Goal: Task Accomplishment & Management: Use online tool/utility

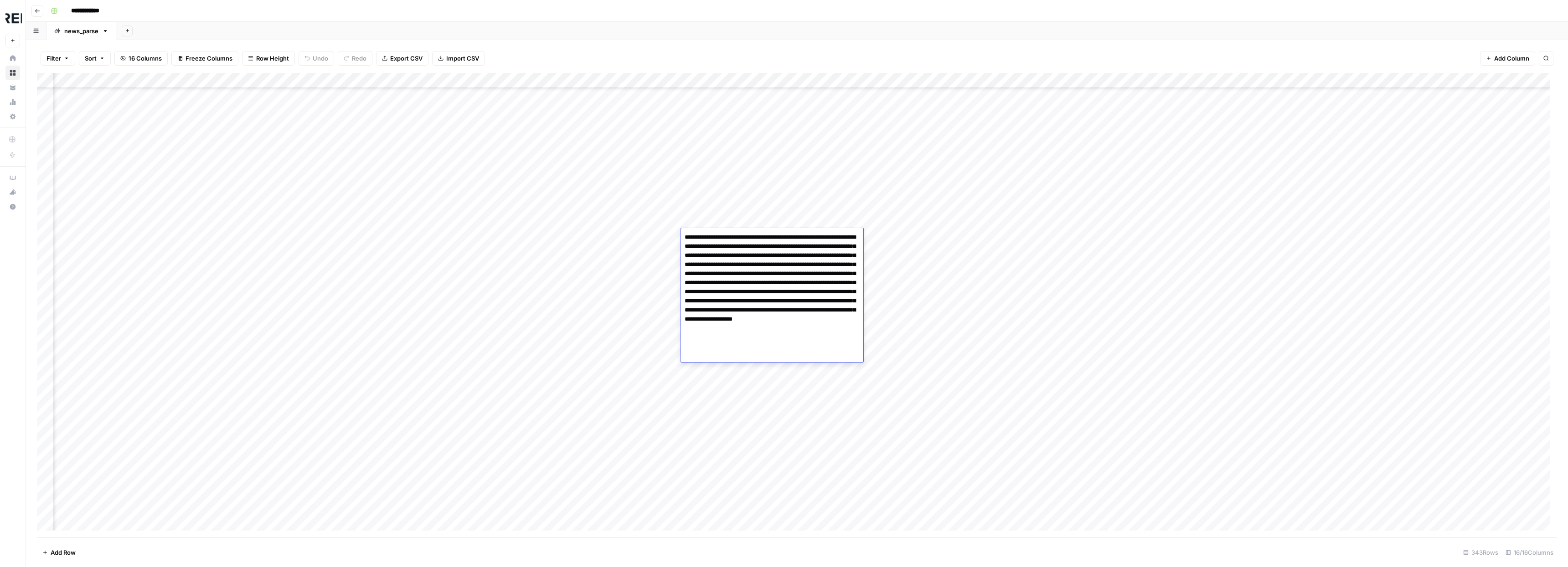
scroll to position [2925, 683]
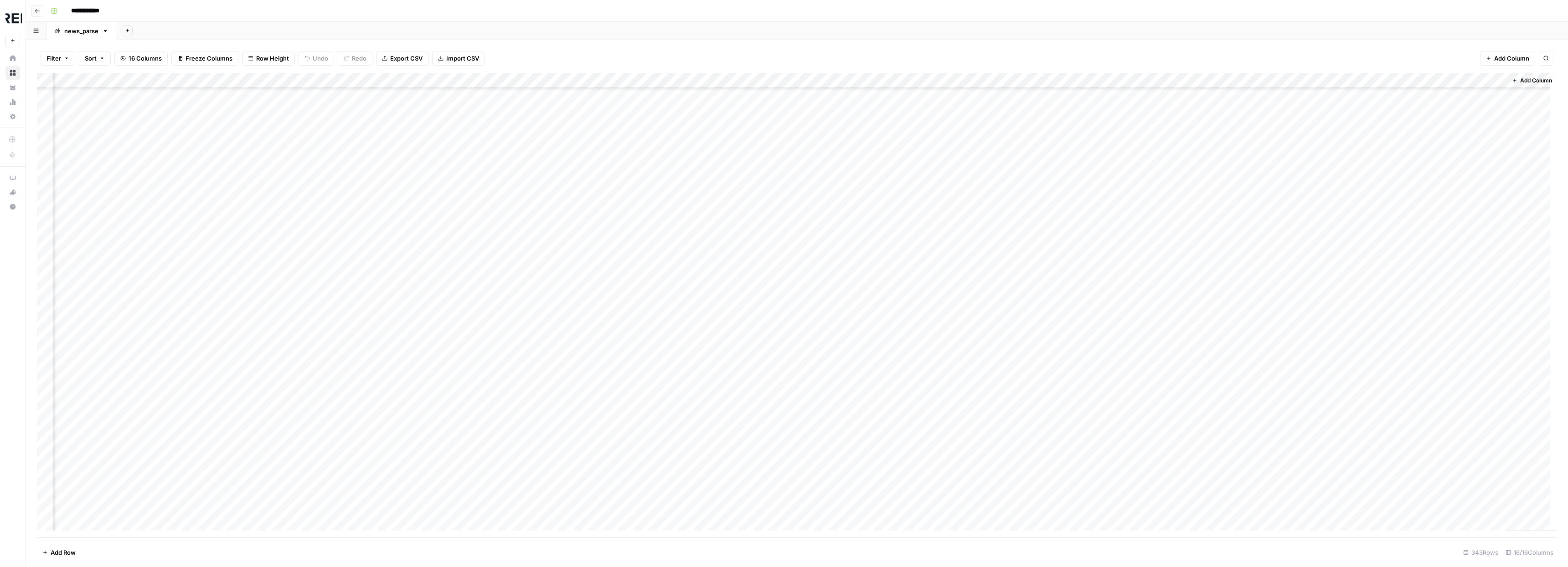
click at [1130, 47] on div "Filter Sort 16 Columns Freeze Columns Row Height Undo Redo Export CSV Import CS…" at bounding box center [796, 58] width 1520 height 29
click at [104, 10] on input "**********" at bounding box center [92, 11] width 51 height 15
drag, startPoint x: 113, startPoint y: 11, endPoint x: 68, endPoint y: 11, distance: 45.0
click at [68, 11] on input "**********" at bounding box center [92, 11] width 51 height 15
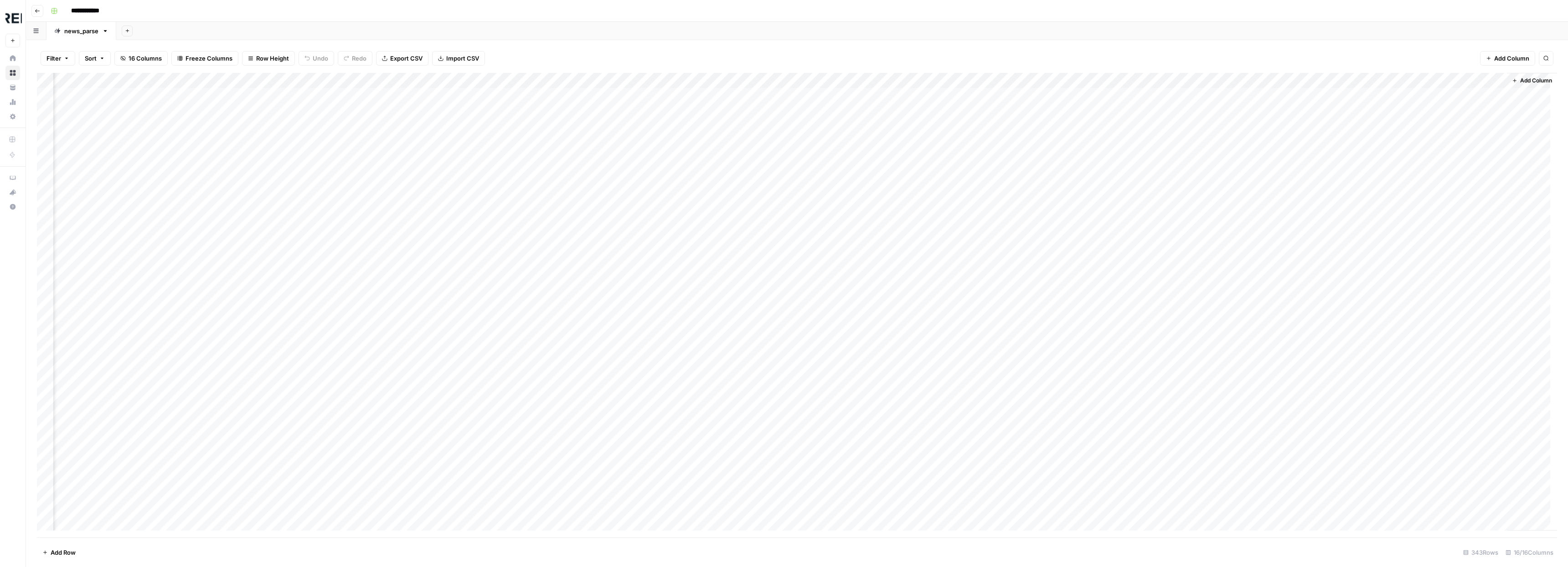
click at [78, 37] on link "news_parse" at bounding box center [82, 31] width 70 height 18
click at [77, 33] on div "news_parse" at bounding box center [81, 31] width 34 height 9
click at [79, 31] on div "news_parse" at bounding box center [81, 31] width 34 height 9
click at [167, 24] on div "Add Sheet" at bounding box center [842, 31] width 1451 height 18
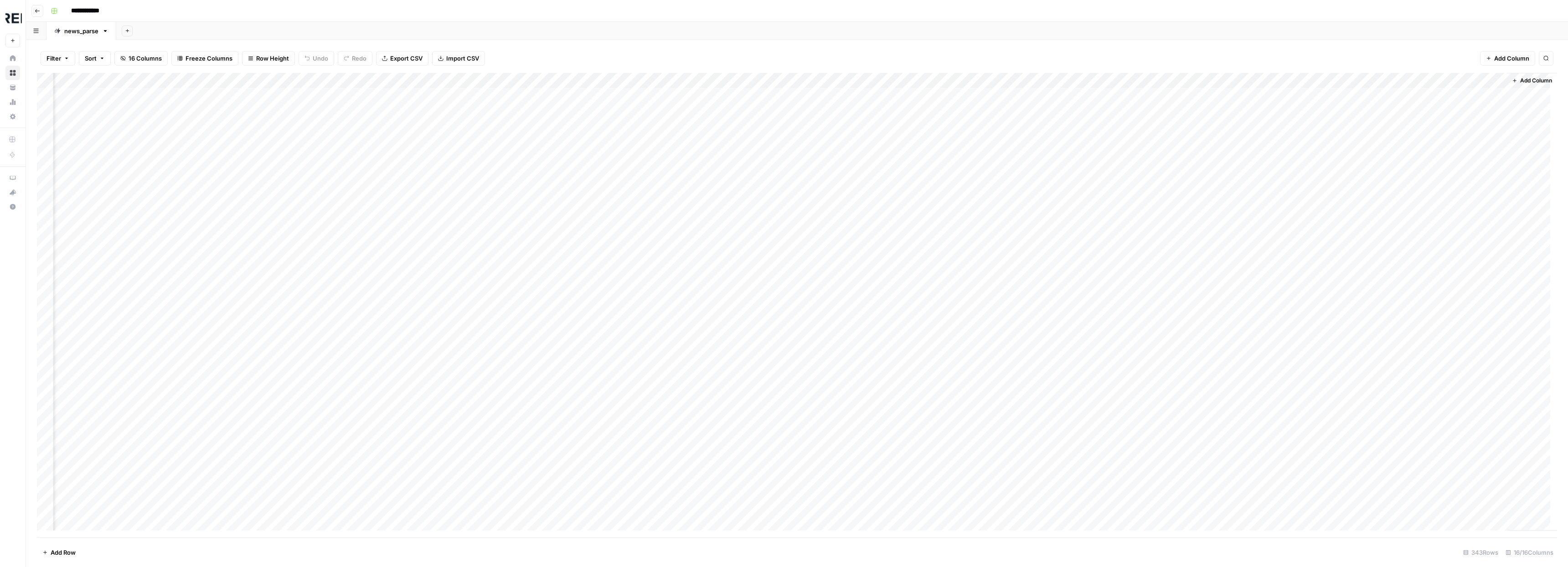
click at [69, 30] on div "news_parse" at bounding box center [81, 31] width 34 height 9
drag, startPoint x: 66, startPoint y: 32, endPoint x: 102, endPoint y: 31, distance: 36.0
click at [102, 31] on div "news_parse Add Sheet" at bounding box center [797, 31] width 1542 height 18
click at [98, 30] on link "news_parse" at bounding box center [82, 31] width 70 height 18
click at [89, 32] on div "news_parse" at bounding box center [81, 31] width 34 height 9
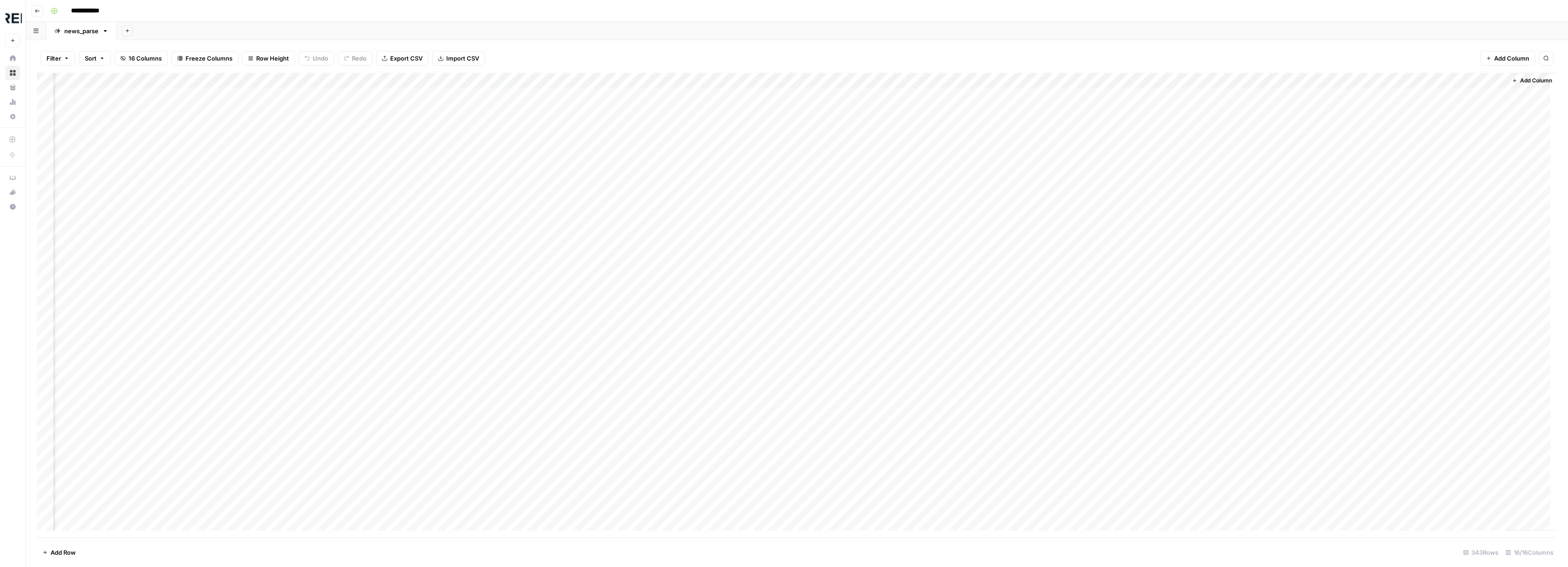
click at [89, 32] on div "news_parse" at bounding box center [81, 31] width 34 height 9
click at [86, 32] on input "**********" at bounding box center [82, 32] width 36 height 12
click at [35, 9] on icon "button" at bounding box center [38, 11] width 5 height 5
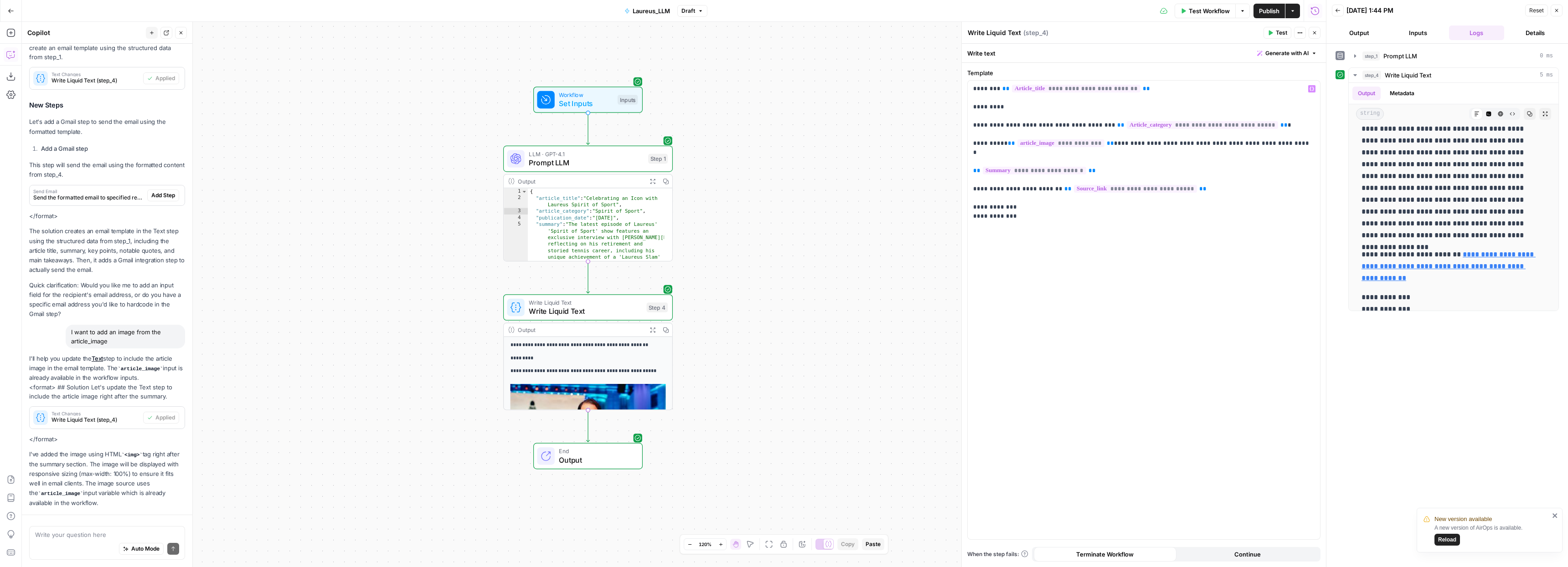
scroll to position [224, 0]
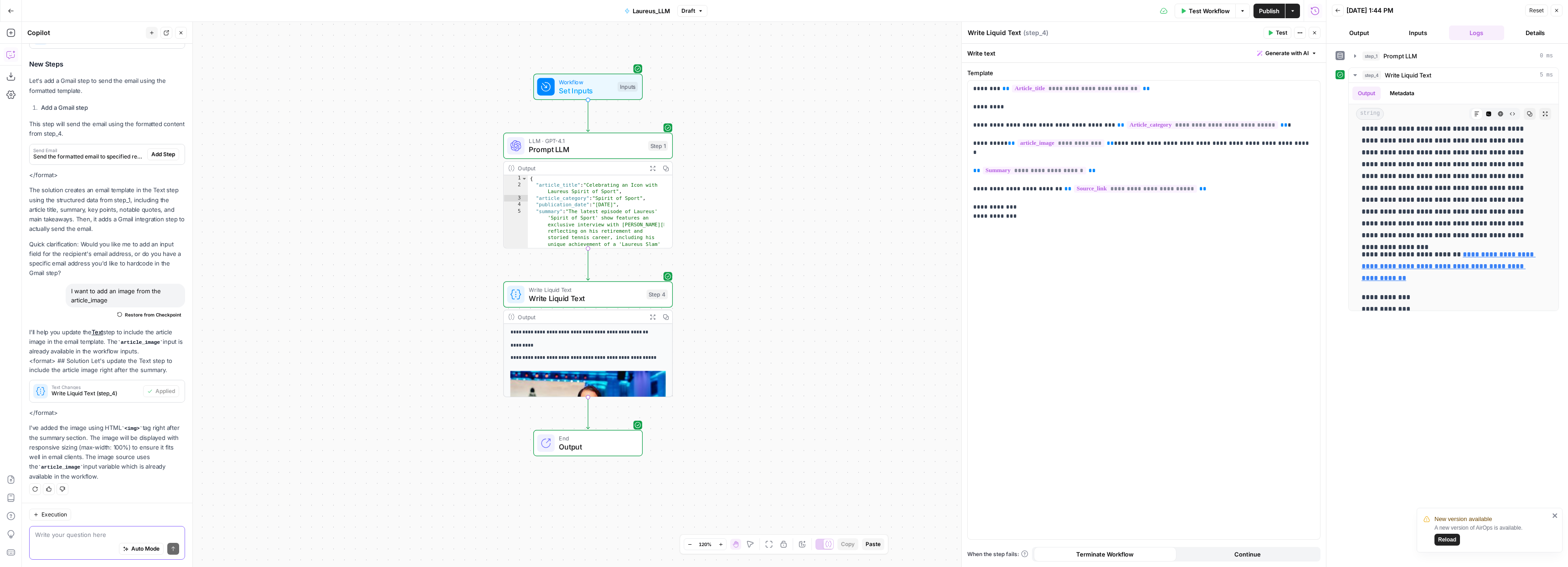
click at [70, 537] on textarea at bounding box center [107, 535] width 144 height 9
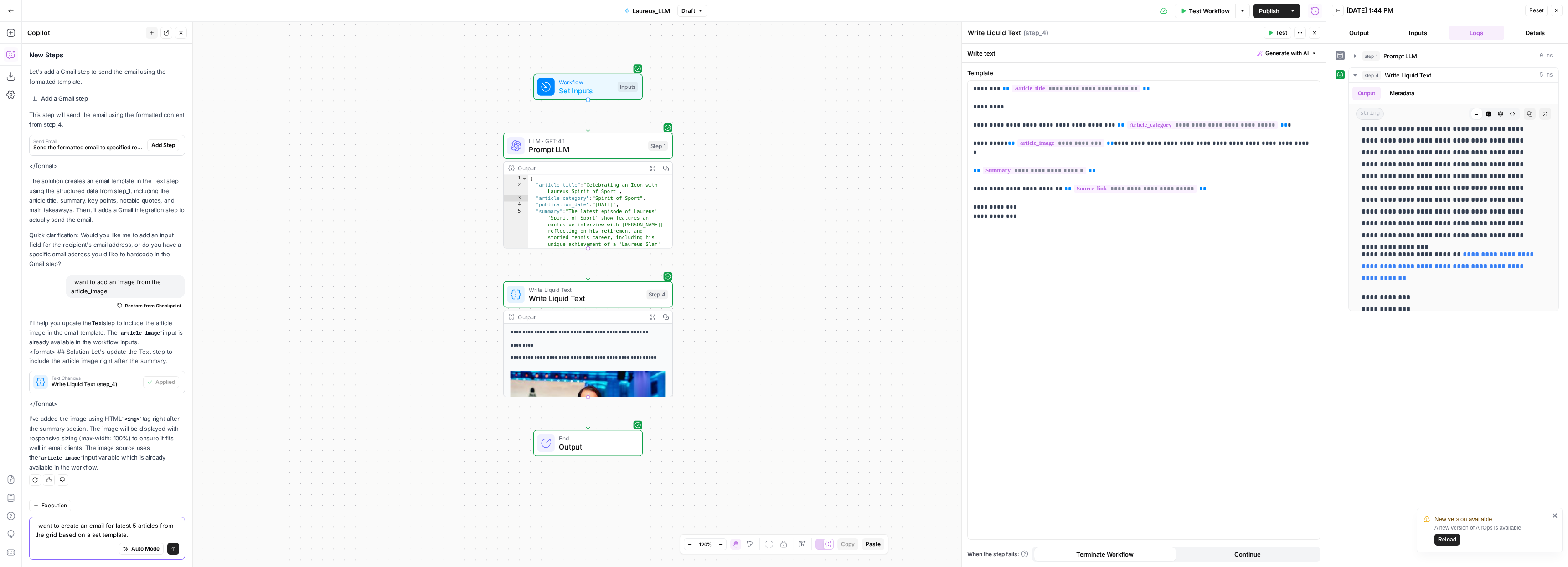
type textarea "I want to create an email for latest 5 articles from the grid based on a set te…"
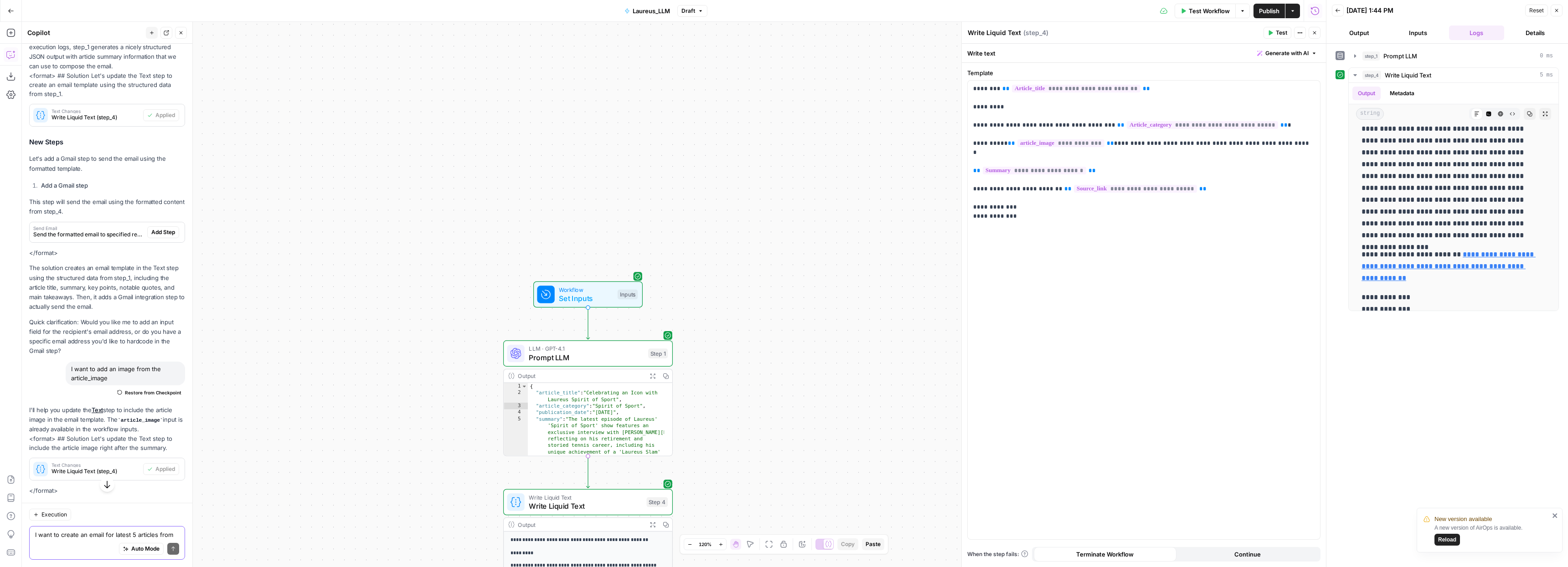
scroll to position [0, 0]
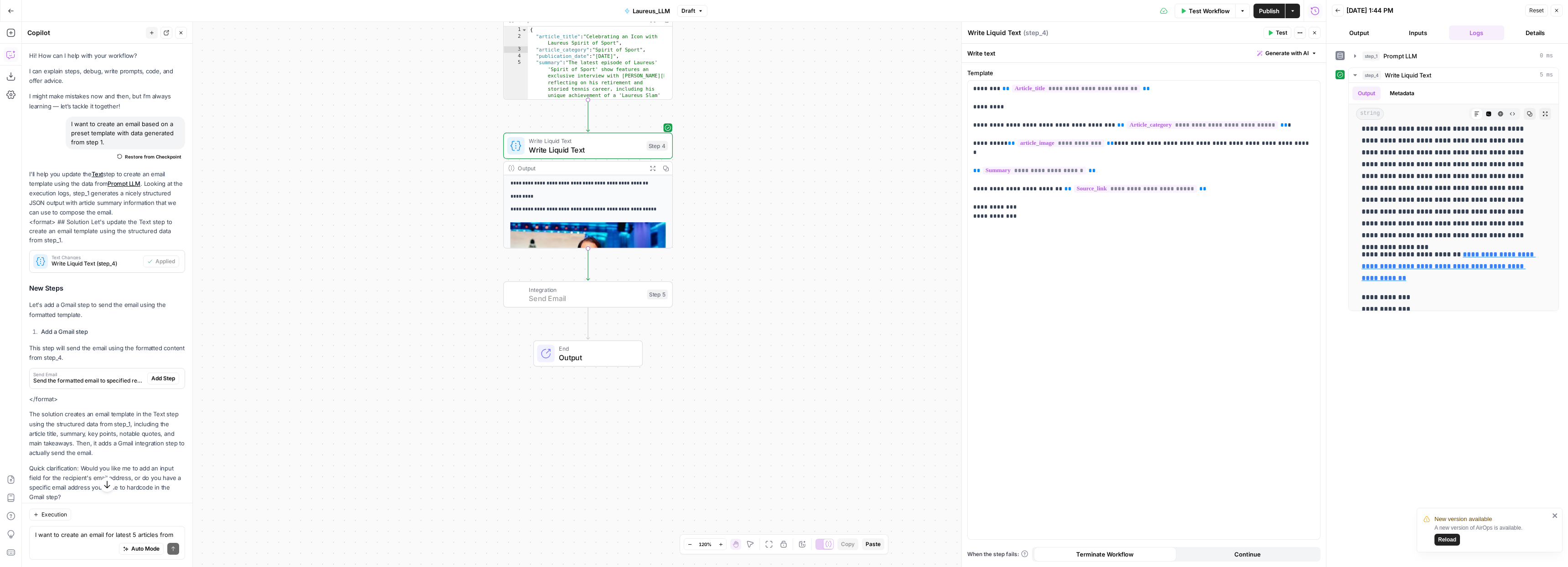
click at [156, 380] on span "Add Step" at bounding box center [163, 378] width 24 height 8
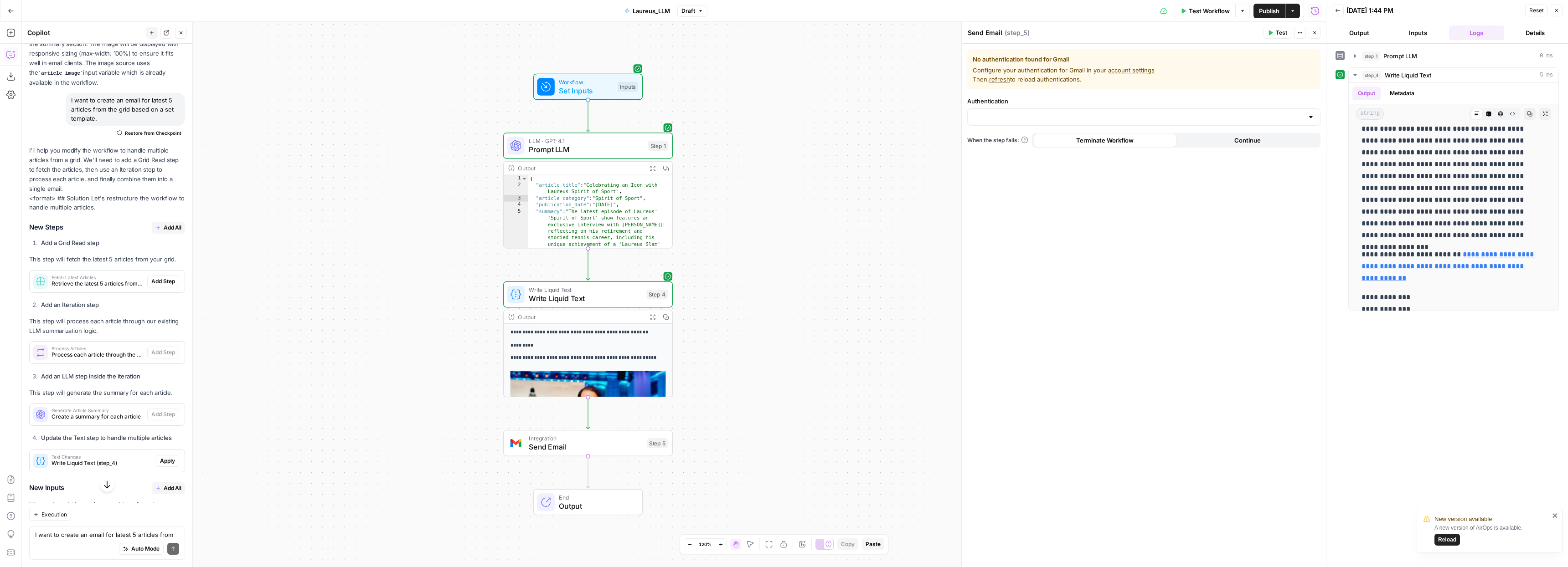
scroll to position [654, 0]
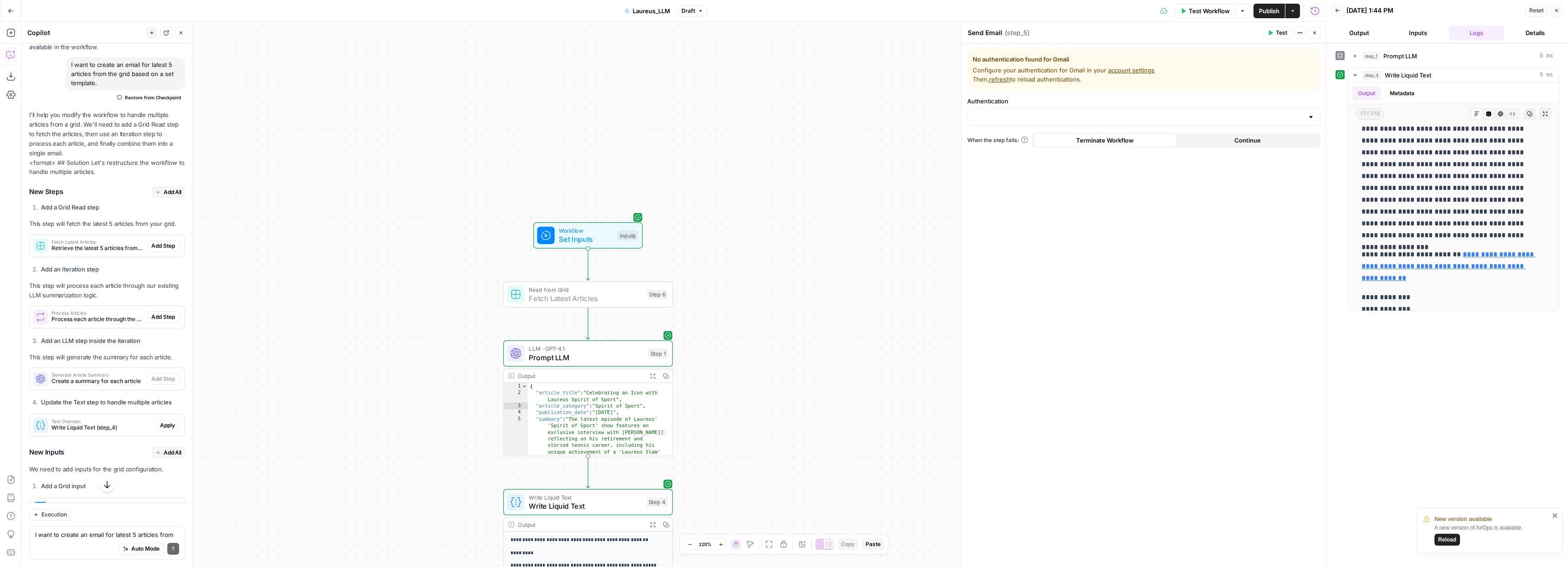
click at [157, 245] on span "Add Step" at bounding box center [163, 245] width 24 height 8
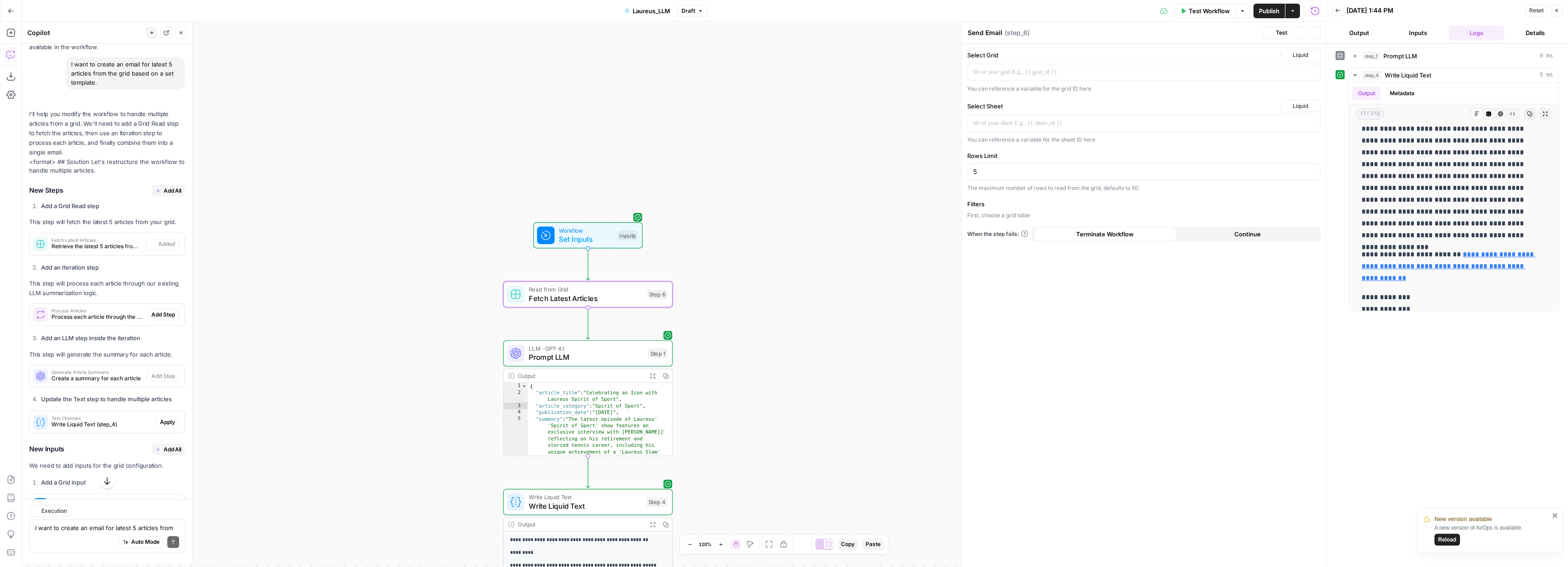
type textarea "Fetch Latest Articles"
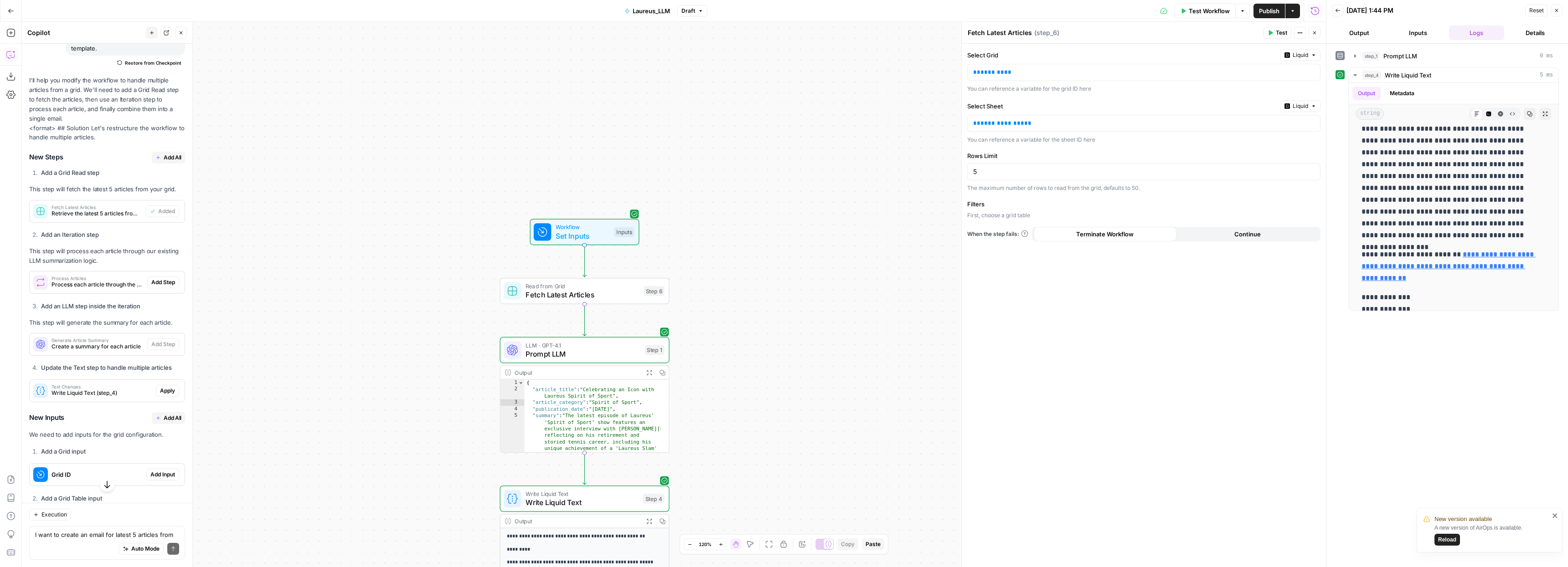
scroll to position [676, 0]
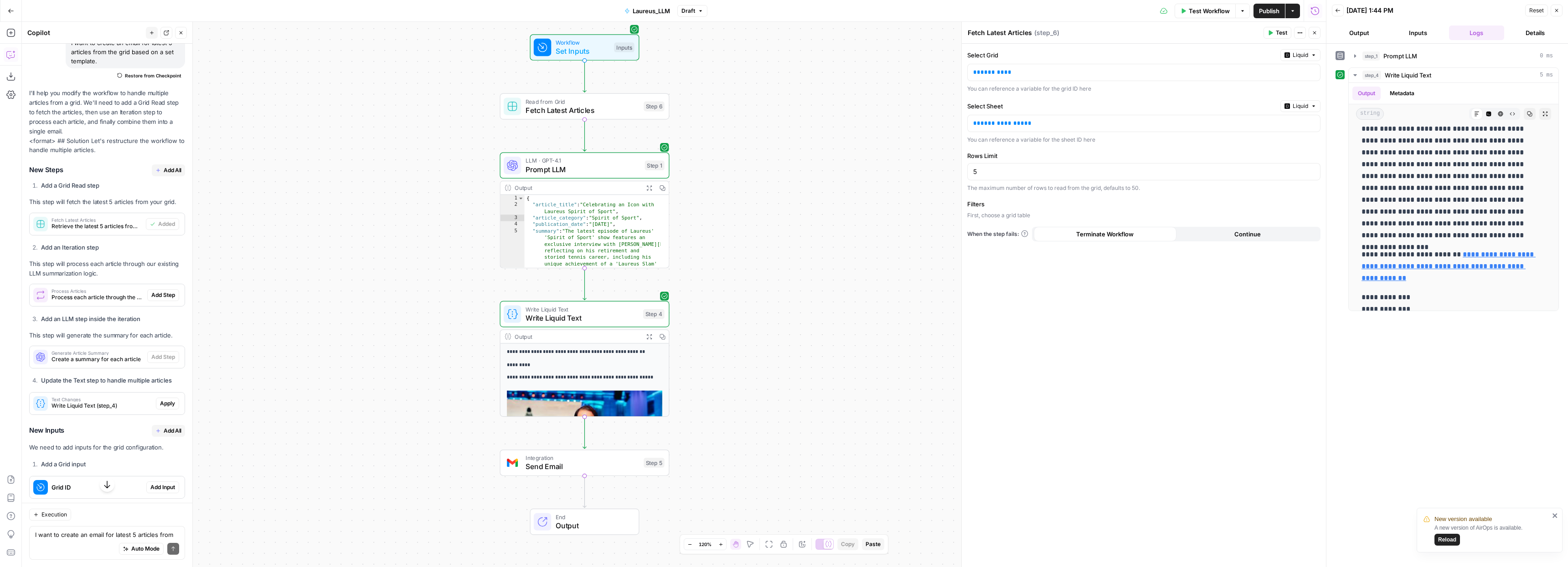
click at [577, 469] on span "Send Email" at bounding box center [582, 466] width 114 height 11
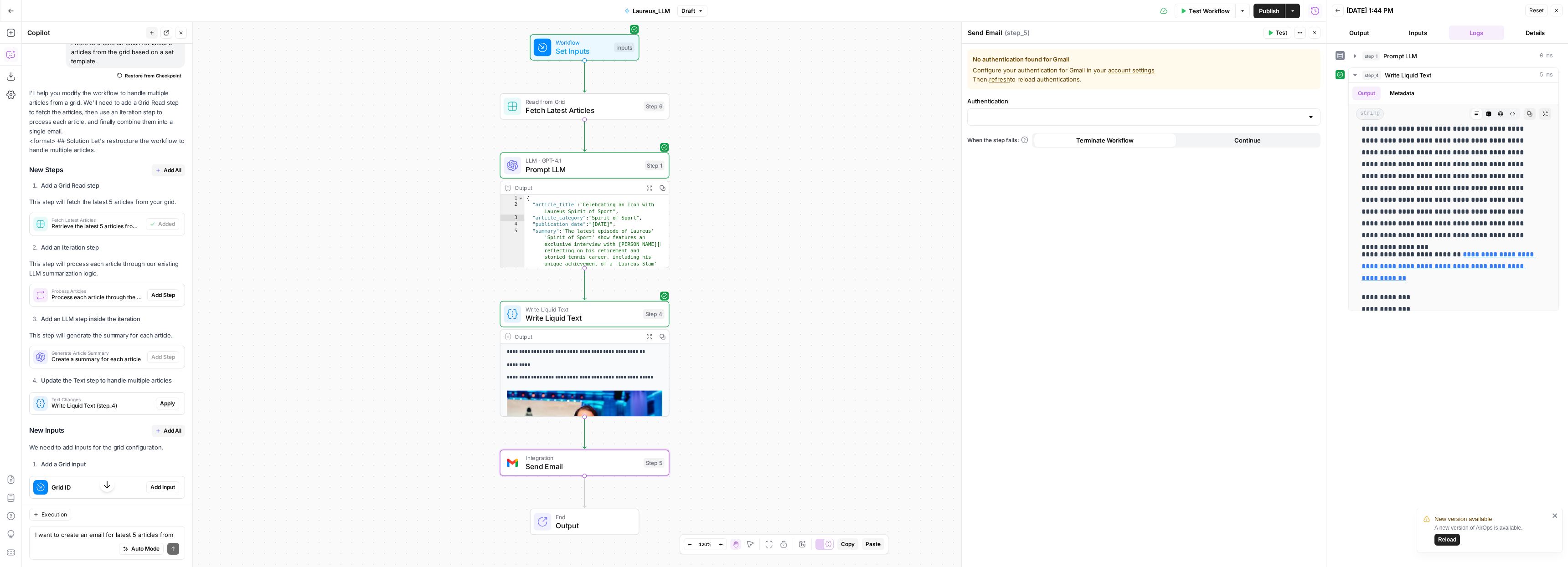
click at [580, 458] on span "Integration" at bounding box center [582, 458] width 114 height 9
click at [591, 460] on span "Integration" at bounding box center [582, 458] width 114 height 9
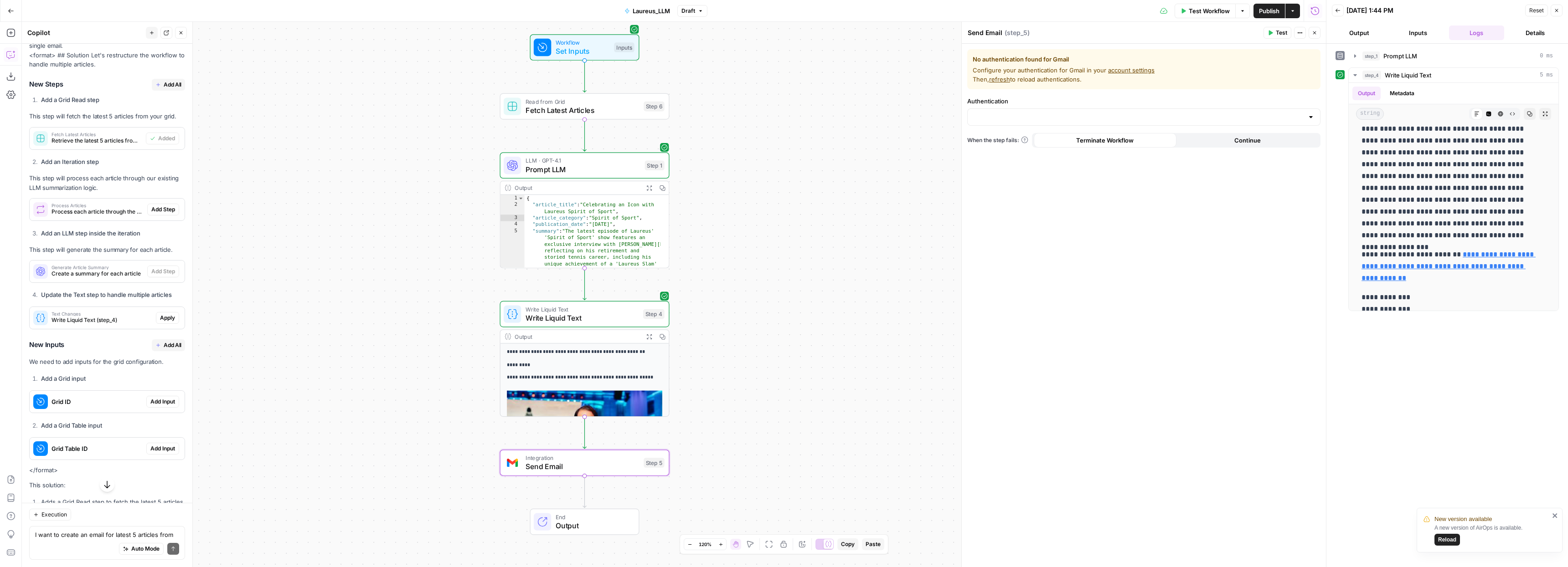
scroll to position [757, 0]
click at [89, 139] on span "Fetch Latest Articles" at bounding box center [96, 138] width 90 height 4
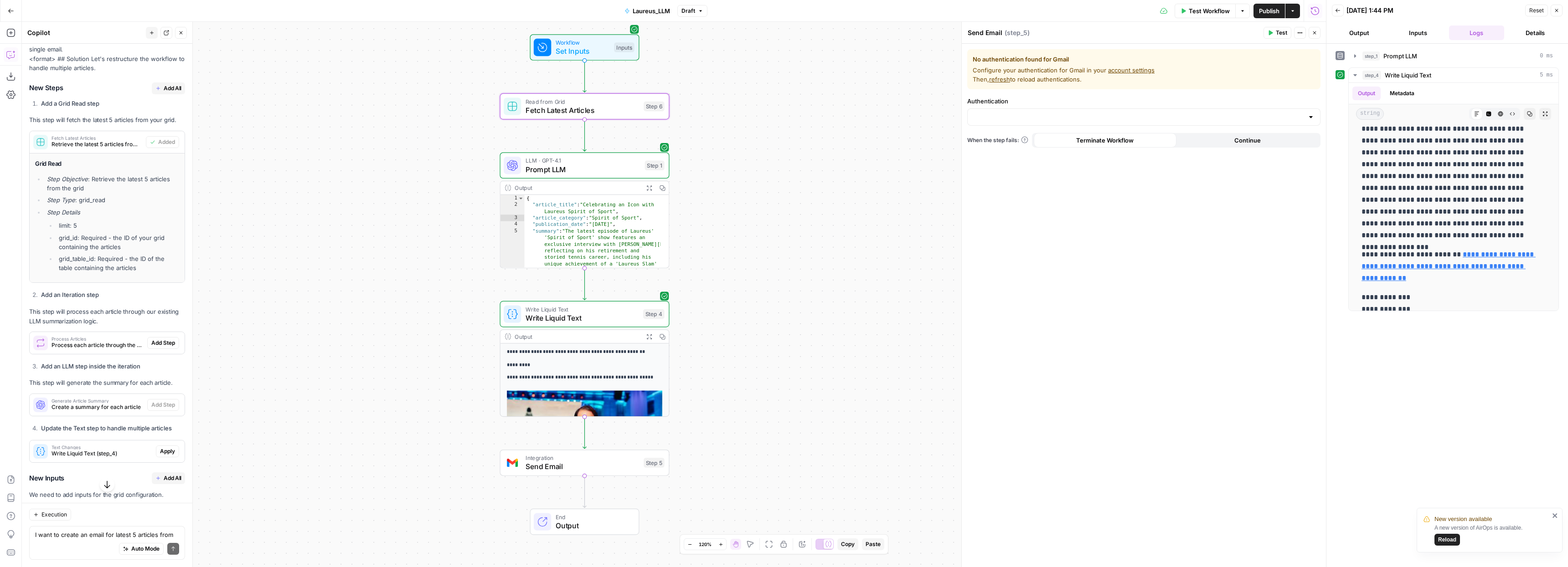
click at [119, 145] on span "Retrieve the latest 5 articles from the grid" at bounding box center [96, 144] width 90 height 8
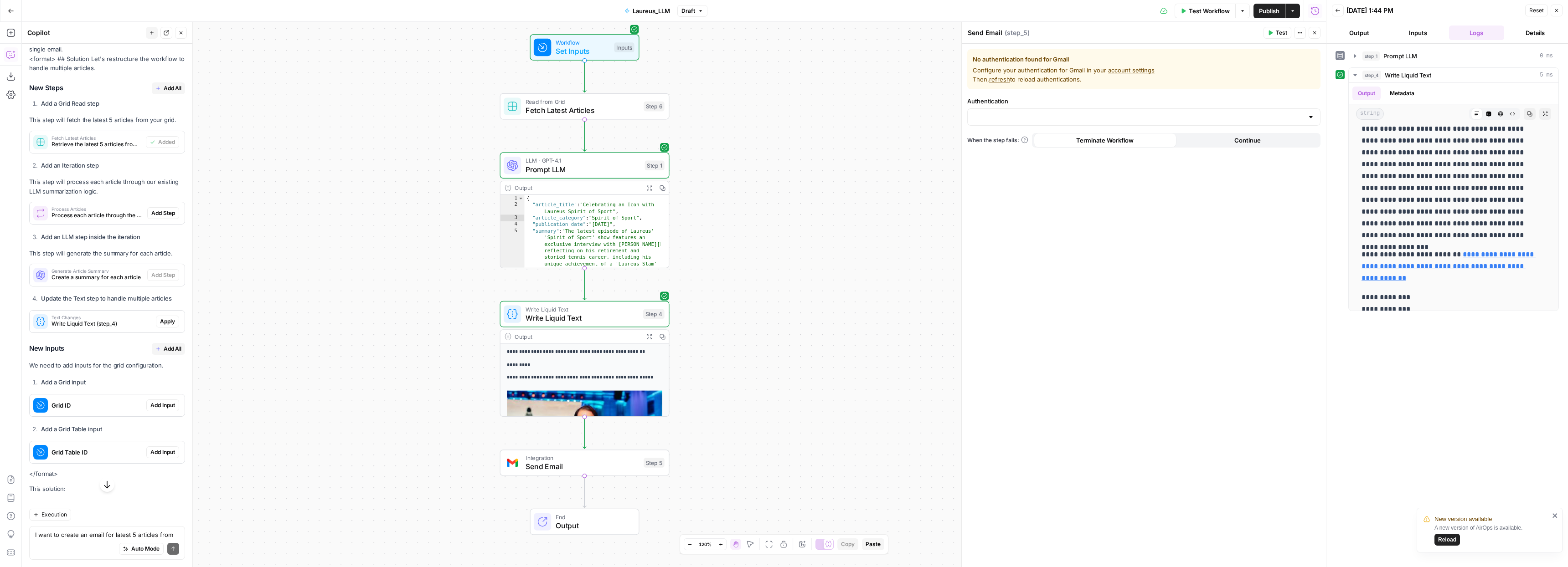
click at [155, 214] on span "Add Step" at bounding box center [163, 213] width 24 height 8
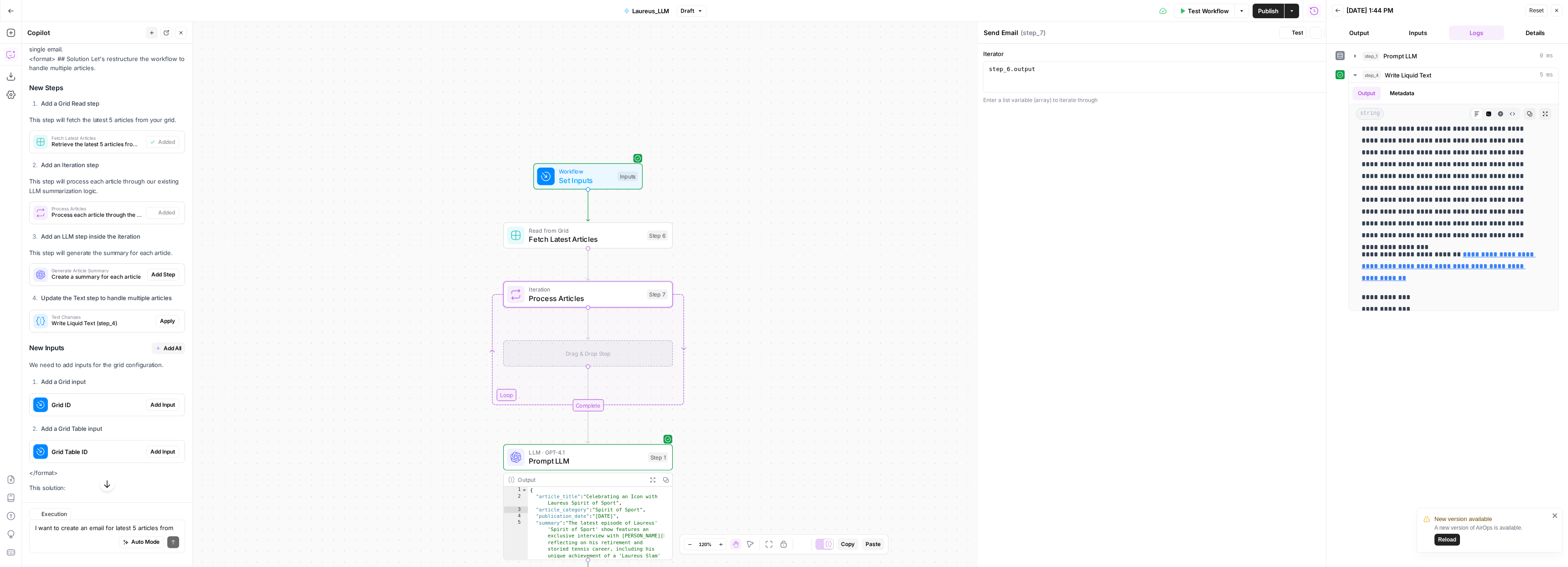
type textarea "Process Articles"
click at [159, 275] on span "Add Step" at bounding box center [163, 274] width 24 height 8
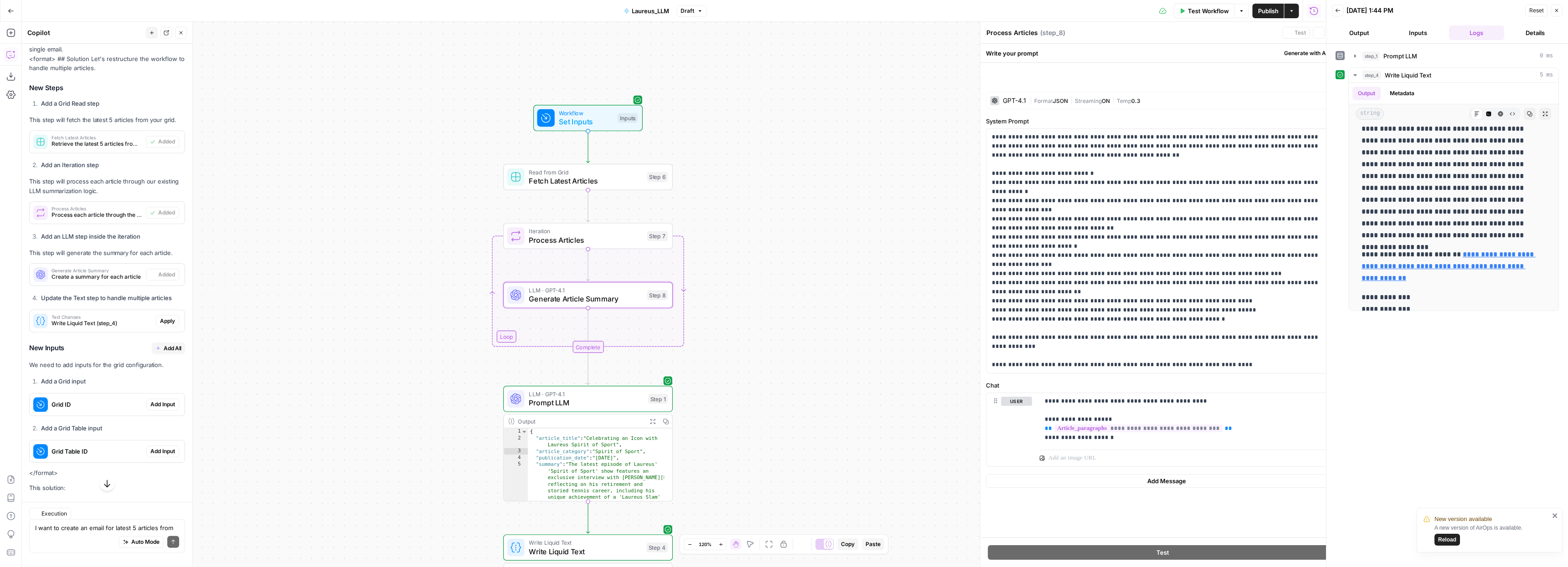
type textarea "Generate Article Summary"
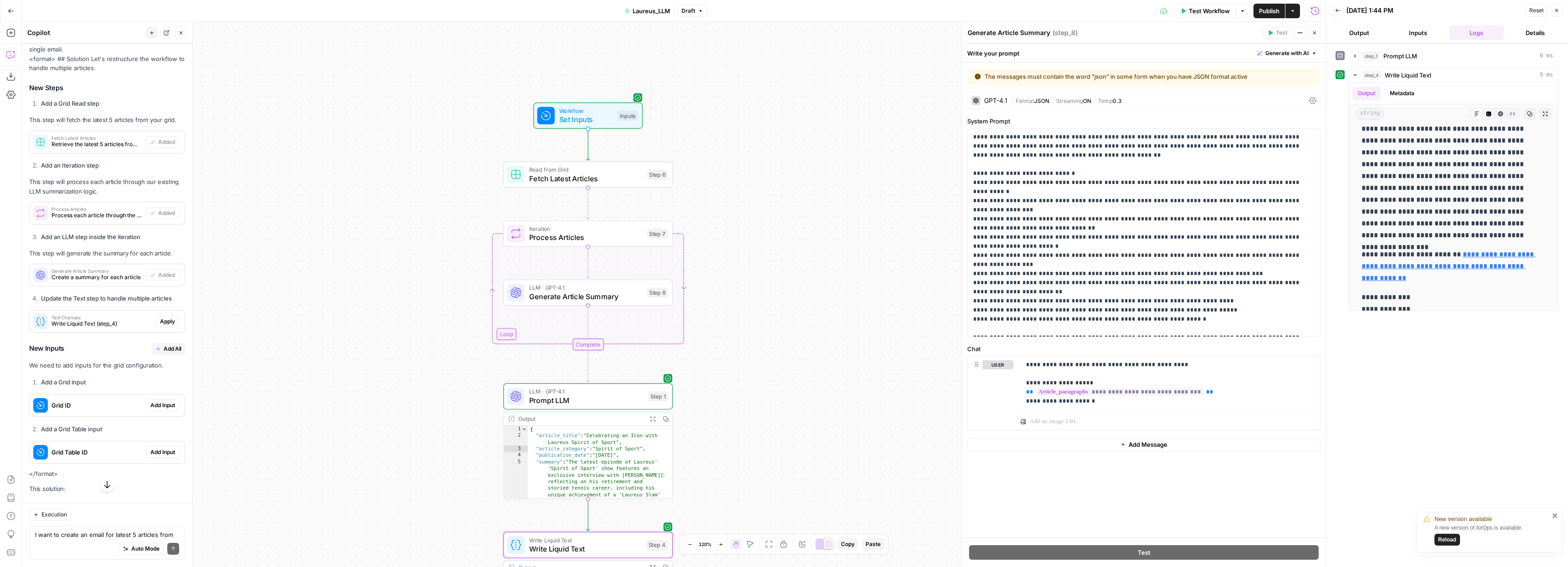
click at [163, 320] on span "Apply" at bounding box center [167, 321] width 15 height 8
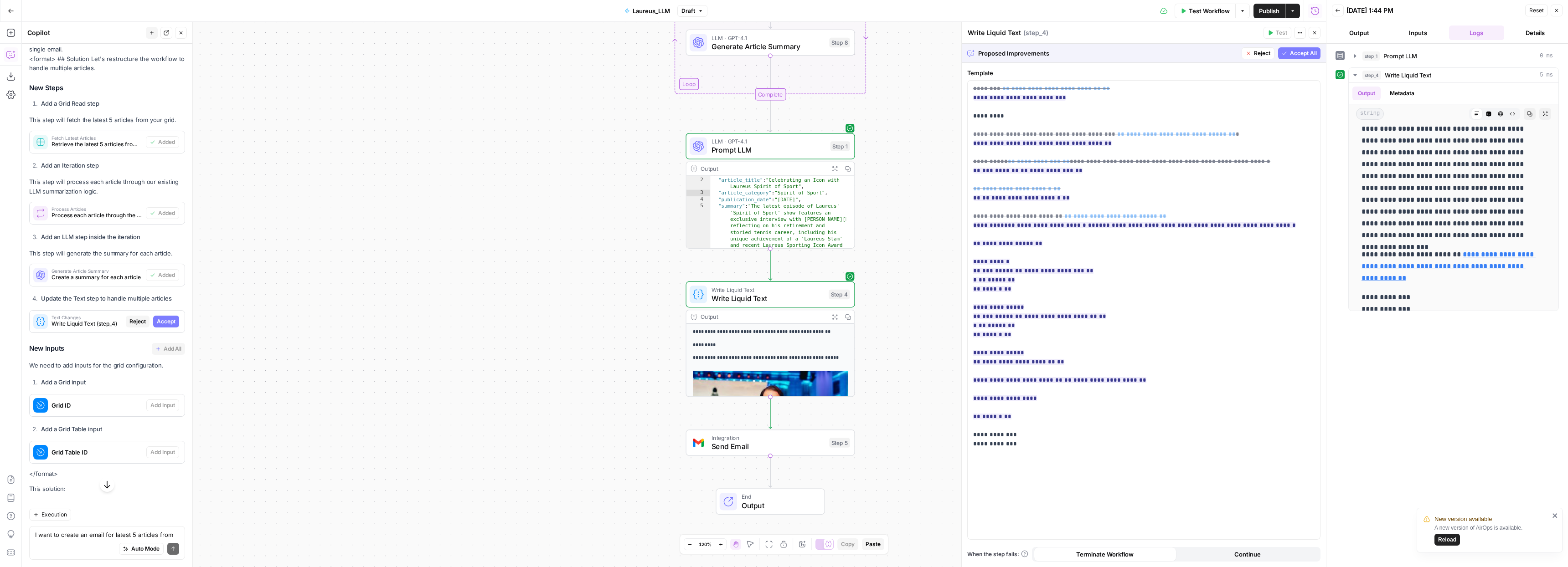
scroll to position [0, 0]
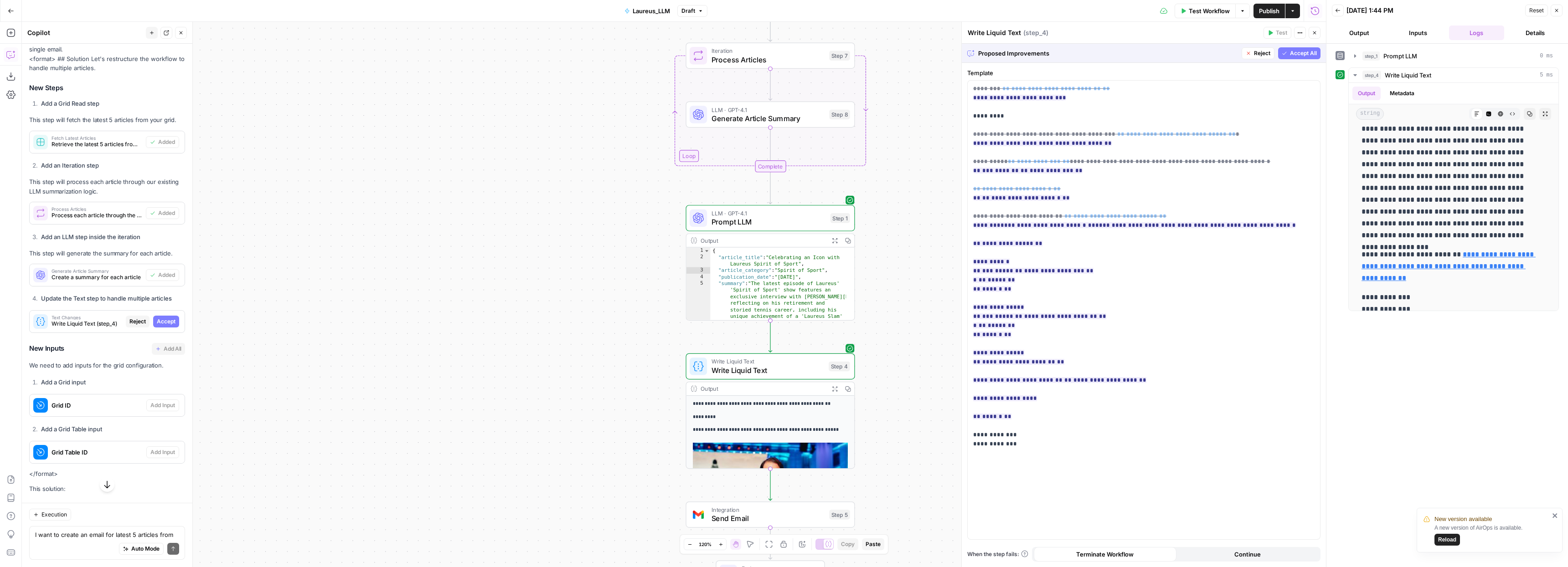
click at [164, 322] on span "Accept" at bounding box center [166, 321] width 18 height 8
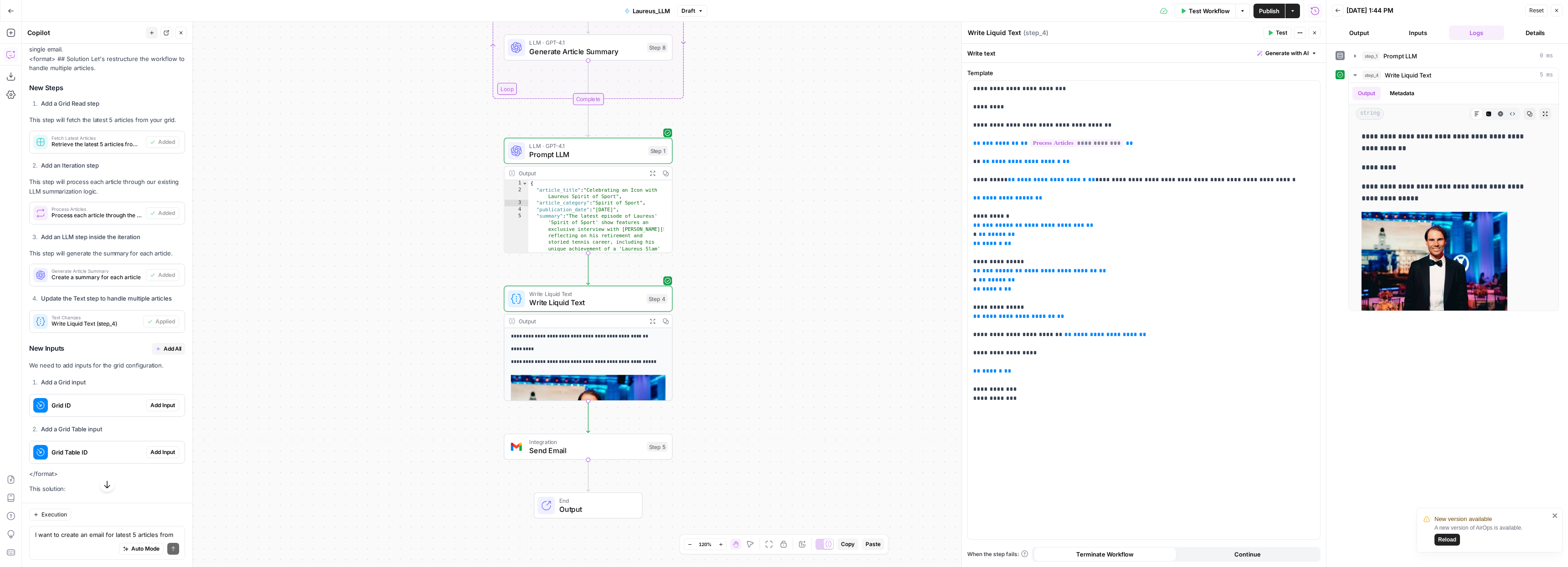
click at [157, 406] on span "Add Input" at bounding box center [163, 405] width 25 height 8
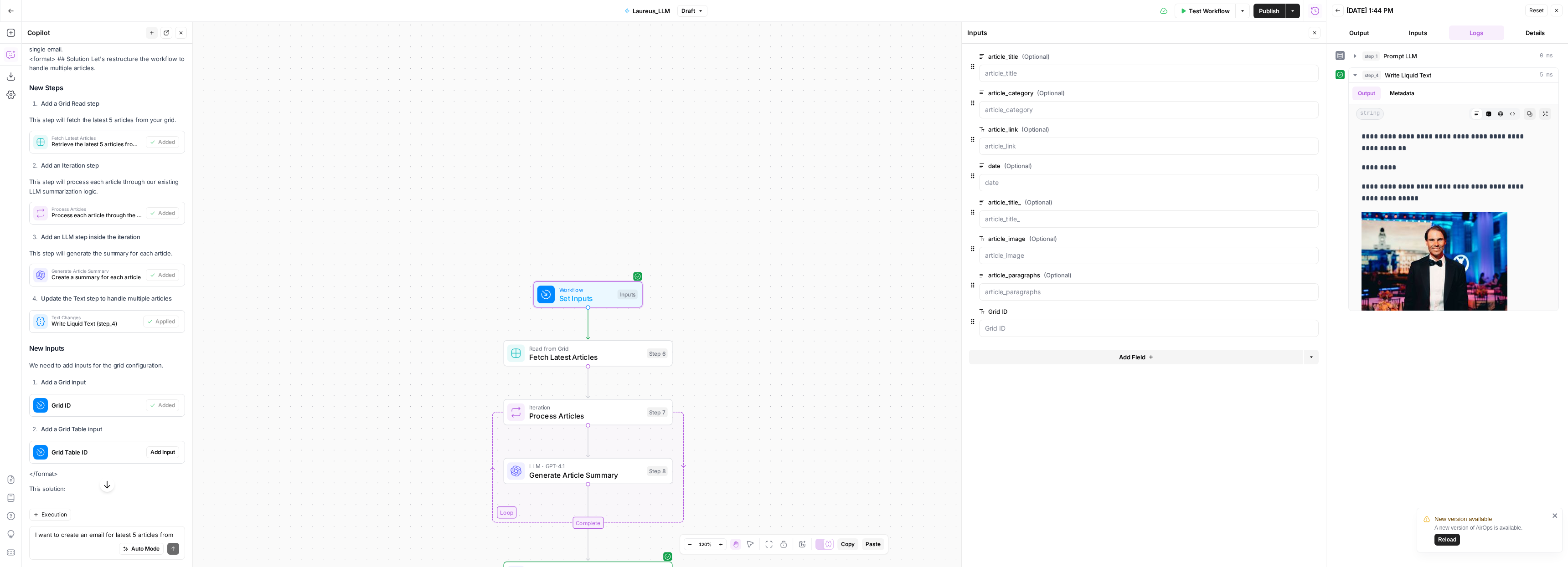
click at [159, 453] on span "Add Input" at bounding box center [163, 451] width 25 height 8
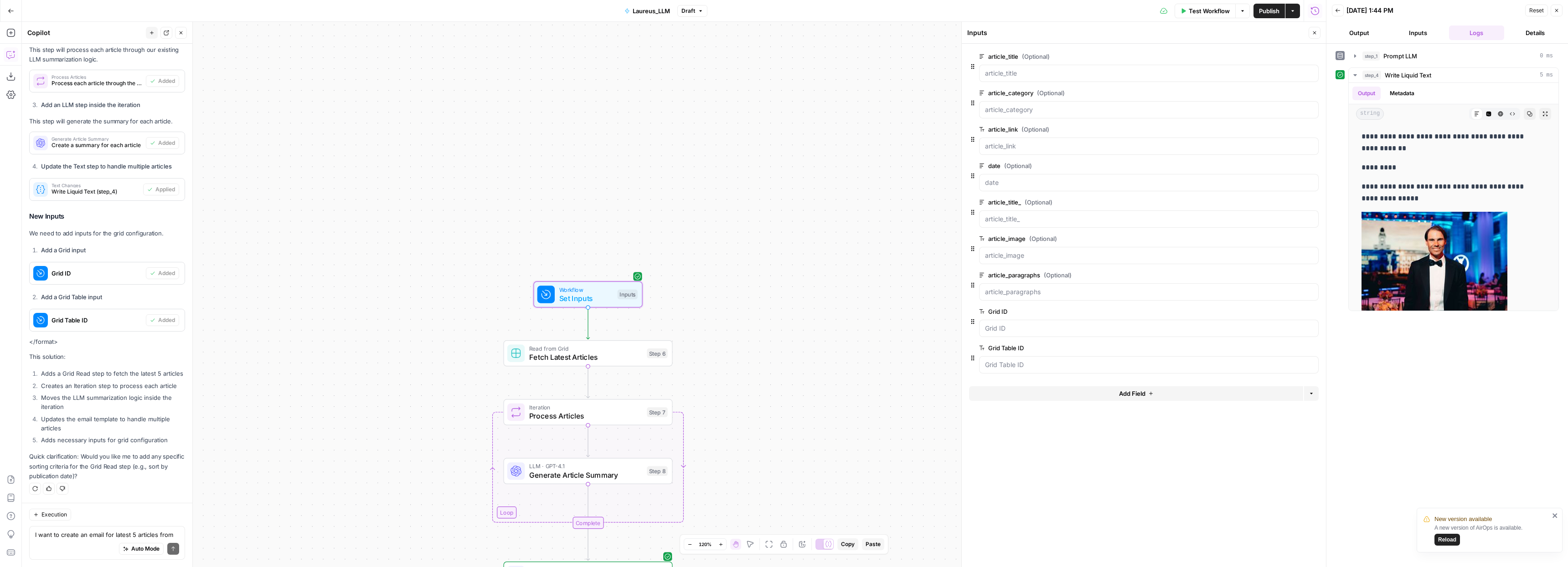
click at [1022, 74] on input "article_title (Optional)" at bounding box center [1149, 73] width 328 height 9
click at [1010, 329] on ID "Grid ID" at bounding box center [1149, 329] width 328 height 9
click at [1011, 327] on ID "Grid ID" at bounding box center [1149, 329] width 328 height 9
click at [973, 68] on icon "button" at bounding box center [973, 67] width 7 height 7
click at [1292, 62] on div "article_title (Optional) edit field Delete group" at bounding box center [1148, 66] width 339 height 31
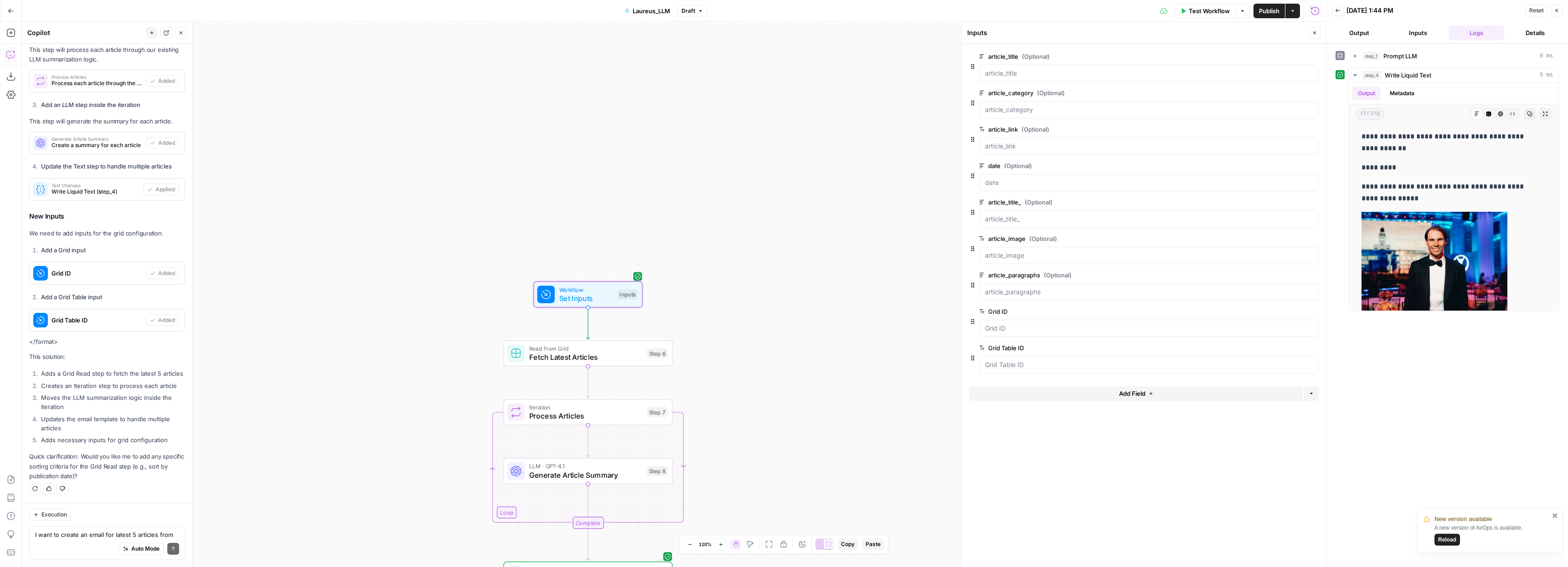
click at [1311, 57] on icon "button" at bounding box center [1314, 57] width 5 height 5
click at [1312, 56] on icon "button" at bounding box center [1314, 57] width 5 height 5
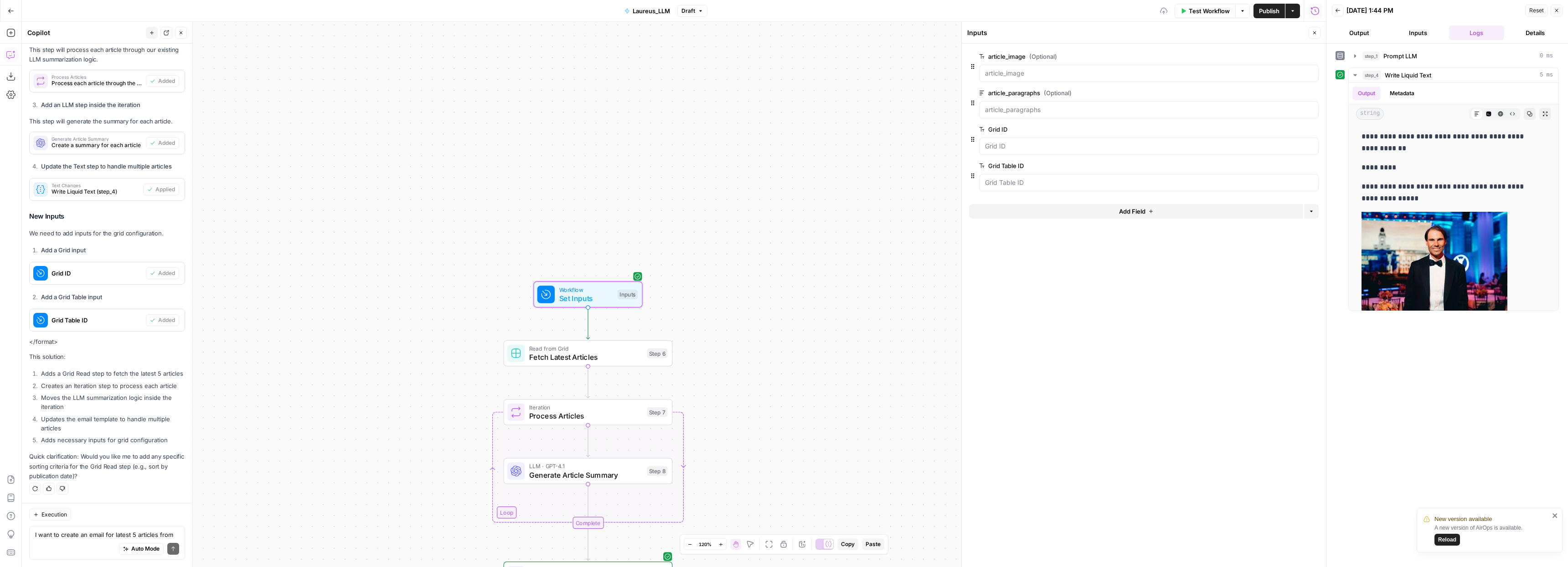
click at [1312, 56] on icon "button" at bounding box center [1314, 57] width 5 height 5
click at [994, 71] on ID "Grid ID" at bounding box center [1149, 73] width 328 height 9
click at [1000, 74] on ID "Grid ID" at bounding box center [1149, 73] width 328 height 9
click at [1016, 75] on ID "Grid ID" at bounding box center [1149, 73] width 328 height 9
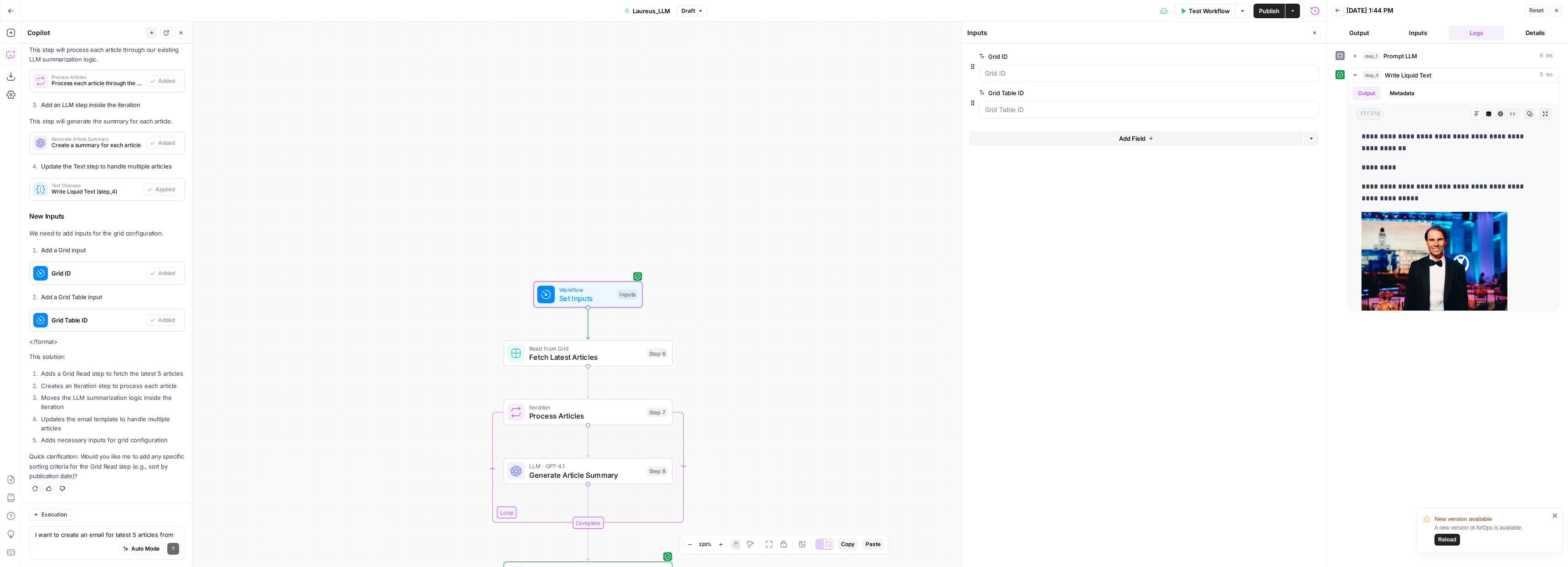
click at [52, 479] on p "Quick clarification: Would you like me to add any specific sorting criteria for…" at bounding box center [107, 466] width 156 height 29
click at [61, 533] on textarea "I want to create an email for latest 5 articles from the grid based on a set te…" at bounding box center [107, 535] width 144 height 9
click at [63, 535] on textarea "I want to create an email for latest 5 articles from the grid based on a set te…" at bounding box center [107, 535] width 144 height 9
click at [572, 358] on span "Fetch Latest Articles" at bounding box center [585, 357] width 113 height 11
type textarea "Fetch Latest Articles"
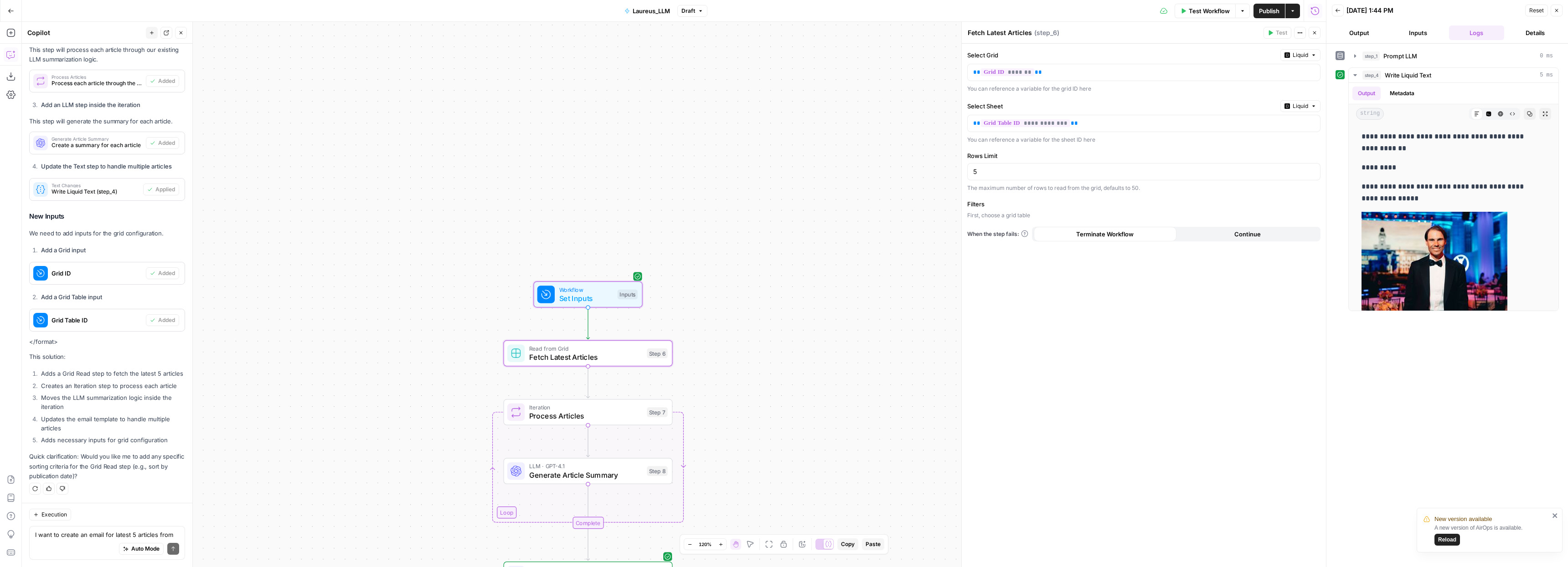
click at [999, 213] on p "First, choose a grid table" at bounding box center [1144, 215] width 353 height 8
click at [973, 206] on label "Filters" at bounding box center [1144, 204] width 353 height 9
click at [976, 203] on label "Filters" at bounding box center [1144, 204] width 353 height 9
click at [980, 219] on p "First, choose a grid table" at bounding box center [1144, 215] width 353 height 8
click at [980, 214] on p "First, choose a grid table" at bounding box center [1144, 215] width 353 height 8
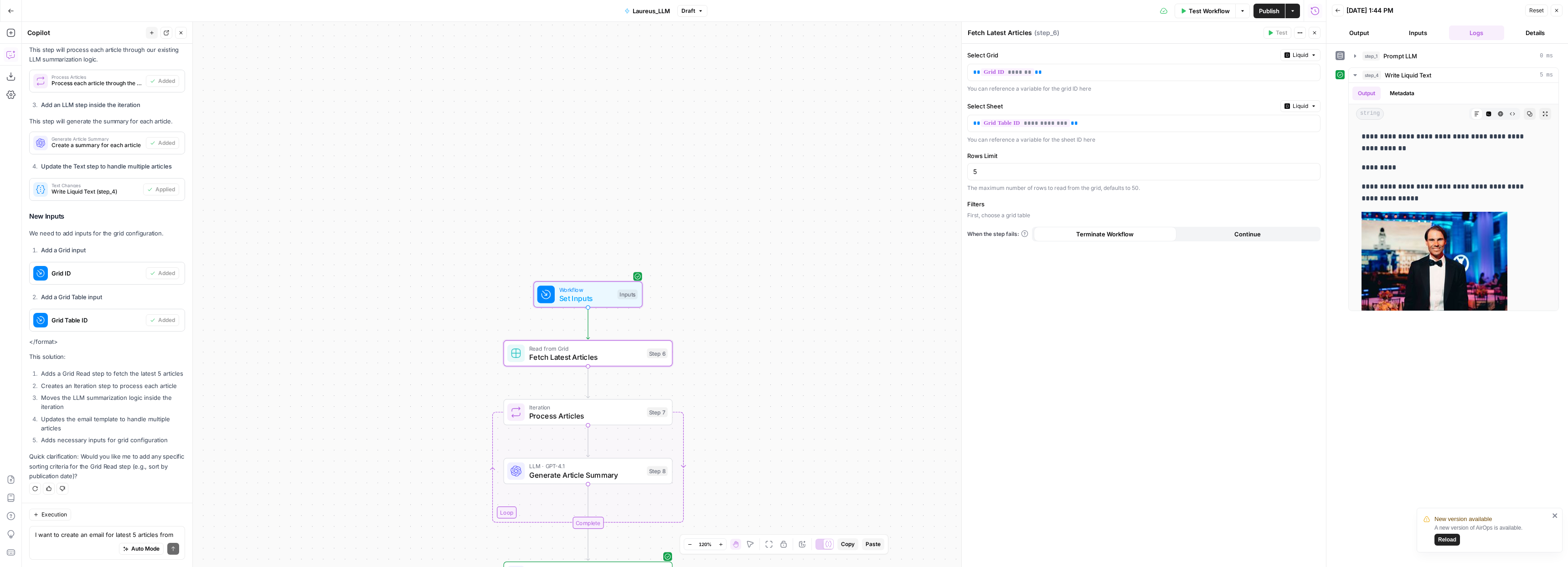
click at [999, 216] on p "First, choose a grid table" at bounding box center [1144, 215] width 353 height 8
click at [979, 206] on label "Filters" at bounding box center [1144, 204] width 353 height 9
click at [99, 534] on textarea "I want to create an email for latest 5 articles from the grid based on a set te…" at bounding box center [107, 535] width 144 height 9
click at [82, 534] on textarea "I want to create an email for latest 5 articles from the grid based on a set te…" at bounding box center [107, 535] width 144 height 9
click at [72, 532] on textarea "I want to create an email for latest 5 articles from the grid based on a set te…" at bounding box center [107, 535] width 144 height 9
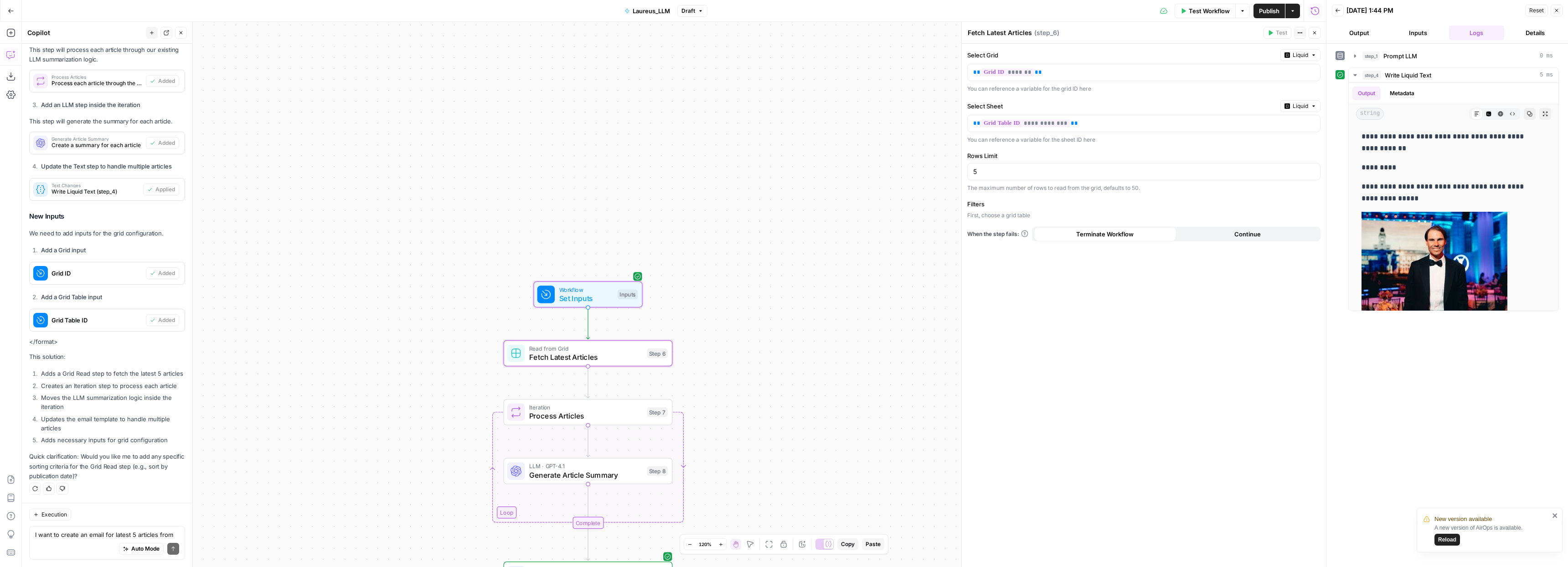
click at [72, 532] on textarea "I want to create an email for latest 5 articles from the grid based on a set te…" at bounding box center [107, 535] width 144 height 9
click at [64, 536] on textarea "I want to create an email for latest 5 articles from the grid based on a set te…" at bounding box center [107, 535] width 144 height 9
type textarea "I"
click at [78, 533] on textarea "sort the table by" at bounding box center [107, 535] width 144 height 9
click at [112, 532] on textarea "sort the table by" at bounding box center [107, 535] width 144 height 9
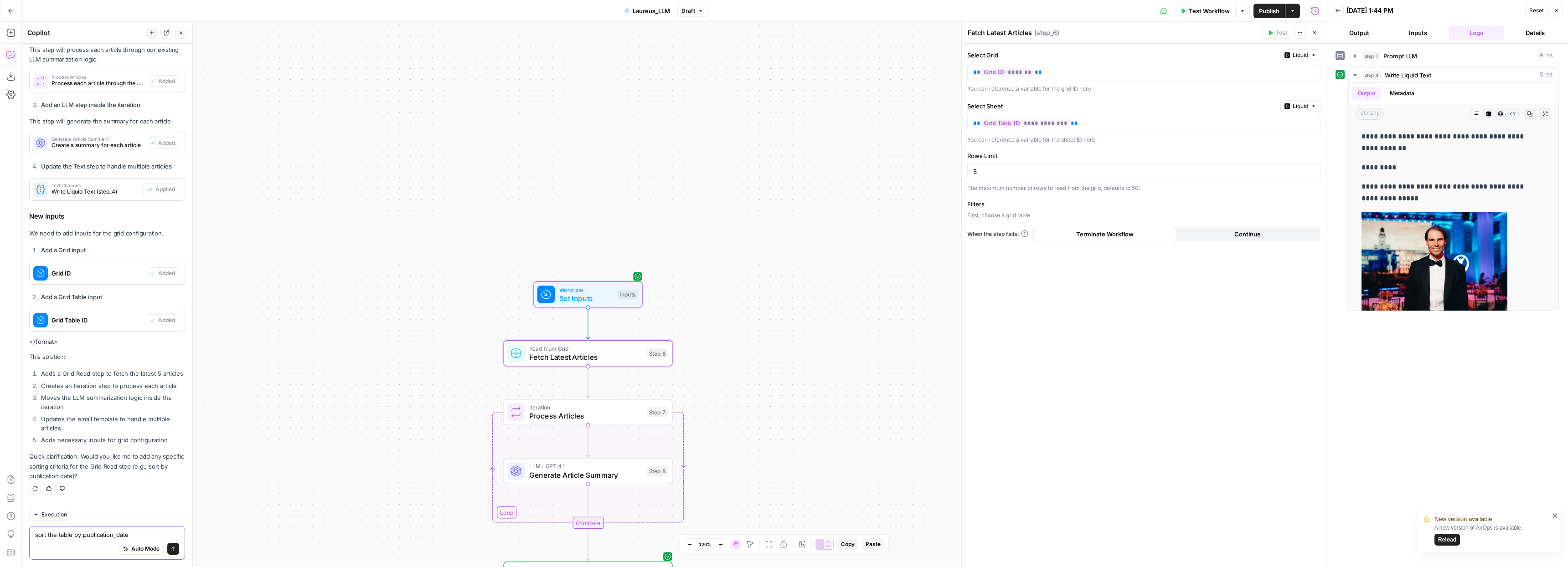
click at [43, 536] on textarea "sort the table by publication_date" at bounding box center [107, 535] width 144 height 9
type textarea "Sort the table by publication_date"
click at [170, 549] on icon "submit" at bounding box center [173, 549] width 5 height 5
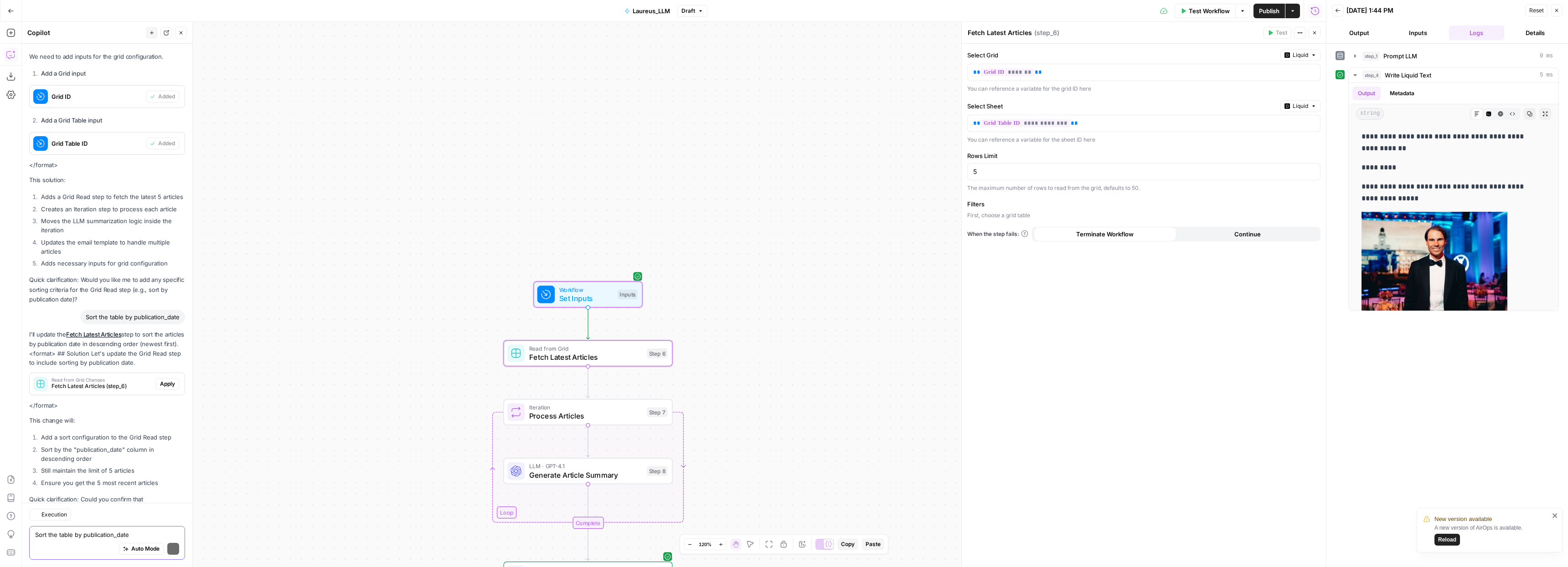
scroll to position [1146, 0]
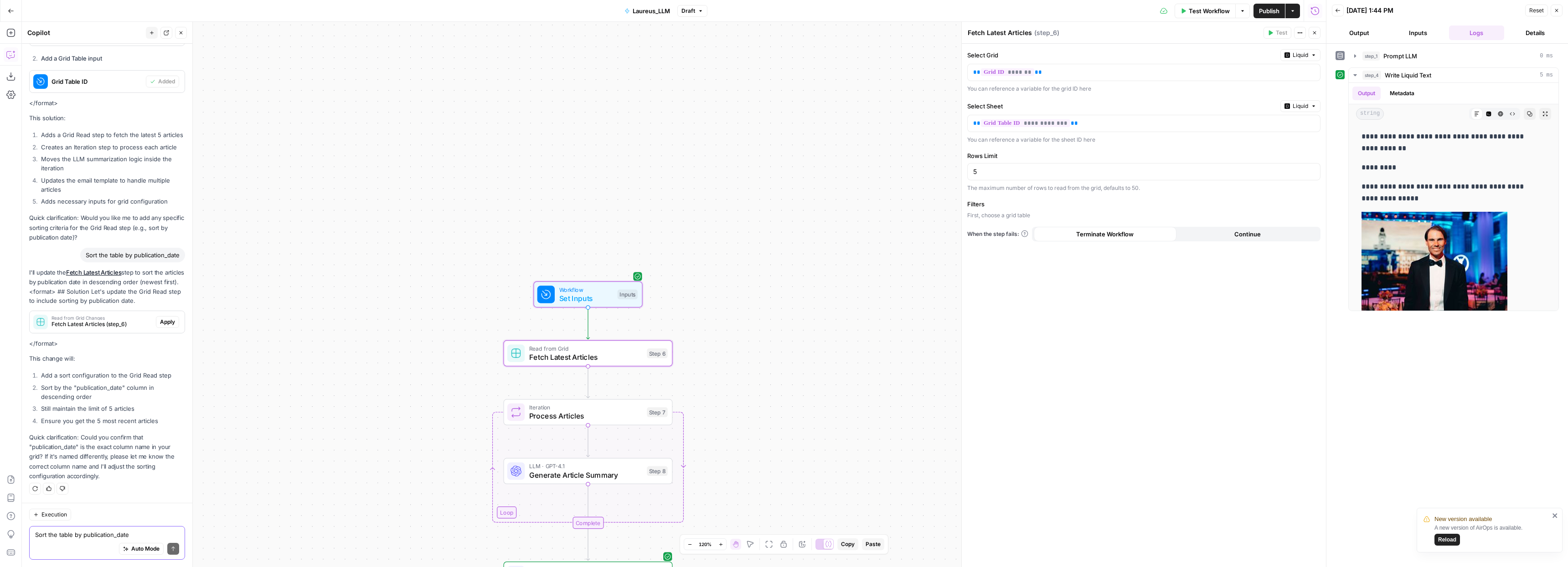
click at [160, 321] on span "Apply" at bounding box center [167, 322] width 15 height 8
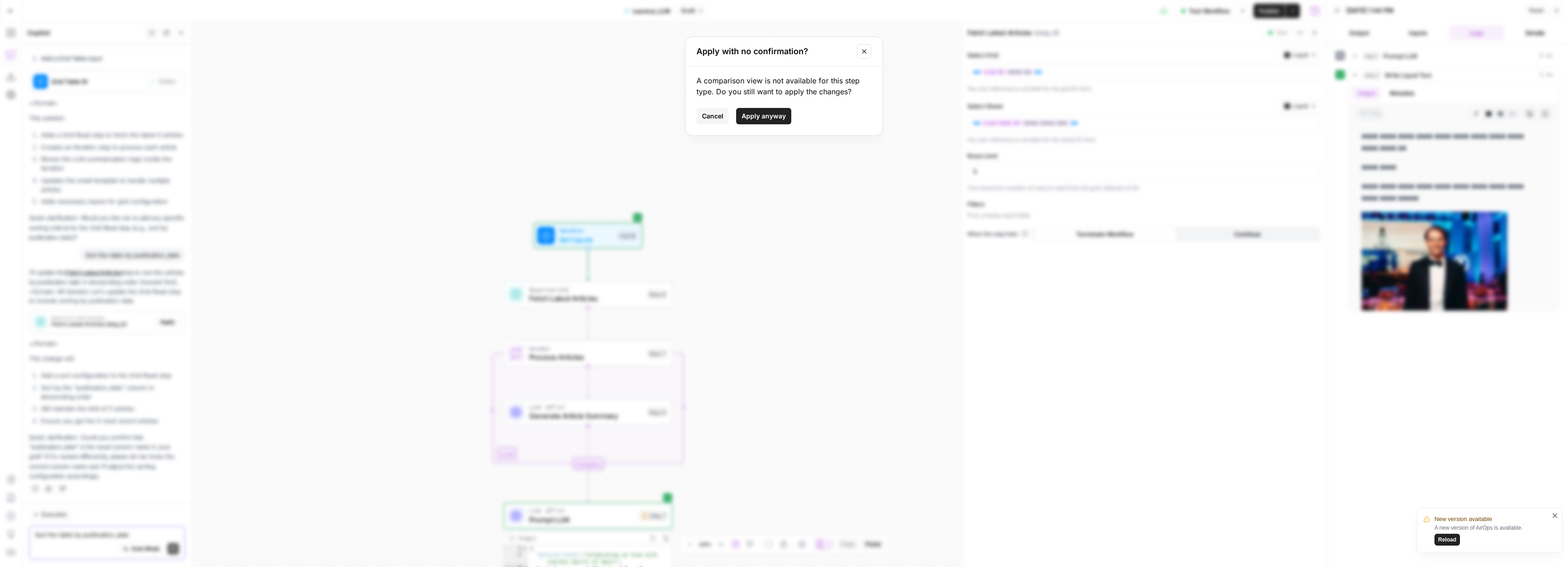
click at [773, 118] on span "Apply anyway" at bounding box center [764, 116] width 44 height 9
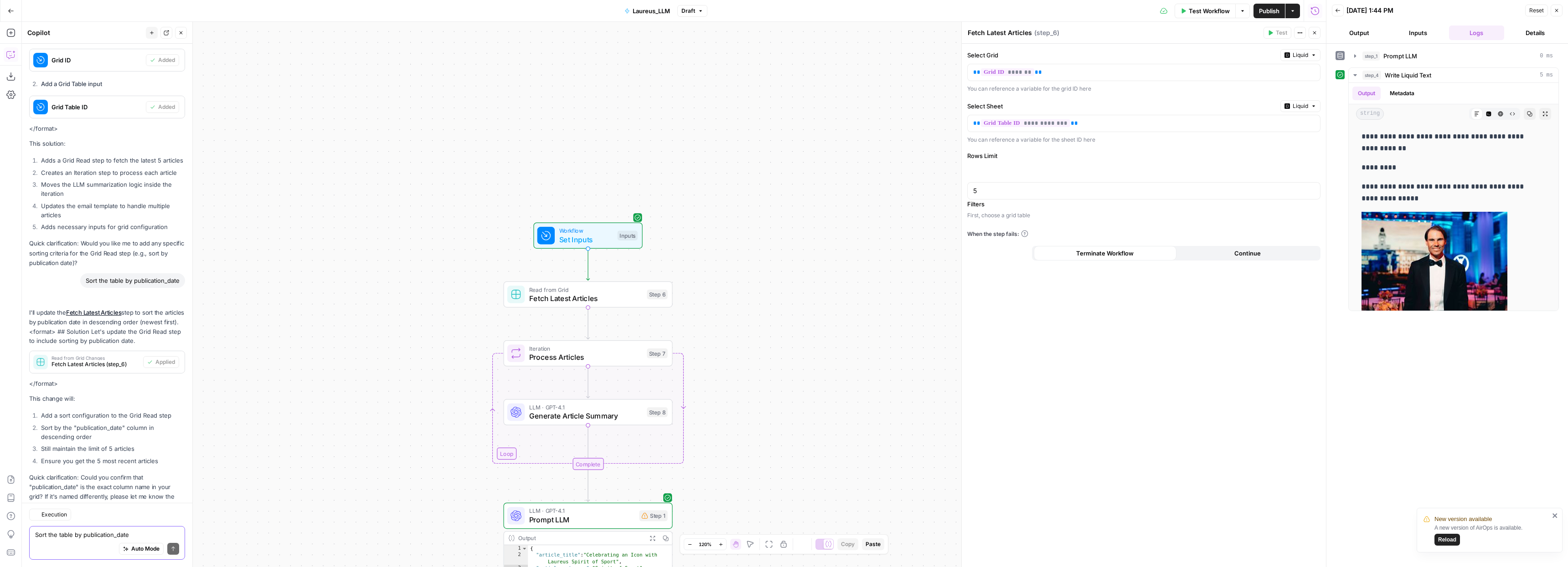
scroll to position [1161, 0]
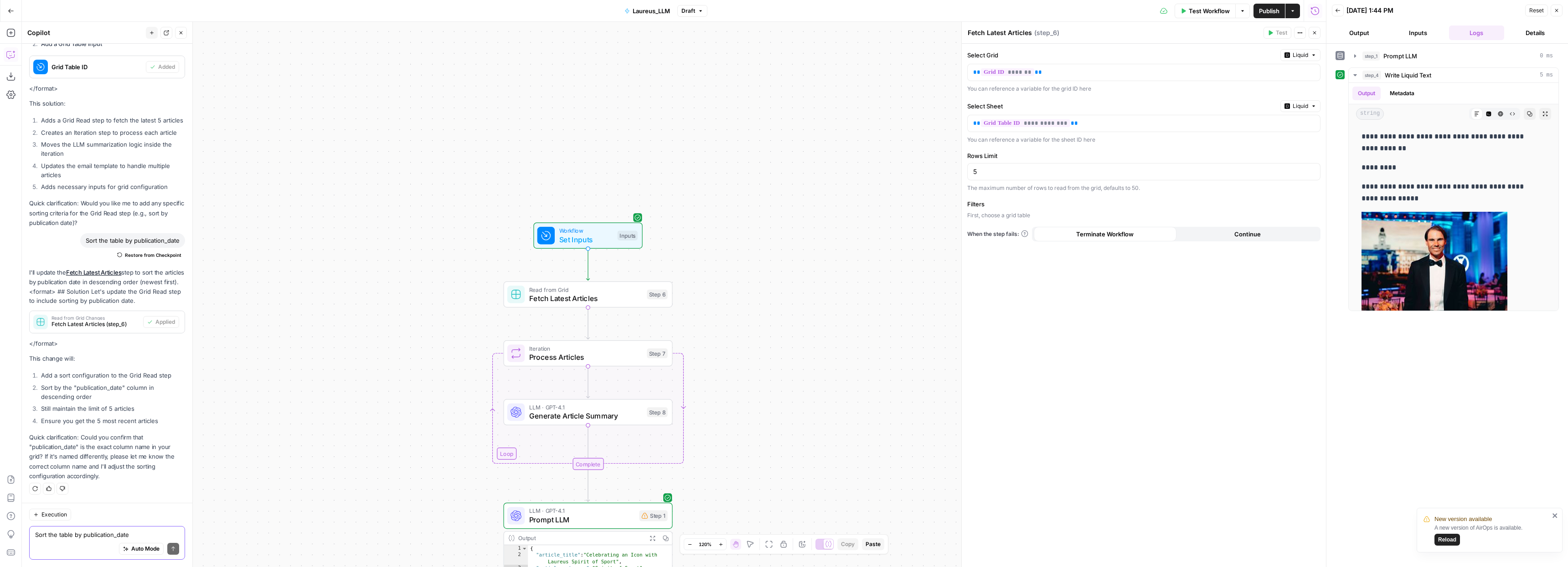
click at [978, 214] on p "First, choose a grid table" at bounding box center [1144, 215] width 353 height 8
click at [1151, 148] on form "**********" at bounding box center [1144, 305] width 364 height 523
click at [767, 161] on div "**********" at bounding box center [674, 294] width 1304 height 545
click at [1101, 68] on p "** ******* **" at bounding box center [1137, 72] width 327 height 9
click at [809, 140] on div "**********" at bounding box center [674, 294] width 1304 height 545
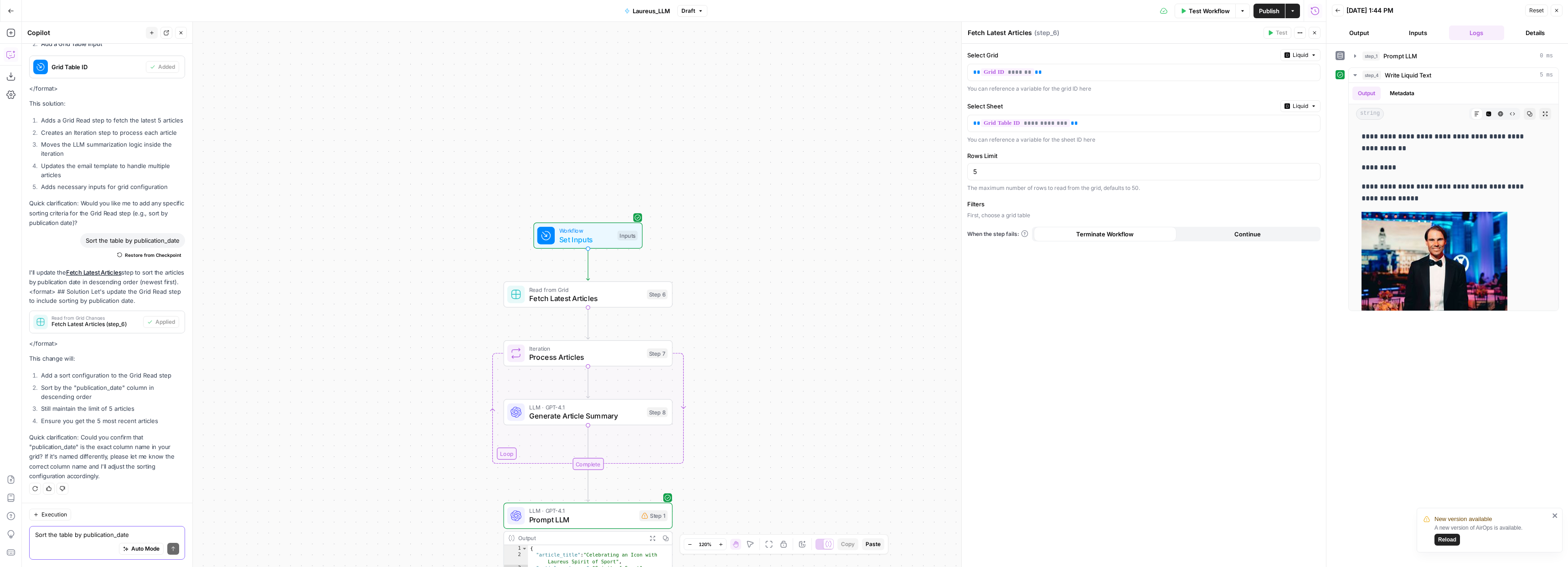
click at [1210, 11] on span "Test Workflow" at bounding box center [1209, 11] width 41 height 9
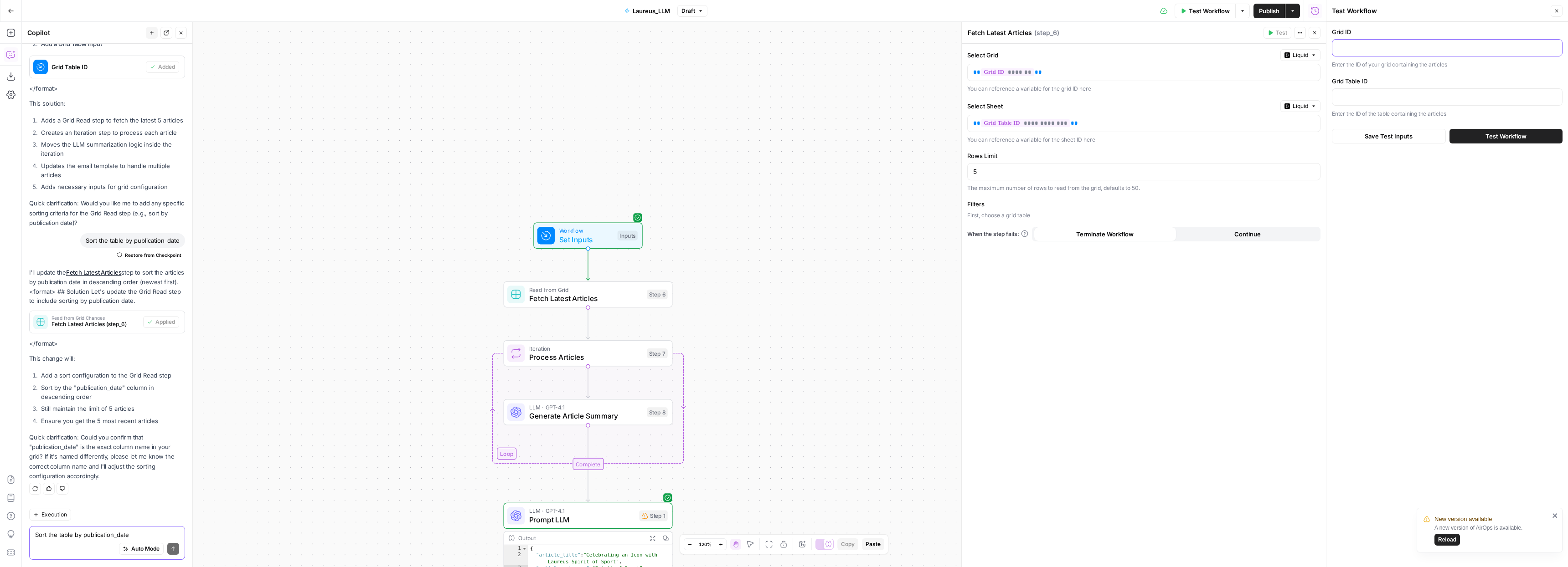
click at [1410, 49] on input "Grid ID" at bounding box center [1447, 47] width 218 height 9
click at [1351, 49] on input "Grid ID" at bounding box center [1447, 47] width 218 height 9
click at [1344, 44] on input "Grid ID" at bounding box center [1447, 47] width 218 height 9
click at [1362, 51] on input "Grid ID" at bounding box center [1447, 47] width 218 height 9
drag, startPoint x: 1370, startPoint y: 52, endPoint x: 1297, endPoint y: 47, distance: 73.2
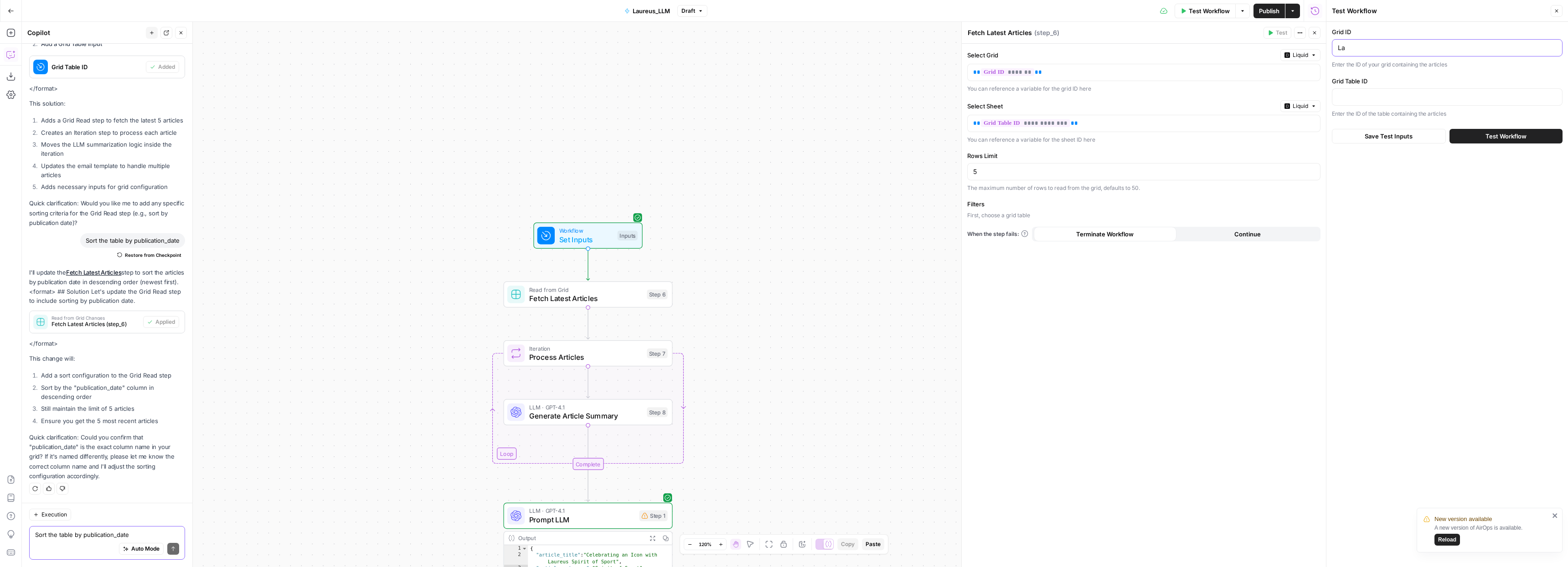
click at [1297, 47] on body "**********" at bounding box center [784, 283] width 1568 height 567
click at [1355, 46] on input "La" at bounding box center [1447, 47] width 218 height 9
paste input "ureus_grid"
type input "Laureus_grid"
click at [1351, 100] on input "Grid Table ID" at bounding box center [1447, 97] width 218 height 9
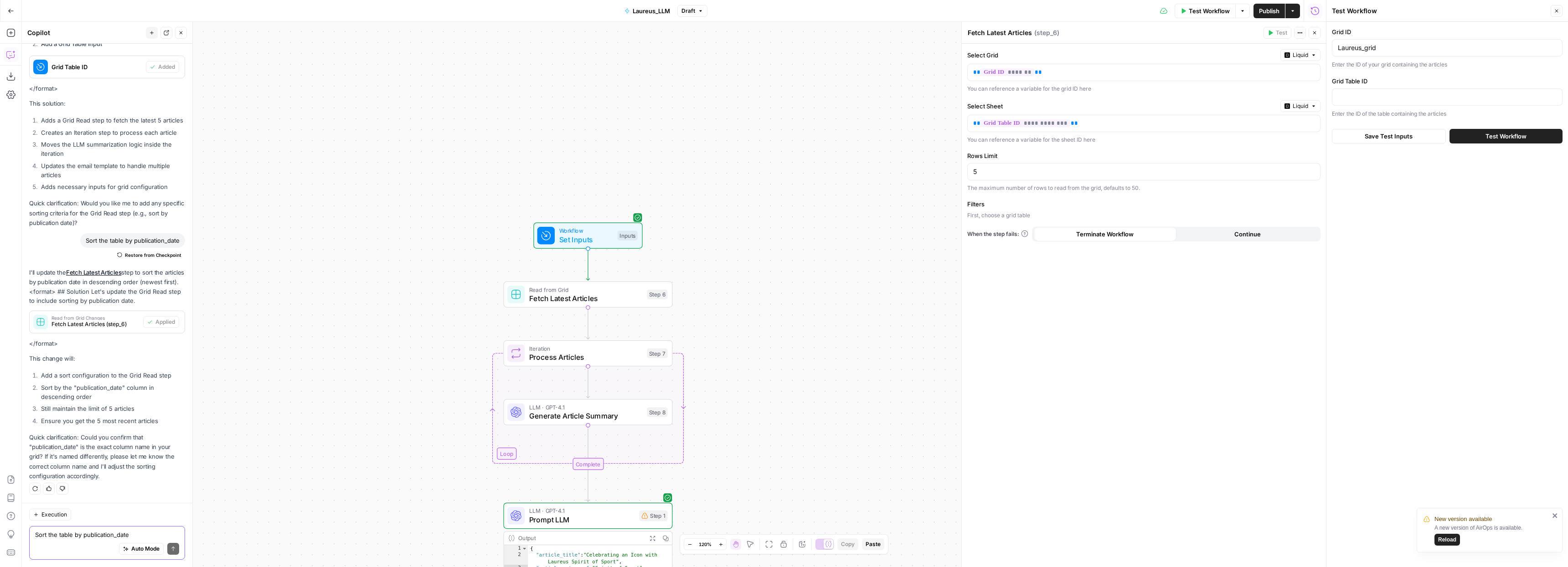
click at [1353, 89] on div at bounding box center [1447, 97] width 231 height 18
click at [1351, 93] on input "Grid Table ID" at bounding box center [1447, 97] width 218 height 9
paste input "news_parse"
type input "news_parse"
click at [1513, 137] on span "Test Workflow" at bounding box center [1506, 136] width 41 height 9
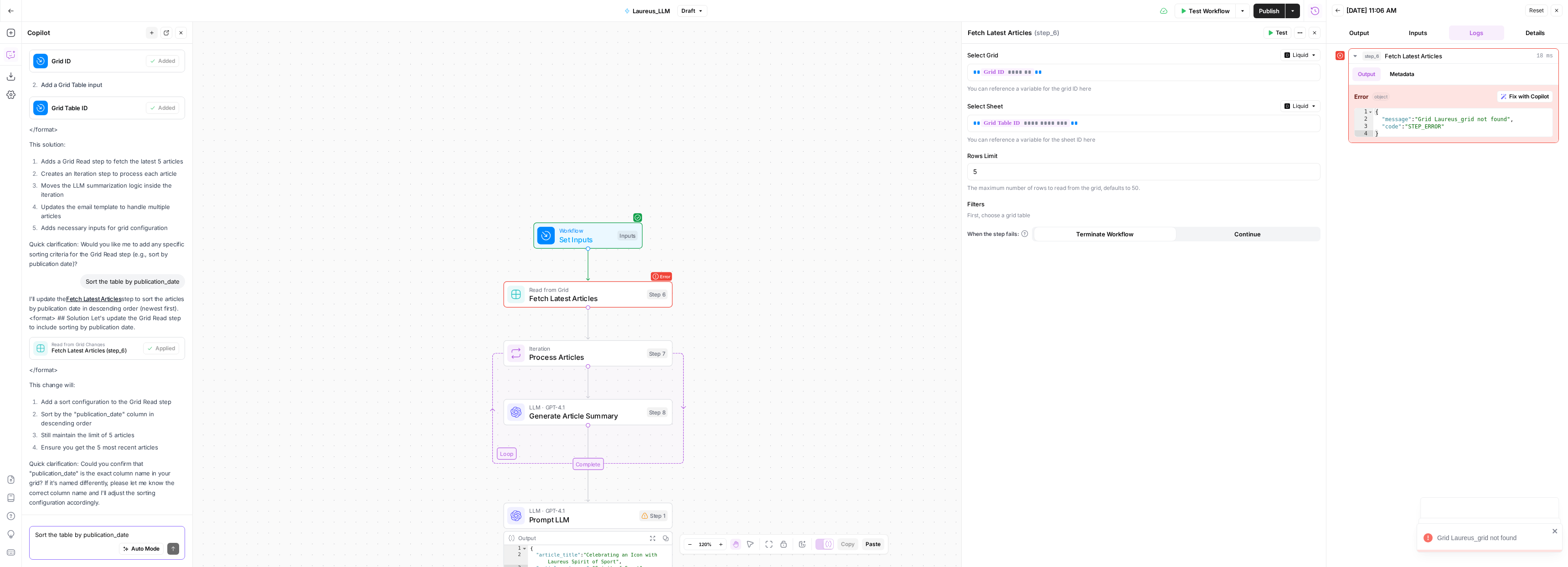
scroll to position [1161, 0]
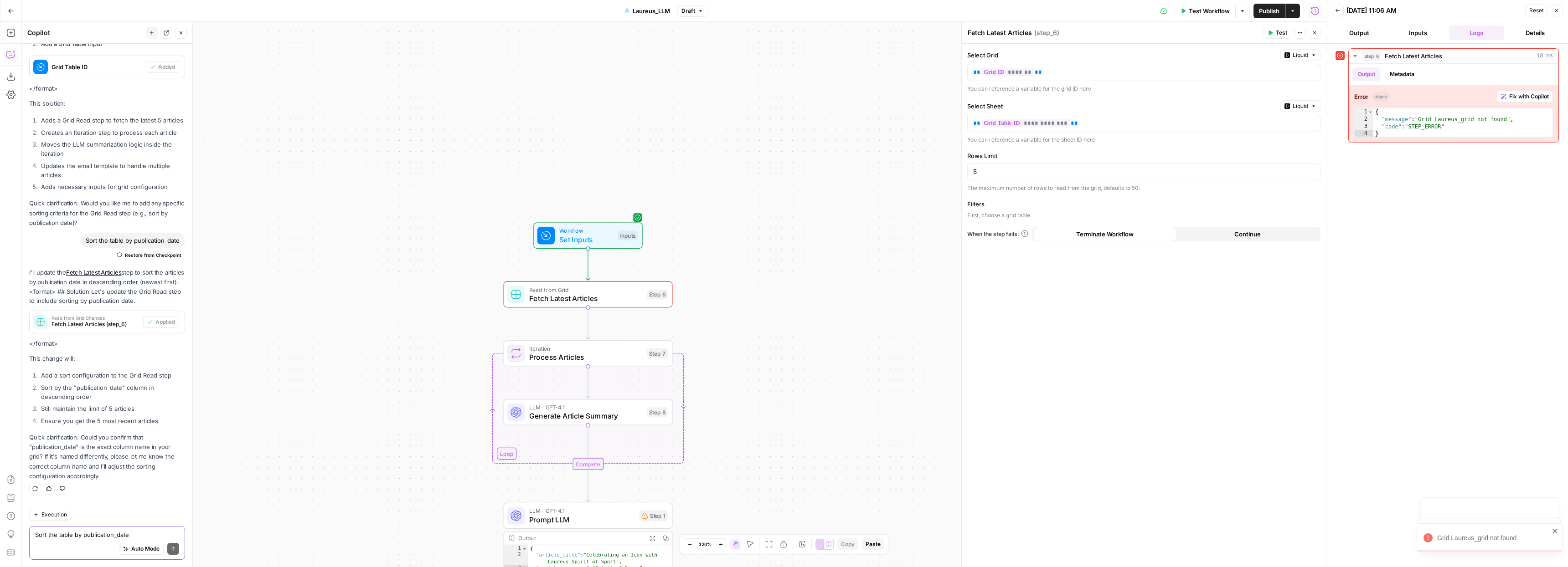
click at [602, 294] on span "Fetch Latest Articles" at bounding box center [585, 298] width 113 height 11
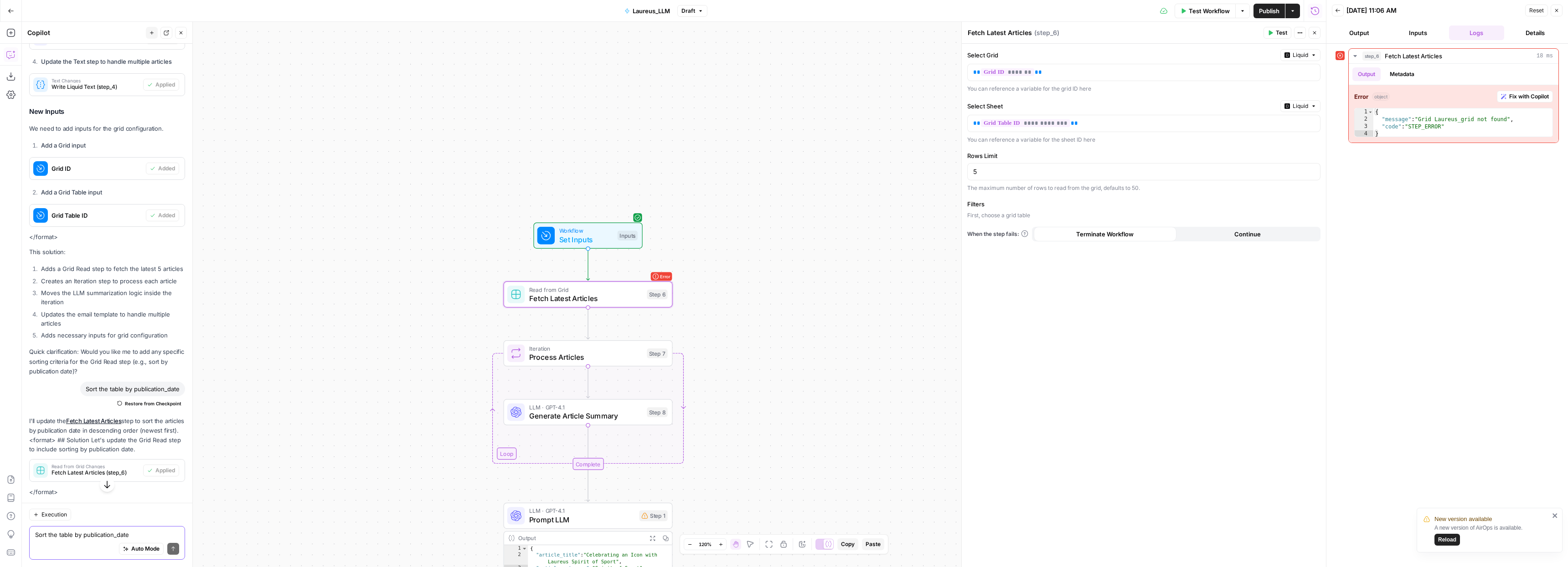
scroll to position [894, 0]
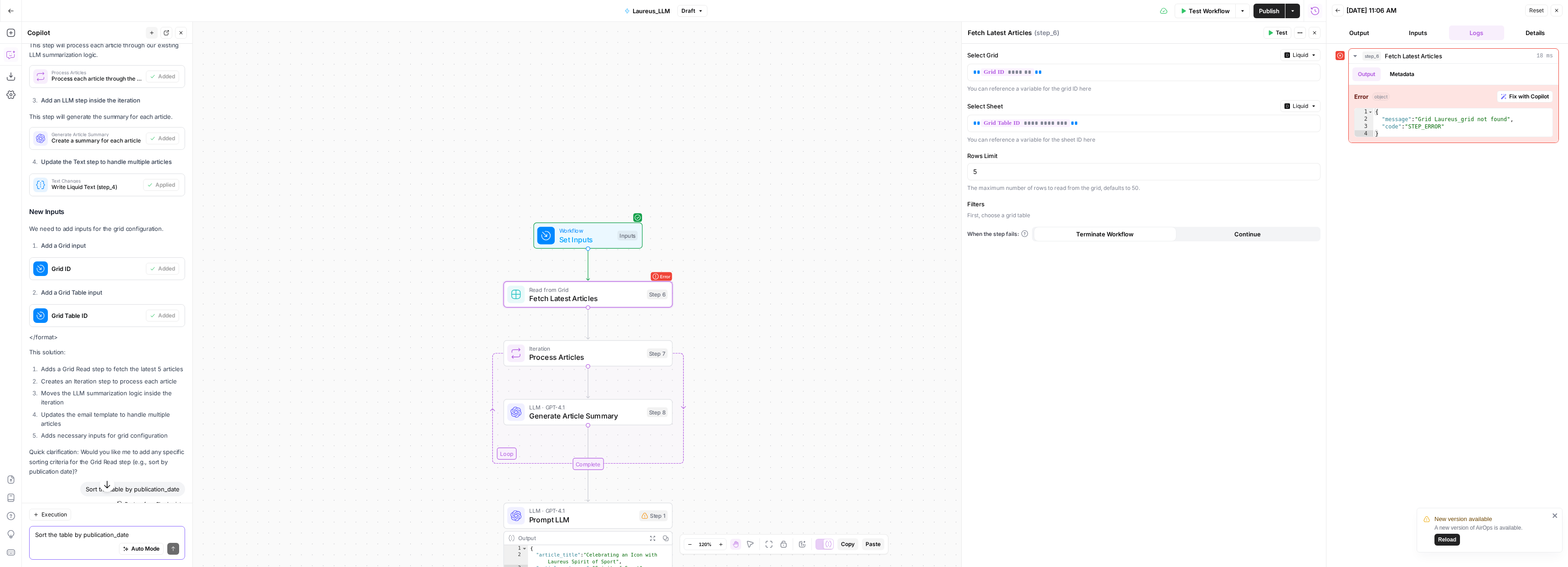
click at [1364, 31] on button "Output" at bounding box center [1359, 32] width 55 height 15
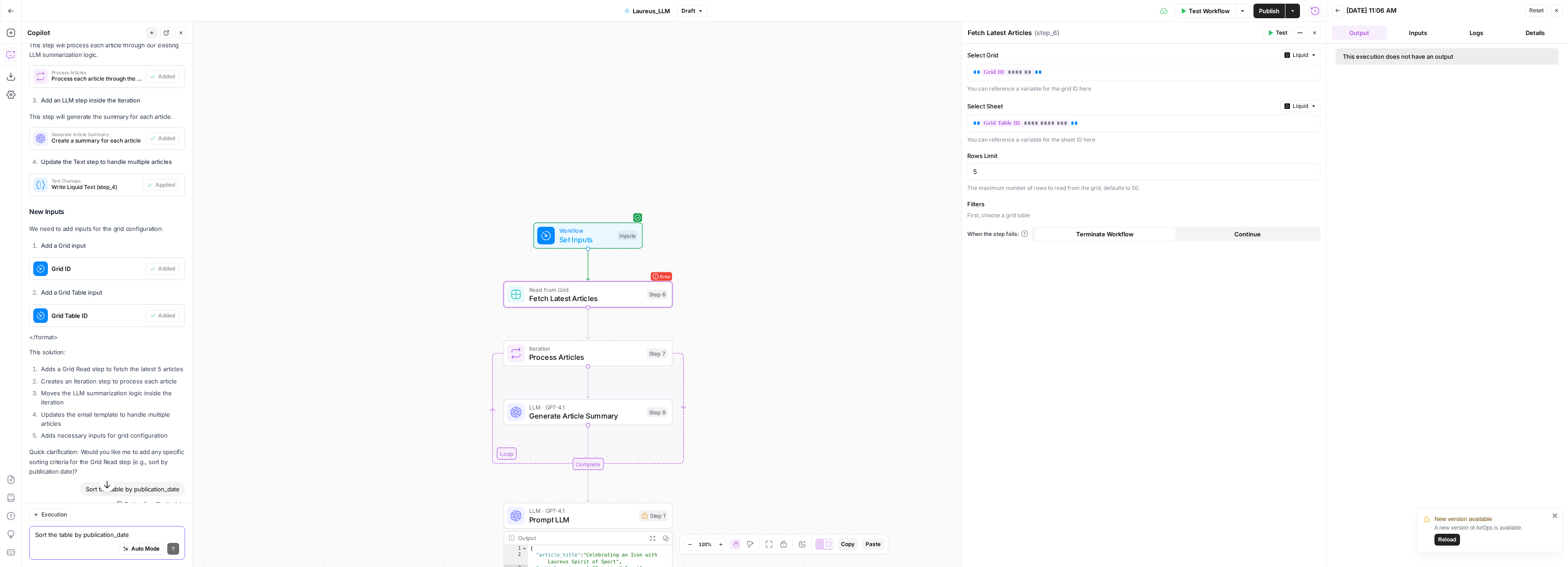
click at [1433, 32] on button "Inputs" at bounding box center [1418, 32] width 55 height 15
click at [1391, 62] on div "Laureus_grid" at bounding box center [1447, 69] width 224 height 18
click at [1191, 11] on span "Test Workflow" at bounding box center [1209, 11] width 41 height 9
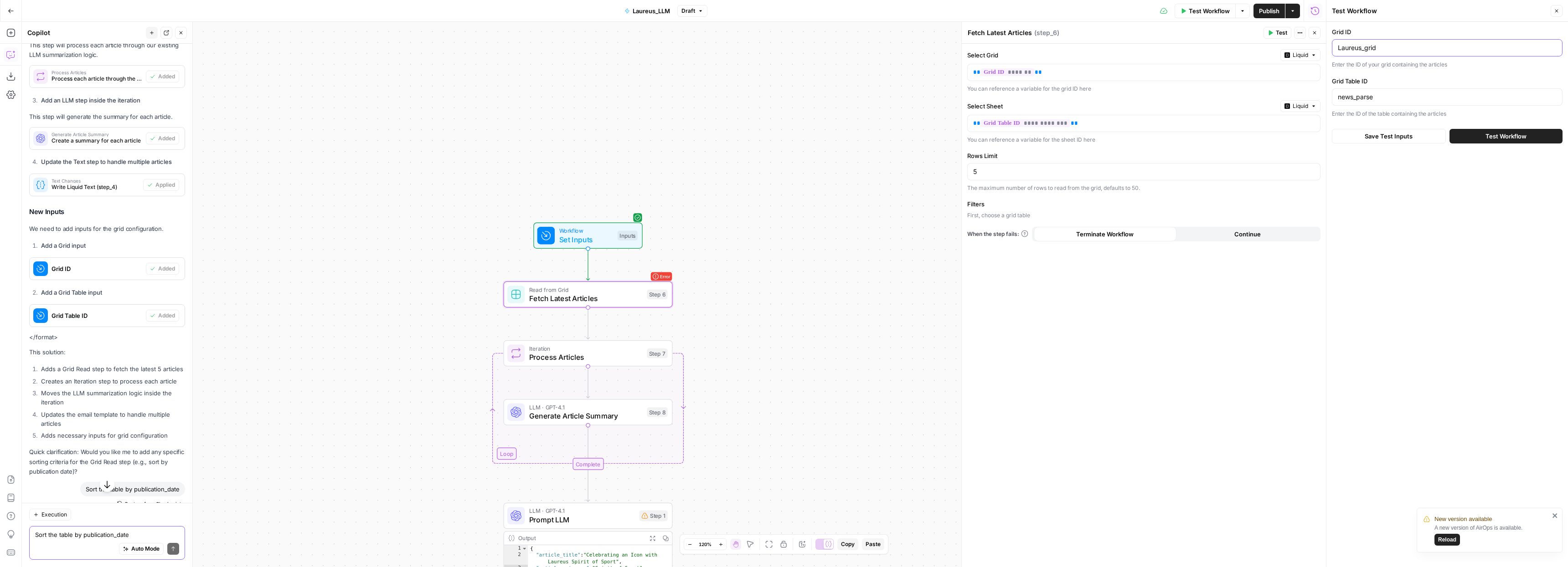
drag, startPoint x: 1382, startPoint y: 48, endPoint x: 1304, endPoint y: 47, distance: 78.0
click at [1304, 47] on body "**********" at bounding box center [784, 283] width 1568 height 567
click at [1376, 47] on input "Laureus_grid" at bounding box center [1447, 47] width 218 height 9
paste input "24662"
type input "24662"
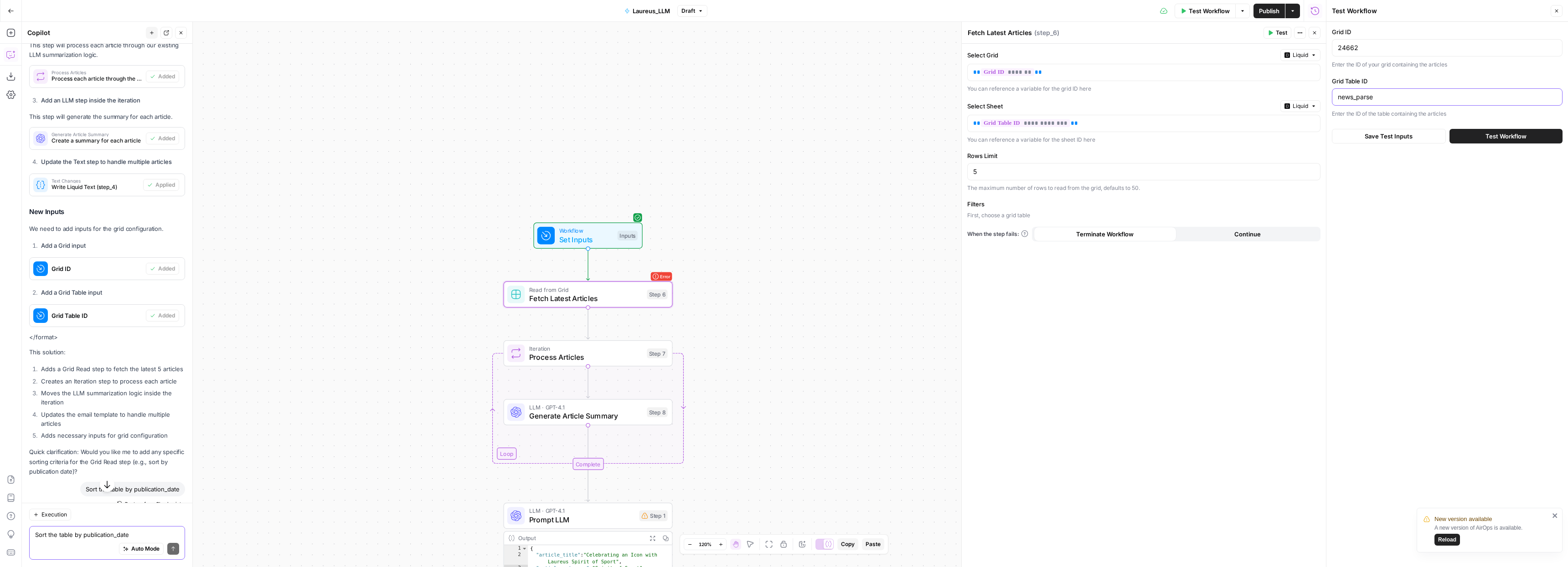
click at [1386, 99] on input "news_parse" at bounding box center [1447, 97] width 218 height 9
click at [1365, 96] on input "news_parse" at bounding box center [1447, 97] width 218 height 9
click at [1368, 96] on input "Grid Table ID" at bounding box center [1447, 97] width 218 height 9
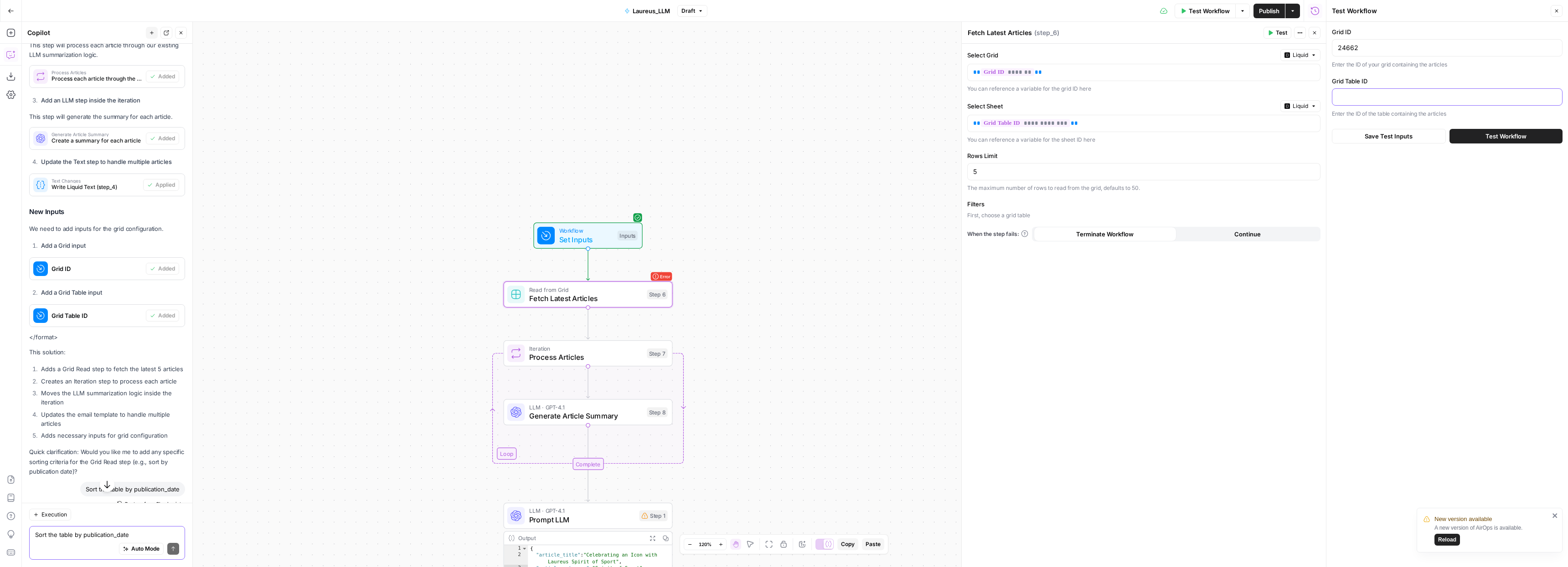
click at [1340, 97] on input "Grid Table ID" at bounding box center [1447, 97] width 218 height 9
paste input "31361"
type input "31361"
click at [1516, 139] on span "Test Workflow" at bounding box center [1506, 136] width 41 height 9
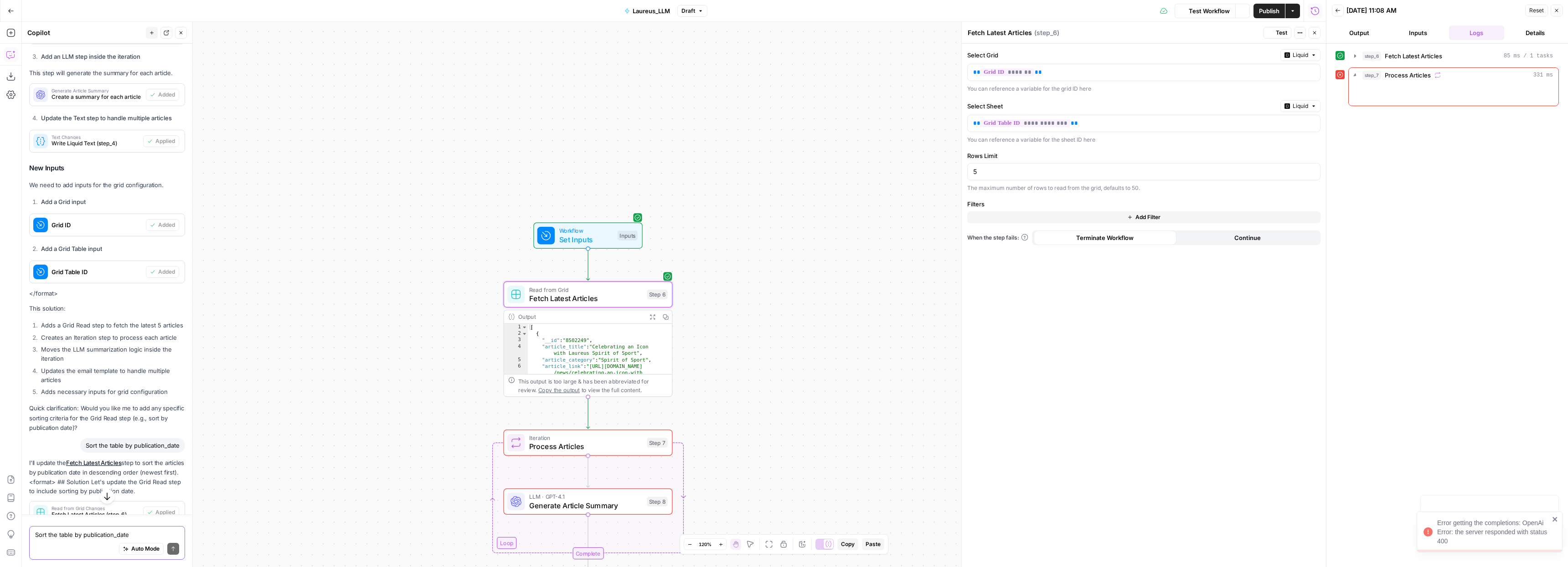
scroll to position [894, 0]
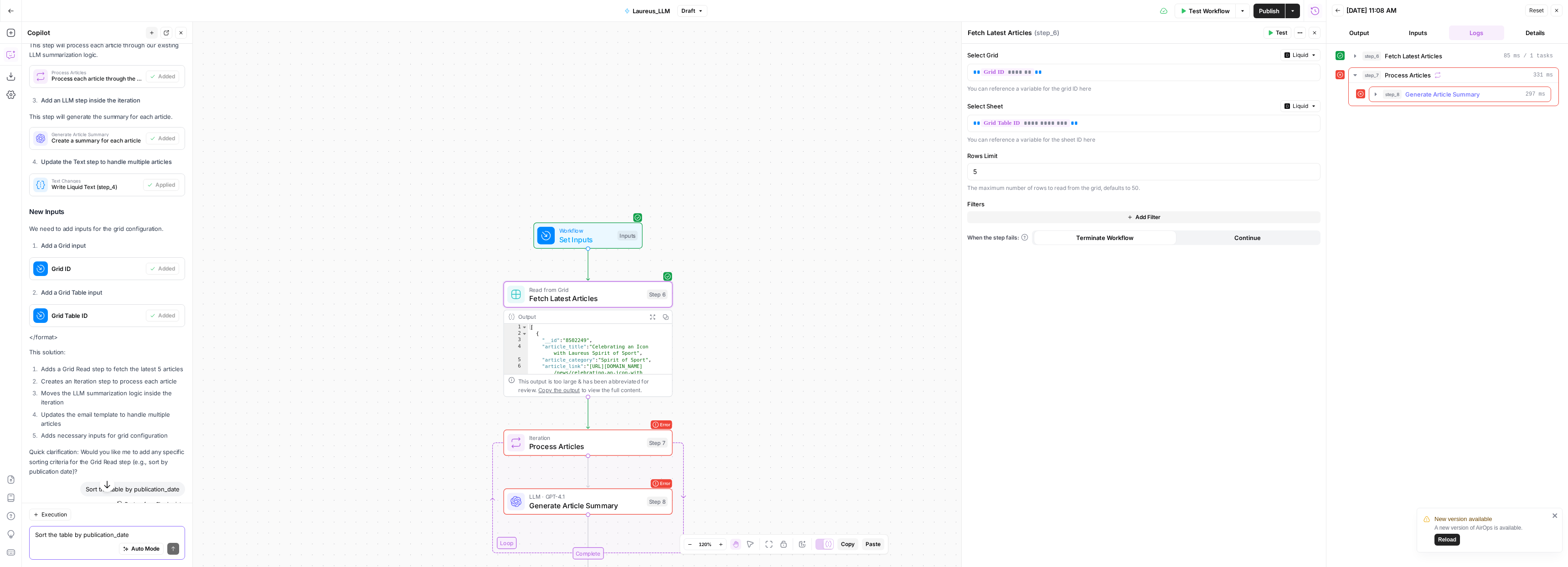
click at [1379, 95] on button "step_8 Generate Article Summary 297 ms" at bounding box center [1459, 94] width 182 height 15
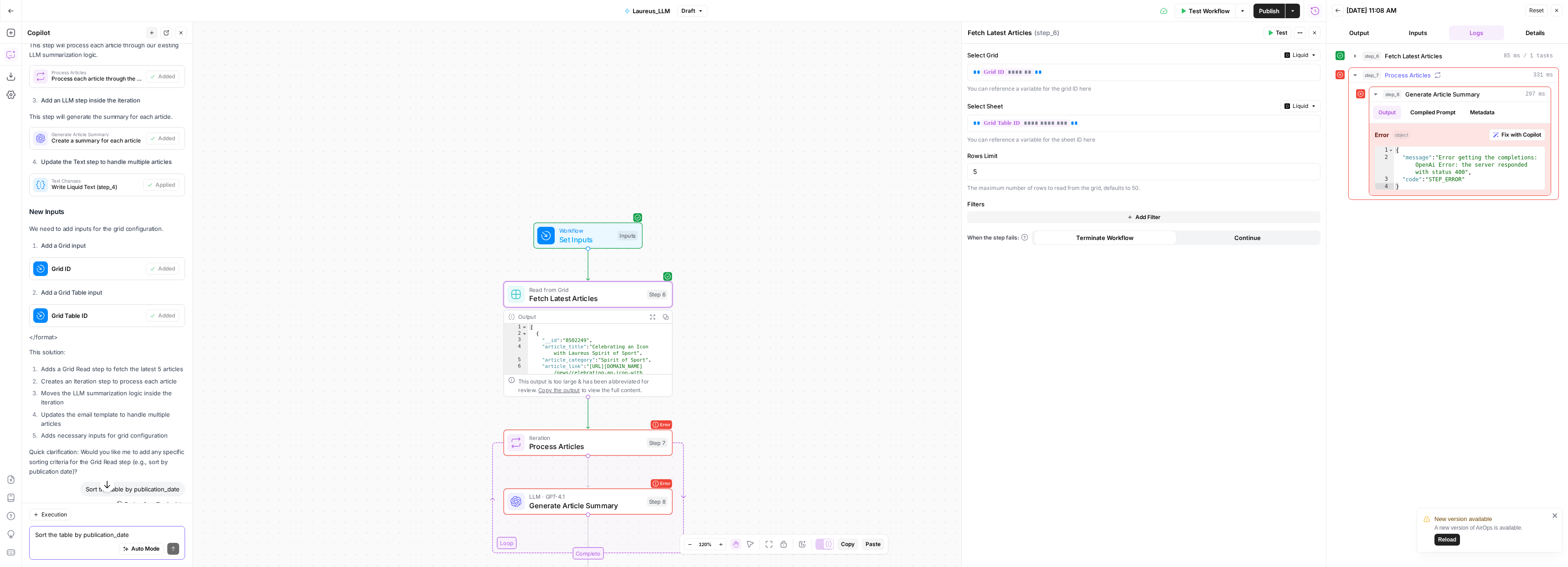
click at [1355, 74] on icon "button" at bounding box center [1355, 75] width 4 height 2
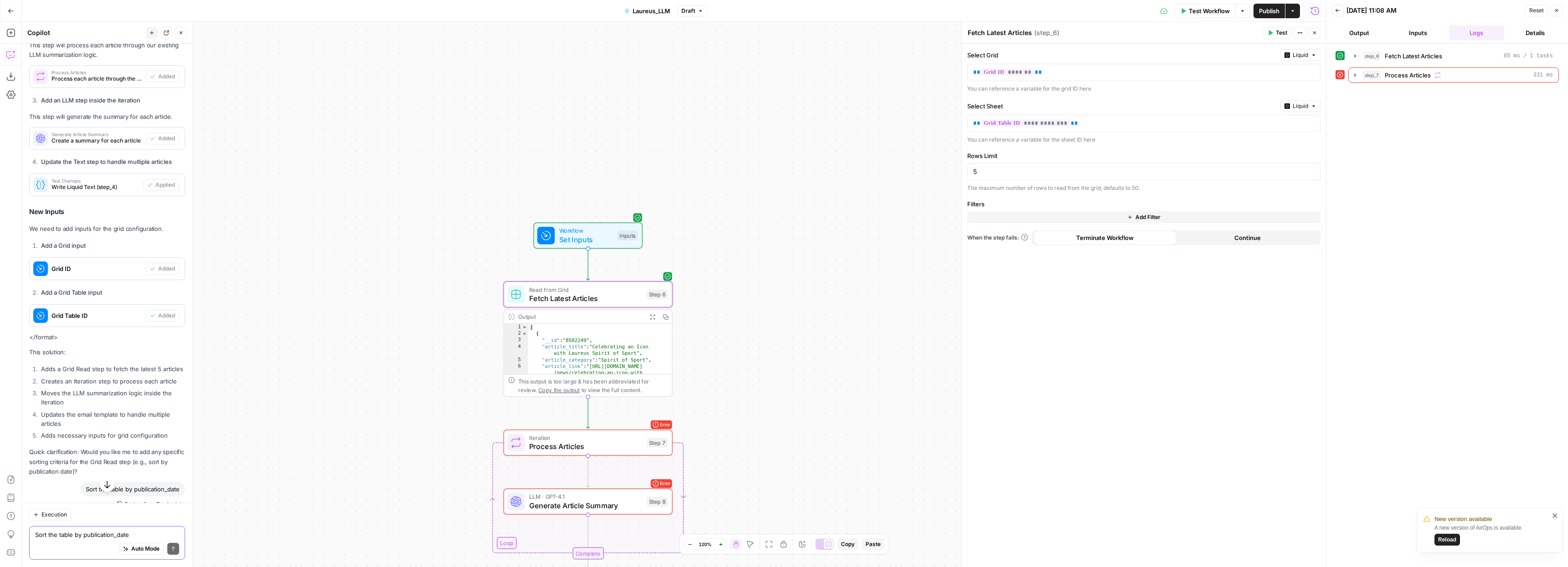
click at [1356, 55] on icon "button" at bounding box center [1355, 56] width 2 height 4
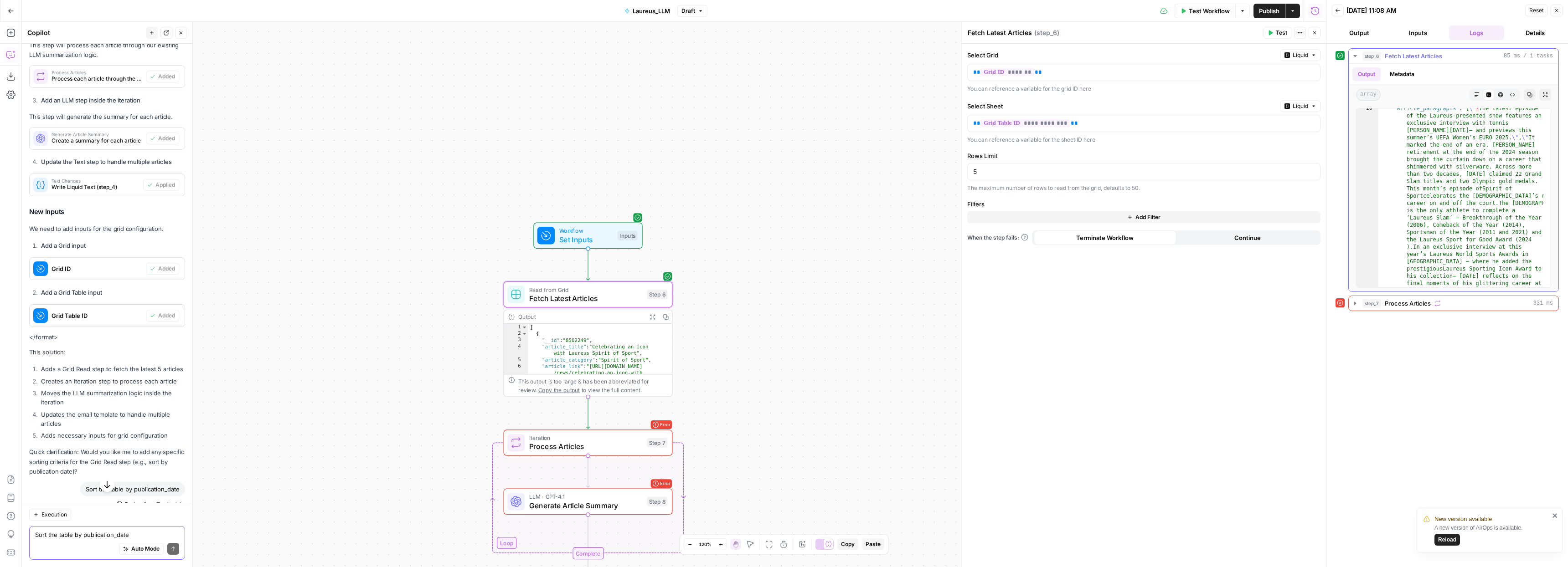
scroll to position [0, 0]
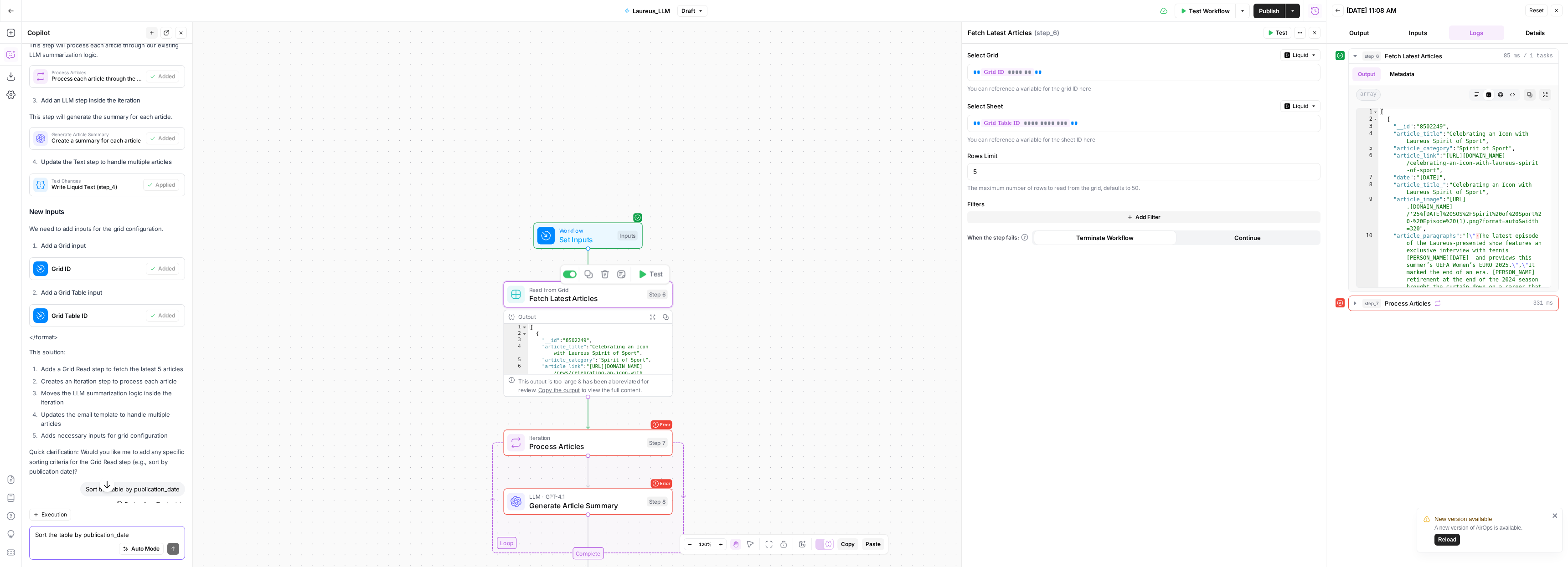
click at [551, 296] on span "Fetch Latest Articles" at bounding box center [585, 298] width 113 height 11
click at [1095, 125] on p "**********" at bounding box center [1137, 124] width 327 height 9
click at [1046, 71] on p "** ******* **" at bounding box center [1137, 72] width 327 height 9
drag, startPoint x: 1042, startPoint y: 71, endPoint x: 953, endPoint y: 72, distance: 89.0
click at [953, 72] on body "New version available A new version of AirOps is available. Reload Threepipe Re…" at bounding box center [784, 283] width 1568 height 567
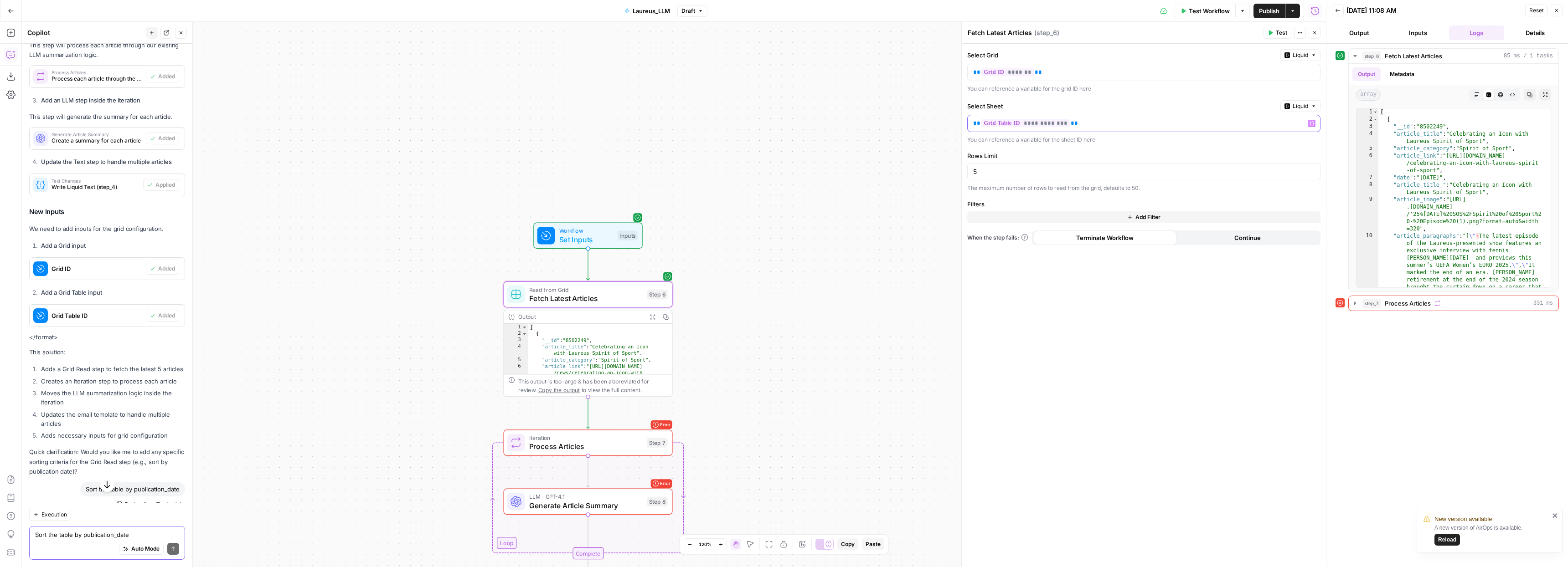
click at [1116, 125] on p "**********" at bounding box center [1137, 124] width 327 height 9
paste div
click at [1068, 123] on p "**********" at bounding box center [1137, 124] width 327 height 9
click at [1045, 72] on p "** ******* **" at bounding box center [1137, 72] width 327 height 9
click at [1026, 73] on p at bounding box center [1137, 72] width 327 height 9
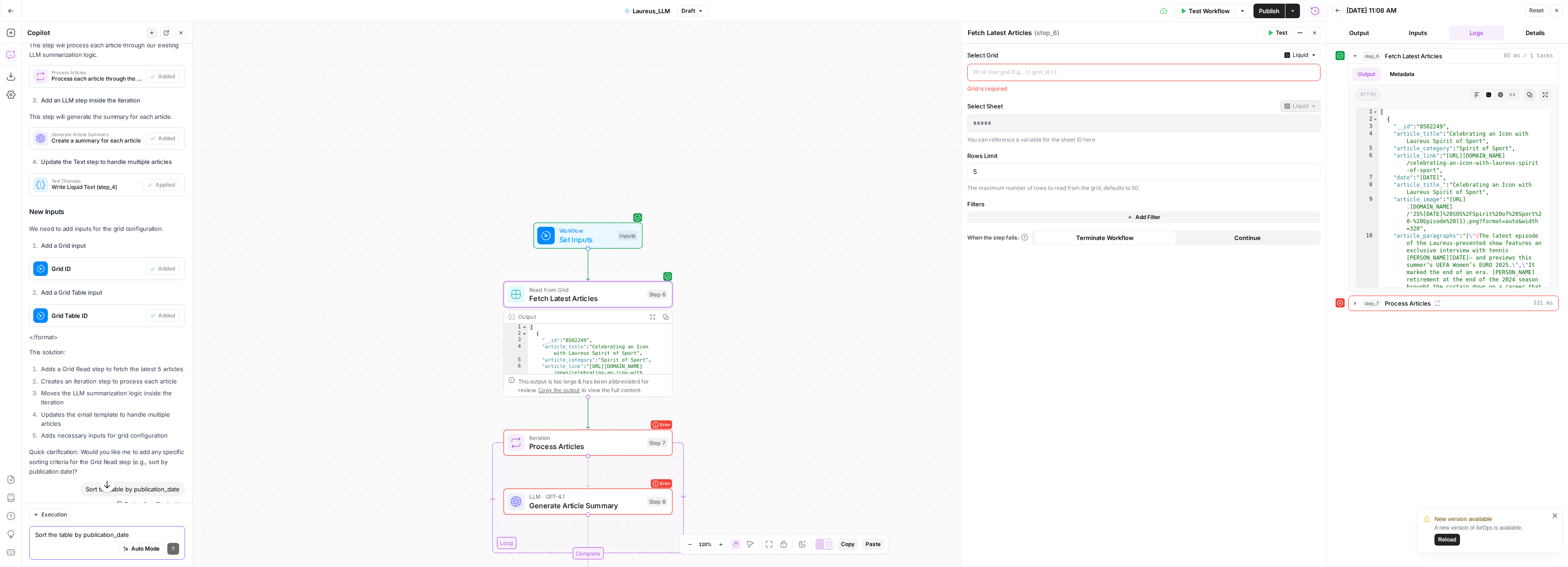
click at [1422, 35] on button "Inputs" at bounding box center [1418, 32] width 55 height 15
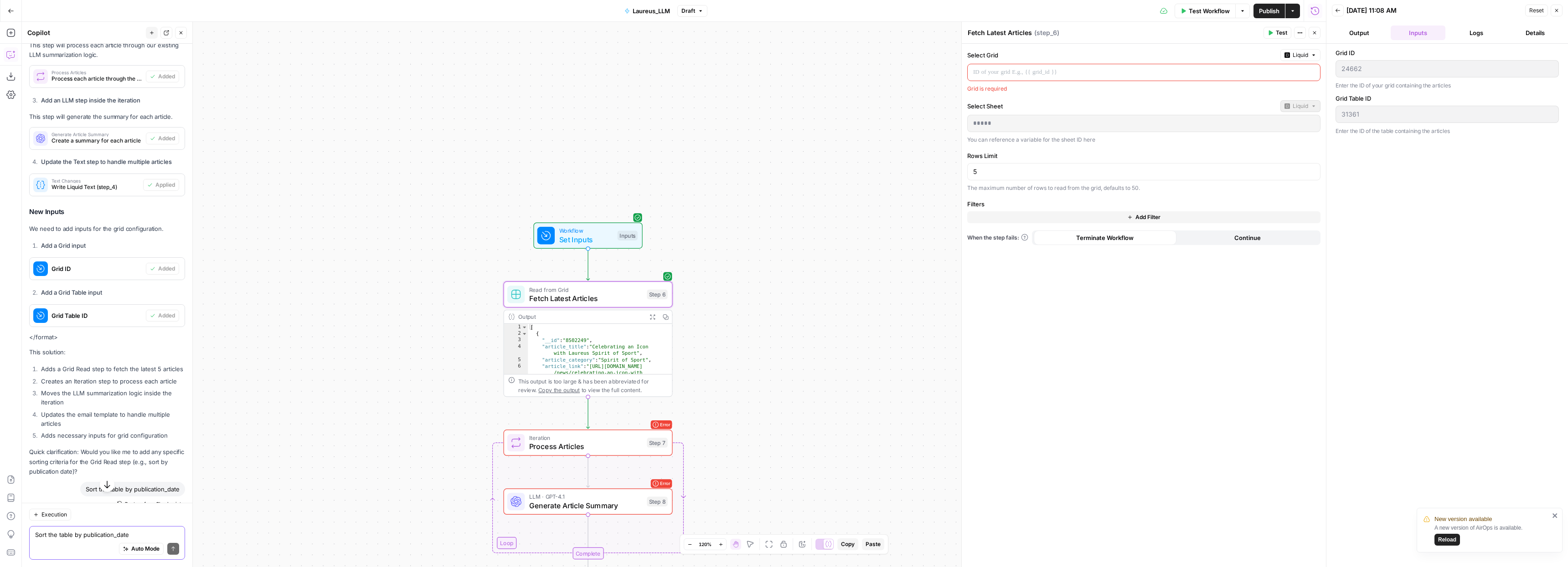
click at [1036, 73] on p at bounding box center [1137, 72] width 327 height 9
click at [1139, 285] on form "Select Grid Liquid ***** Variables Menu You can reference a variable for the gr…" at bounding box center [1144, 305] width 364 height 523
click at [1279, 32] on span "Test" at bounding box center [1281, 32] width 11 height 8
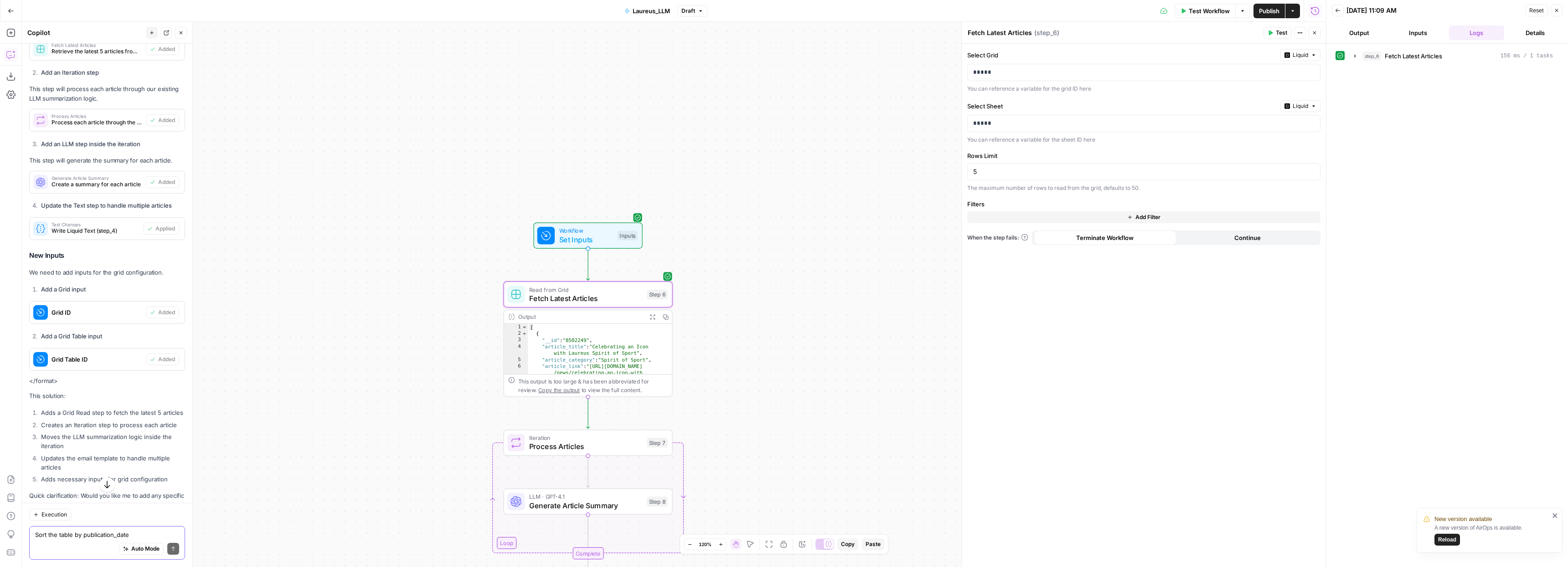
scroll to position [894, 0]
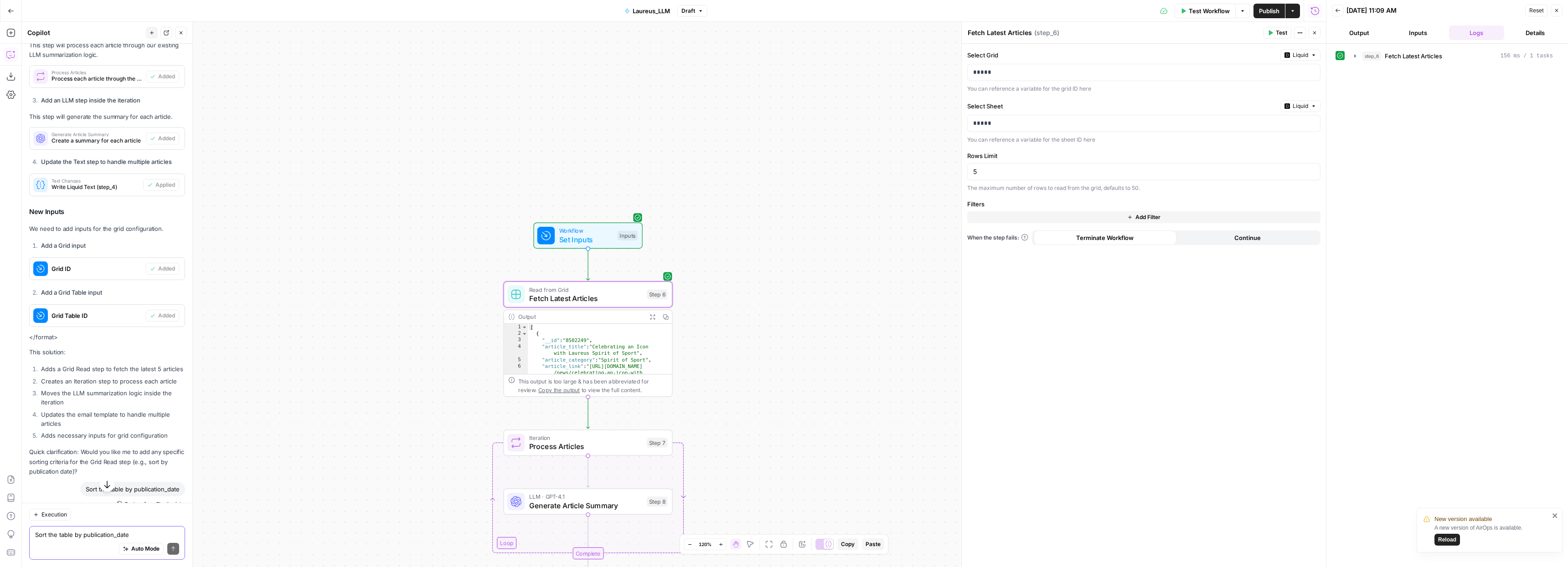
click at [1202, 10] on span "Test Workflow" at bounding box center [1209, 11] width 41 height 9
click at [1504, 137] on span "Test Workflow" at bounding box center [1506, 136] width 41 height 9
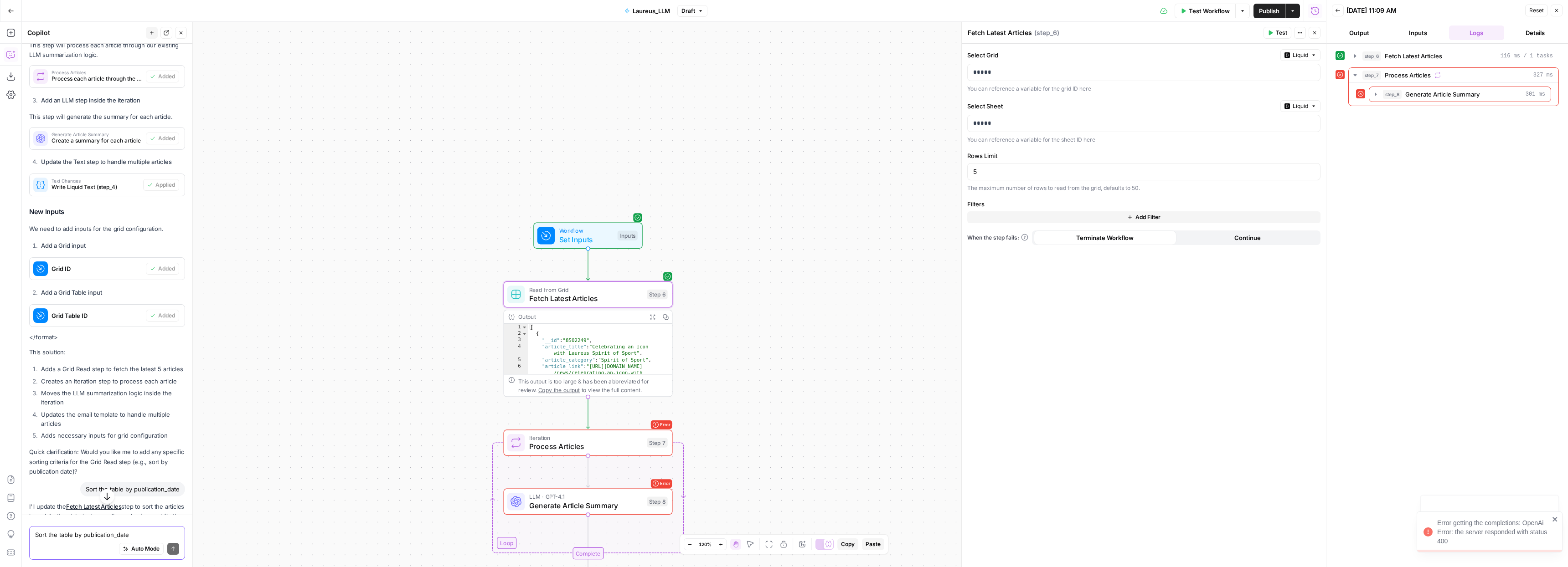
scroll to position [894, 0]
click at [1377, 94] on icon "button" at bounding box center [1376, 94] width 7 height 7
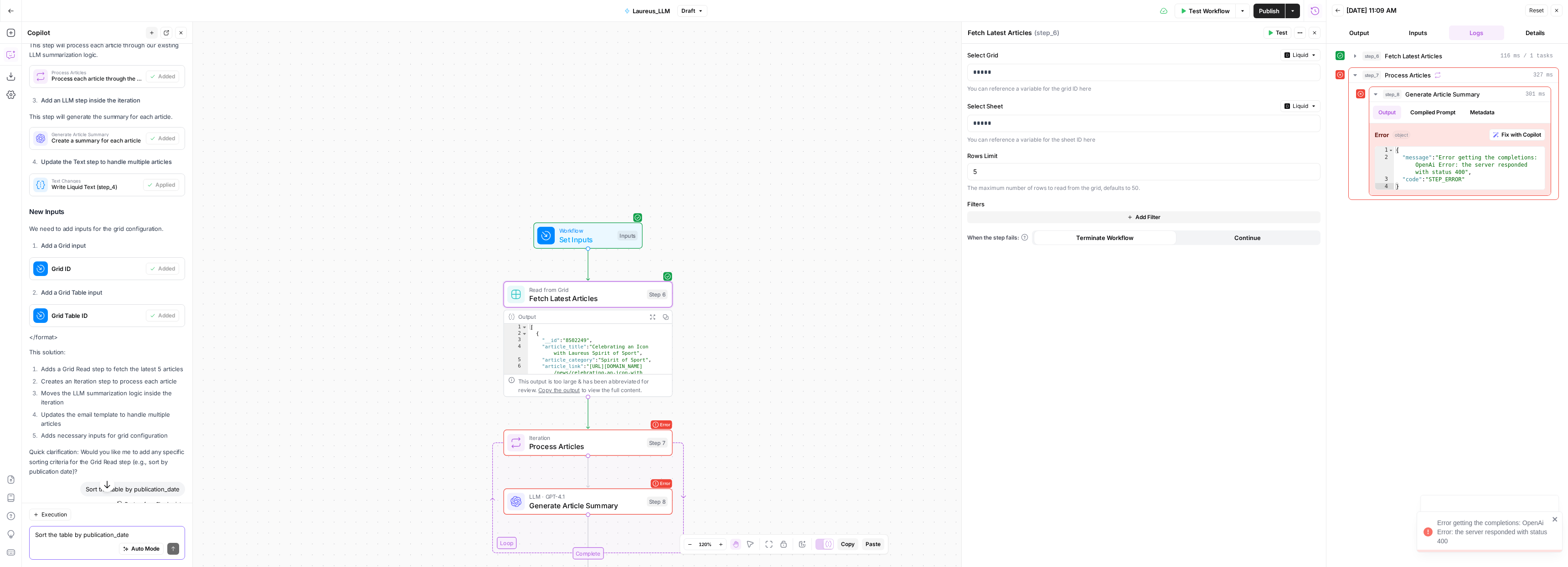
click at [1376, 96] on icon "button" at bounding box center [1376, 94] width 7 height 7
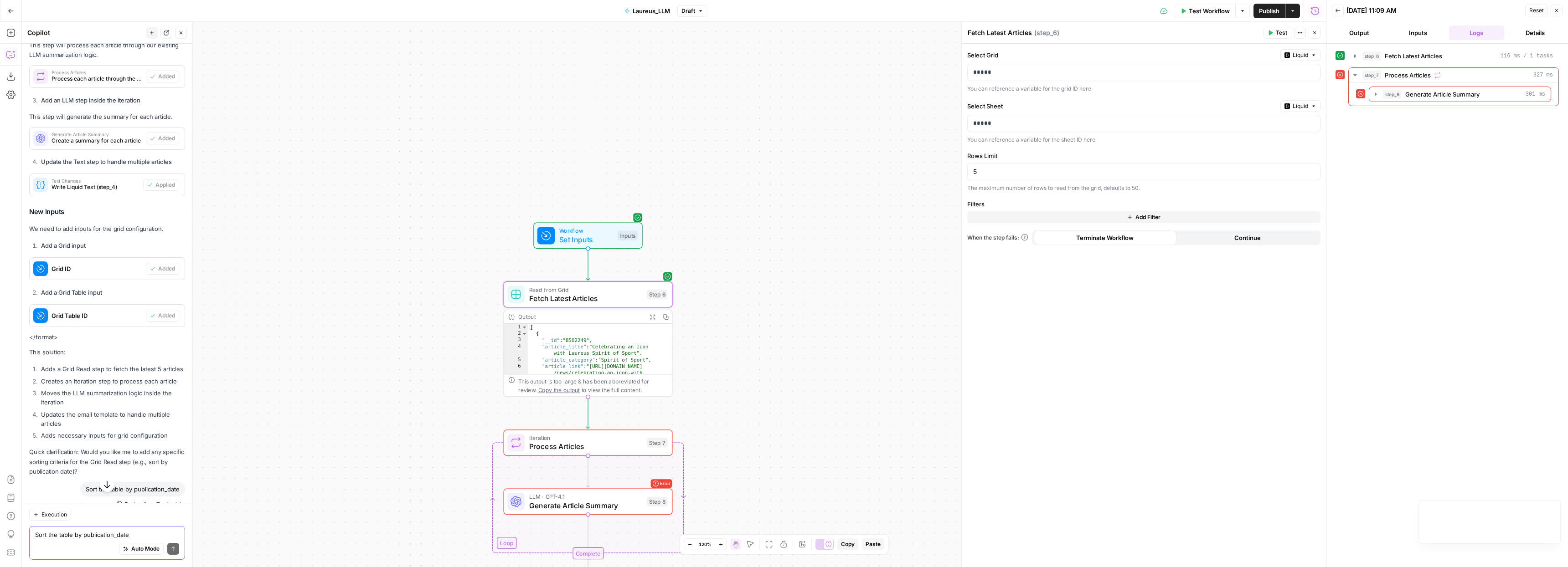
click at [590, 450] on span "Process Articles" at bounding box center [585, 446] width 113 height 11
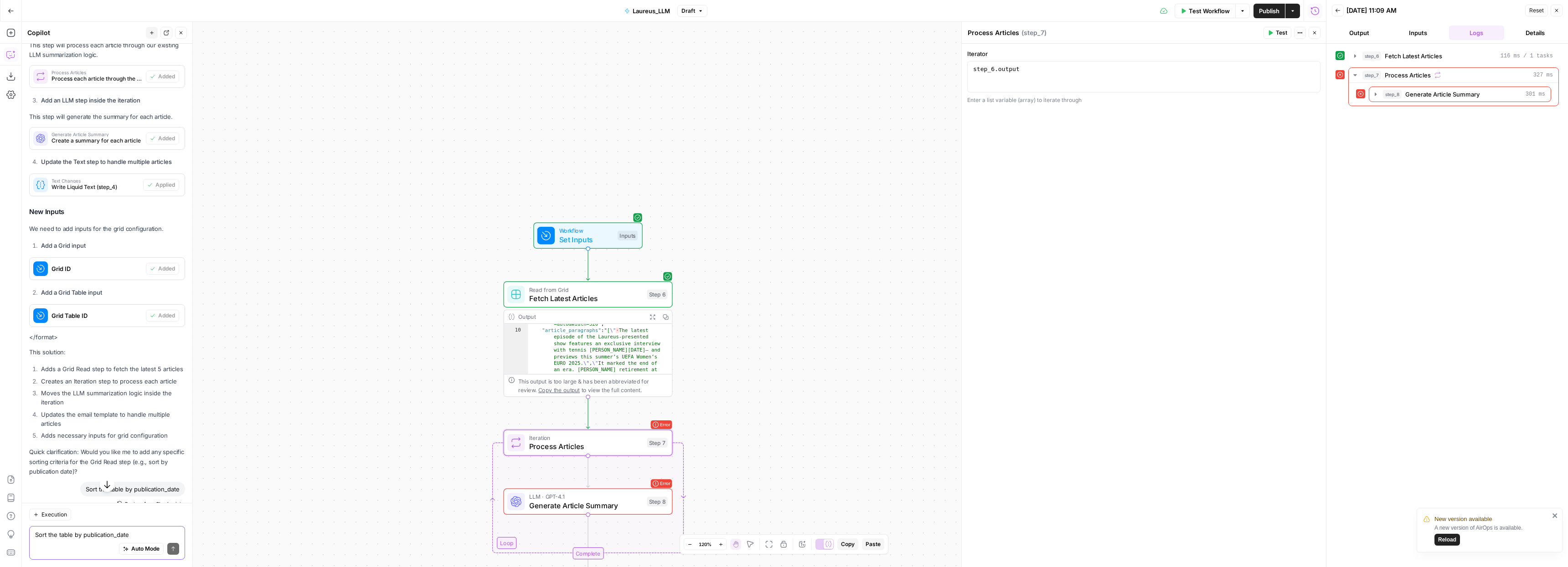
scroll to position [142, 0]
click at [577, 298] on span "Fetch Latest Articles" at bounding box center [585, 298] width 113 height 11
click at [1356, 56] on icon "button" at bounding box center [1355, 56] width 2 height 4
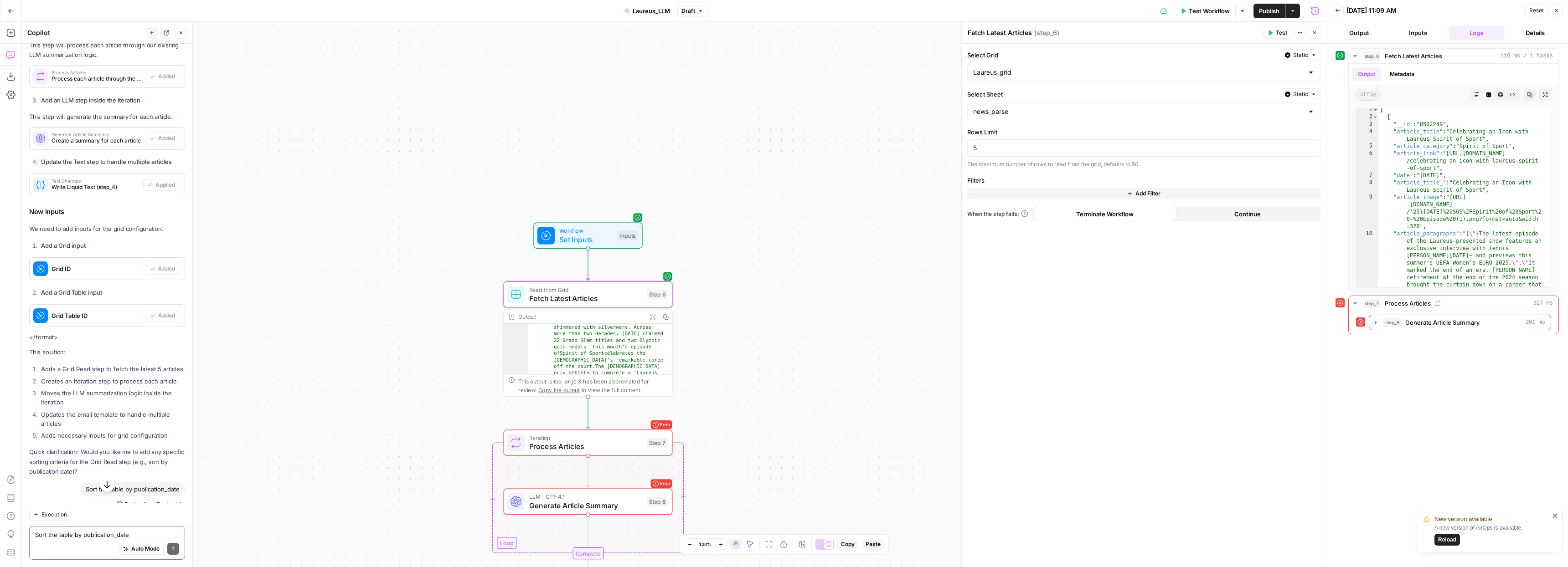
scroll to position [3, 0]
click at [567, 443] on span "Process Articles" at bounding box center [585, 446] width 113 height 11
type textarea "**********"
click at [1060, 74] on div "step_6 . output" at bounding box center [1144, 84] width 345 height 39
click at [560, 497] on span "LLM · GPT-4.1" at bounding box center [585, 497] width 113 height 9
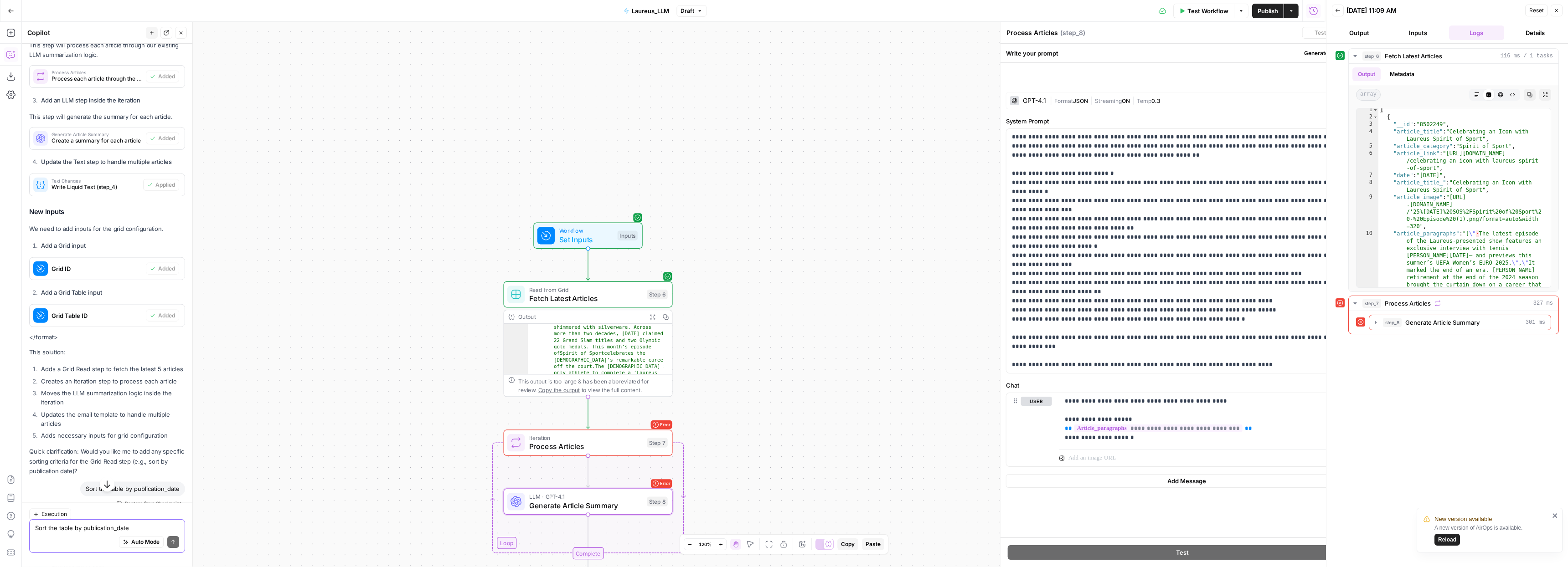
type textarea "Generate Article Summary"
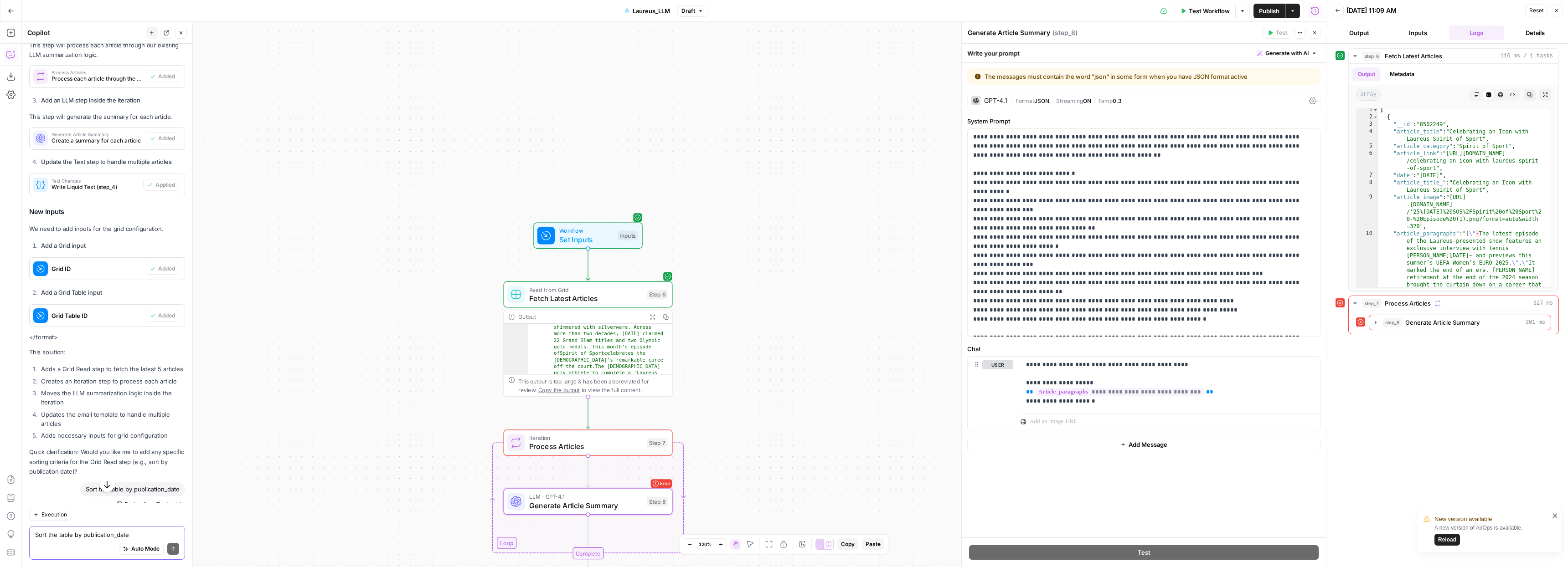
click at [611, 445] on span "Process Articles" at bounding box center [585, 446] width 113 height 11
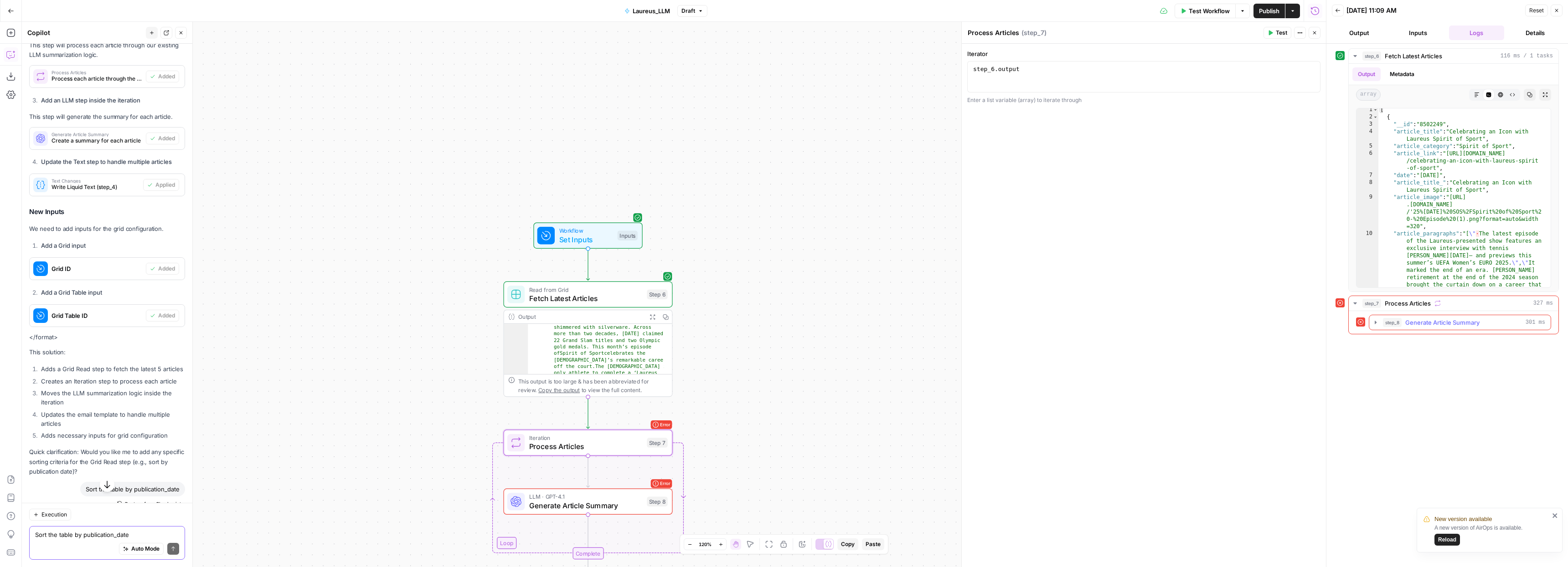
click at [1375, 323] on icon "button" at bounding box center [1376, 322] width 2 height 4
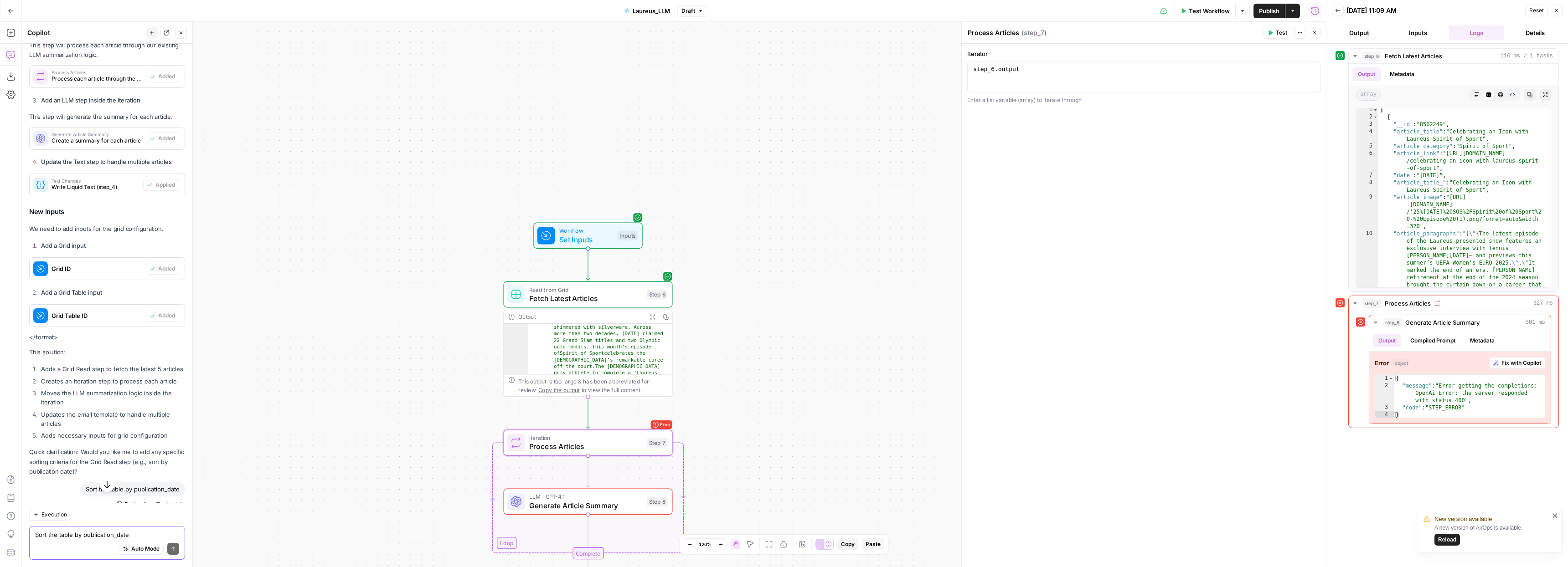
click at [559, 508] on span "Generate Article Summary" at bounding box center [585, 506] width 113 height 11
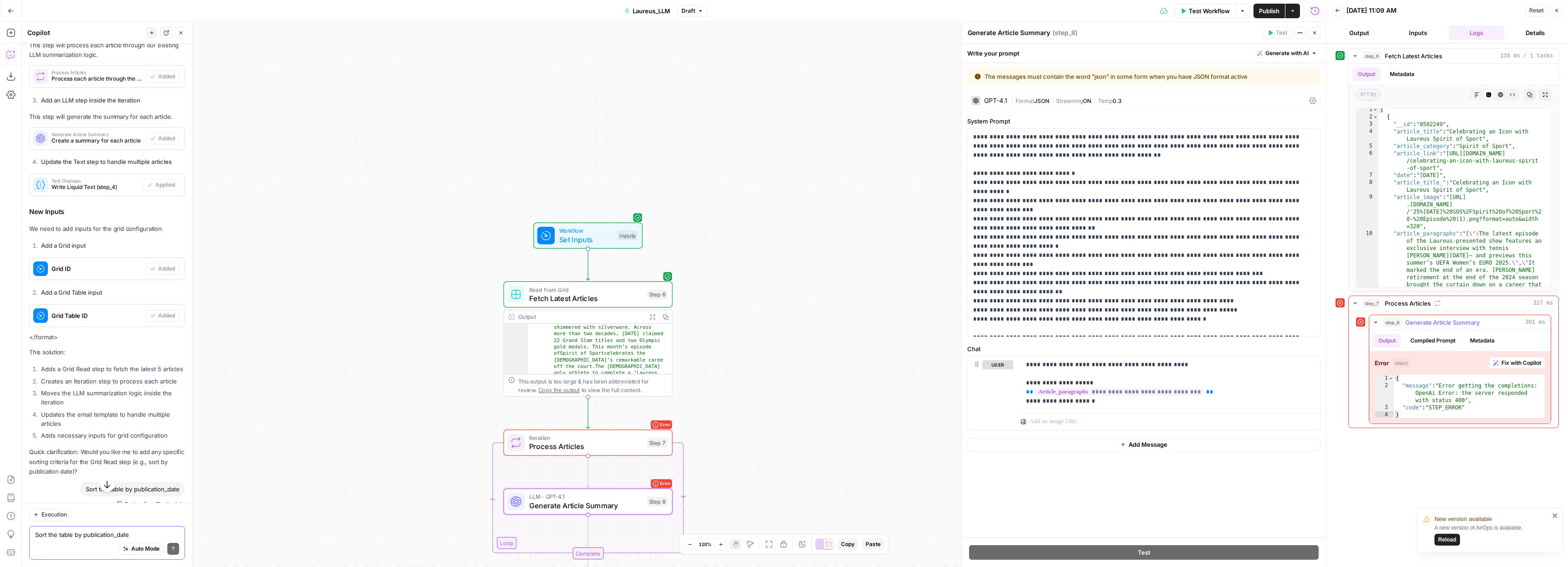
click at [1522, 364] on span "Fix with Copilot" at bounding box center [1521, 363] width 39 height 8
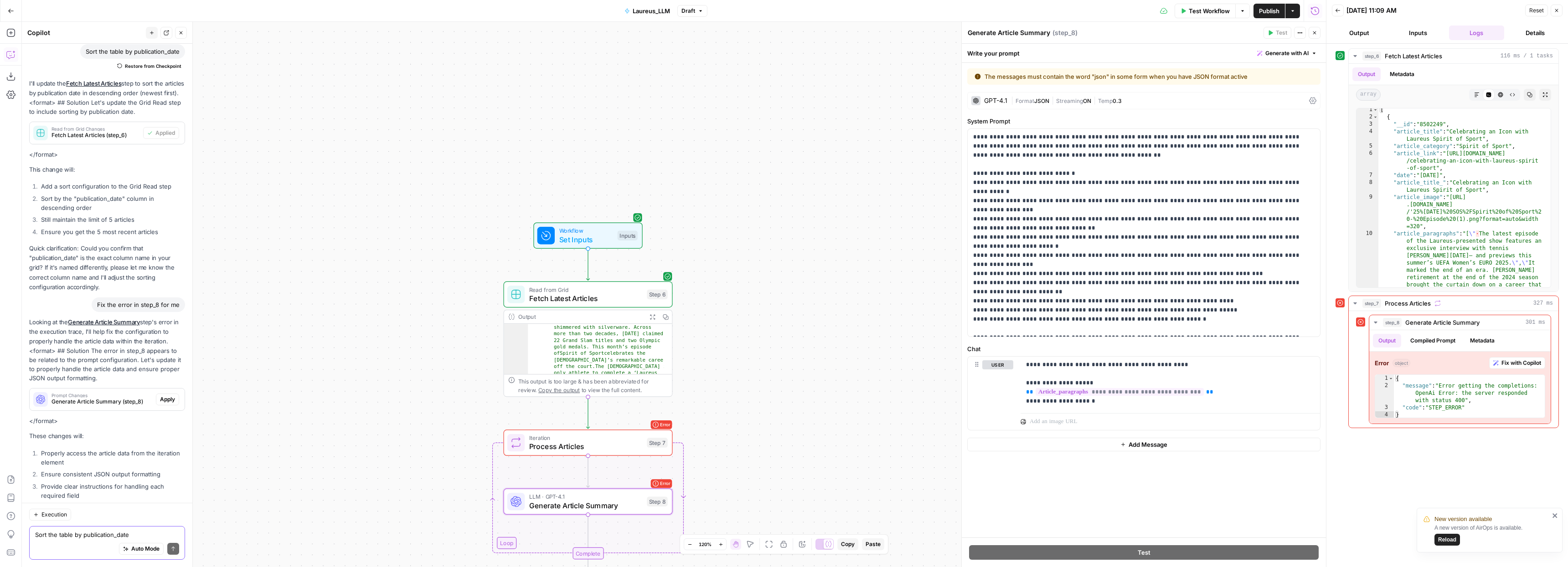
scroll to position [1427, 0]
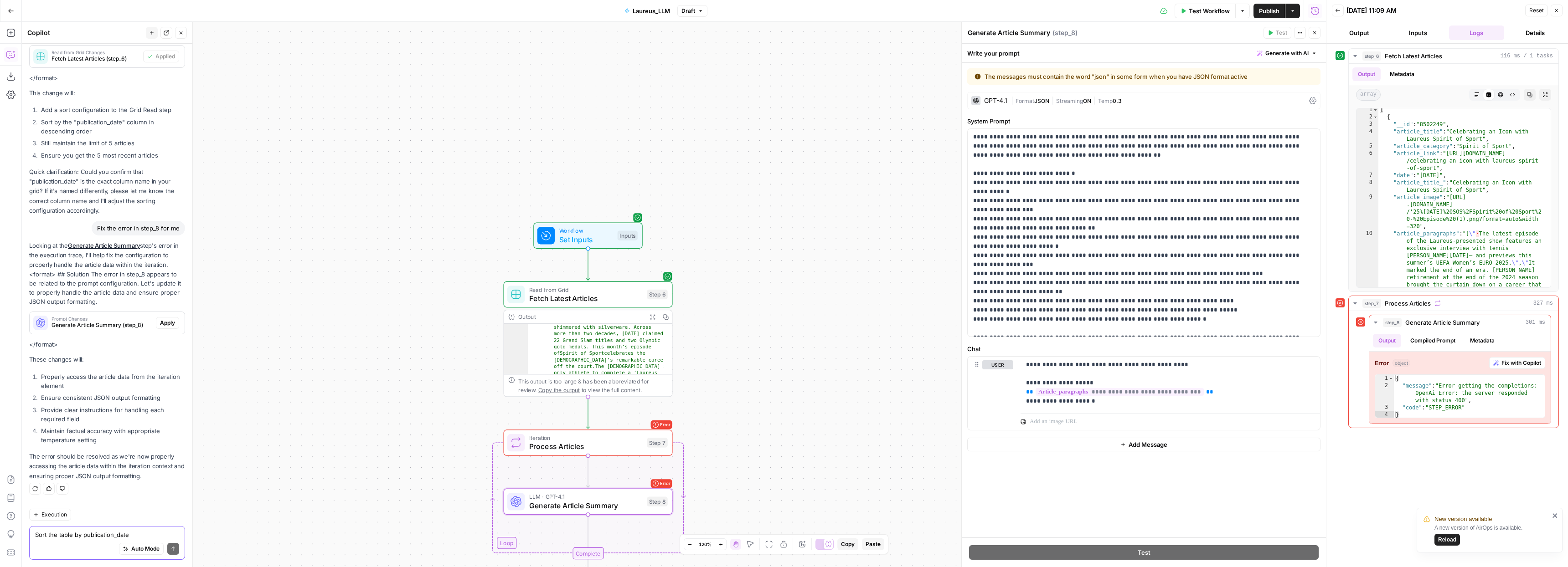
click at [162, 322] on span "Apply" at bounding box center [167, 322] width 15 height 8
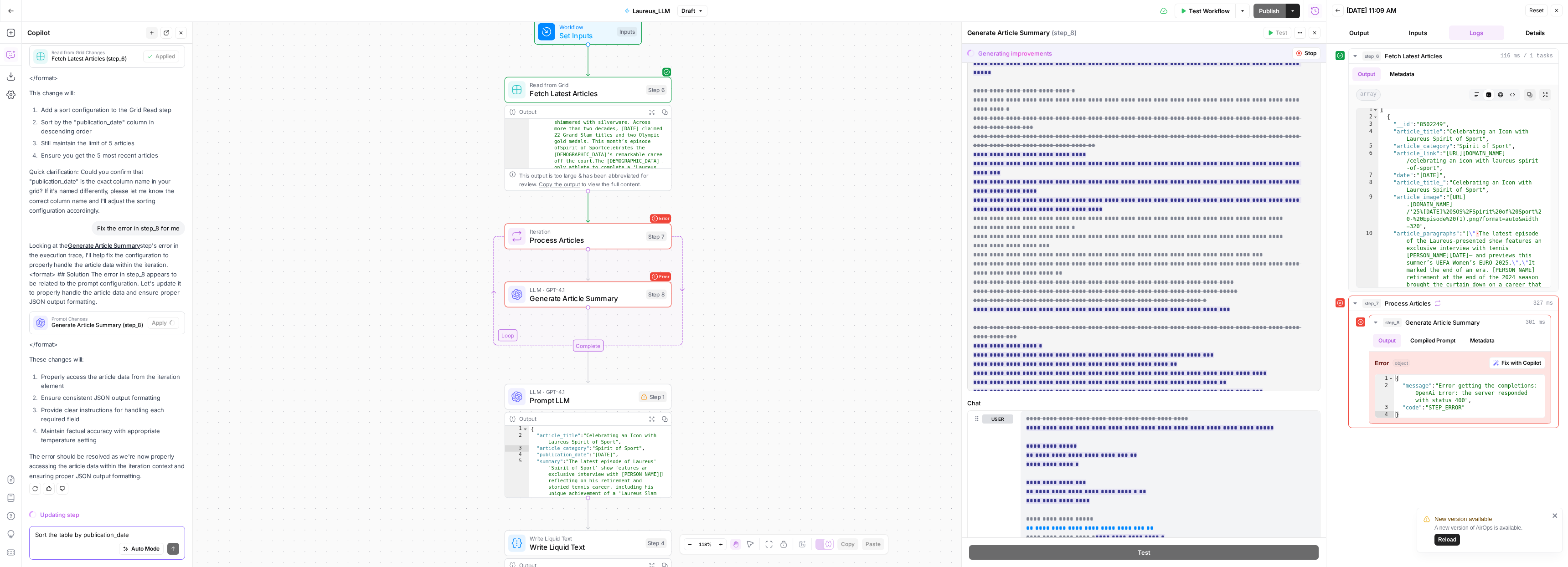
scroll to position [223, 0]
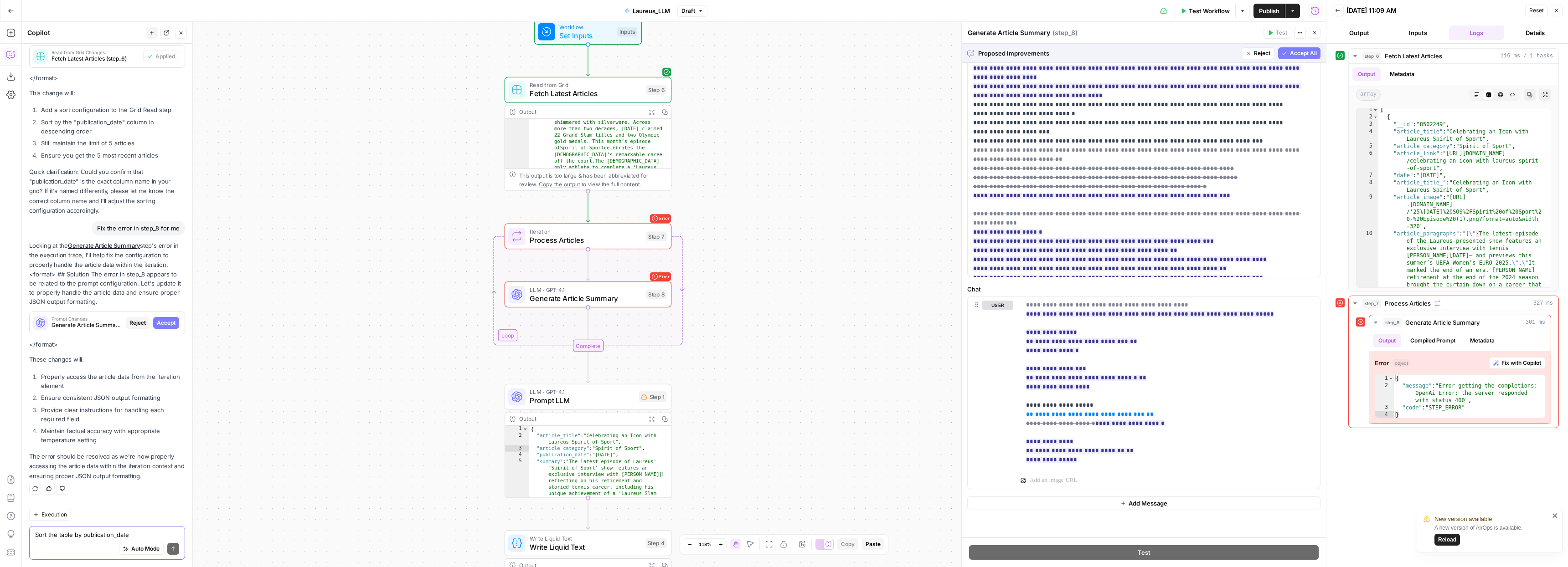
click at [903, 373] on div "Workflow Set Inputs Inputs Read from Grid Fetch Latest Articles Step 6 Output E…" at bounding box center [674, 294] width 1304 height 545
click at [1311, 53] on span "Accept All" at bounding box center [1303, 53] width 27 height 8
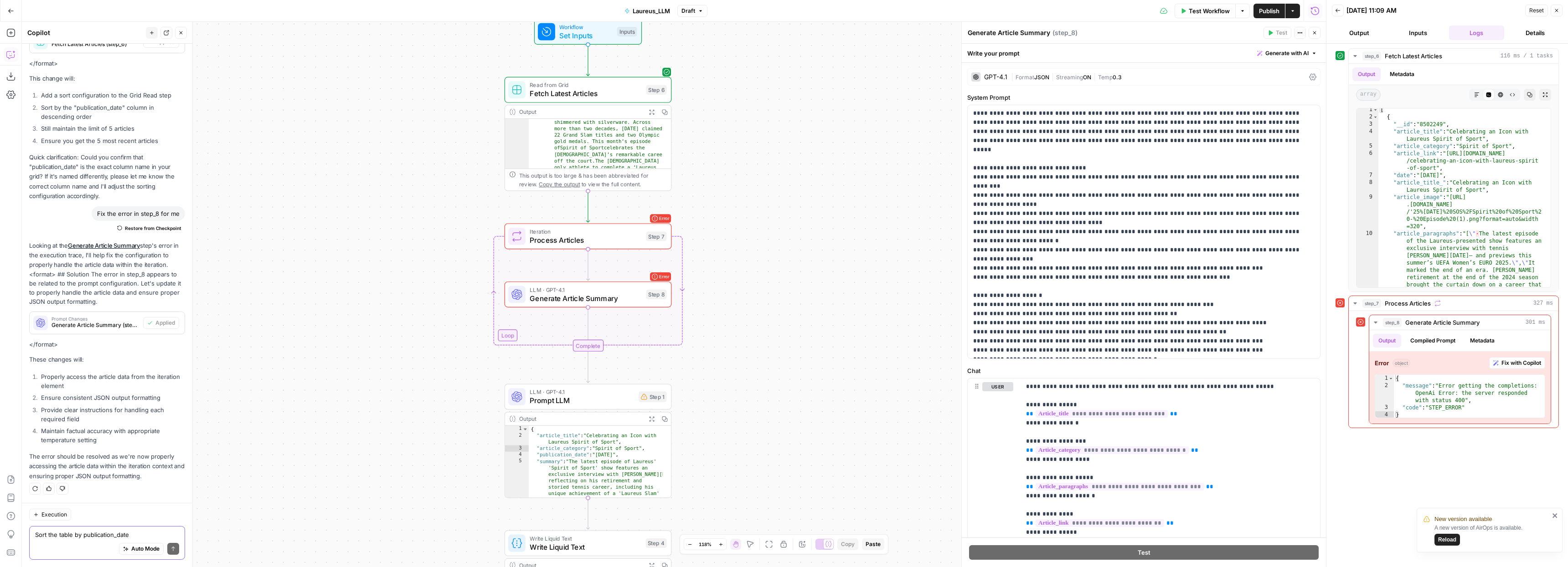
scroll to position [73, 0]
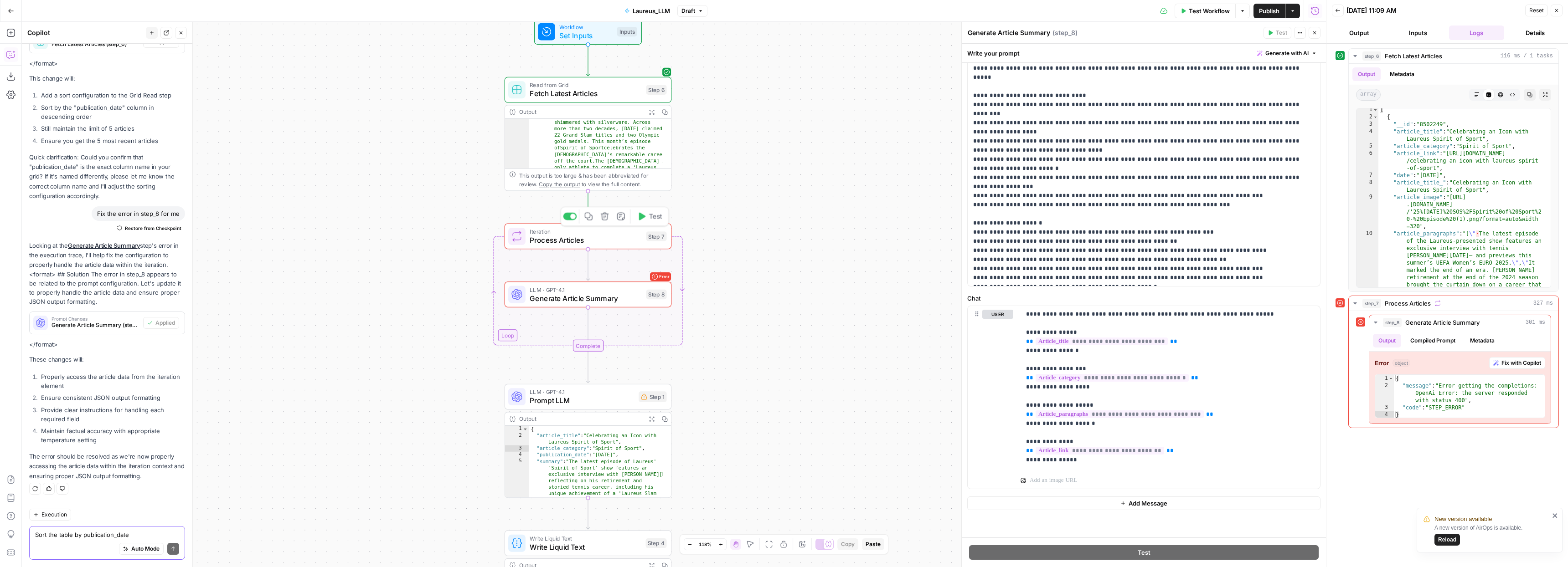
click at [609, 232] on span "Iteration" at bounding box center [586, 231] width 112 height 9
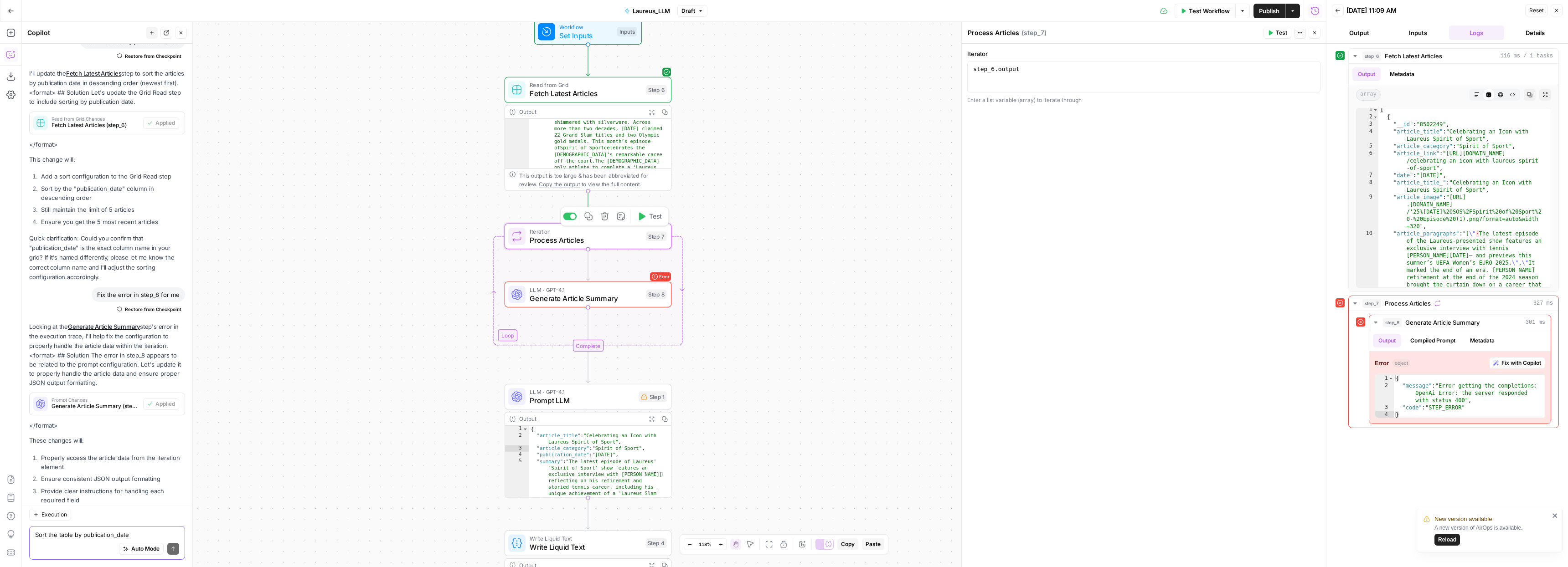
scroll to position [1442, 0]
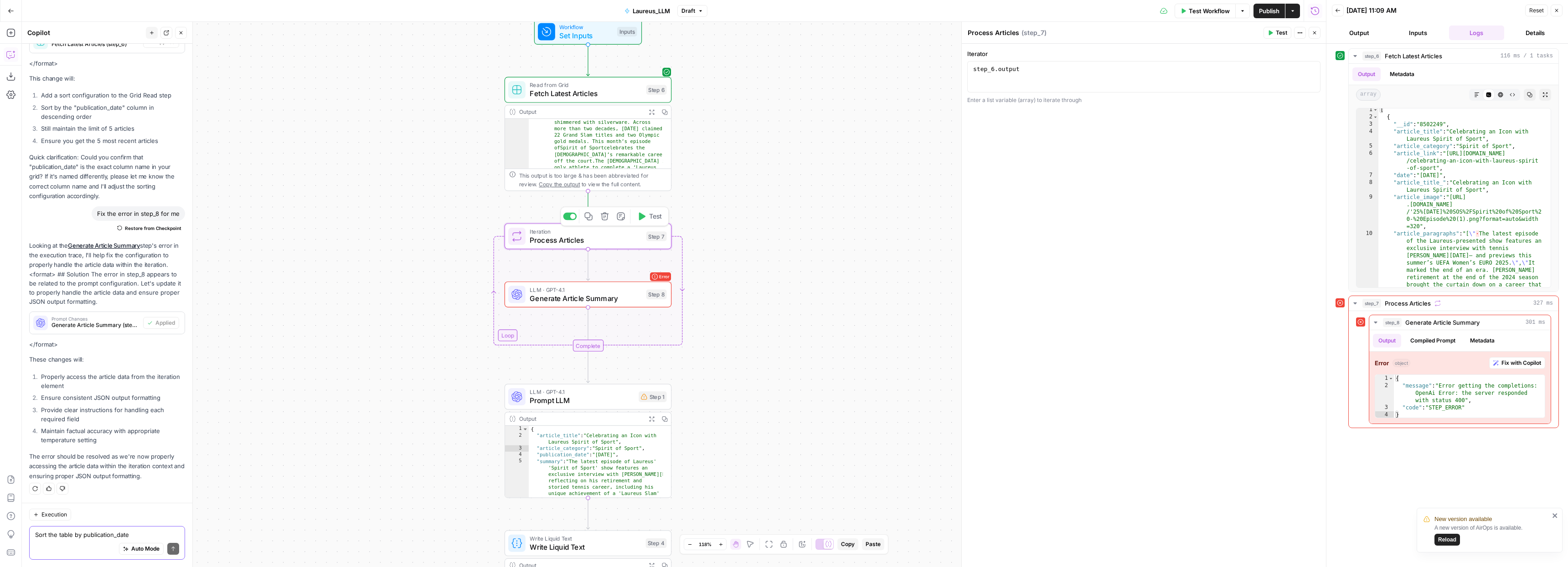
click at [641, 216] on icon "button" at bounding box center [642, 216] width 6 height 8
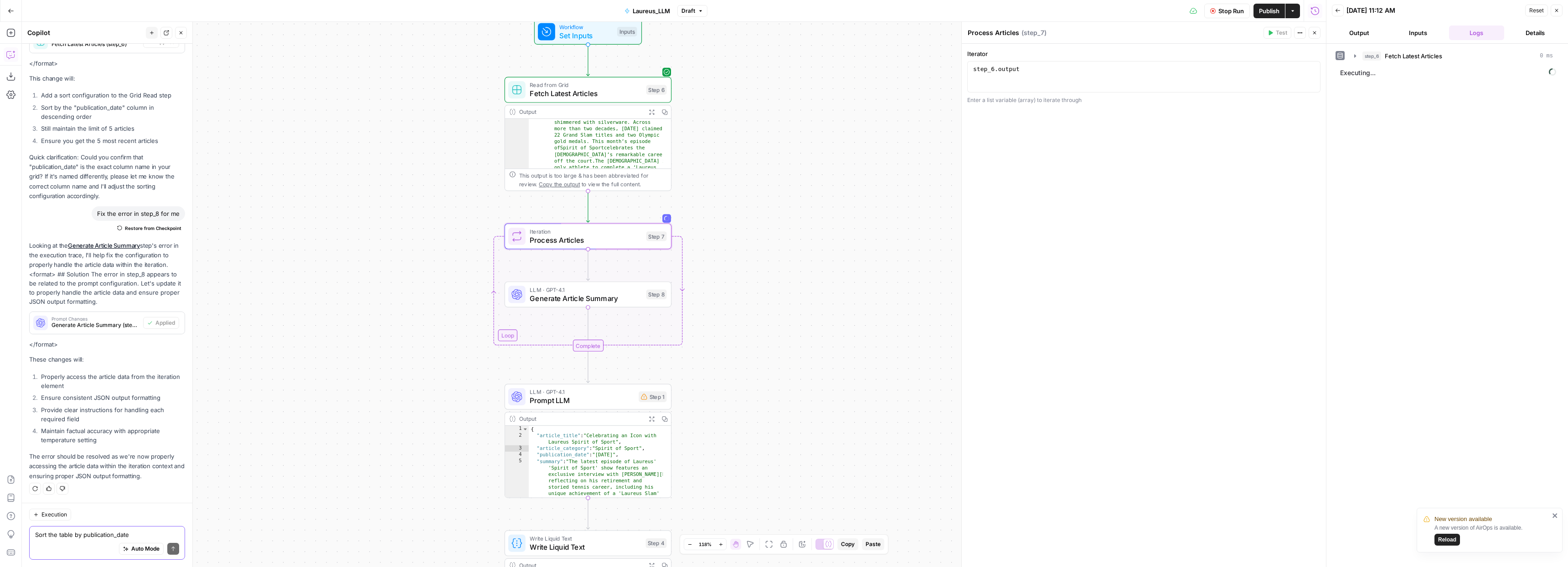
click at [1355, 55] on icon "button" at bounding box center [1355, 56] width 2 height 4
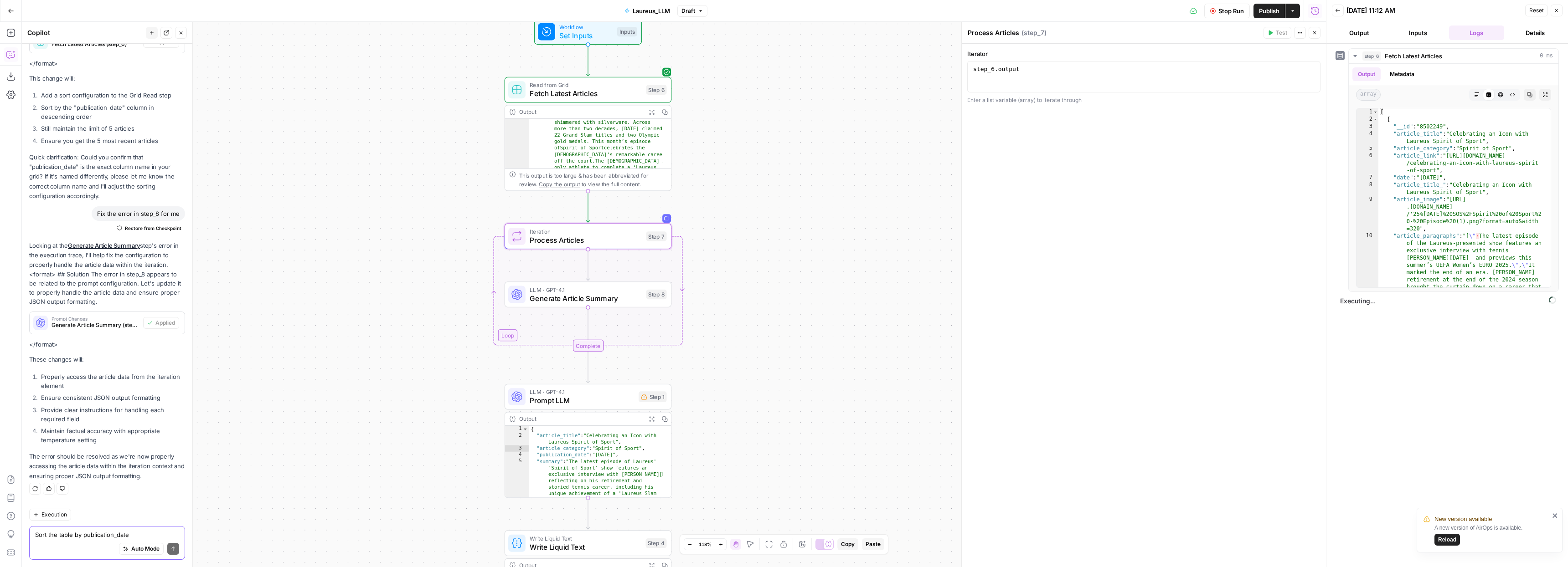
click at [1355, 57] on icon "button" at bounding box center [1355, 56] width 7 height 7
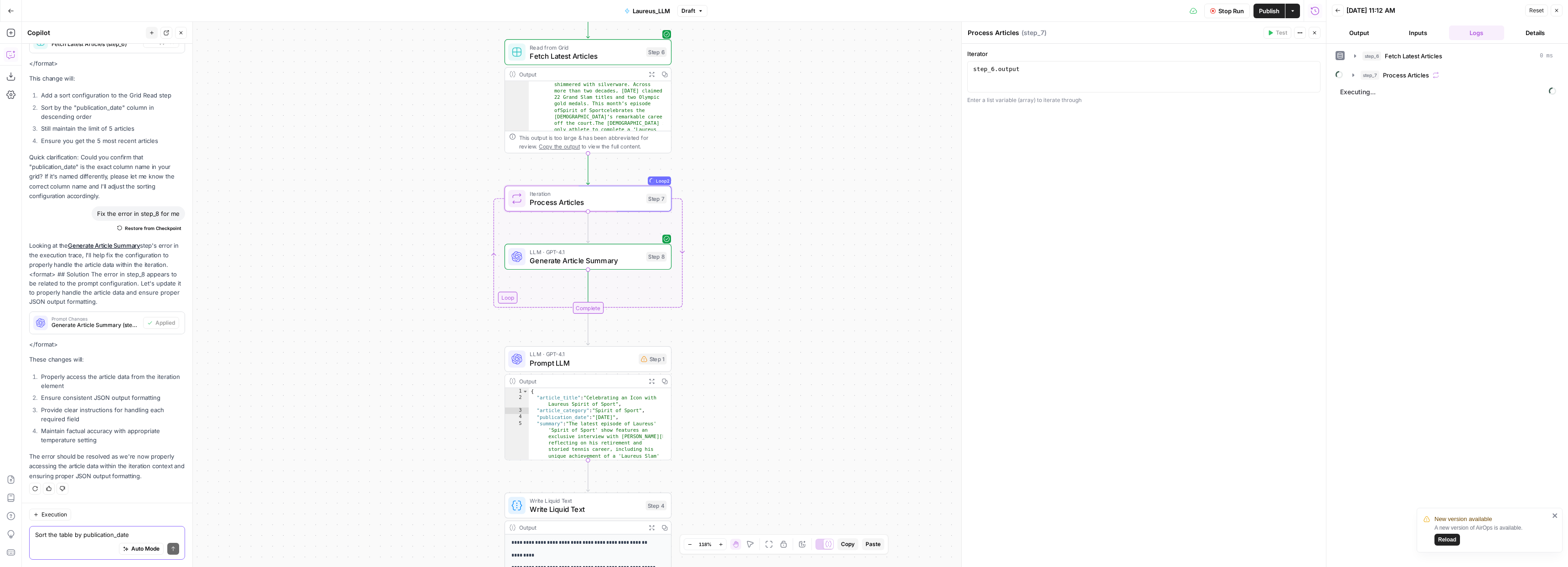
click at [1354, 77] on icon "button" at bounding box center [1353, 75] width 7 height 7
click at [1373, 95] on icon "button" at bounding box center [1374, 95] width 2 height 4
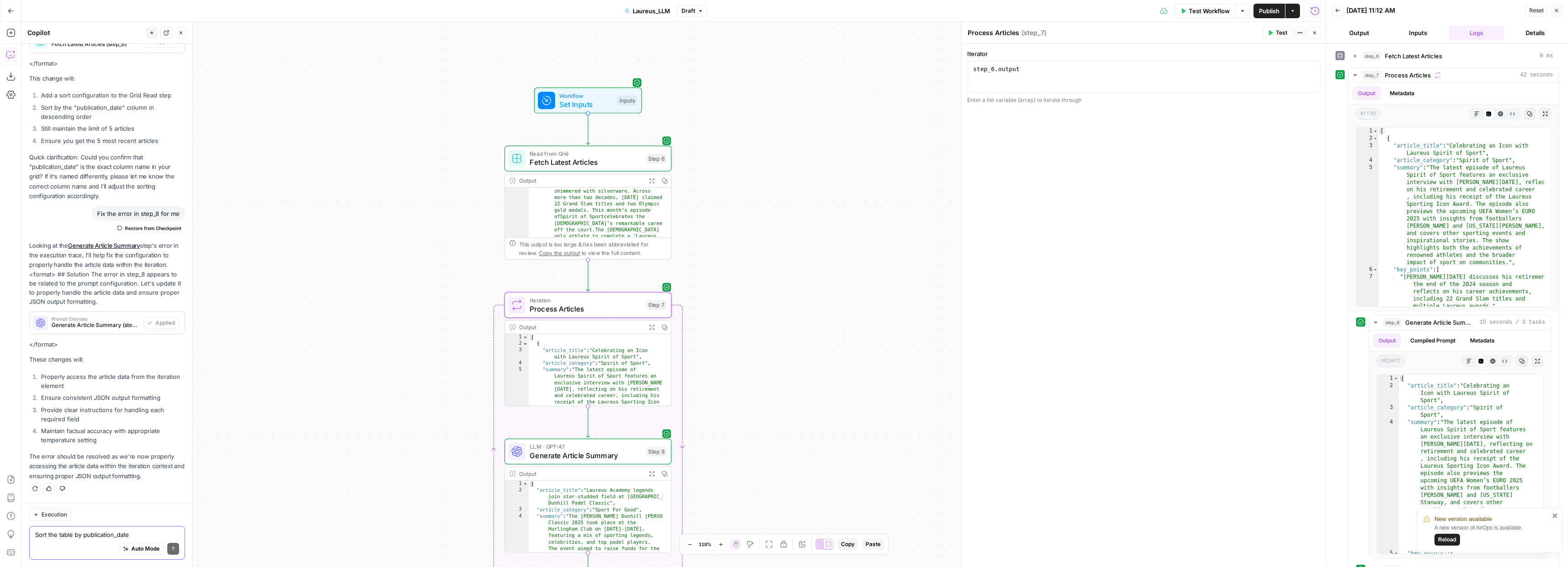
click at [567, 159] on span "Fetch Latest Articles" at bounding box center [586, 162] width 112 height 11
click at [1139, 193] on span "Add Filter" at bounding box center [1148, 193] width 25 height 8
click at [1047, 197] on input "text" at bounding box center [1017, 196] width 88 height 9
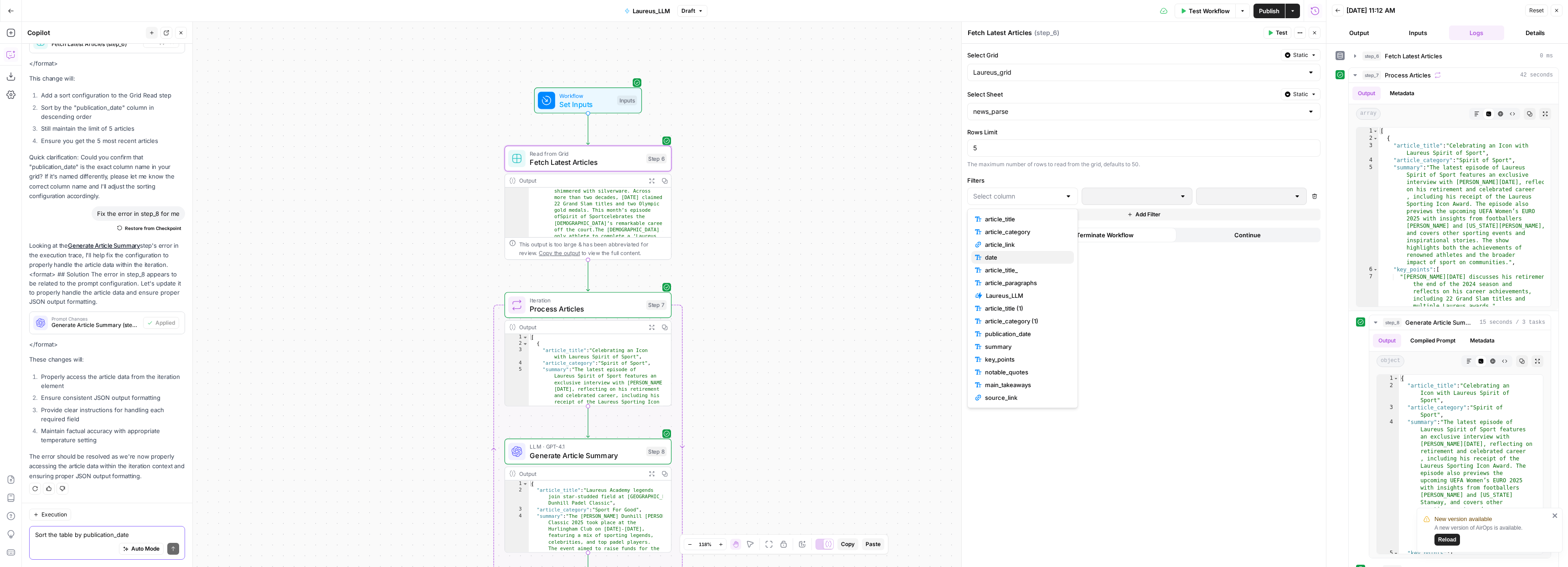
click at [995, 259] on span "date" at bounding box center [1025, 257] width 82 height 9
type input "date"
click at [1180, 193] on div at bounding box center [1183, 196] width 7 height 9
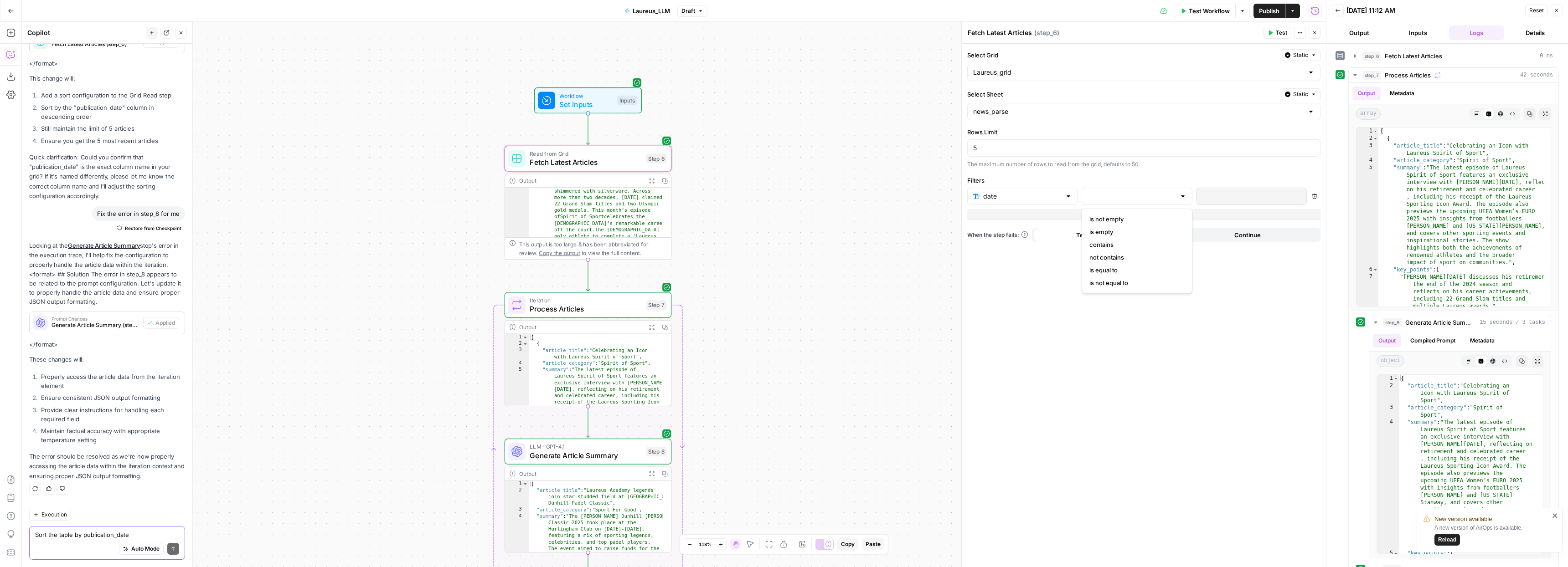
click at [1190, 194] on div at bounding box center [1137, 196] width 110 height 18
click at [1316, 196] on icon "button" at bounding box center [1315, 196] width 5 height 5
click at [1143, 283] on form "Select Grid Static Laureus_grid Select Sheet Static news_parse Rows Limit 5 The…" at bounding box center [1144, 305] width 364 height 523
click at [1306, 55] on span "Static" at bounding box center [1301, 54] width 15 height 8
click at [1271, 96] on span "Liquid" at bounding box center [1283, 95] width 52 height 9
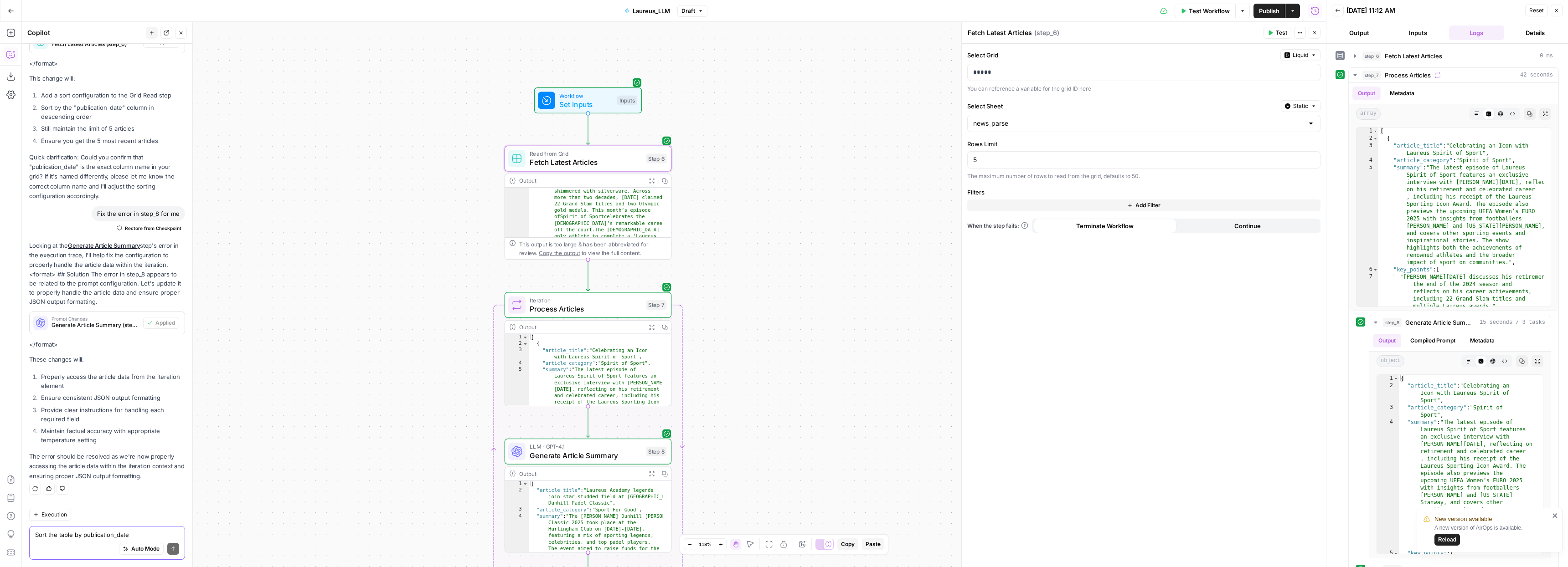
click at [1305, 105] on span "Static" at bounding box center [1301, 105] width 15 height 8
click at [1268, 150] on span "Liquid" at bounding box center [1283, 146] width 52 height 9
click at [1306, 110] on button "Liquid" at bounding box center [1301, 106] width 40 height 12
click at [1283, 124] on span "Static" at bounding box center [1279, 125] width 58 height 9
click at [1312, 53] on icon "button" at bounding box center [1314, 55] width 5 height 5
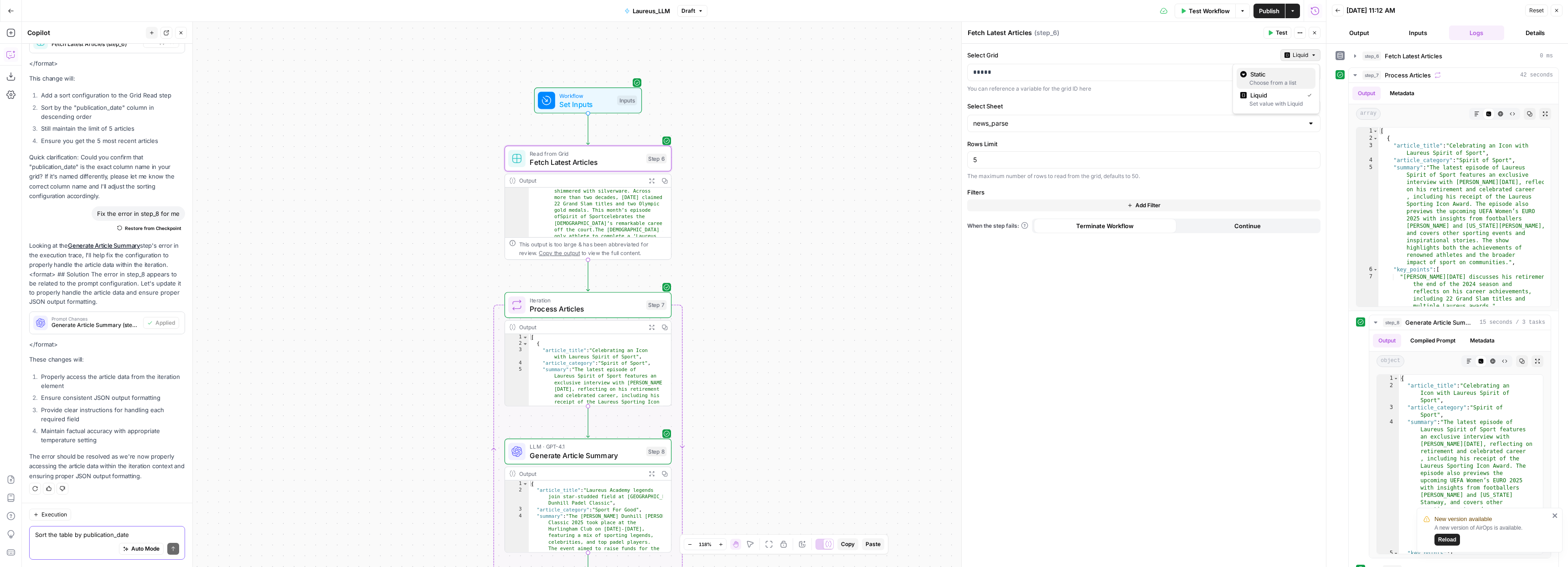
click at [1296, 77] on span "Static" at bounding box center [1279, 74] width 58 height 9
click at [1057, 64] on div "Laureus_grid" at bounding box center [1144, 73] width 353 height 18
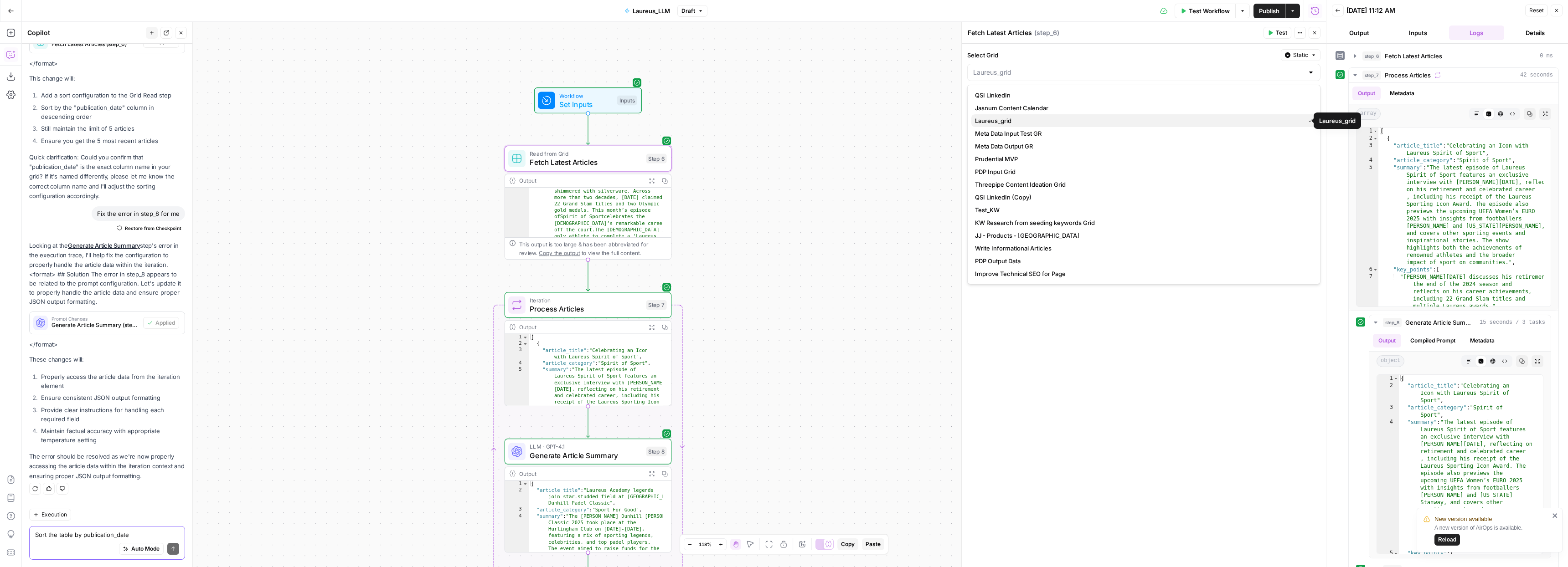
click at [1023, 117] on span "Laureus_grid" at bounding box center [1138, 121] width 326 height 9
type input "Laureus_grid"
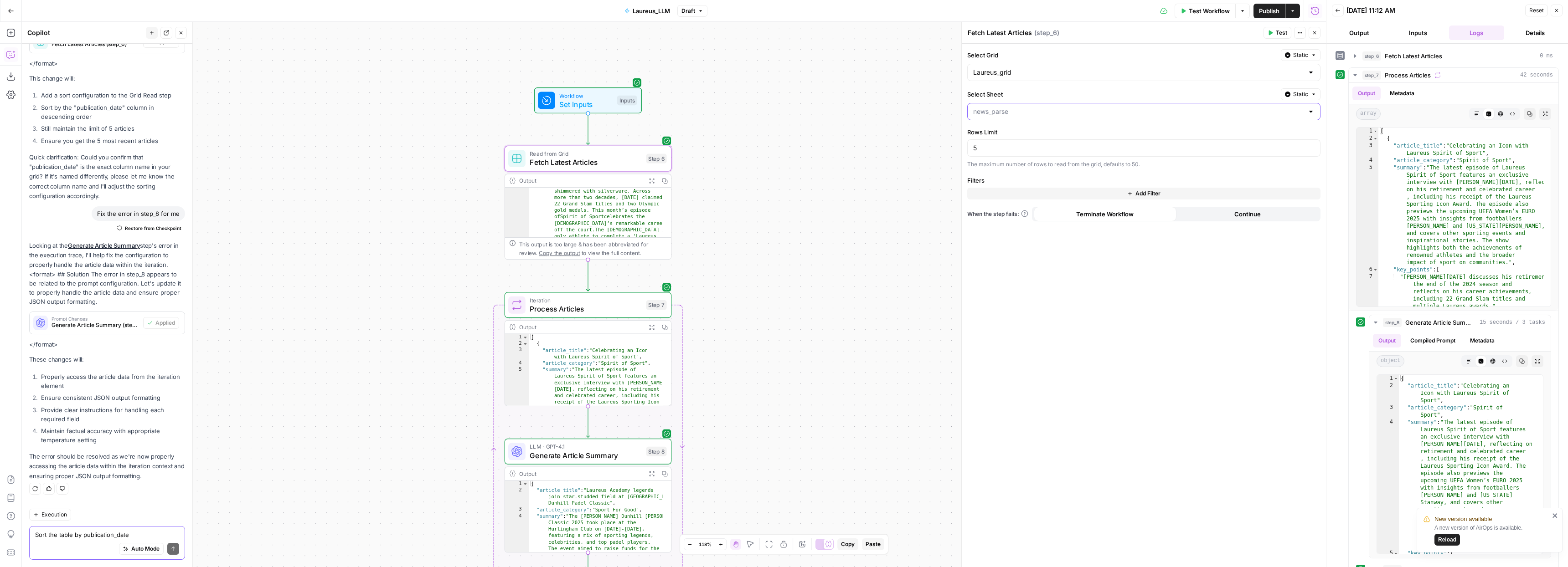
click at [1087, 111] on input "Select Sheet" at bounding box center [1138, 111] width 331 height 9
click at [1251, 132] on span "news_parse" at bounding box center [1138, 134] width 326 height 9
type input "news_parse"
click at [1208, 125] on form "Select Grid Static Laureus_grid Select Sheet Static news_parse Rows Limit 5 The…" at bounding box center [1144, 305] width 364 height 523
click at [1144, 193] on span "Add Filter" at bounding box center [1148, 193] width 25 height 8
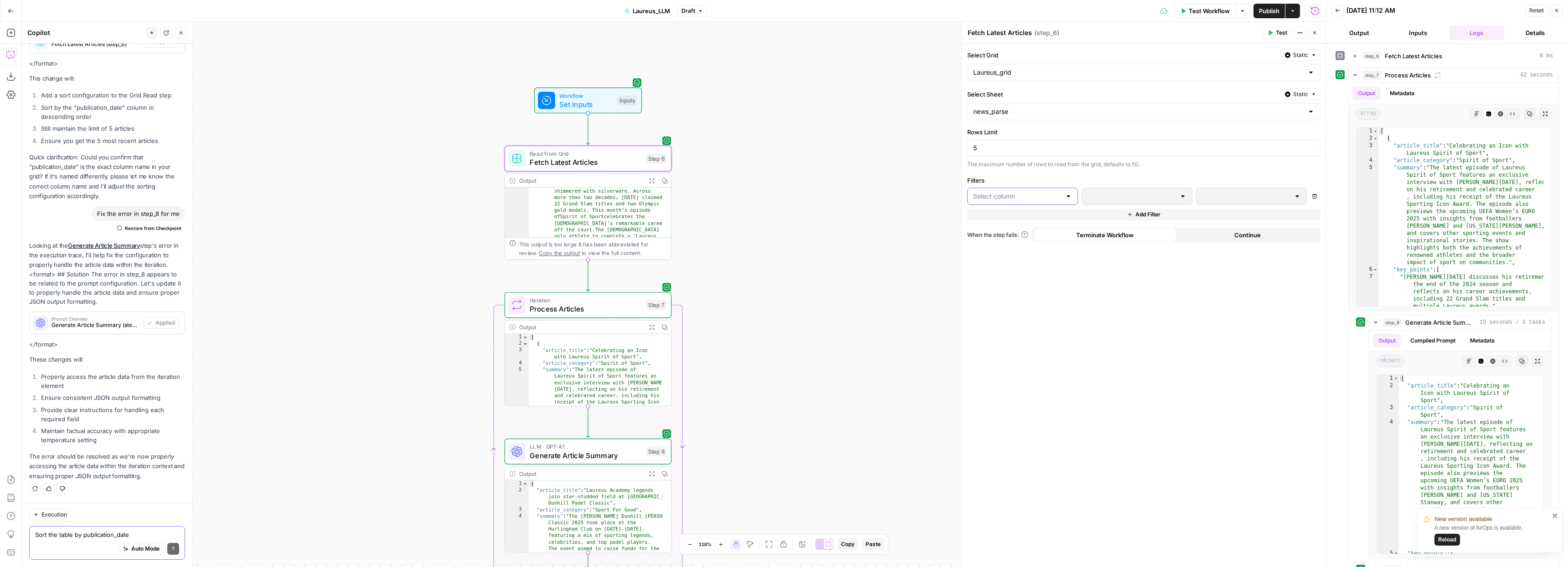
click at [1021, 195] on input "text" at bounding box center [1017, 196] width 88 height 9
click at [1013, 234] on span "article_category" at bounding box center [1025, 231] width 82 height 9
type input "article_category"
click at [1178, 202] on div at bounding box center [1137, 196] width 110 height 18
click at [1111, 244] on span "contains" at bounding box center [1135, 245] width 91 height 9
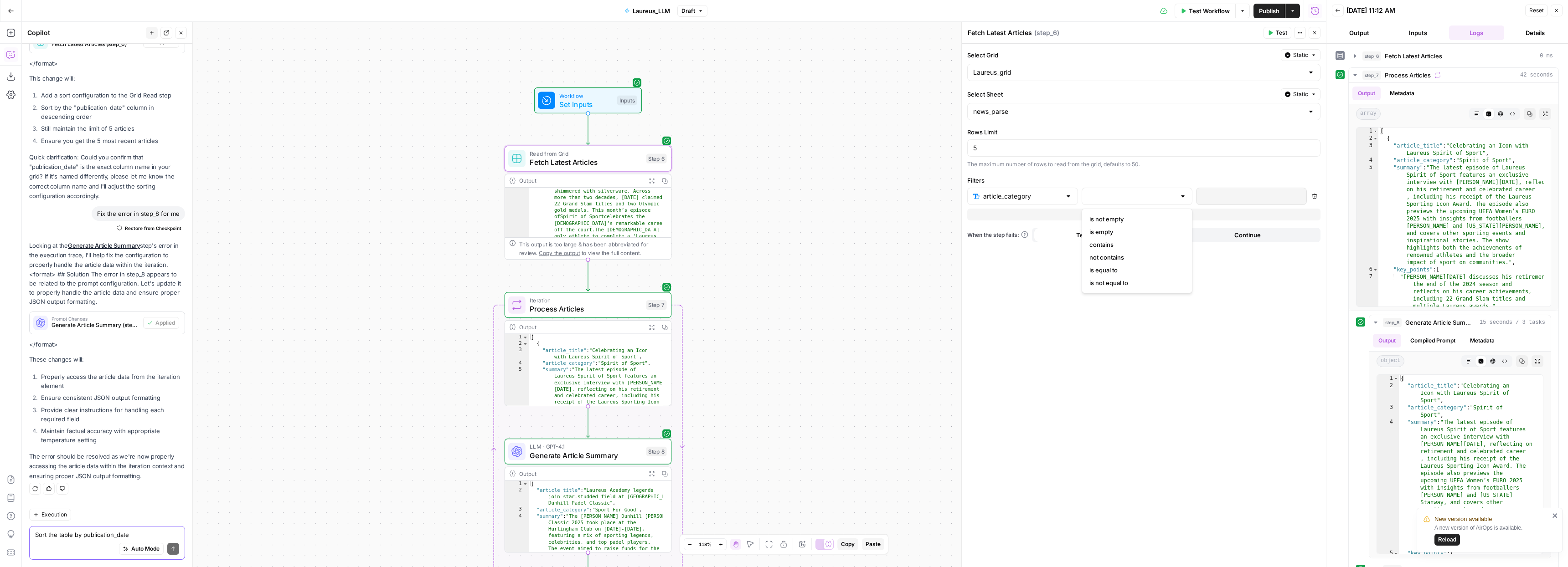
type input "contains"
click at [1223, 192] on p at bounding box center [1244, 196] width 84 height 9
click at [1281, 30] on span "Test" at bounding box center [1281, 32] width 11 height 8
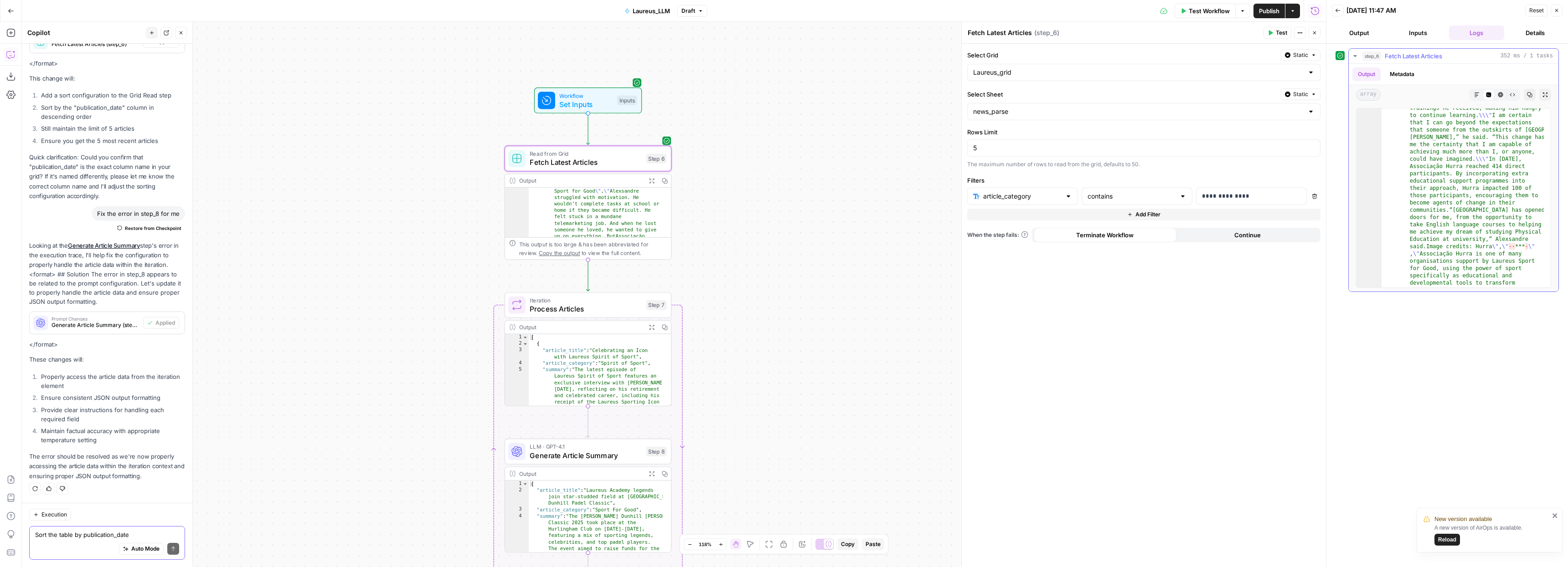
scroll to position [983, 0]
click at [79, 538] on textarea "Sort the table by publication_date" at bounding box center [107, 535] width 144 height 9
click at [595, 157] on span "Fetch Latest Articles" at bounding box center [586, 162] width 112 height 11
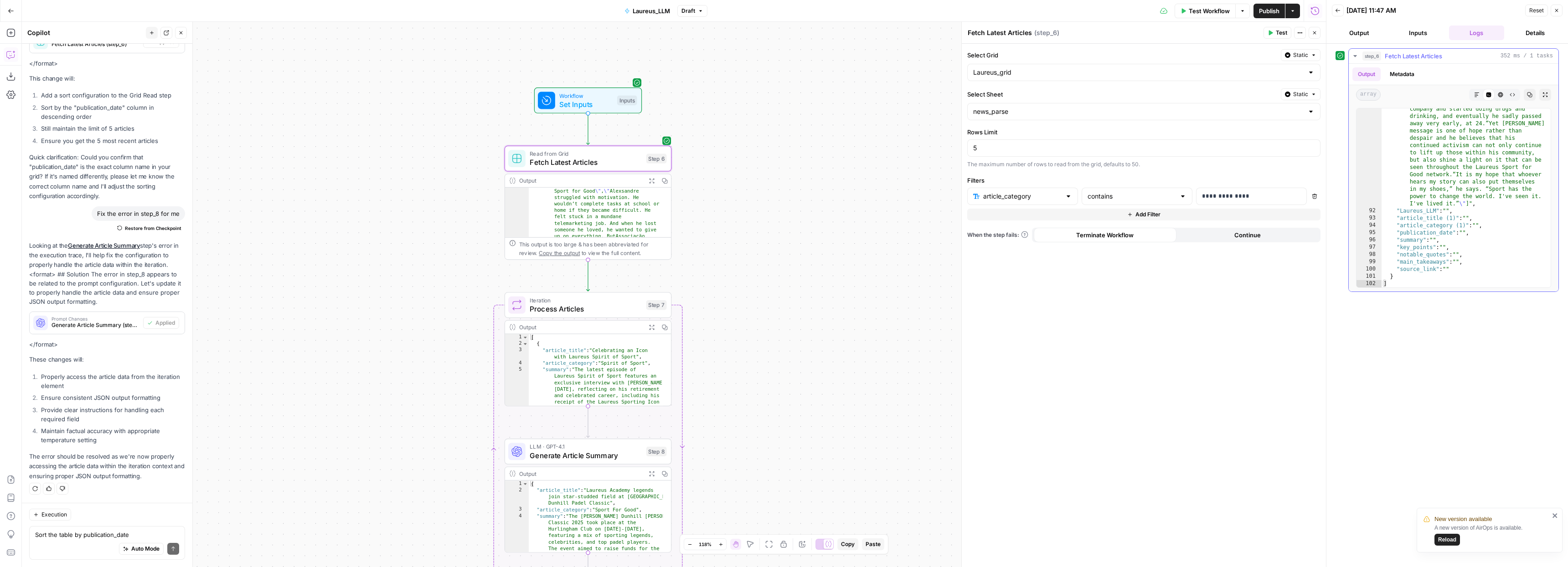
scroll to position [6016, 0]
click at [862, 97] on div "Workflow Set Inputs Inputs Read from Grid Fetch Latest Articles Step 6 Output E…" at bounding box center [674, 294] width 1304 height 545
click at [1214, 9] on span "Test Workflow" at bounding box center [1209, 11] width 41 height 9
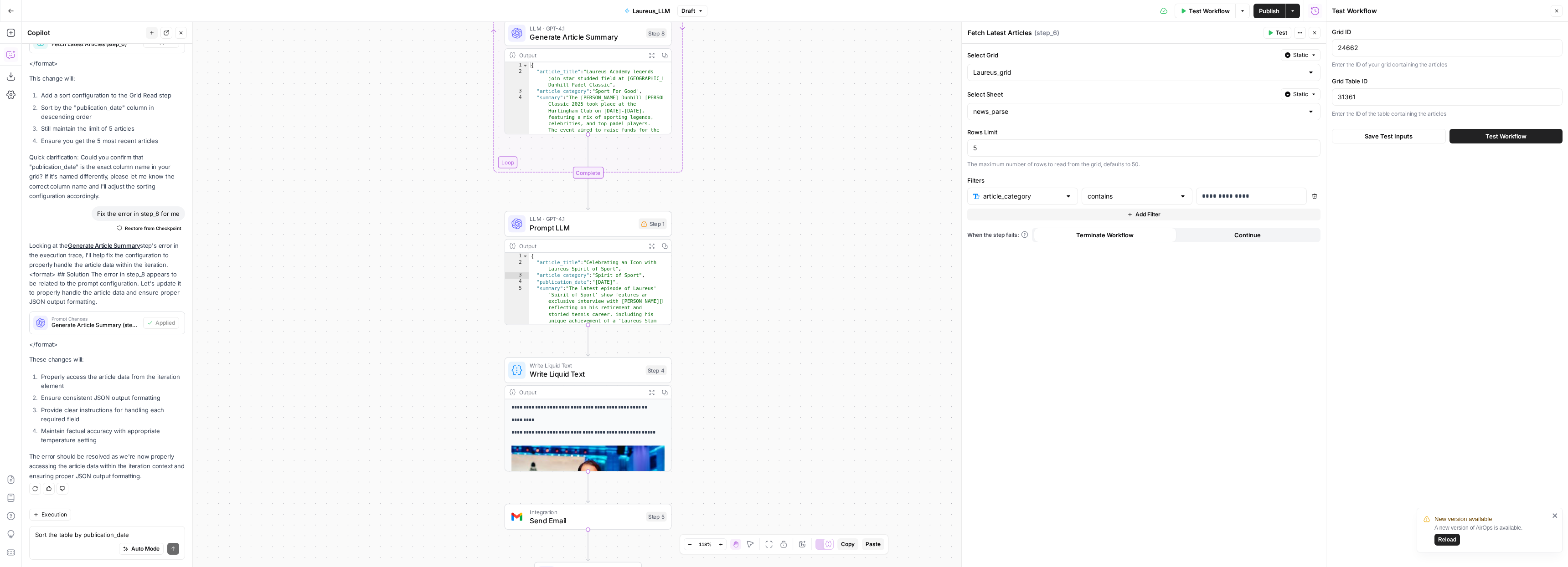
click at [577, 364] on span "Write Liquid Text" at bounding box center [585, 365] width 111 height 9
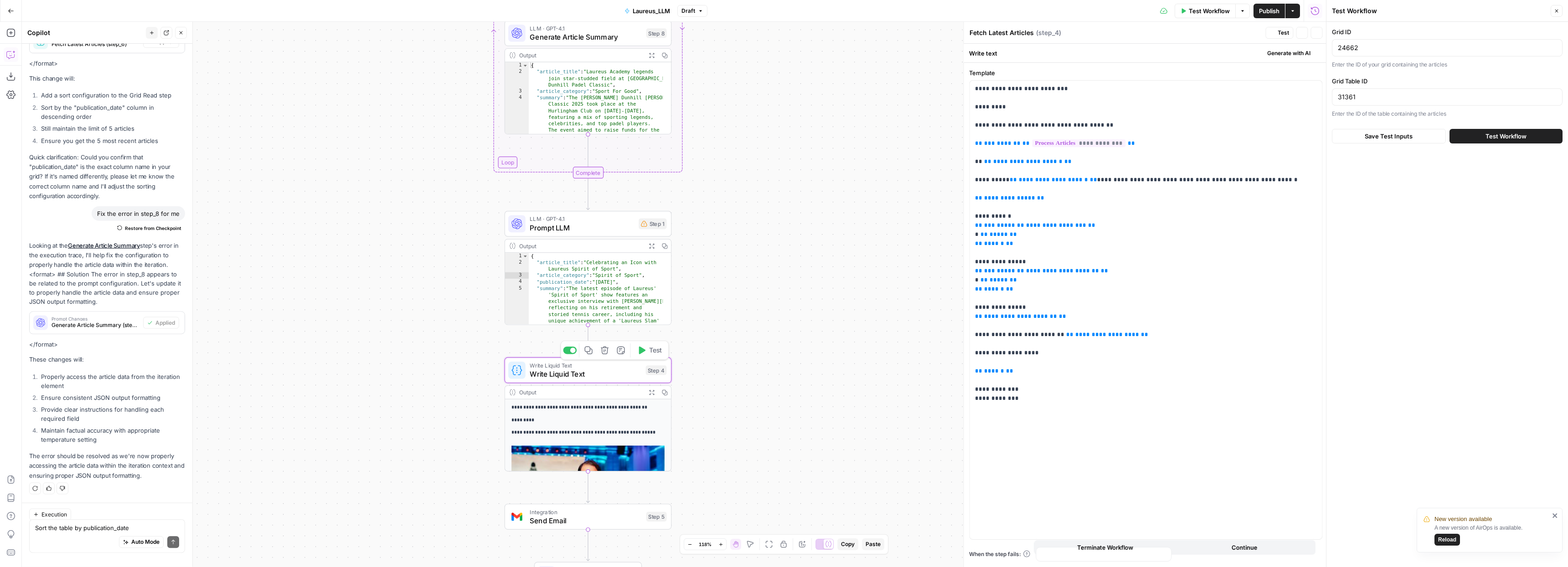
type textarea "Write Liquid Text"
click at [1500, 133] on span "Test Workflow" at bounding box center [1506, 136] width 41 height 9
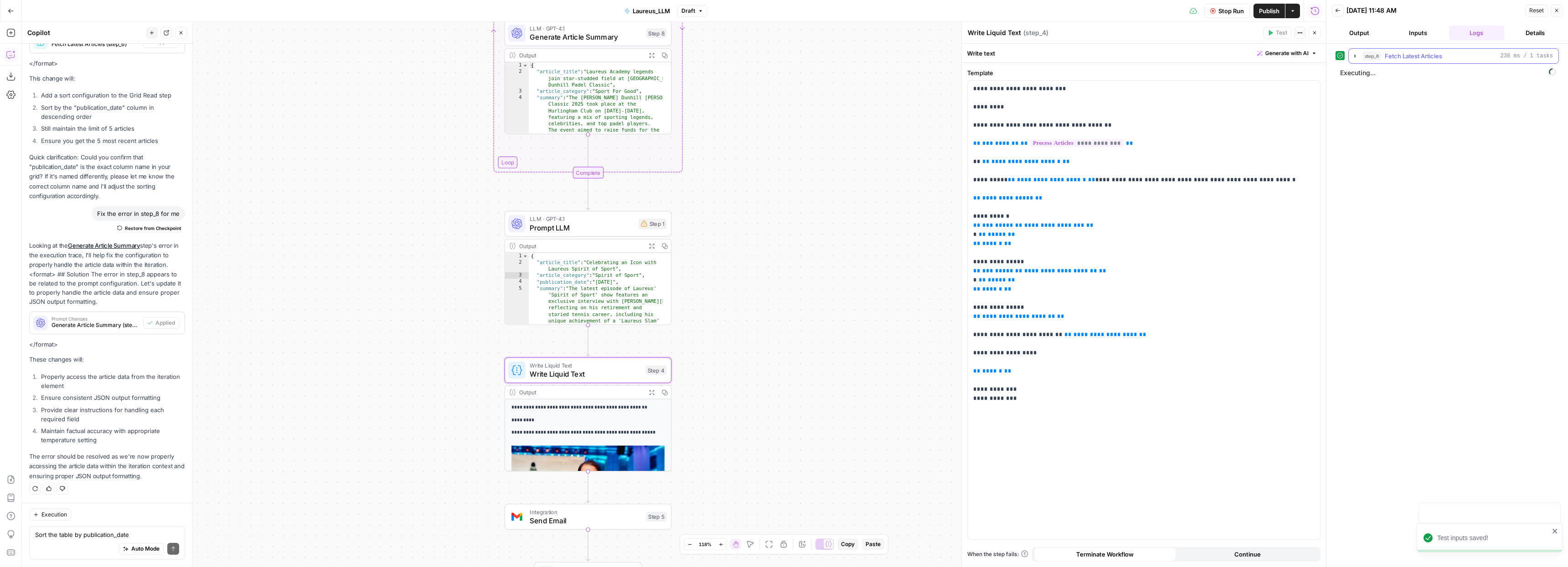
click at [1358, 58] on icon "button" at bounding box center [1355, 56] width 7 height 7
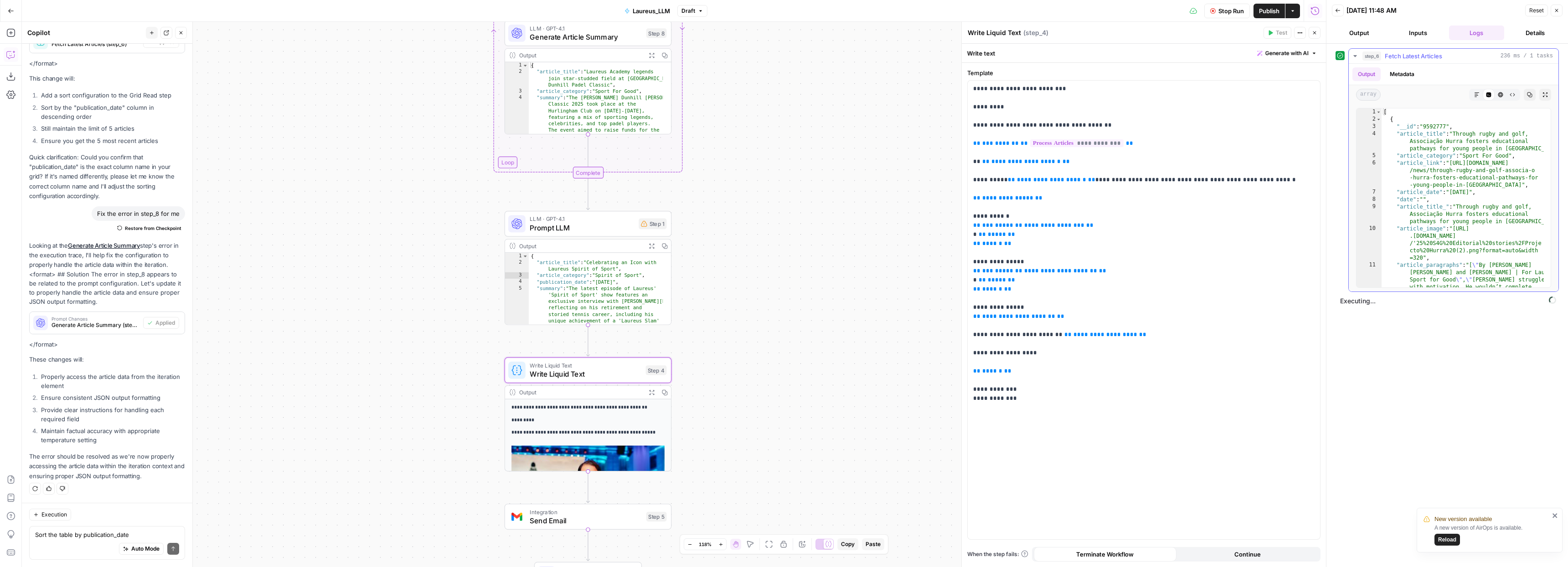
click at [1356, 56] on icon "button" at bounding box center [1355, 56] width 7 height 7
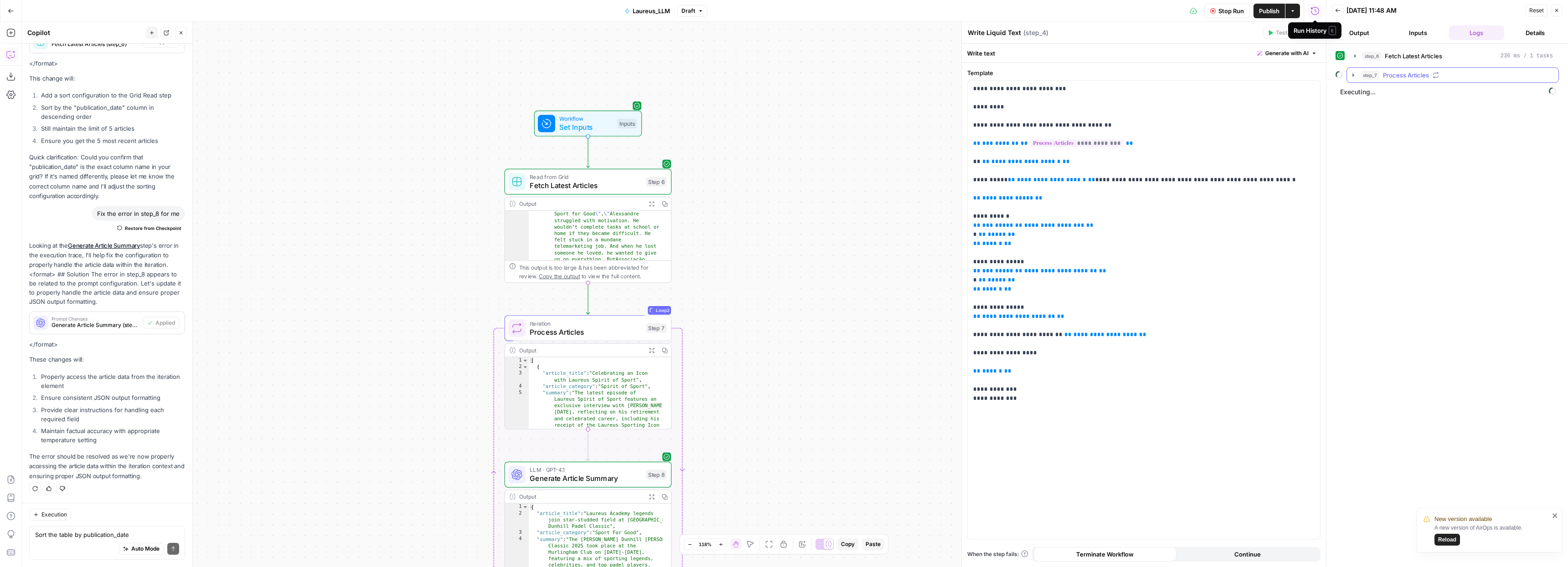
click at [1356, 76] on icon "button" at bounding box center [1353, 75] width 7 height 7
click at [1379, 93] on button "step_8 Generate Article Summary 5 seconds / 3 tasks" at bounding box center [1458, 94] width 183 height 15
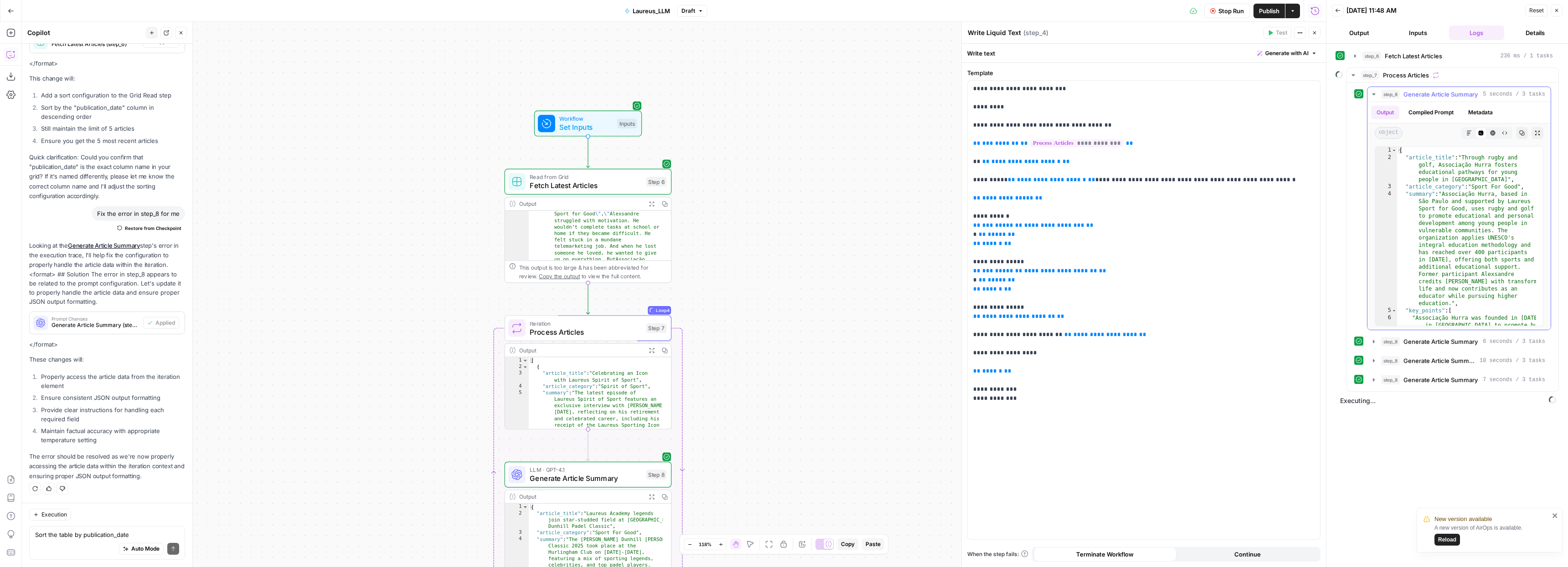
click at [1374, 95] on icon "button" at bounding box center [1374, 95] width 4 height 2
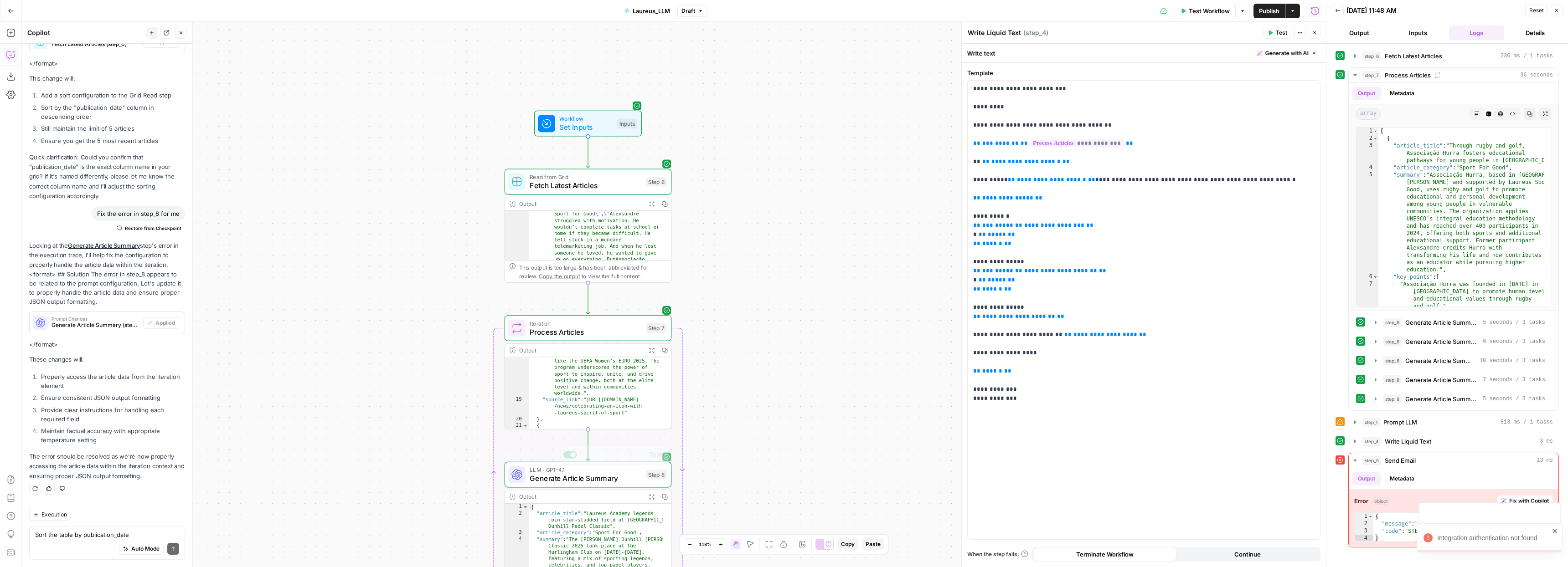
scroll to position [448, 0]
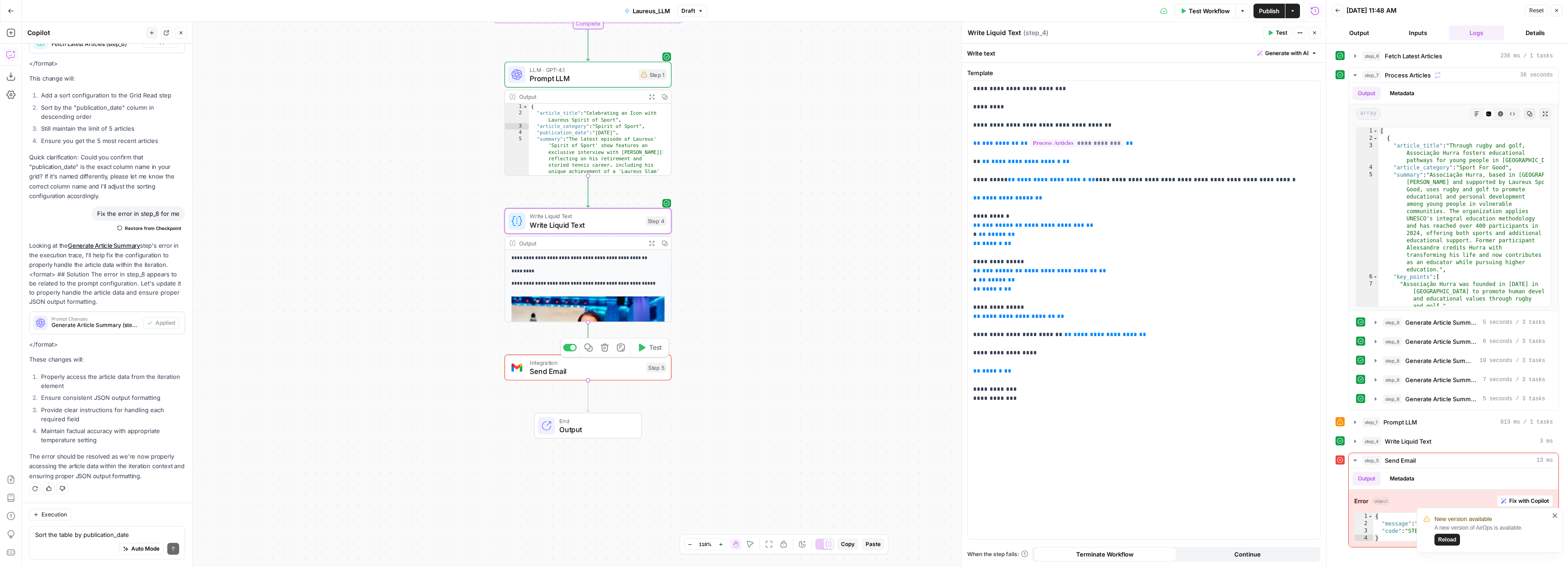
click at [568, 346] on div at bounding box center [570, 347] width 14 height 8
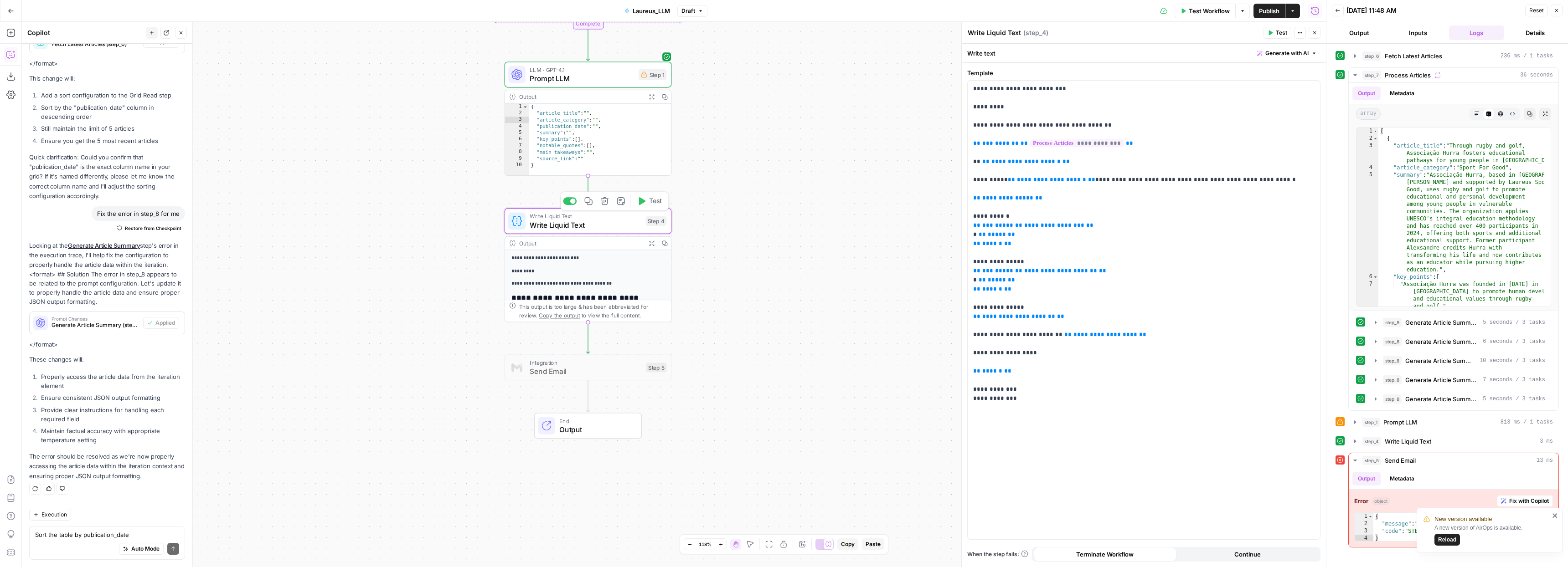
click at [592, 224] on span "Write Liquid Text" at bounding box center [585, 225] width 111 height 11
click at [1356, 442] on icon "button" at bounding box center [1355, 442] width 7 height 7
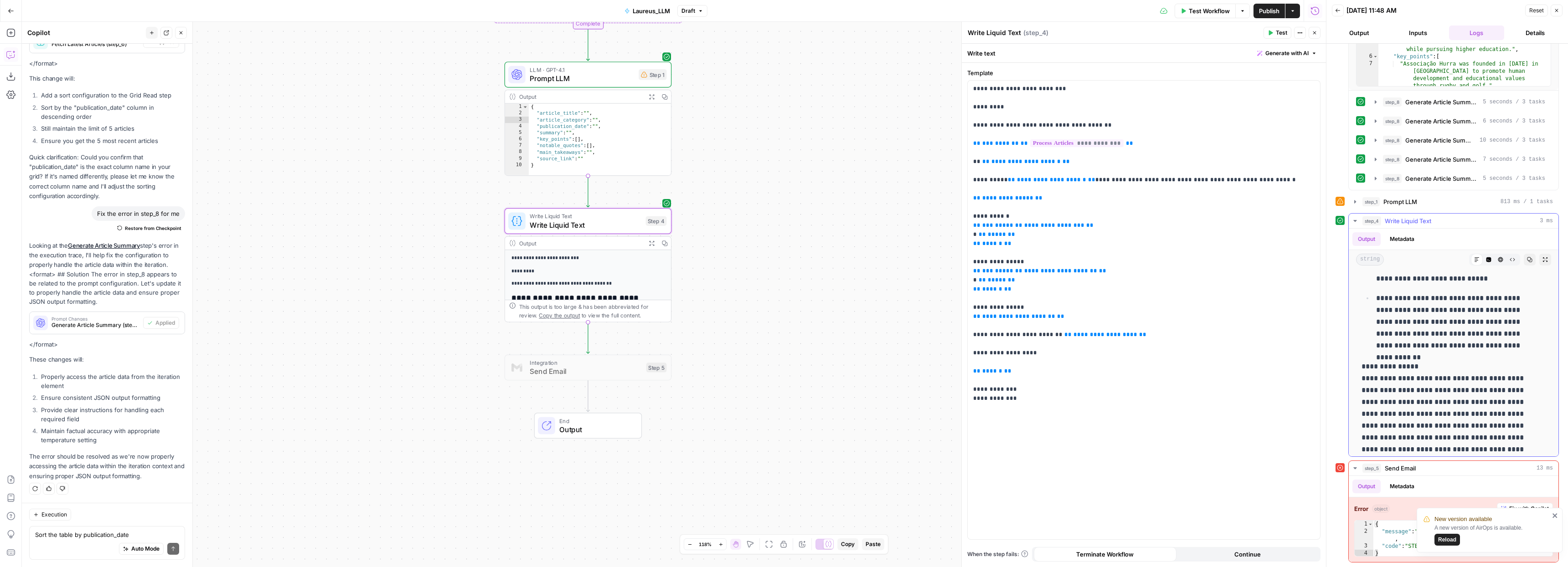
scroll to position [2601, 0]
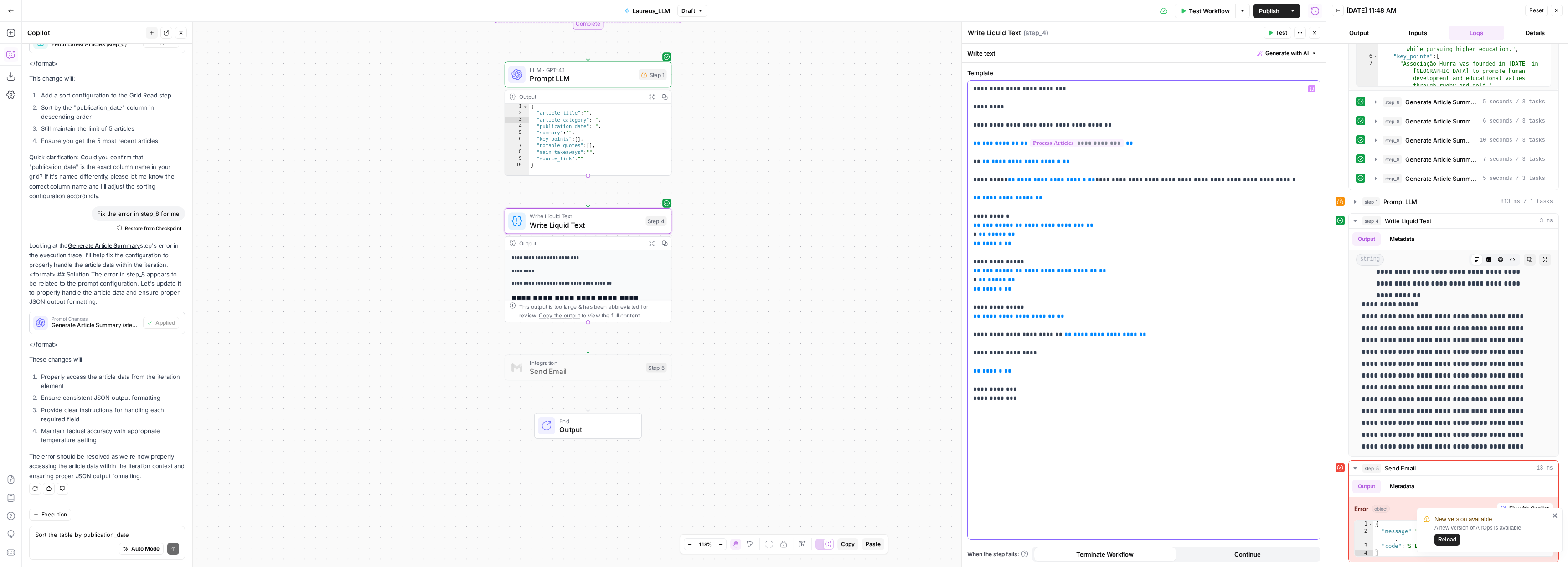
click at [1100, 229] on p "**********" at bounding box center [1144, 244] width 341 height 319
drag, startPoint x: 1058, startPoint y: 316, endPoint x: 971, endPoint y: 304, distance: 87.8
click at [971, 304] on div "**********" at bounding box center [1144, 309] width 353 height 458
drag, startPoint x: 980, startPoint y: 308, endPoint x: 971, endPoint y: 299, distance: 12.7
click at [971, 299] on div "**********" at bounding box center [1144, 309] width 353 height 458
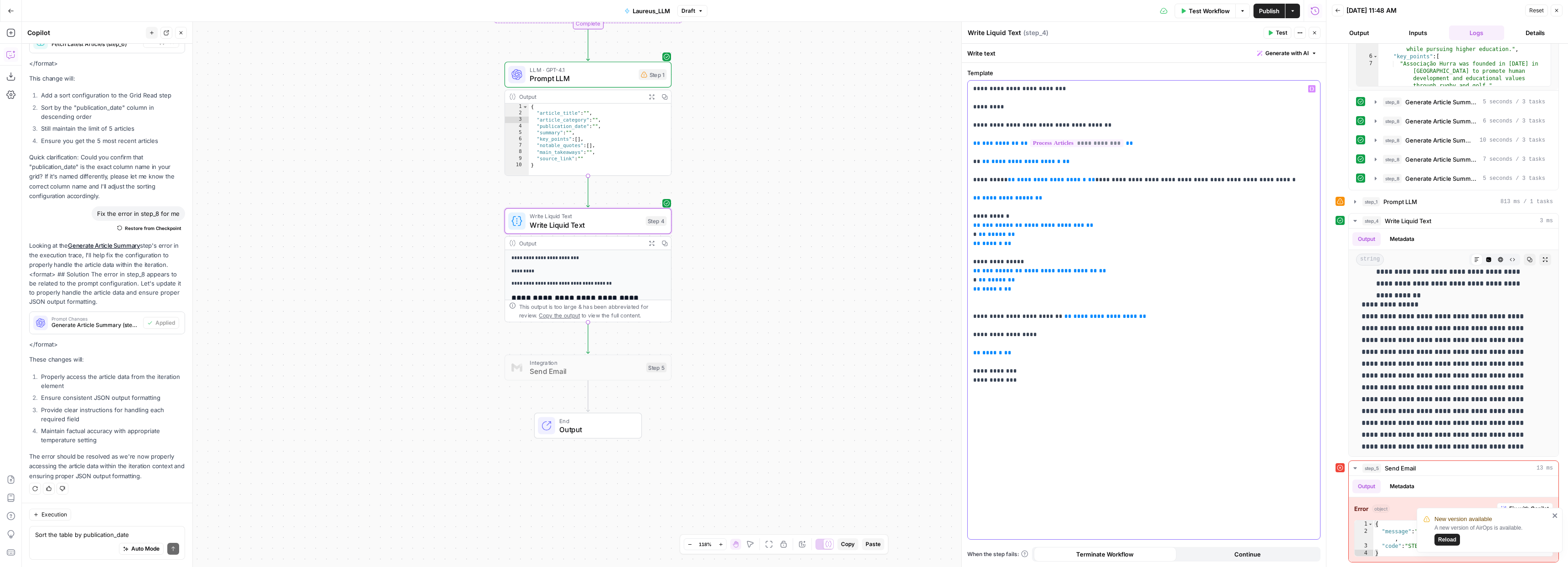
drag, startPoint x: 973, startPoint y: 316, endPoint x: 973, endPoint y: 302, distance: 14.0
click at [973, 302] on p "**********" at bounding box center [1144, 234] width 341 height 301
drag, startPoint x: 1035, startPoint y: 290, endPoint x: 982, endPoint y: 282, distance: 53.6
click at [982, 282] on p "**********" at bounding box center [1144, 230] width 341 height 292
drag, startPoint x: 1039, startPoint y: 252, endPoint x: 962, endPoint y: 214, distance: 85.9
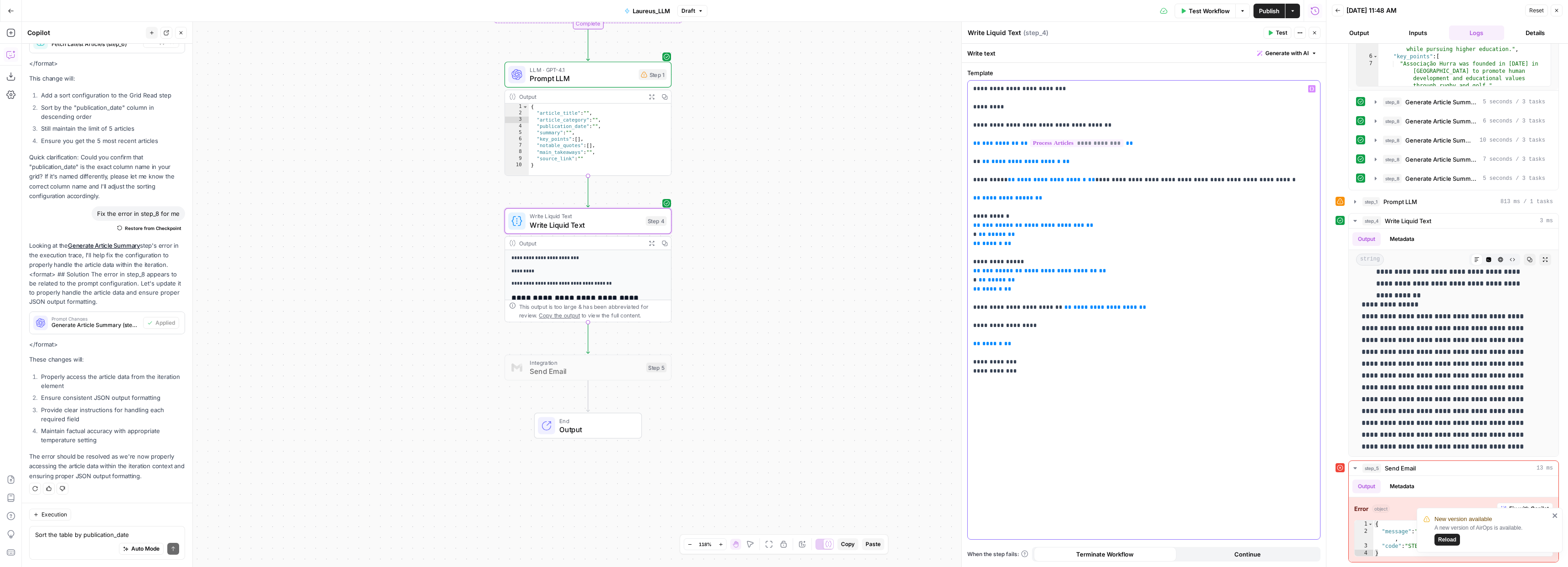
click at [962, 214] on div "**********" at bounding box center [1144, 294] width 365 height 545
click at [1048, 188] on p "**********" at bounding box center [1144, 207] width 341 height 246
click at [1052, 168] on p "**********" at bounding box center [1144, 207] width 341 height 246
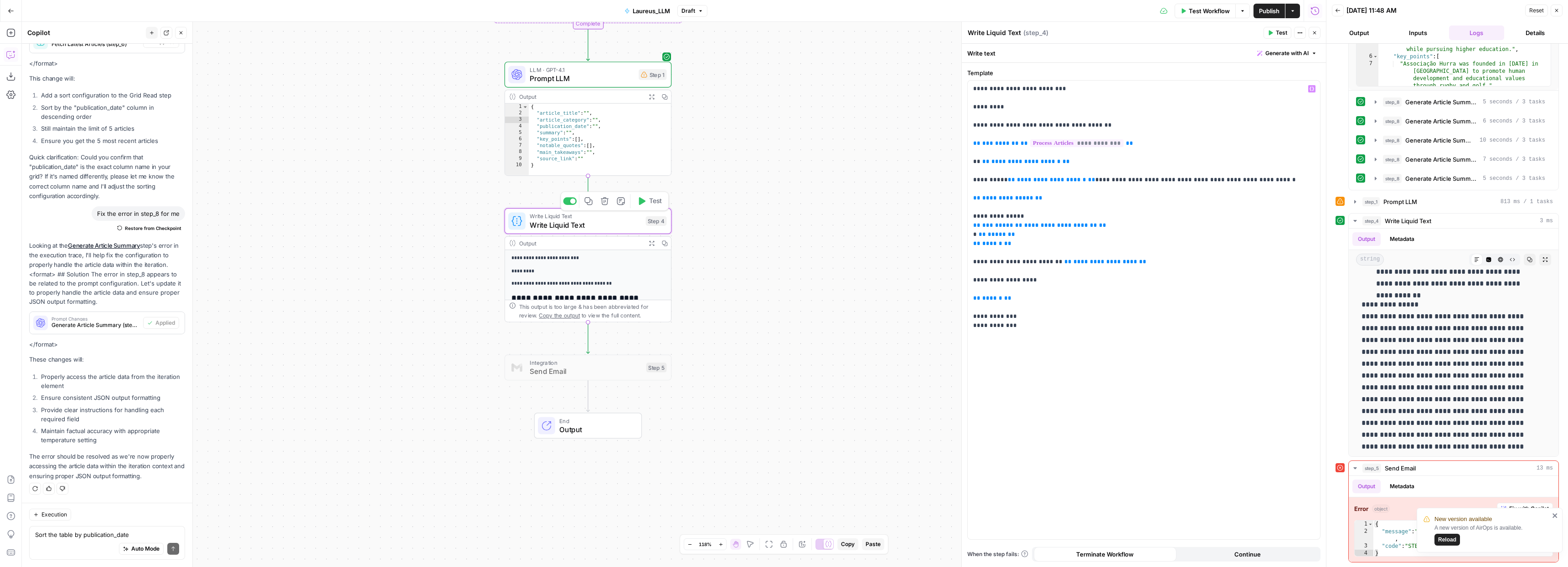
click at [647, 200] on button "Test" at bounding box center [649, 201] width 33 height 14
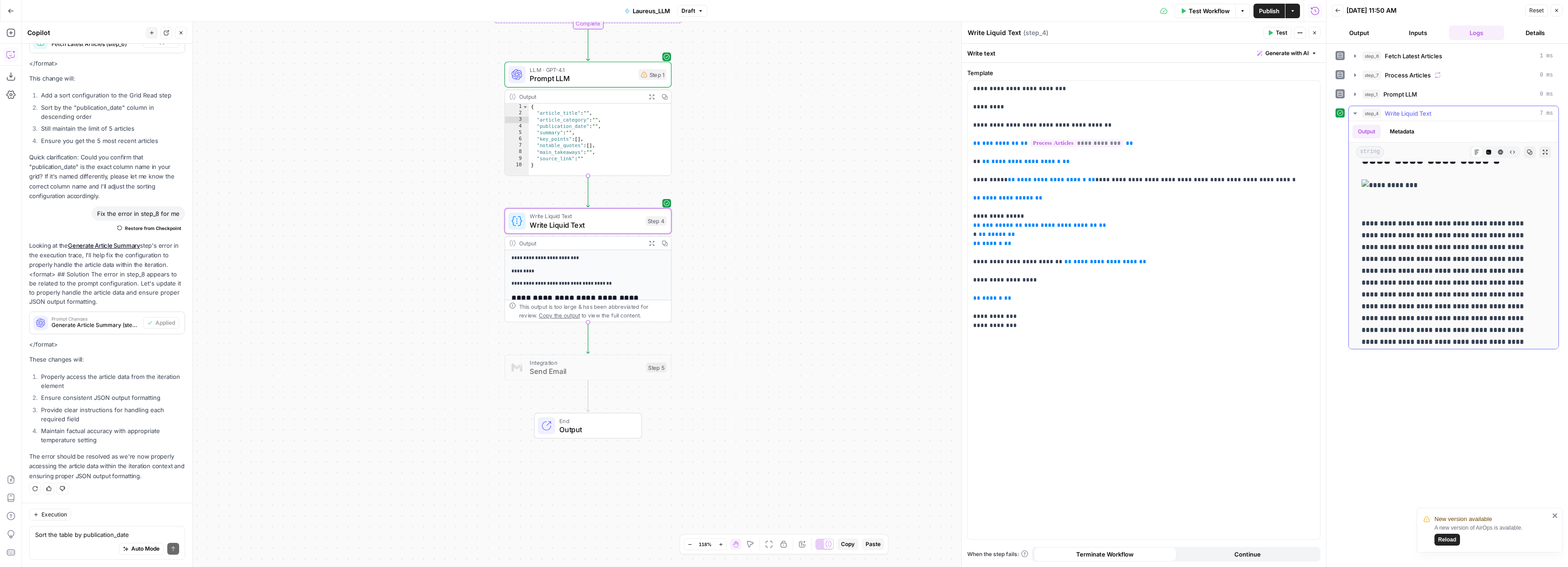
scroll to position [0, 0]
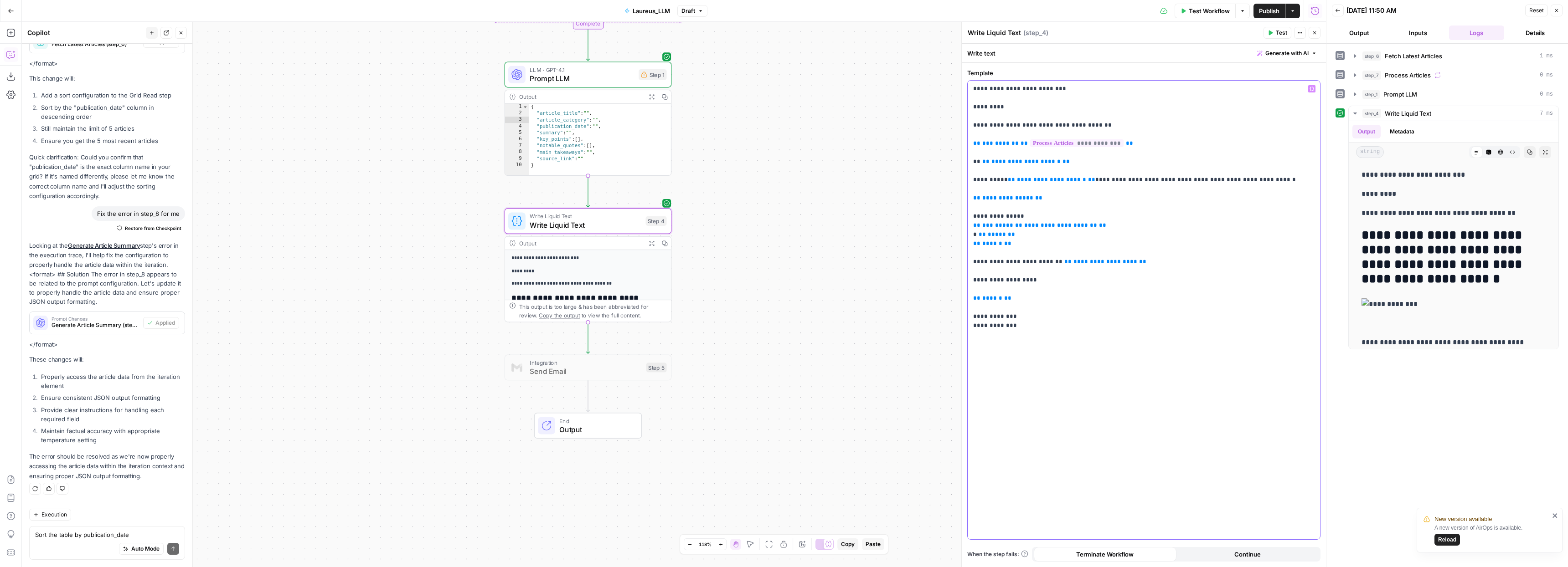
click at [1093, 181] on p "**********" at bounding box center [1144, 207] width 341 height 246
drag, startPoint x: 1093, startPoint y: 181, endPoint x: 1128, endPoint y: 178, distance: 35.1
click at [1128, 178] on p "**********" at bounding box center [1144, 207] width 341 height 246
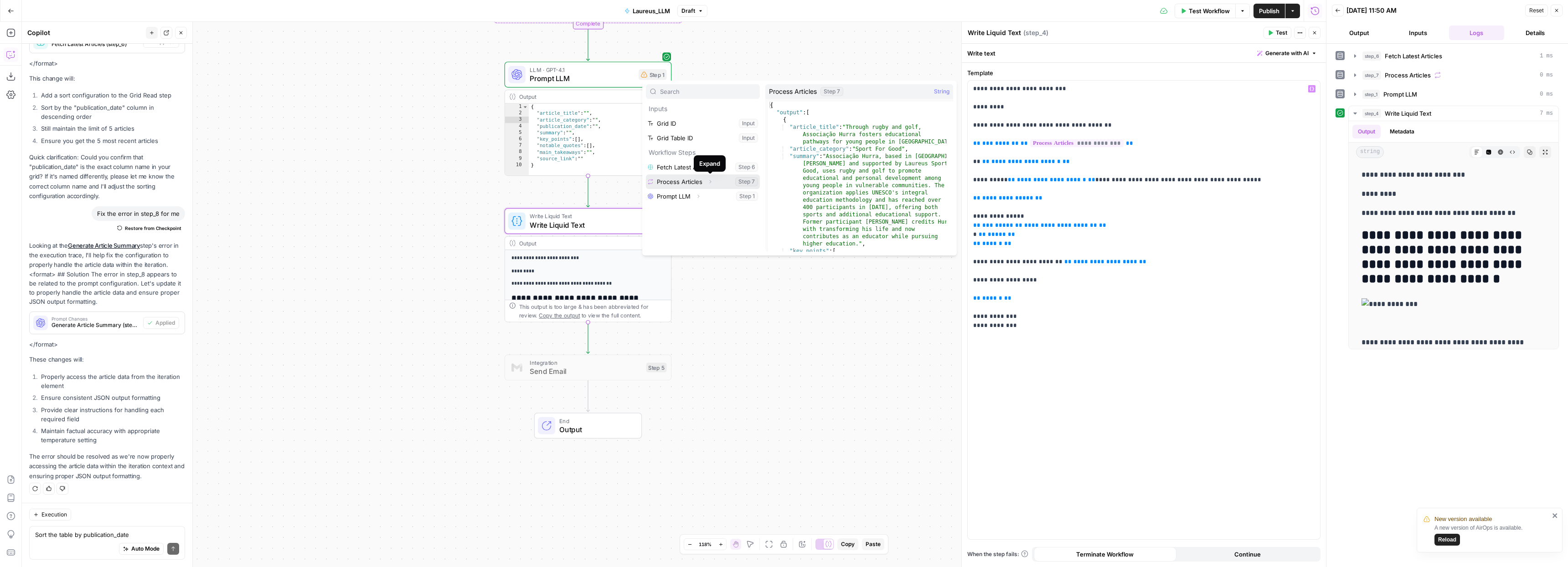
click at [710, 181] on icon "button" at bounding box center [710, 181] width 5 height 5
click at [684, 195] on icon "button" at bounding box center [684, 196] width 2 height 4
click at [706, 181] on button "Collapse" at bounding box center [710, 182] width 12 height 12
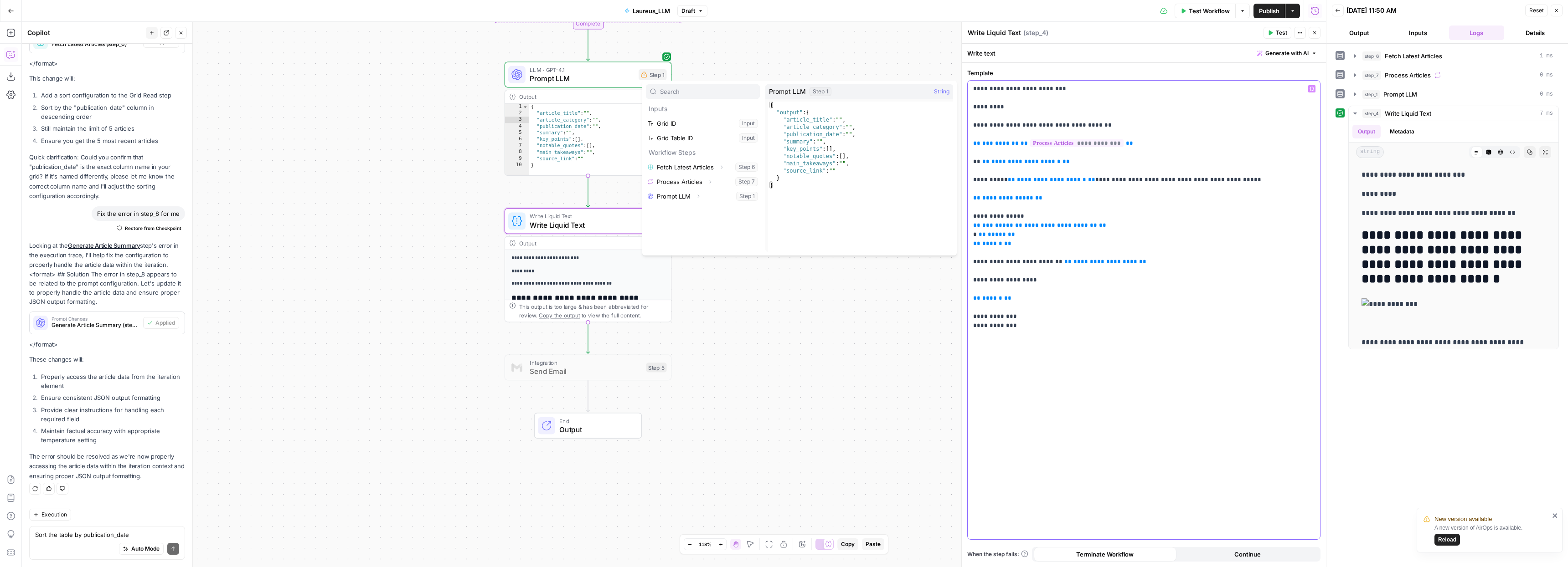
click at [1097, 180] on p "**********" at bounding box center [1144, 207] width 341 height 246
drag, startPoint x: 1039, startPoint y: 160, endPoint x: 989, endPoint y: 163, distance: 50.1
click at [989, 163] on p "**********" at bounding box center [1144, 207] width 341 height 246
copy span "**********"
drag, startPoint x: 1093, startPoint y: 180, endPoint x: 1116, endPoint y: 180, distance: 23.0
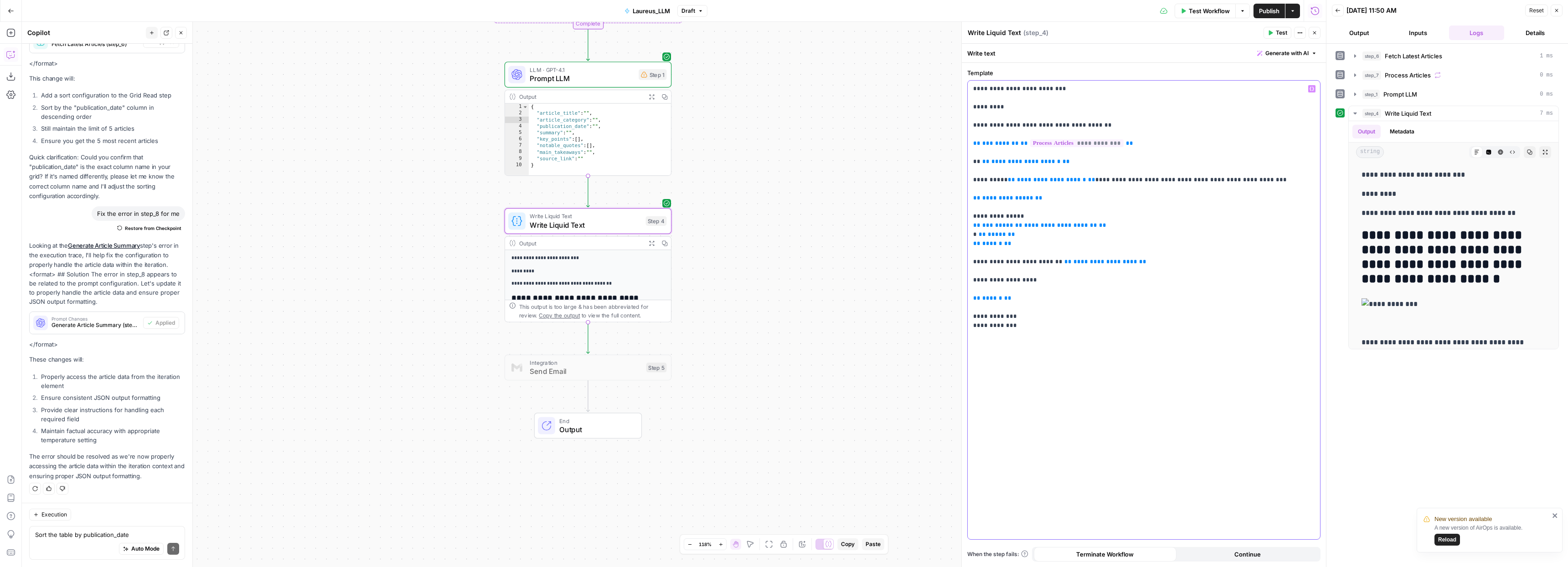
click at [1116, 180] on p "**********" at bounding box center [1144, 207] width 341 height 246
click at [1092, 178] on p "**********" at bounding box center [1144, 207] width 341 height 246
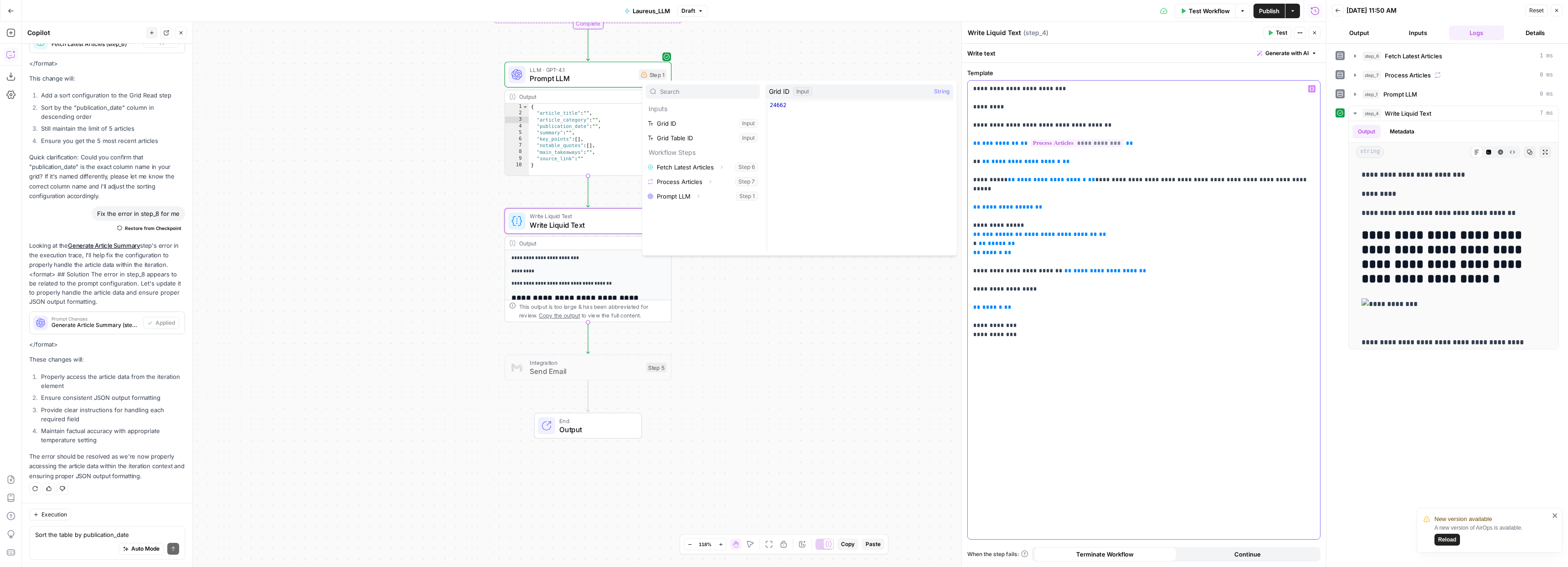
click at [1145, 180] on p "**********" at bounding box center [1144, 207] width 341 height 246
click at [1251, 267] on p "**********" at bounding box center [1144, 207] width 341 height 246
click at [1278, 31] on span "Test" at bounding box center [1281, 32] width 11 height 8
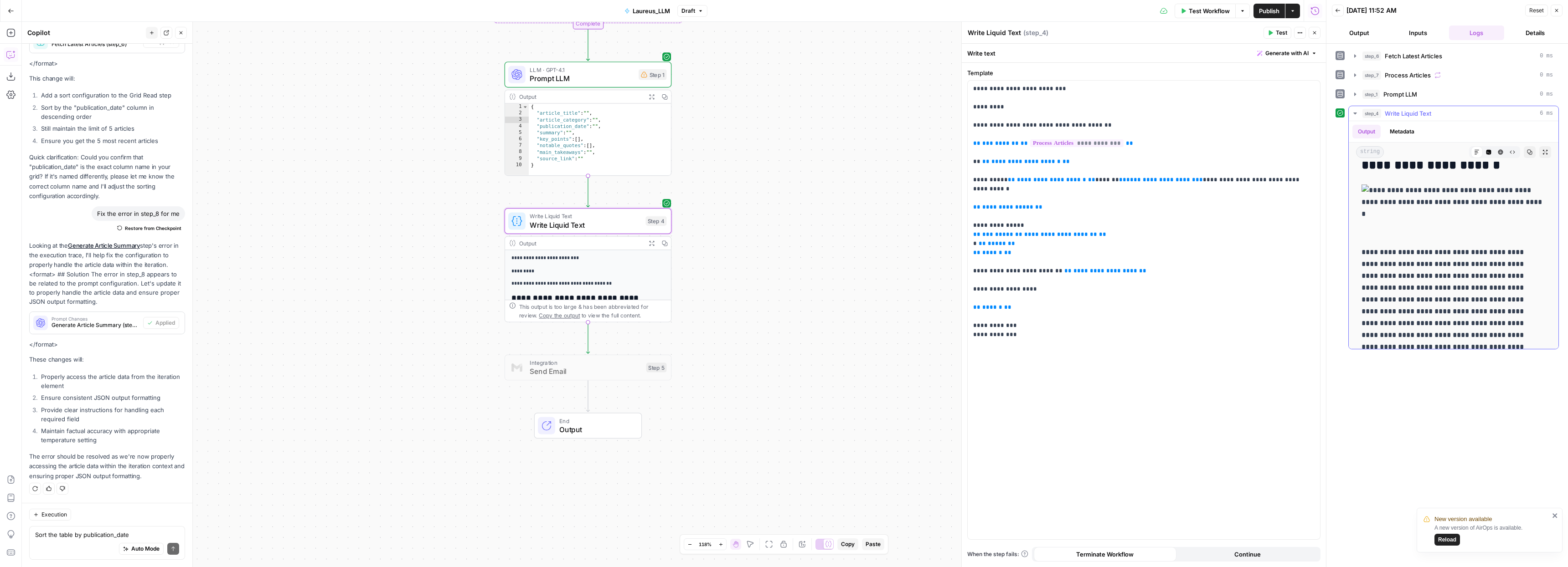
scroll to position [4, 0]
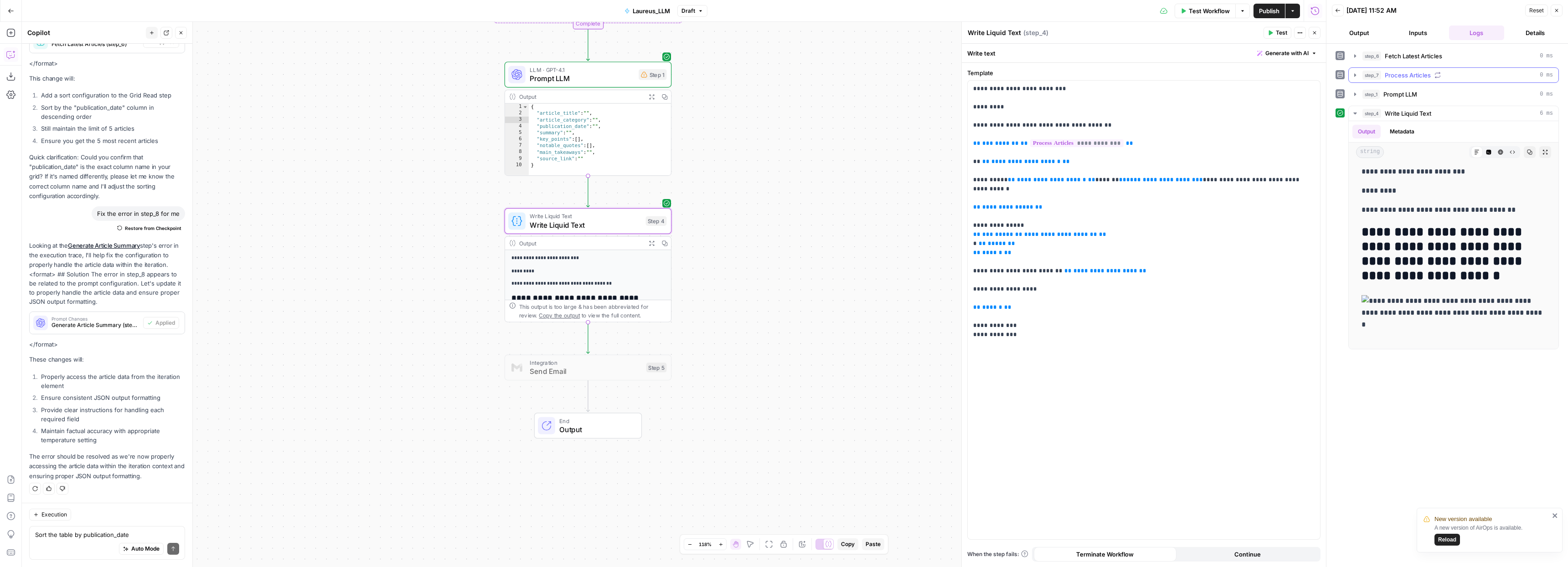
click at [1356, 74] on icon "button" at bounding box center [1355, 75] width 2 height 4
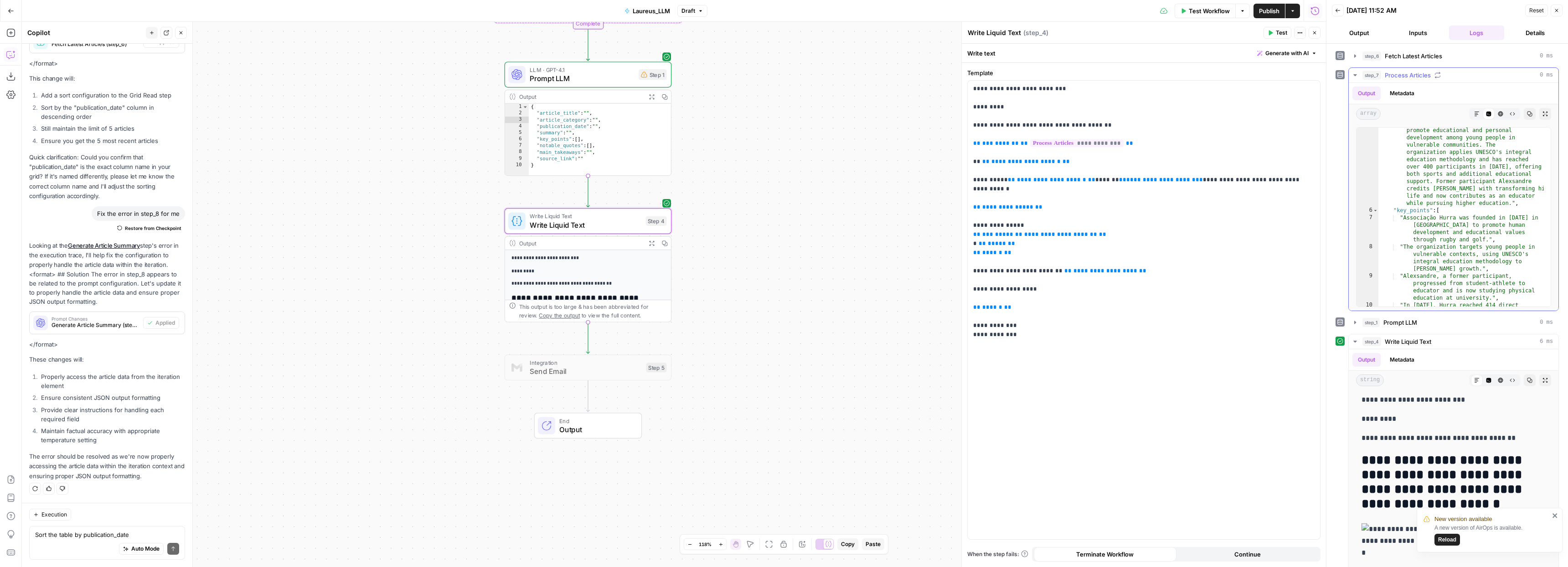
scroll to position [0, 0]
click at [1137, 194] on p "**********" at bounding box center [1144, 207] width 341 height 246
click at [1132, 177] on span "**********" at bounding box center [1160, 180] width 69 height 6
click at [1038, 177] on span "**********" at bounding box center [1051, 180] width 69 height 6
click at [1038, 175] on p "**********" at bounding box center [1144, 207] width 341 height 246
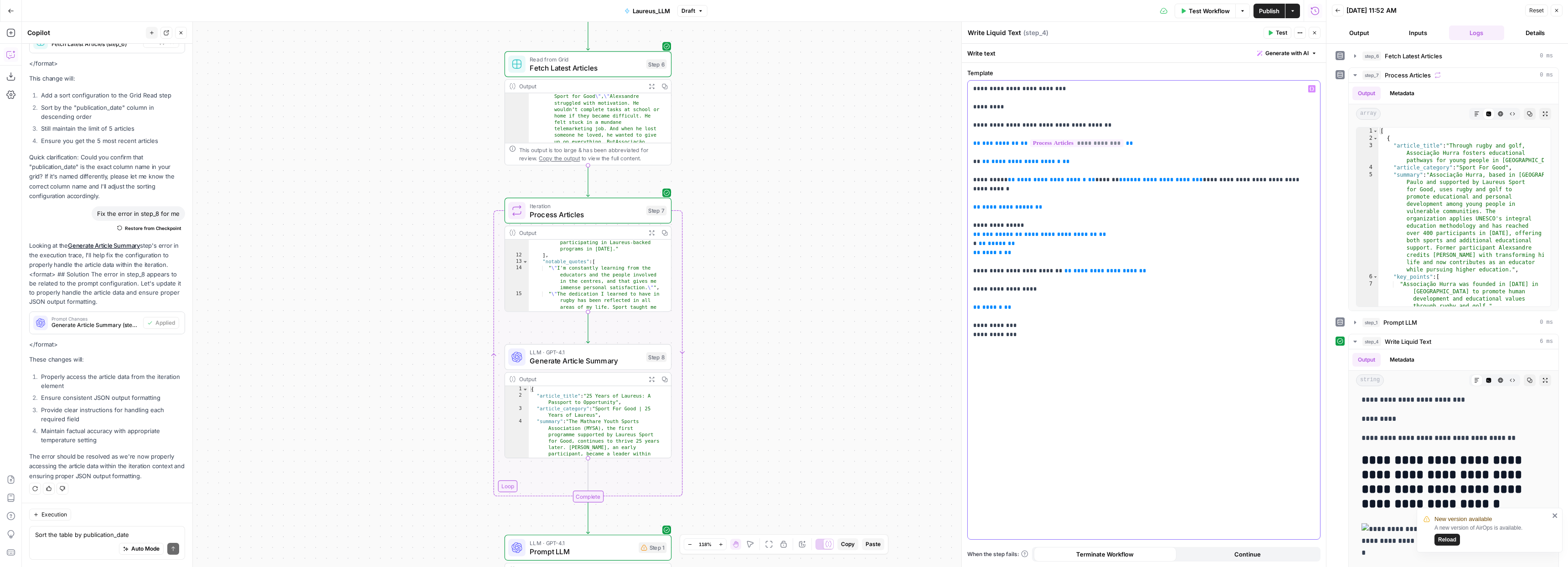
scroll to position [64, 0]
click at [567, 210] on span "Process Articles" at bounding box center [586, 215] width 112 height 11
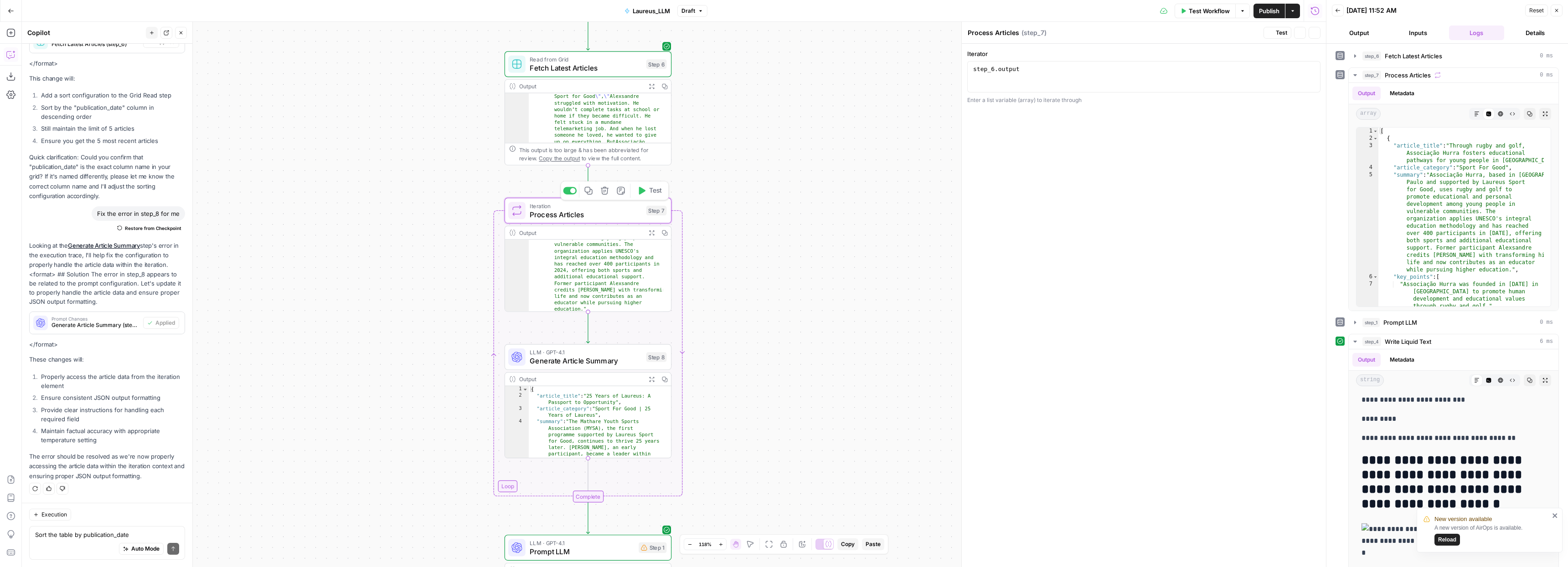
scroll to position [1442, 0]
click at [605, 64] on span "Fetch Latest Articles" at bounding box center [586, 67] width 112 height 11
click at [1386, 60] on span "Fetch Latest Articles" at bounding box center [1413, 56] width 57 height 9
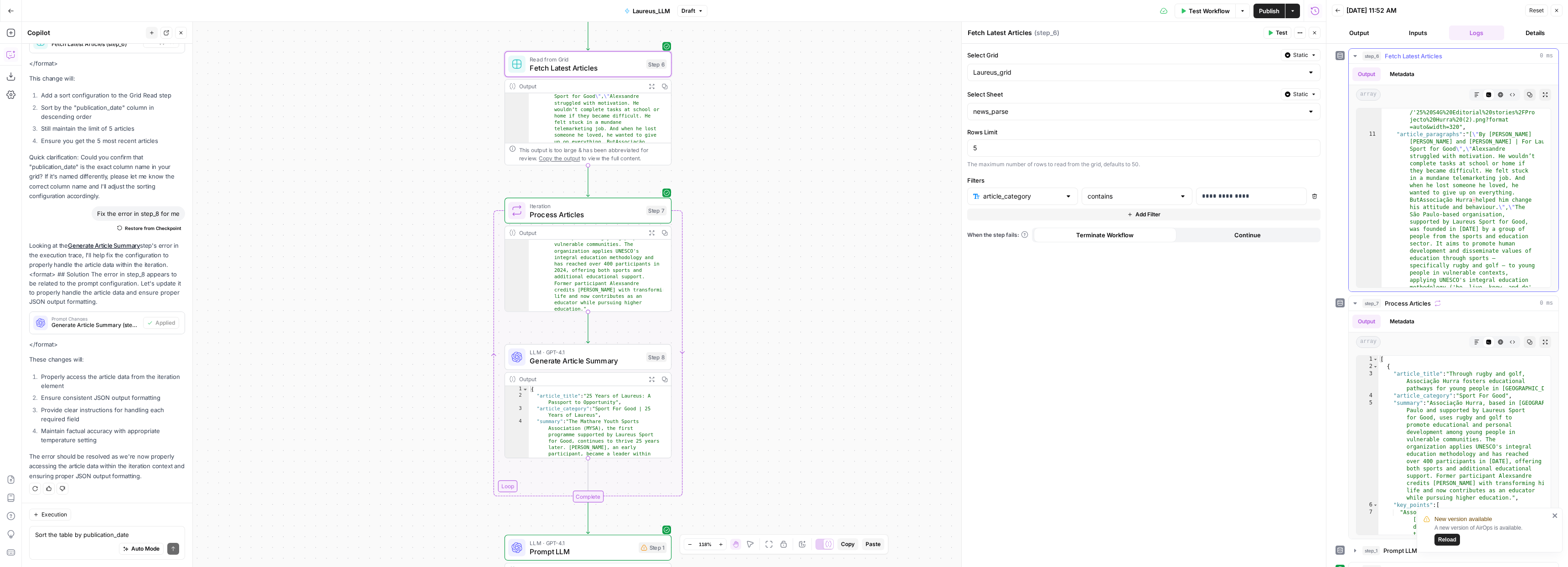
scroll to position [35, 0]
type textarea "**********"
click at [1421, 195] on div ""article_title" : "Through rugby and golf, Associação Hurra fosters educational…" at bounding box center [1462, 506] width 162 height 820
click at [570, 214] on span "Process Articles" at bounding box center [586, 215] width 112 height 11
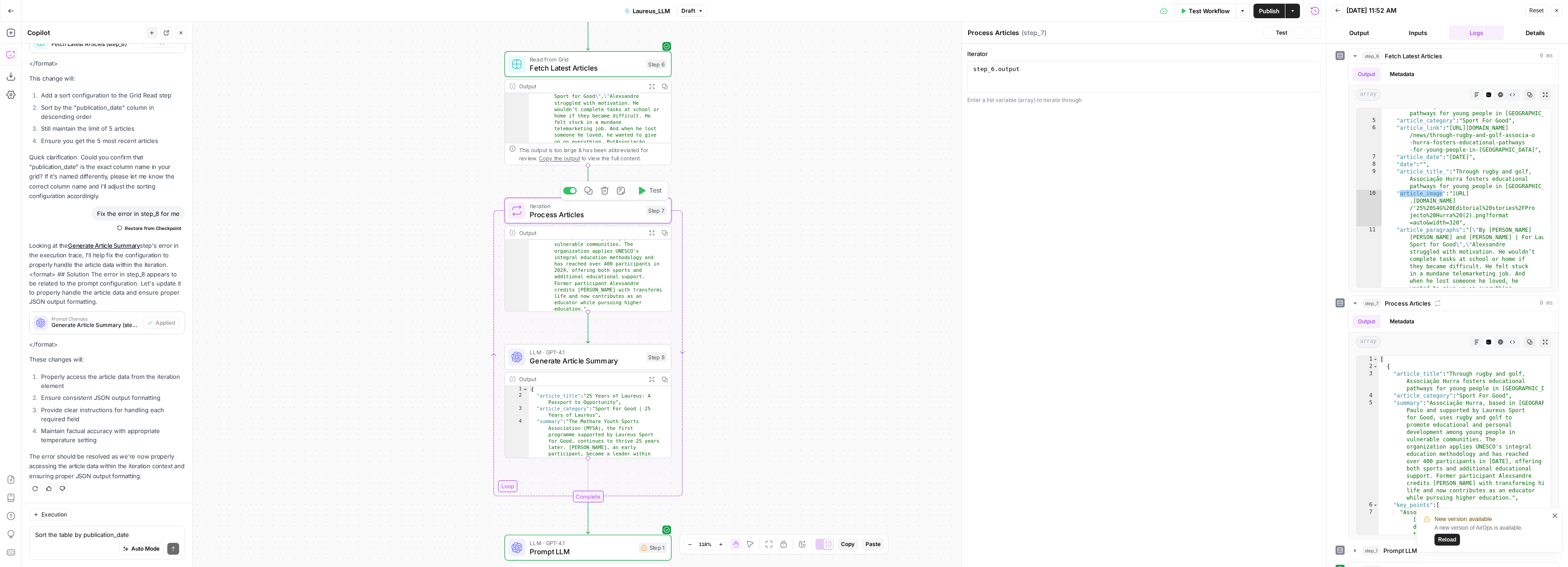
scroll to position [1442, 0]
click at [581, 359] on span "Generate Article Summary" at bounding box center [586, 360] width 112 height 11
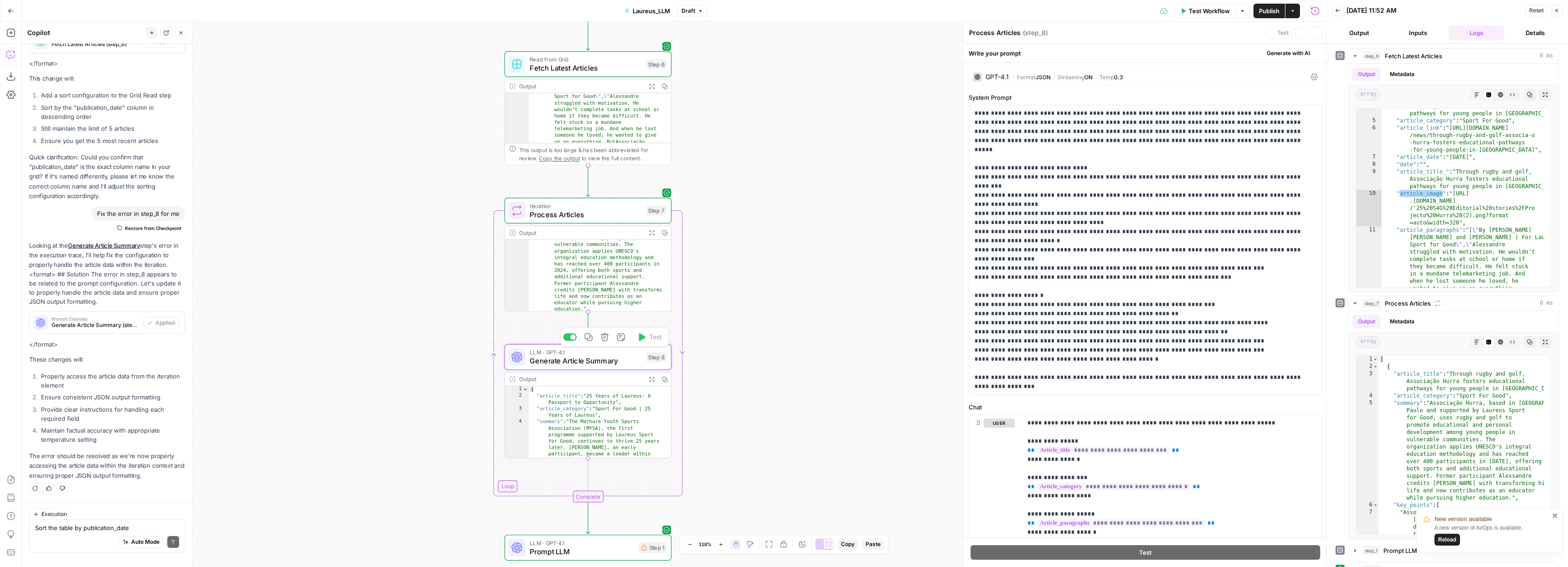
type textarea "Generate Article Summary"
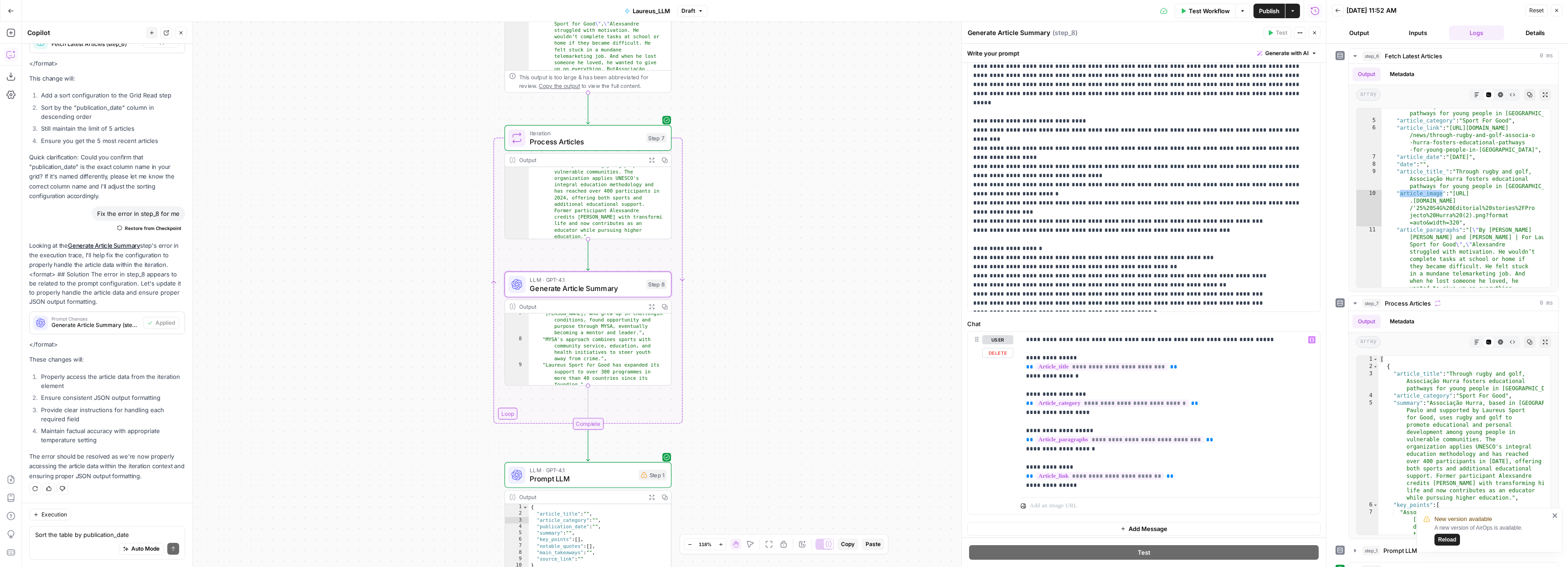
scroll to position [73, 0]
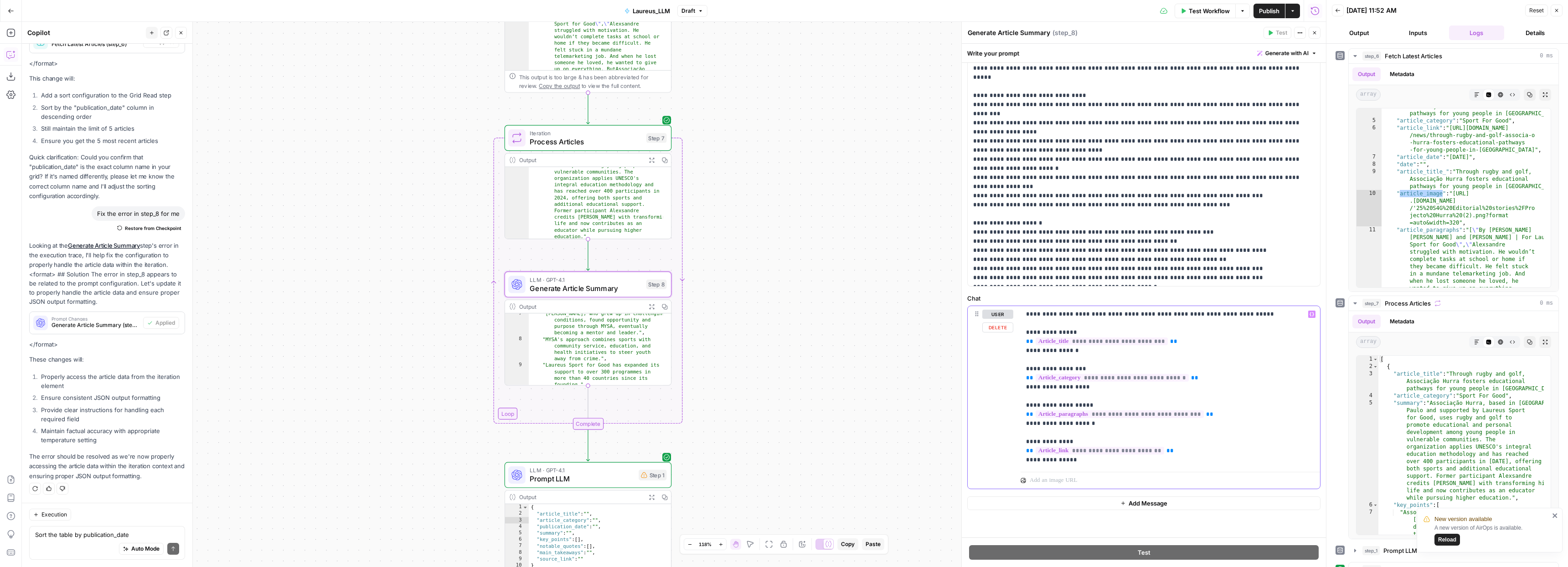
click at [1170, 452] on p "**********" at bounding box center [1166, 386] width 282 height 155
click at [1081, 462] on p "**********" at bounding box center [1166, 386] width 282 height 155
click at [1097, 476] on p "**********" at bounding box center [1166, 400] width 282 height 182
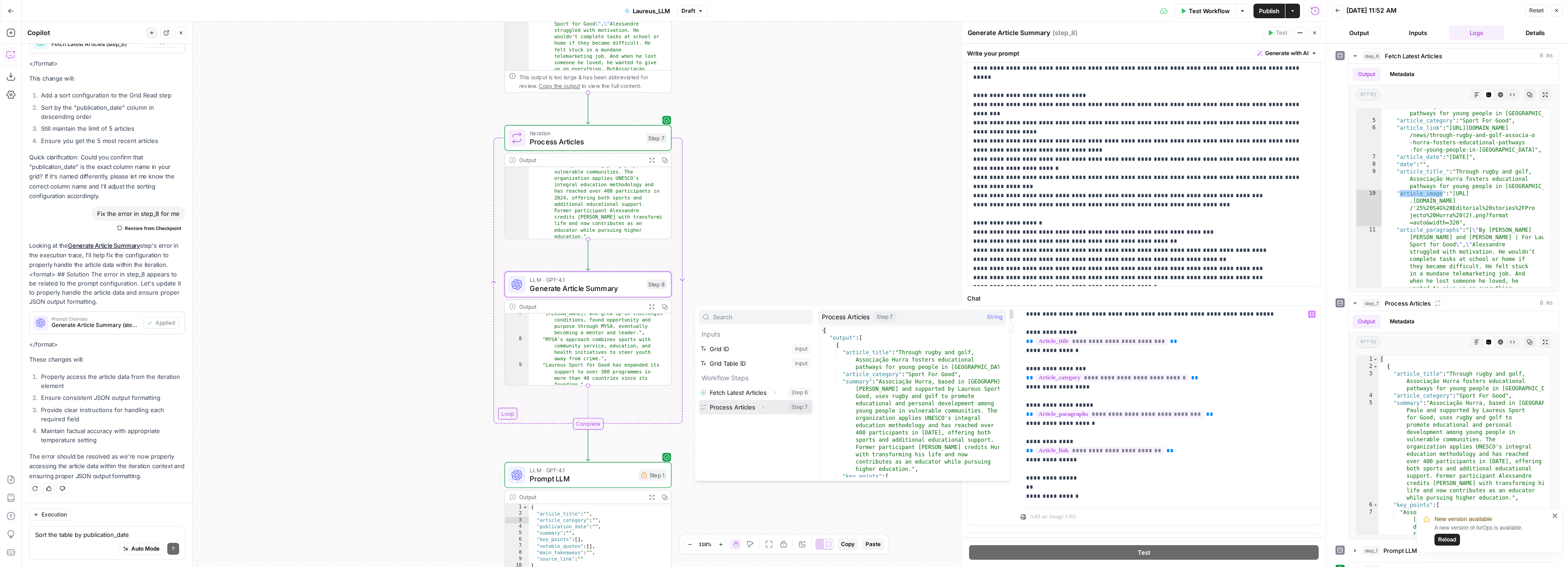
click at [760, 413] on button "Select variable Process Articles" at bounding box center [756, 407] width 114 height 15
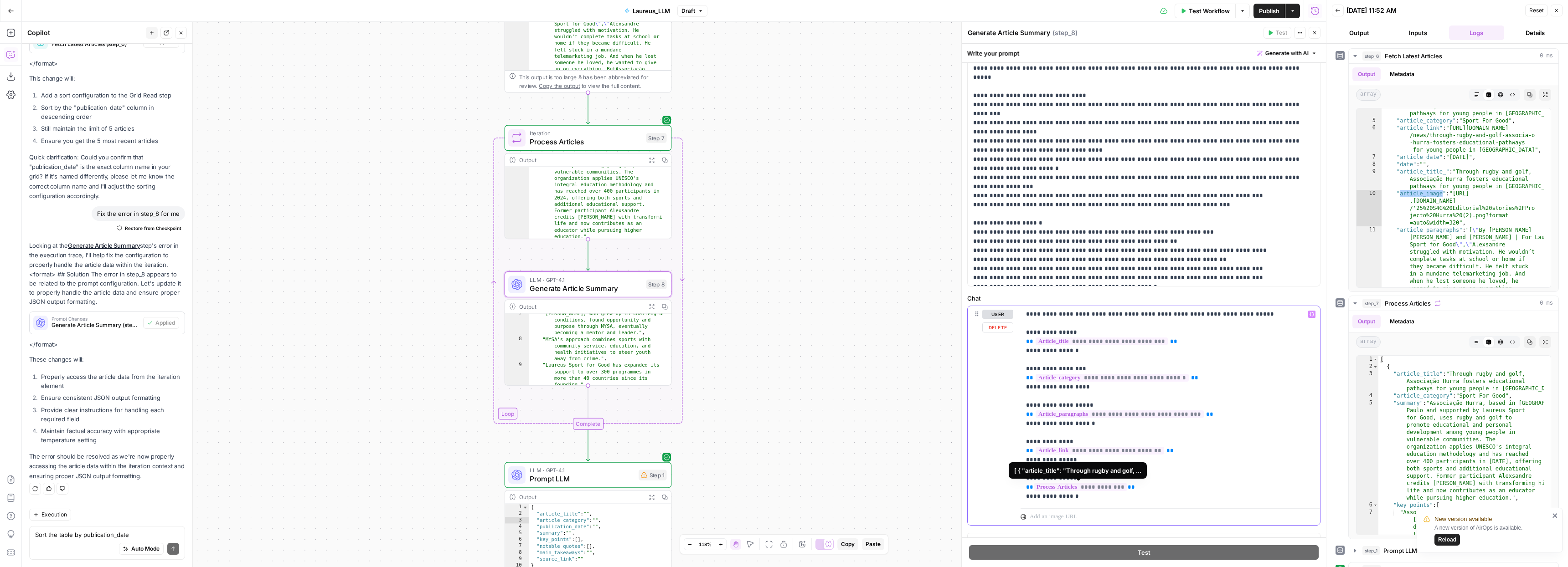
click at [1123, 488] on span "**********" at bounding box center [1080, 486] width 94 height 8
click at [725, 438] on button "Select variable Element" at bounding box center [760, 436] width 105 height 15
click at [1099, 487] on span "**********" at bounding box center [1074, 486] width 82 height 8
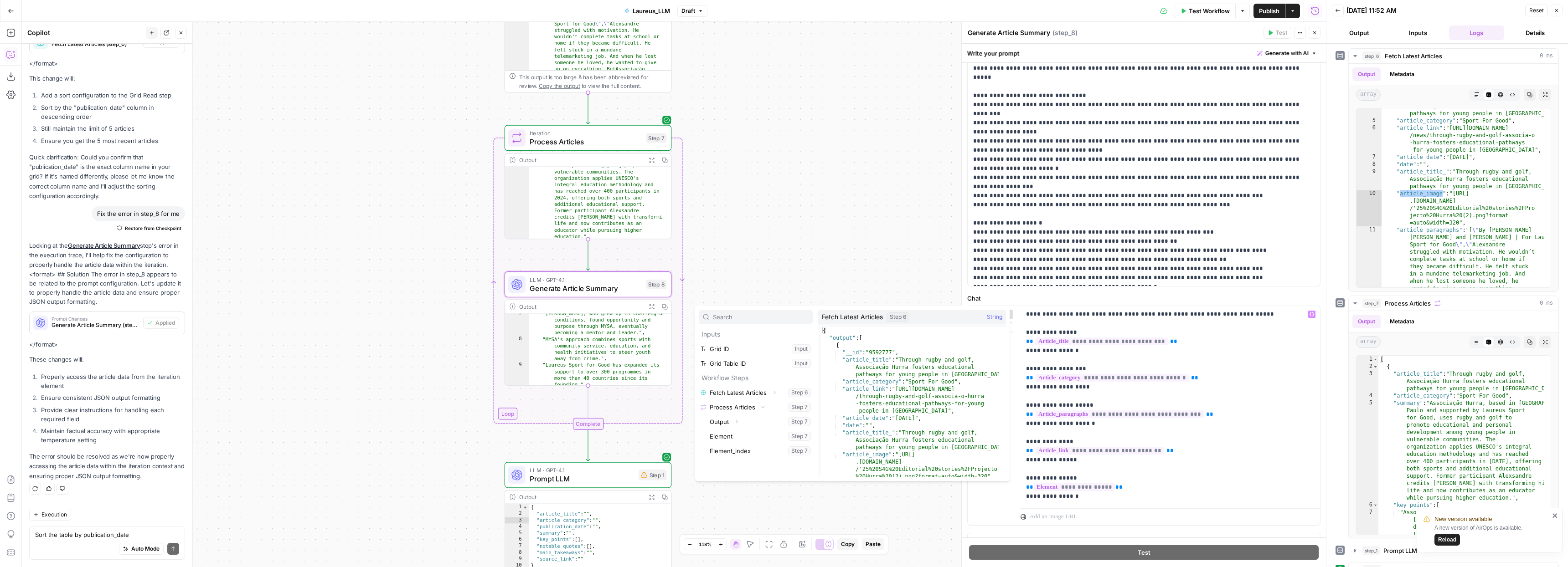
scroll to position [0, 0]
click at [578, 141] on span "Process Articles" at bounding box center [586, 141] width 112 height 11
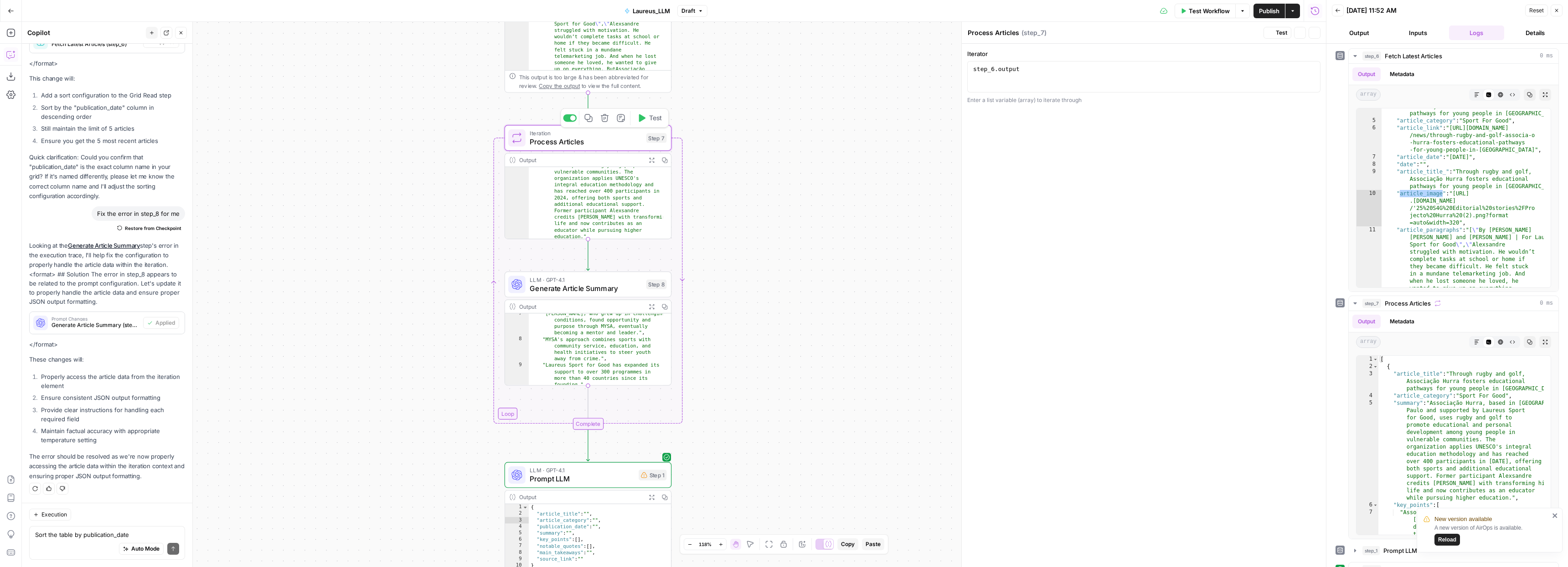
scroll to position [1442, 0]
click at [578, 141] on span "Process Articles" at bounding box center [586, 141] width 112 height 11
click at [566, 286] on span "Generate Article Summary" at bounding box center [586, 288] width 112 height 11
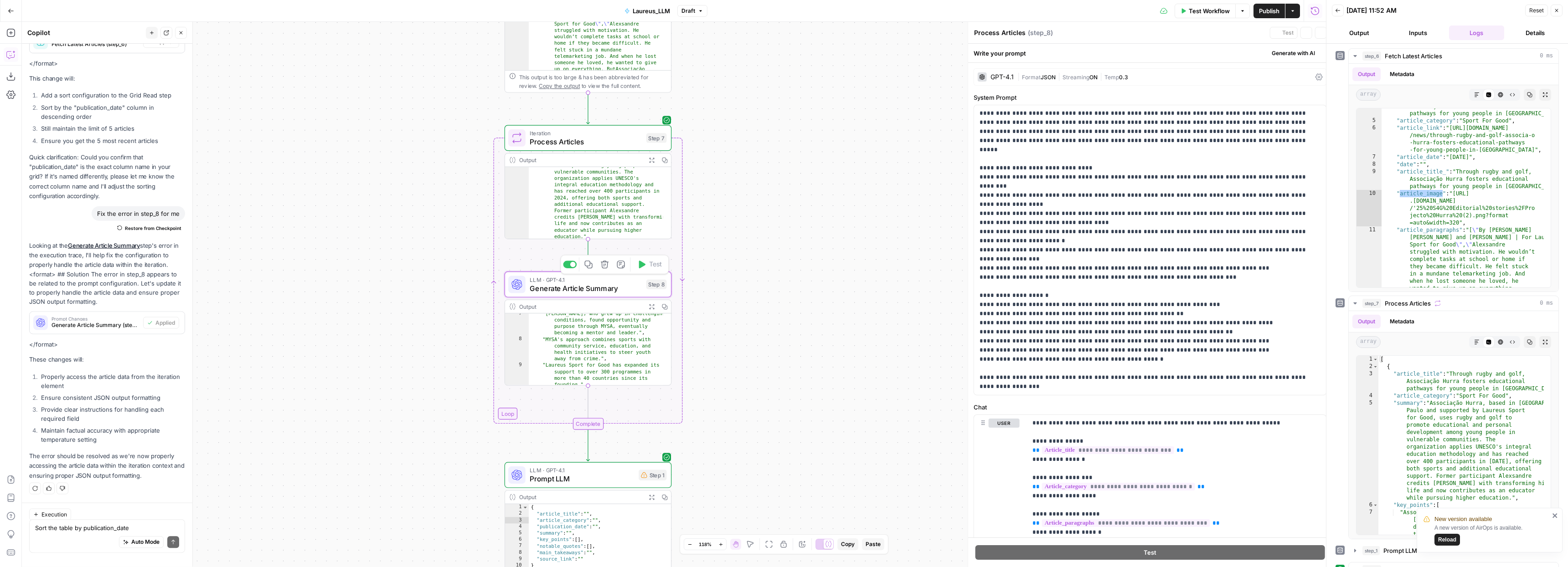
type textarea "Generate Article Summary"
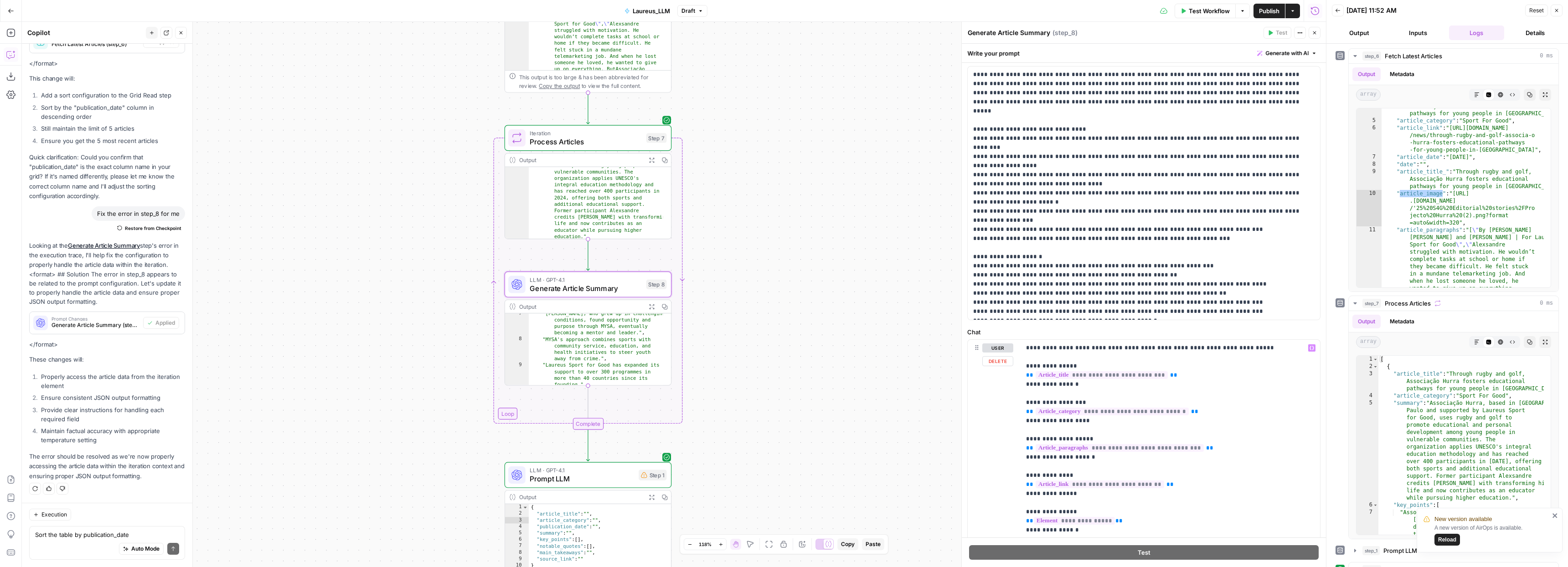
scroll to position [109, 0]
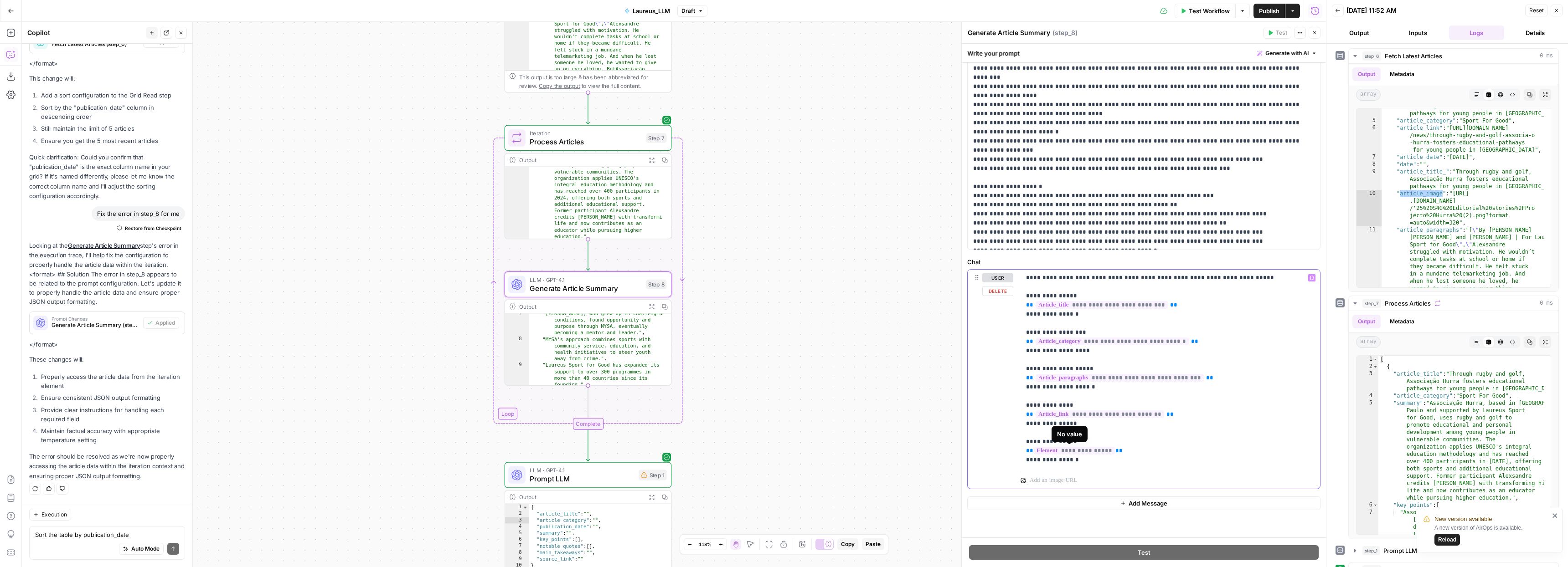
click at [1107, 451] on span "**********" at bounding box center [1074, 450] width 82 height 8
click at [1108, 451] on span "**********" at bounding box center [1074, 450] width 82 height 8
click at [1107, 451] on span "**********" at bounding box center [1074, 450] width 82 height 8
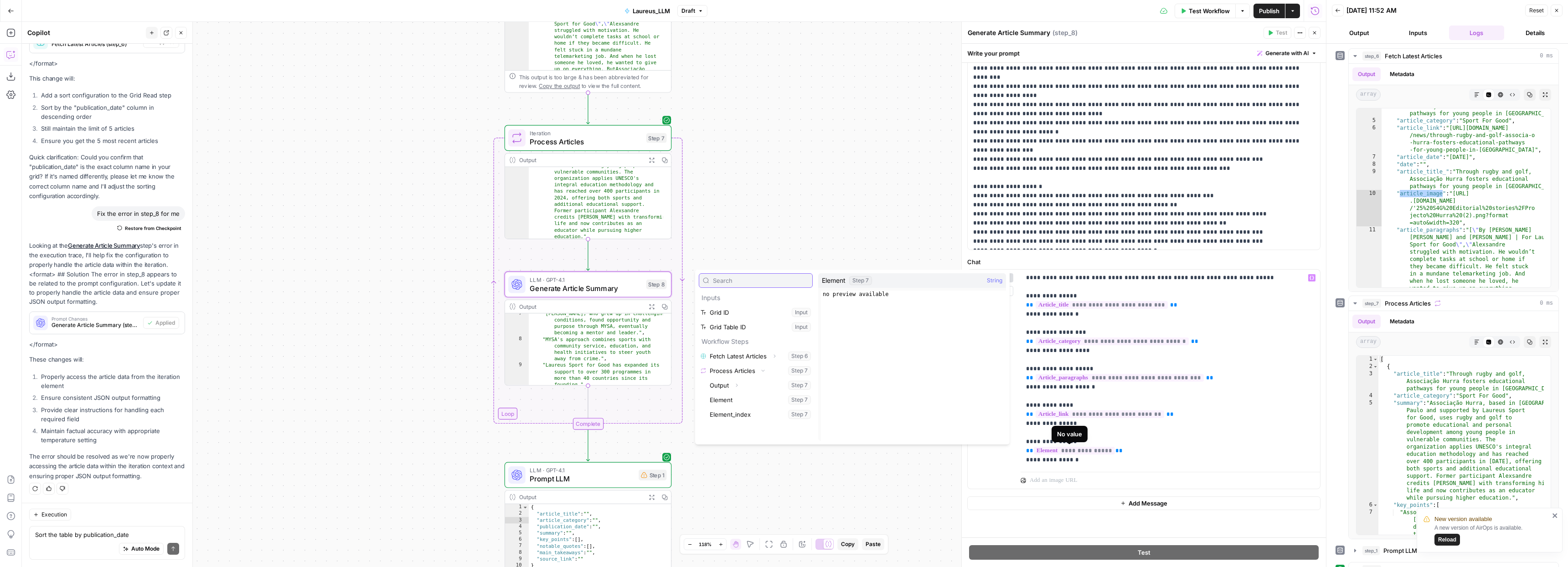
paste input "article_image"
type input "article_image"
click at [1108, 450] on span "**********" at bounding box center [1074, 450] width 82 height 8
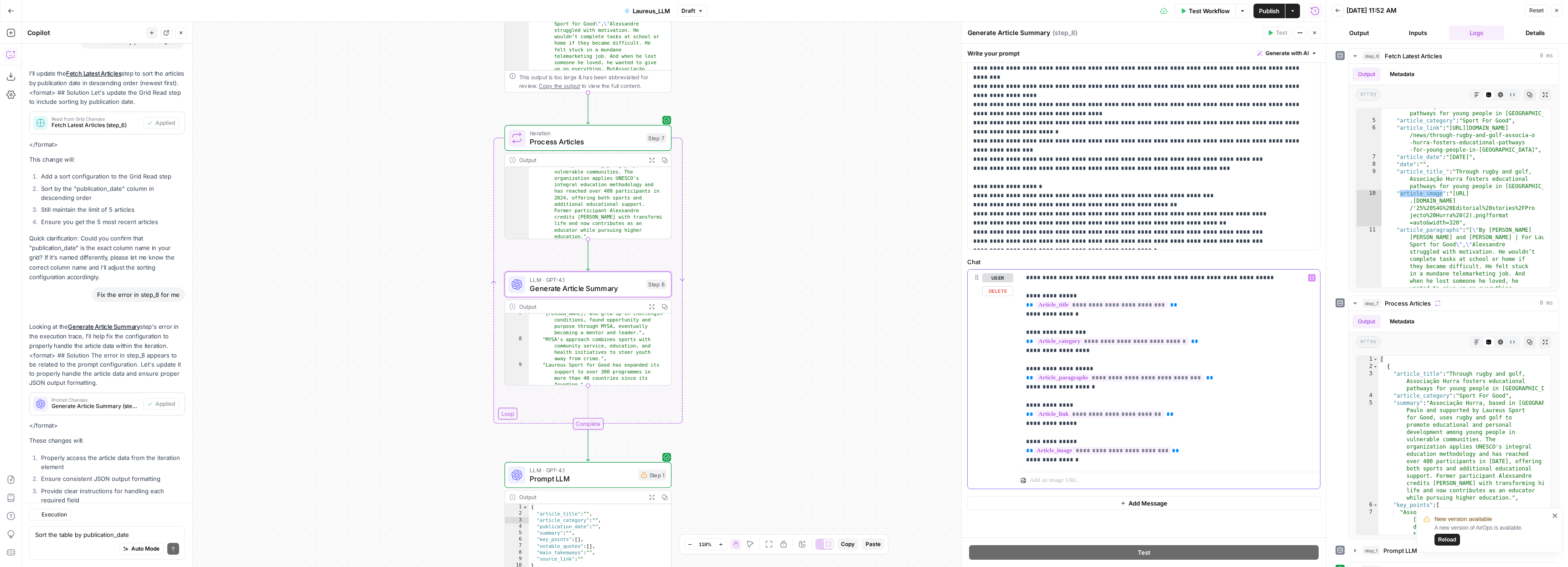
scroll to position [1442, 0]
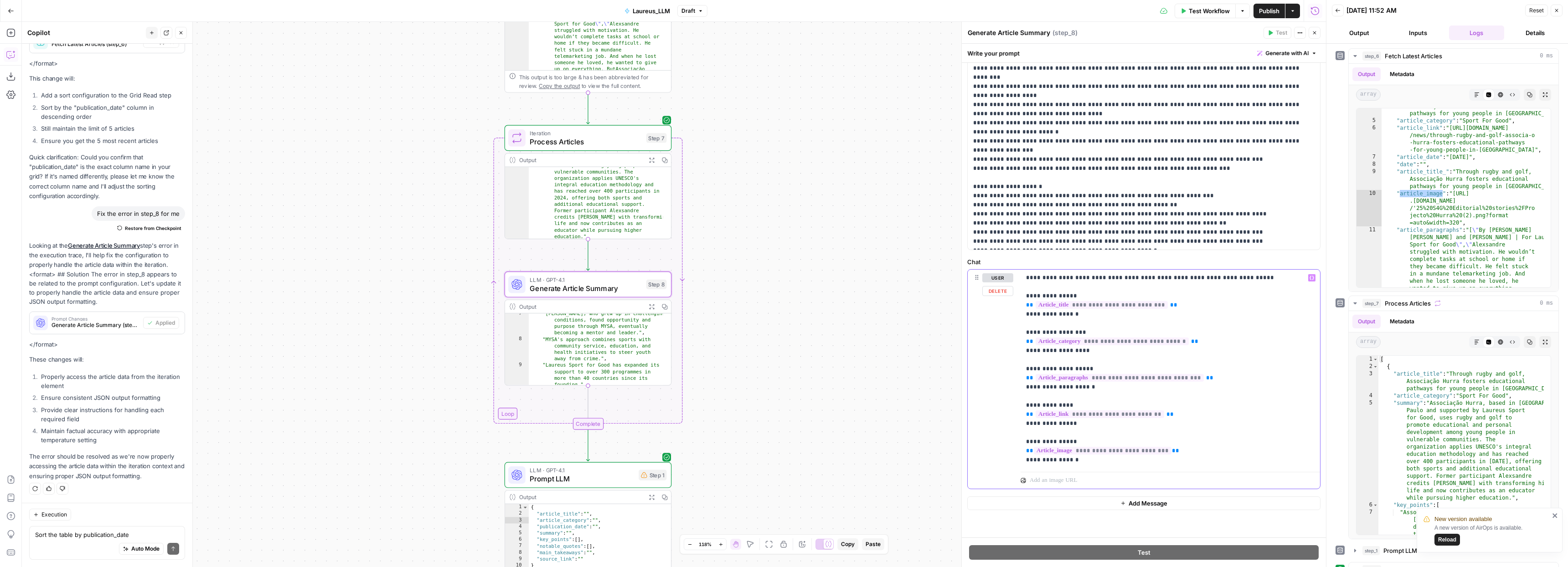
click at [1201, 448] on p "**********" at bounding box center [1166, 369] width 282 height 191
click at [1052, 442] on p "**********" at bounding box center [1166, 369] width 282 height 191
click at [1045, 443] on p "**********" at bounding box center [1166, 369] width 282 height 191
click at [1056, 441] on p "**********" at bounding box center [1166, 369] width 282 height 191
click at [1058, 460] on p "**********" at bounding box center [1166, 369] width 282 height 191
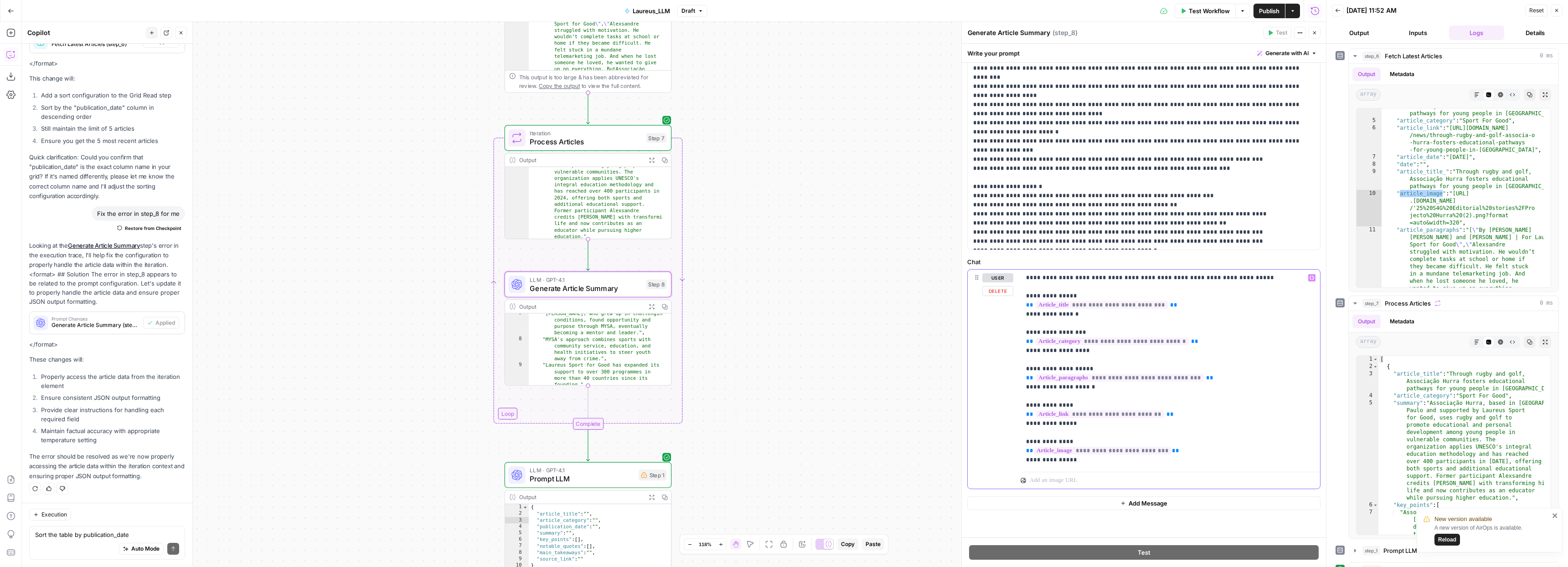
click at [1101, 466] on div "**********" at bounding box center [1170, 369] width 299 height 199
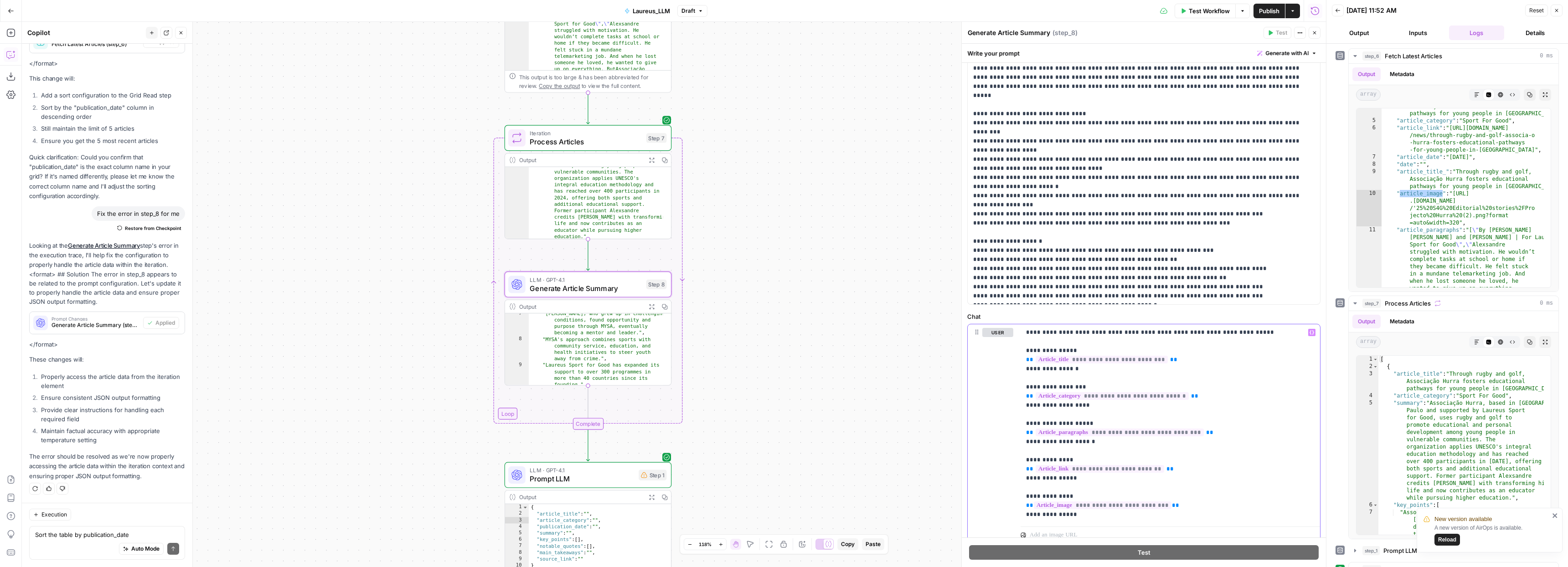
scroll to position [109, 0]
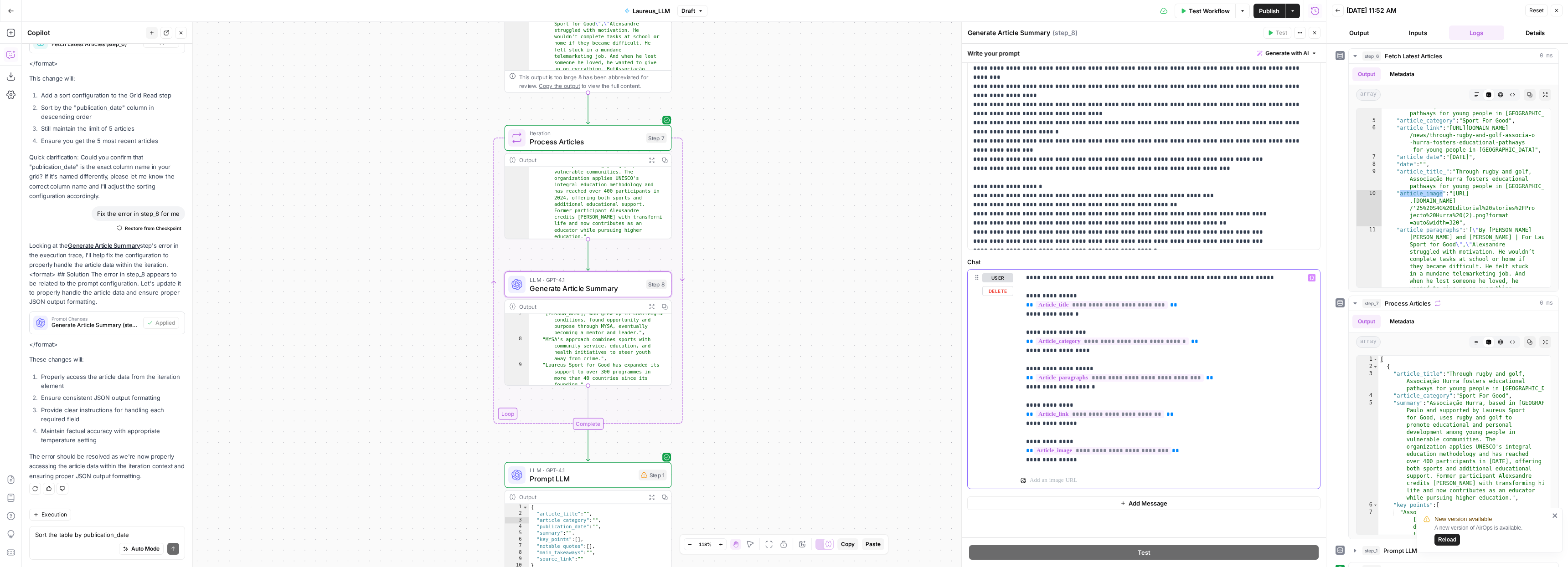
click at [1057, 279] on p "**********" at bounding box center [1166, 369] width 282 height 191
click at [1037, 445] on p "**********" at bounding box center [1166, 369] width 282 height 191
click at [1142, 436] on p "**********" at bounding box center [1166, 369] width 282 height 191
click at [889, 172] on div "Workflow Set Inputs Inputs Read from Grid Fetch Latest Articles Step 6 Output E…" at bounding box center [674, 294] width 1304 height 545
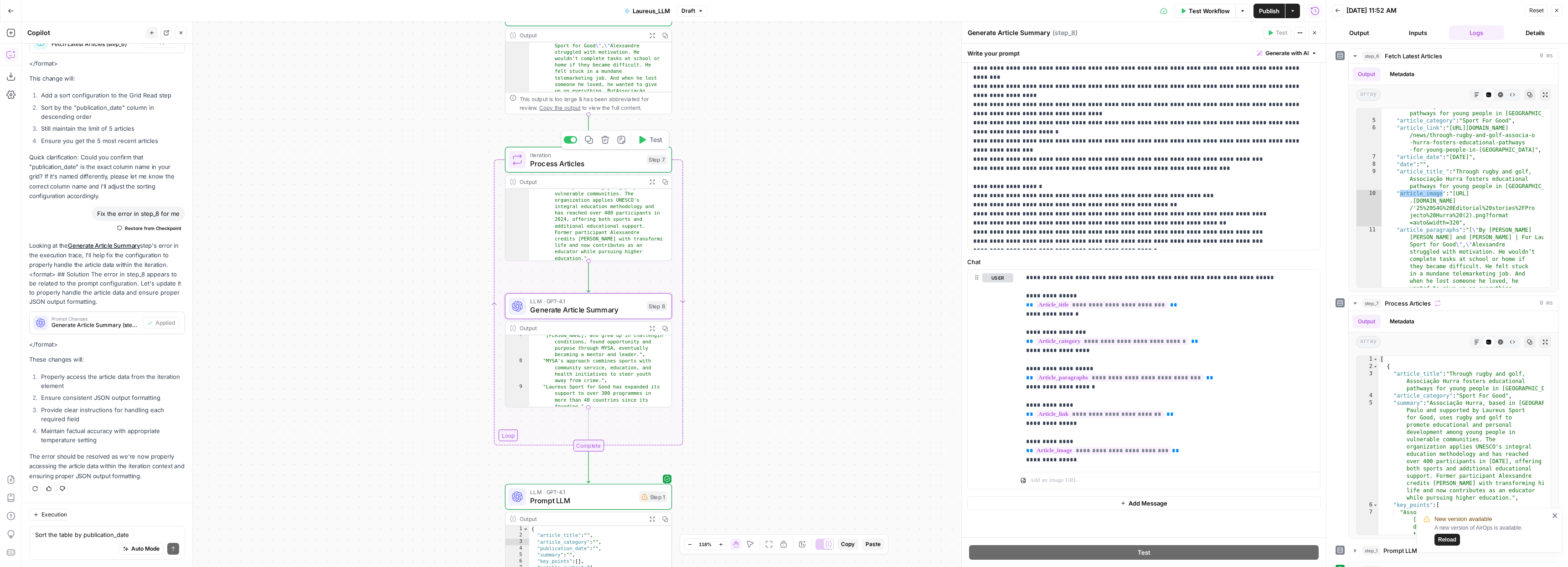
click at [645, 139] on icon "button" at bounding box center [642, 139] width 6 height 8
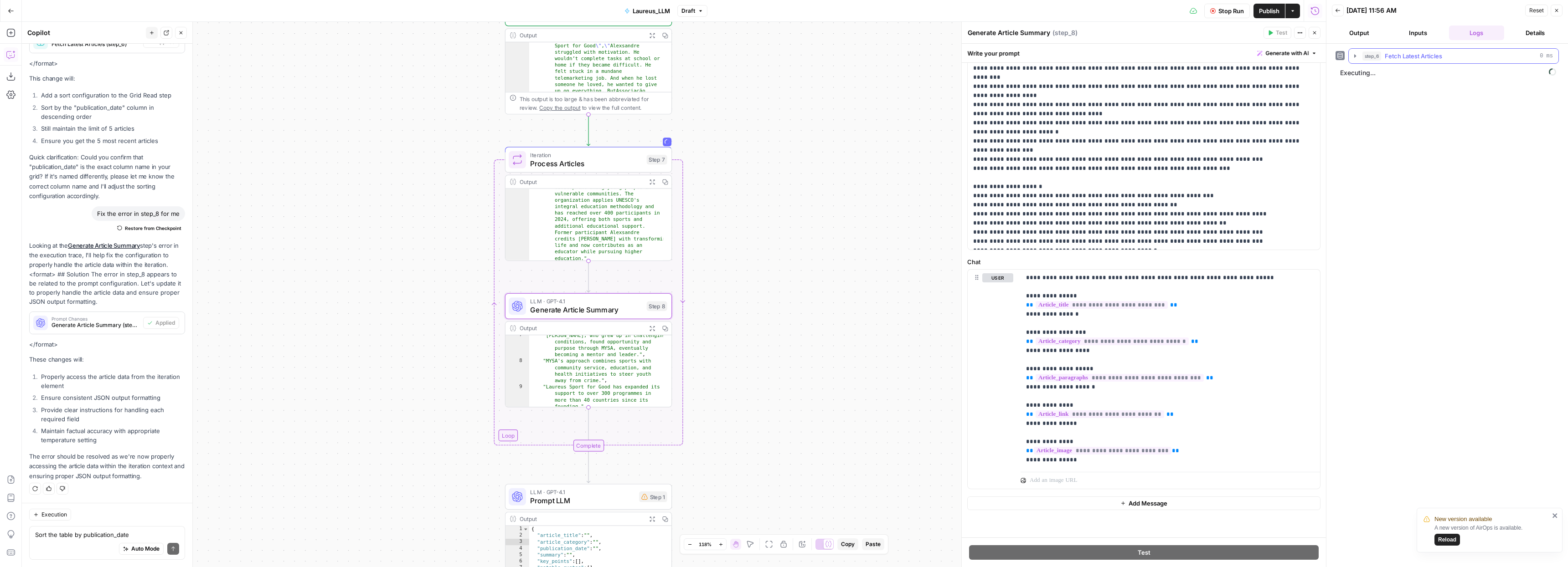
click at [1356, 57] on icon "button" at bounding box center [1355, 56] width 7 height 7
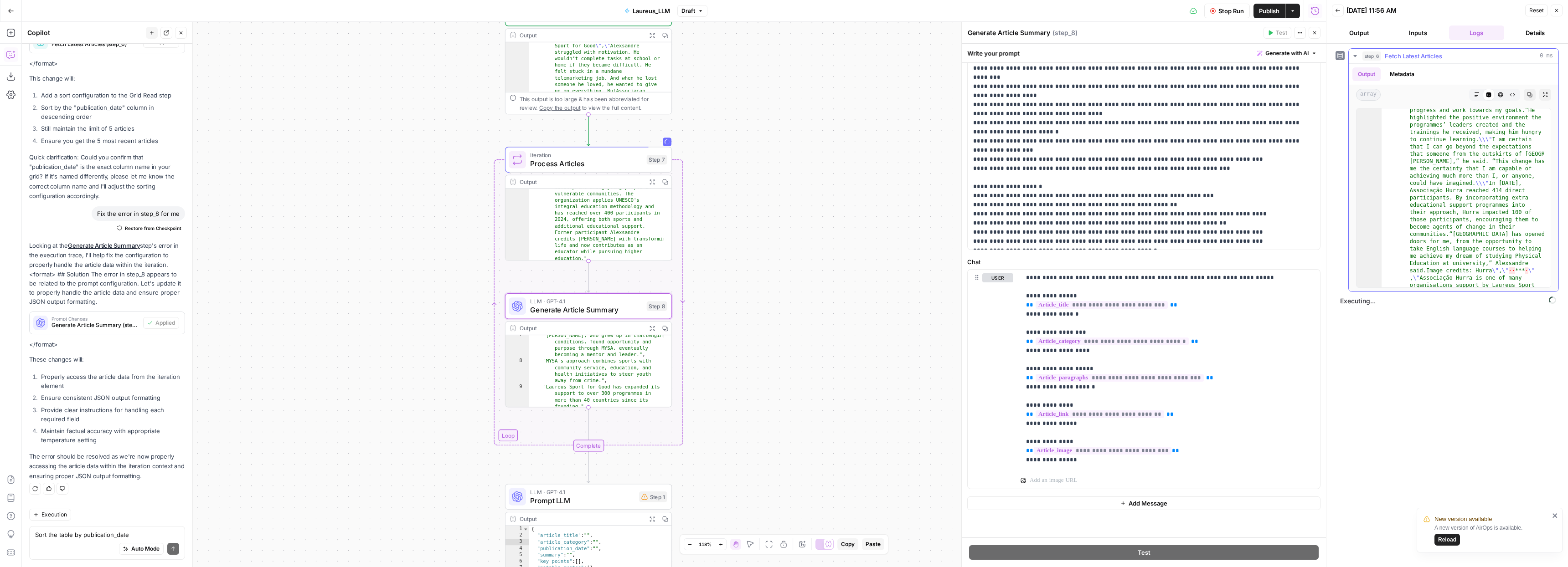
scroll to position [621, 0]
click at [1357, 302] on icon "button" at bounding box center [1353, 303] width 7 height 7
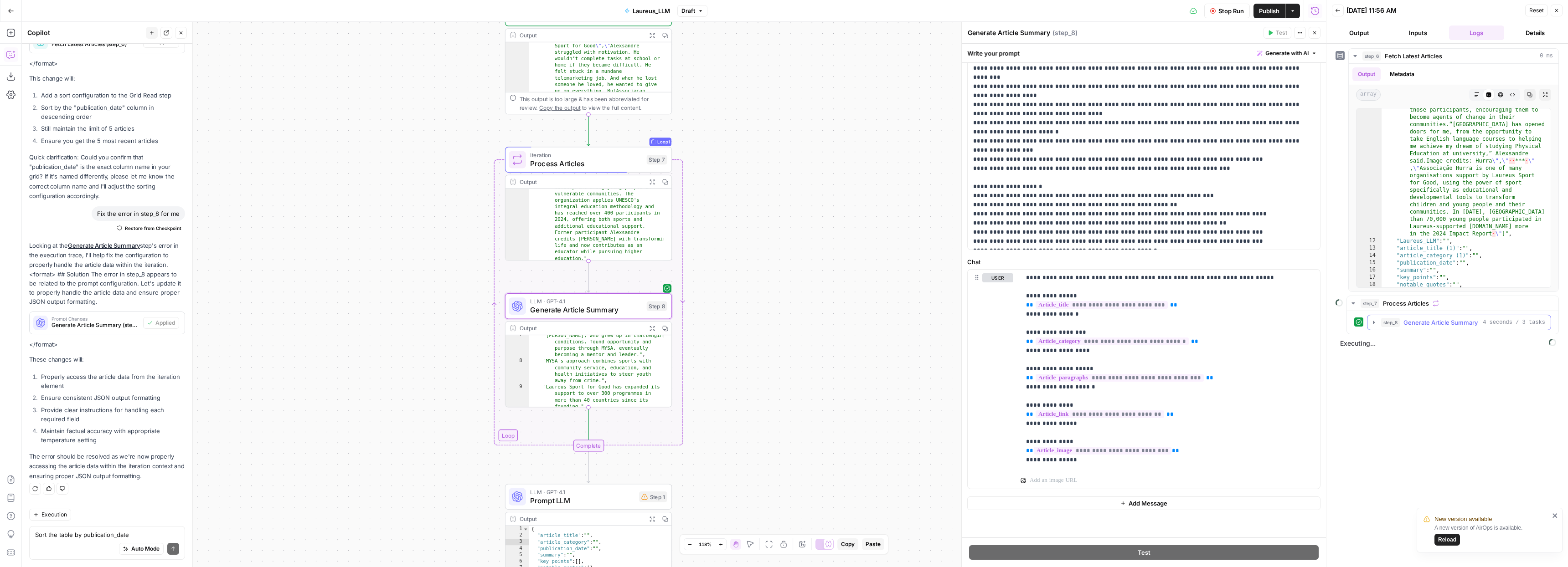
click at [1375, 323] on icon "button" at bounding box center [1373, 322] width 7 height 7
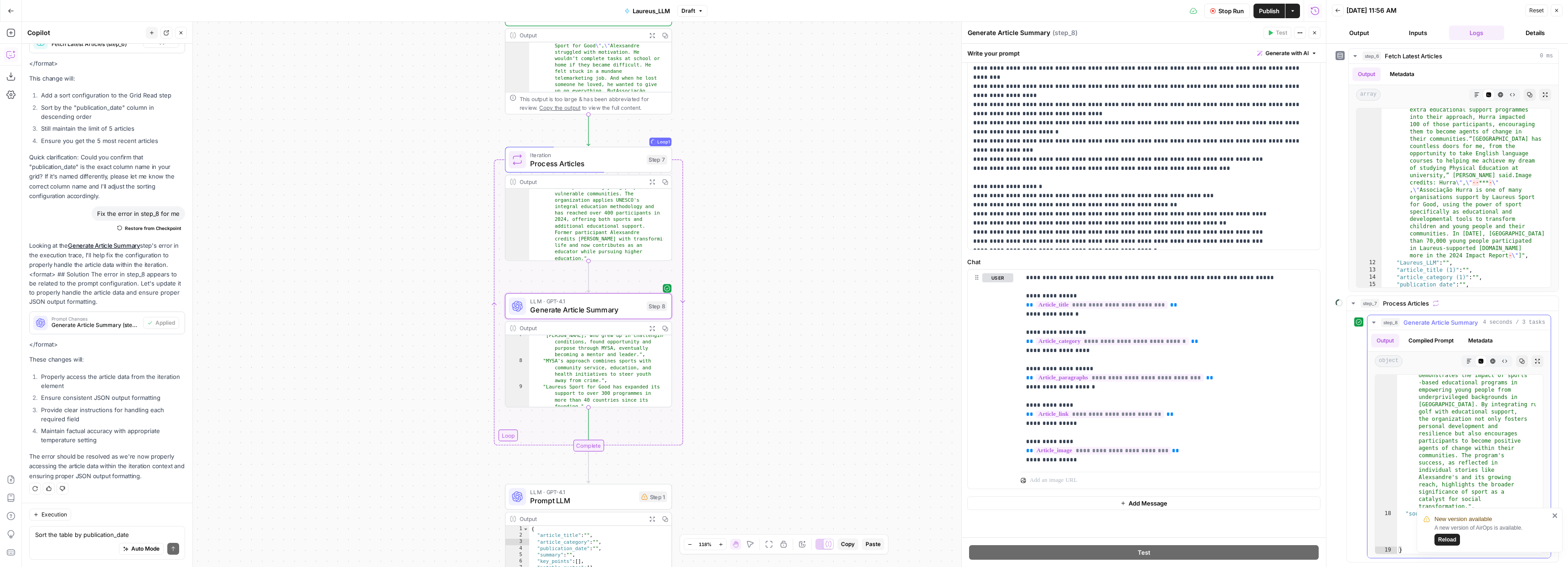
scroll to position [521, 0]
click at [1555, 515] on icon "close" at bounding box center [1554, 515] width 4 height 4
click at [570, 310] on span "Generate Article Summary" at bounding box center [587, 310] width 112 height 11
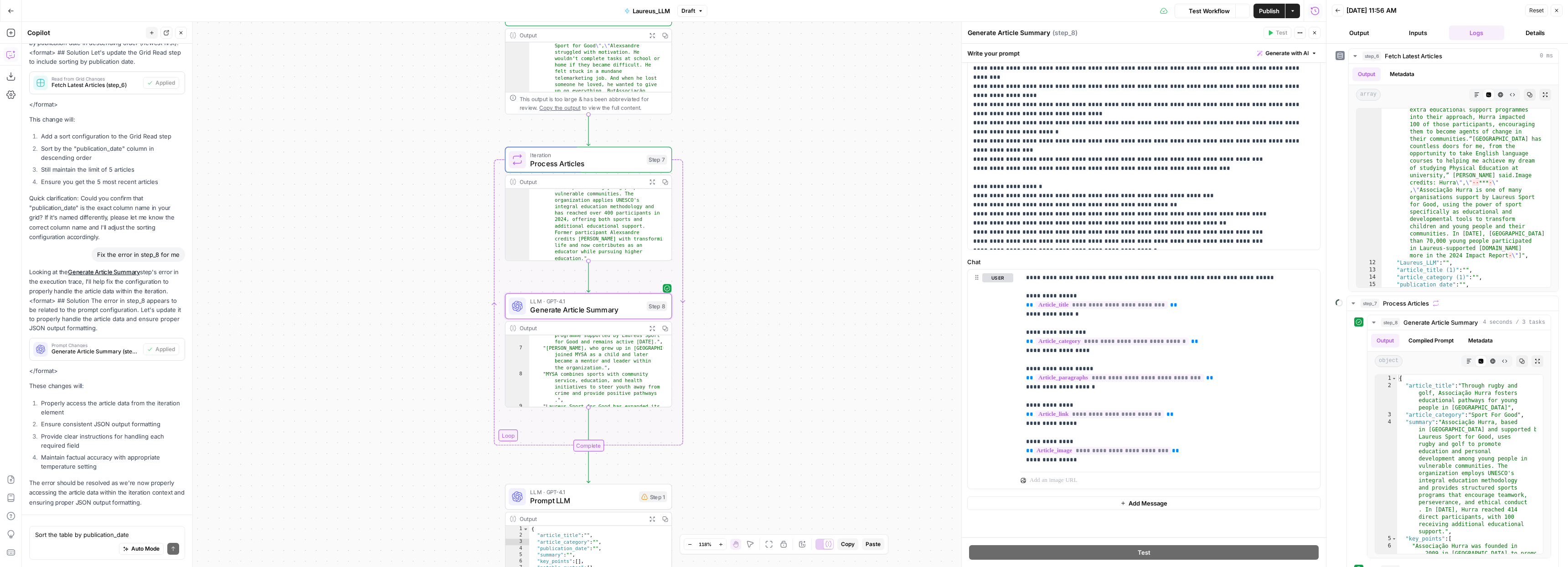
scroll to position [1442, 0]
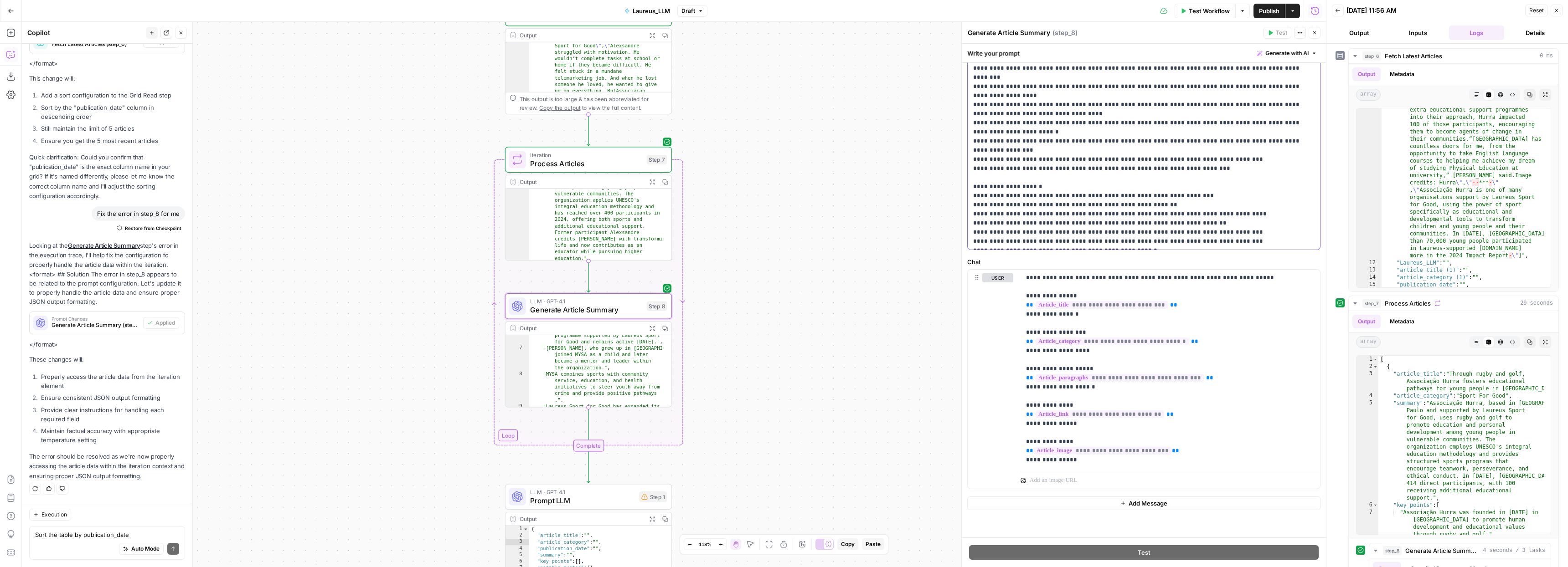
click at [1151, 223] on p "**********" at bounding box center [1141, 123] width 335 height 246
click at [588, 423] on icon "Edge from step_8 to step_7-iteration-end" at bounding box center [588, 425] width 0 height 36
click at [567, 454] on span "Prompt LLM" at bounding box center [582, 457] width 103 height 11
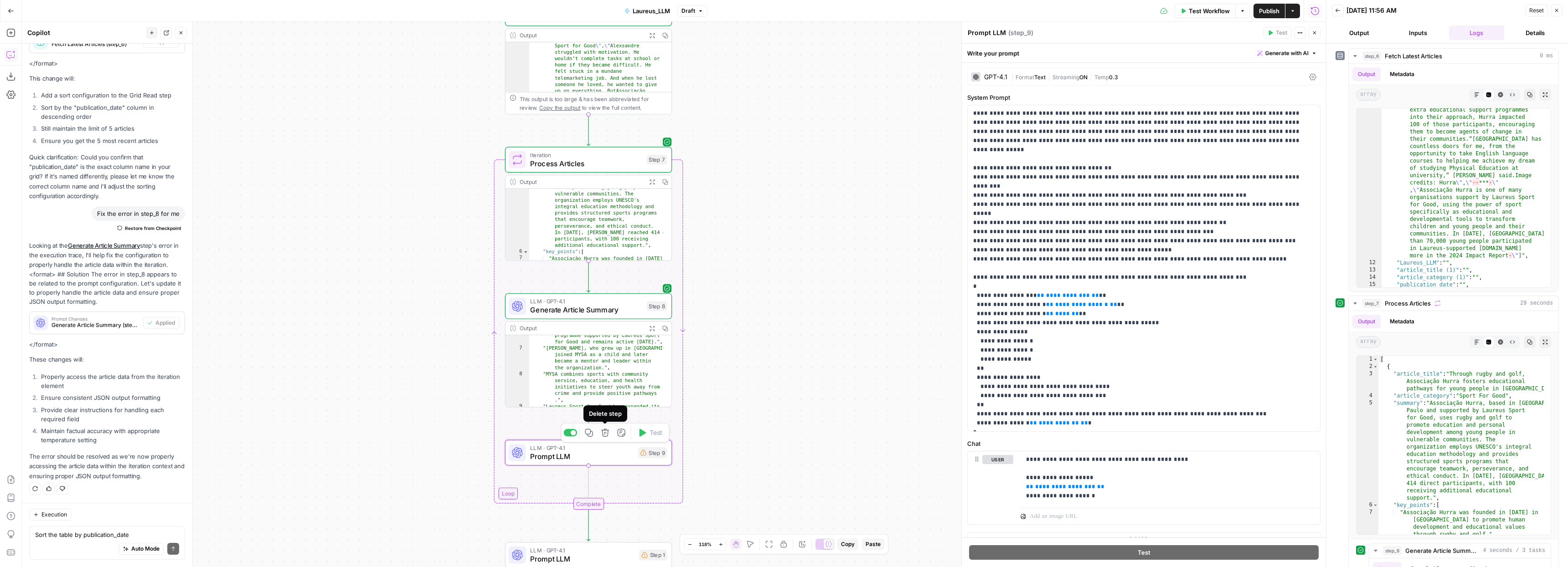
click at [609, 432] on button "Delete step" at bounding box center [605, 433] width 14 height 14
click at [766, 116] on span "Delete Step" at bounding box center [759, 116] width 36 height 9
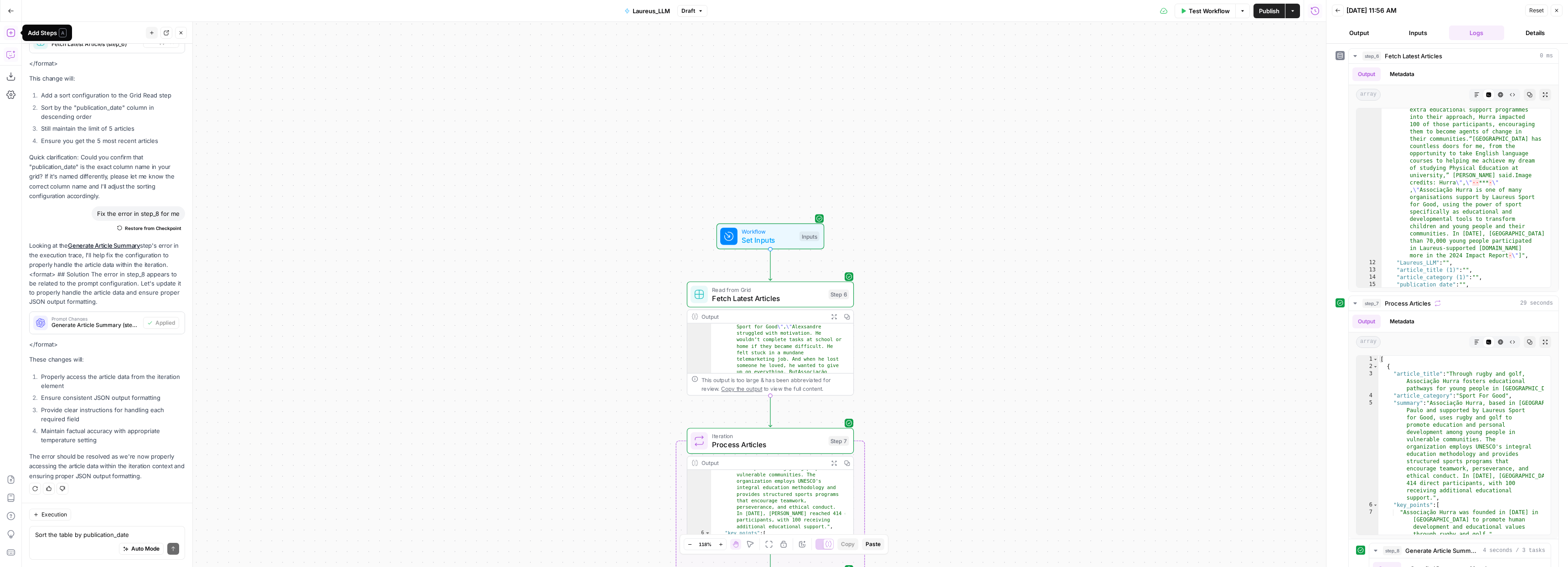
click at [11, 33] on icon "button" at bounding box center [10, 32] width 8 height 8
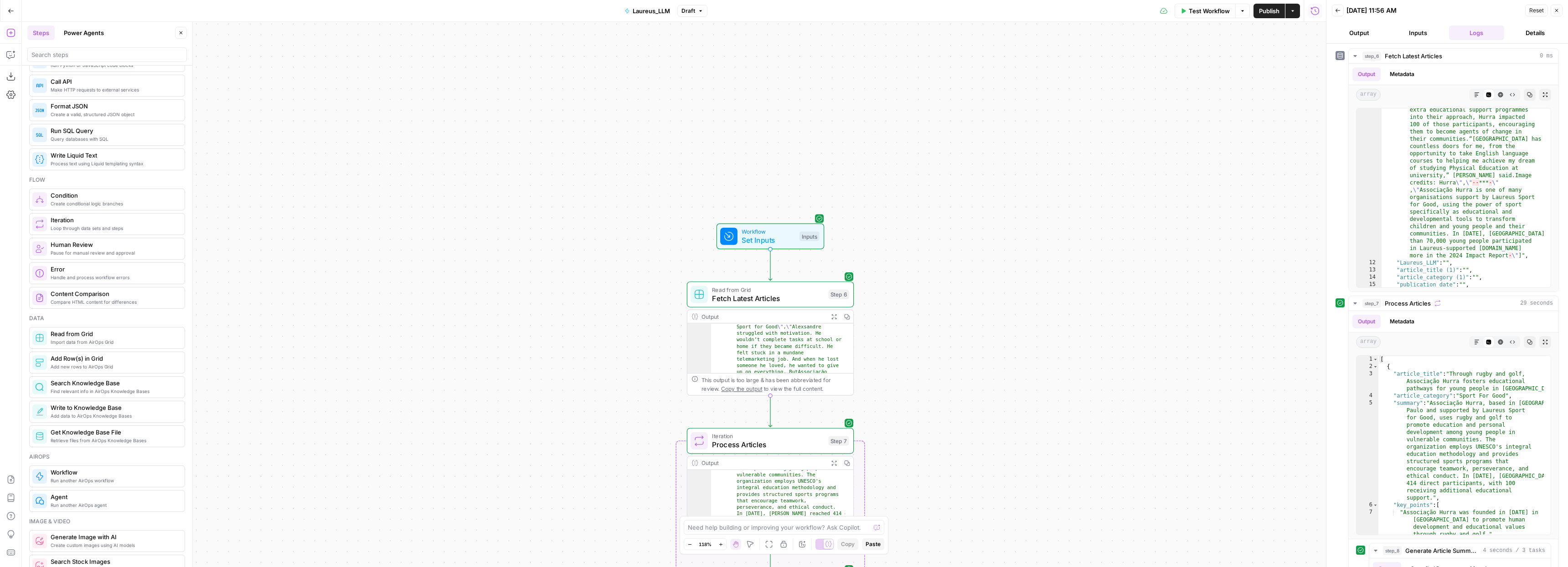
scroll to position [188, 0]
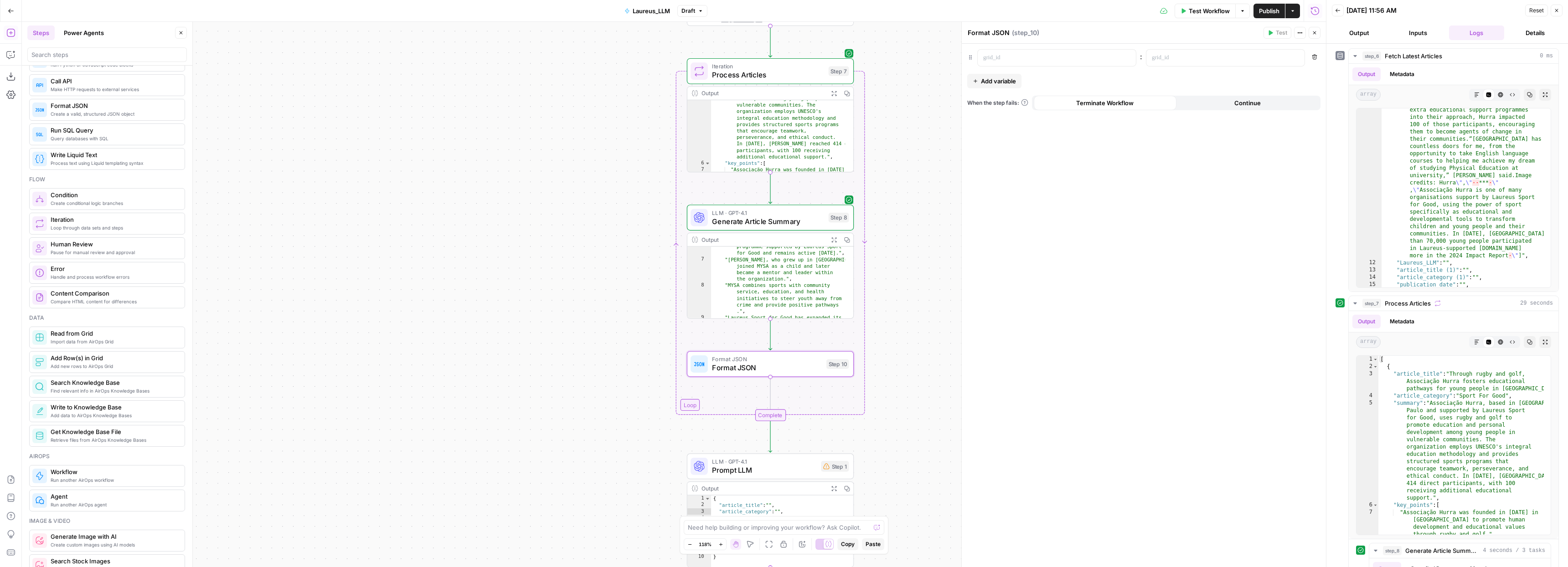
click at [761, 364] on span "Format JSON" at bounding box center [766, 368] width 110 height 11
click at [1069, 53] on p at bounding box center [1049, 58] width 132 height 9
click at [1126, 56] on icon "button" at bounding box center [1127, 58] width 4 height 4
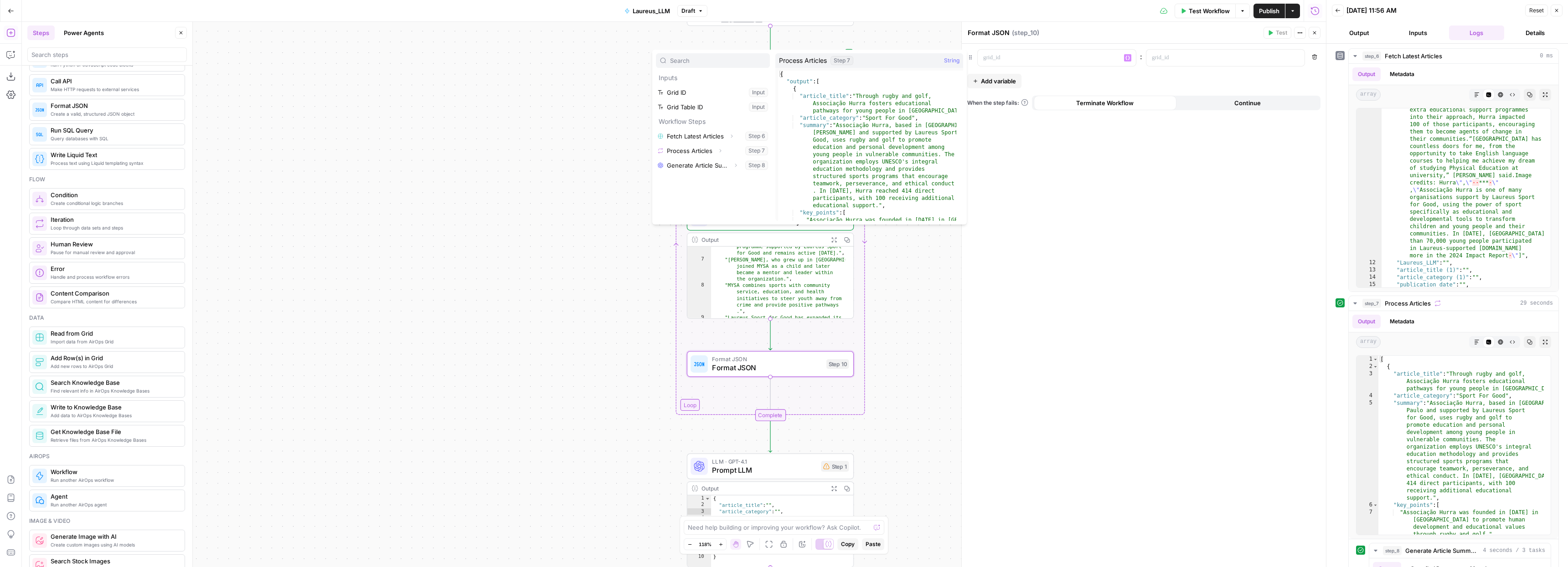
click at [915, 334] on div "Workflow Set Inputs Inputs Read from Grid Fetch Latest Articles Step 6 Output E…" at bounding box center [674, 294] width 1304 height 545
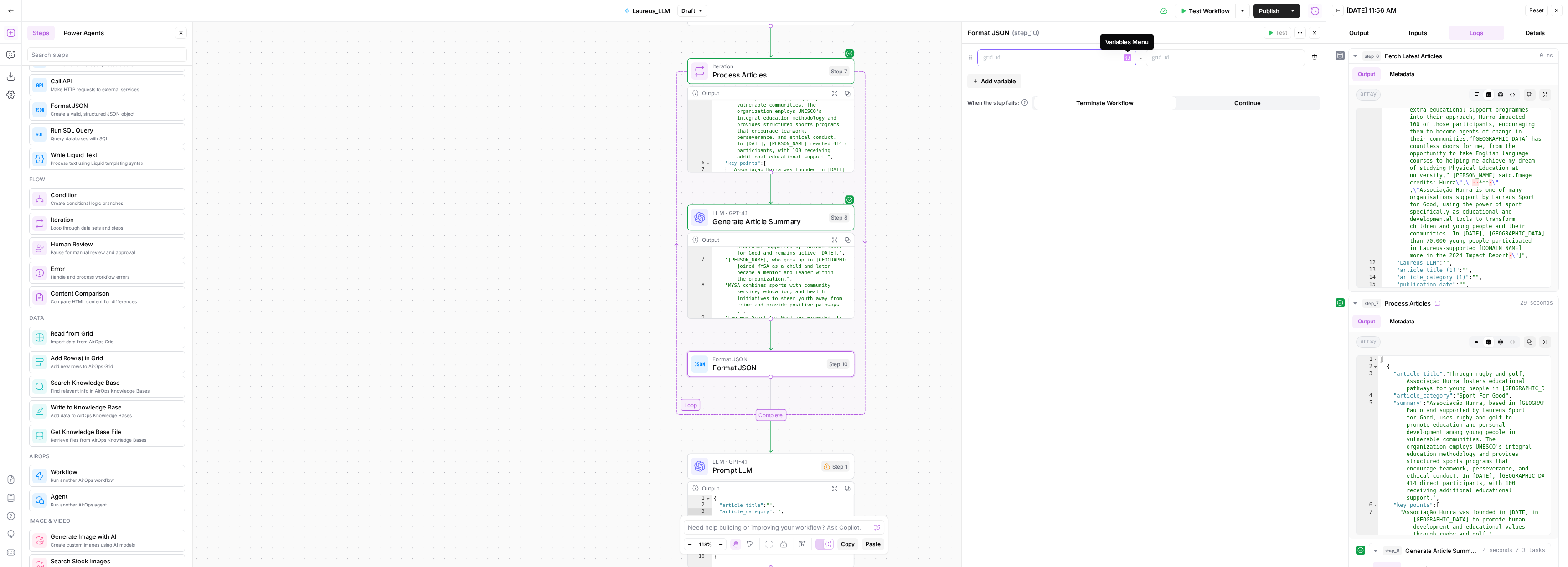
click at [1130, 58] on span "Variables Menu" at bounding box center [1130, 58] width 1 height 1
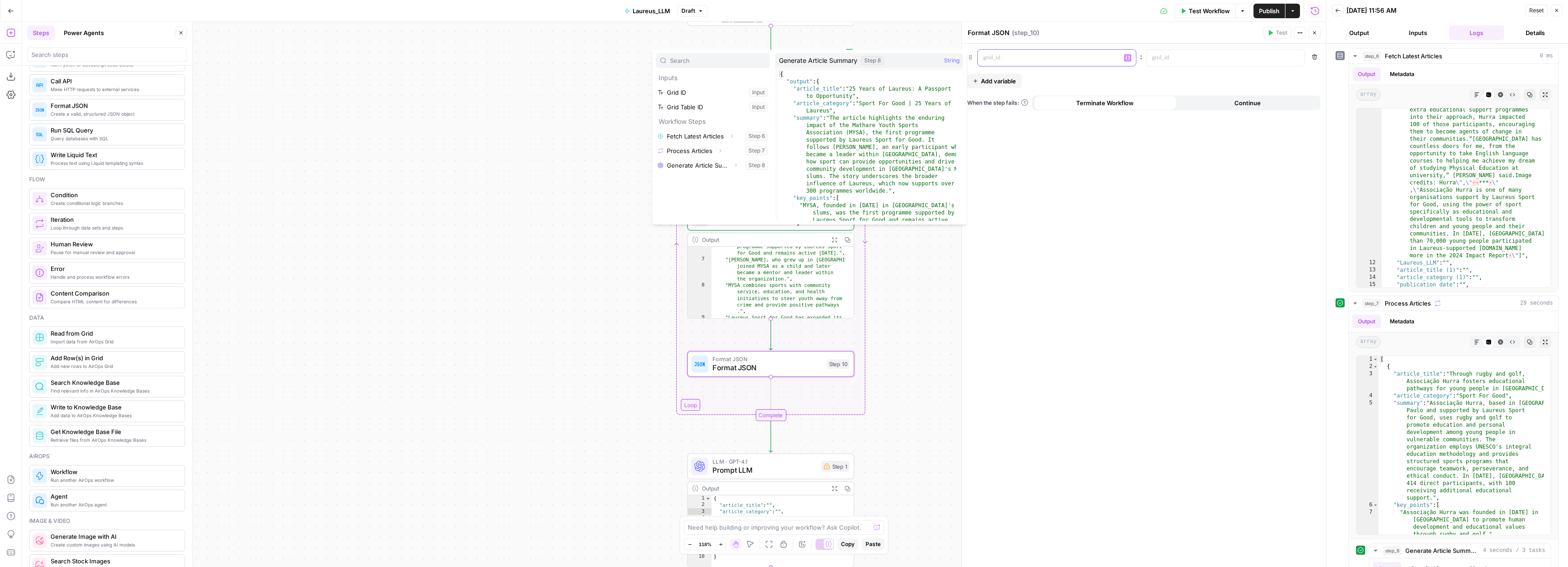
click at [1051, 59] on p at bounding box center [1049, 58] width 132 height 9
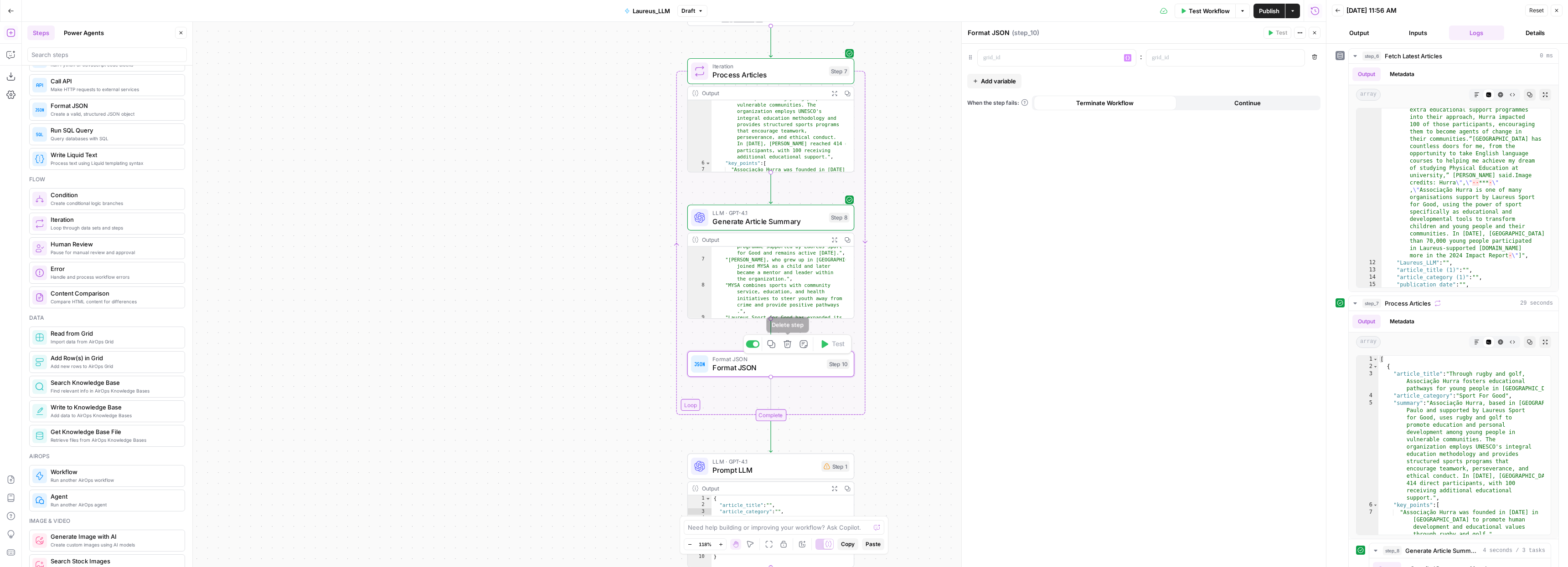
click at [785, 346] on icon "button" at bounding box center [788, 344] width 8 height 8
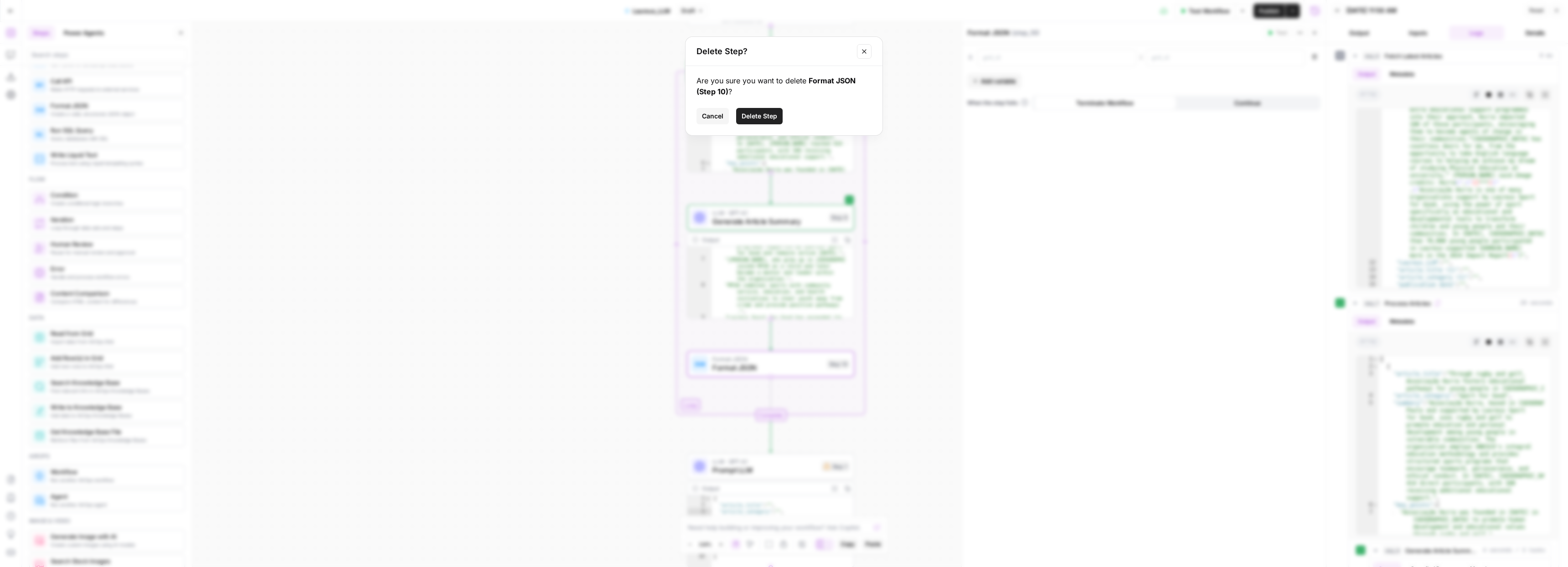
click at [764, 119] on span "Delete Step" at bounding box center [759, 116] width 36 height 9
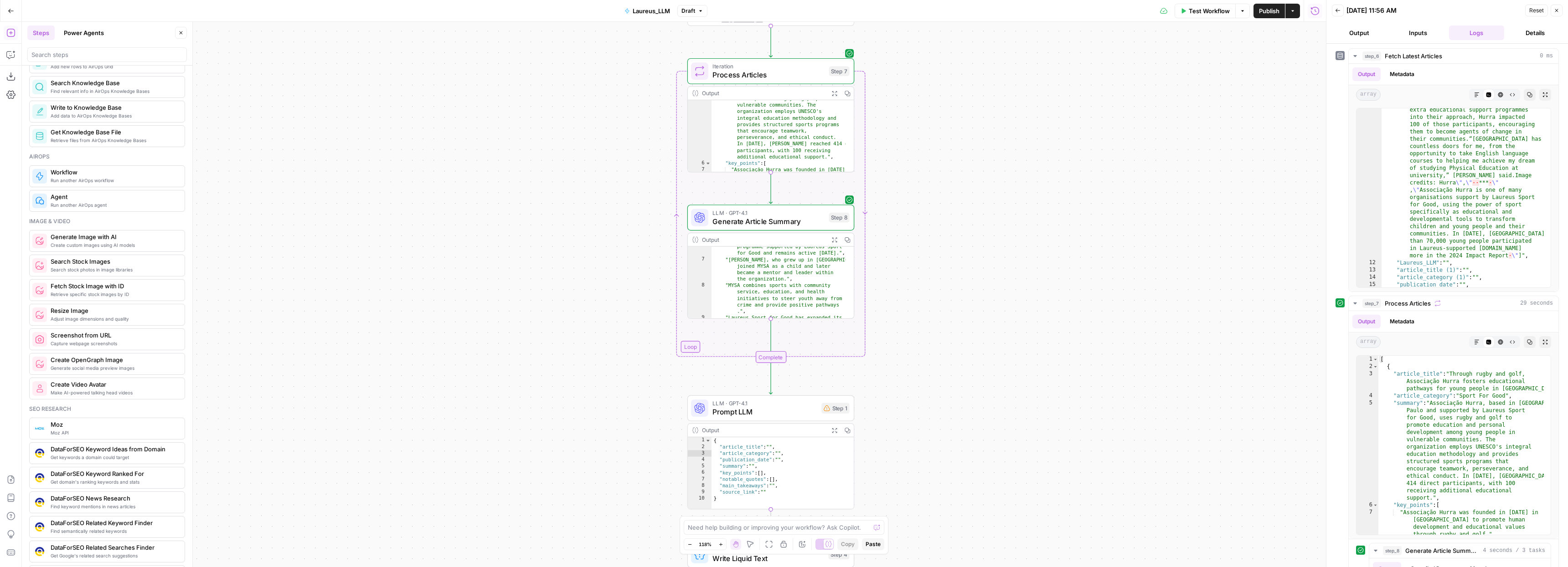
scroll to position [774, 0]
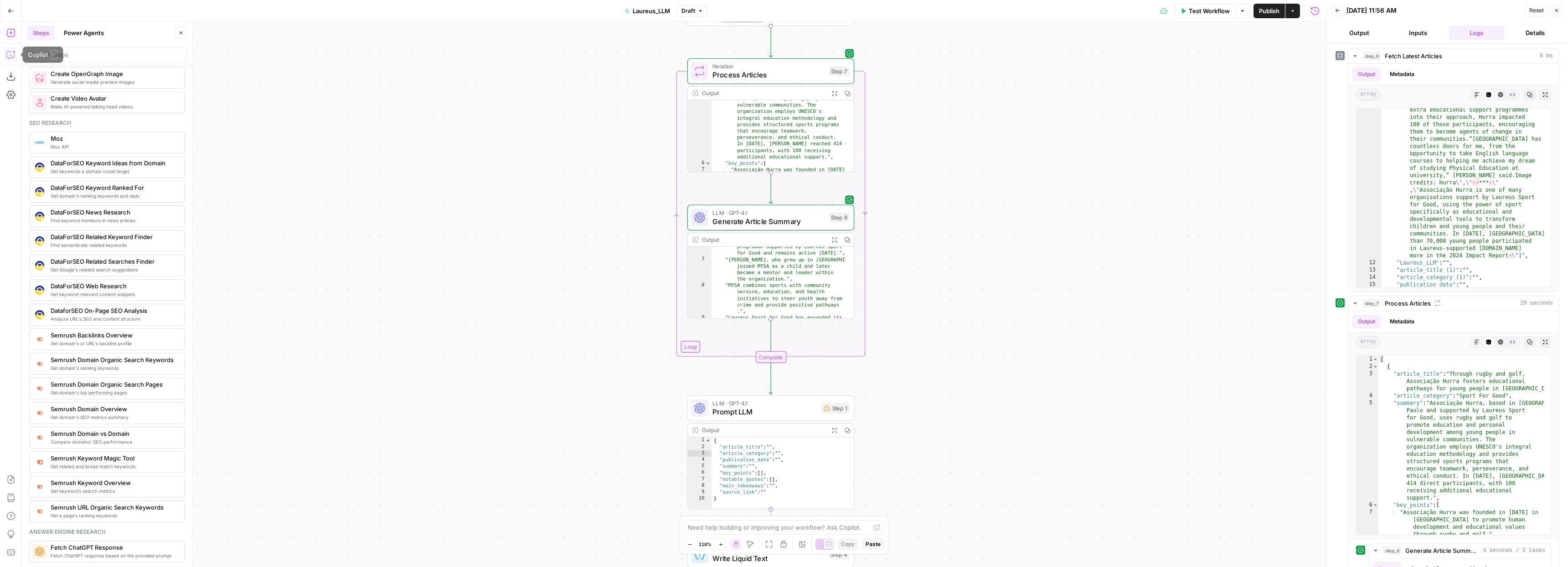
click at [9, 53] on icon "button" at bounding box center [11, 54] width 9 height 9
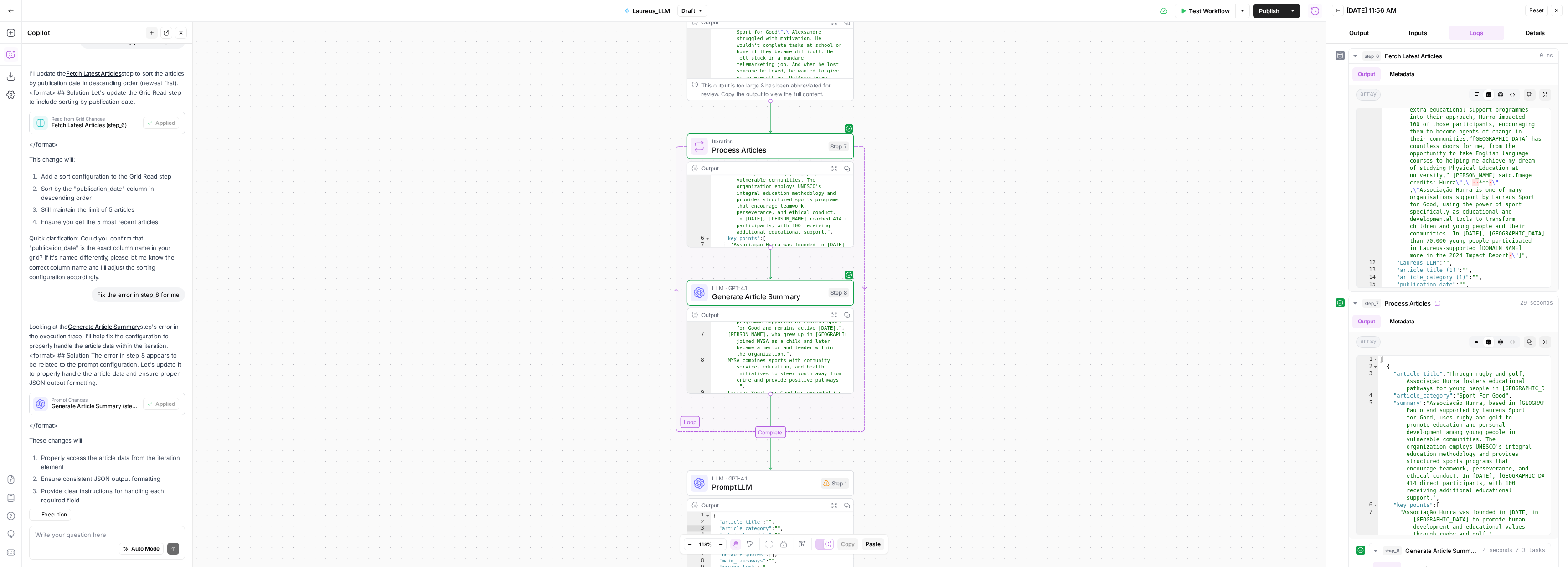
scroll to position [1442, 0]
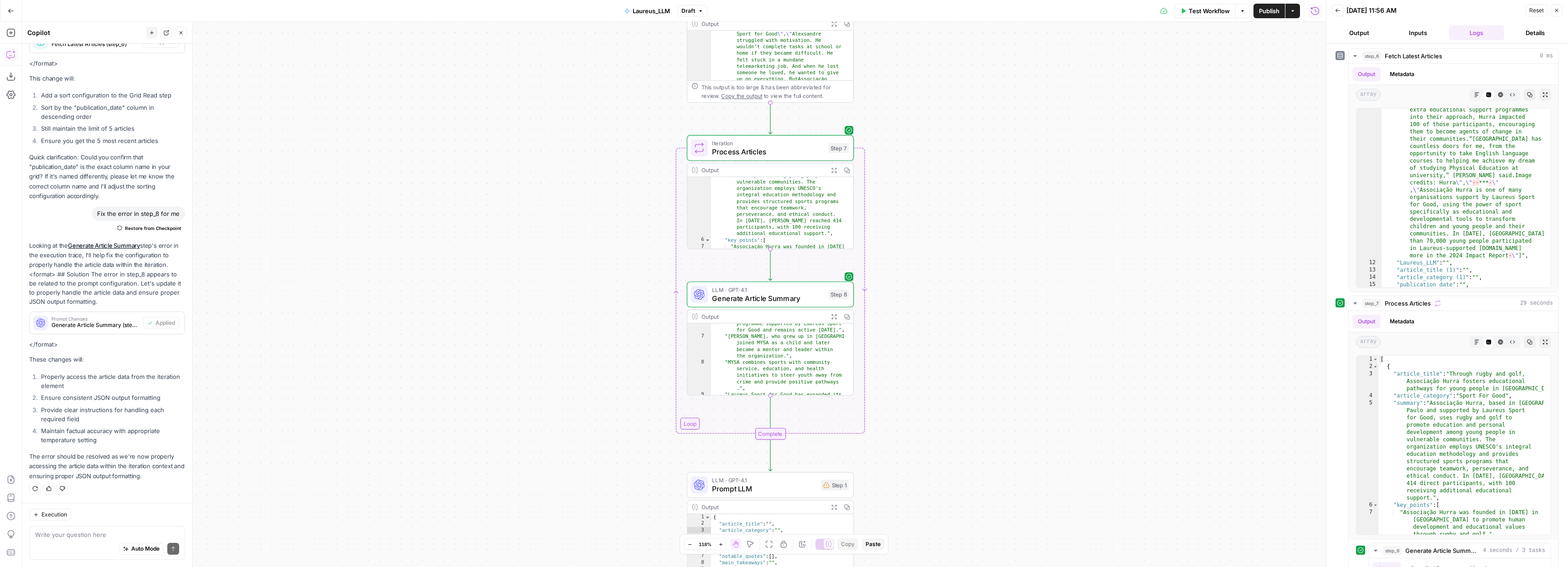
click at [87, 533] on textarea at bounding box center [107, 535] width 144 height 9
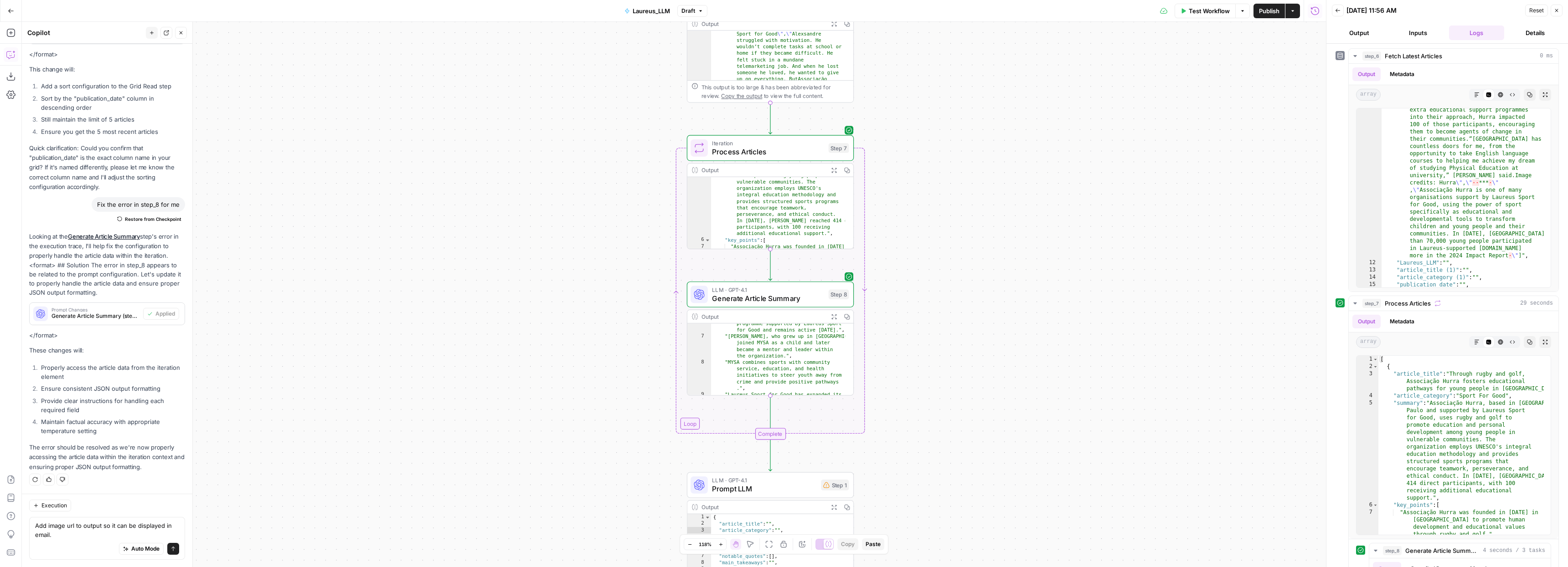
type textarea "Add image url to output so it can be displayed in email."
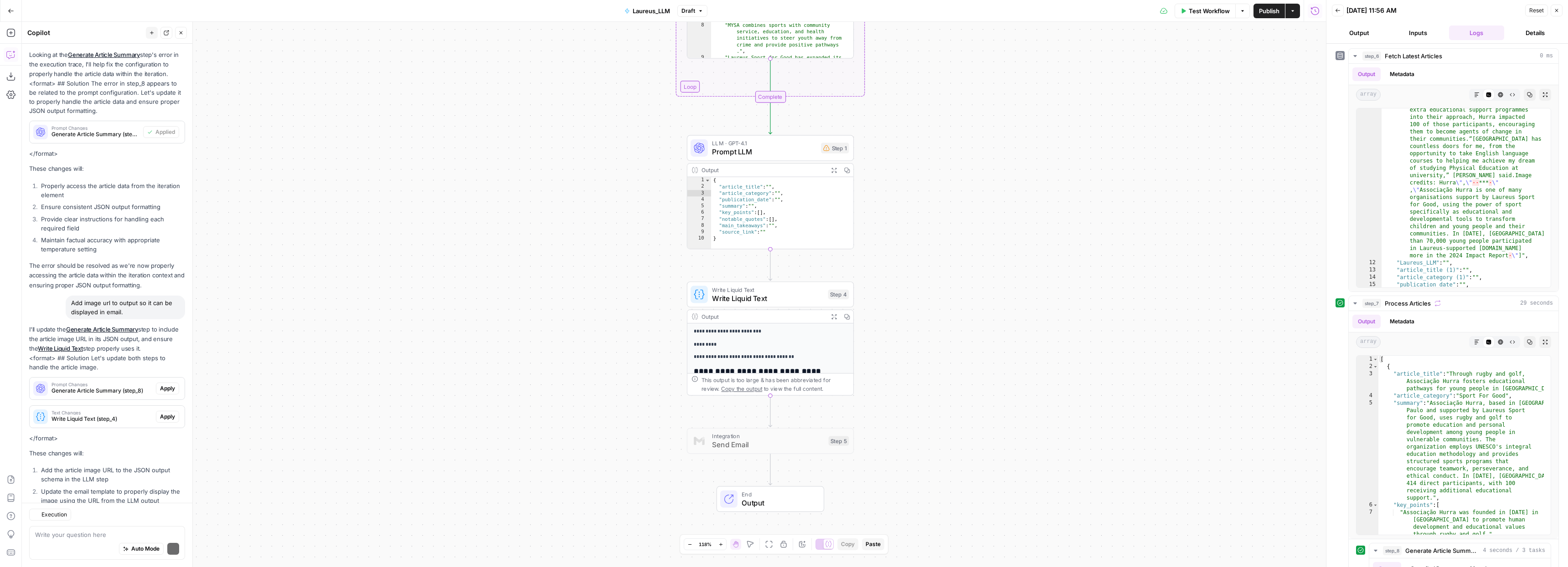
scroll to position [1723, 0]
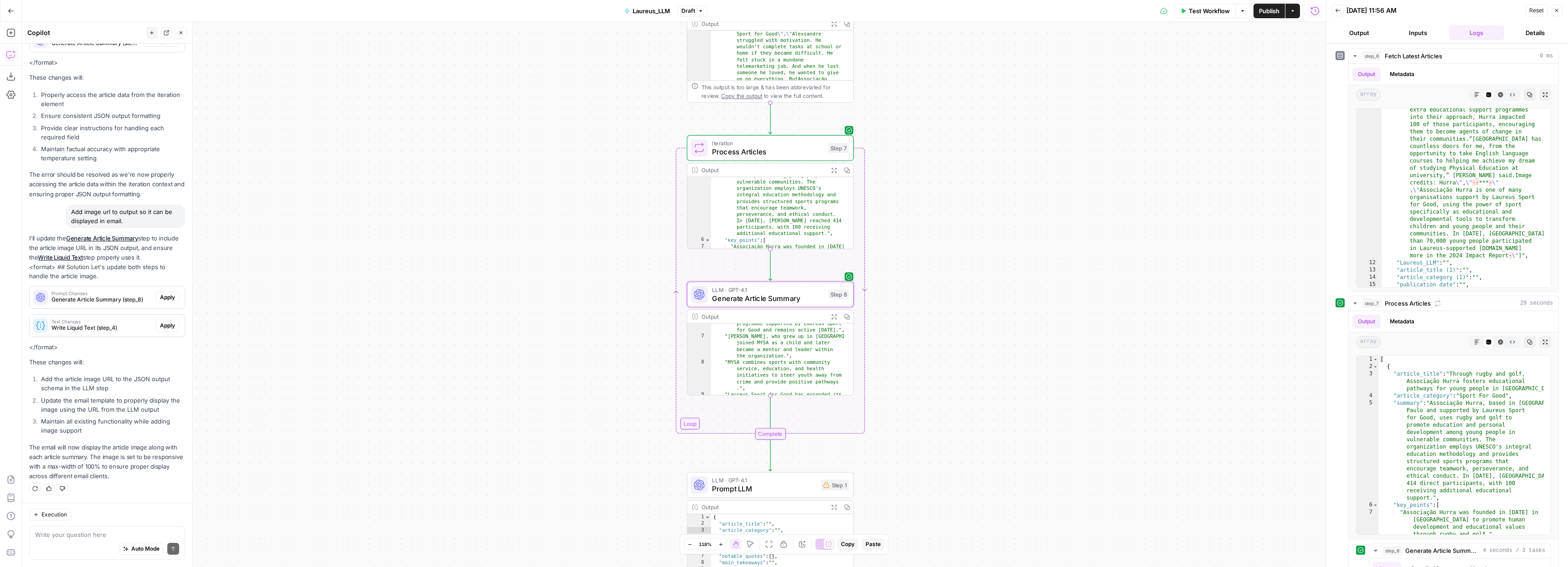
click at [160, 301] on span "Apply" at bounding box center [167, 297] width 15 height 8
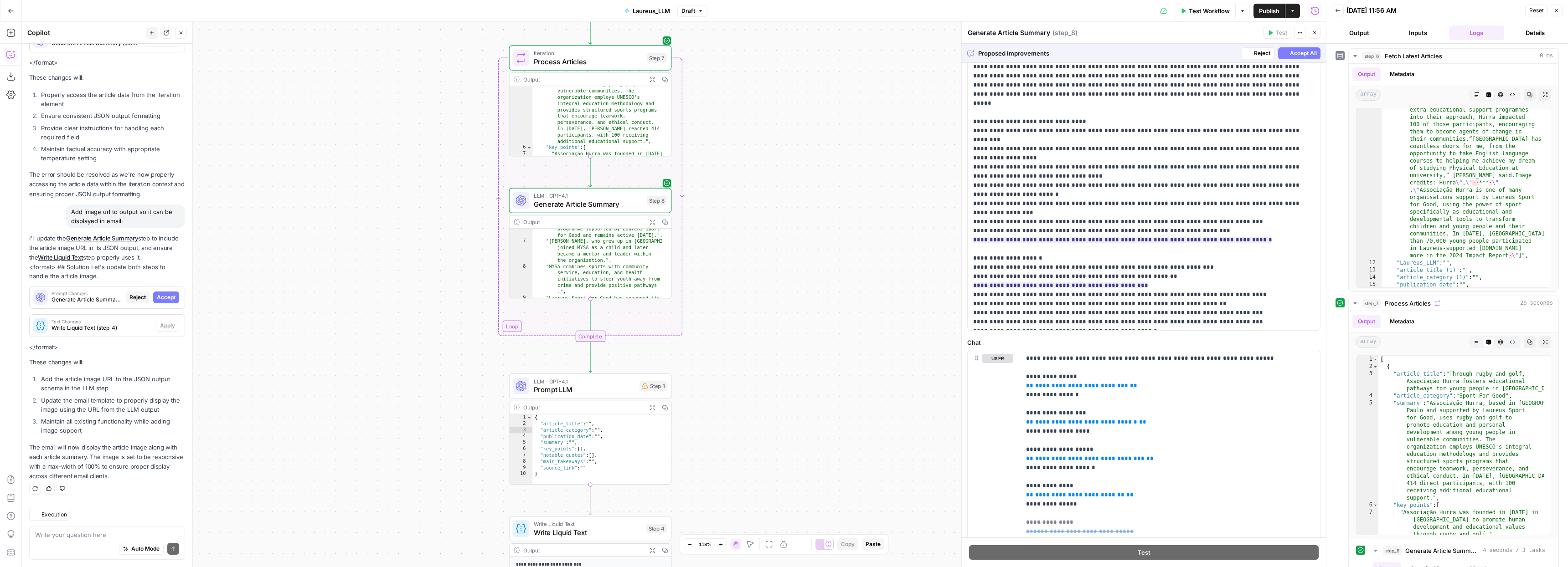
scroll to position [145, 0]
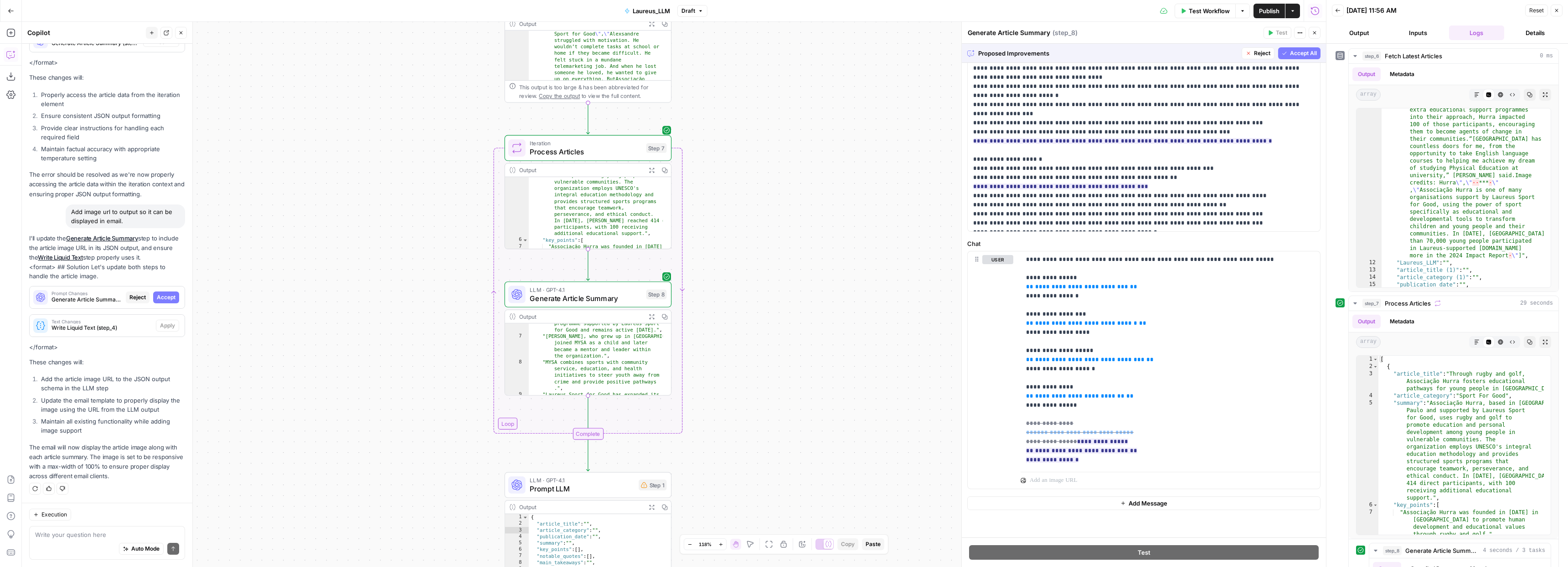
click at [1304, 55] on span "Accept All" at bounding box center [1303, 53] width 27 height 8
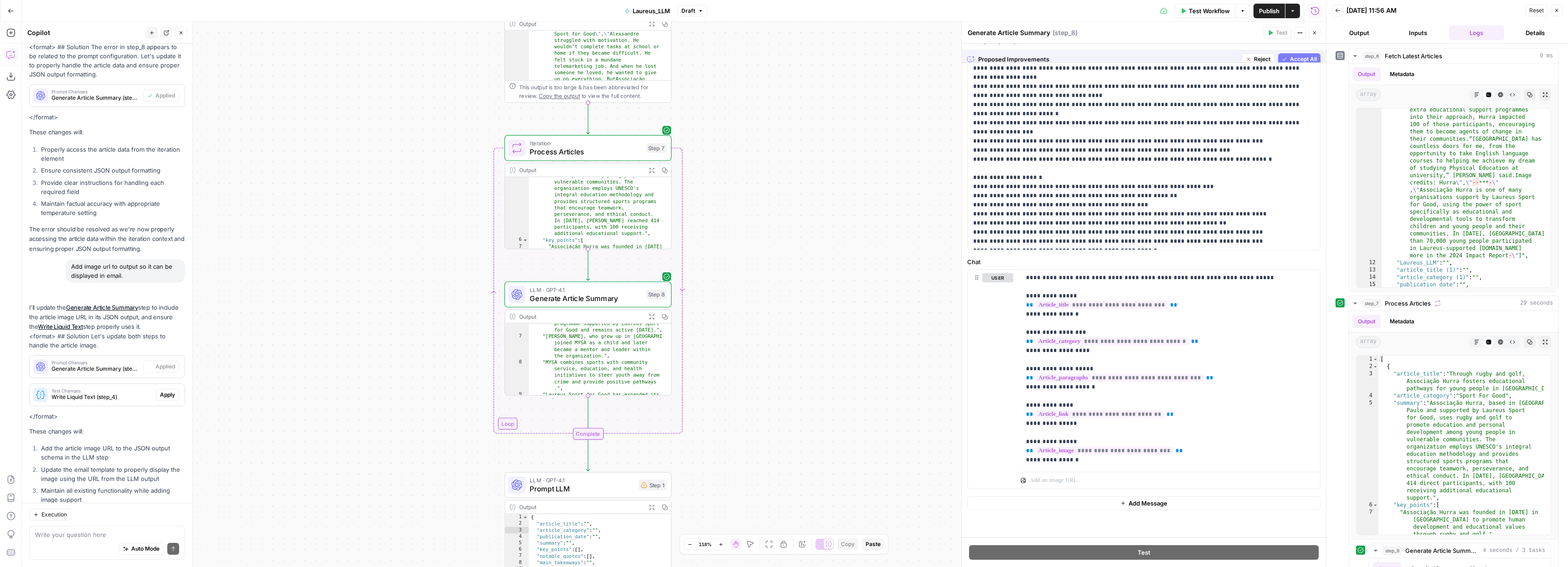
scroll to position [0, 0]
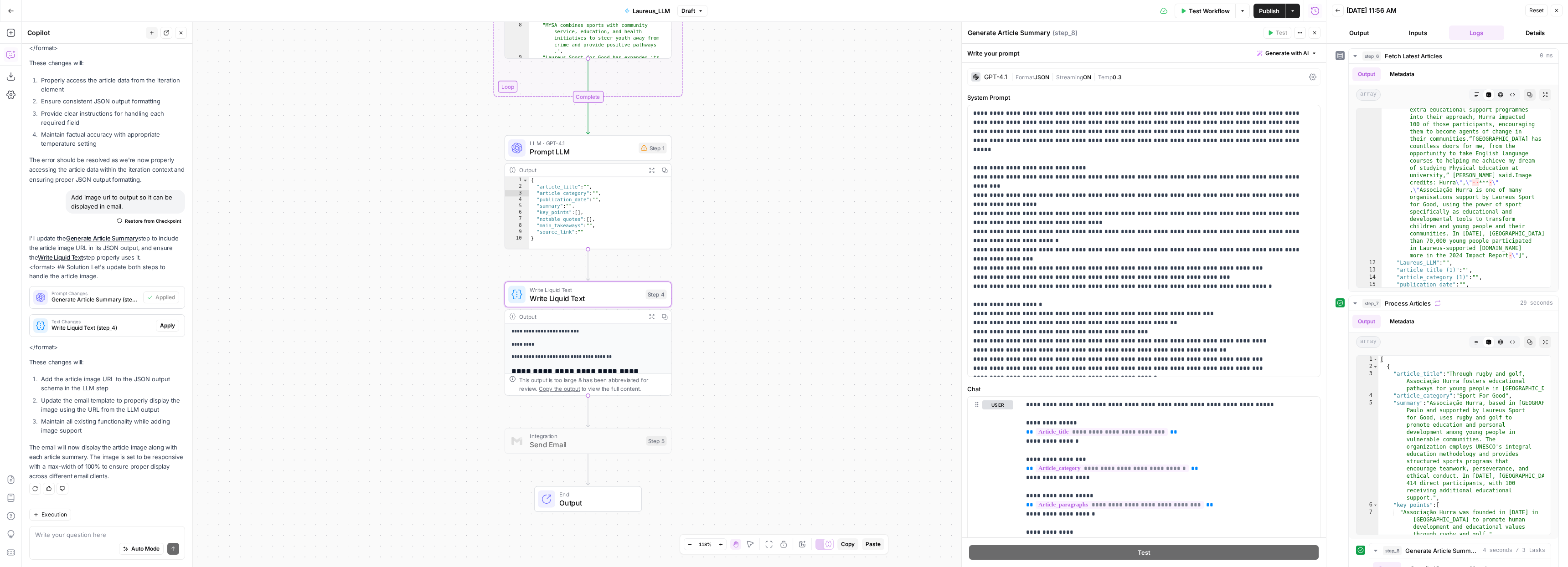
click at [99, 325] on span "Write Liquid Text (step_4)" at bounding box center [102, 328] width 101 height 8
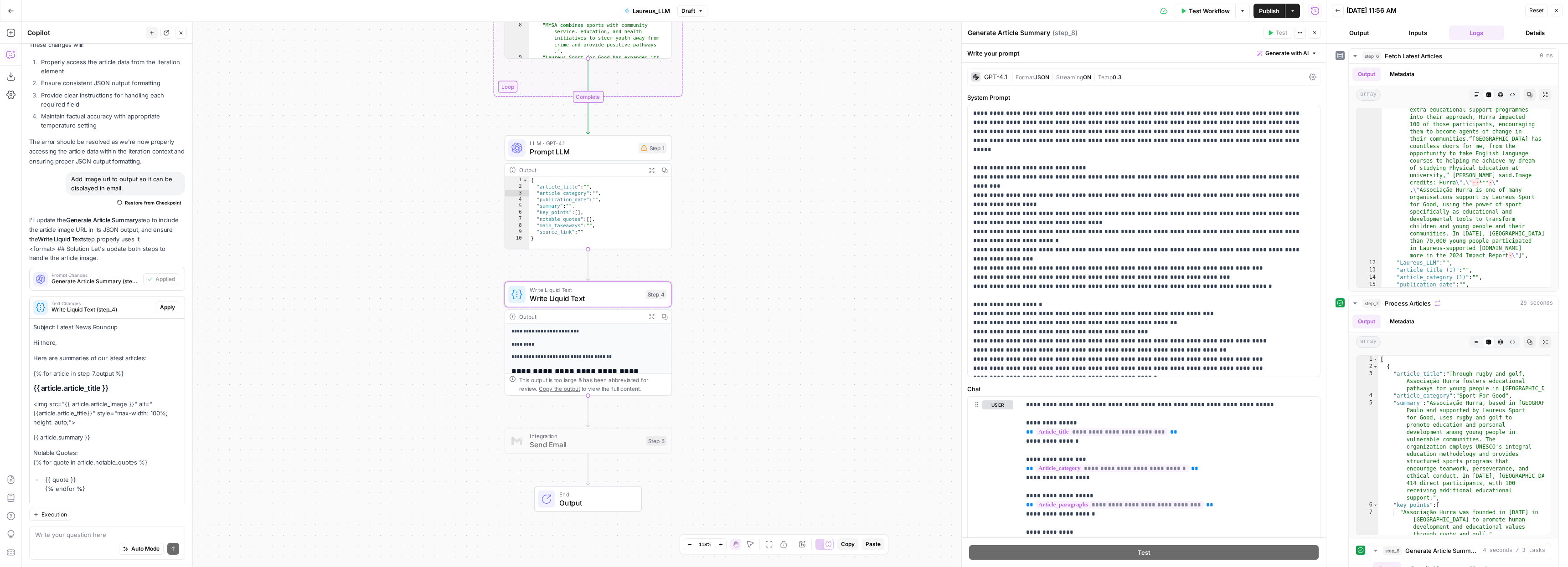
click at [168, 314] on button "Apply" at bounding box center [167, 308] width 24 height 12
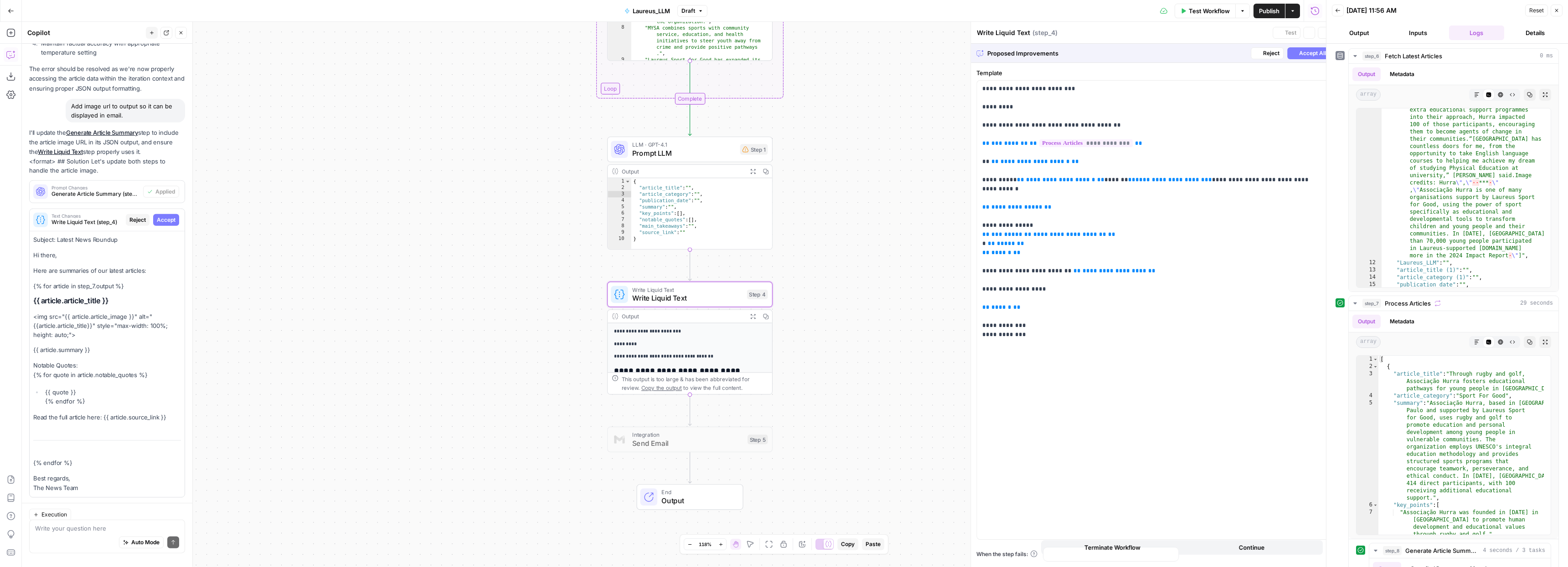
scroll to position [1917, 0]
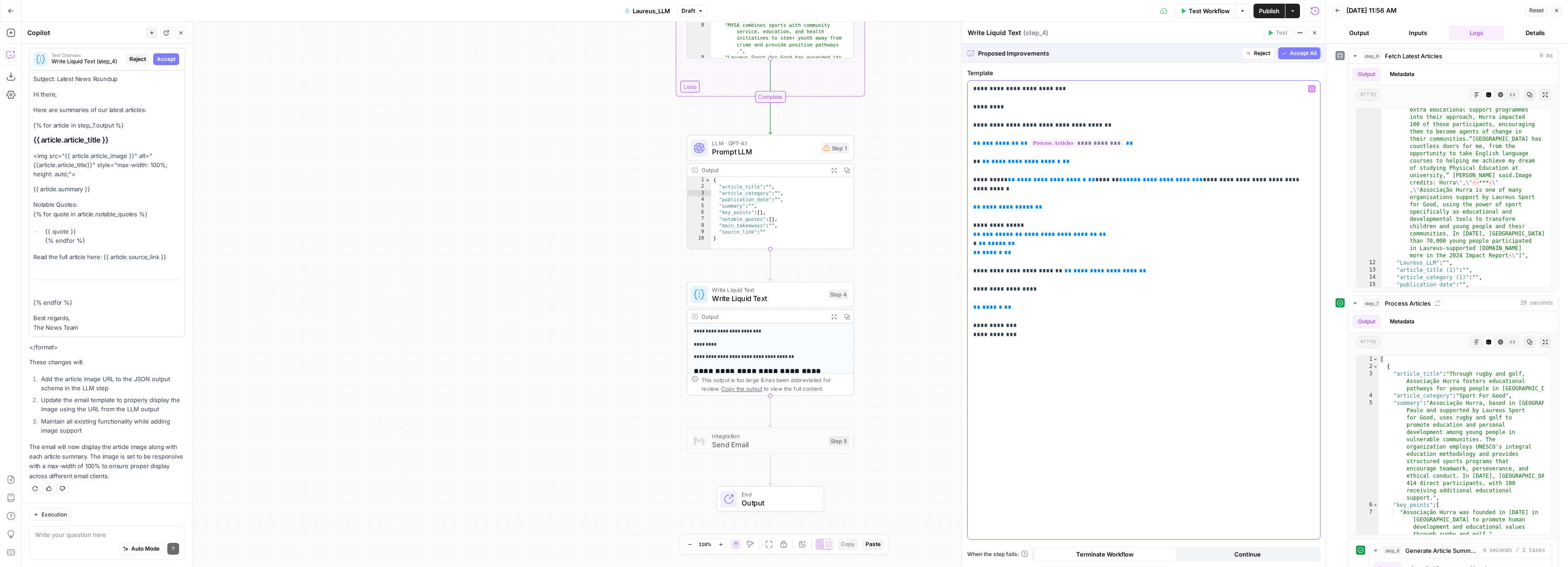
click at [1147, 244] on p "**********" at bounding box center [1144, 207] width 341 height 246
click at [1304, 51] on span "Accept All" at bounding box center [1303, 53] width 27 height 8
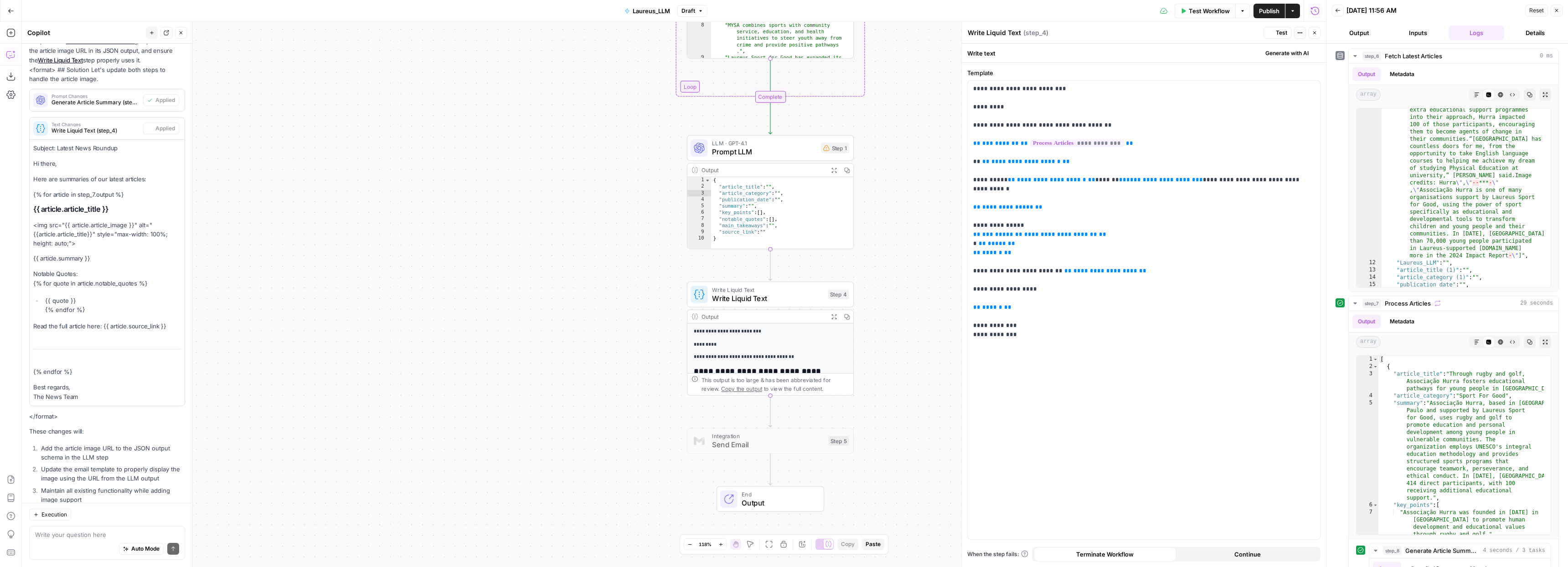
scroll to position [2004, 0]
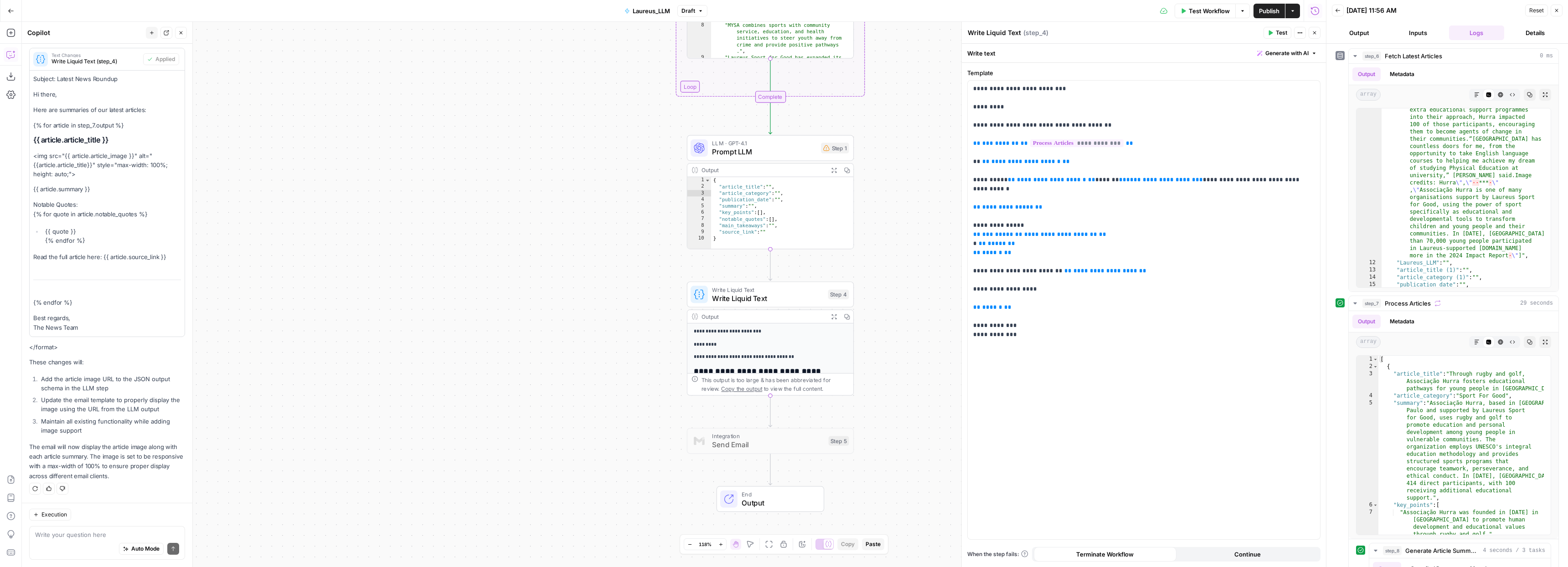
click at [1206, 9] on span "Test Workflow" at bounding box center [1209, 11] width 41 height 9
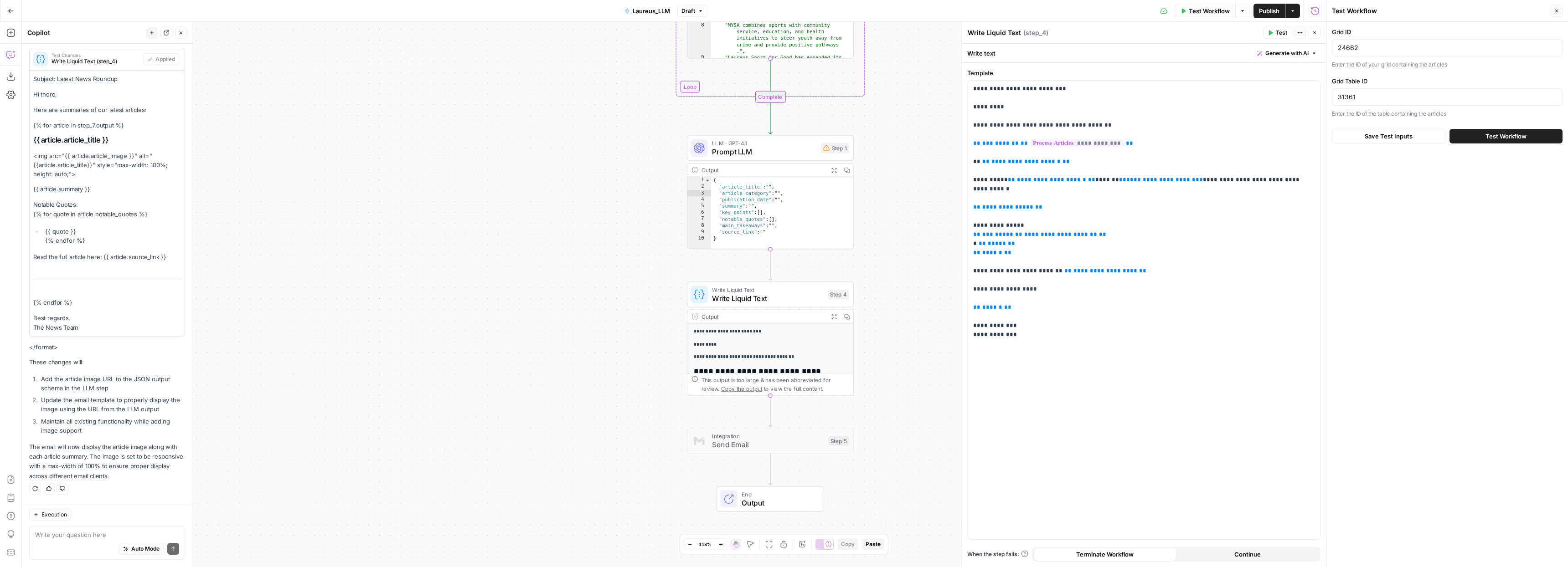
click at [1487, 132] on span "Test Workflow" at bounding box center [1506, 136] width 41 height 9
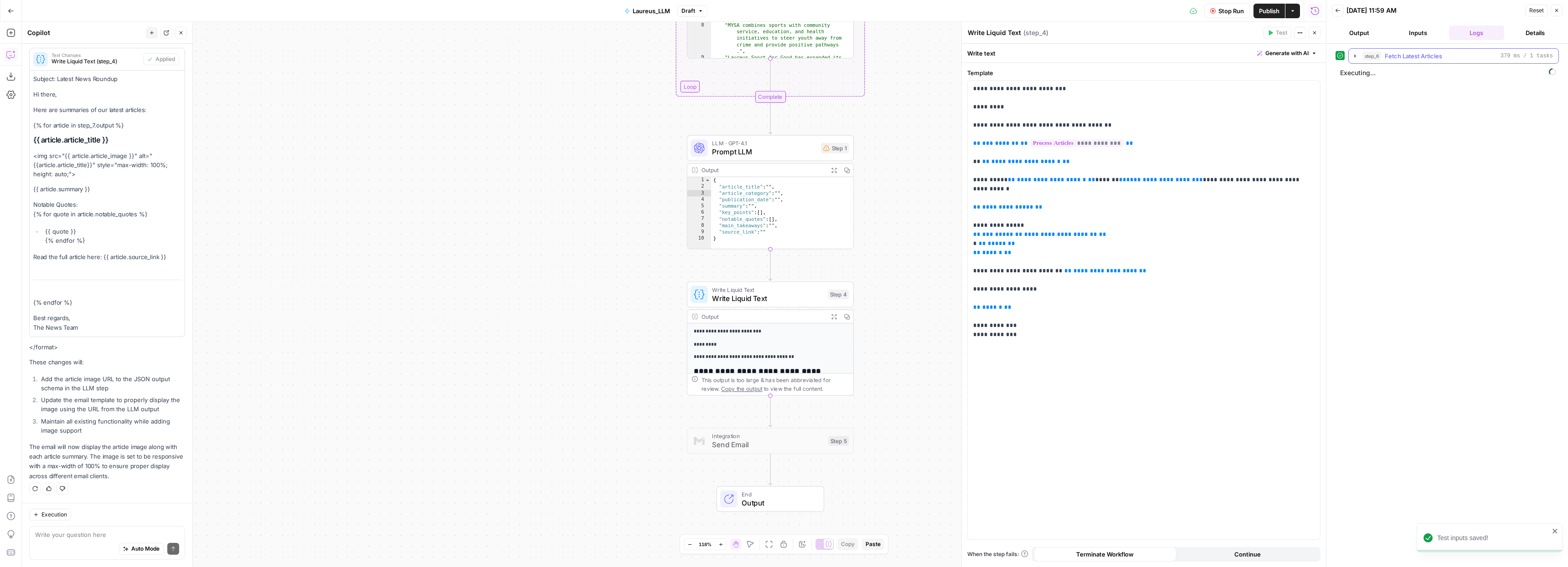
click at [1356, 59] on icon "button" at bounding box center [1355, 56] width 7 height 7
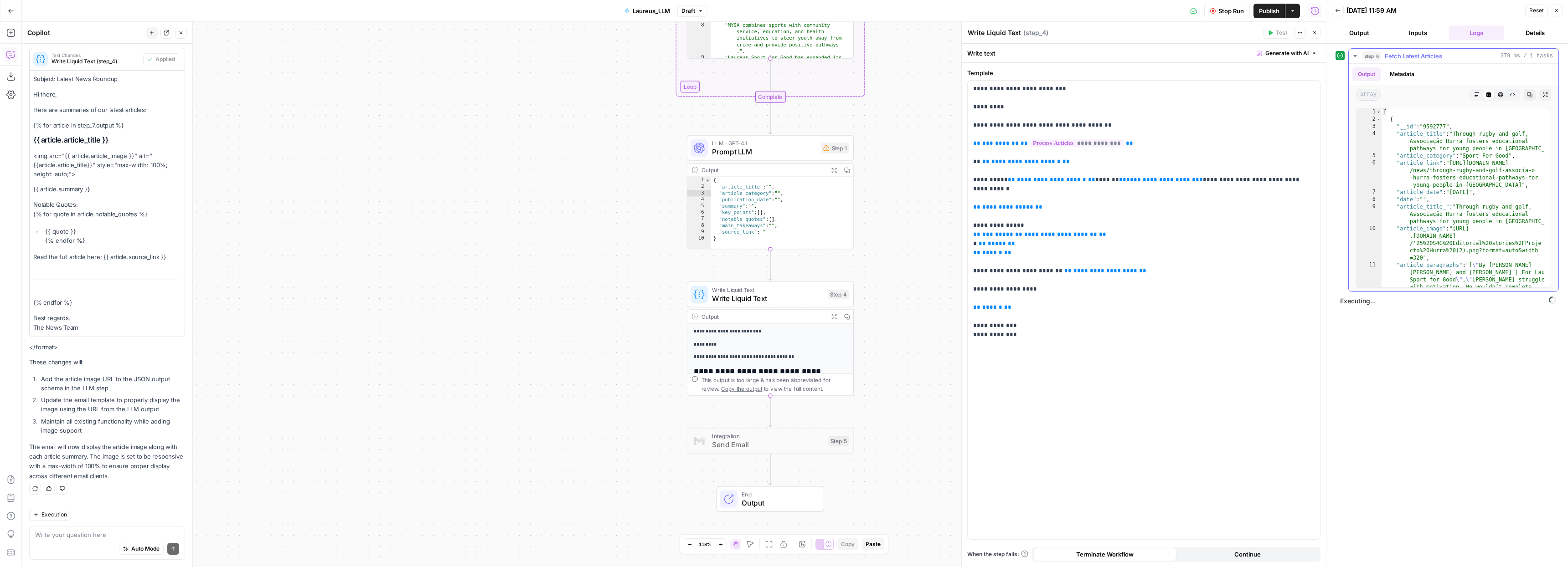
click at [1355, 57] on icon "button" at bounding box center [1355, 56] width 7 height 7
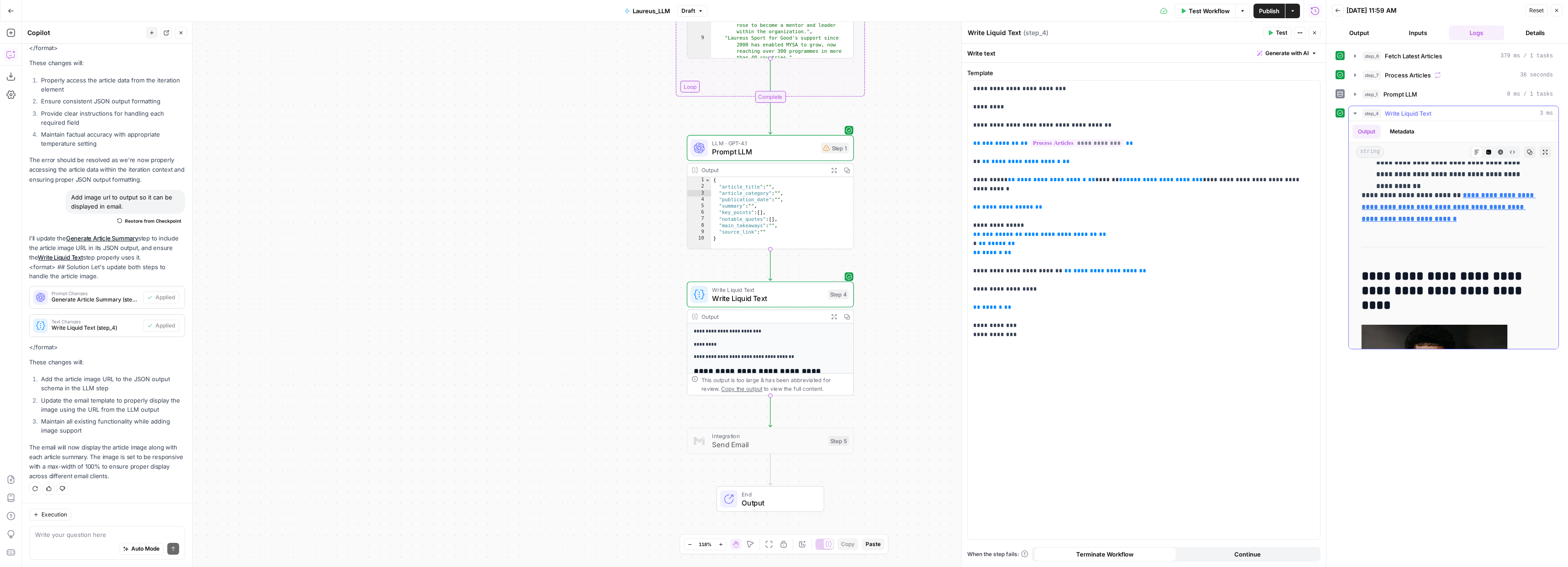
scroll to position [1723, 0]
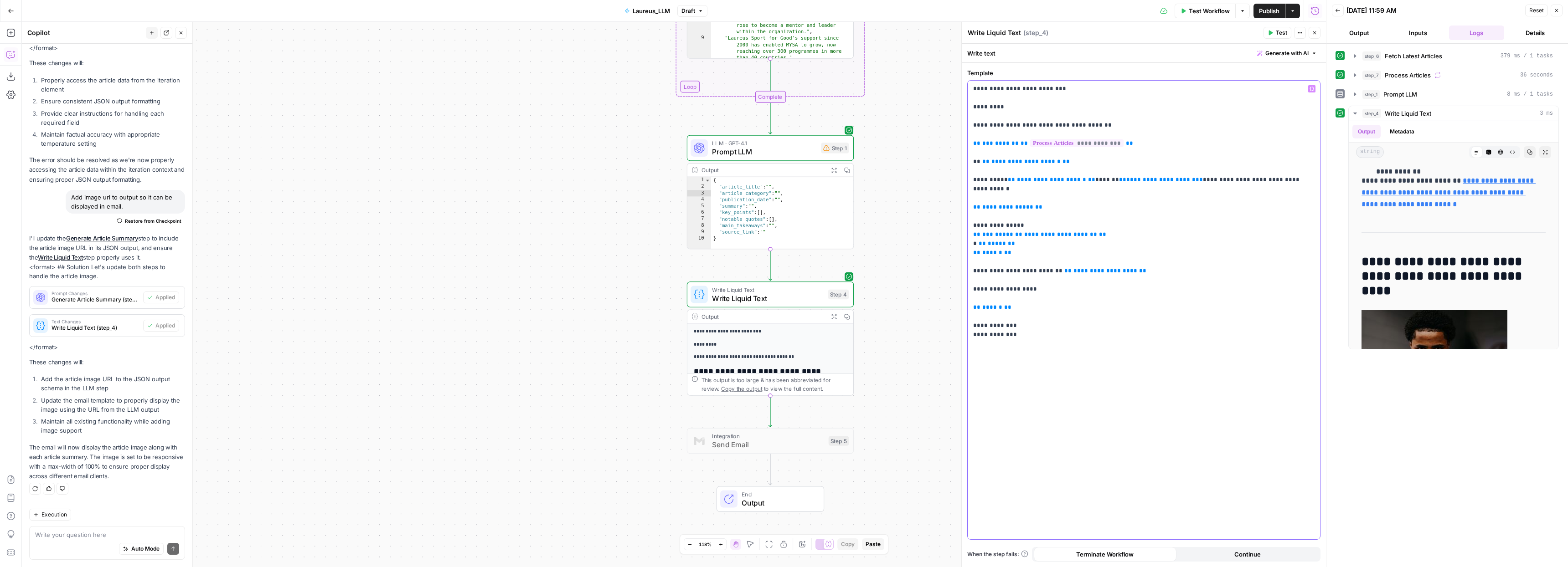
click at [1017, 237] on p "**********" at bounding box center [1144, 207] width 341 height 246
drag, startPoint x: 1026, startPoint y: 244, endPoint x: 966, endPoint y: 211, distance: 68.5
click at [966, 211] on form "**********" at bounding box center [1144, 315] width 364 height 504
click at [1102, 203] on p "**********" at bounding box center [1144, 184] width 341 height 201
click at [1275, 32] on button "Test" at bounding box center [1278, 33] width 28 height 12
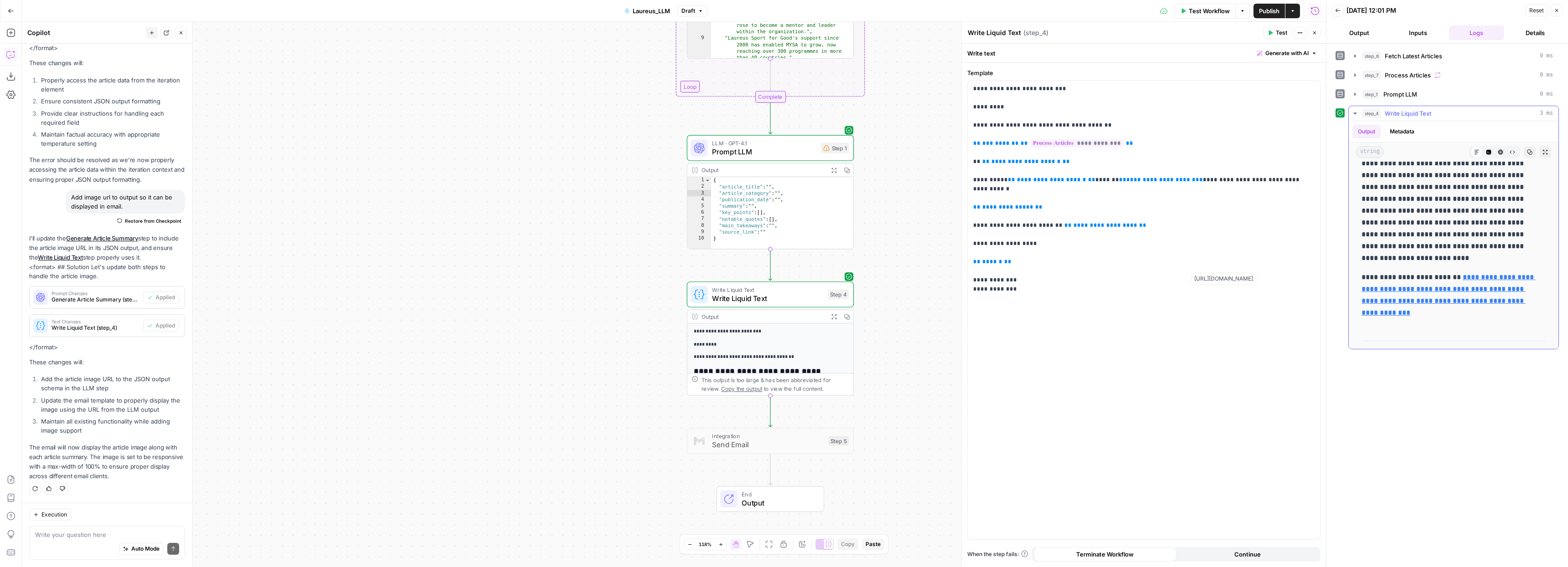
scroll to position [0, 0]
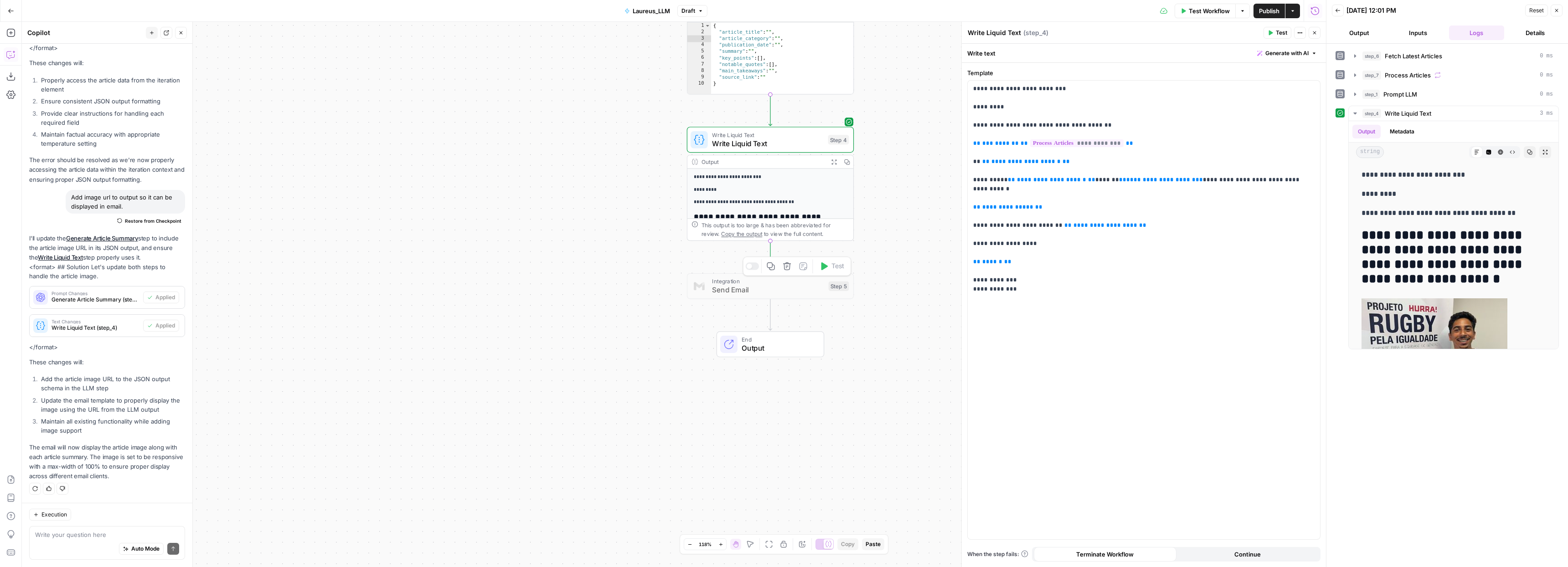
click at [735, 290] on span "Send Email" at bounding box center [768, 290] width 112 height 11
click at [7, 31] on icon "button" at bounding box center [11, 32] width 9 height 9
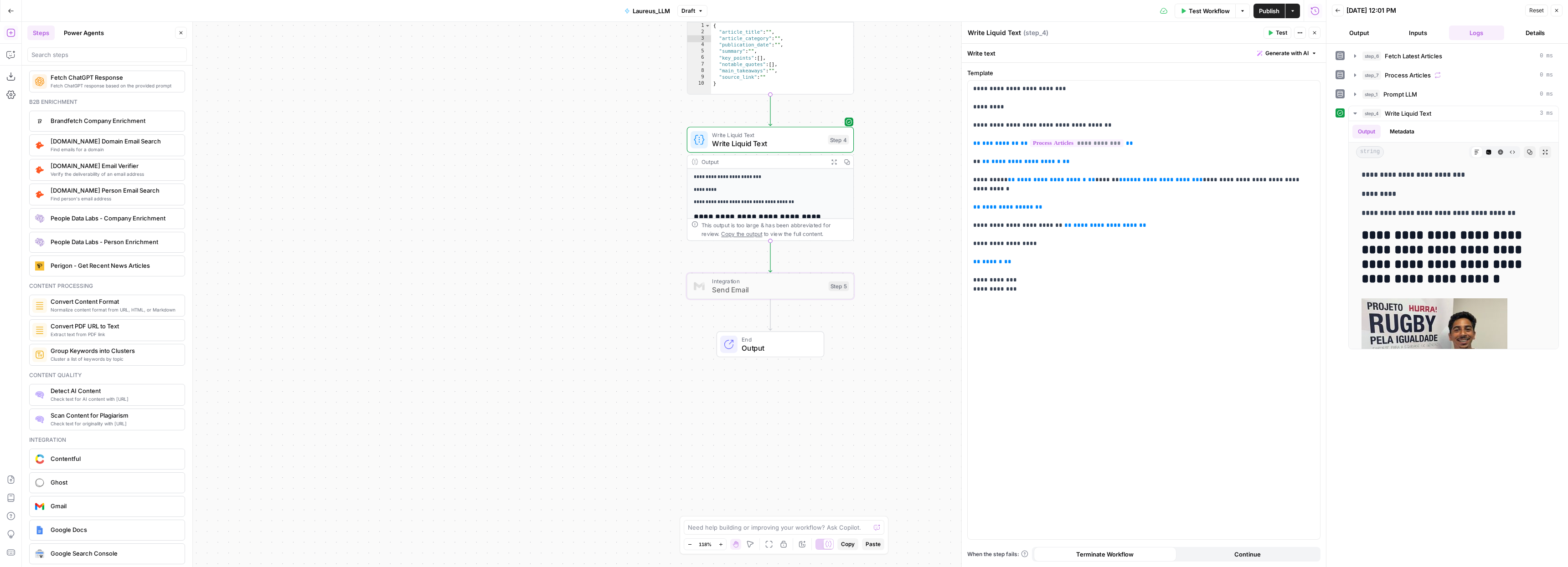
scroll to position [1484, 0]
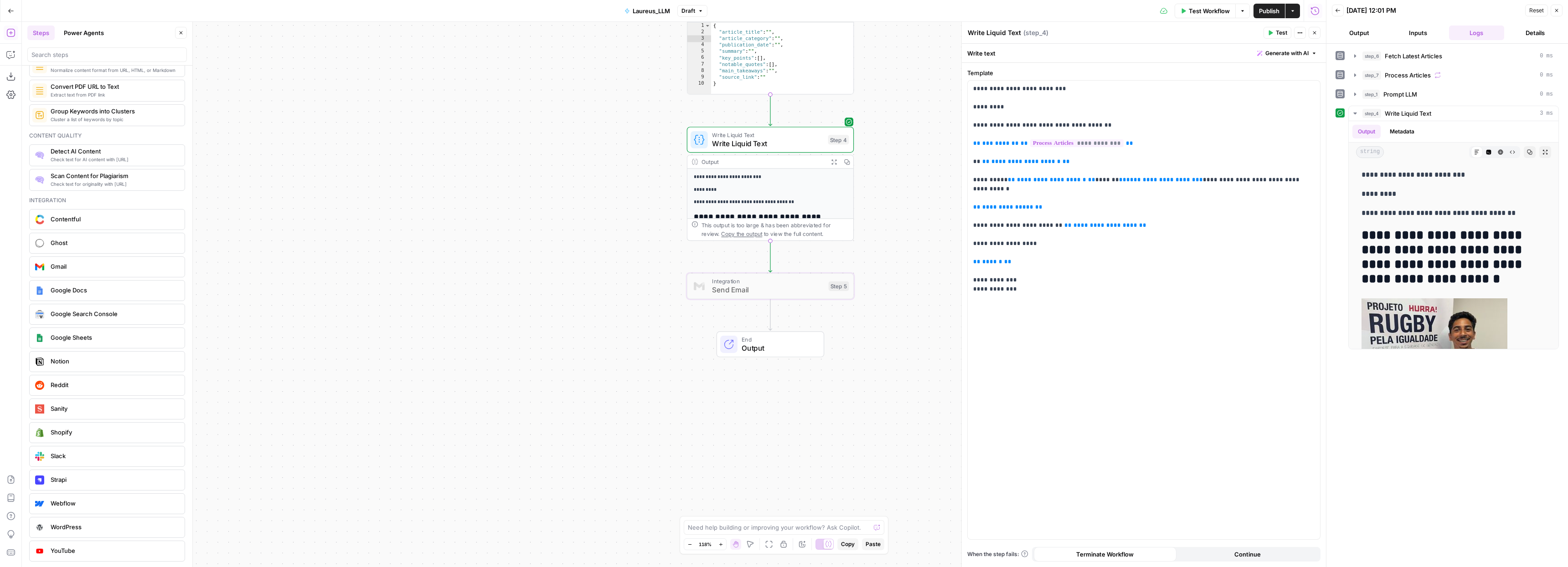
click at [765, 282] on span "Integration" at bounding box center [768, 281] width 112 height 9
click at [722, 285] on span "Send Email" at bounding box center [768, 290] width 112 height 11
click at [748, 268] on div at bounding box center [749, 266] width 5 height 5
click at [745, 293] on span "Send Email" at bounding box center [768, 290] width 112 height 11
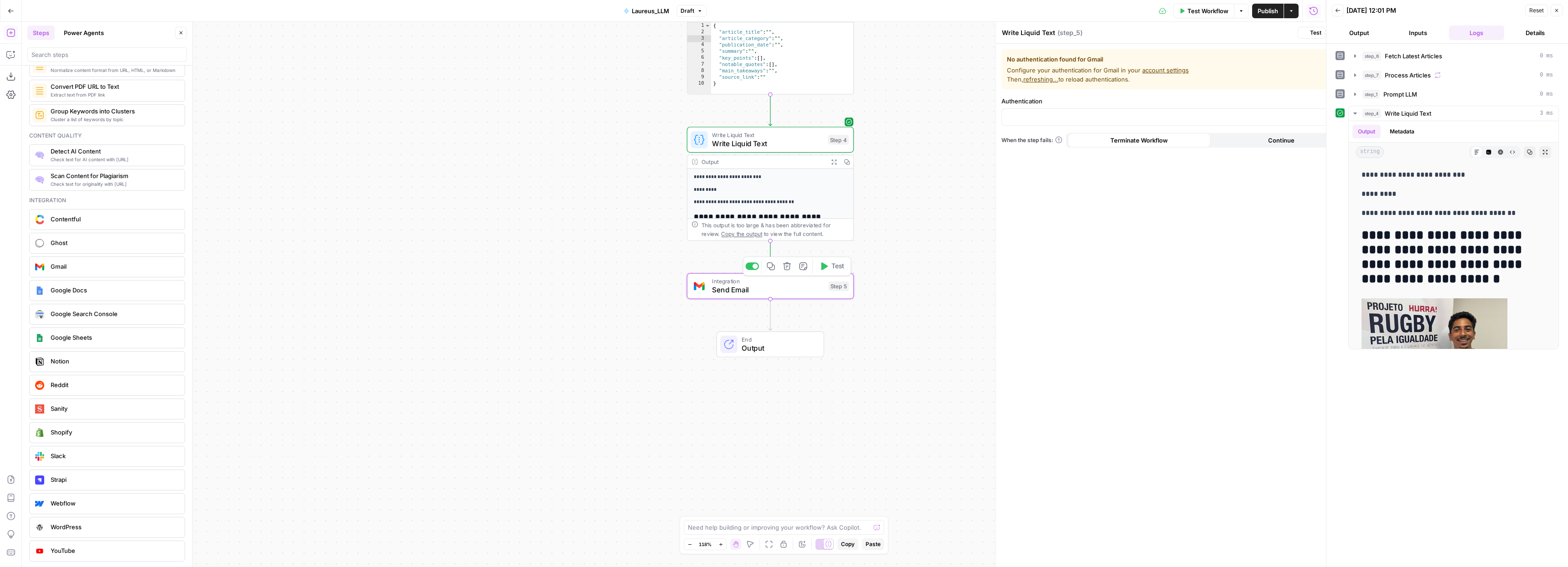
type textarea "Send Email"
click at [1147, 109] on div at bounding box center [1144, 117] width 353 height 18
click at [1149, 118] on input "Authentication" at bounding box center [1138, 117] width 331 height 9
click at [994, 139] on span "﹢ Create New" at bounding box center [1142, 139] width 334 height 9
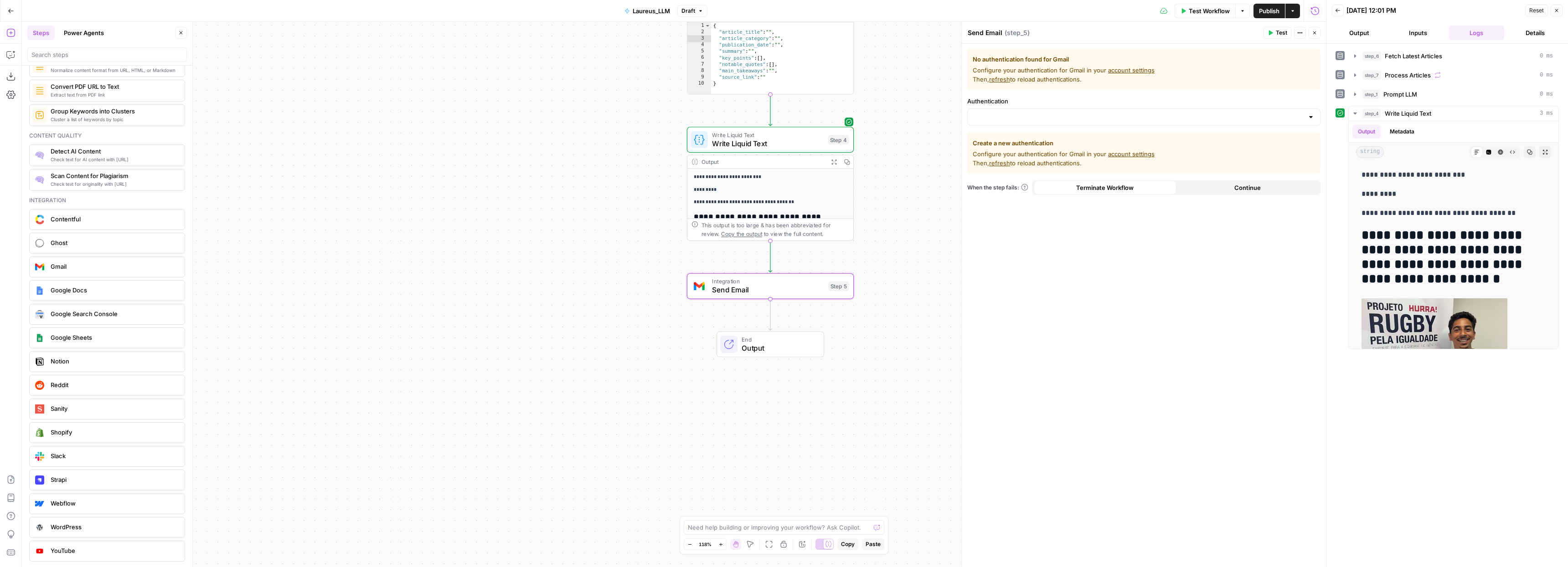
click at [1137, 152] on link "account settings" at bounding box center [1131, 154] width 46 height 7
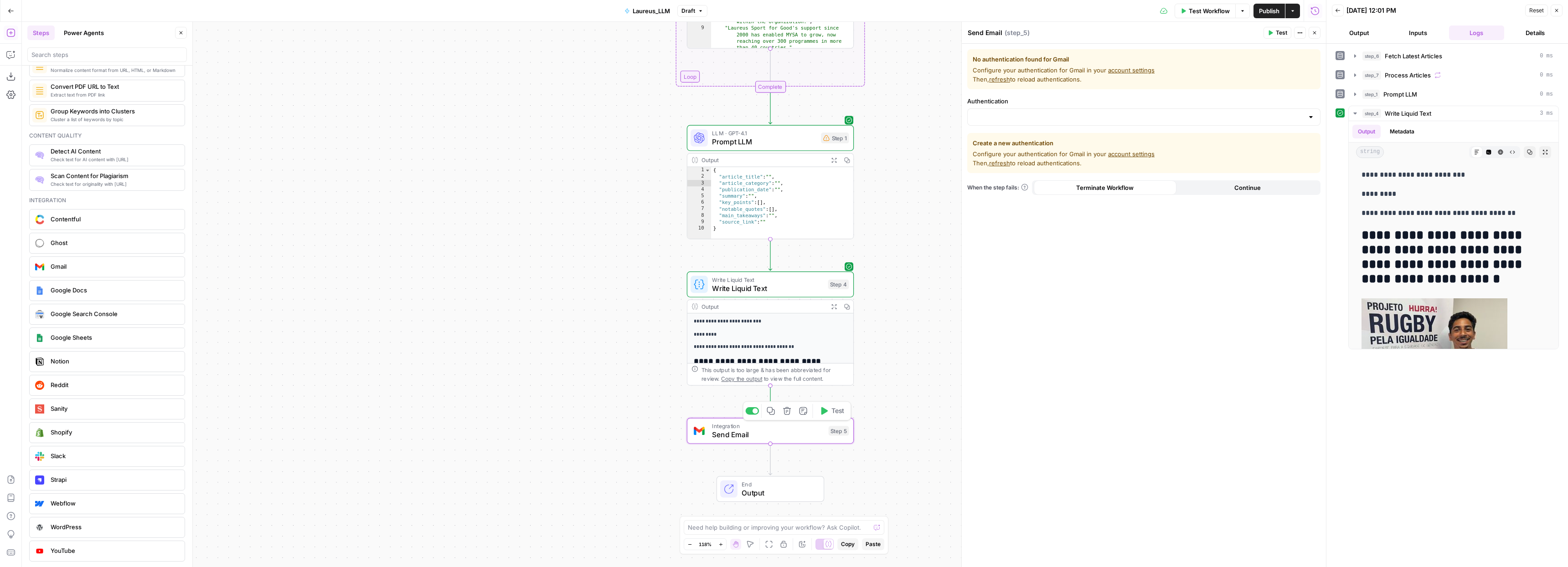
click at [745, 435] on span "Send Email" at bounding box center [768, 435] width 112 height 11
click at [747, 430] on span "Send Email" at bounding box center [768, 435] width 112 height 11
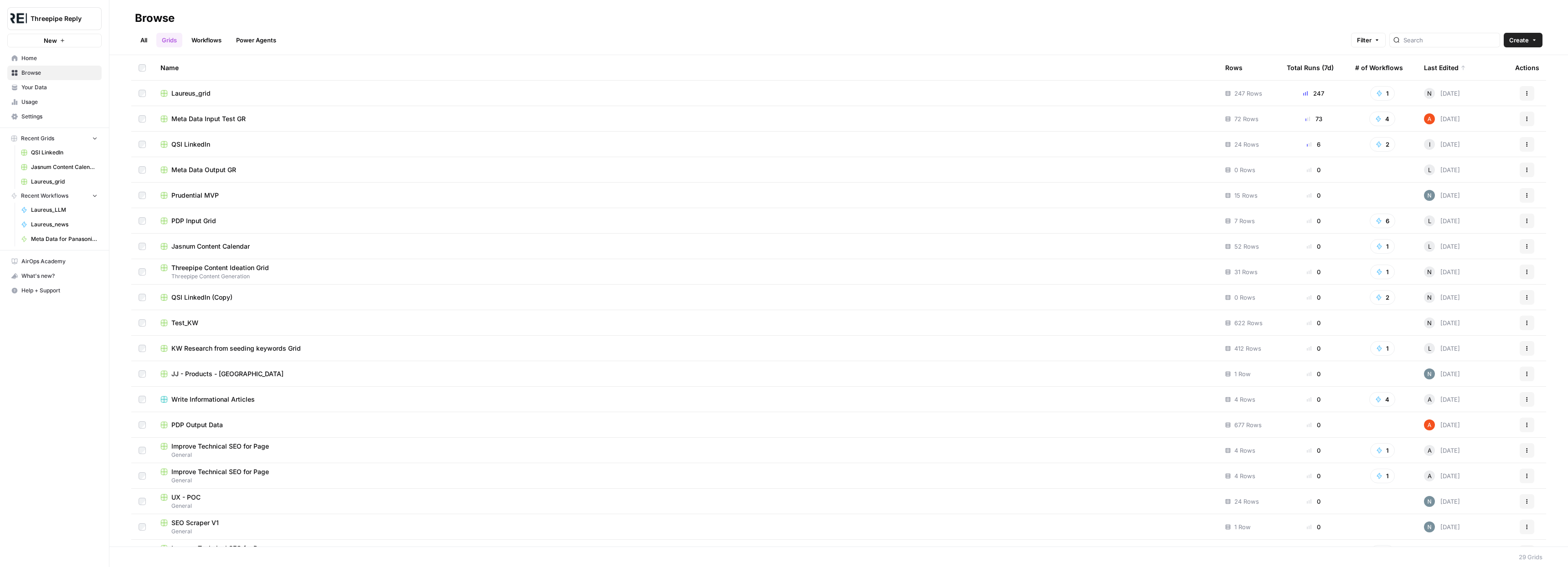
click at [1524, 92] on icon "button" at bounding box center [1527, 93] width 5 height 5
click at [1386, 40] on button "Filter" at bounding box center [1369, 39] width 35 height 15
click at [1234, 79] on icon "button" at bounding box center [1233, 82] width 5 height 5
click at [1167, 83] on input "text" at bounding box center [1137, 82] width 76 height 9
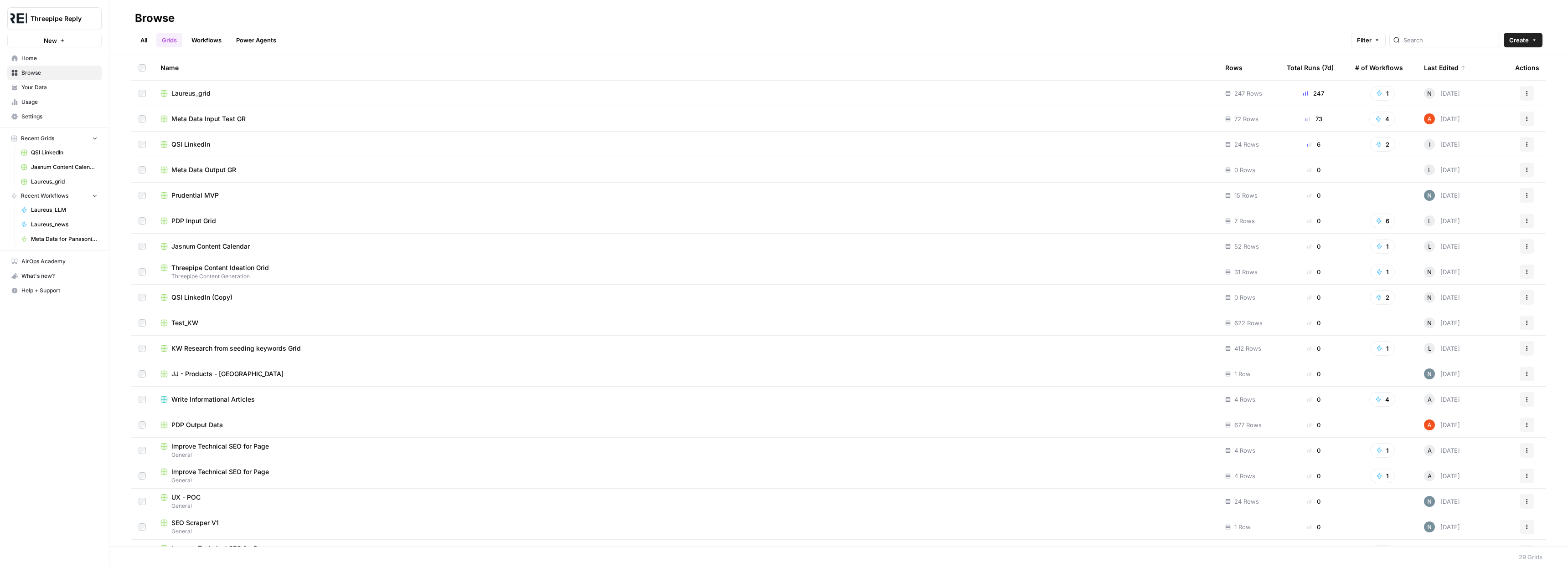
click at [1275, 28] on div "All Grids Workflows Power Agents Filter Create" at bounding box center [838, 36] width 1408 height 22
click at [142, 36] on link "All" at bounding box center [144, 39] width 18 height 15
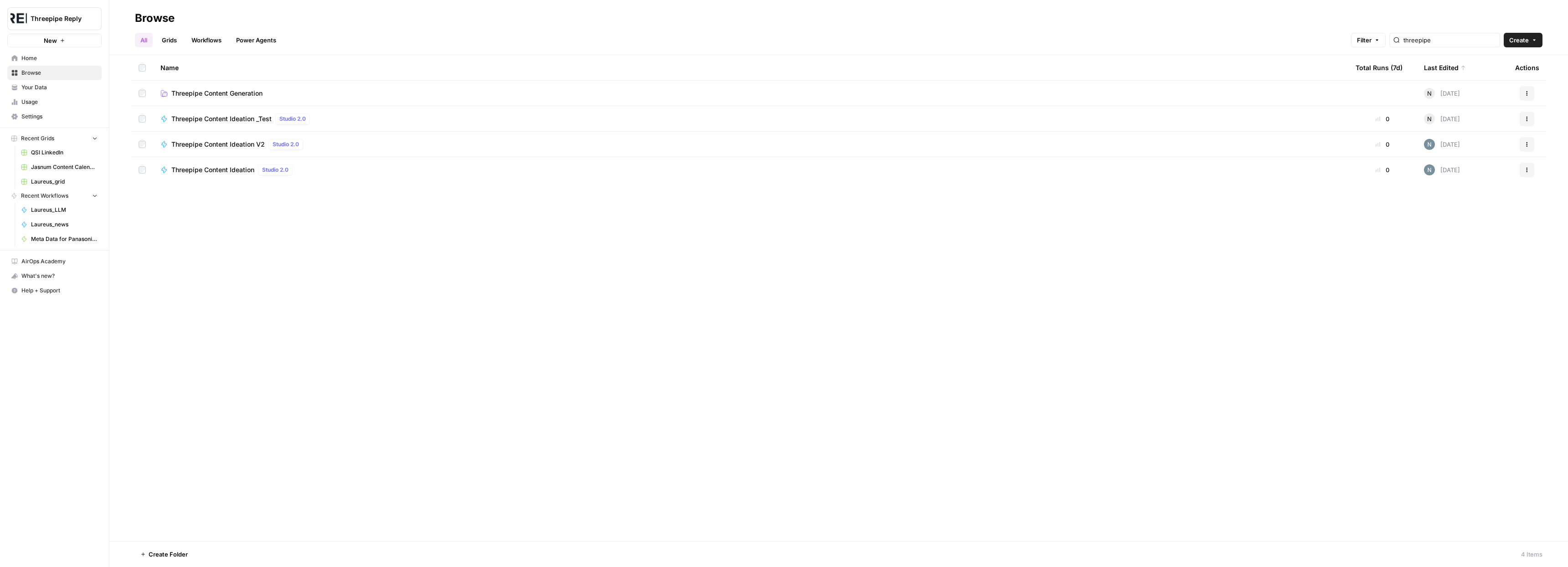
click at [43, 179] on span "Laureus_grid" at bounding box center [64, 181] width 67 height 8
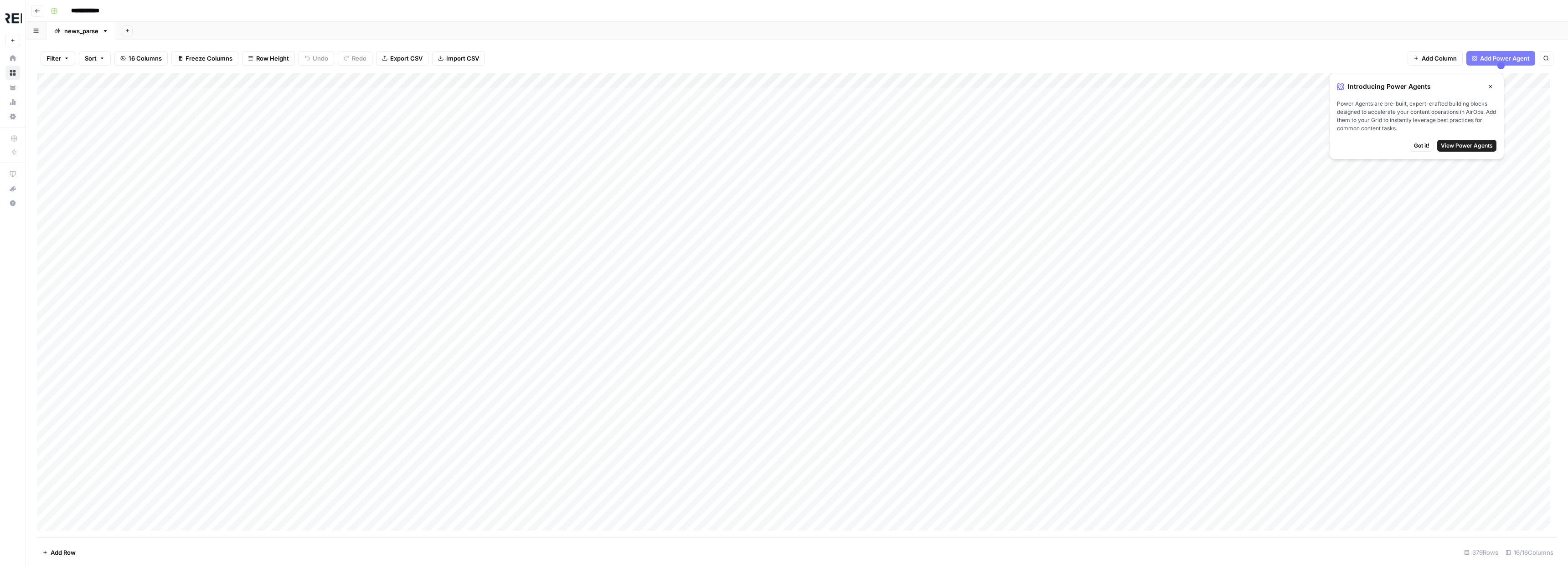
click at [33, 29] on icon "button" at bounding box center [36, 31] width 5 height 5
click at [326, 18] on header "**********" at bounding box center [797, 11] width 1542 height 22
click at [1423, 144] on span "Got it!" at bounding box center [1422, 145] width 16 height 8
click at [1054, 82] on div "Add Column" at bounding box center [796, 305] width 1520 height 464
click at [1098, 124] on div "Text" at bounding box center [1086, 124] width 94 height 9
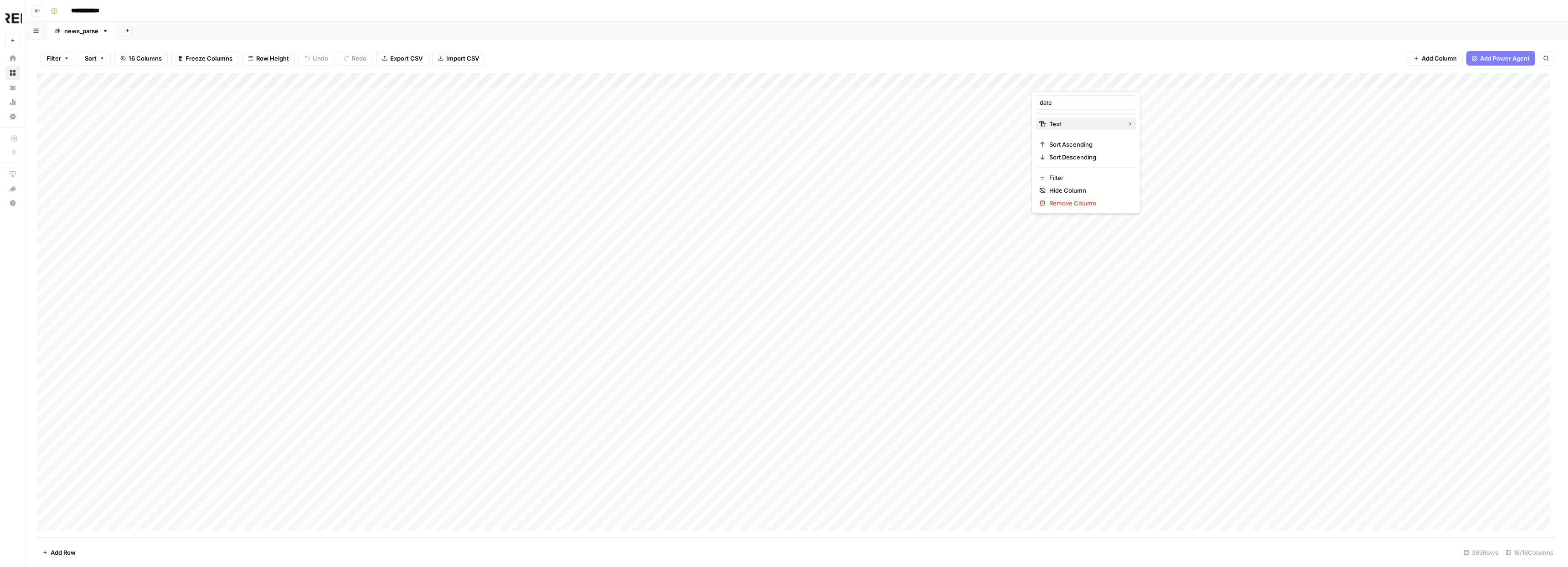
click at [1081, 119] on span "Text" at bounding box center [1085, 124] width 71 height 9
click at [1089, 128] on span "Text" at bounding box center [1085, 124] width 71 height 9
drag, startPoint x: 1089, startPoint y: 128, endPoint x: 1151, endPoint y: 205, distance: 98.9
click at [1151, 567] on div "date Text Sort Ascending Sort Descending Filter Hide Column Remove Column Text …" at bounding box center [784, 567] width 1568 height 0
click at [1150, 204] on div "Add Column" at bounding box center [796, 305] width 1520 height 464
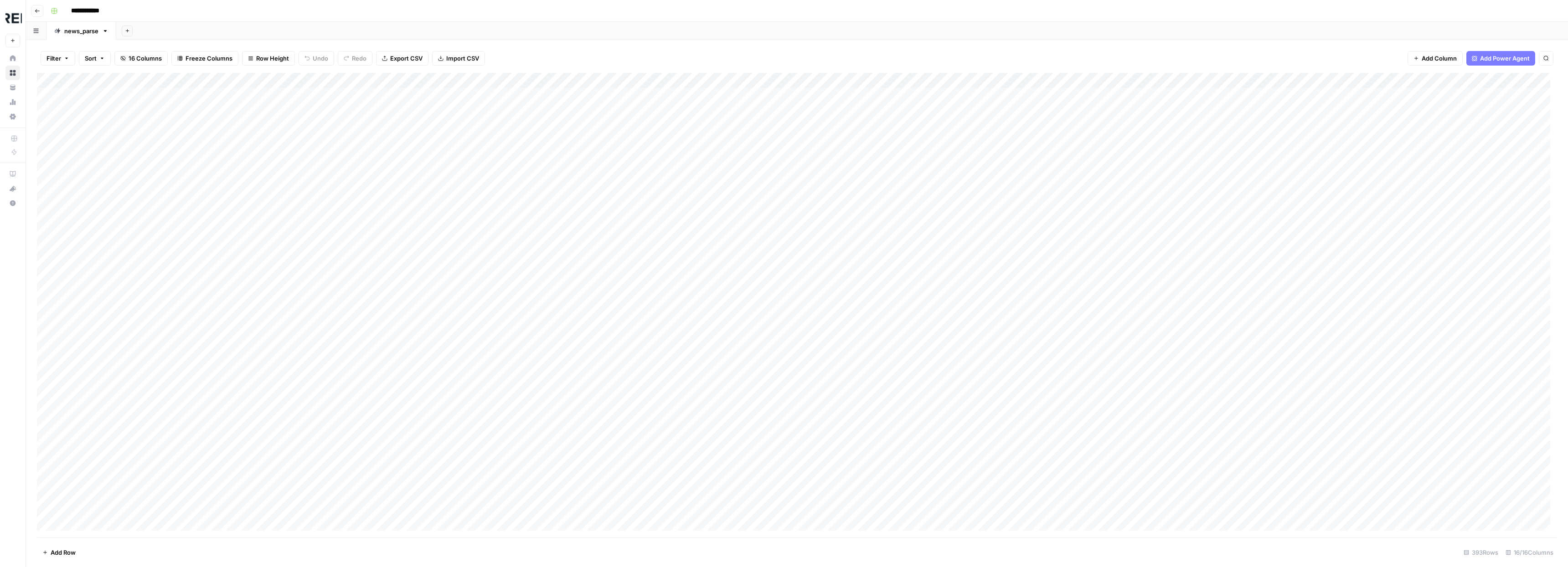
click at [1061, 82] on div "Add Column" at bounding box center [796, 305] width 1520 height 464
click at [1078, 125] on span "Text" at bounding box center [1085, 124] width 71 height 9
drag, startPoint x: 1085, startPoint y: 121, endPoint x: 1143, endPoint y: 204, distance: 101.3
click at [1143, 567] on div "date Text Sort Ascending Sort Descending Filter Hide Column Remove Column Text …" at bounding box center [784, 567] width 1568 height 0
click at [1143, 204] on span "Datetime" at bounding box center [1151, 202] width 44 height 9
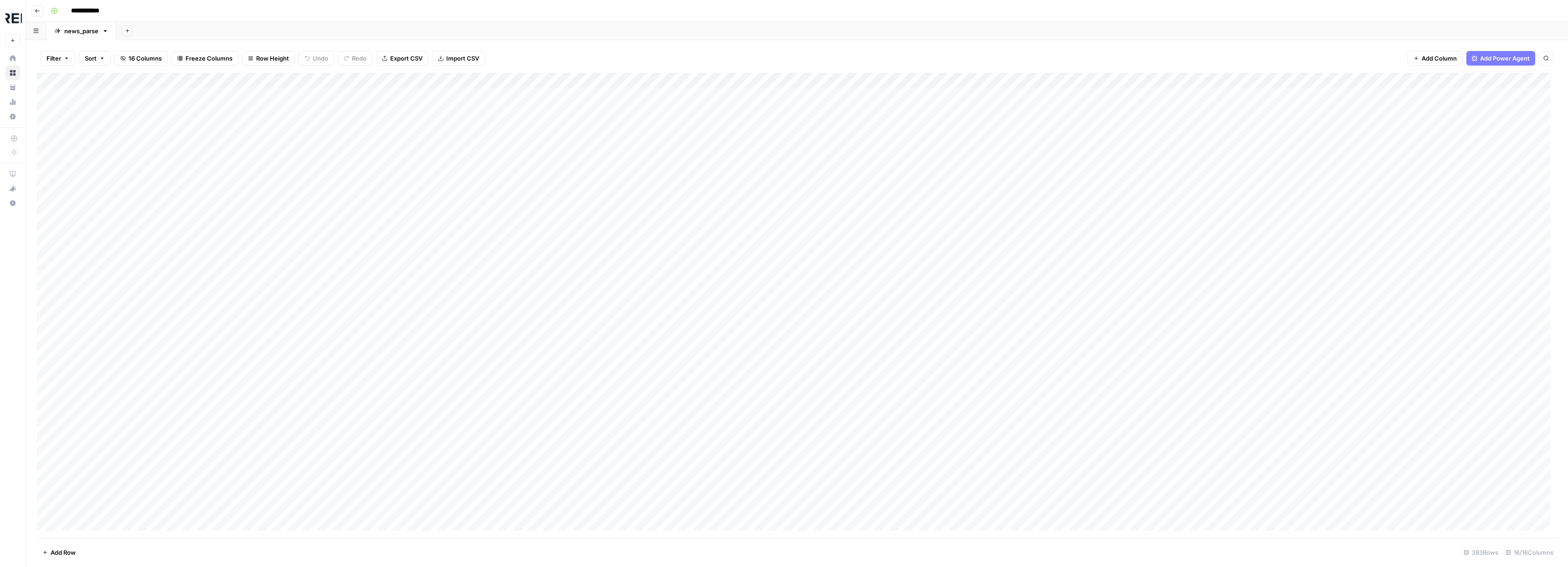
click at [1069, 71] on div "Filter Sort 16 Columns Freeze Columns Row Height Undo Redo Export CSV Import CS…" at bounding box center [796, 58] width 1520 height 29
click at [1073, 79] on div "Add Column" at bounding box center [796, 305] width 1520 height 464
click at [1075, 128] on span "Datetime" at bounding box center [1085, 124] width 71 height 9
drag, startPoint x: 1089, startPoint y: 122, endPoint x: 1132, endPoint y: 125, distance: 43.1
click at [1132, 567] on div "date Datetime Sort Ascending Sort Descending Hide Column Remove Column Text Mar…" at bounding box center [784, 567] width 1568 height 0
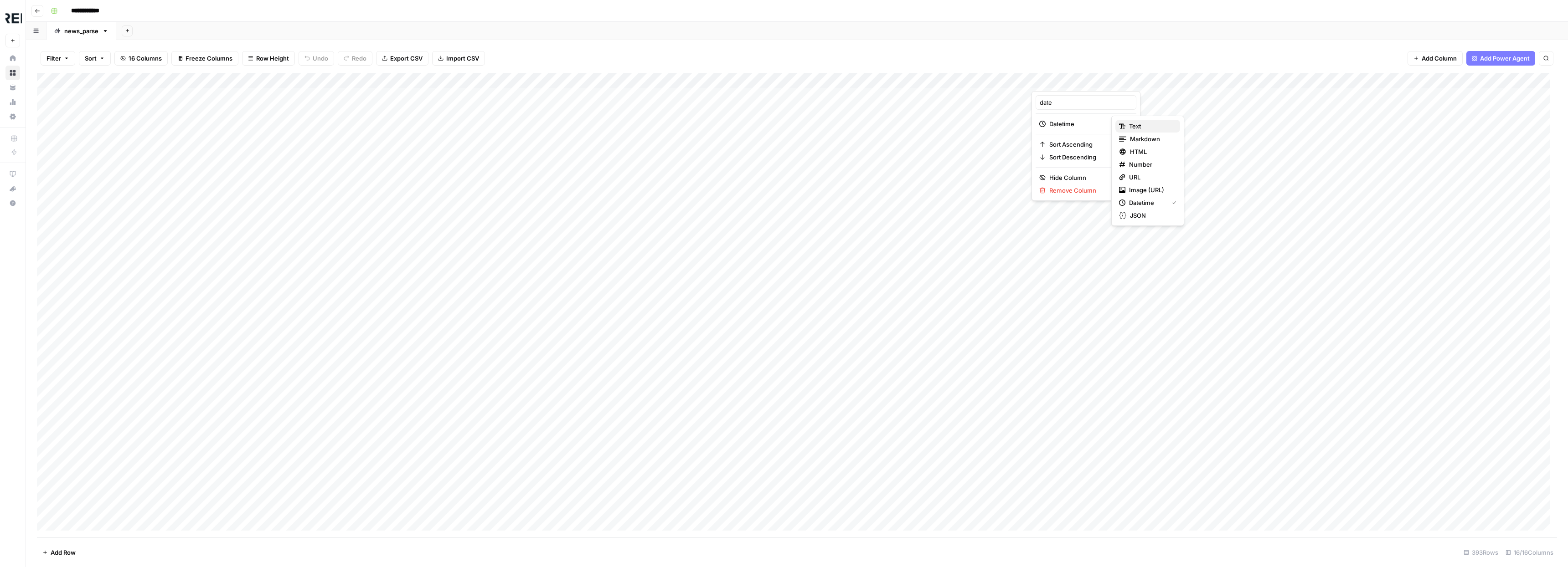
click at [1132, 125] on span "Text" at bounding box center [1151, 126] width 44 height 9
click at [46, 81] on div "Add Column" at bounding box center [796, 305] width 1520 height 464
click at [61, 555] on span "Delete 393 Rows" at bounding box center [66, 552] width 48 height 9
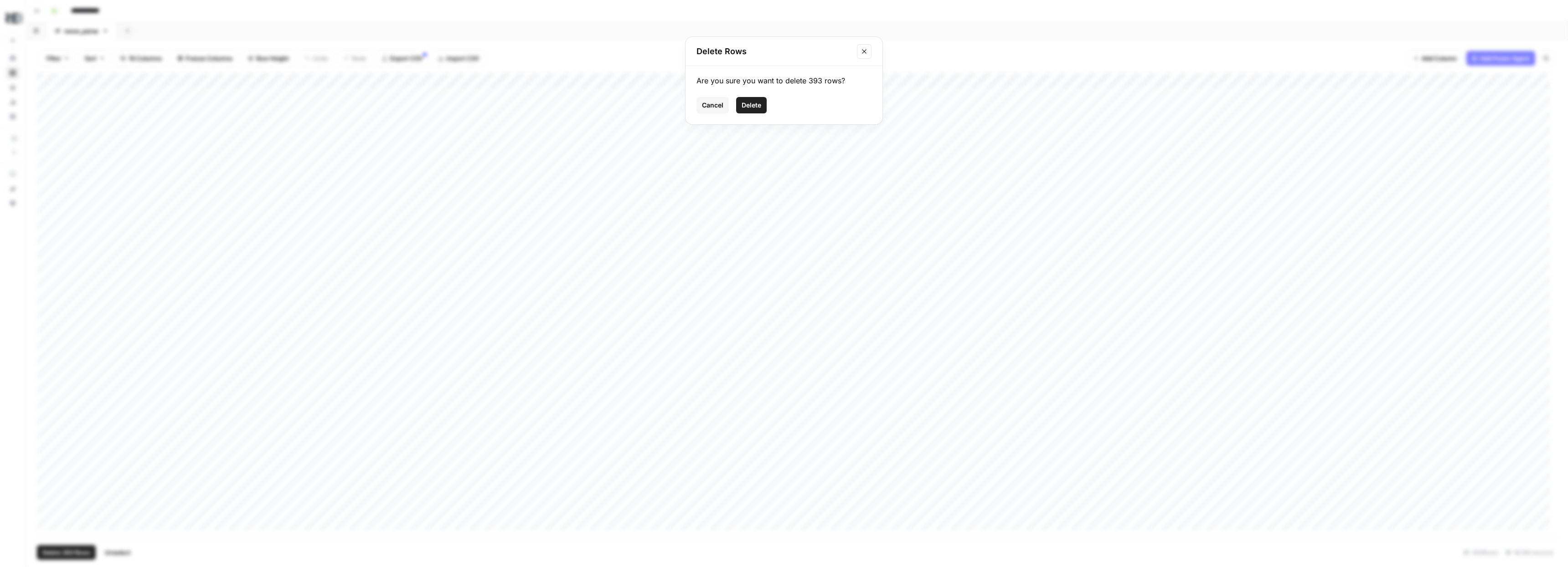
click at [755, 110] on span "Delete" at bounding box center [752, 105] width 19 height 9
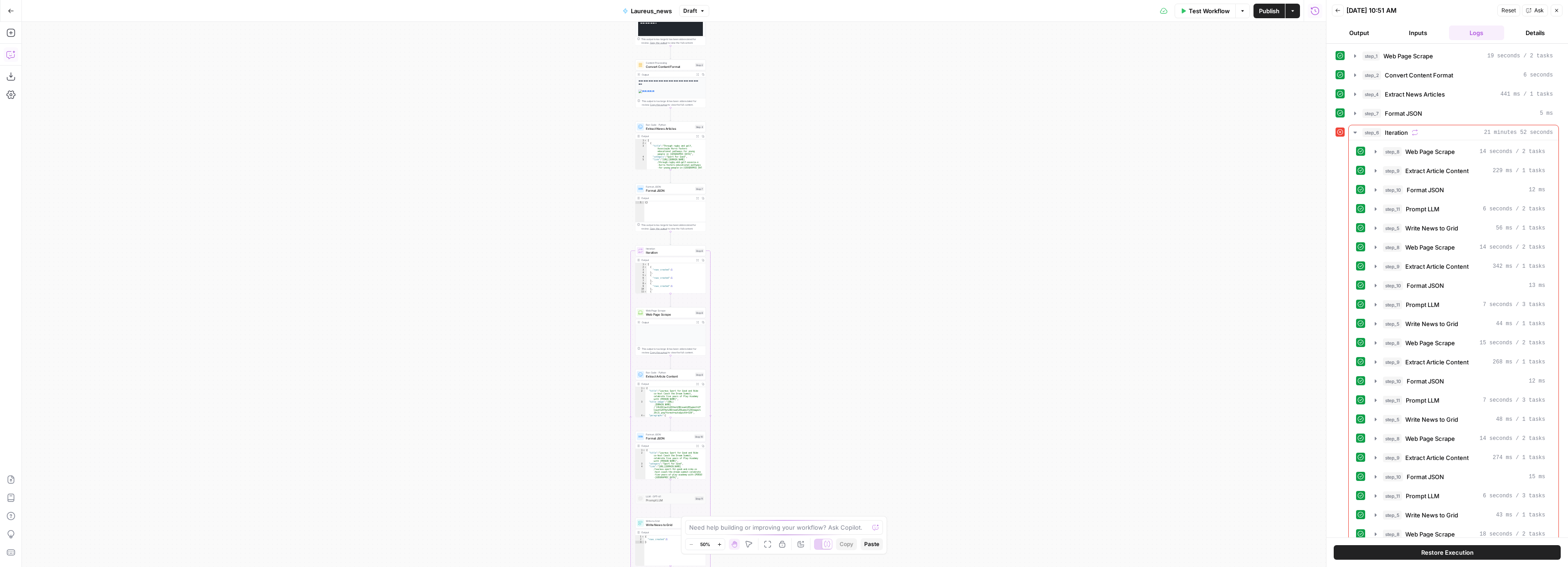
click at [9, 55] on icon "button" at bounding box center [11, 54] width 9 height 9
click at [72, 530] on textarea at bounding box center [107, 535] width 144 height 9
click at [722, 543] on button "Zoom In" at bounding box center [719, 544] width 11 height 11
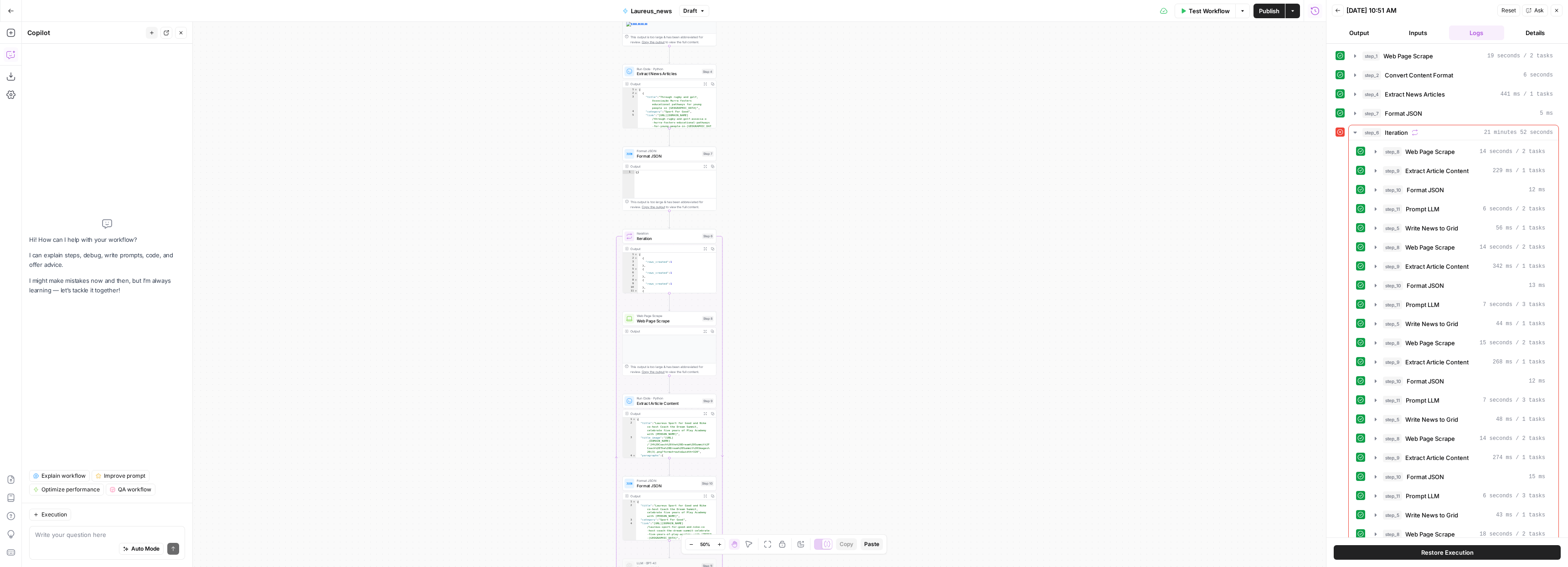
click at [722, 543] on button "Zoom In" at bounding box center [719, 544] width 11 height 11
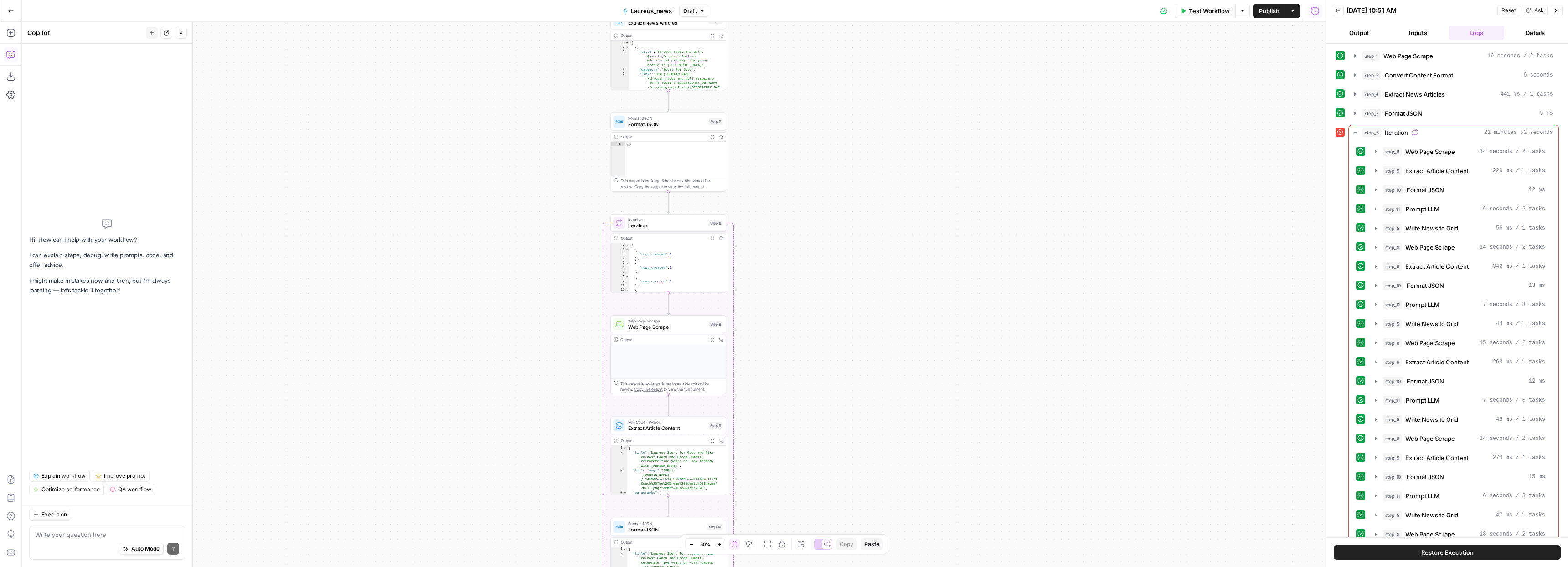
click at [722, 543] on button "Zoom In" at bounding box center [719, 544] width 11 height 11
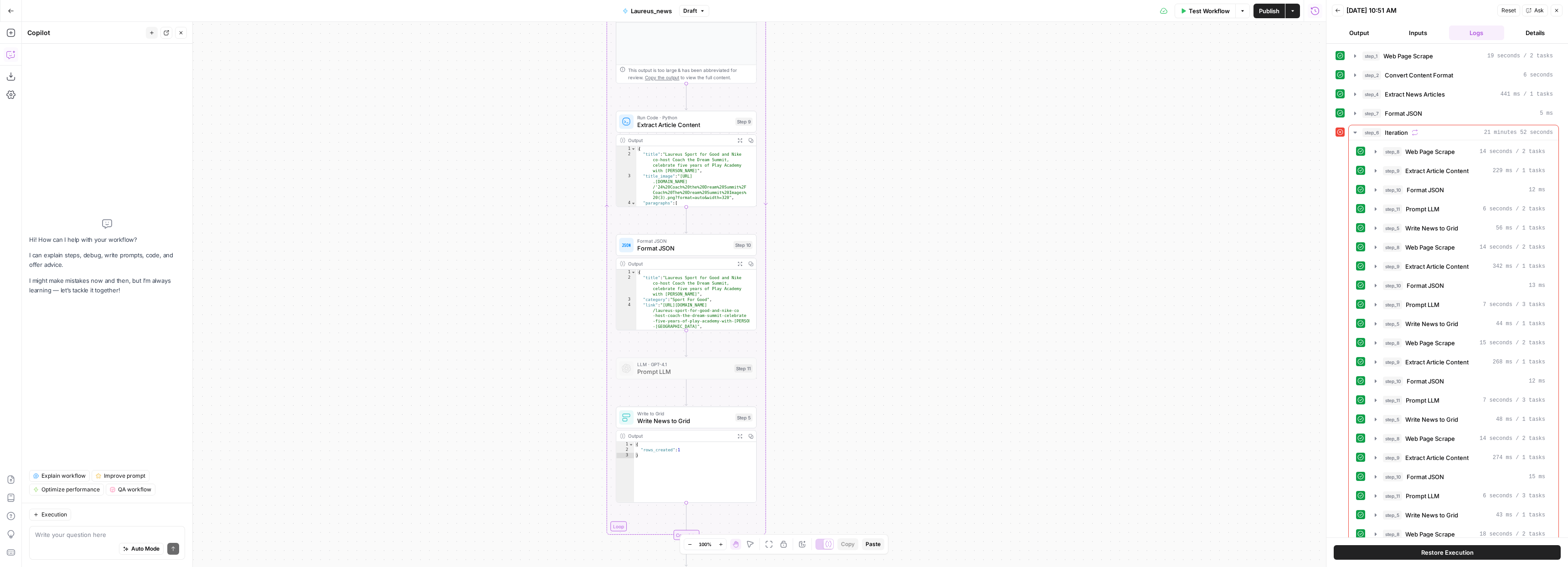
drag, startPoint x: 842, startPoint y: 453, endPoint x: 859, endPoint y: 124, distance: 329.4
click at [861, 119] on div "**********" at bounding box center [674, 294] width 1304 height 545
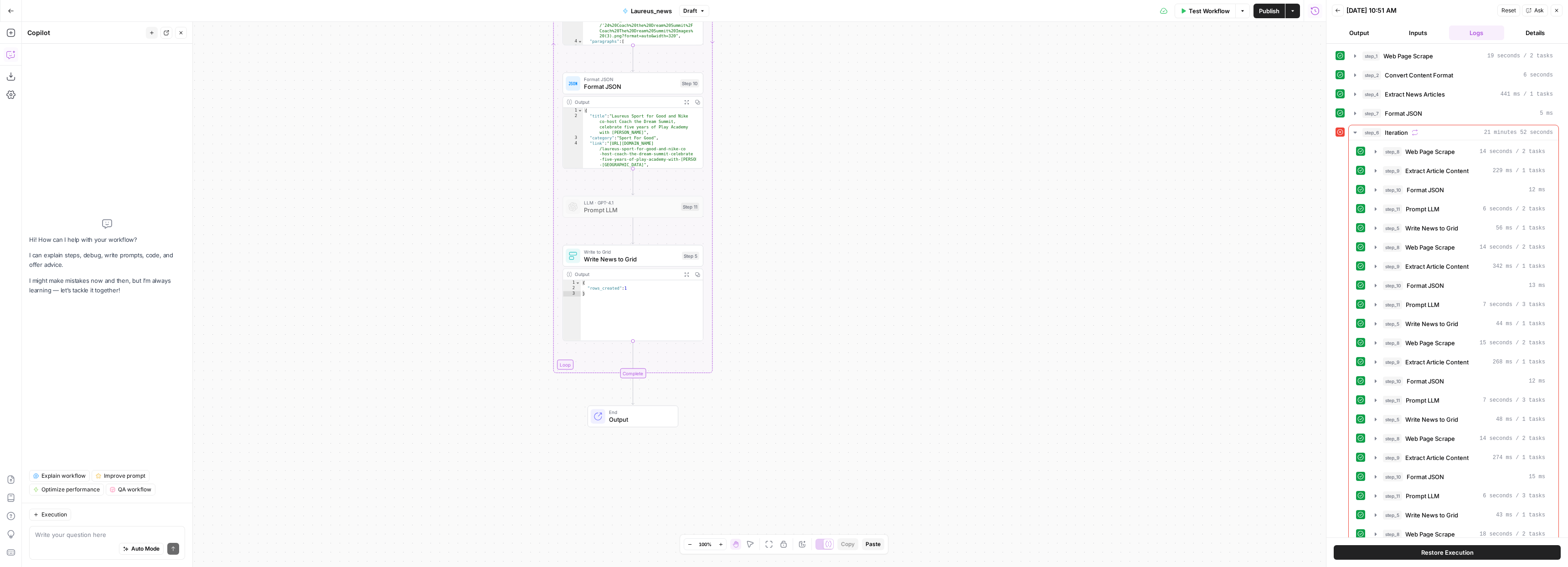
drag, startPoint x: 842, startPoint y: 347, endPoint x: 788, endPoint y: 187, distance: 168.9
click at [788, 187] on div "**********" at bounding box center [674, 294] width 1304 height 545
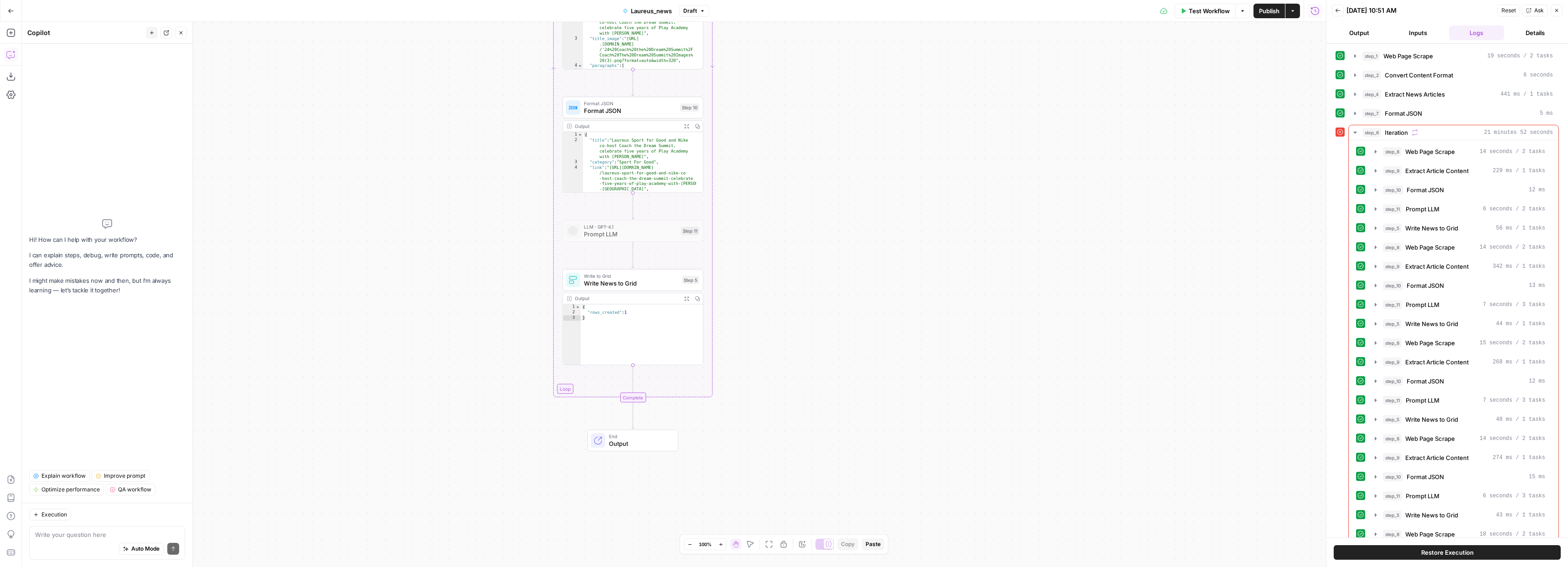
click at [624, 111] on span "Format JSON" at bounding box center [631, 110] width 93 height 9
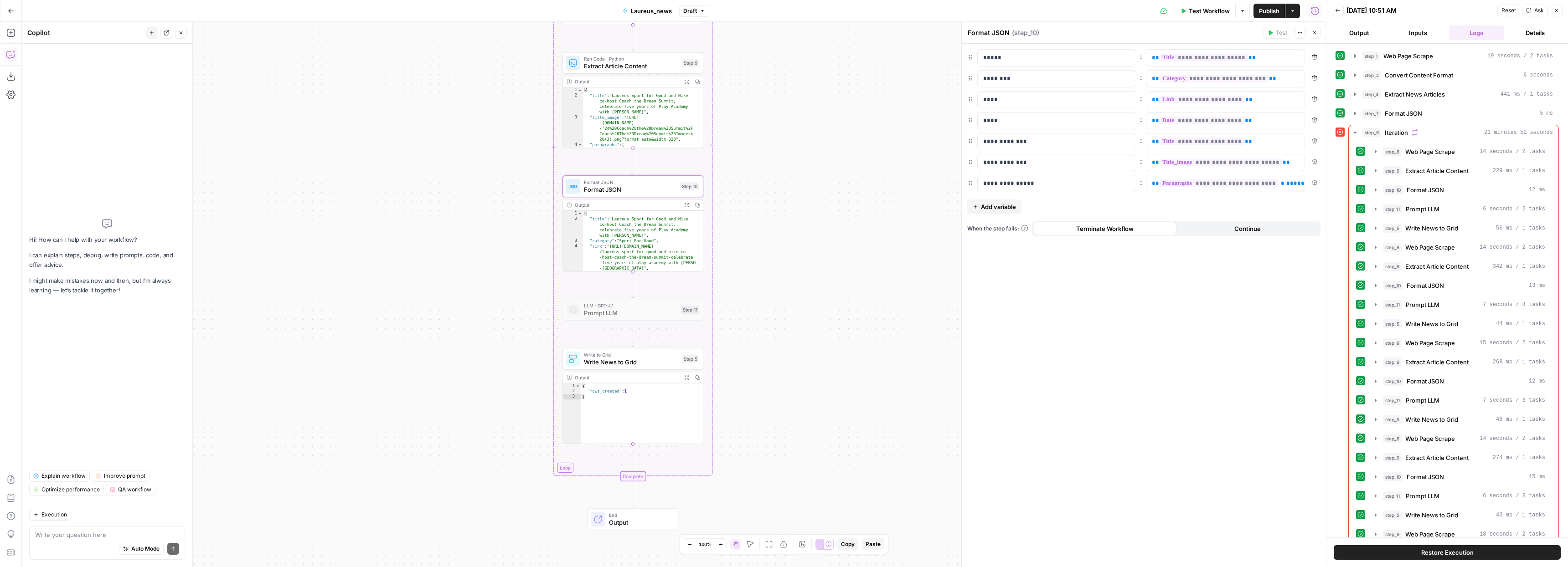
click at [637, 64] on span "Extract Article Content" at bounding box center [631, 66] width 95 height 9
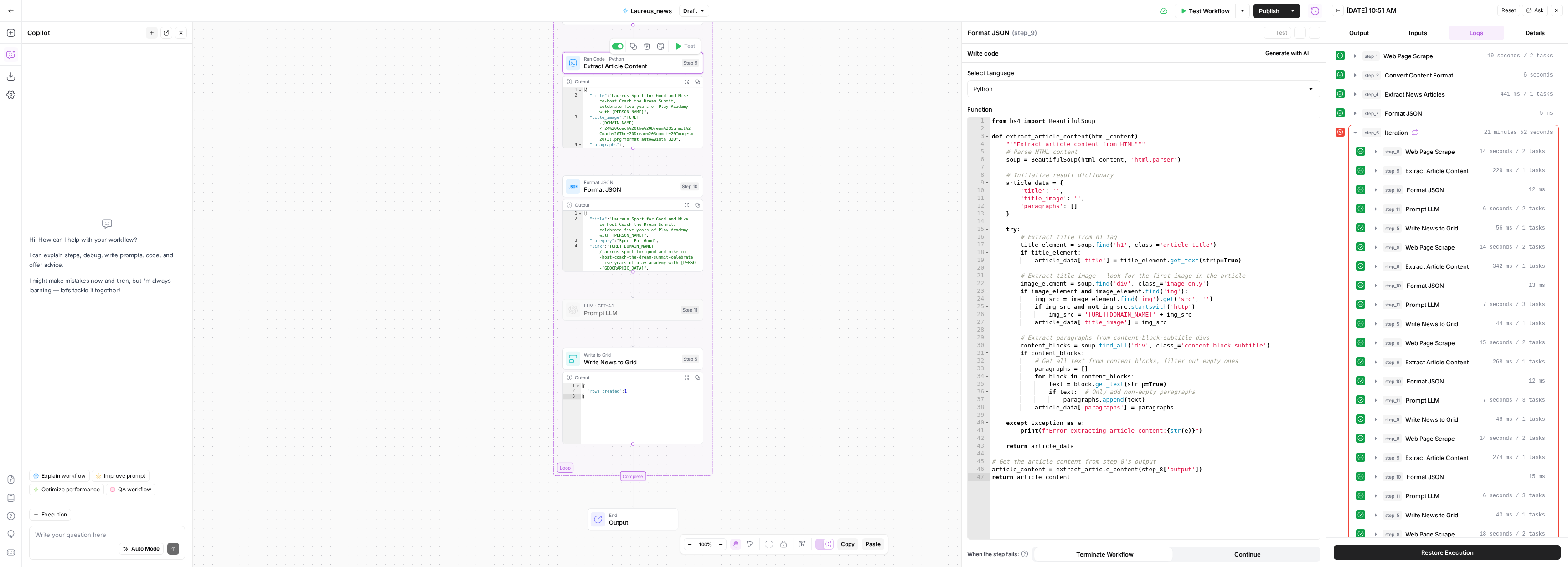
type textarea "Extract Article Content"
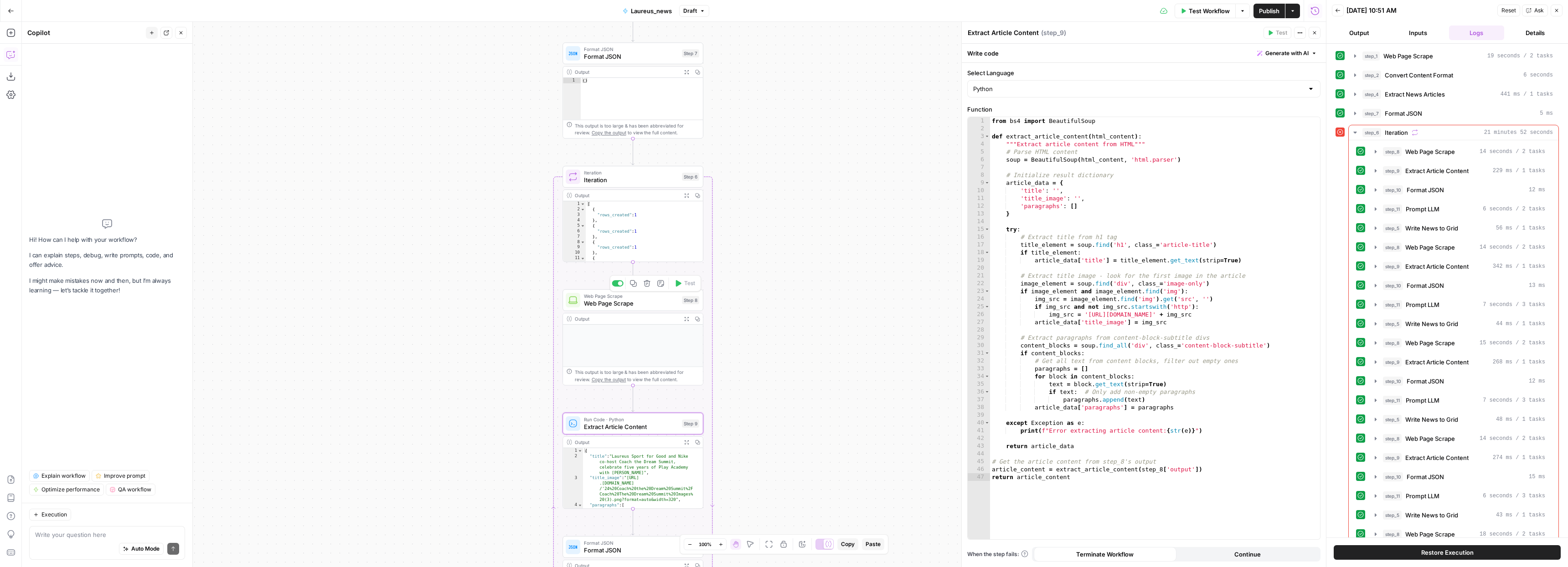
click at [624, 301] on span "Web Page Scrape" at bounding box center [631, 303] width 95 height 9
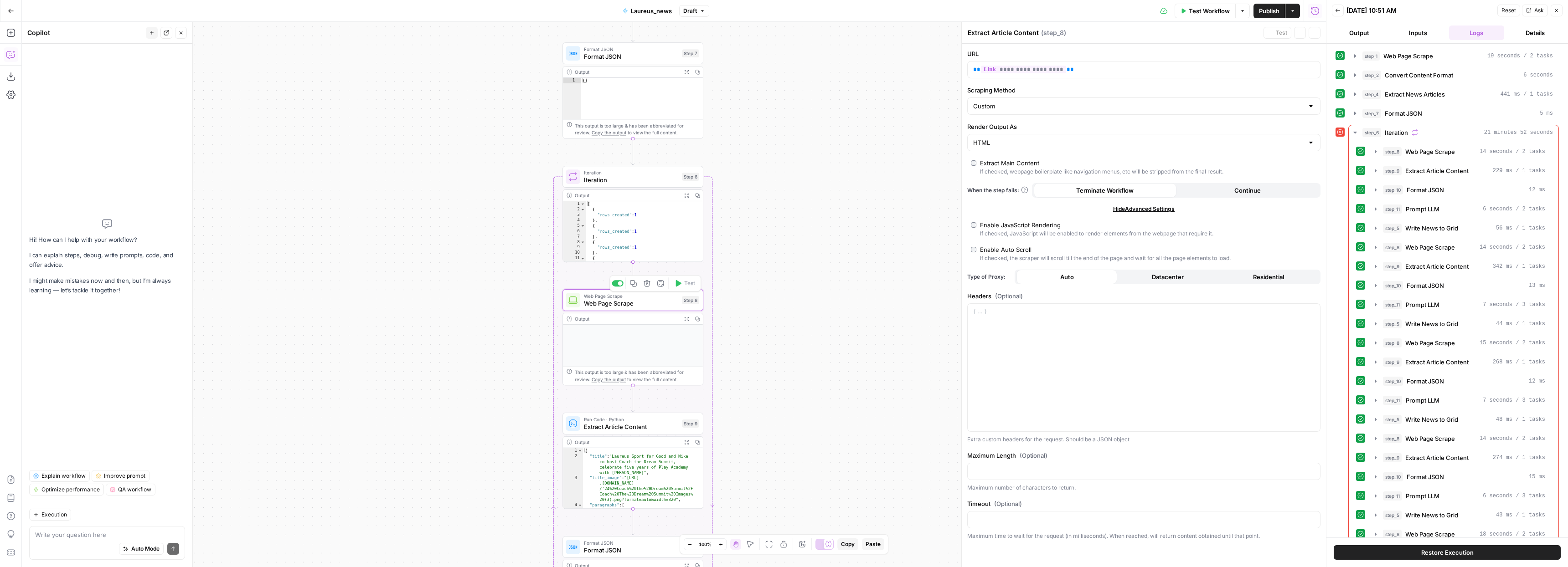
type textarea "Web Page Scrape"
drag, startPoint x: 626, startPoint y: 421, endPoint x: 722, endPoint y: 425, distance: 96.1
click at [626, 421] on span "Run Code · Python" at bounding box center [631, 420] width 95 height 7
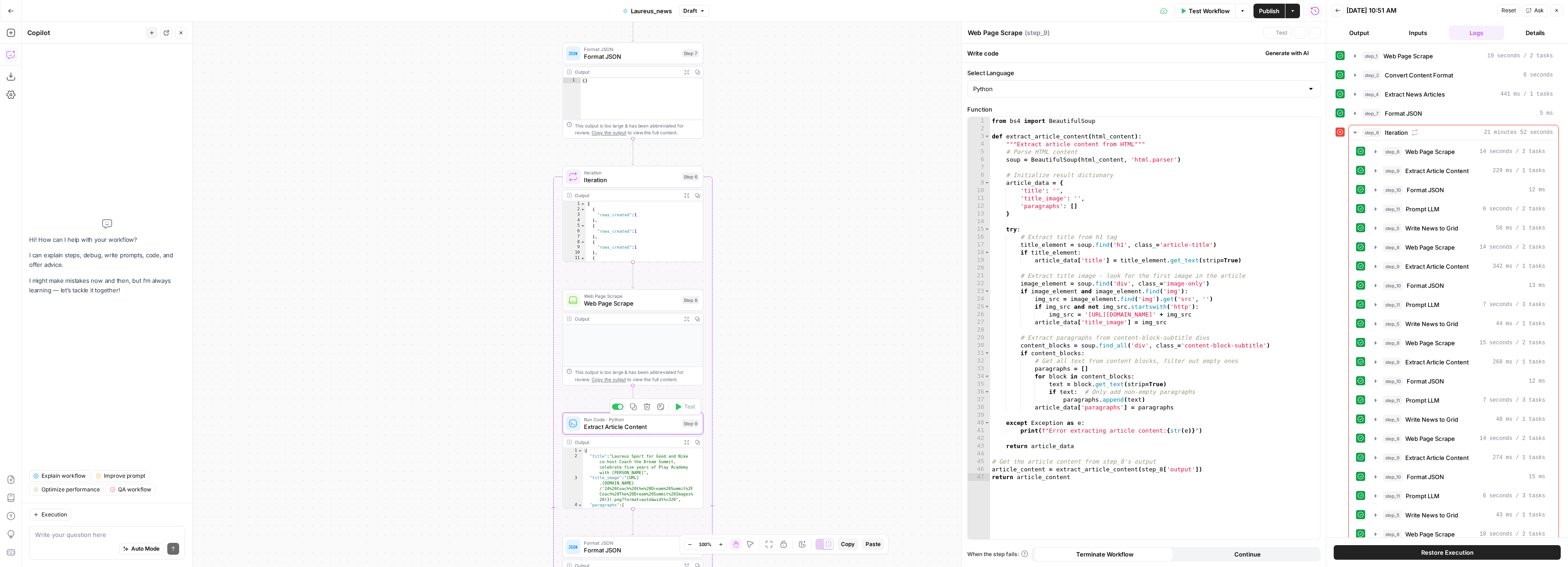
type textarea "Extract Article Content"
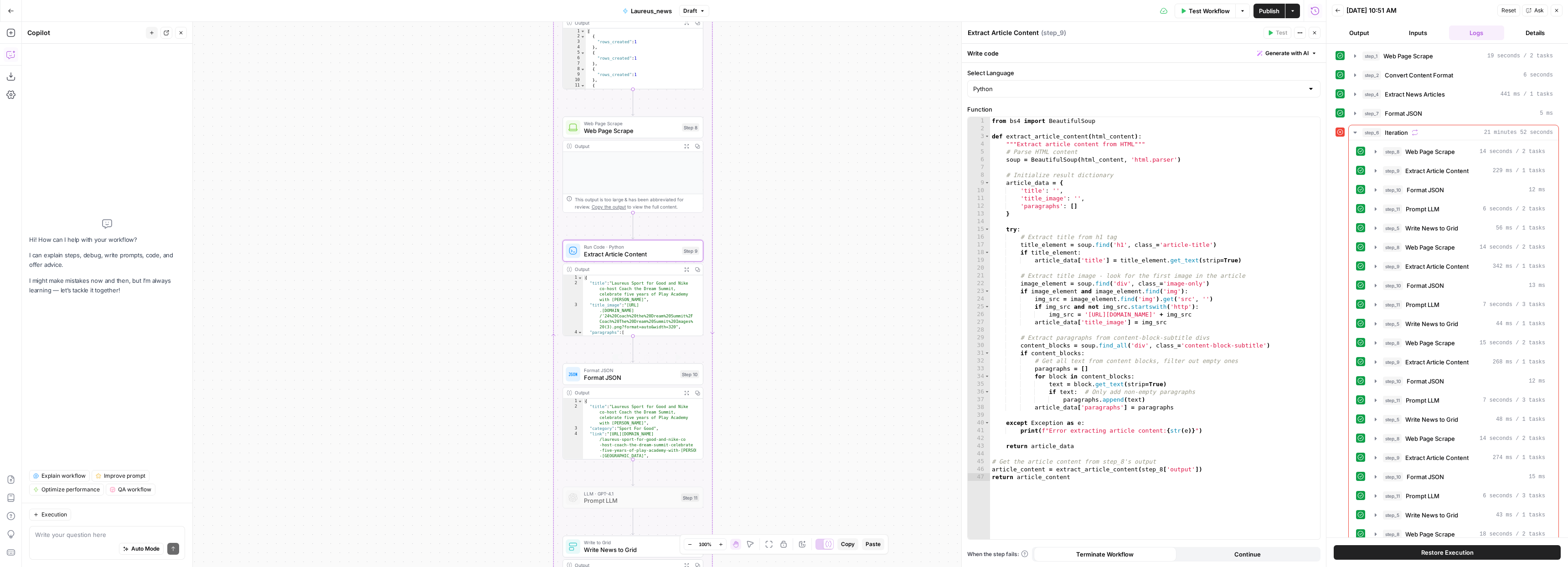
click at [631, 376] on span "Format JSON" at bounding box center [631, 378] width 93 height 9
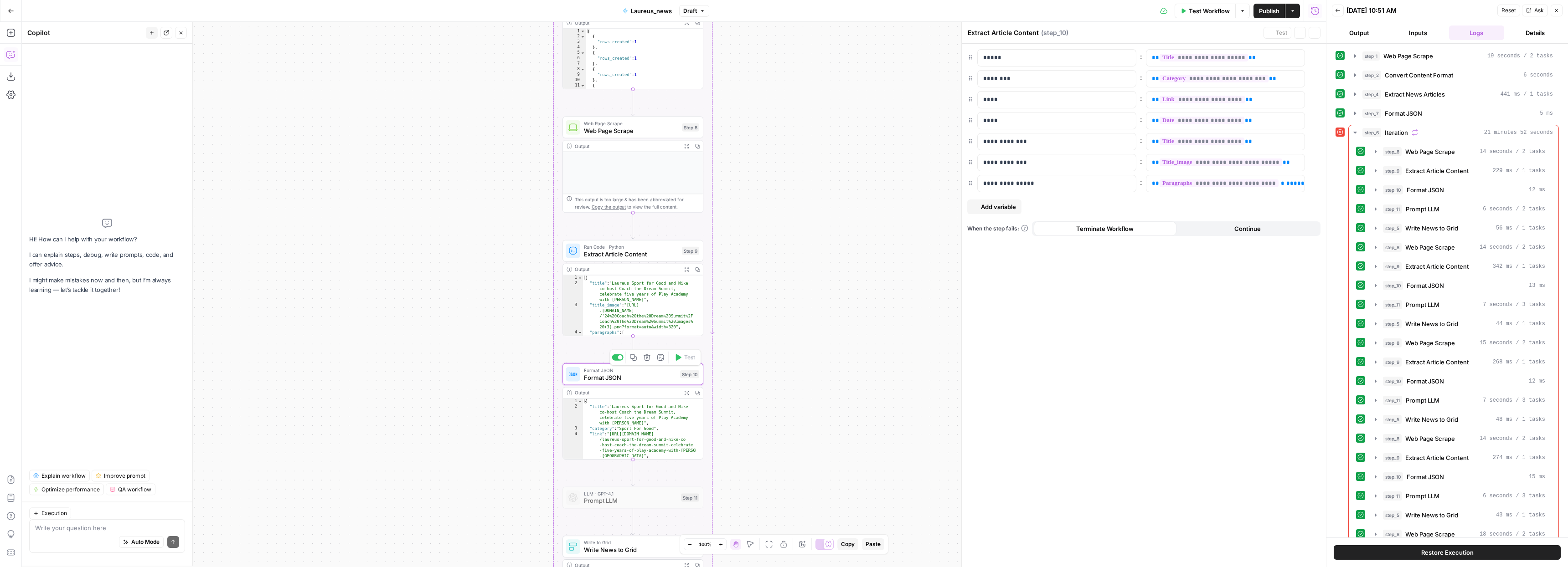
type textarea "Format JSON"
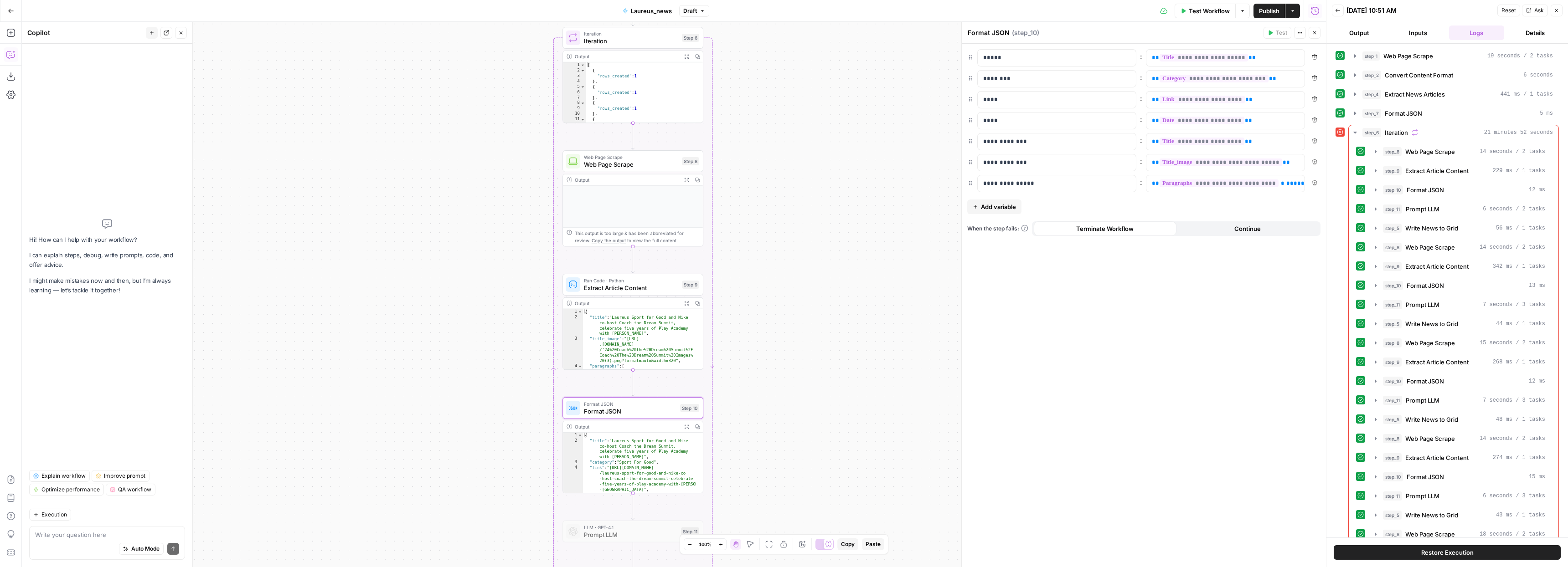
scroll to position [0, 0]
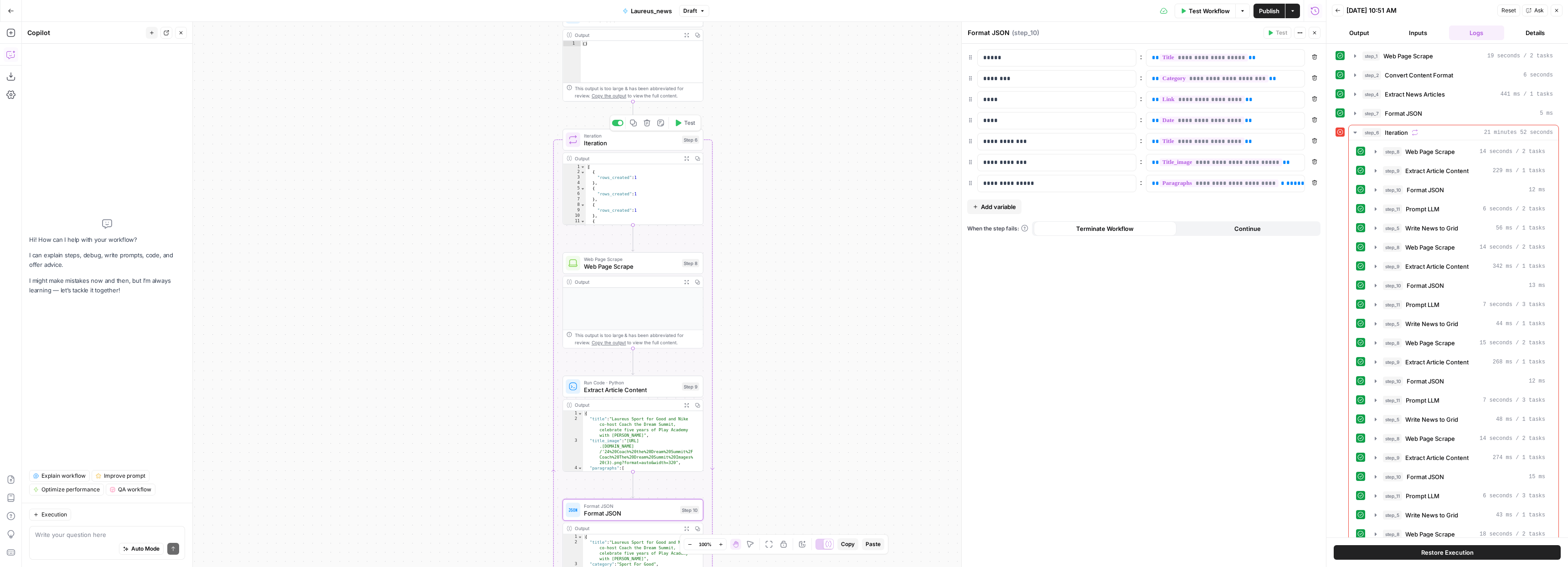
click at [614, 140] on span "Iteration" at bounding box center [631, 143] width 95 height 9
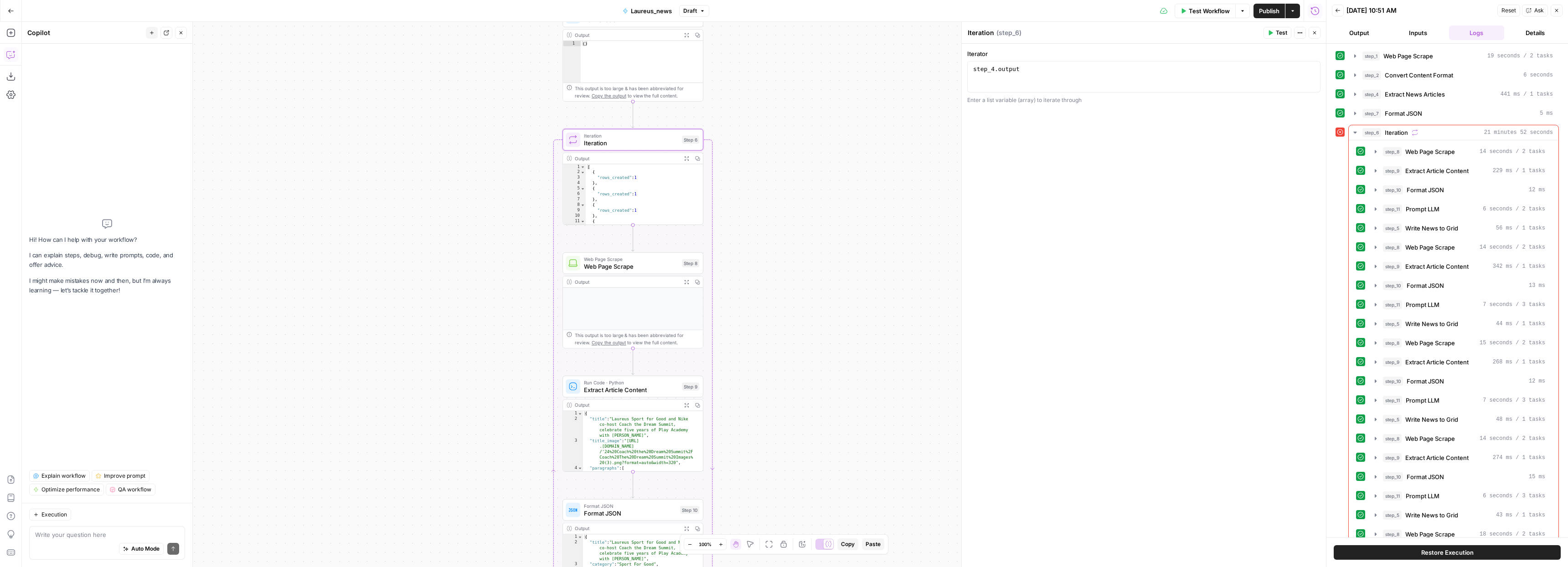
click at [623, 160] on div "Output" at bounding box center [626, 159] width 103 height 7
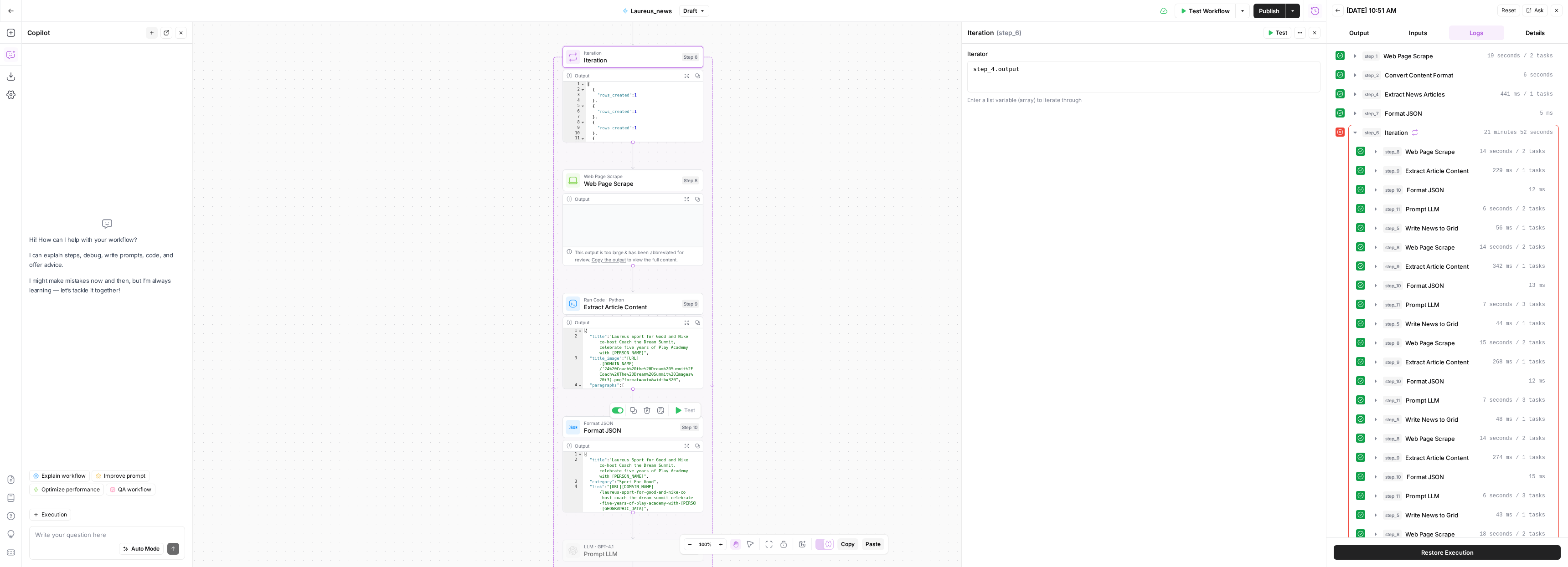
click at [644, 435] on span "Format JSON" at bounding box center [631, 430] width 93 height 9
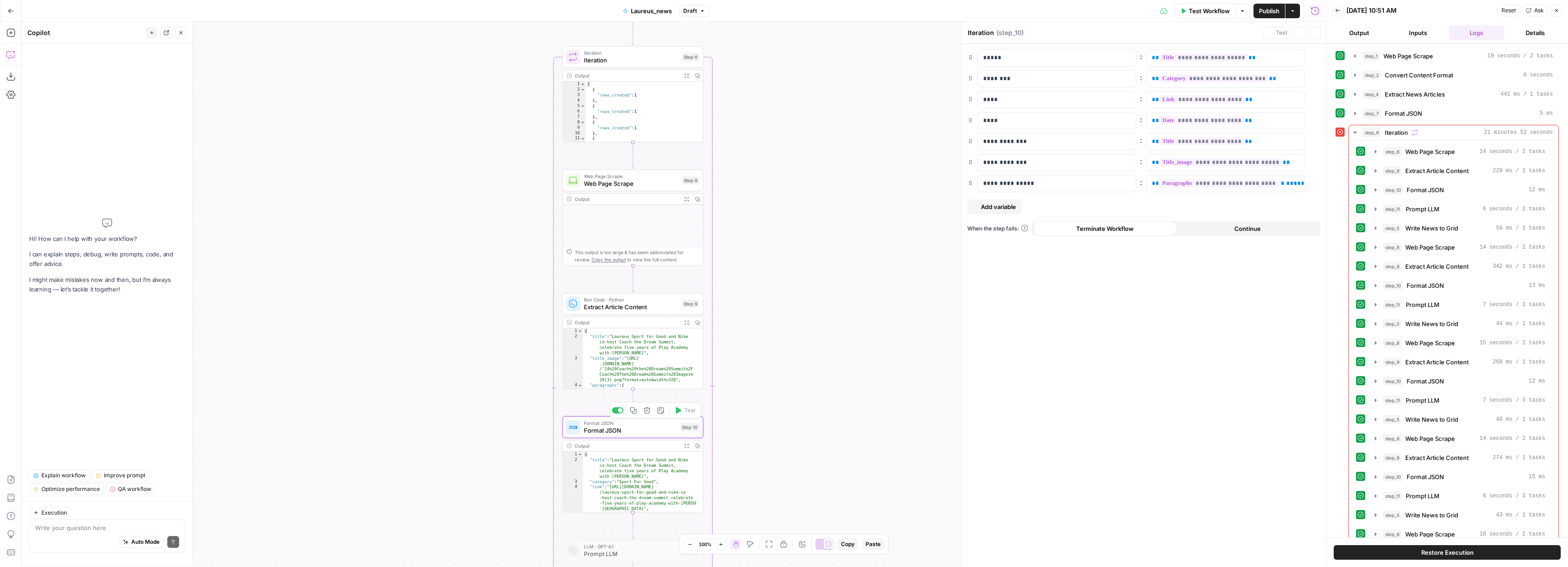
type textarea "Format JSON"
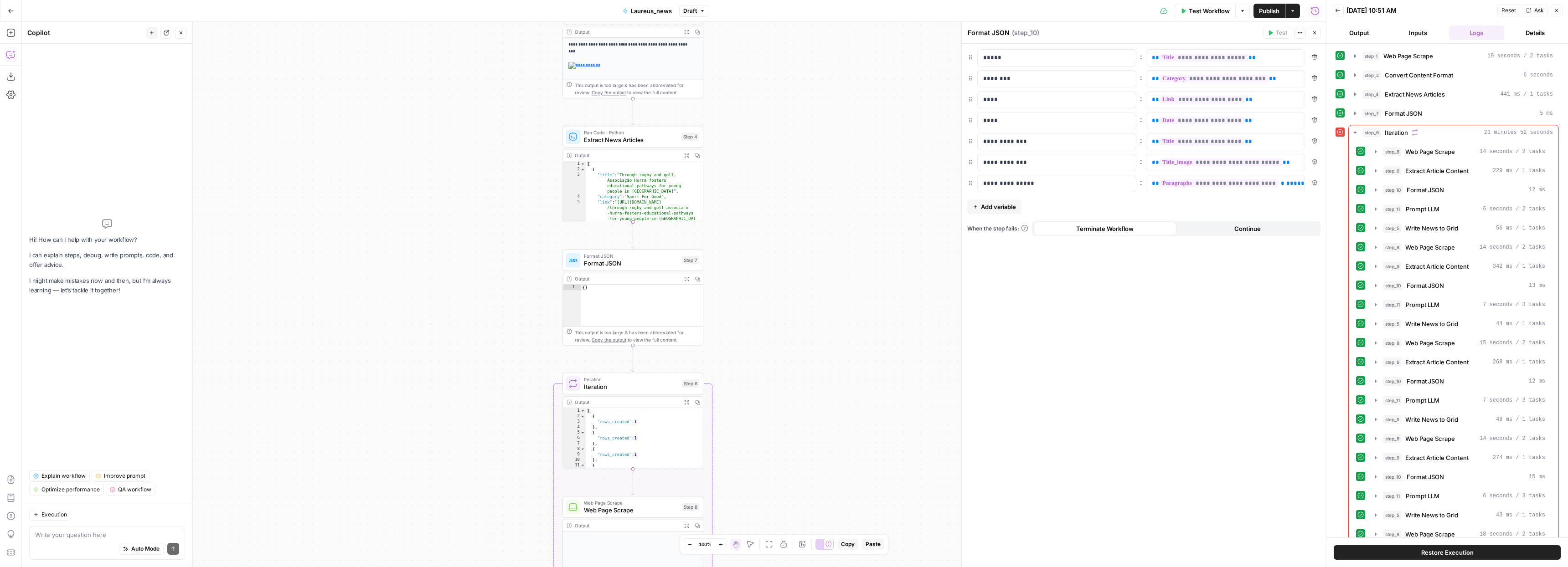
click at [609, 259] on span "Format JSON" at bounding box center [631, 263] width 95 height 9
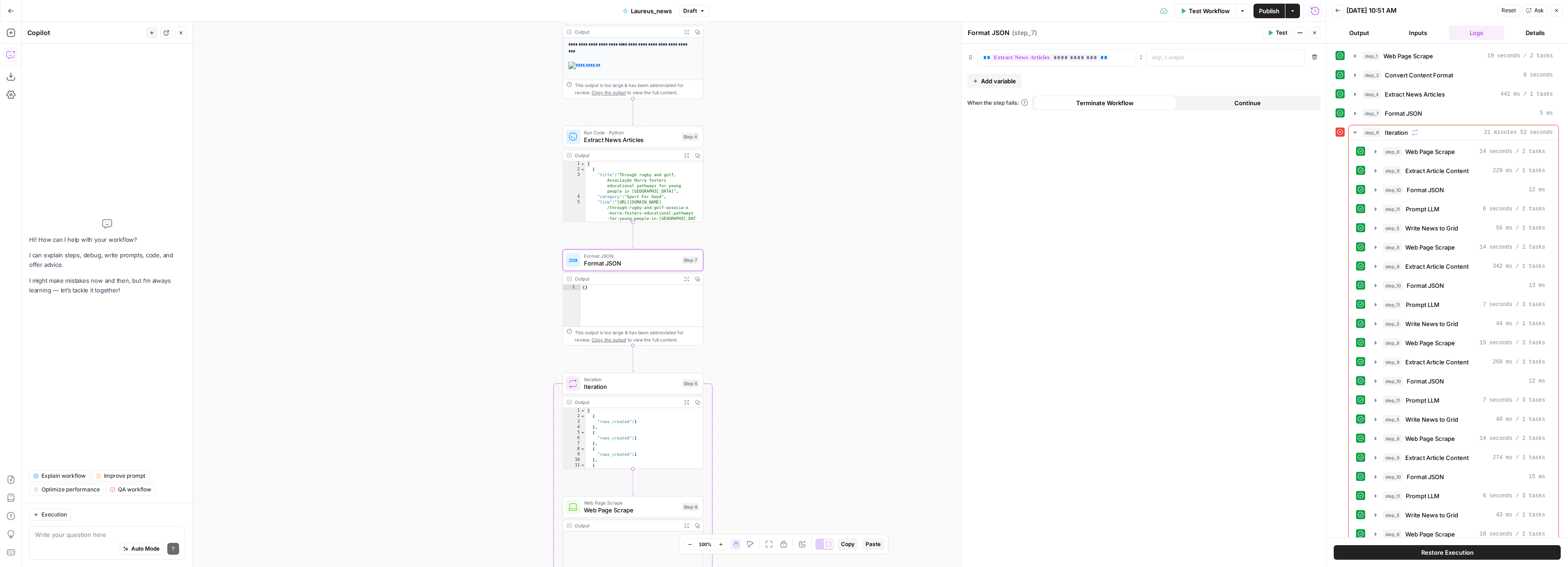
click at [620, 129] on span "Run Code · Python" at bounding box center [631, 132] width 94 height 7
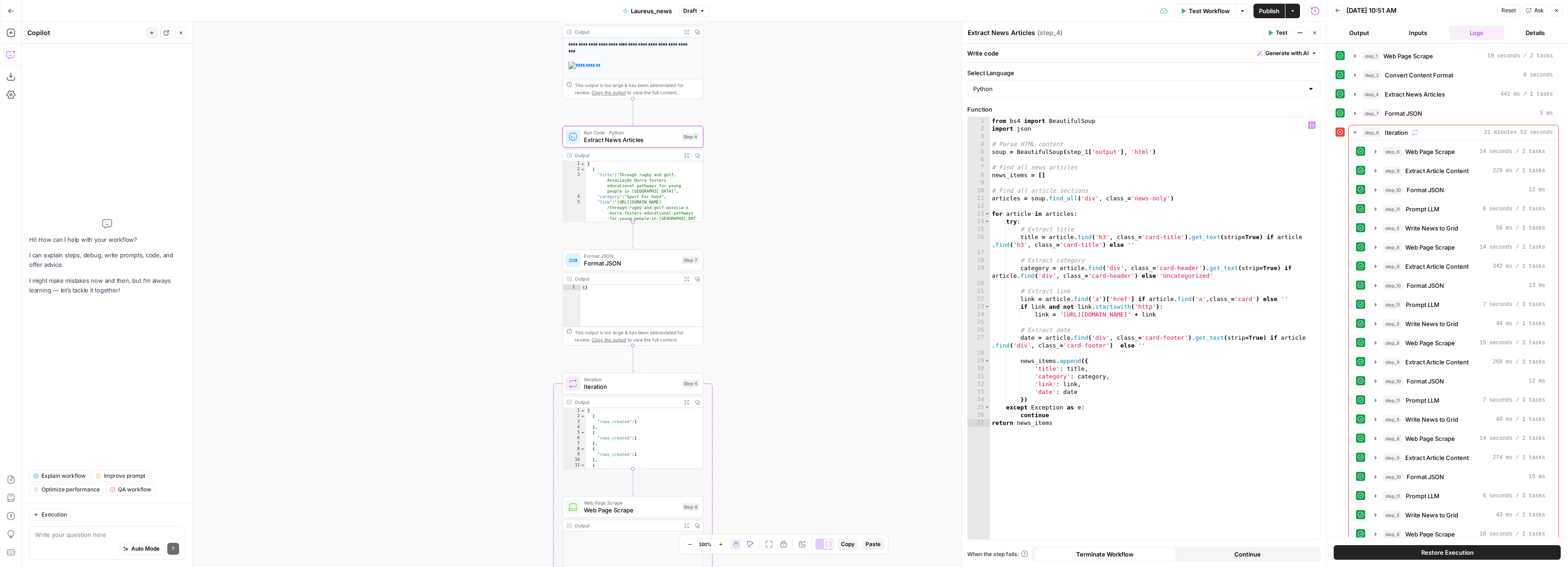
type textarea "**********"
click at [1030, 339] on div "from bs4 import BeautifulSoup import json # Parse HTML content soup = Beautiful…" at bounding box center [1155, 337] width 330 height 438
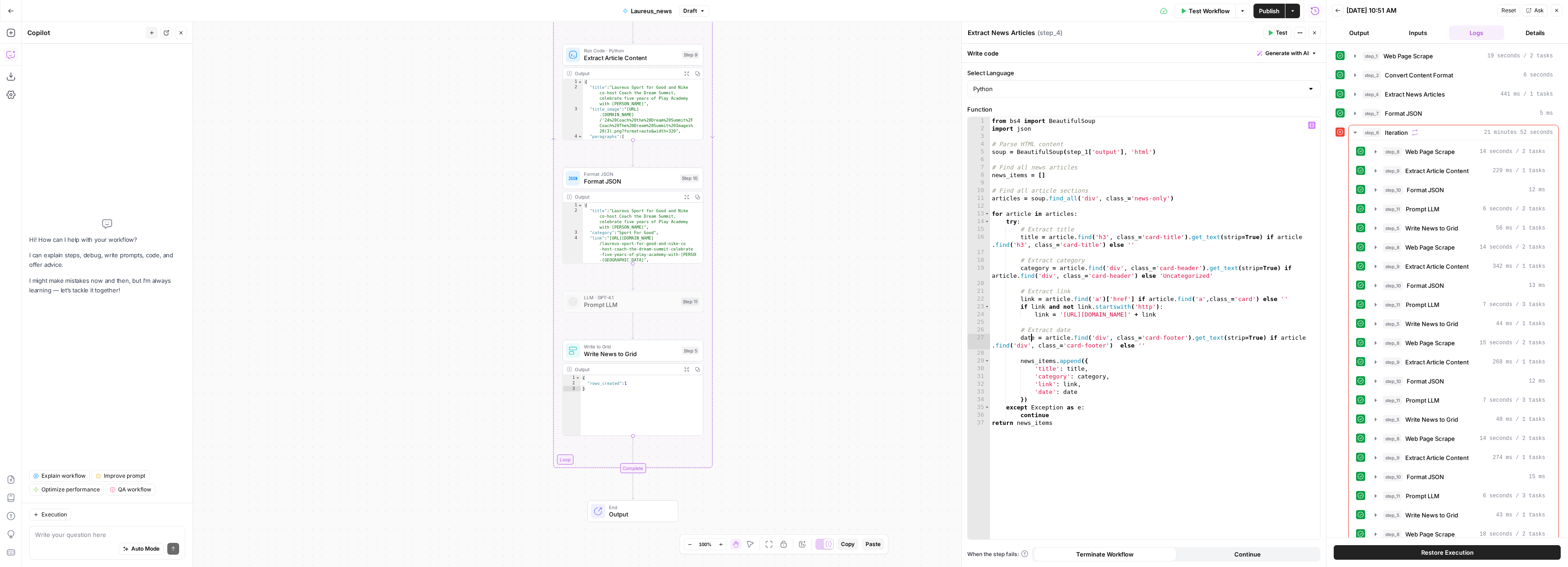
click at [616, 181] on span "Format JSON" at bounding box center [631, 181] width 93 height 9
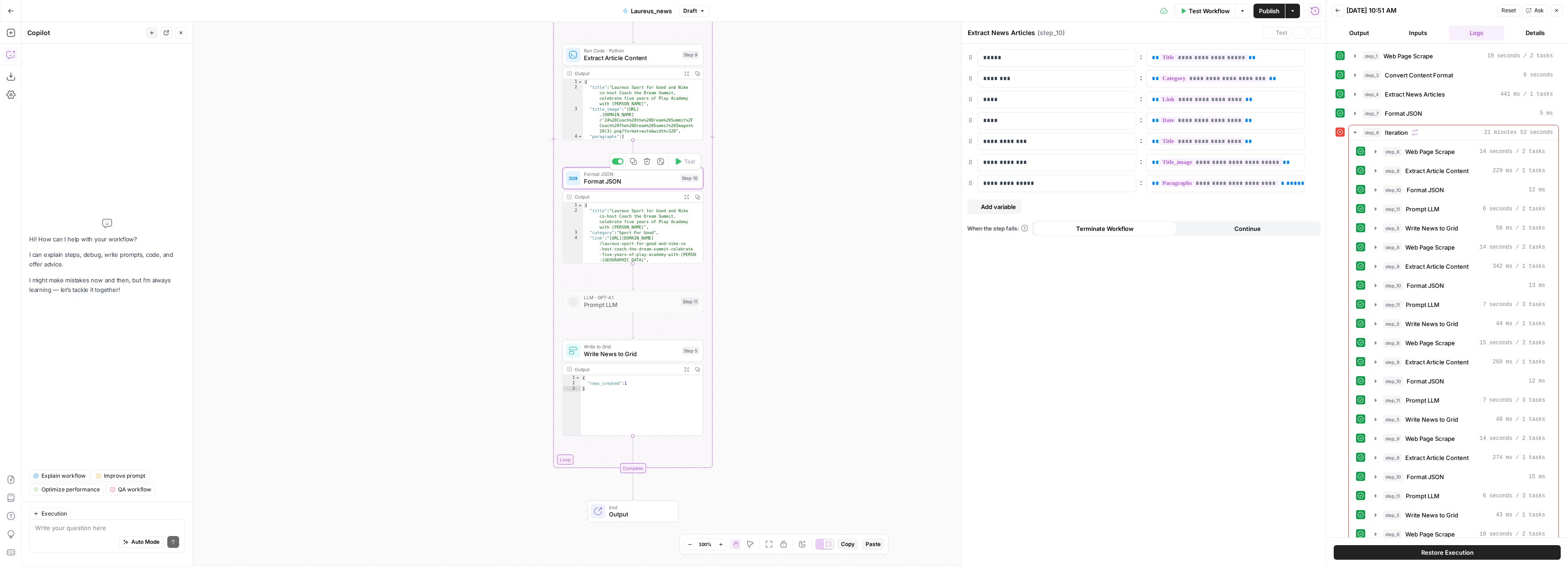
type textarea "Format JSON"
click at [1300, 31] on div "Remove" at bounding box center [1315, 39] width 35 height 17
click at [1300, 33] on icon "button" at bounding box center [1300, 32] width 5 height 5
click at [1166, 45] on div "**********" at bounding box center [1144, 305] width 364 height 523
click at [93, 528] on div "Write your question here Auto Mode Send" at bounding box center [107, 542] width 156 height 33
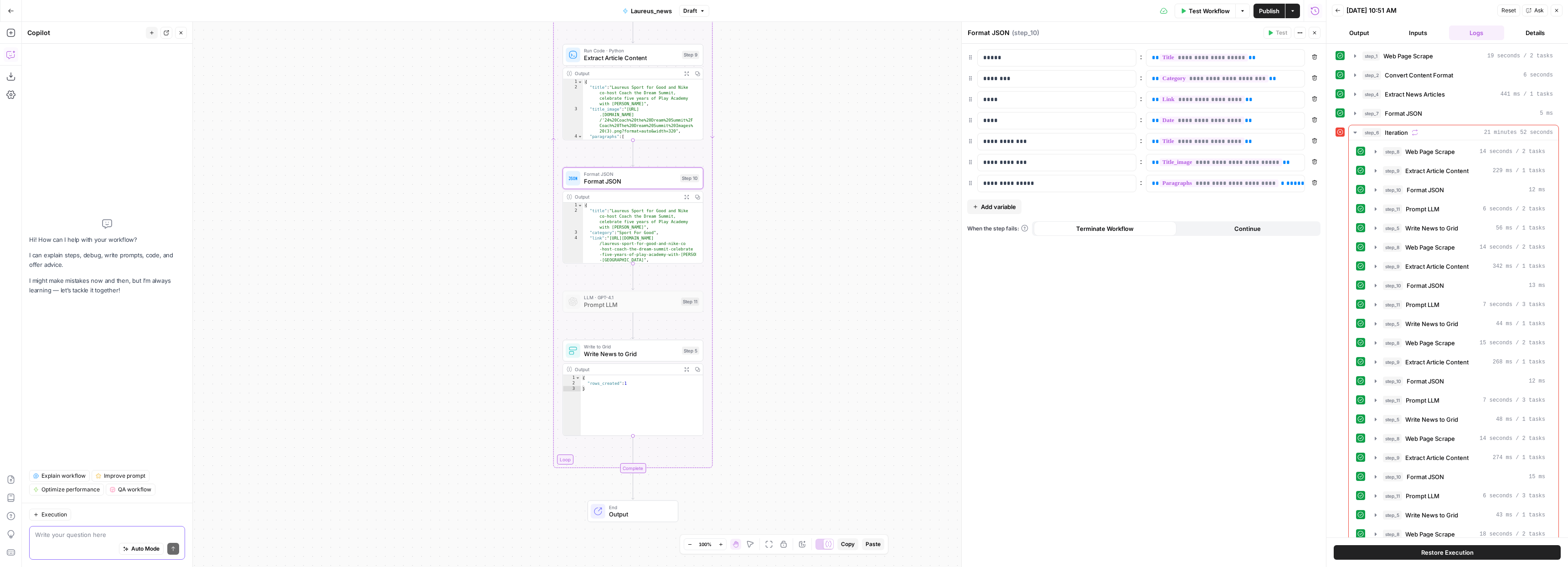
click at [93, 531] on textarea at bounding box center [107, 535] width 144 height 9
type textarea "F"
click at [95, 535] on textarea "convert date to Datetime in step 10" at bounding box center [107, 535] width 144 height 9
type textarea "Convert date to Datetime in step 10"
click at [175, 549] on icon "submit" at bounding box center [173, 549] width 5 height 5
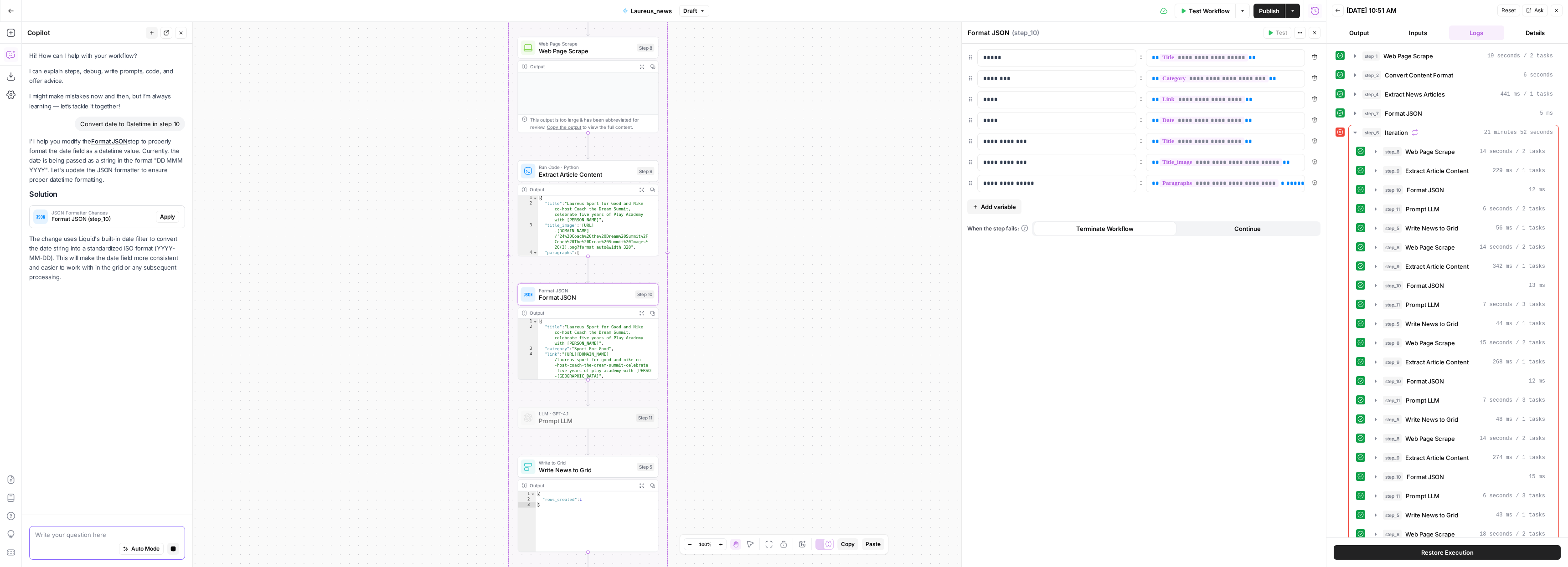
click at [171, 218] on span "Apply" at bounding box center [167, 216] width 15 height 8
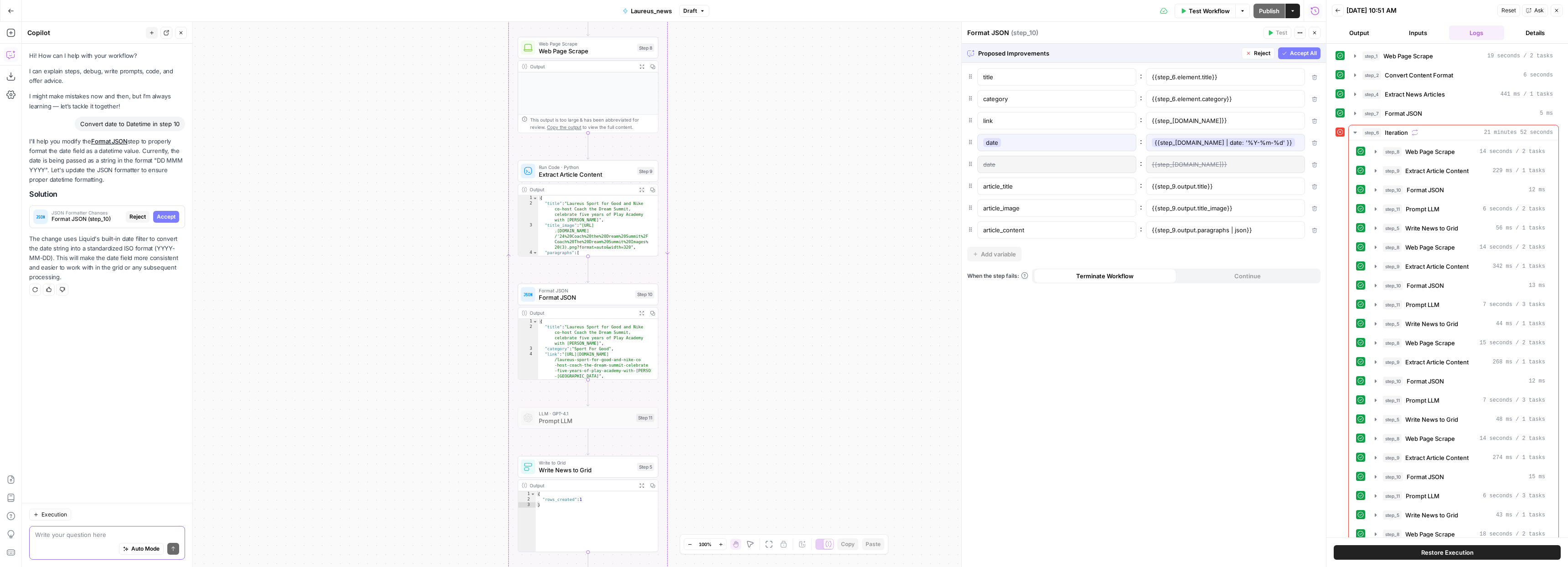
click at [1207, 251] on div "title : {{step_6.element.title}} category : {{step_6.element.category}} link : …" at bounding box center [1144, 315] width 364 height 504
click at [1290, 140] on div "{{step_[DOMAIN_NAME] | date: '%Y-%m-%d' }}" at bounding box center [1225, 143] width 159 height 18
click at [1301, 53] on span "Accept All" at bounding box center [1303, 53] width 27 height 8
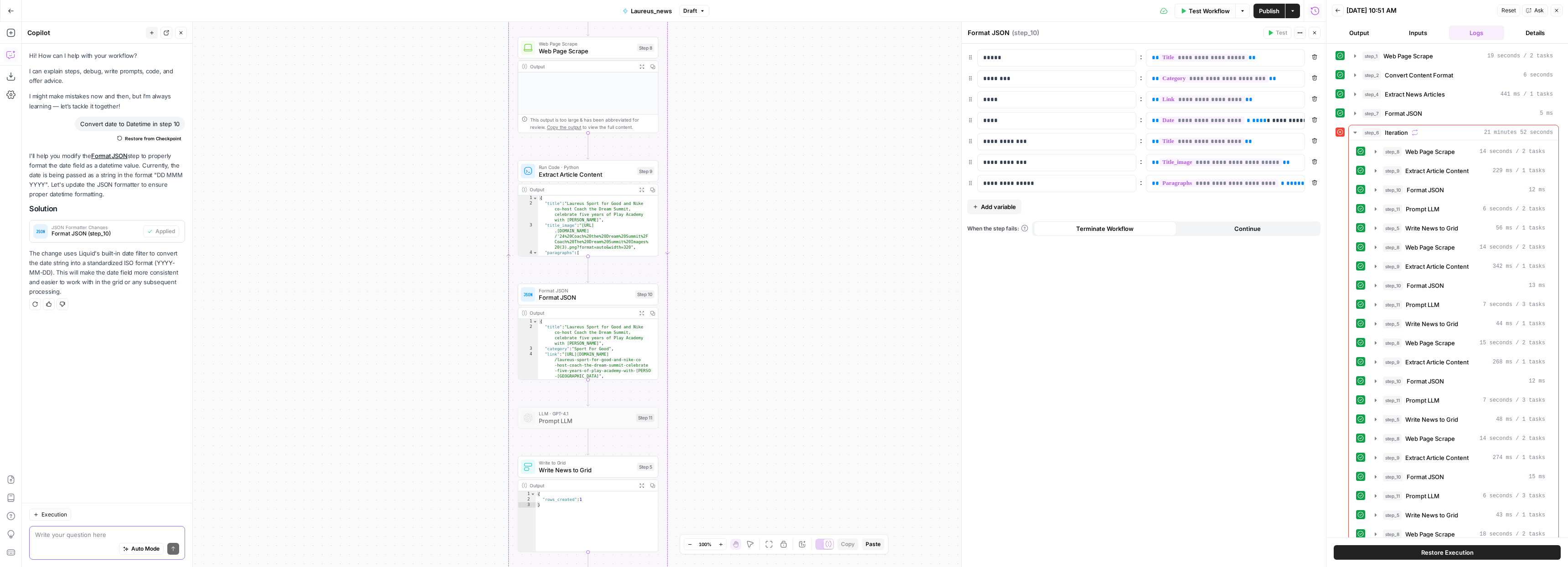
click at [1265, 9] on span "Publish" at bounding box center [1269, 11] width 20 height 9
click at [1218, 11] on span "Test Workflow" at bounding box center [1209, 11] width 41 height 9
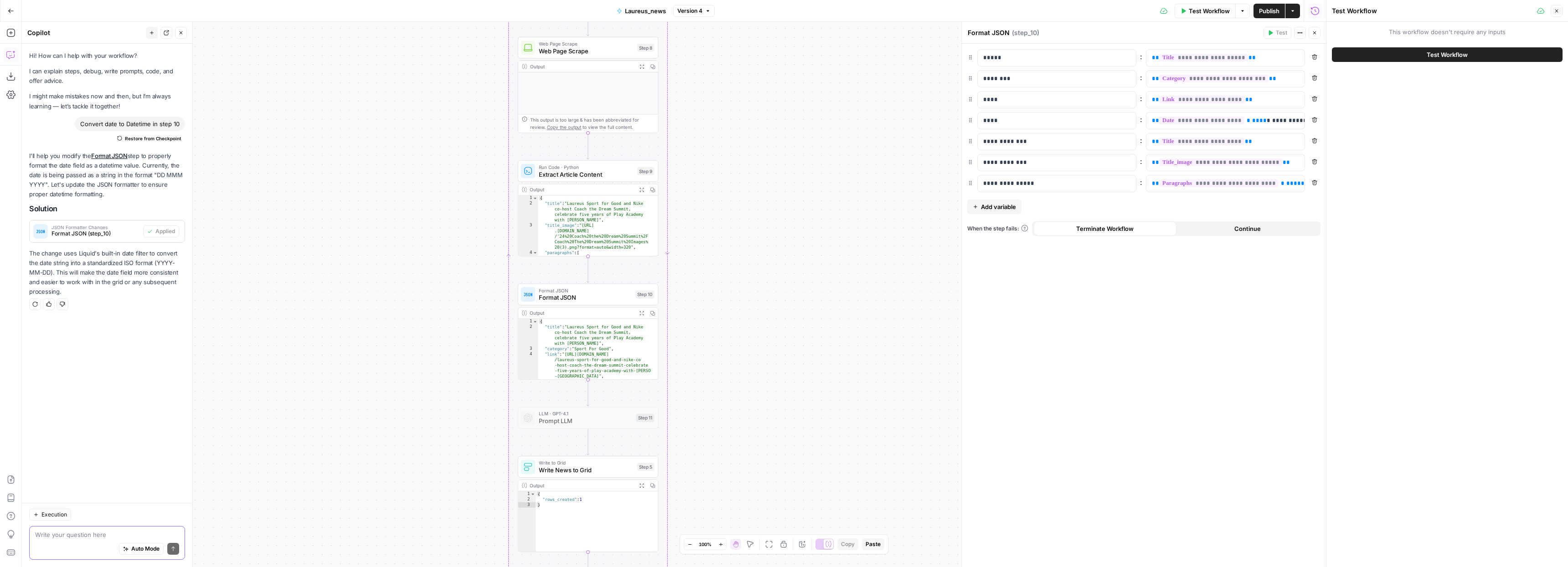
click at [1454, 53] on span "Test Workflow" at bounding box center [1447, 54] width 41 height 9
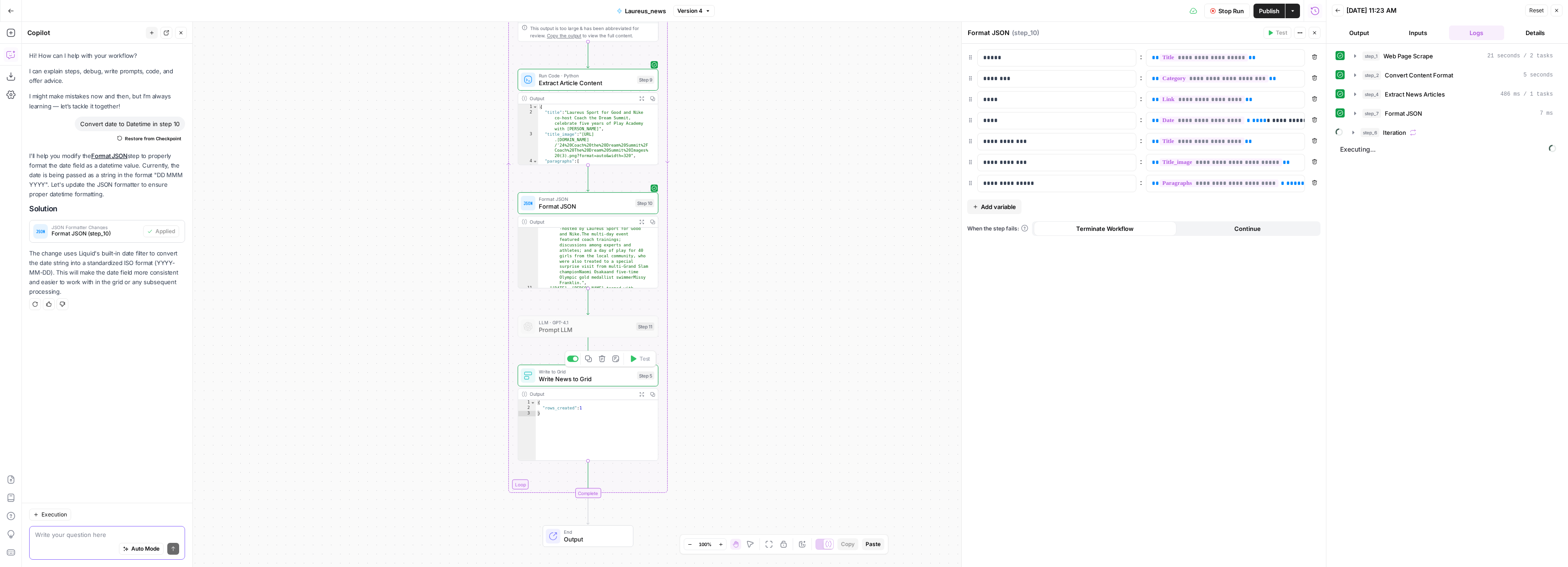
click at [573, 372] on span "Write to Grid" at bounding box center [586, 372] width 95 height 7
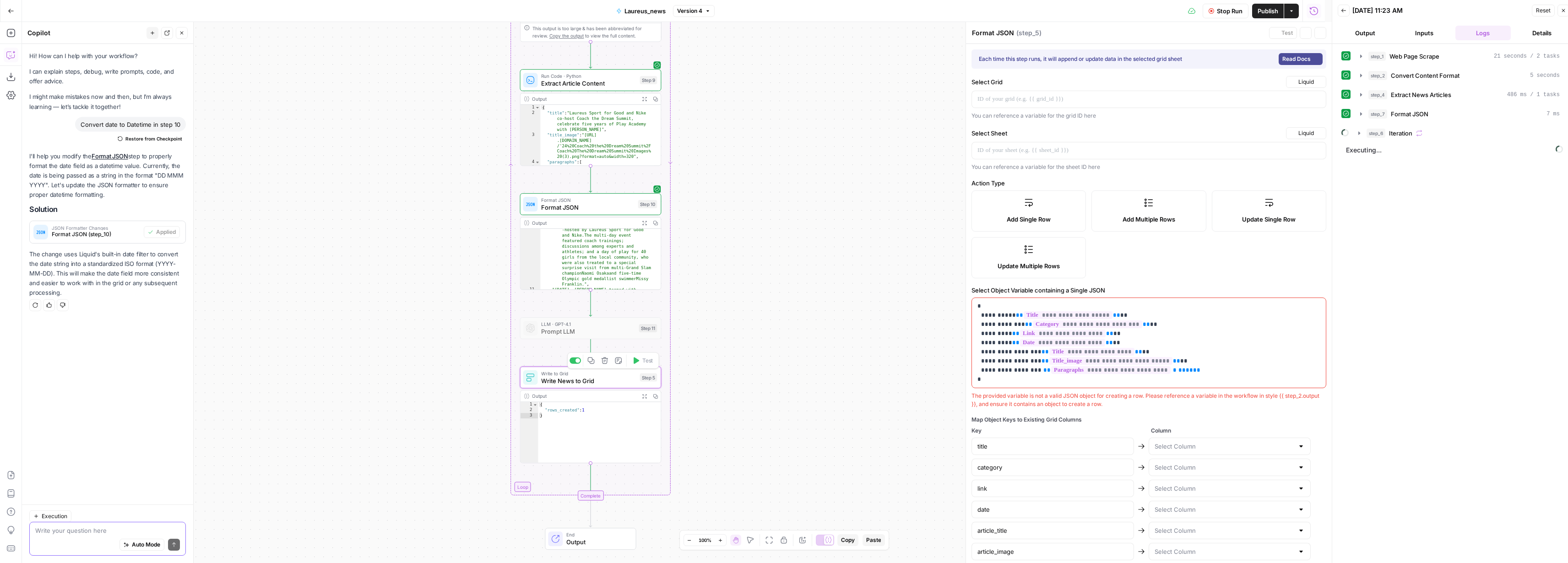
type textarea "Write News to Grid"
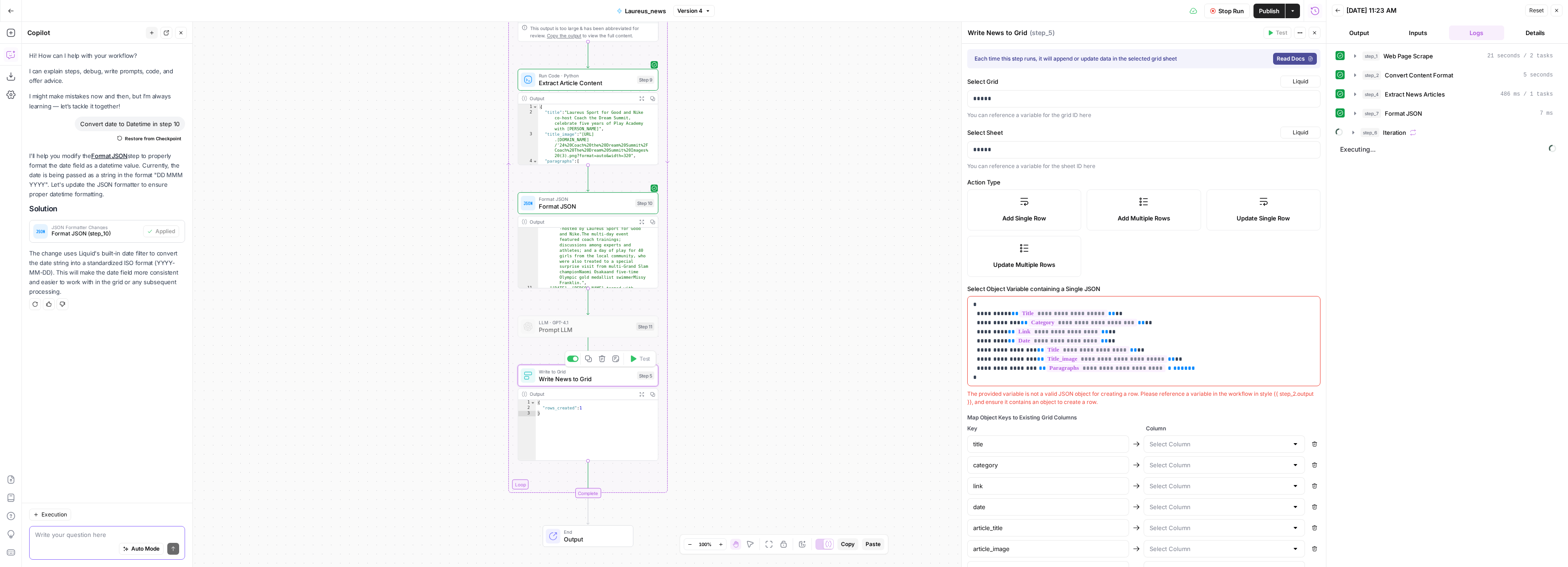
type input "article_title"
type input "article_category"
type input "article_link"
type input "date"
type input "article_title_"
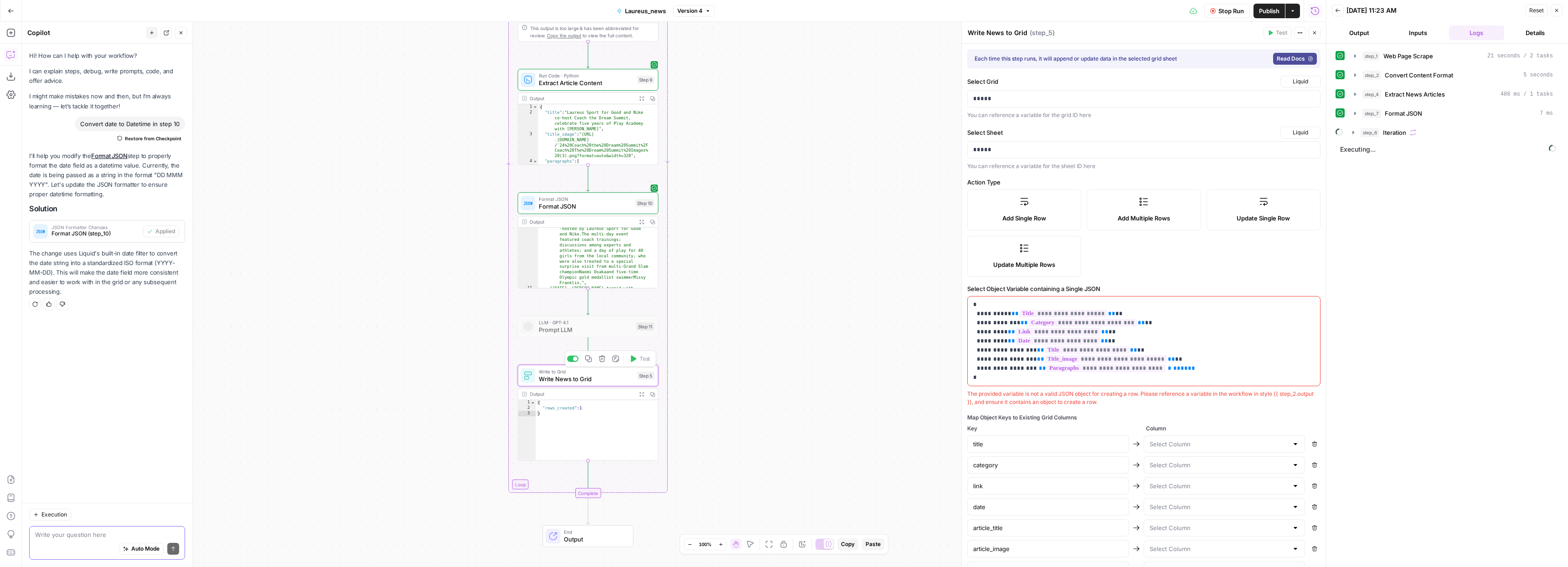
type input "article_image"
type input "article_paragraphs"
click at [1180, 365] on p "**********" at bounding box center [1141, 342] width 335 height 82
click at [1084, 341] on span "**********" at bounding box center [1058, 341] width 85 height 8
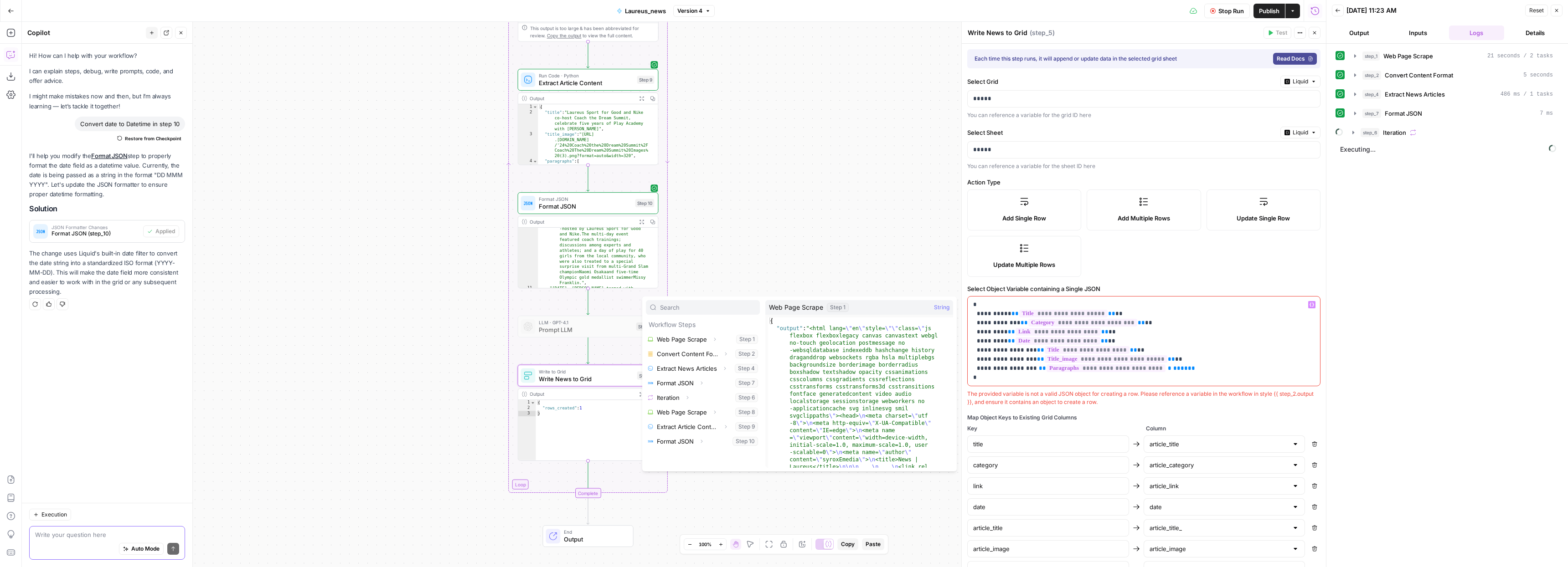
click at [1219, 5] on button "Stop Run" at bounding box center [1227, 11] width 46 height 15
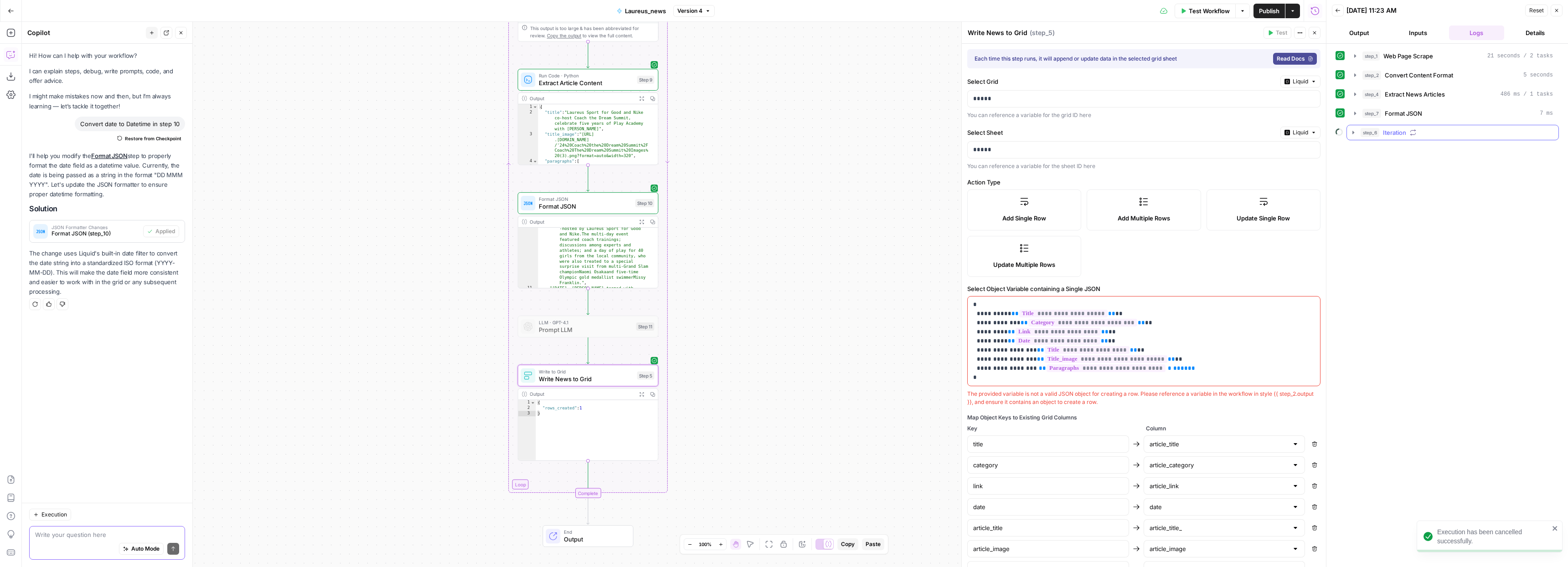
click at [1354, 133] on icon "button" at bounding box center [1353, 132] width 7 height 7
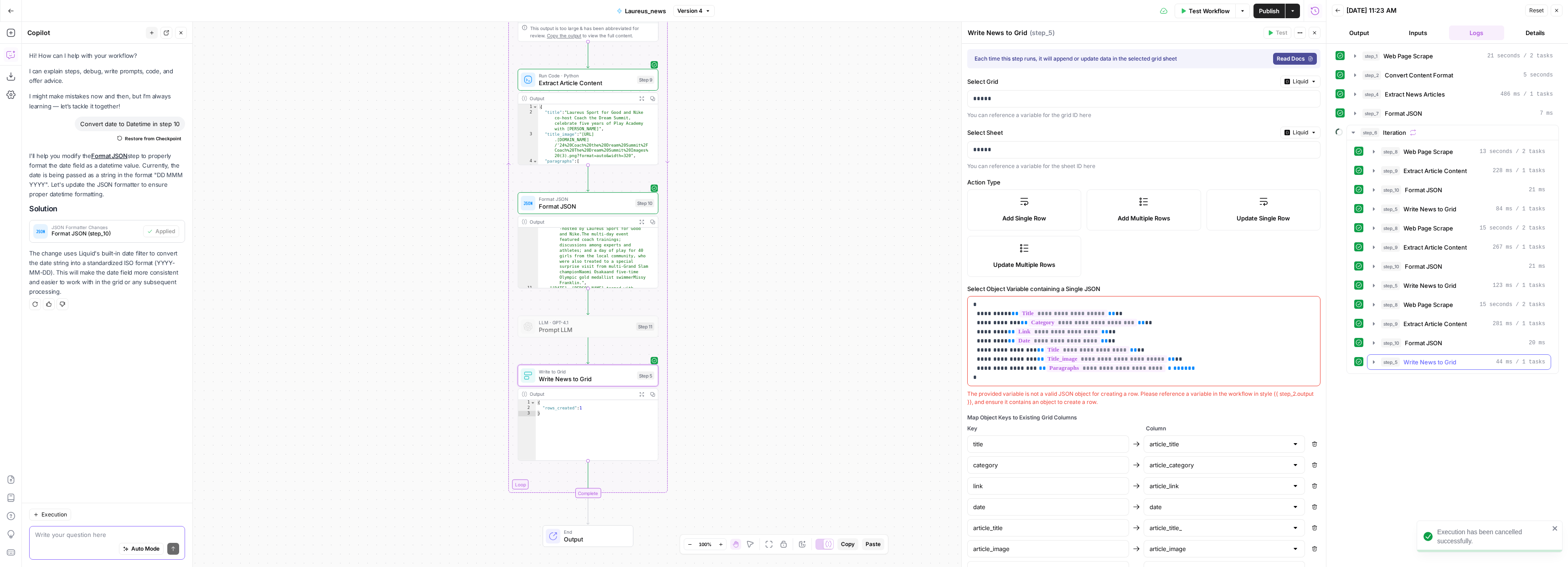
click at [1372, 362] on icon "button" at bounding box center [1373, 362] width 7 height 7
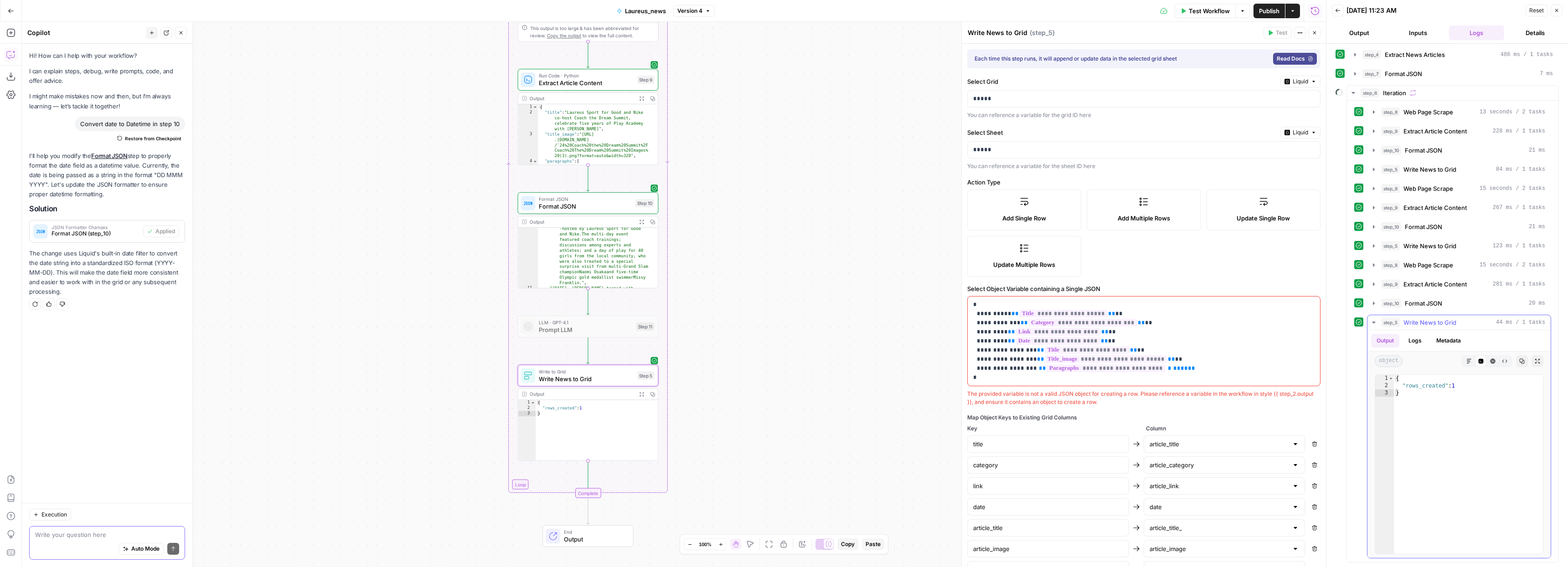
click at [1412, 340] on button "Logs" at bounding box center [1415, 341] width 25 height 14
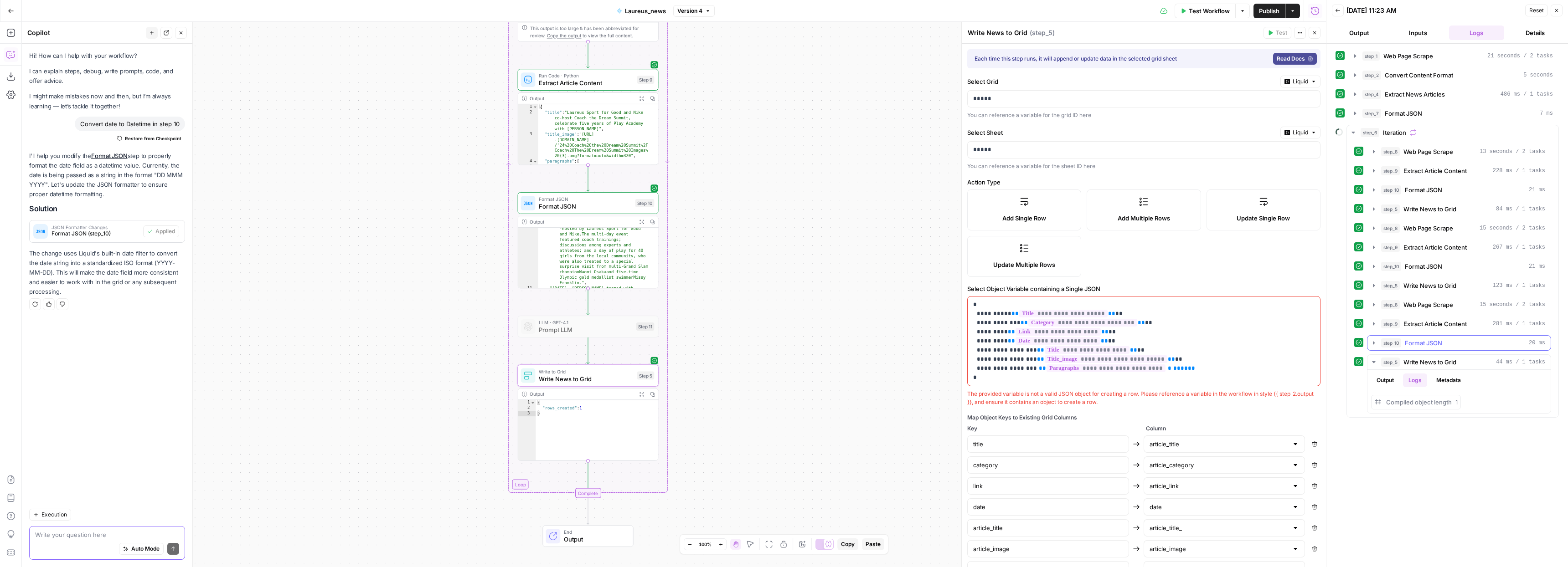
scroll to position [0, 0]
click at [1465, 343] on div "step_10 Format JSON 20 ms" at bounding box center [1463, 343] width 164 height 9
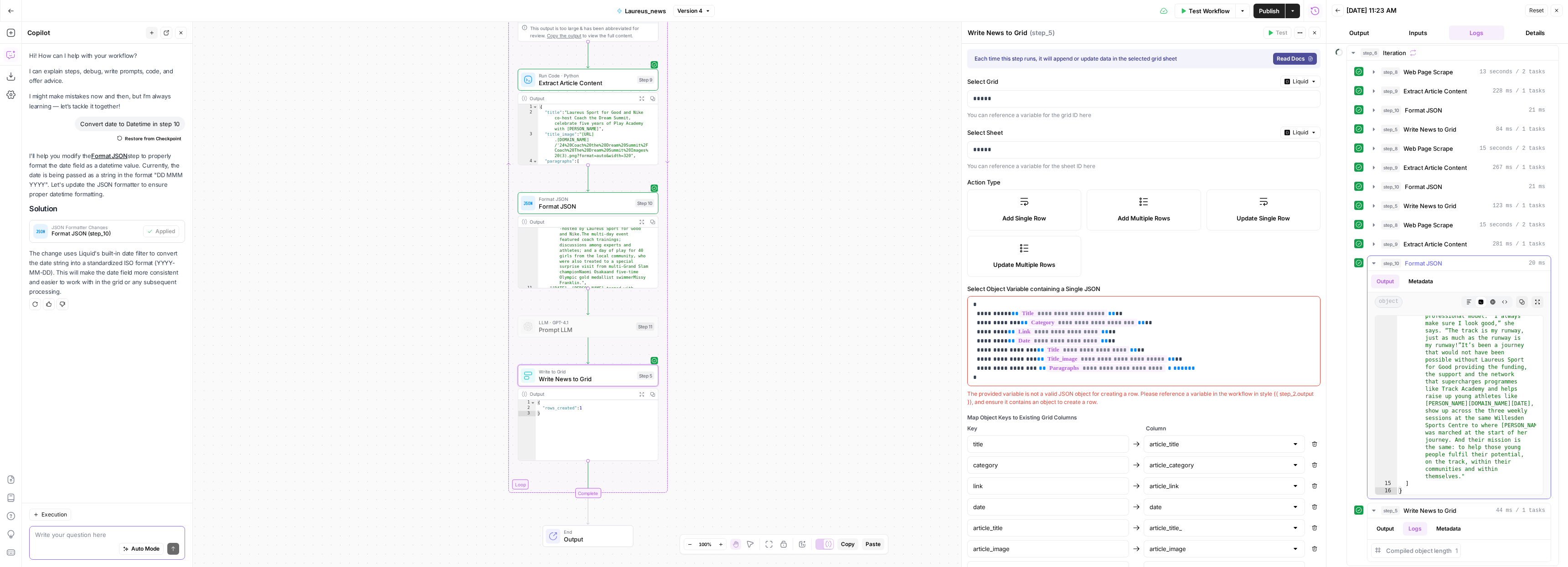
scroll to position [83, 0]
click at [553, 203] on span "Format JSON" at bounding box center [585, 206] width 93 height 9
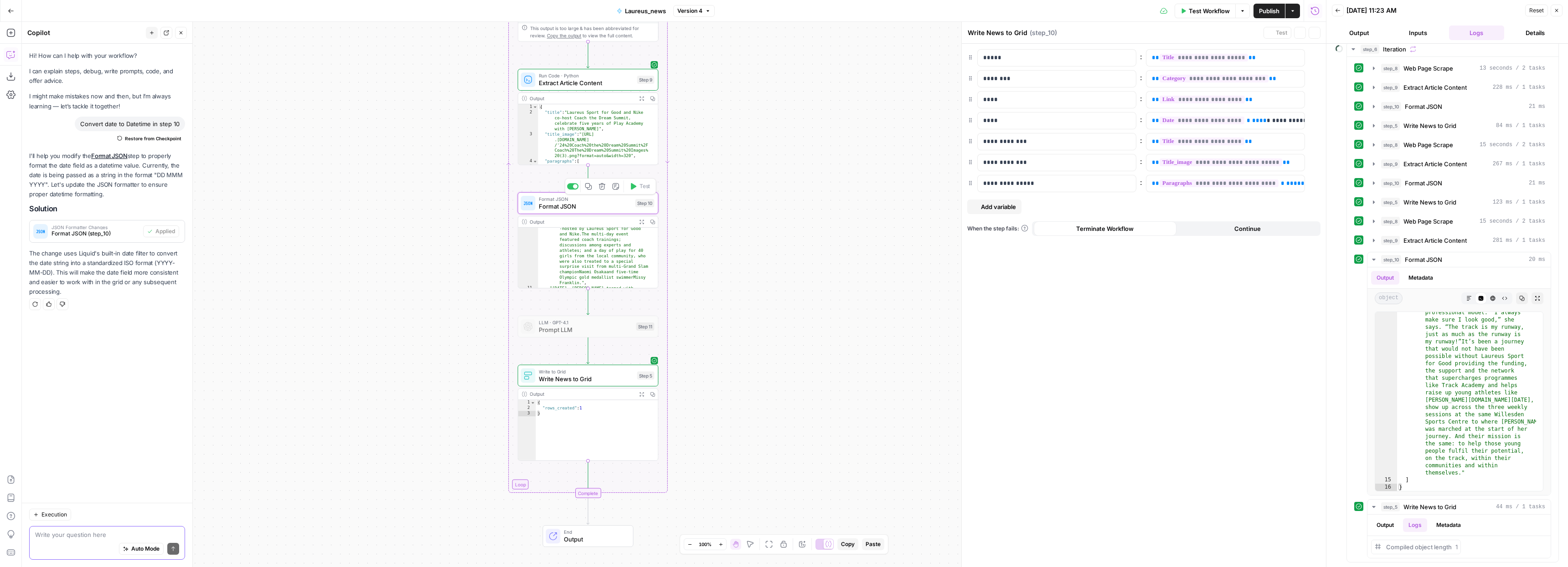
type textarea "Format JSON"
drag, startPoint x: 1238, startPoint y: 118, endPoint x: 1310, endPoint y: 121, distance: 72.1
click at [1310, 121] on div "**********" at bounding box center [1144, 121] width 353 height 18
copy p "**********"
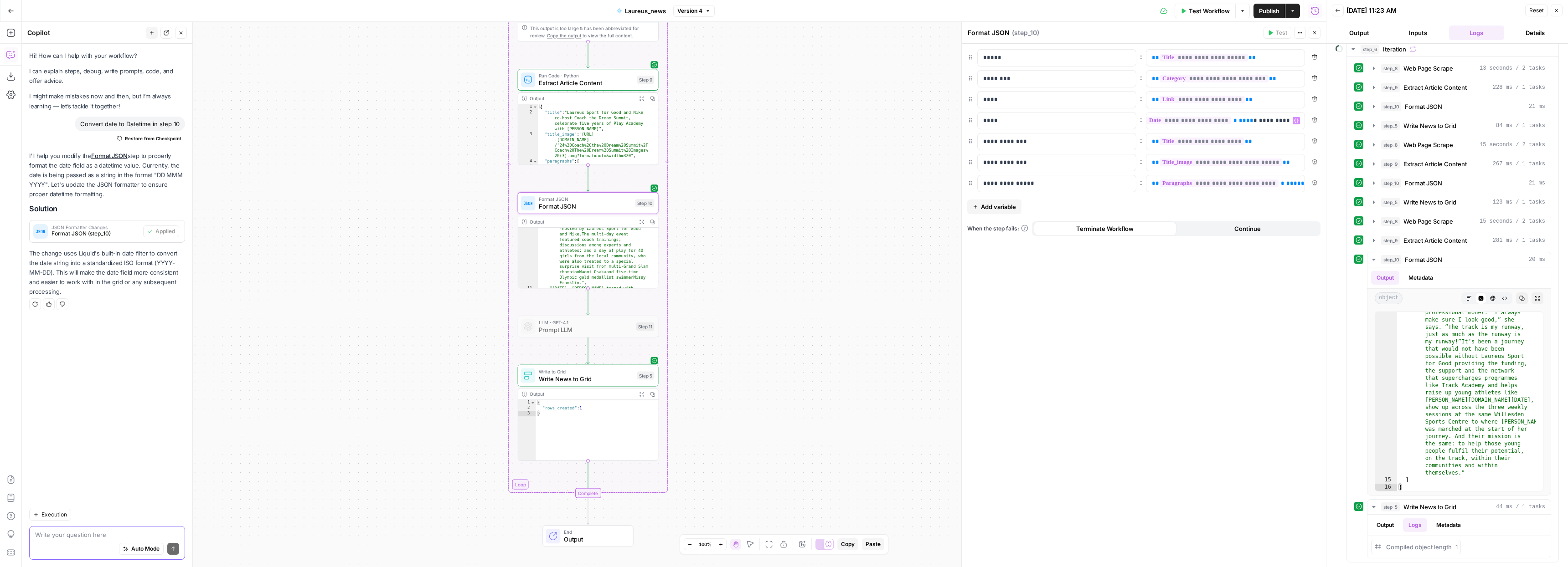
type textarea "*"
click at [584, 431] on div "{ "rows_created" : 1 }" at bounding box center [596, 435] width 122 height 71
click at [593, 371] on span "Write to Grid" at bounding box center [586, 372] width 95 height 7
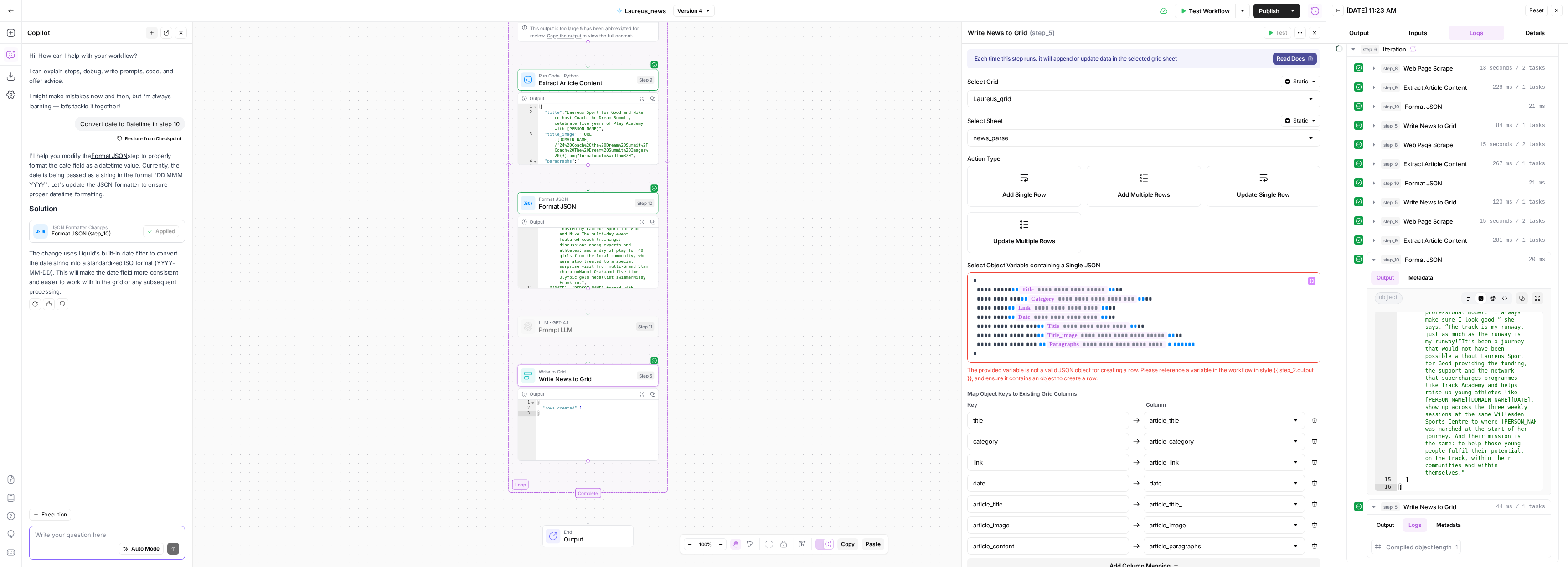
click at [1083, 315] on span "**********" at bounding box center [1058, 317] width 85 height 8
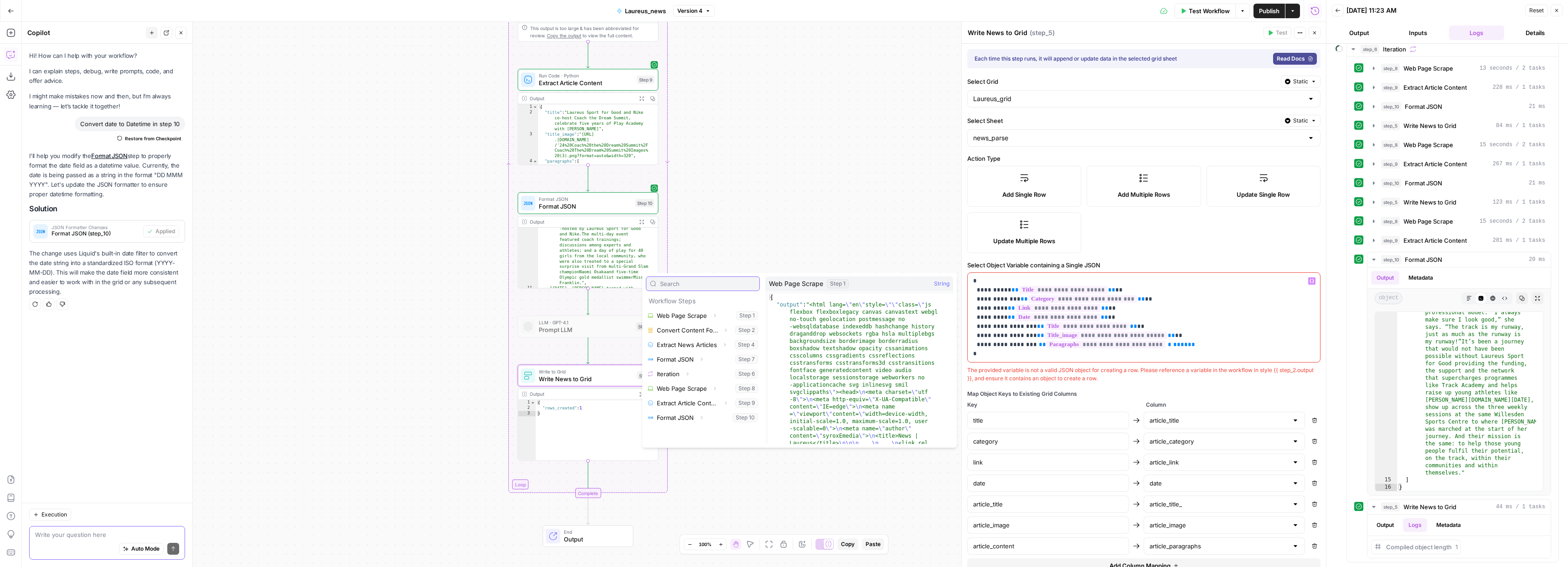
paste input "| date: '%Y-%m-%d' }}"
type input "| date: '%Y-%m-%d' }}"
click at [1082, 316] on span "**********" at bounding box center [1058, 317] width 85 height 8
click at [1101, 318] on span "**" at bounding box center [1104, 317] width 7 height 6
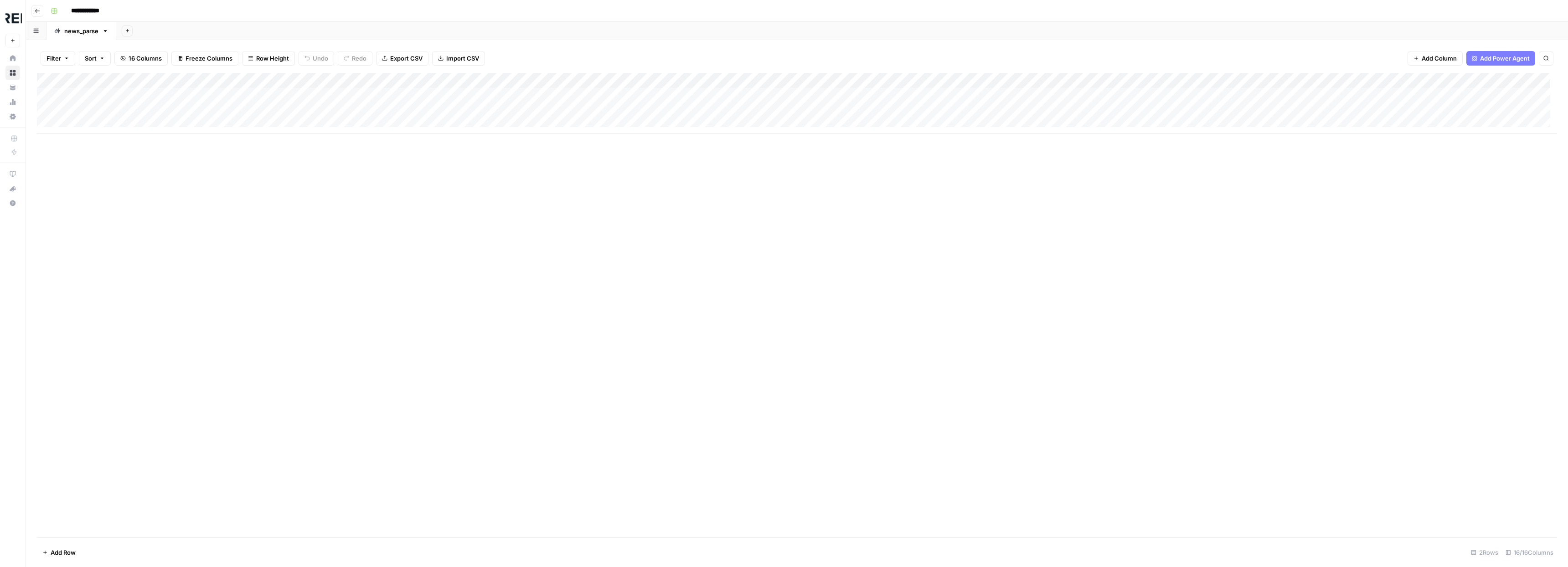
click div "Add Column"
click span "Datetime"
click div "Add Column"
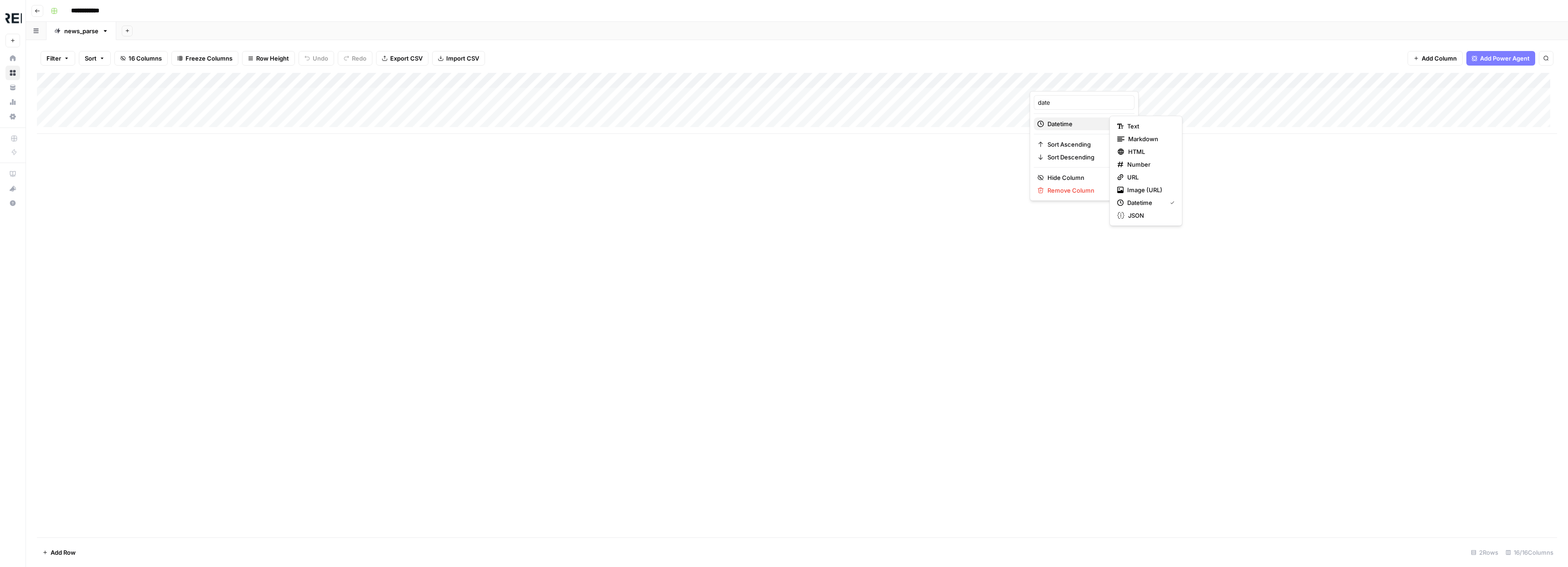
click span "Datetime"
click span "Text"
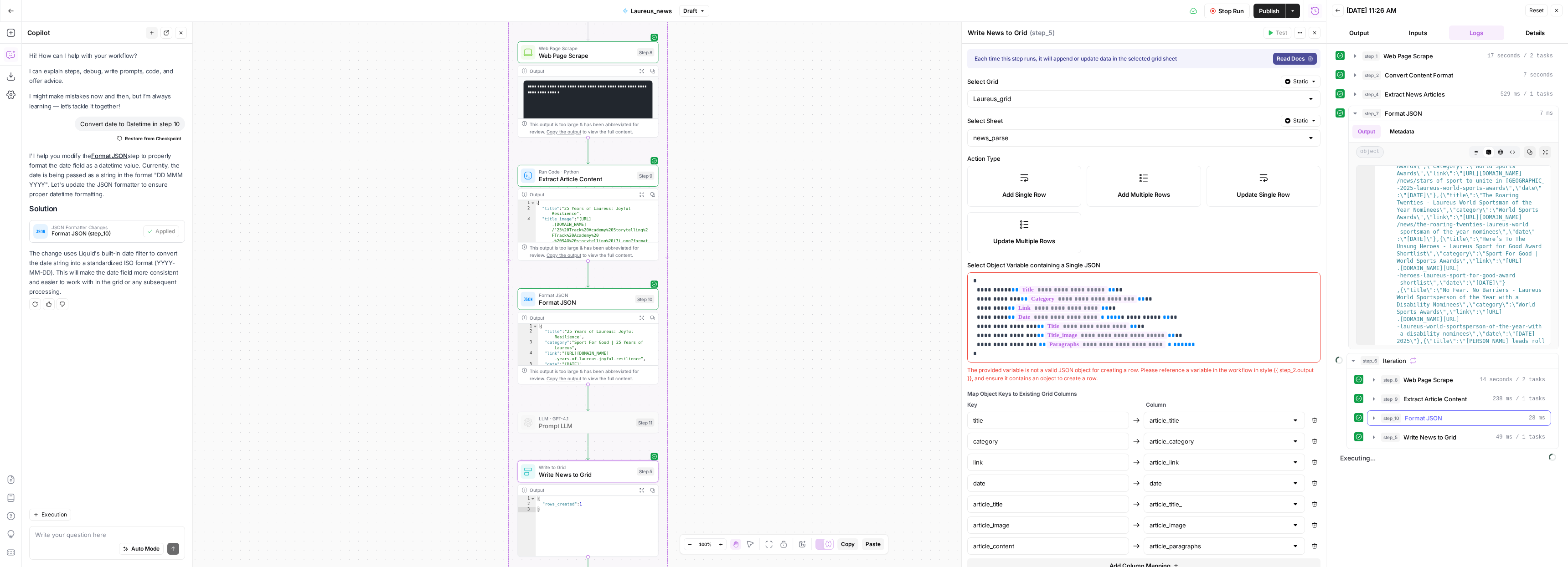
click at [1375, 418] on icon "button" at bounding box center [1373, 418] width 7 height 7
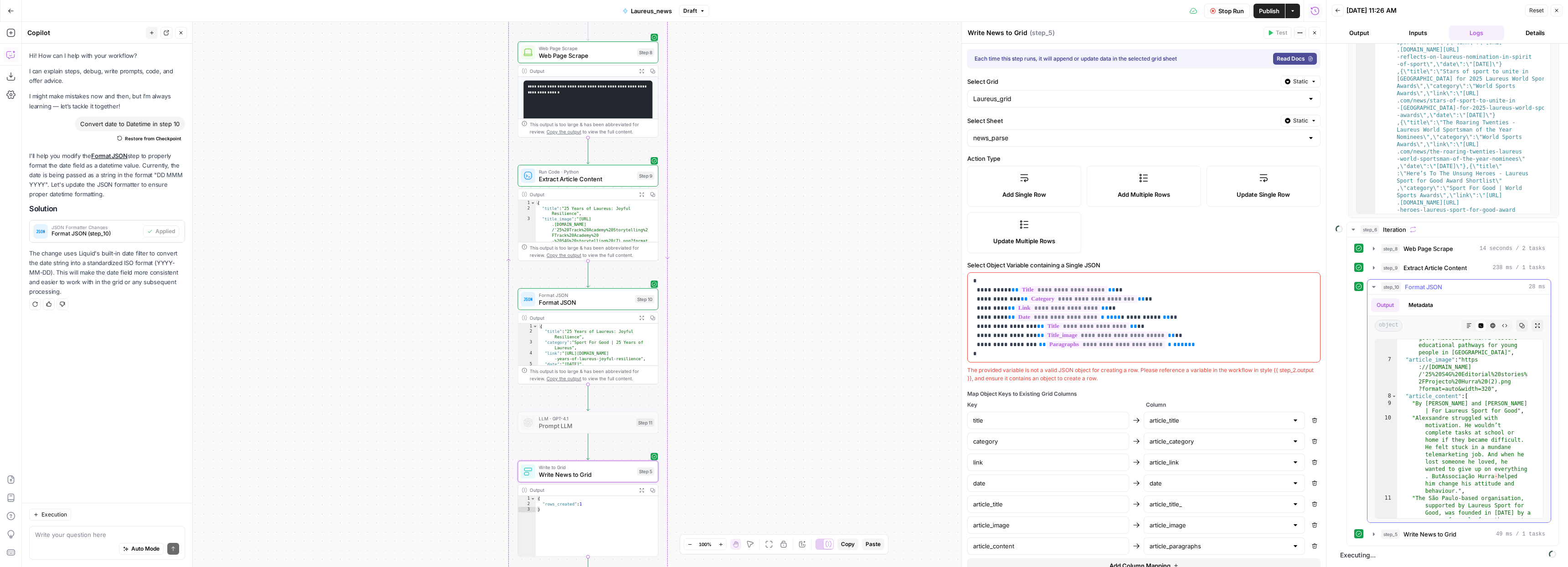
scroll to position [43, 0]
click at [1373, 285] on icon "button" at bounding box center [1373, 287] width 7 height 7
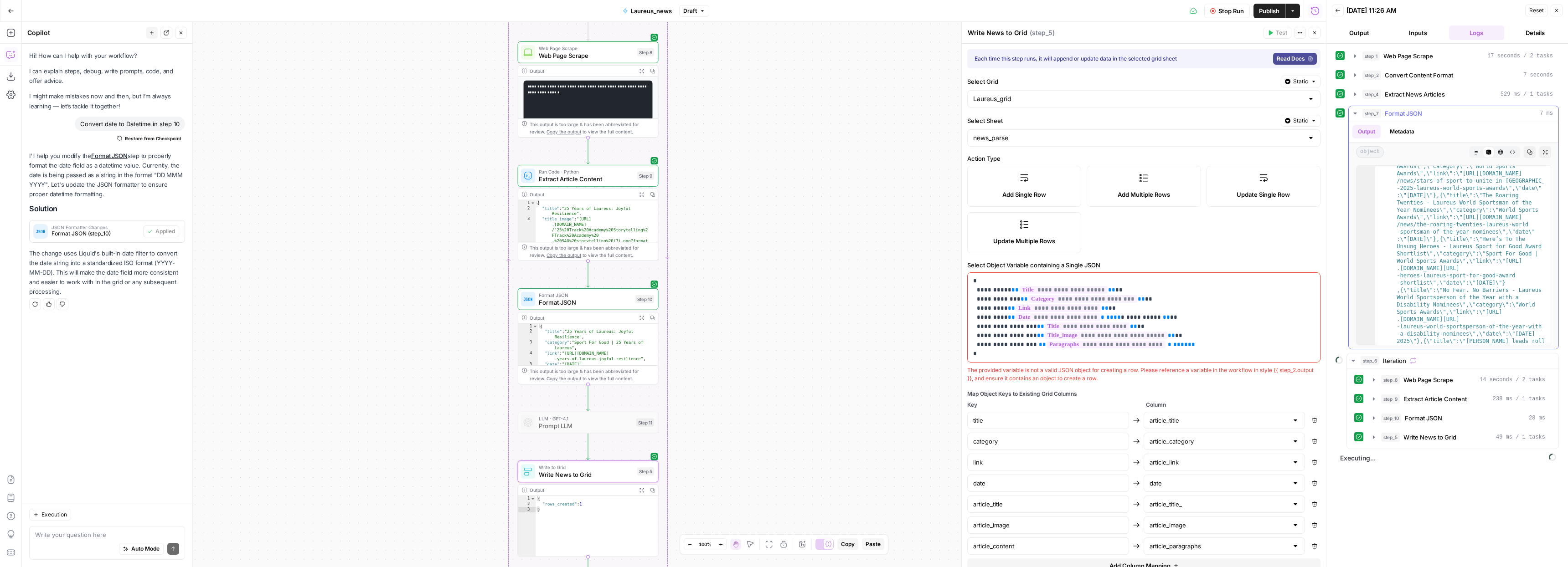
scroll to position [0, 0]
click at [1377, 438] on icon "button" at bounding box center [1373, 437] width 7 height 7
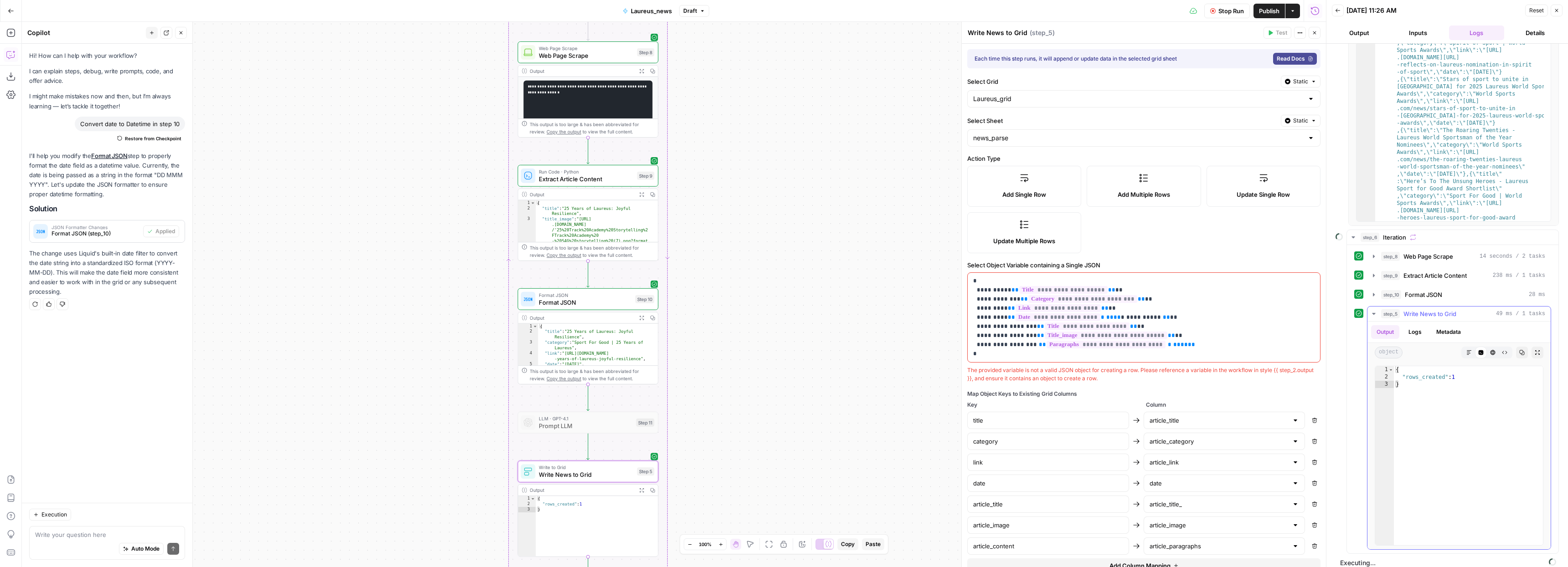
scroll to position [131, 0]
click at [1451, 325] on button "Metadata" at bounding box center [1449, 324] width 36 height 14
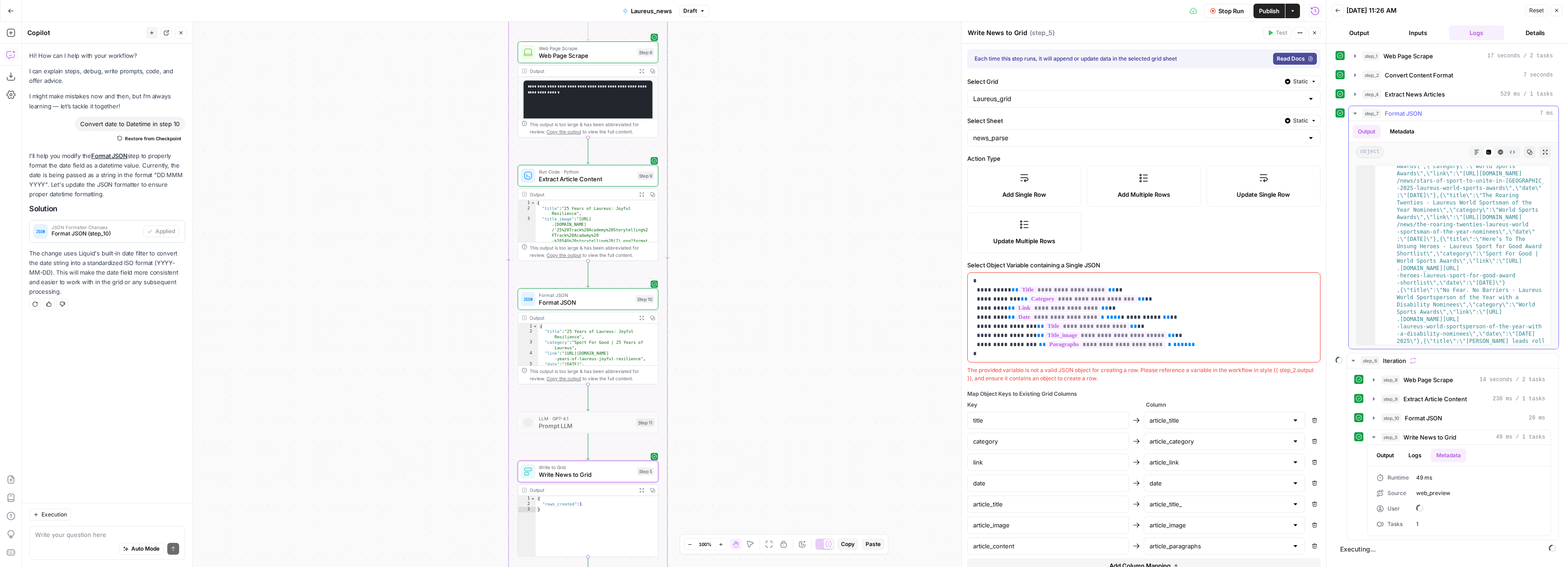
scroll to position [0, 0]
click at [1417, 455] on button "Logs" at bounding box center [1415, 456] width 25 height 14
click at [1224, 15] on button "Stop Run" at bounding box center [1227, 11] width 46 height 15
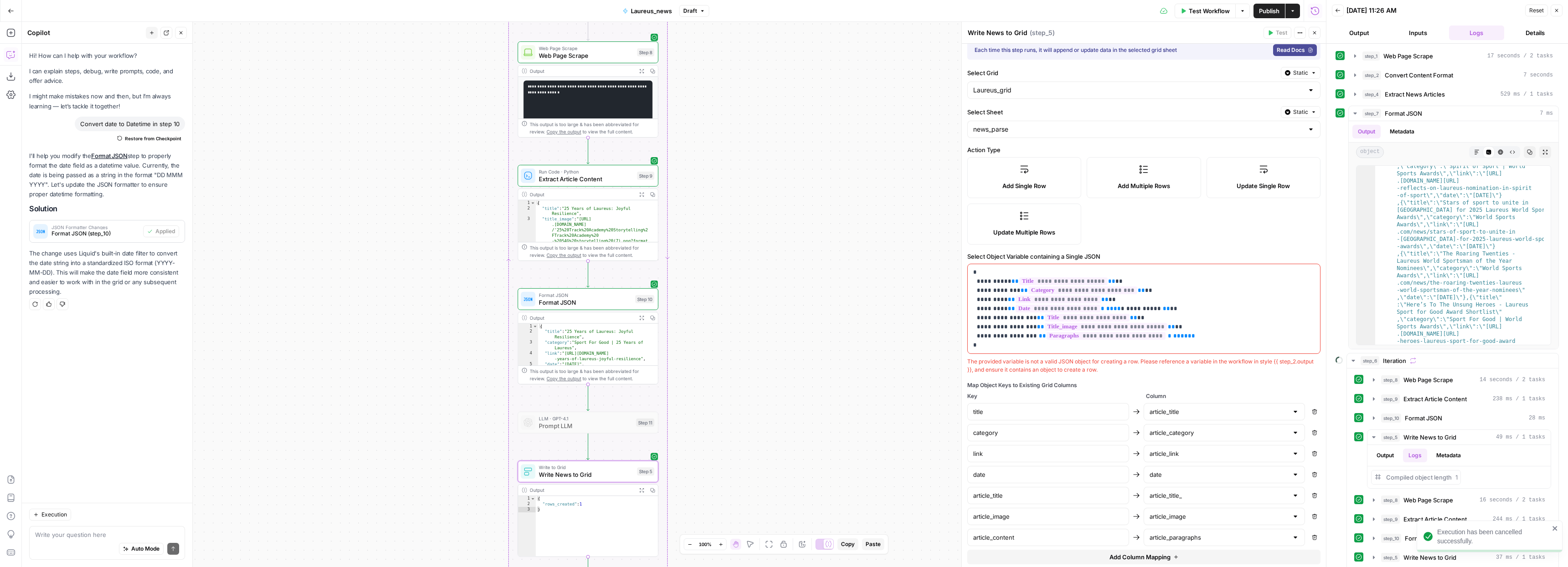
scroll to position [13, 0]
click at [1126, 307] on span "**********" at bounding box center [1144, 304] width 35 height 6
click at [1126, 304] on span "**********" at bounding box center [1144, 304] width 35 height 6
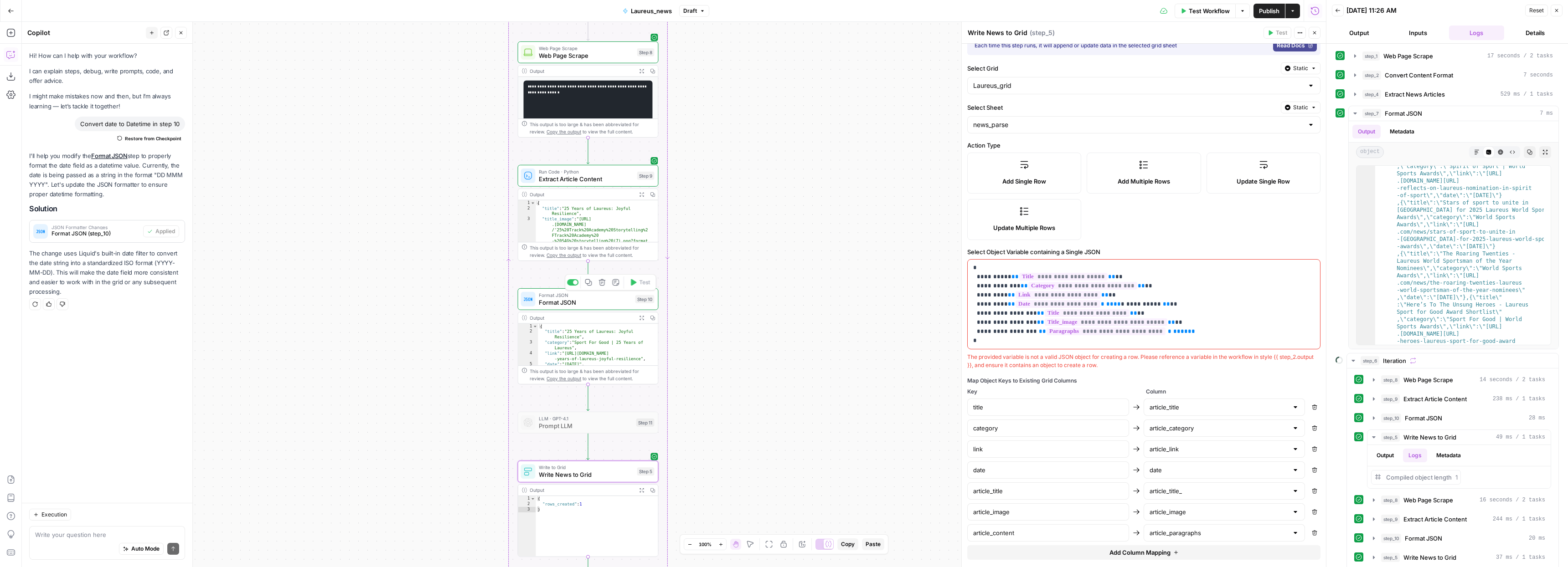
click at [584, 301] on span "Format JSON" at bounding box center [585, 302] width 93 height 9
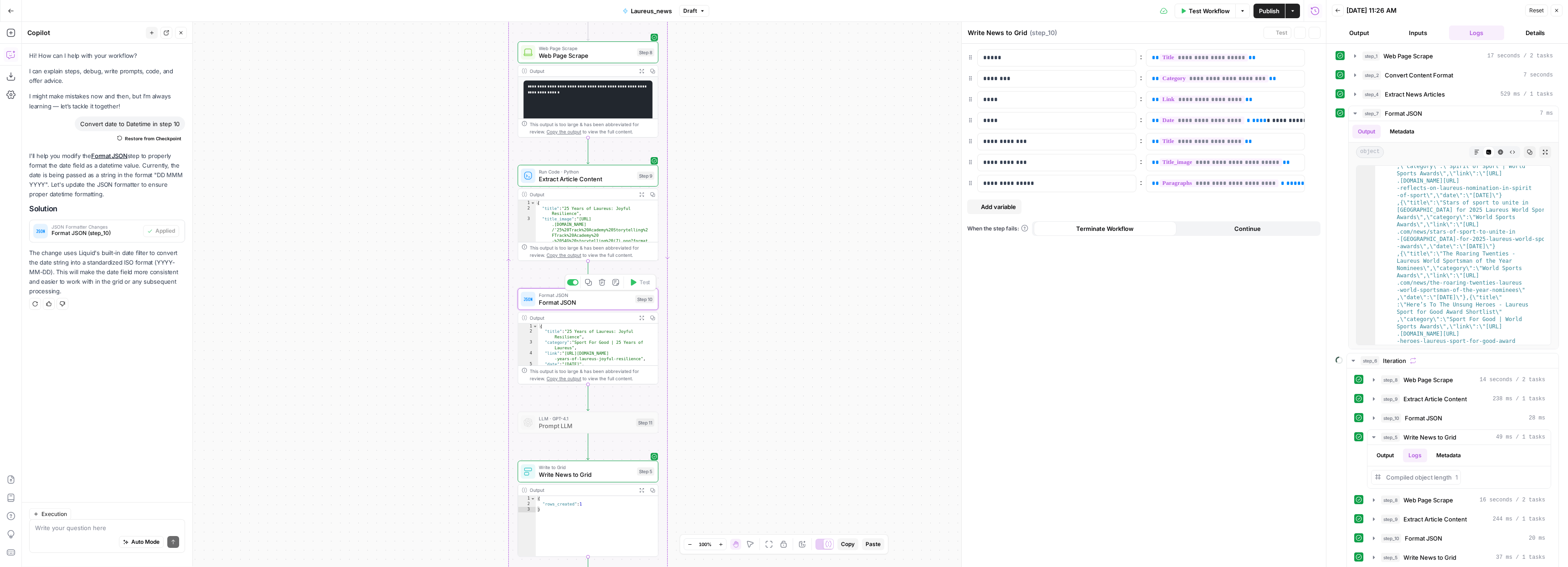
type textarea "Format JSON"
click at [559, 477] on span "Write News to Grid" at bounding box center [586, 474] width 95 height 9
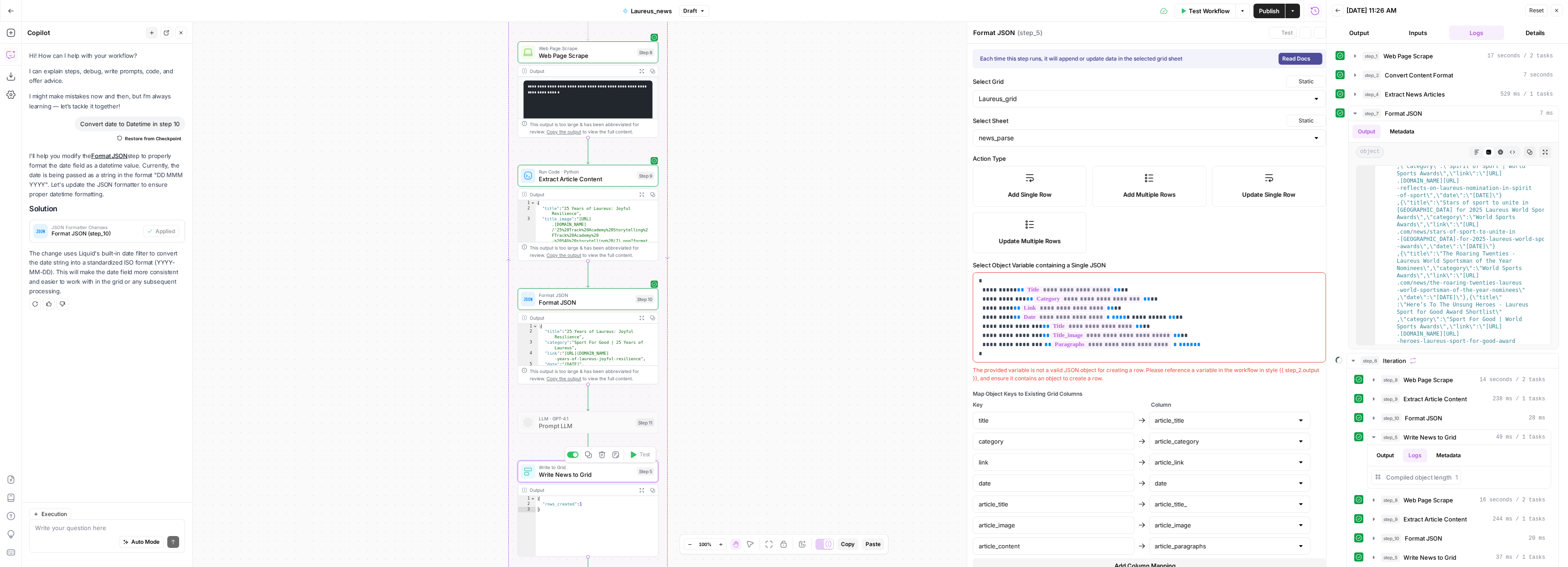
type textarea "Write News to Grid"
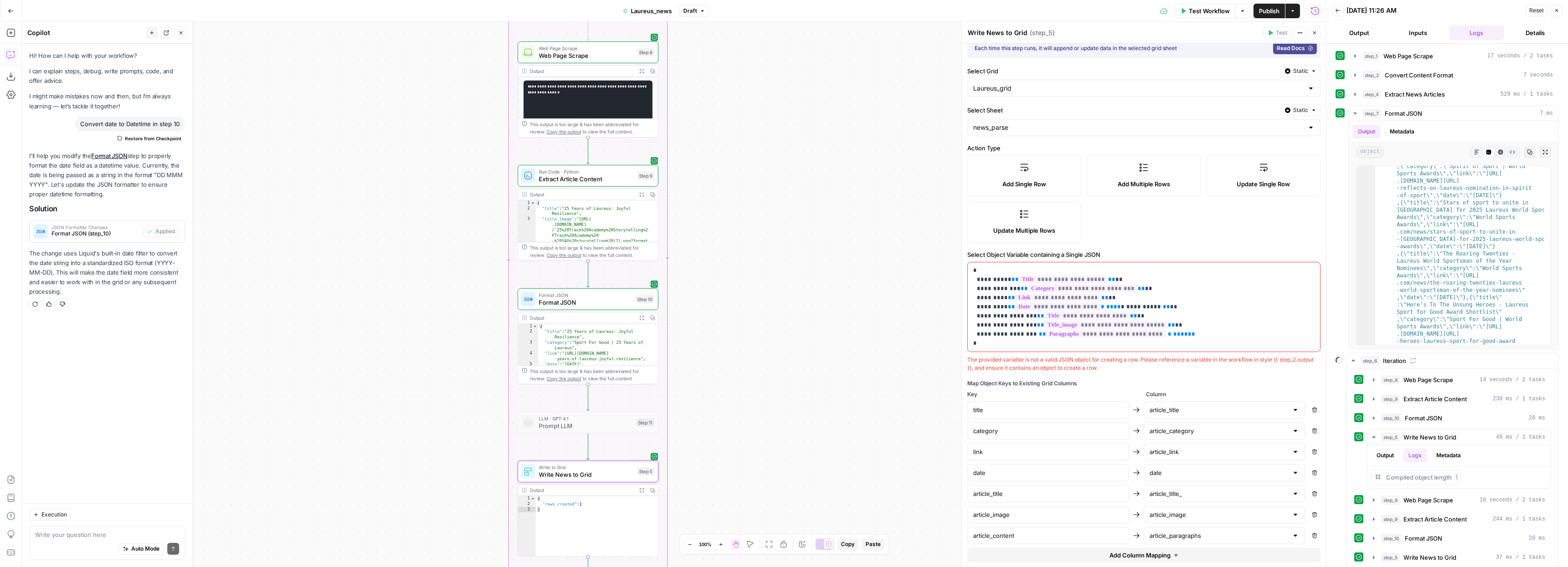
scroll to position [33, 0]
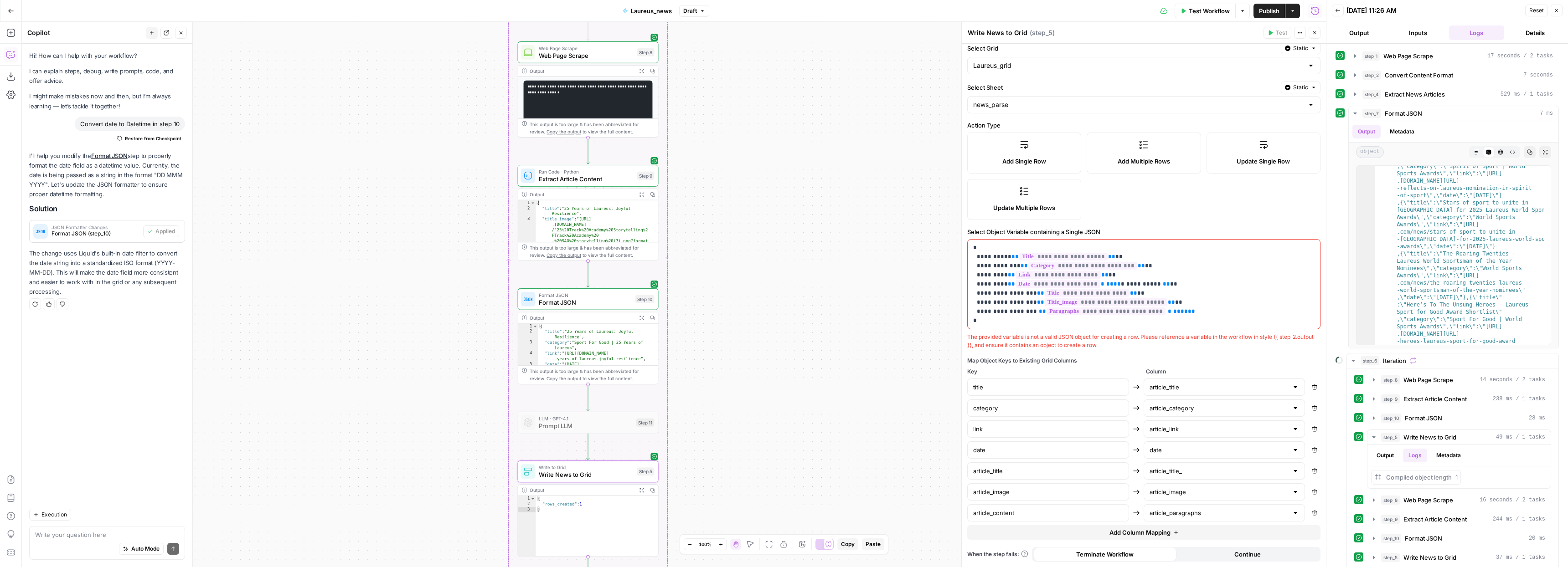
click at [1292, 450] on div at bounding box center [1295, 450] width 7 height 9
click at [1175, 376] on span "article_date" at bounding box center [1217, 376] width 139 height 9
type input "article_date"
click at [1294, 355] on div "**********" at bounding box center [1144, 288] width 364 height 556
click at [1101, 282] on span "*" at bounding box center [1102, 284] width 4 height 6
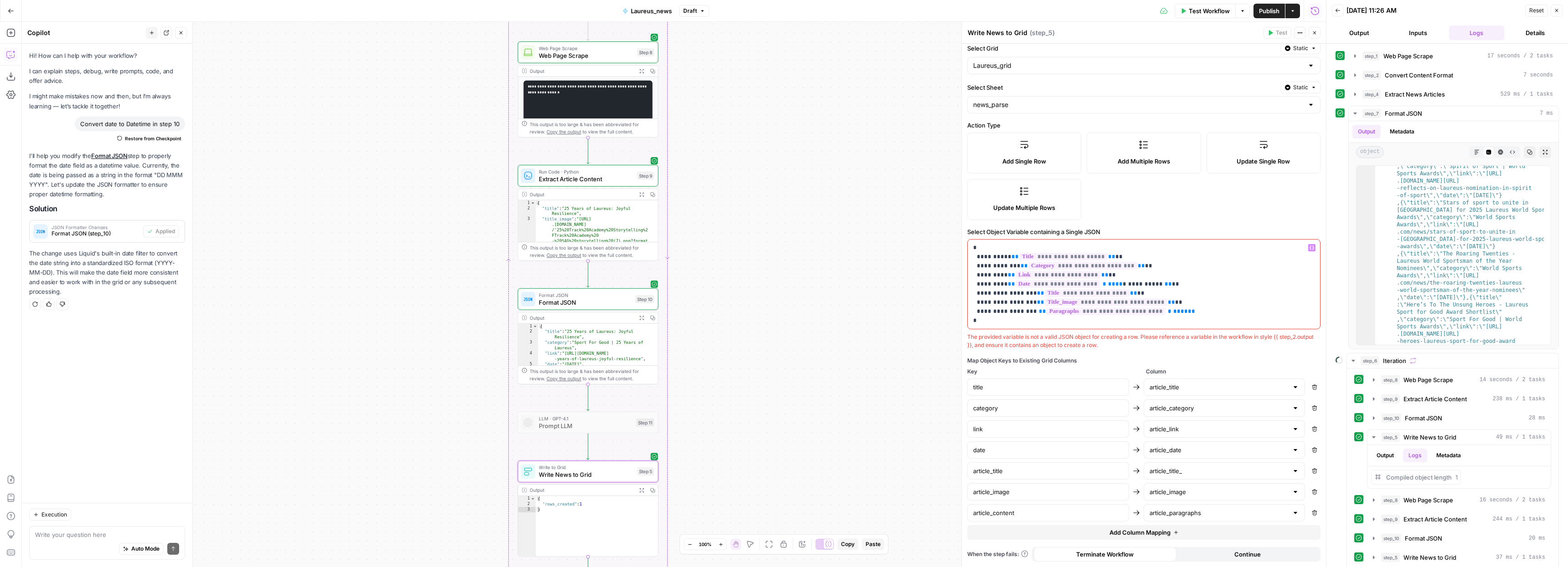
click at [1172, 281] on p "**********" at bounding box center [1141, 285] width 335 height 82
click at [1214, 11] on span "Test Workflow" at bounding box center [1209, 11] width 41 height 9
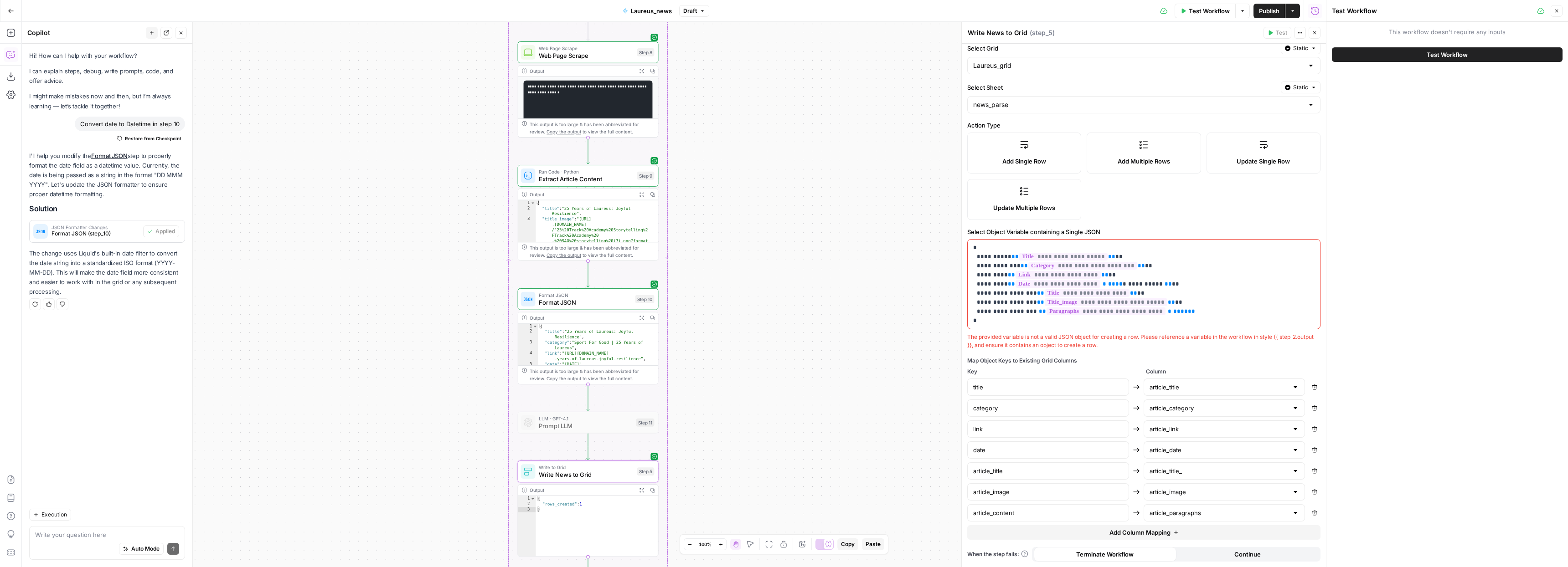
click at [1446, 51] on span "Test Workflow" at bounding box center [1447, 54] width 41 height 9
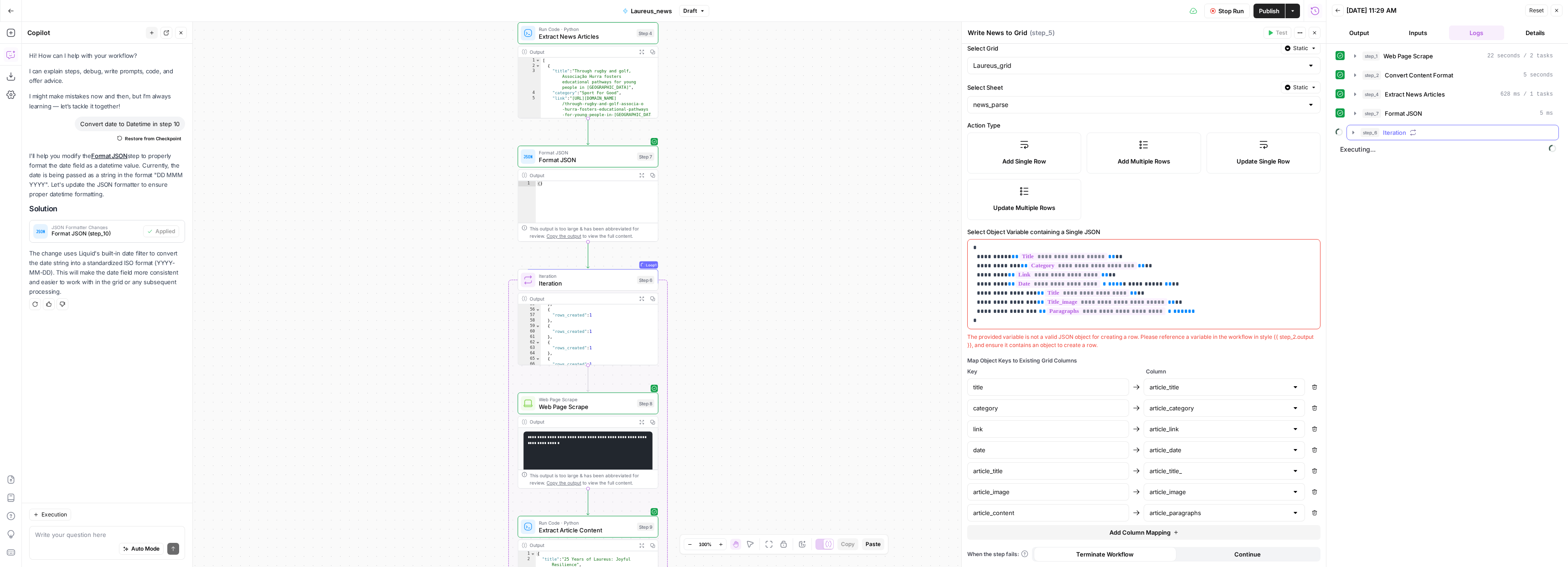
click at [1359, 131] on button "step_6 Iteration" at bounding box center [1452, 132] width 211 height 15
click at [1373, 209] on icon "button" at bounding box center [1374, 209] width 2 height 4
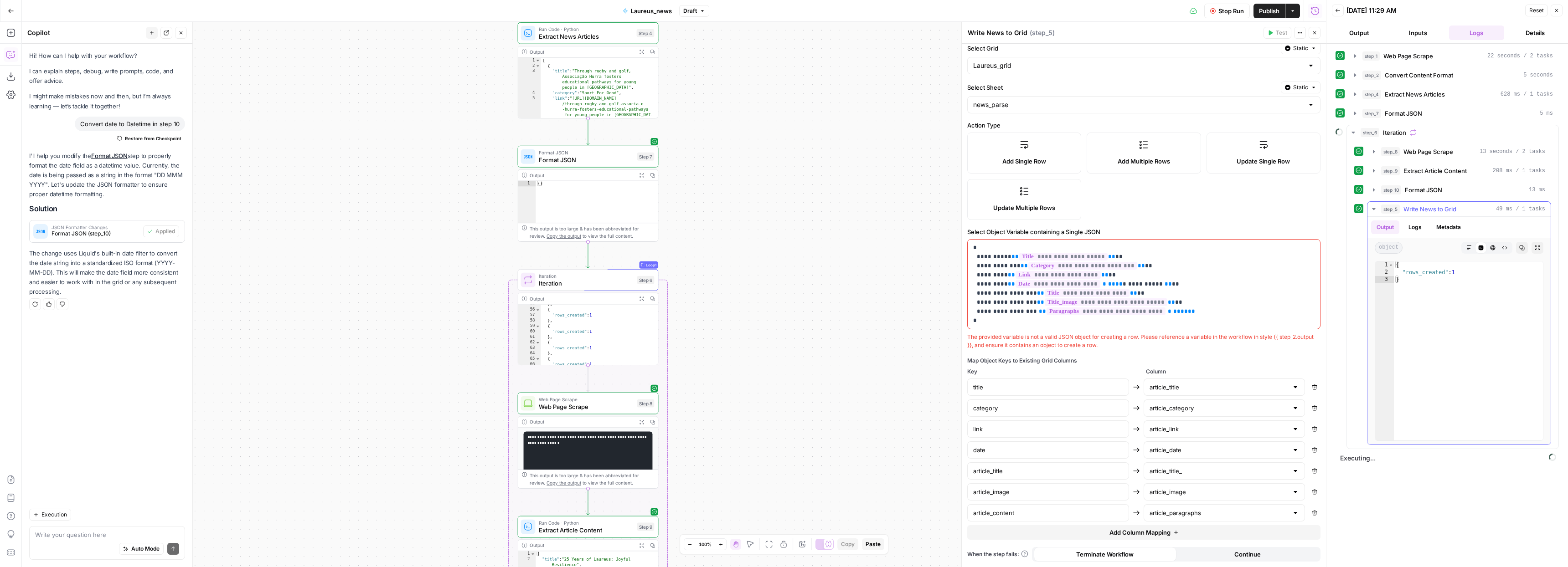
click at [1373, 209] on icon "button" at bounding box center [1374, 209] width 4 height 2
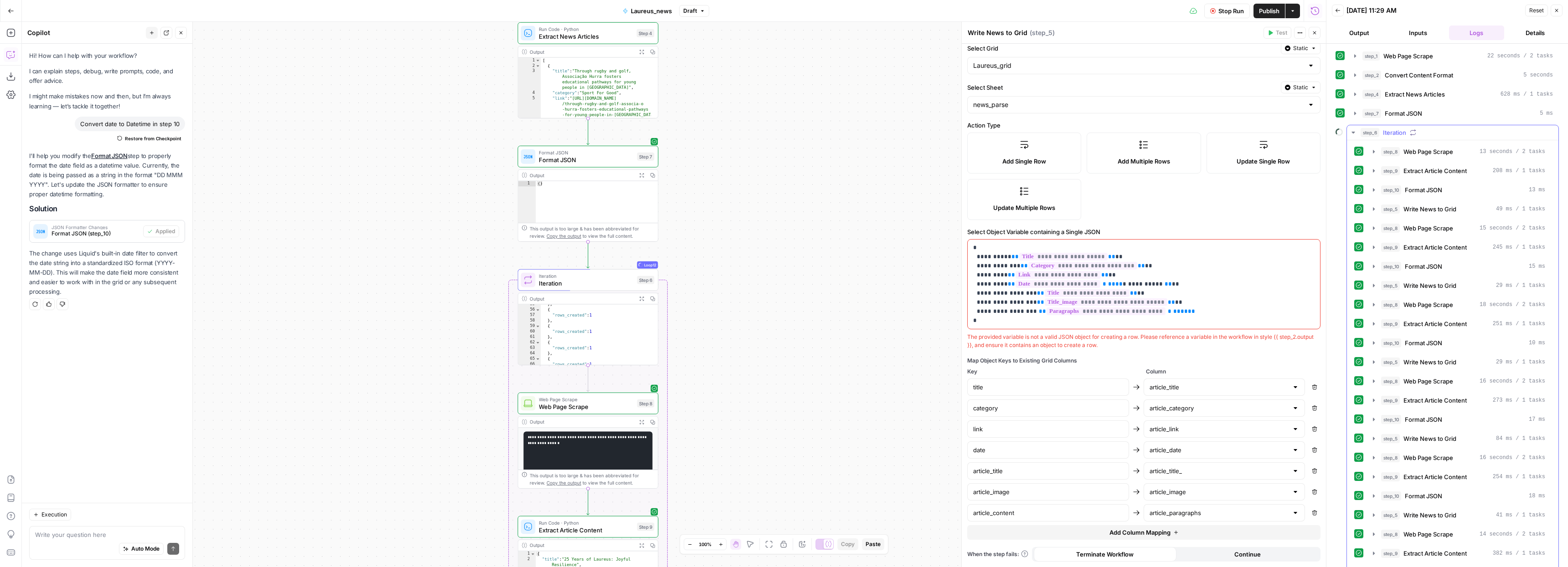
click at [1351, 136] on button "step_6 Iteration" at bounding box center [1452, 132] width 211 height 15
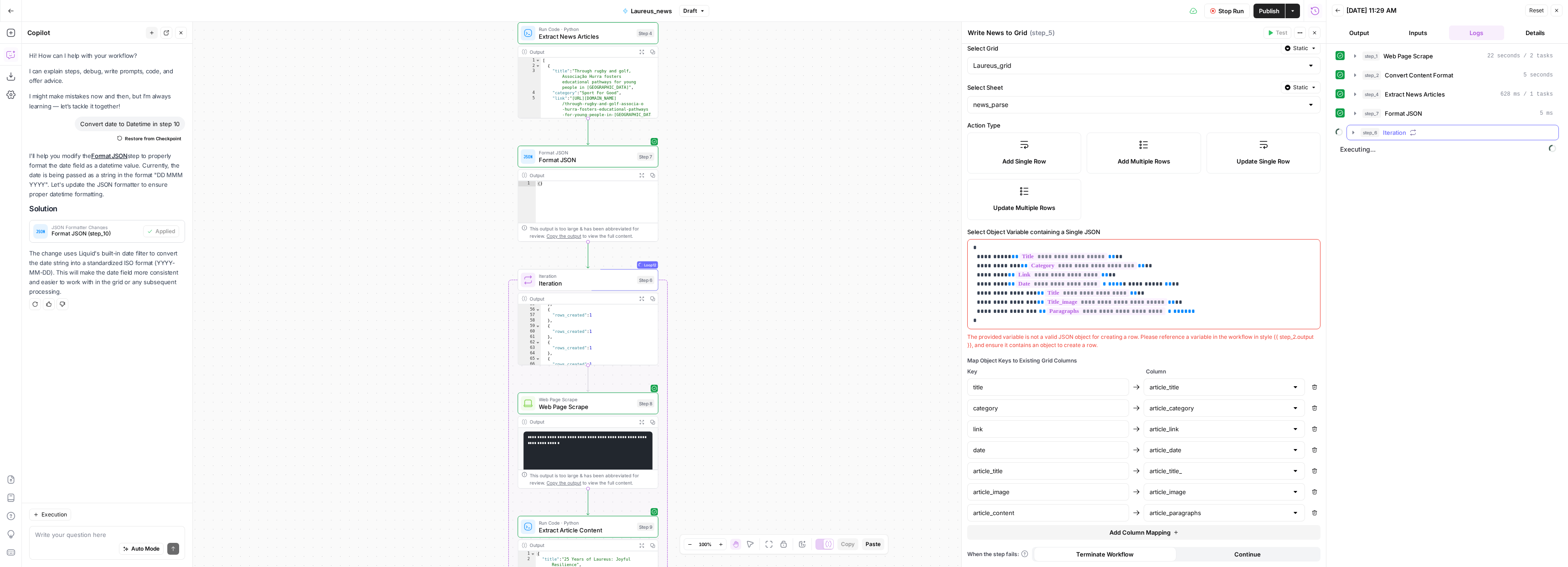
click at [1353, 134] on icon "button" at bounding box center [1353, 132] width 7 height 7
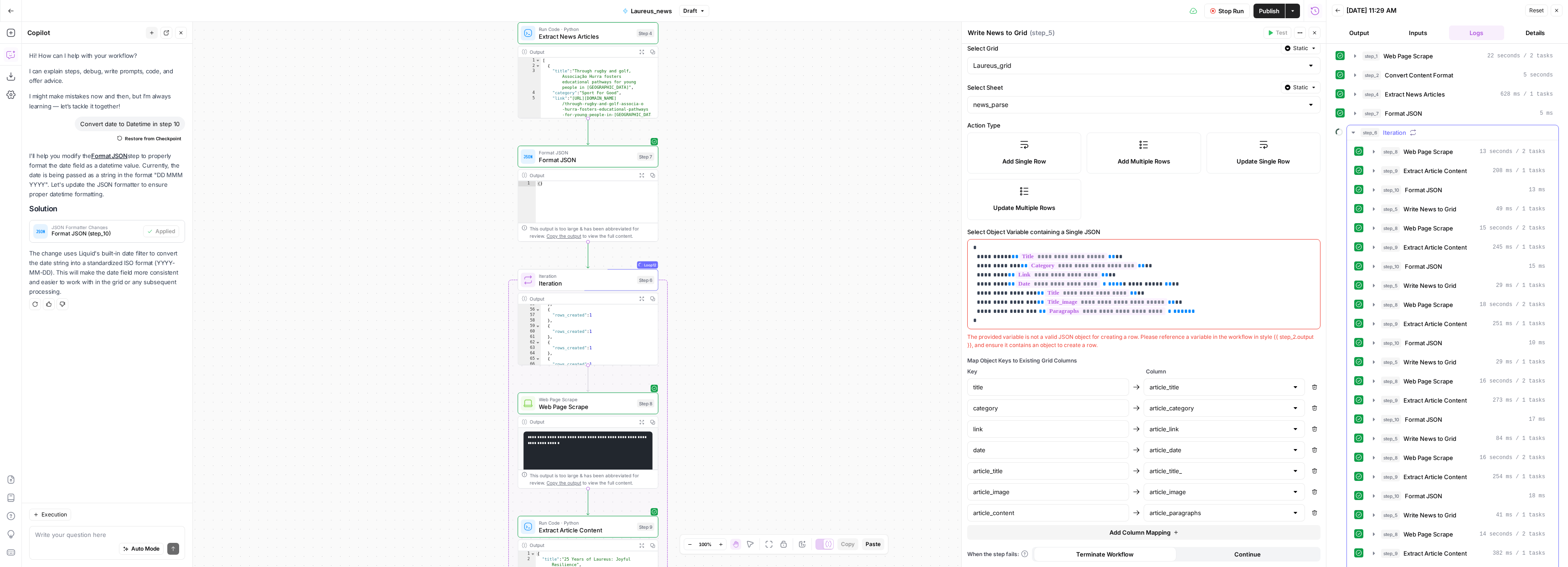
click at [1354, 132] on icon "button" at bounding box center [1353, 132] width 4 height 2
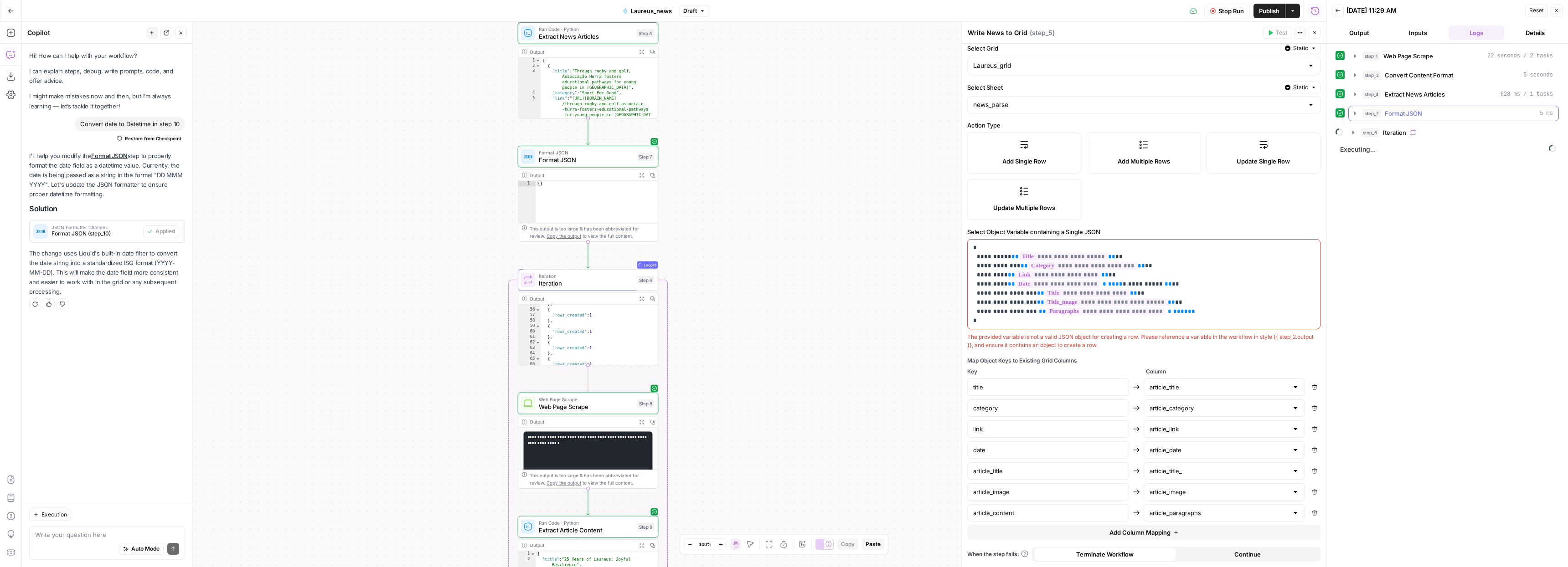
click at [1355, 111] on icon "button" at bounding box center [1355, 113] width 2 height 4
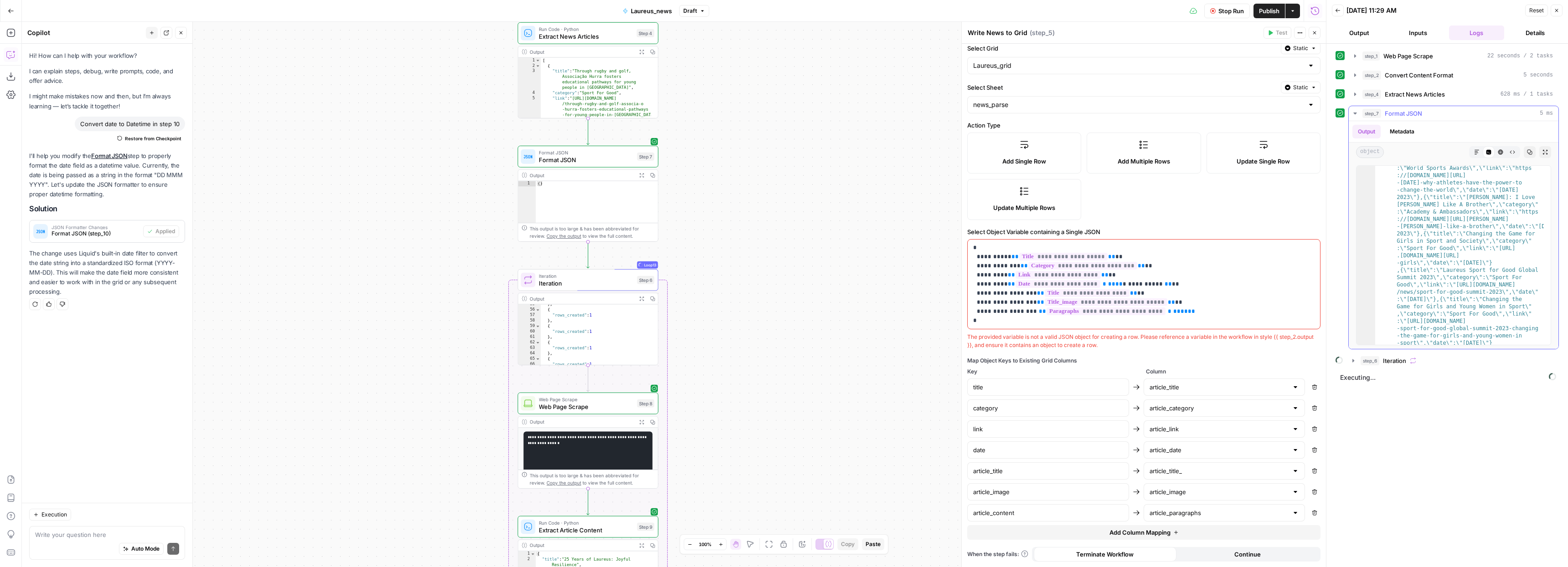
scroll to position [5870, 0]
click at [1468, 334] on span "<hide>" at bounding box center [1459, 333] width 25 height 8
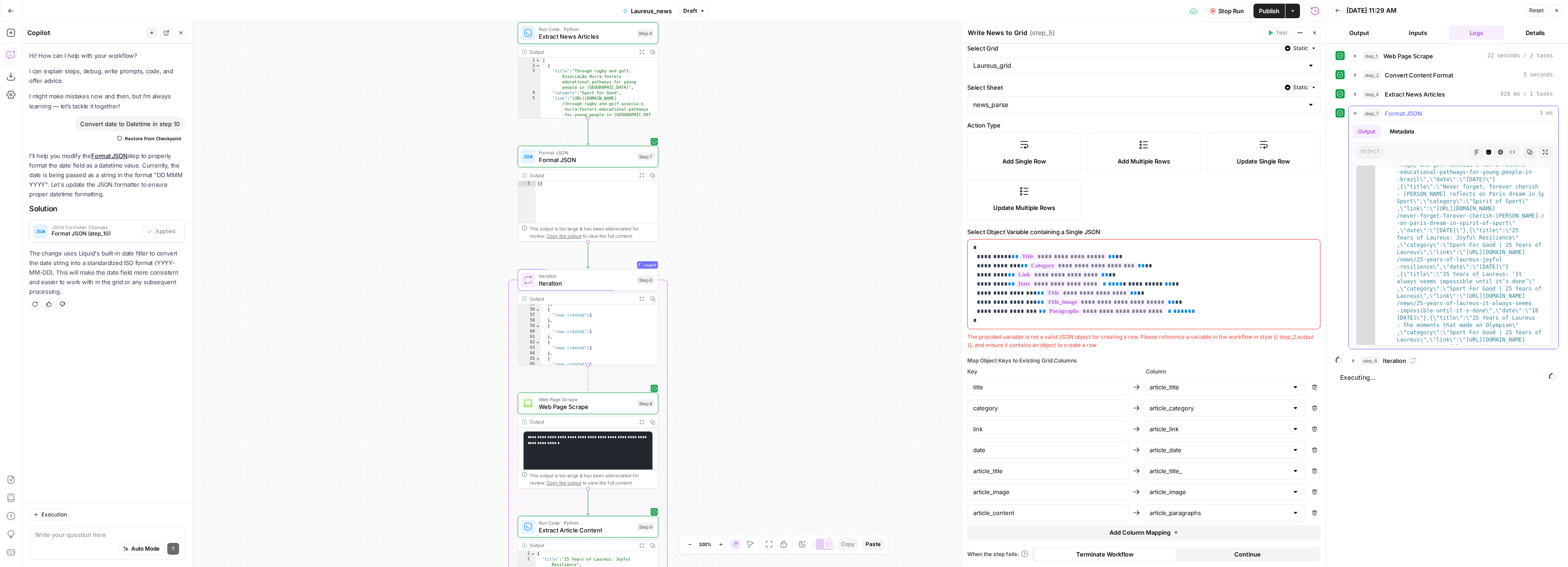
scroll to position [0, 0]
click at [1355, 115] on icon "button" at bounding box center [1355, 113] width 7 height 7
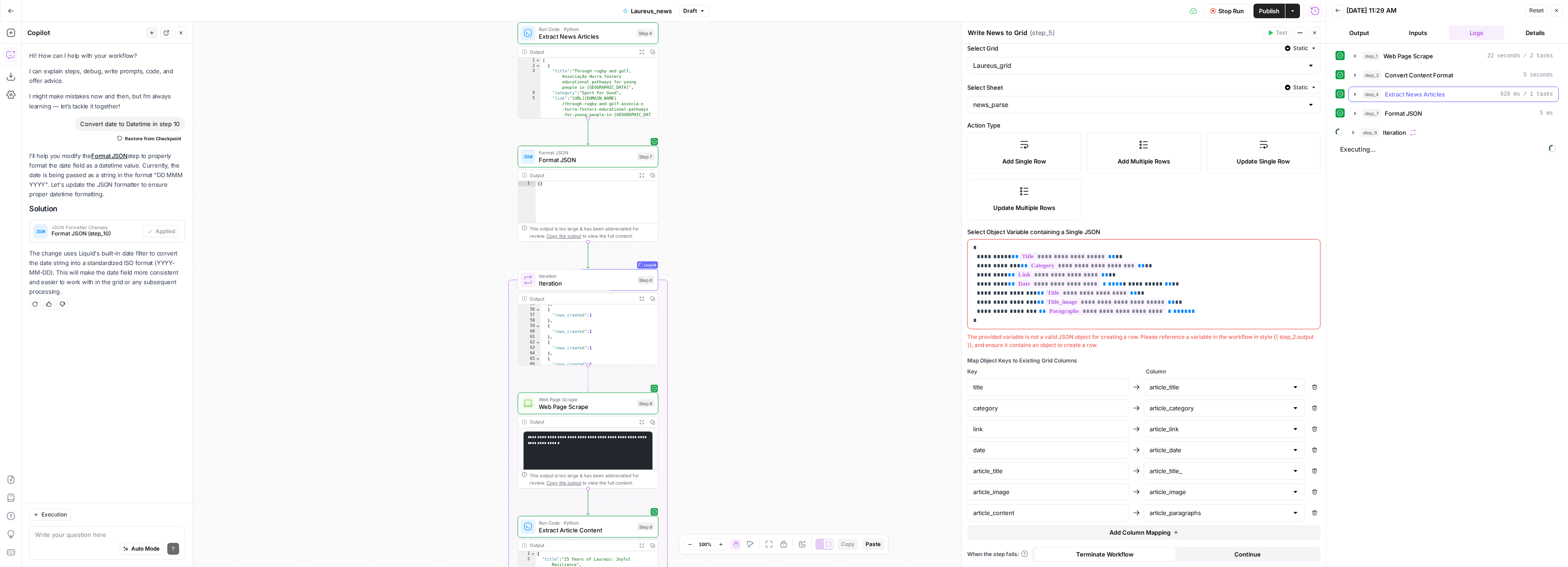
click at [1355, 97] on icon "button" at bounding box center [1355, 94] width 7 height 7
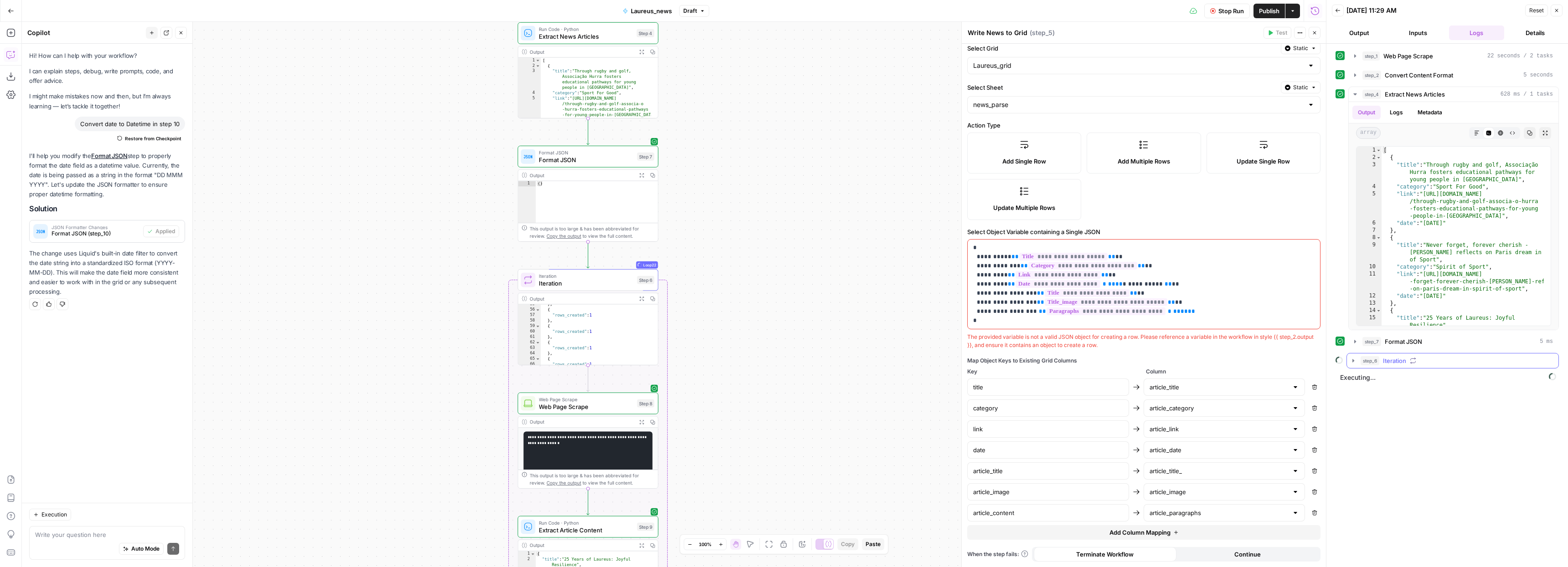
click at [1352, 359] on icon "button" at bounding box center [1353, 361] width 2 height 4
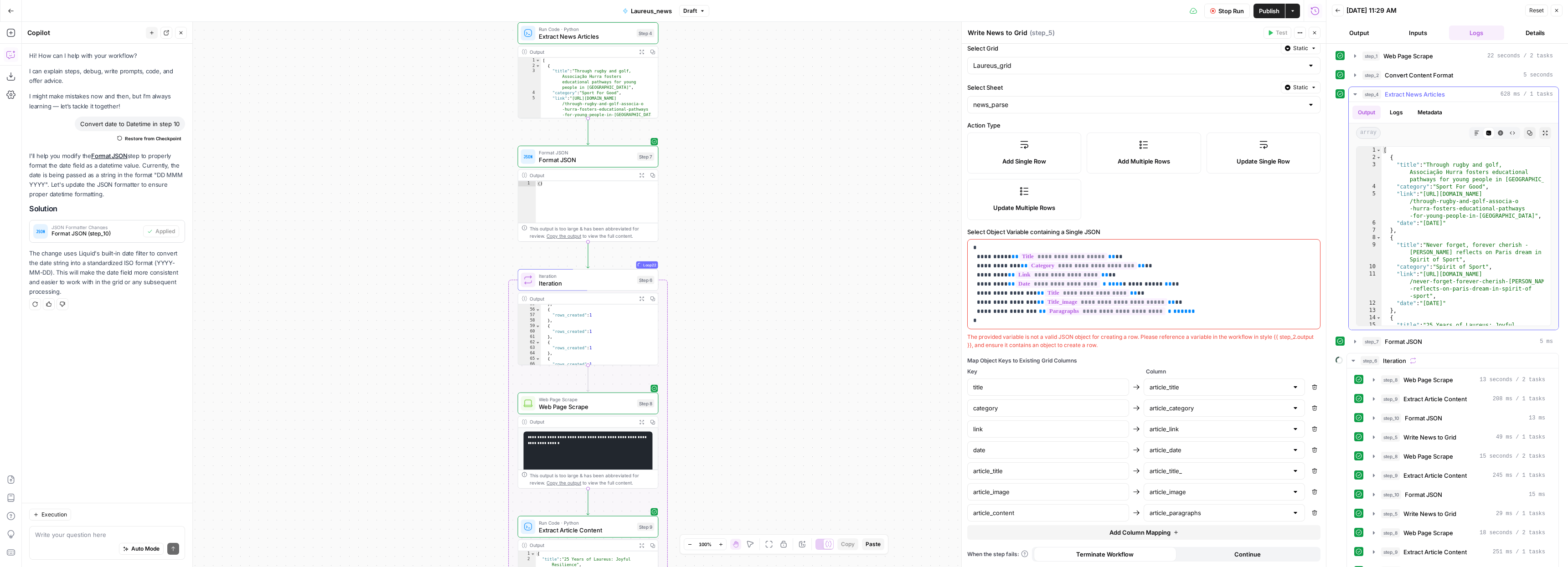
click at [1356, 90] on icon "button" at bounding box center [1355, 94] width 7 height 7
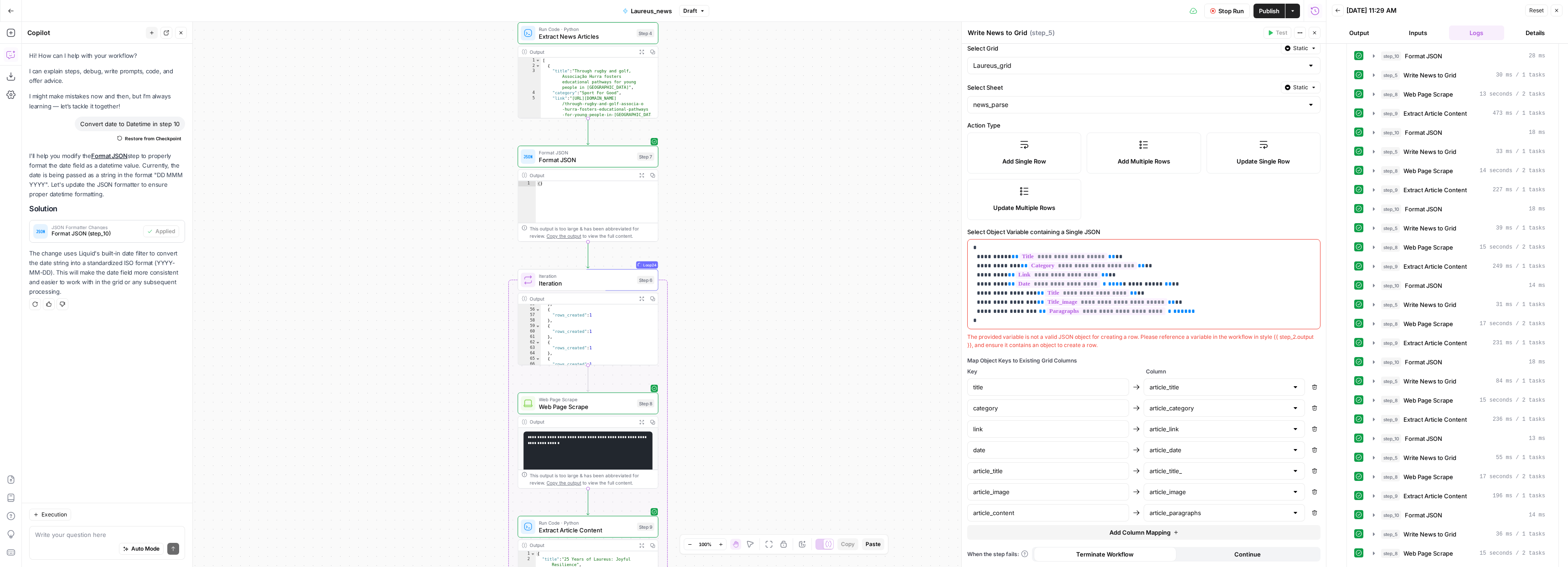
scroll to position [33, 0]
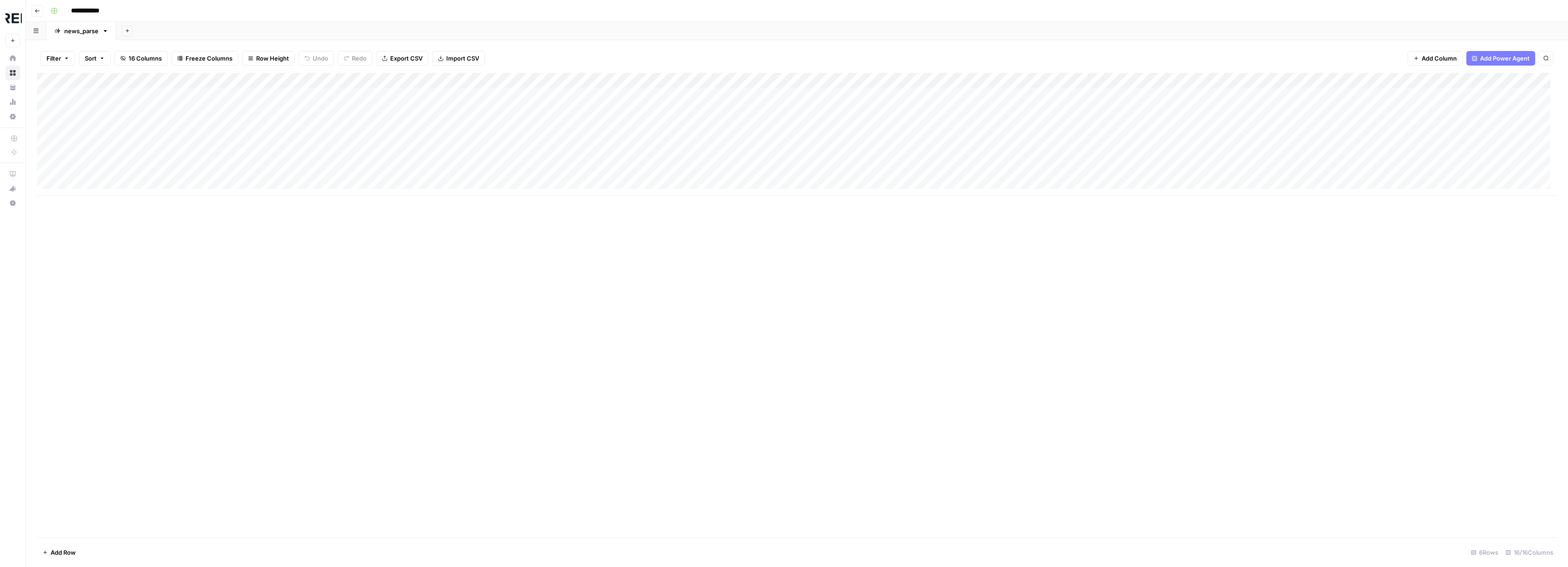
click at [1058, 124] on div "Add Column" at bounding box center [796, 134] width 1520 height 123
click at [1065, 77] on div "Add Column" at bounding box center [796, 134] width 1520 height 123
click at [1073, 124] on span "Text" at bounding box center [1082, 124] width 71 height 9
click at [1148, 202] on span "Datetime" at bounding box center [1149, 202] width 44 height 9
click at [44, 80] on div "Add Column" at bounding box center [796, 134] width 1520 height 123
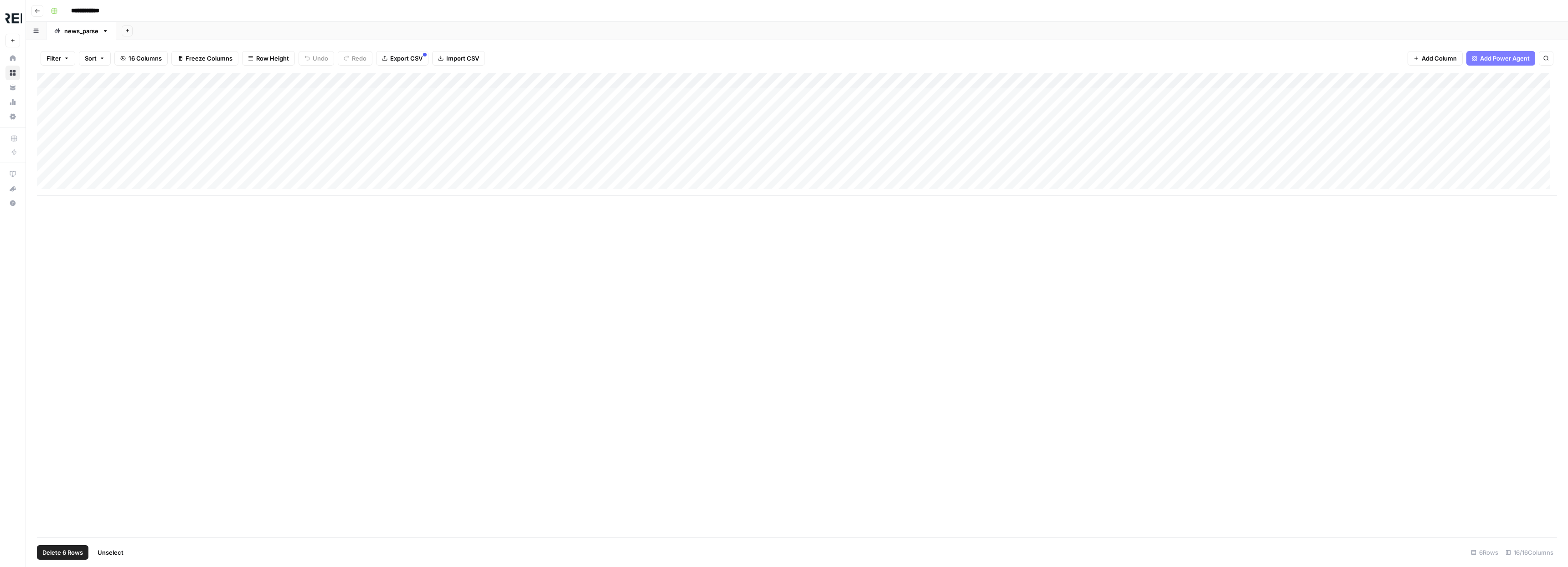
click at [61, 556] on span "Delete 6 Rows" at bounding box center [62, 552] width 40 height 9
click at [751, 104] on span "Delete" at bounding box center [752, 105] width 19 height 9
click at [1052, 77] on div "Add Column" at bounding box center [796, 88] width 1520 height 30
click at [1144, 167] on div "Add Column" at bounding box center [796, 305] width 1520 height 464
click at [1076, 77] on div "Add Column" at bounding box center [796, 88] width 1520 height 30
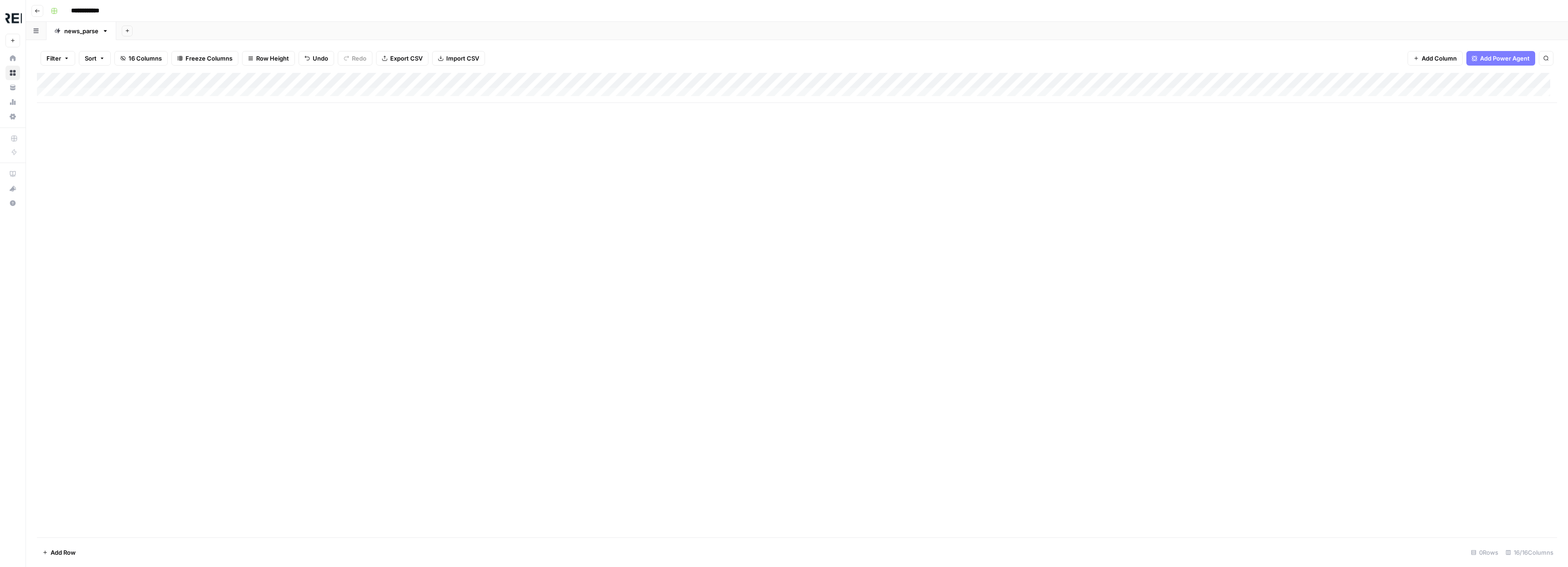
click at [1186, 149] on div "Add Column" at bounding box center [796, 305] width 1520 height 464
click at [1446, 57] on span "Add Column" at bounding box center [1439, 58] width 35 height 9
click at [1426, 176] on span "Datetime" at bounding box center [1417, 180] width 24 height 8
click at [1466, 81] on div "Add Column" at bounding box center [796, 88] width 1520 height 30
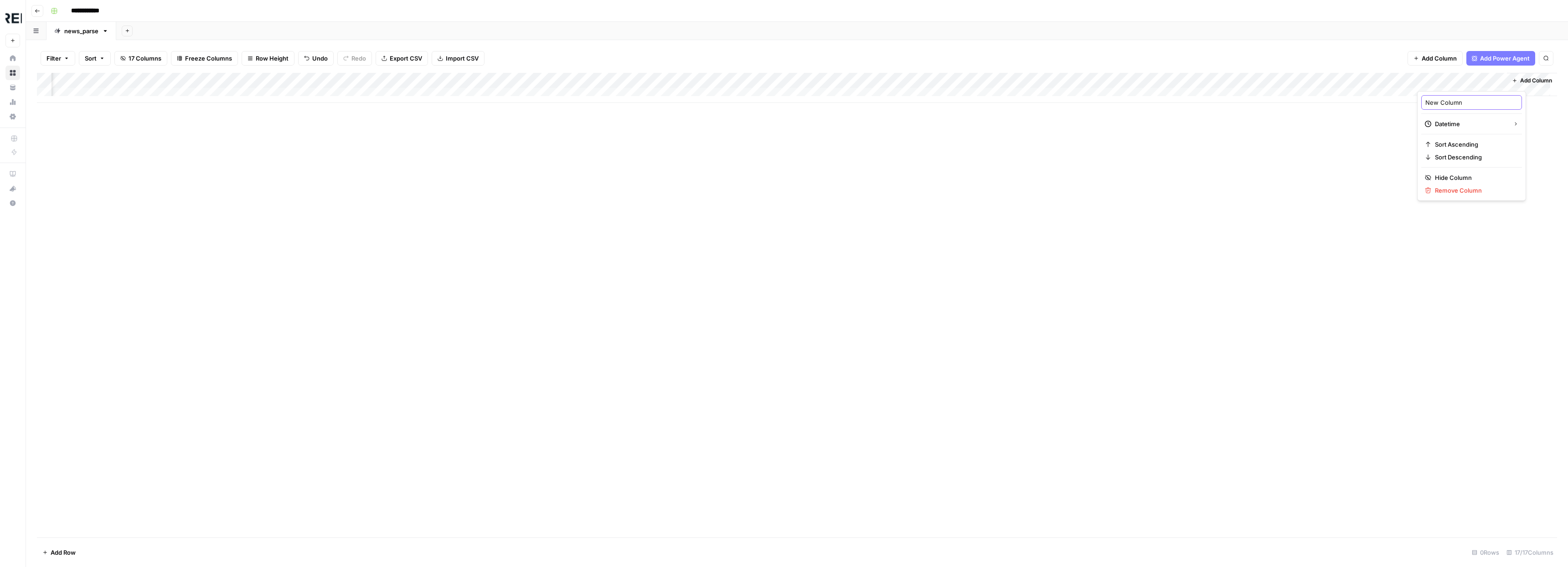
drag, startPoint x: 1468, startPoint y: 105, endPoint x: 1393, endPoint y: 103, distance: 75.0
click at [1393, 103] on body "**********" at bounding box center [784, 283] width 1568 height 567
drag, startPoint x: 1465, startPoint y: 103, endPoint x: 1421, endPoint y: 100, distance: 44.1
click at [1421, 100] on div "New Column Datetime Sort Ascending Sort Descending Hide Column Remove Column" at bounding box center [1472, 145] width 109 height 110
type input "article_date"
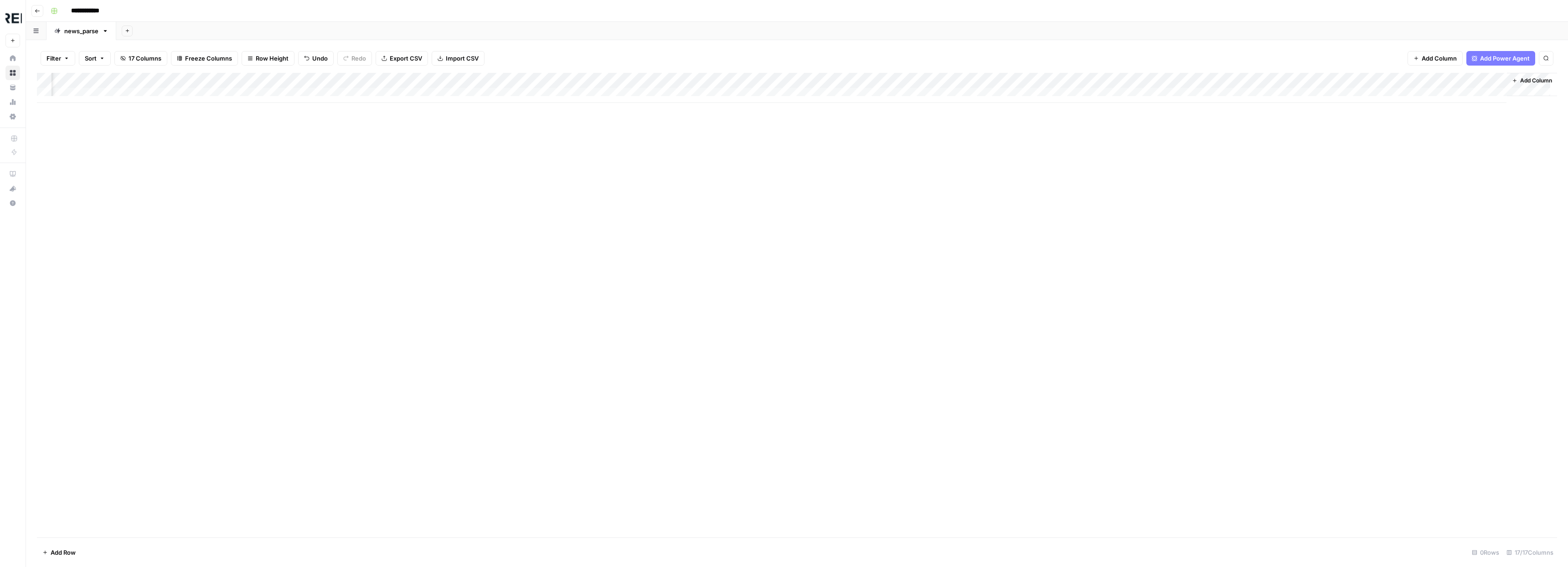
click at [1349, 224] on div "Add Column" at bounding box center [796, 305] width 1520 height 464
drag, startPoint x: 1458, startPoint y: 79, endPoint x: 308, endPoint y: 104, distance: 1150.3
click at [308, 104] on div "Add Column" at bounding box center [796, 305] width 1520 height 464
click at [578, 188] on div "Add Column" at bounding box center [796, 305] width 1520 height 464
click at [43, 81] on div "Add Column" at bounding box center [796, 96] width 1520 height 46
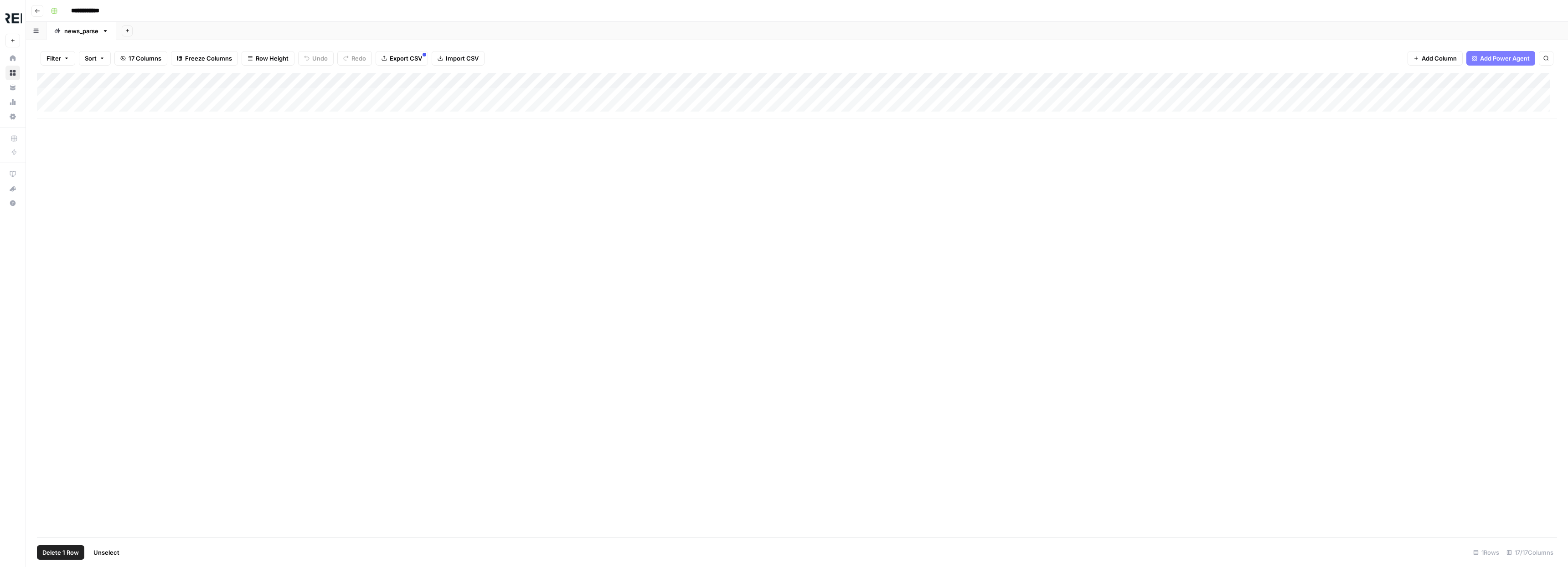
click at [64, 550] on span "Delete 1 Row" at bounding box center [61, 552] width 37 height 9
click at [760, 108] on span "Delete" at bounding box center [752, 105] width 19 height 9
click at [1073, 80] on div "Add Column" at bounding box center [796, 88] width 1520 height 30
click at [1235, 171] on div "Add Column" at bounding box center [796, 305] width 1520 height 464
click at [1089, 96] on div "Add Column" at bounding box center [796, 103] width 1520 height 61
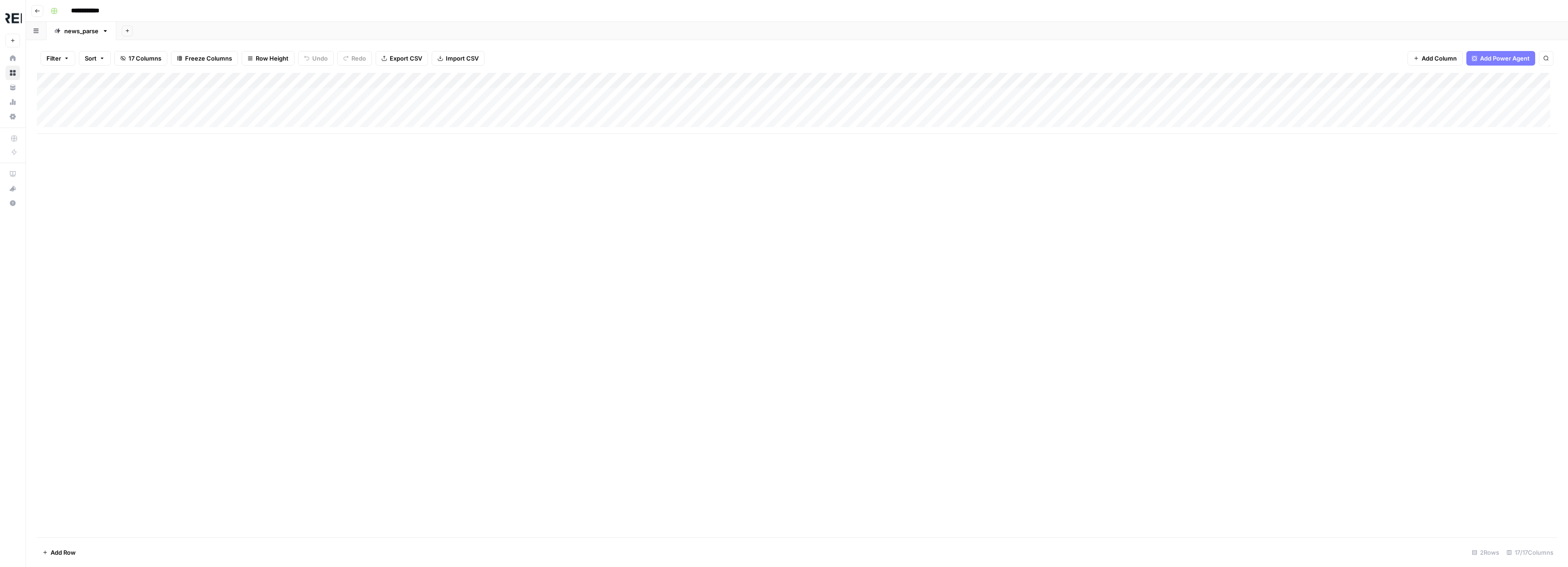
click at [1139, 56] on div "Filter Sort 17 Columns Freeze Columns Row Height Undo Redo Export CSV Import CS…" at bounding box center [796, 58] width 1520 height 29
click at [1089, 82] on div "Add Column" at bounding box center [796, 103] width 1520 height 61
click at [1069, 155] on span "Sort Descending" at bounding box center [1087, 157] width 80 height 9
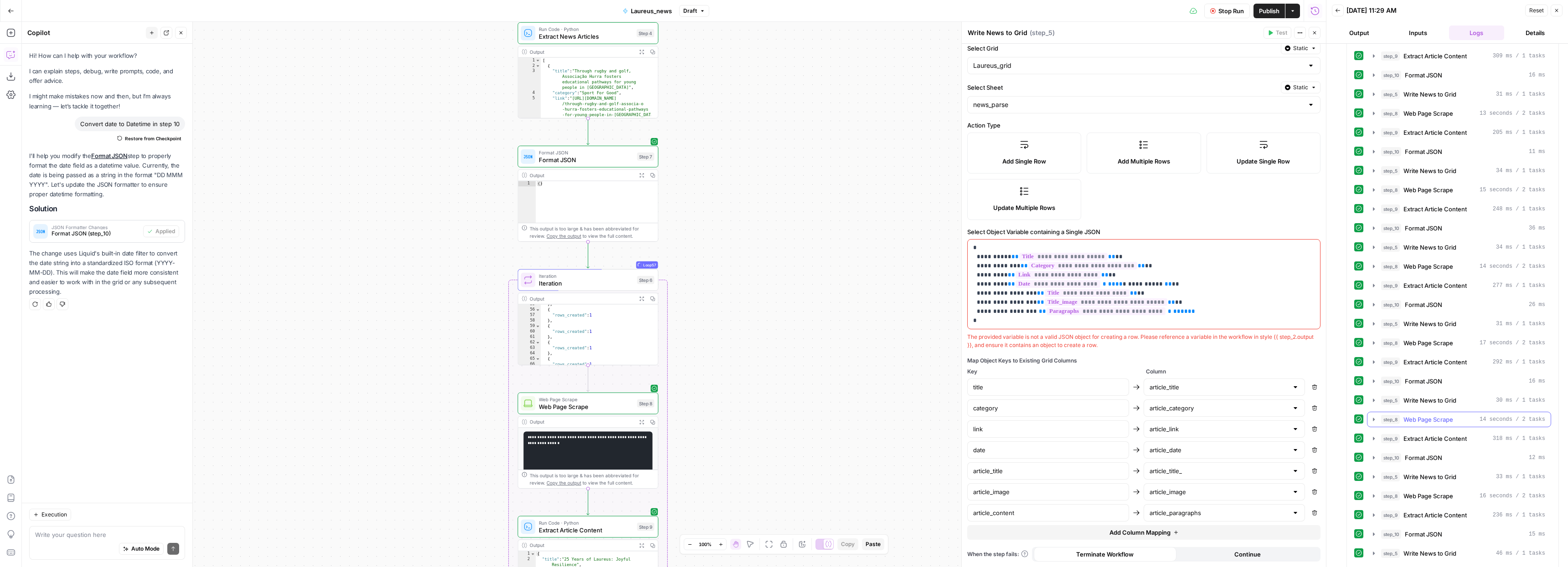
scroll to position [3960, 0]
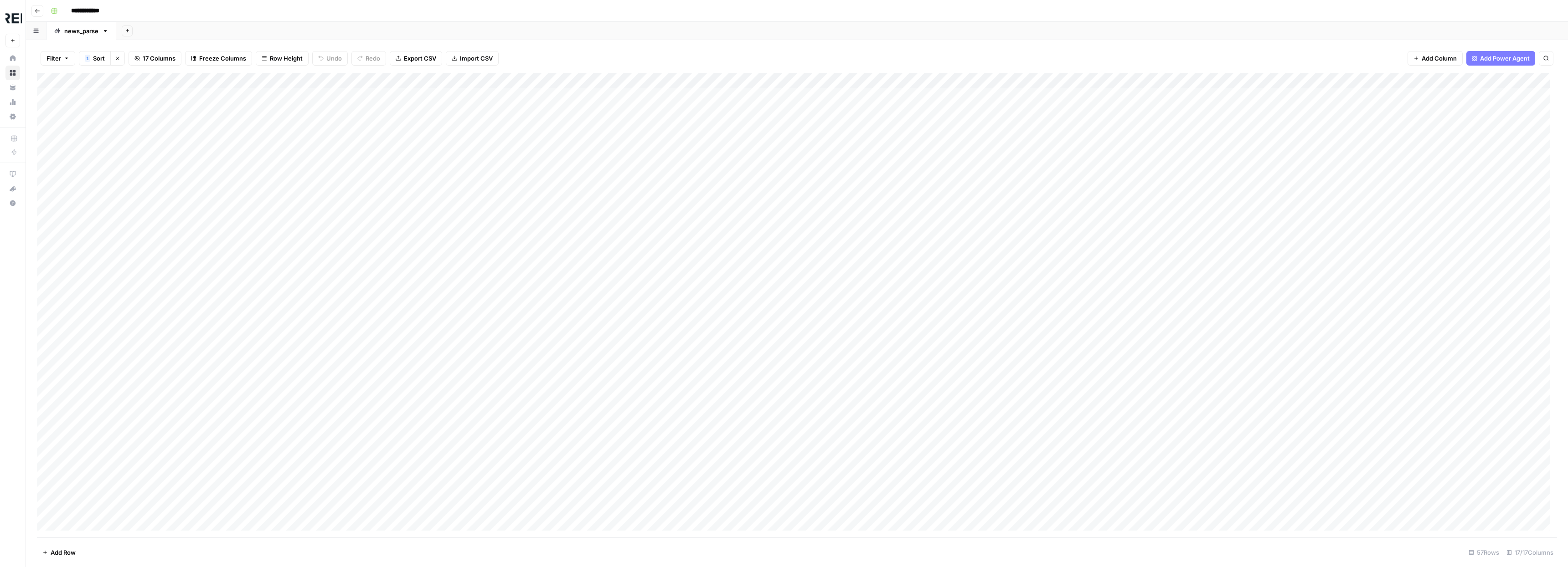
click at [1094, 78] on div "Add Column" at bounding box center [796, 305] width 1520 height 464
click at [1135, 301] on div "Add Column" at bounding box center [796, 305] width 1520 height 464
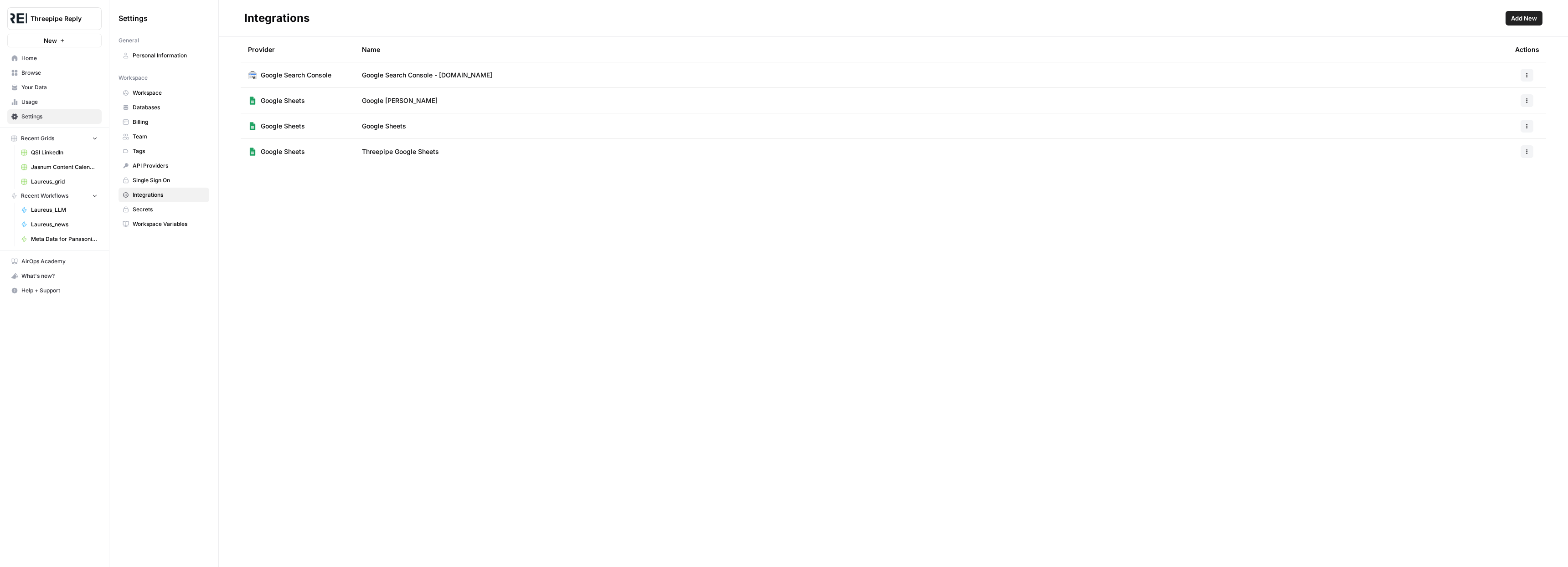
click at [1529, 17] on span "Add New" at bounding box center [1524, 18] width 26 height 9
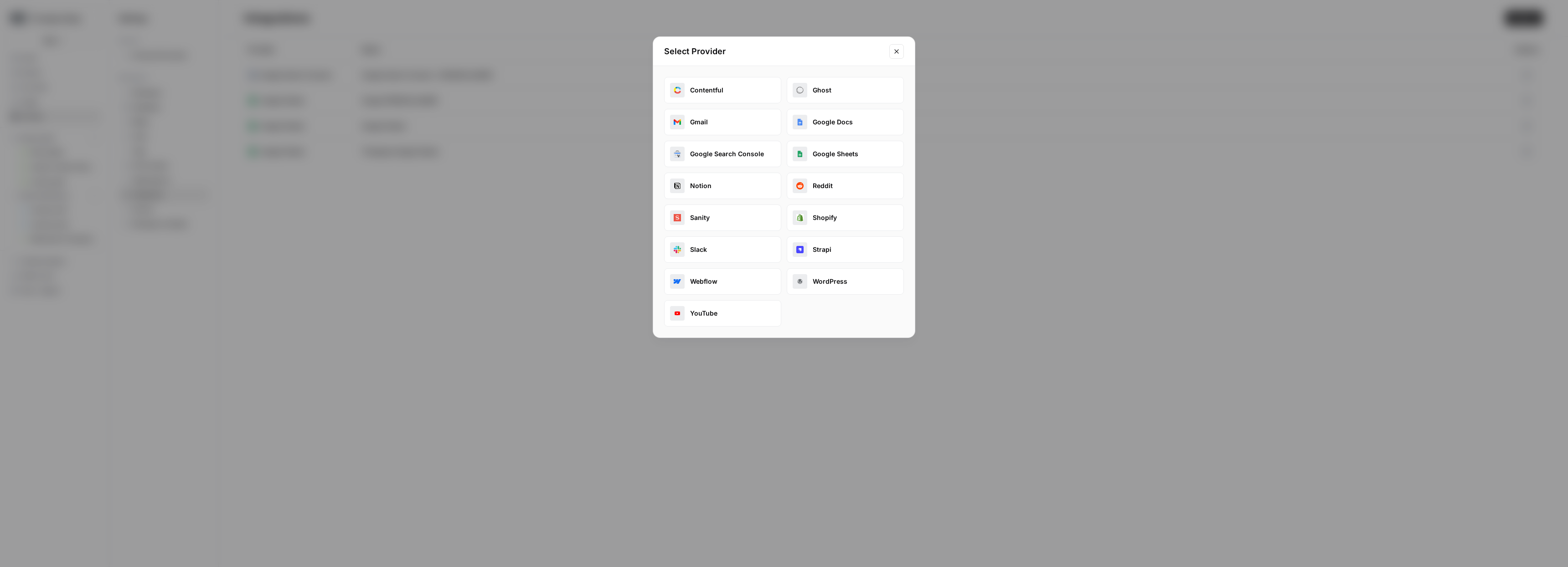
click at [704, 120] on button "Gmail" at bounding box center [723, 122] width 118 height 26
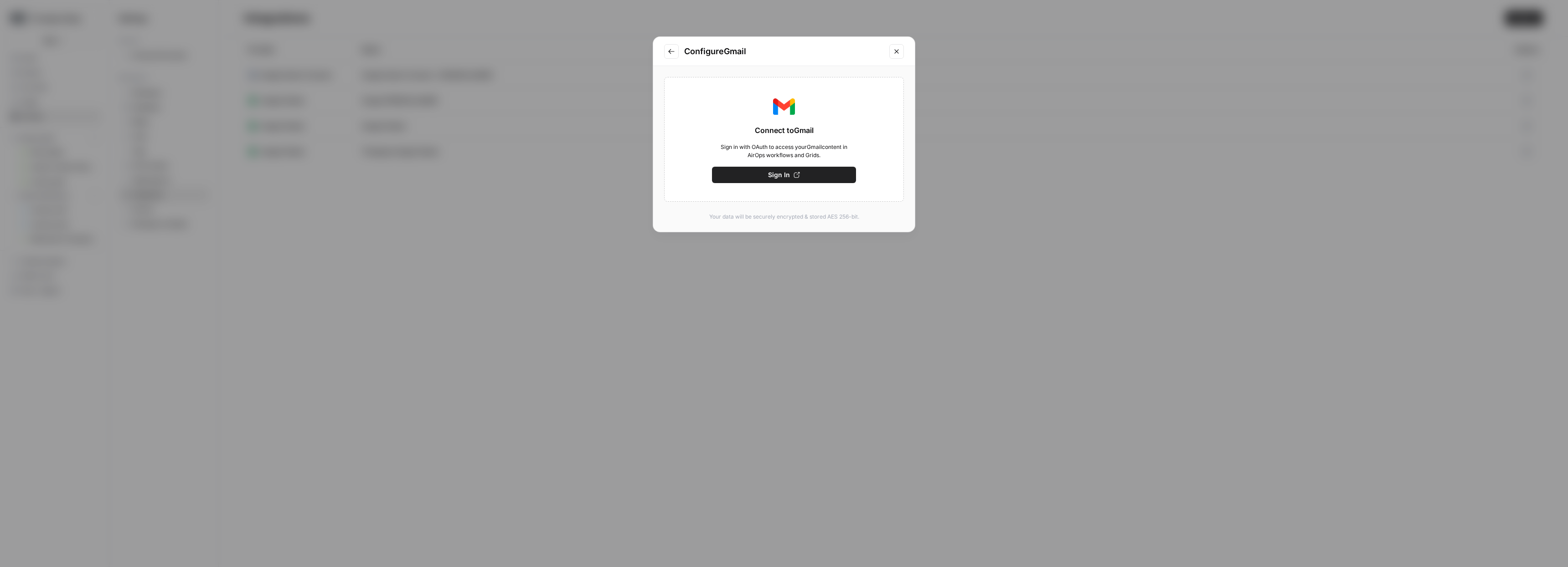
click at [768, 175] on span "Sign In" at bounding box center [779, 174] width 22 height 9
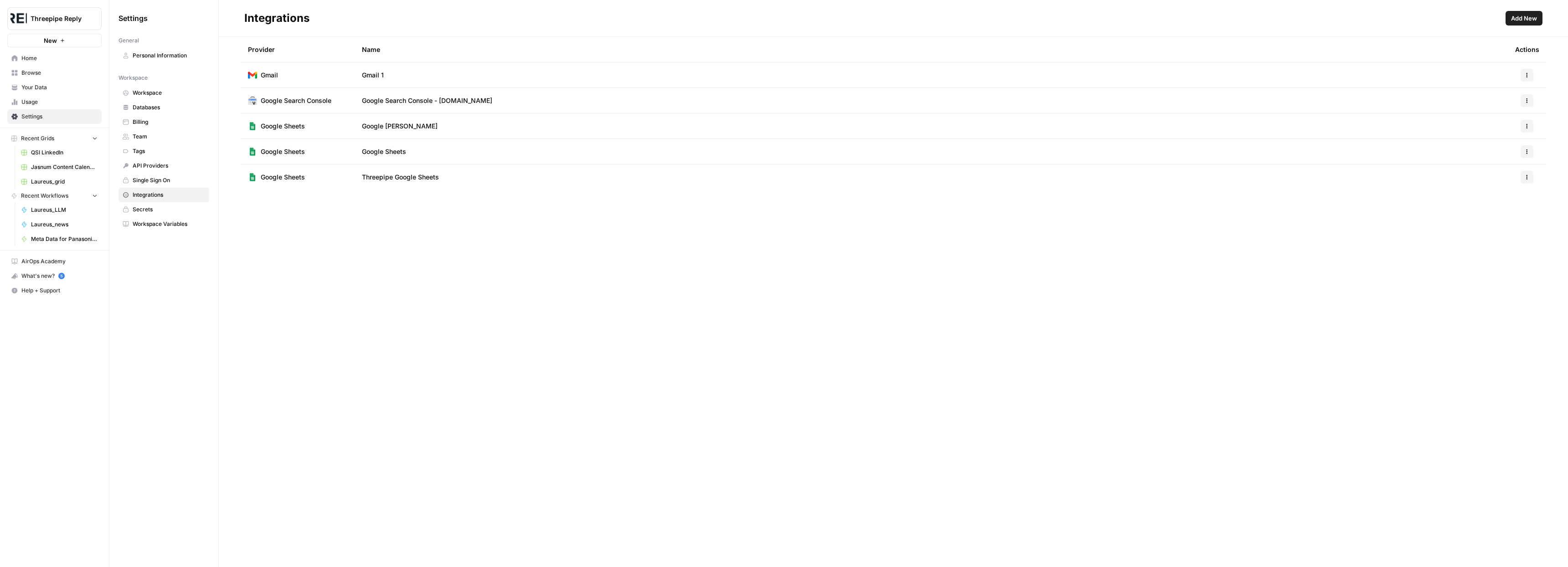
click at [45, 209] on span "Laureus_LLM" at bounding box center [64, 209] width 67 height 8
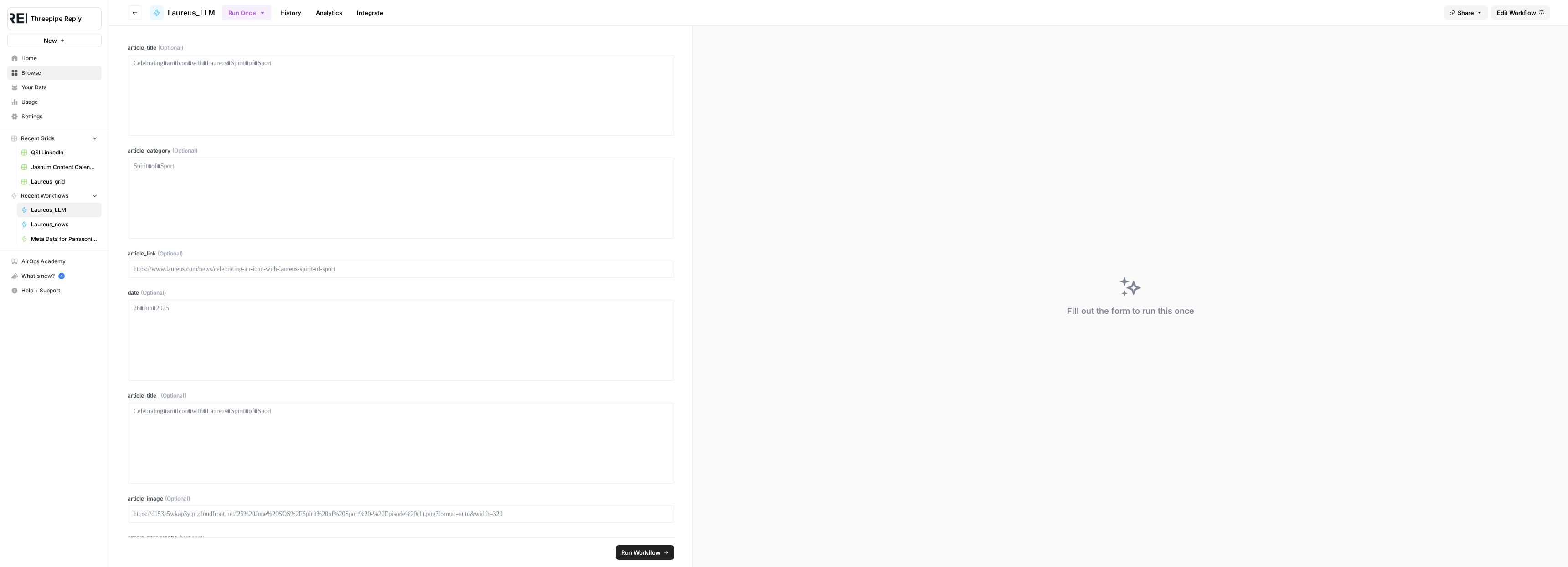
click at [1519, 12] on span "Edit Workflow" at bounding box center [1516, 12] width 39 height 9
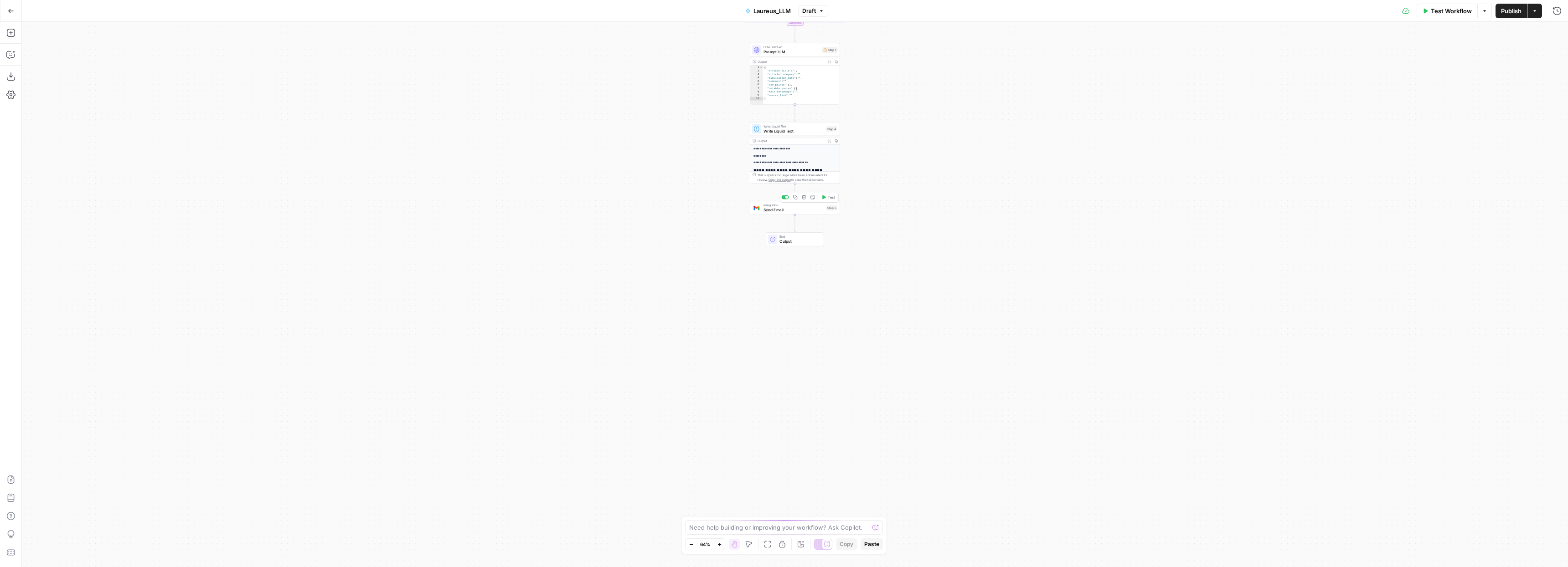
click at [780, 210] on span "Send Email" at bounding box center [794, 209] width 61 height 6
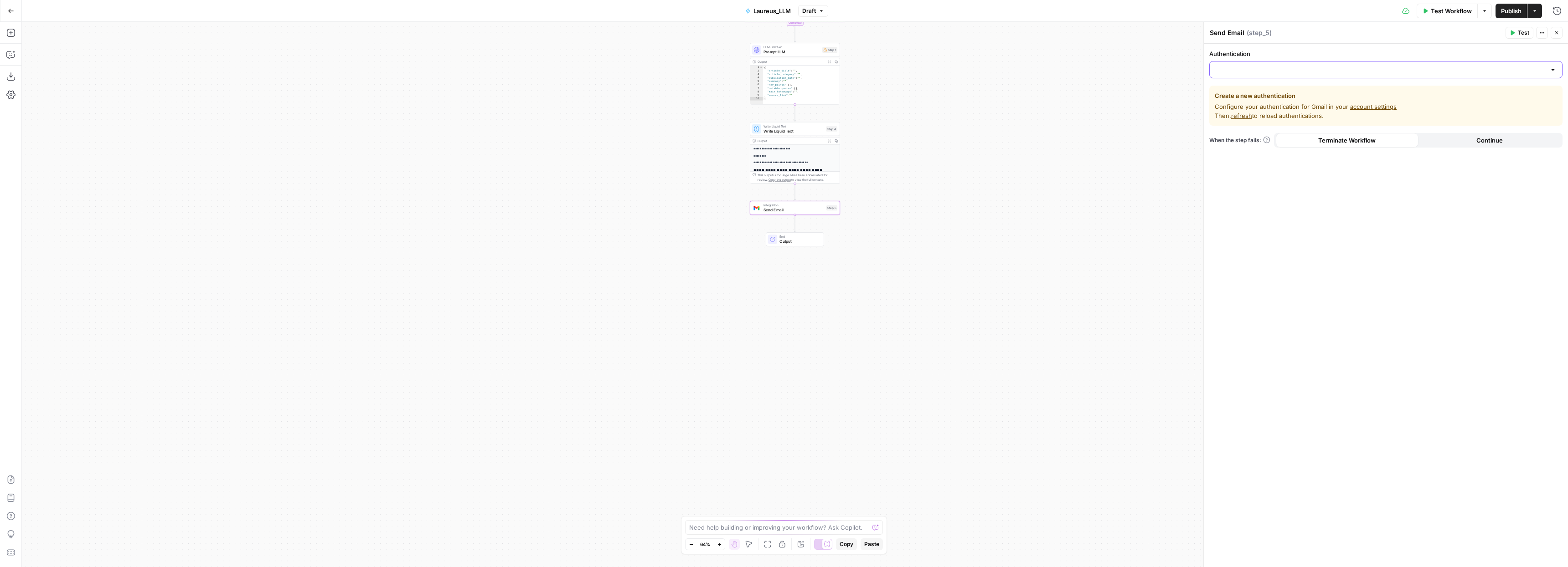
click at [1536, 74] on input "Authentication" at bounding box center [1380, 69] width 331 height 9
click at [1243, 91] on span "Gmail 1" at bounding box center [1384, 92] width 334 height 9
type input "Gmail 1"
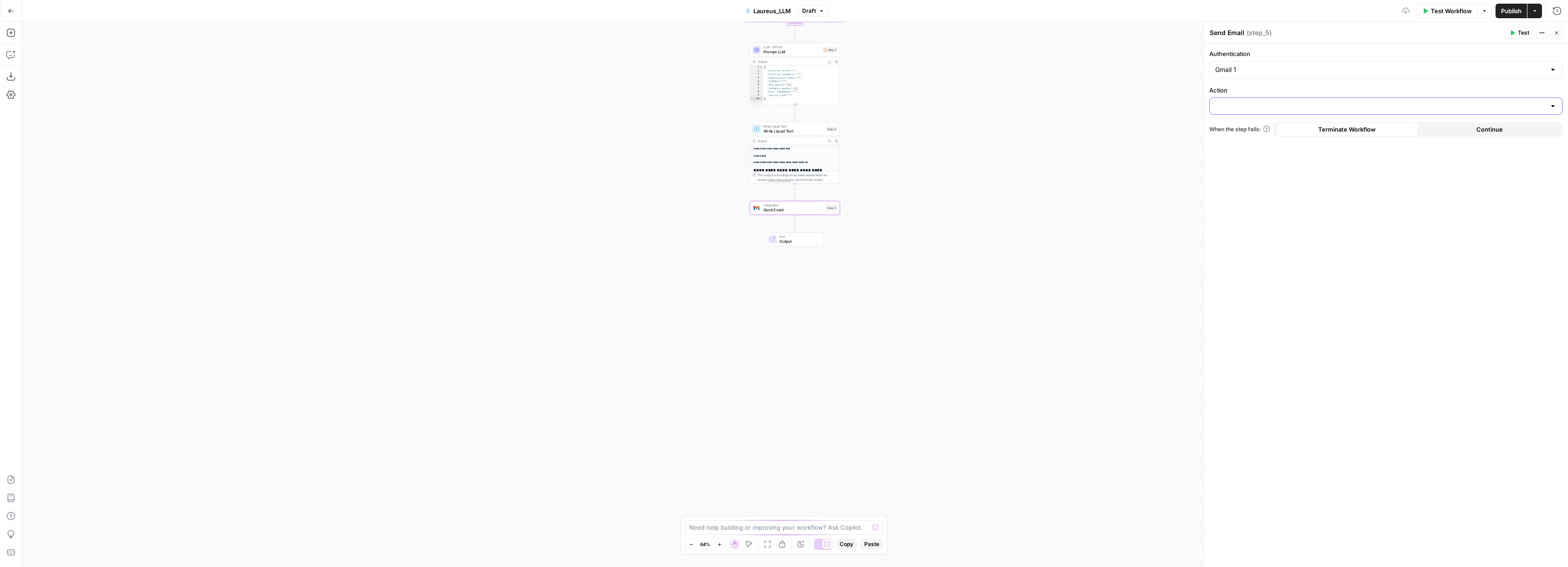
click at [1251, 105] on input "Action" at bounding box center [1380, 106] width 331 height 9
click at [1250, 129] on span "Send email" at bounding box center [1384, 129] width 334 height 9
type input "Send email"
click at [1260, 137] on div at bounding box center [1386, 143] width 353 height 18
click at [1253, 185] on p at bounding box center [1386, 184] width 341 height 9
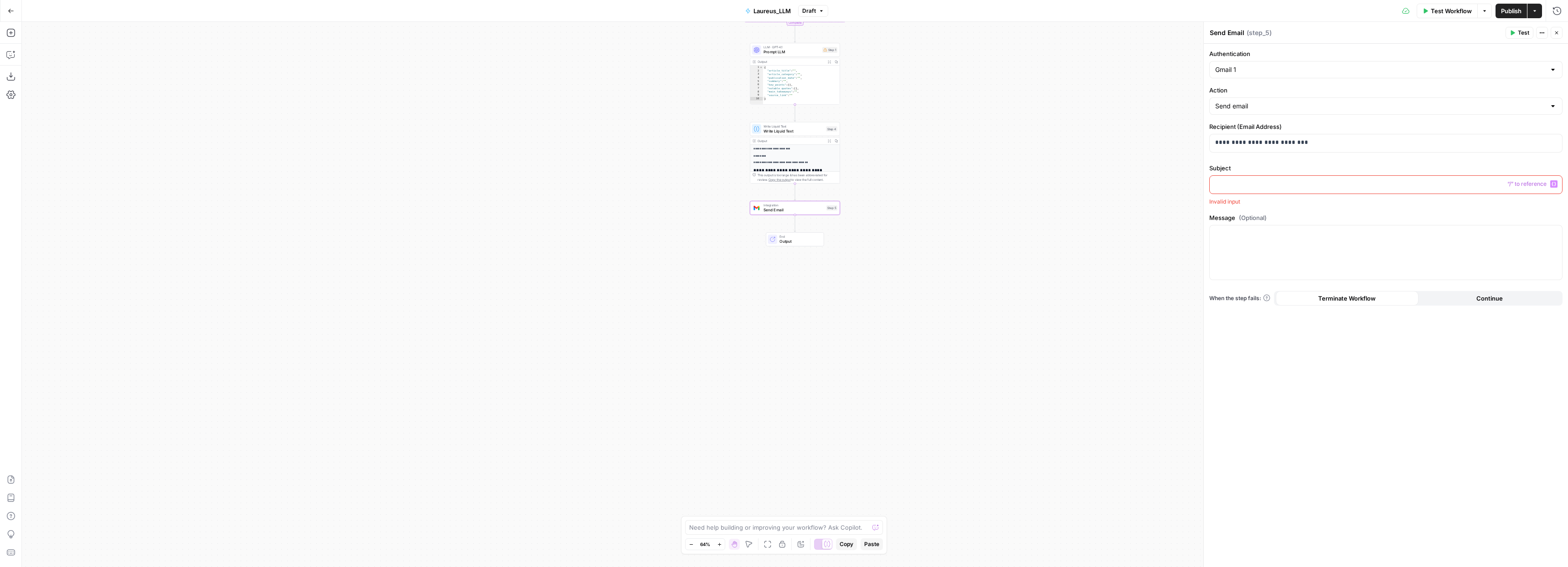
click at [1555, 182] on icon "button" at bounding box center [1553, 183] width 4 height 4
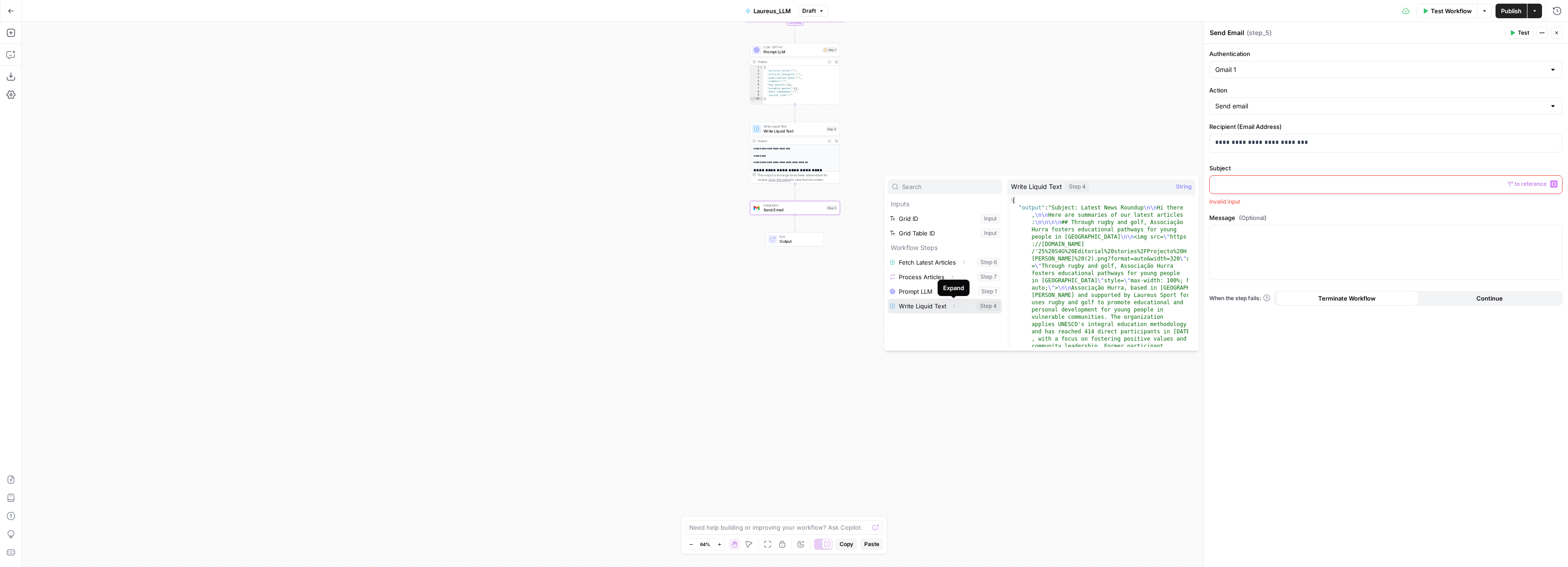
click at [953, 307] on icon "button" at bounding box center [954, 306] width 2 height 4
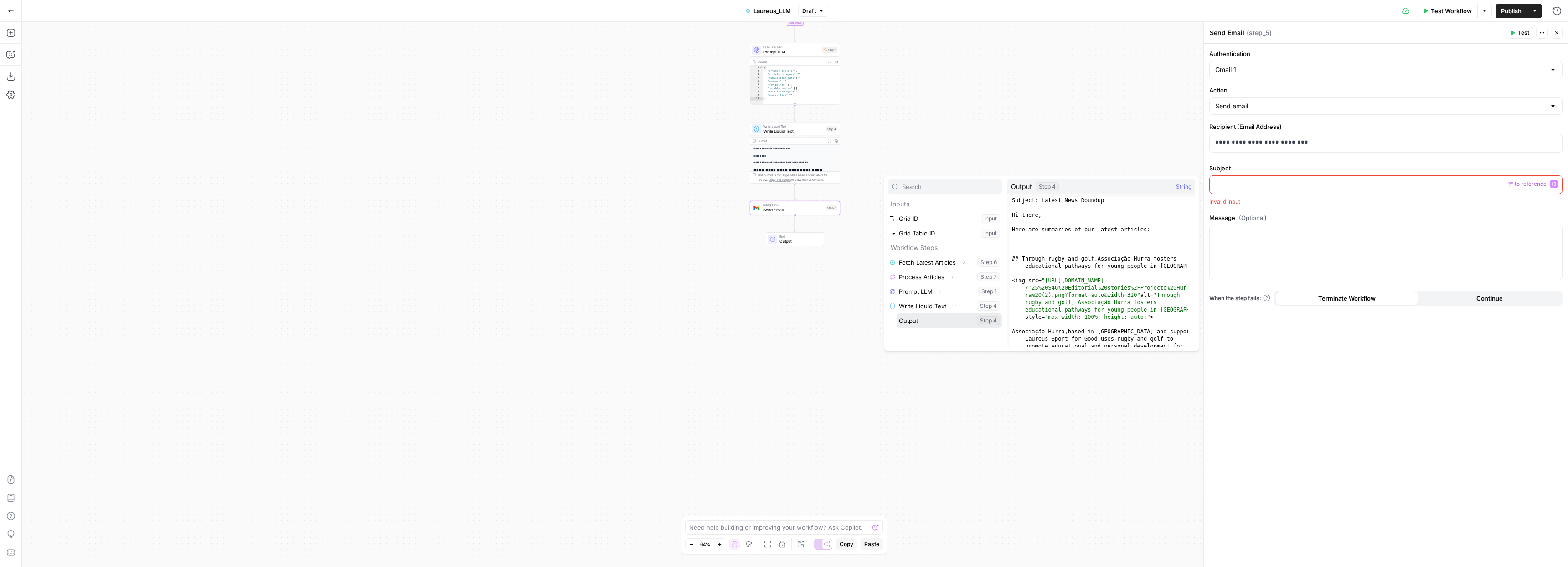
click at [906, 322] on button "Select variable Output" at bounding box center [950, 321] width 105 height 15
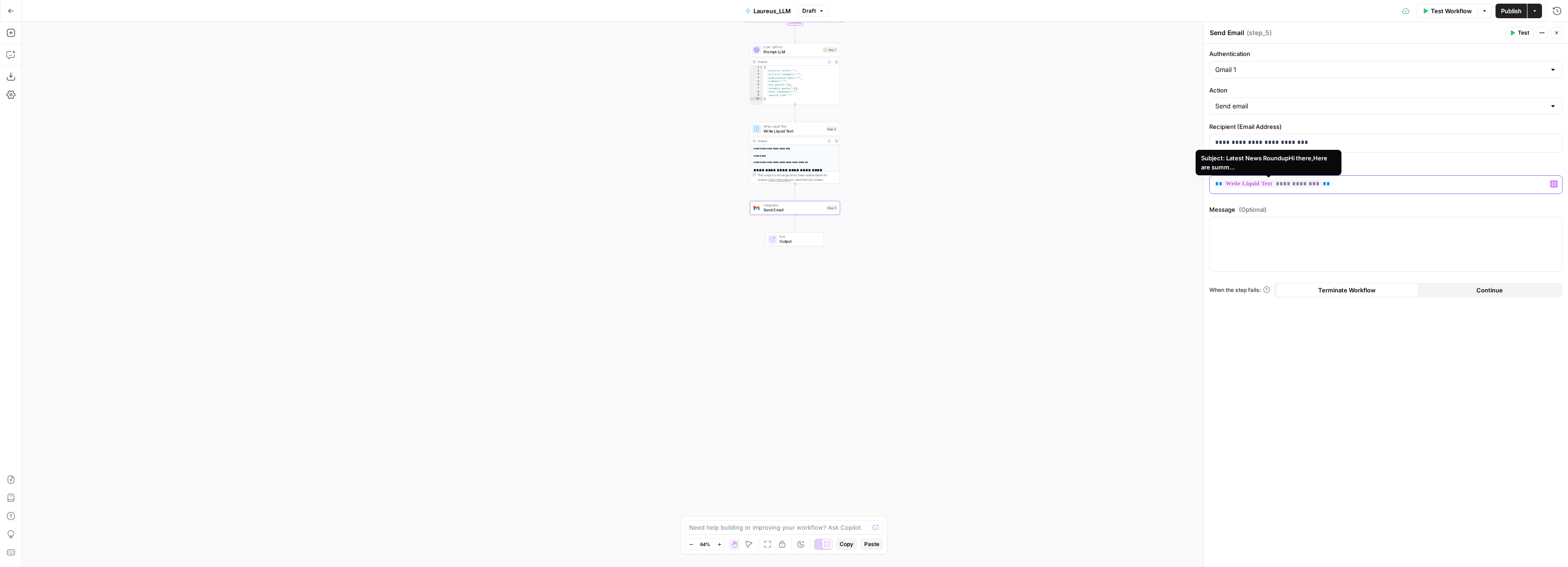
click at [1315, 184] on span "**********" at bounding box center [1272, 183] width 99 height 8
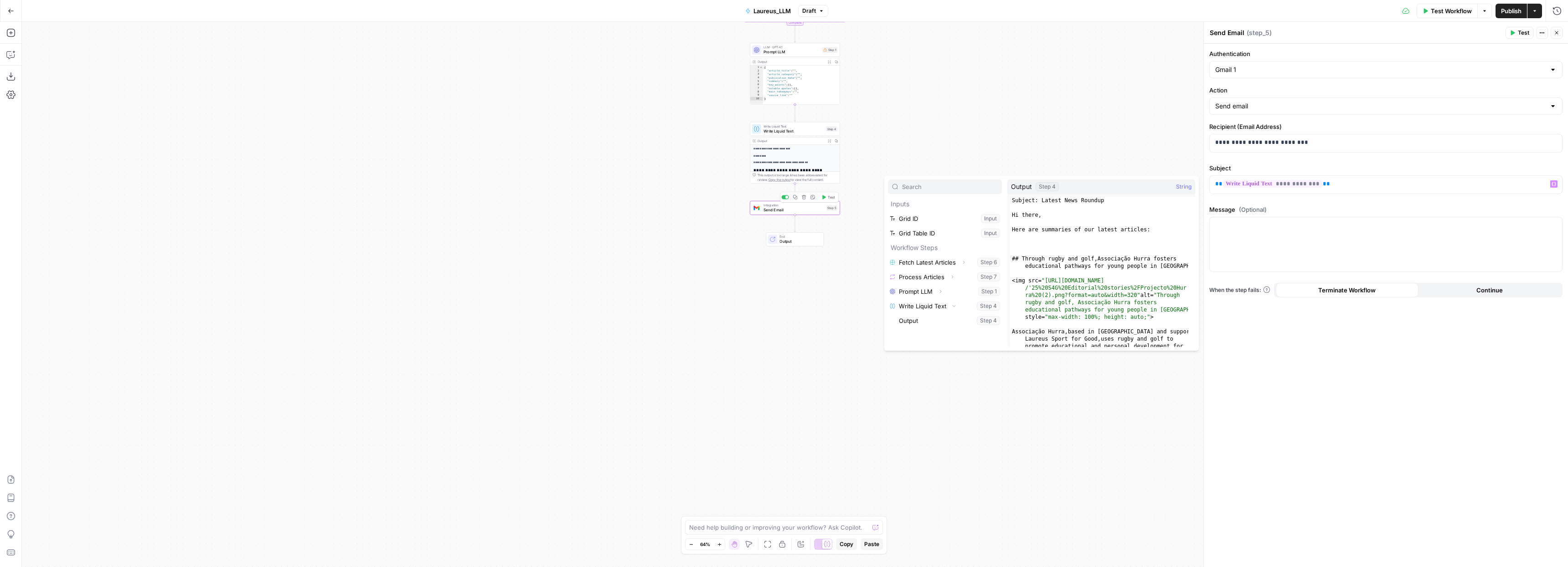
click at [802, 167] on div "**********" at bounding box center [795, 224] width 89 height 159
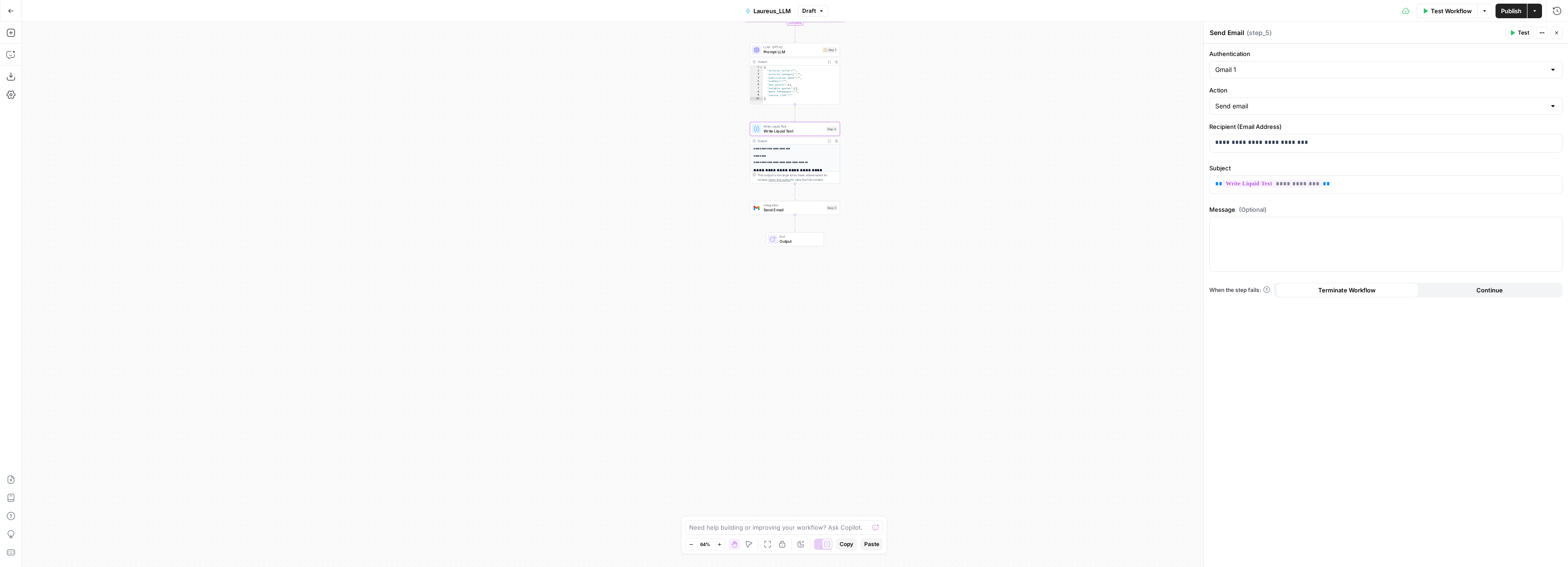
click at [799, 137] on div "**********" at bounding box center [795, 159] width 90 height 46
drag, startPoint x: 1346, startPoint y: 181, endPoint x: 1211, endPoint y: 175, distance: 135.1
click at [1211, 175] on div "**********" at bounding box center [1386, 181] width 353 height 34
click at [804, 155] on p "*********" at bounding box center [792, 156] width 78 height 4
click at [1243, 186] on p at bounding box center [1386, 184] width 341 height 9
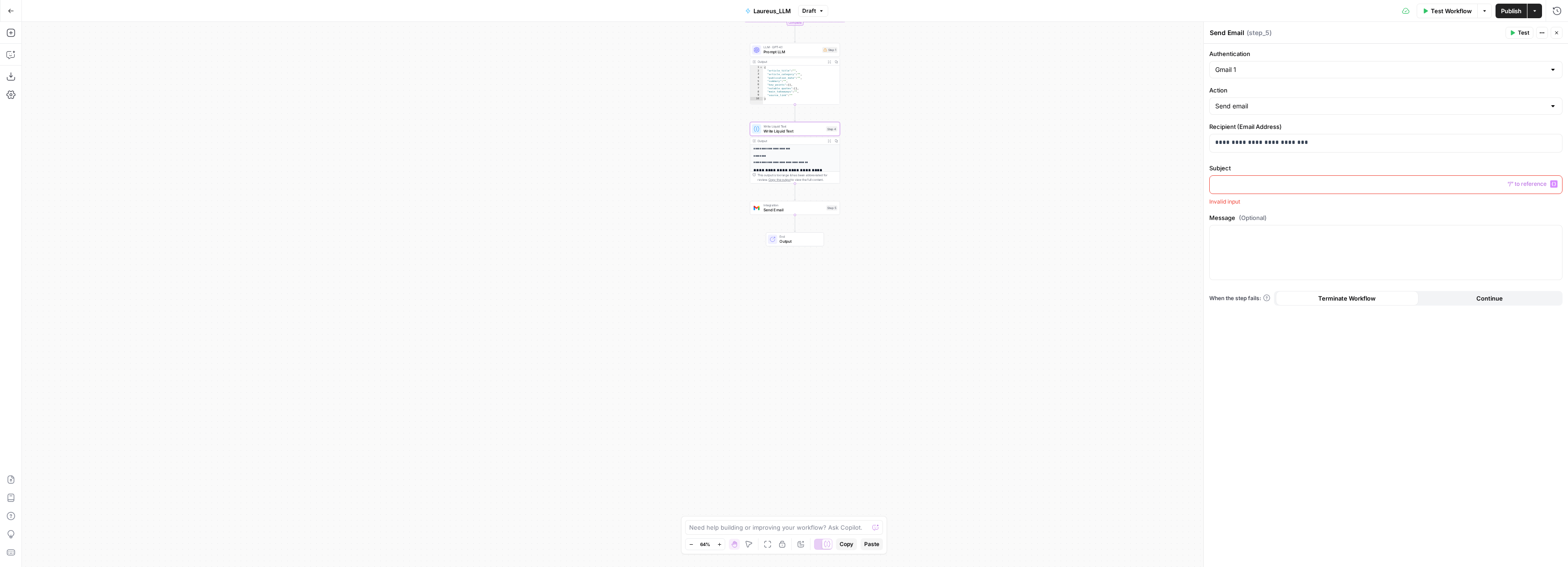
click at [779, 131] on span "Write Liquid Text" at bounding box center [794, 131] width 61 height 6
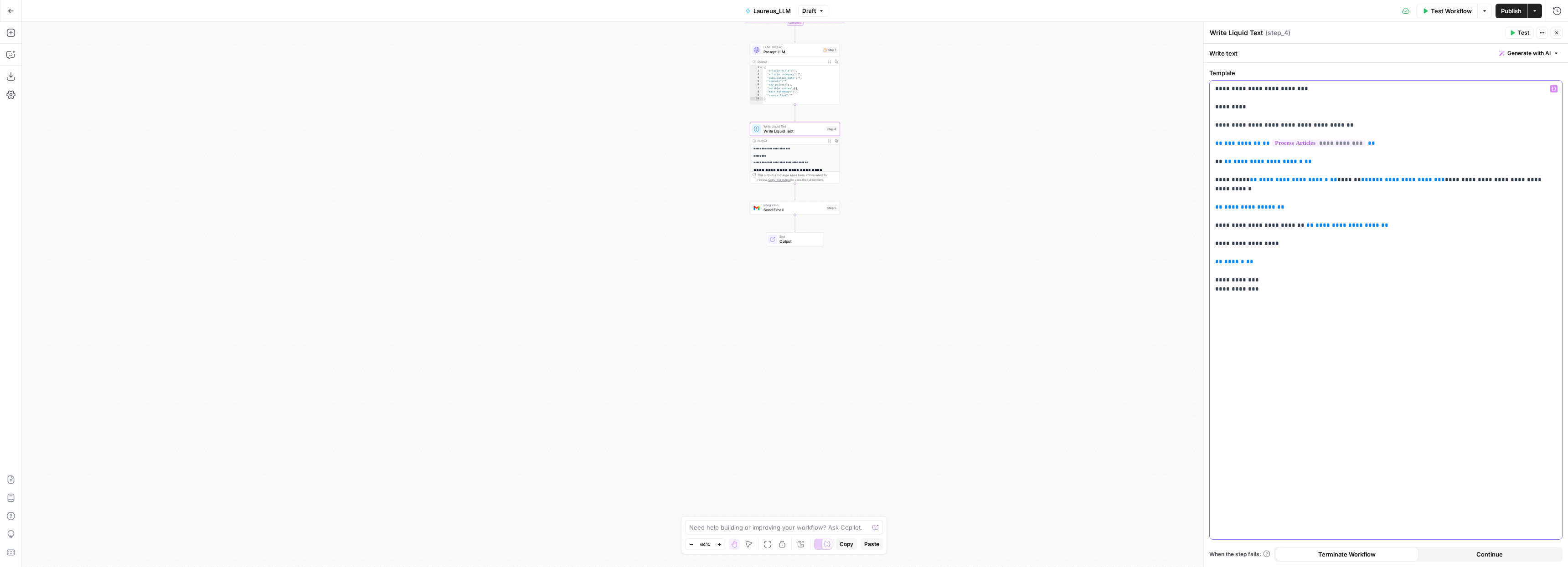
drag, startPoint x: 1239, startPoint y: 89, endPoint x: 1315, endPoint y: 89, distance: 76.0
click at [1315, 89] on p "**********" at bounding box center [1386, 184] width 341 height 201
copy p "**********"
click at [790, 203] on span "Integration" at bounding box center [794, 205] width 61 height 4
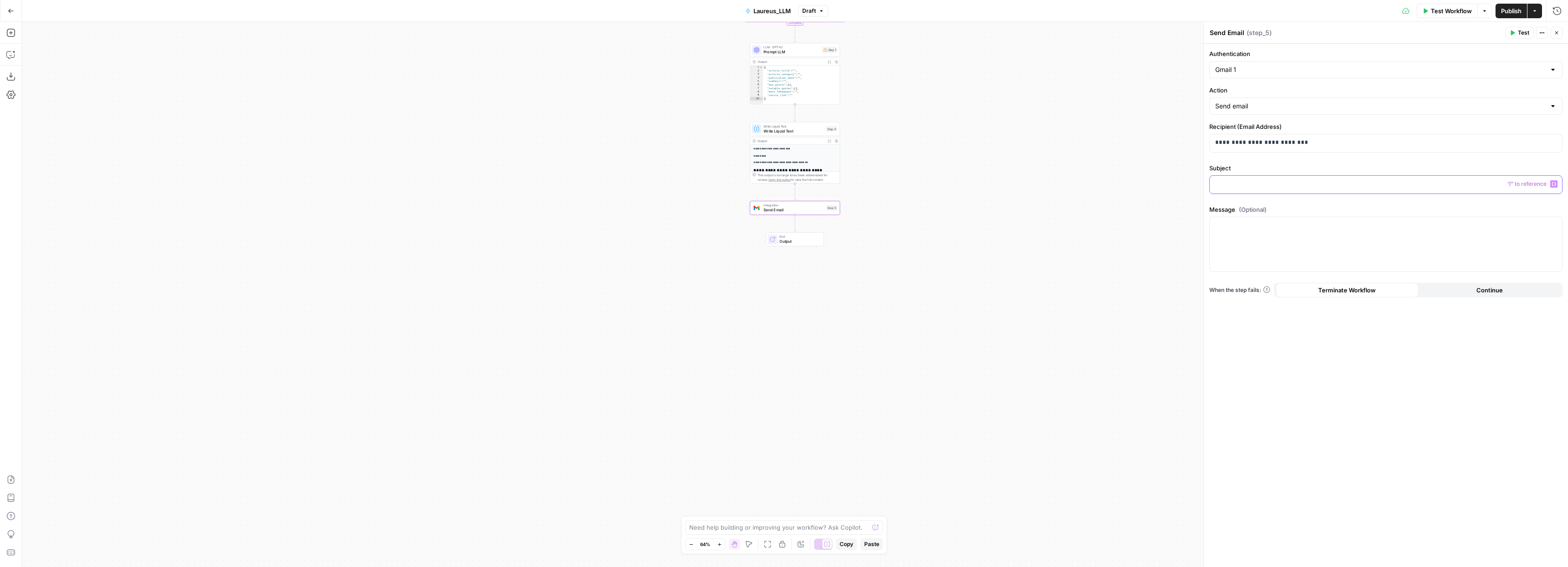
click at [1251, 181] on p at bounding box center [1386, 184] width 341 height 9
click at [1258, 235] on div at bounding box center [1386, 245] width 353 height 54
click at [1553, 225] on icon "button" at bounding box center [1553, 225] width 4 height 4
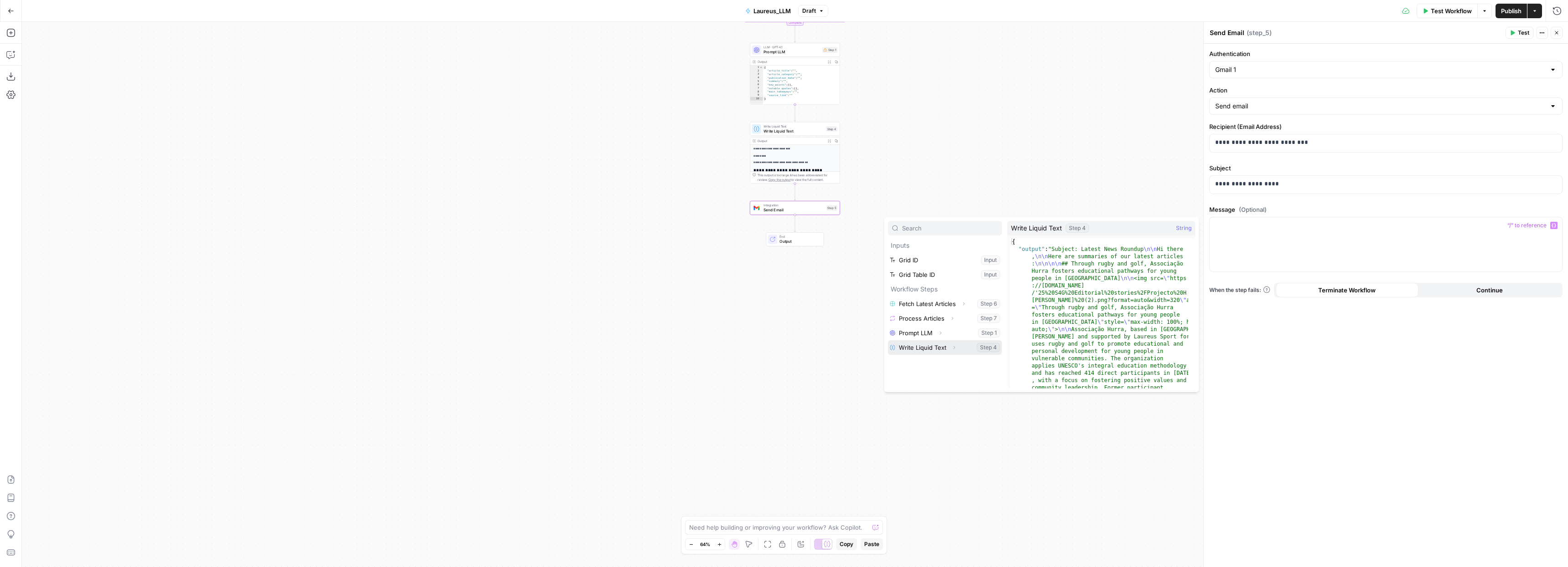
click at [943, 344] on button "Select variable Write Liquid Text" at bounding box center [945, 347] width 114 height 15
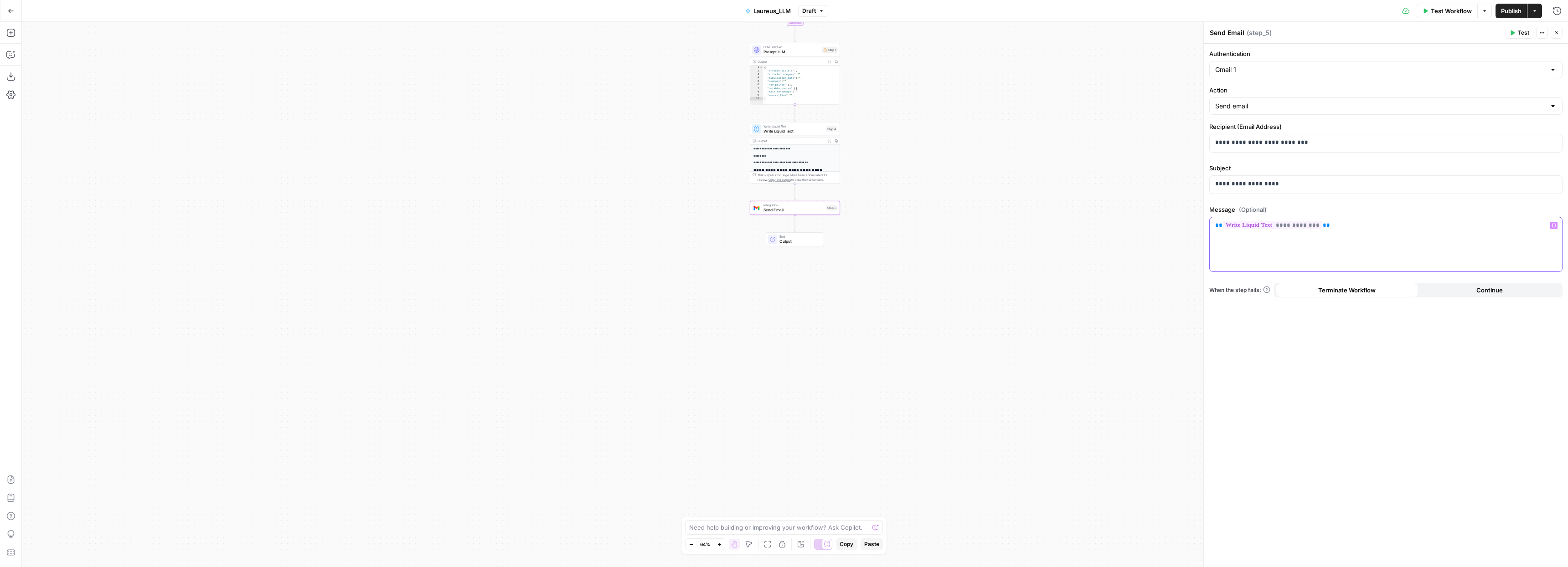
click at [1554, 225] on icon "button" at bounding box center [1553, 225] width 4 height 4
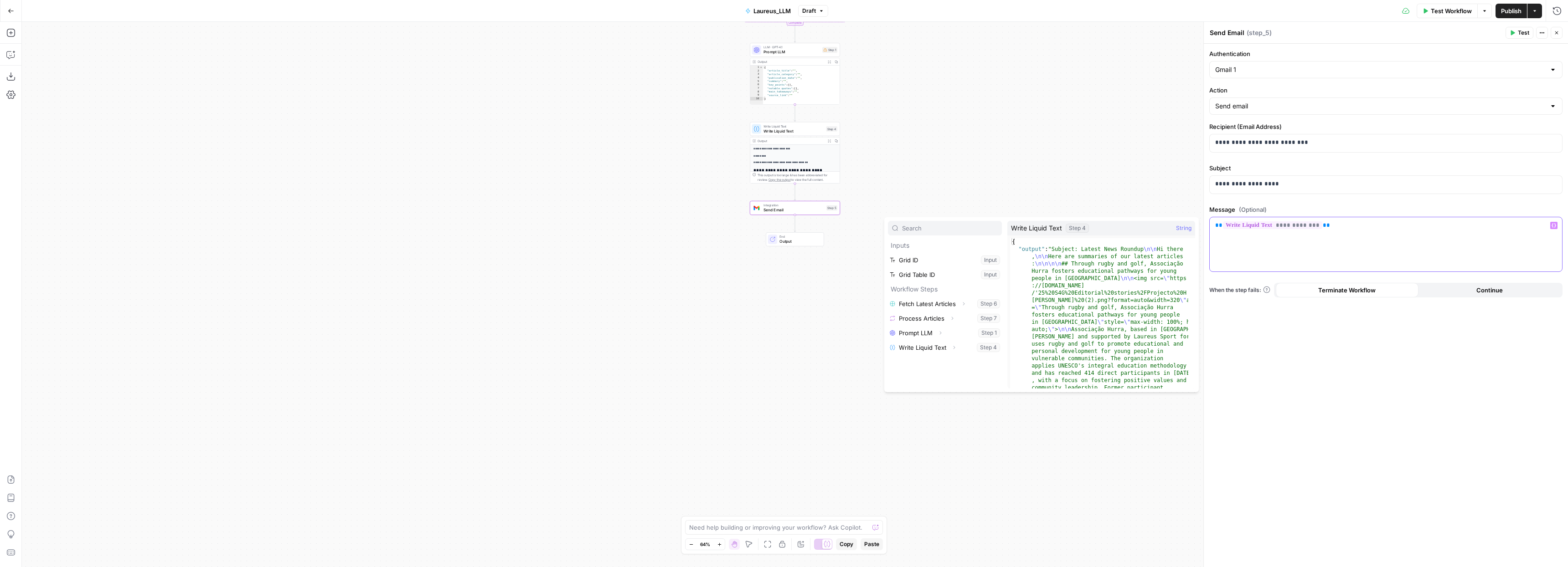
click at [1378, 250] on div "**********" at bounding box center [1386, 245] width 353 height 54
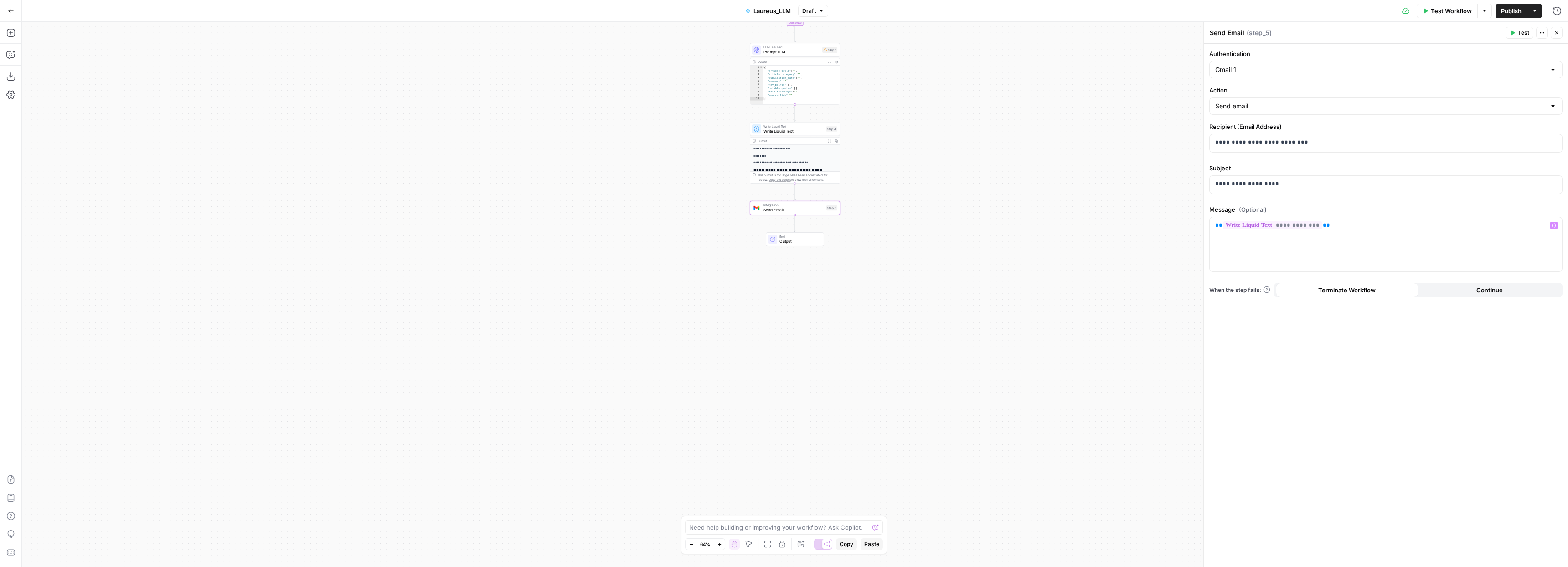
click at [794, 131] on span "Write Liquid Text" at bounding box center [794, 131] width 61 height 6
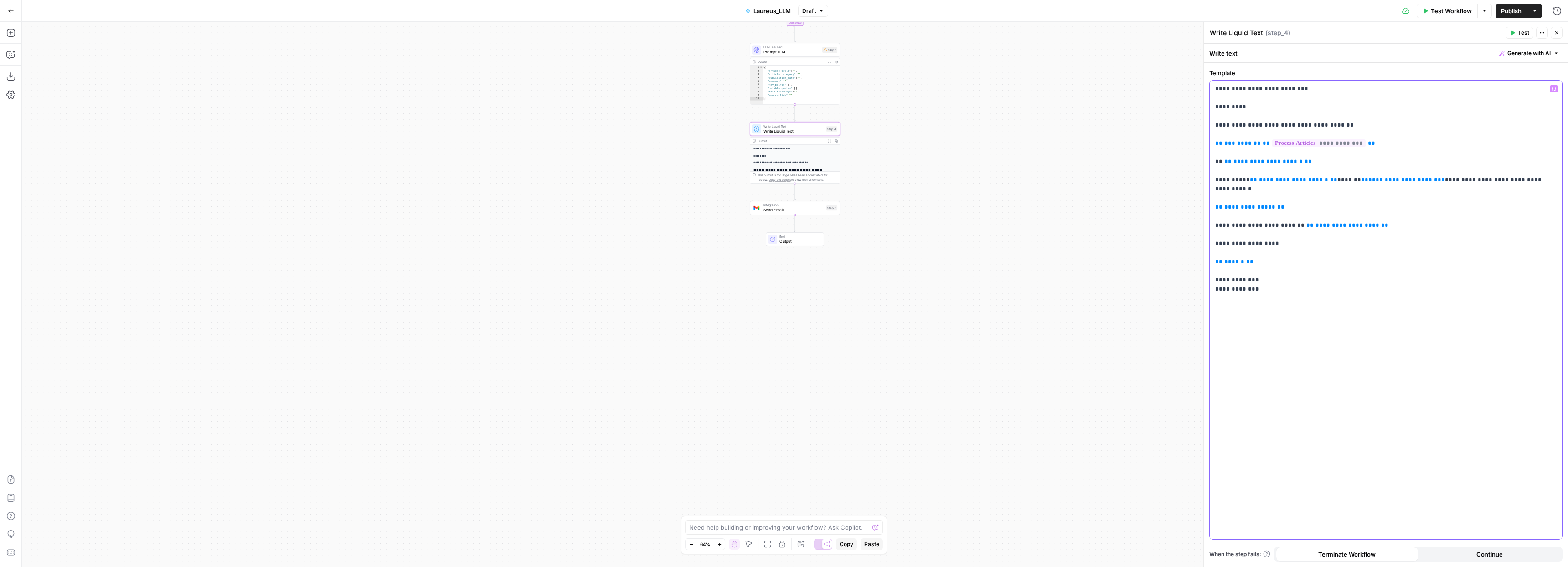
drag, startPoint x: 1229, startPoint y: 101, endPoint x: 1200, endPoint y: 86, distance: 32.6
click at [1203, 86] on div "**********" at bounding box center [1386, 294] width 365 height 545
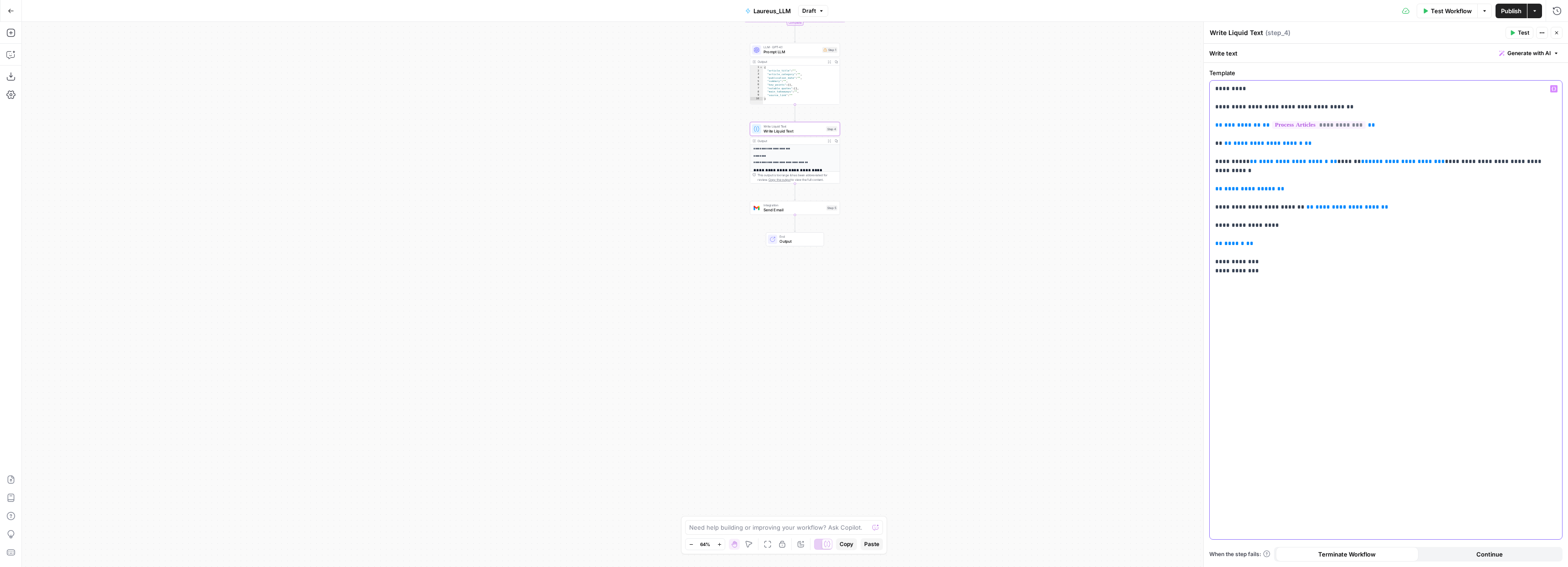
click at [1354, 269] on div "**********" at bounding box center [1386, 309] width 353 height 458
click at [792, 212] on span "Send Email" at bounding box center [794, 209] width 61 height 6
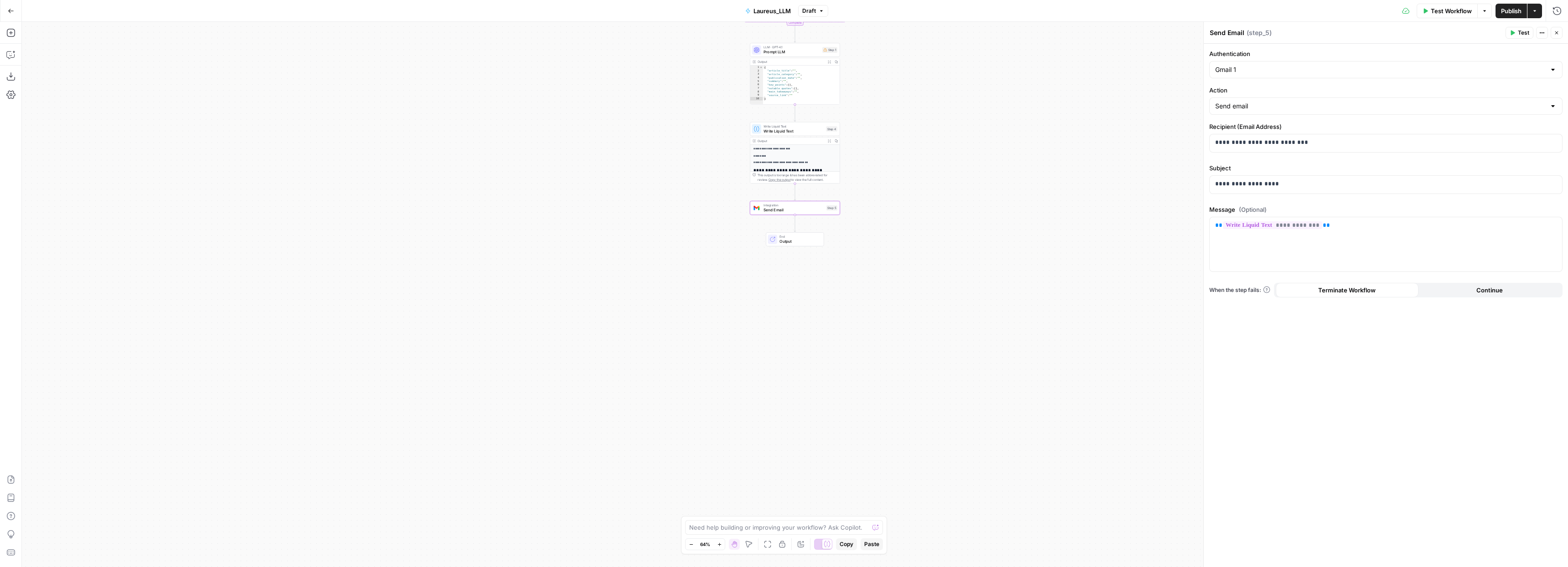
click at [1491, 292] on span "Continue" at bounding box center [1490, 290] width 26 height 9
click at [1517, 32] on button "Test" at bounding box center [1520, 33] width 28 height 12
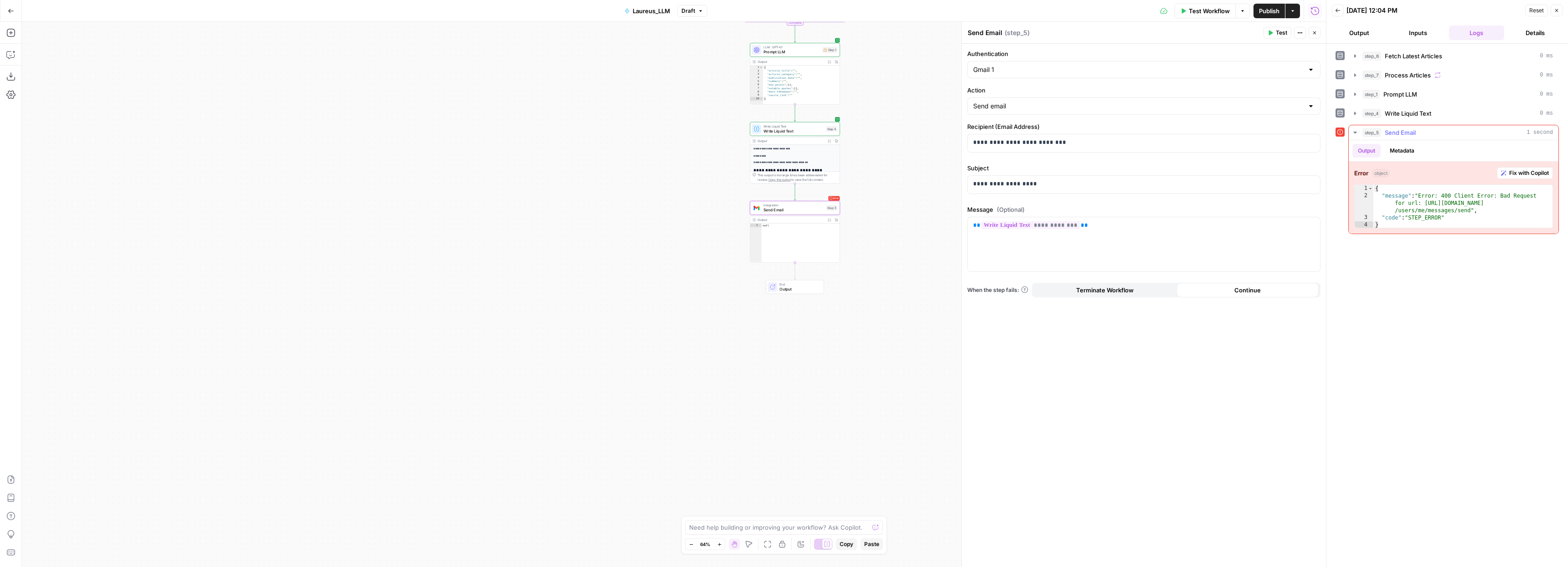
type textarea "**********"
click at [1485, 216] on div "{ "message" : "Error: 400 Client Error: Bad Request for url: [URL][DOMAIN_NAME]…" at bounding box center [1463, 214] width 179 height 59
click at [1522, 171] on span "Fix with Copilot" at bounding box center [1529, 173] width 39 height 8
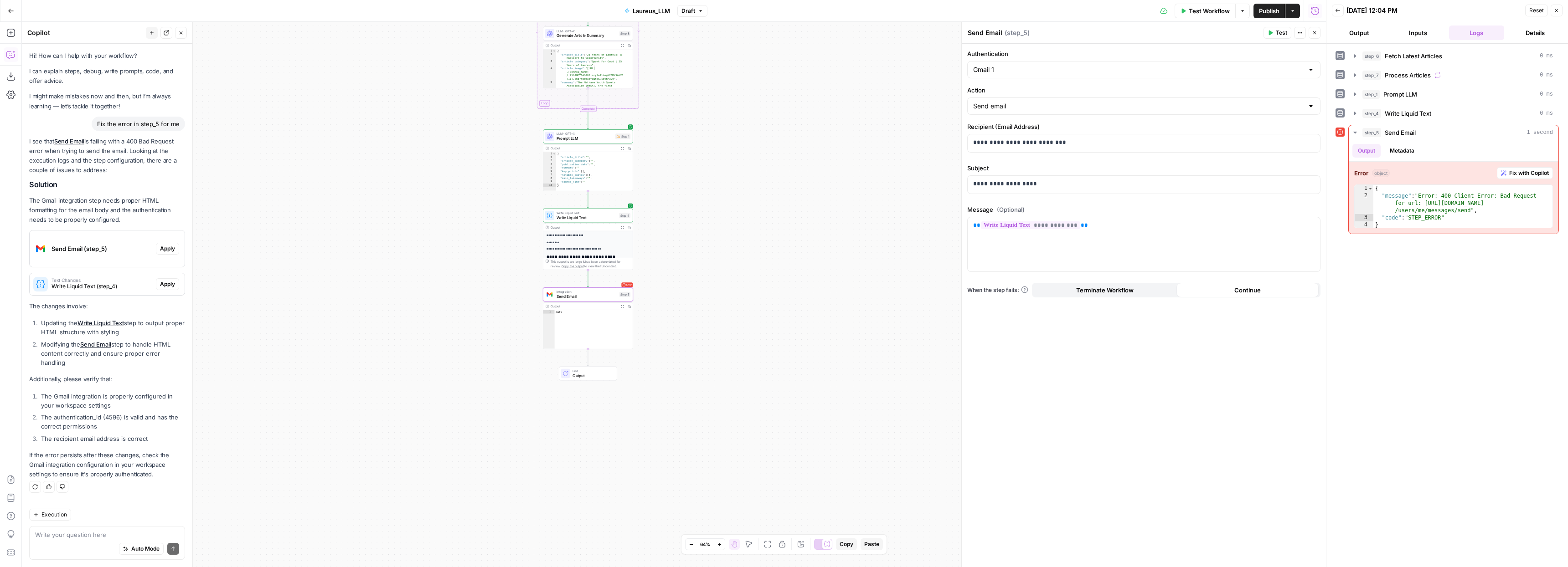
click at [166, 248] on span "Apply" at bounding box center [167, 248] width 15 height 8
click at [779, 117] on span "Apply anyway" at bounding box center [764, 116] width 44 height 9
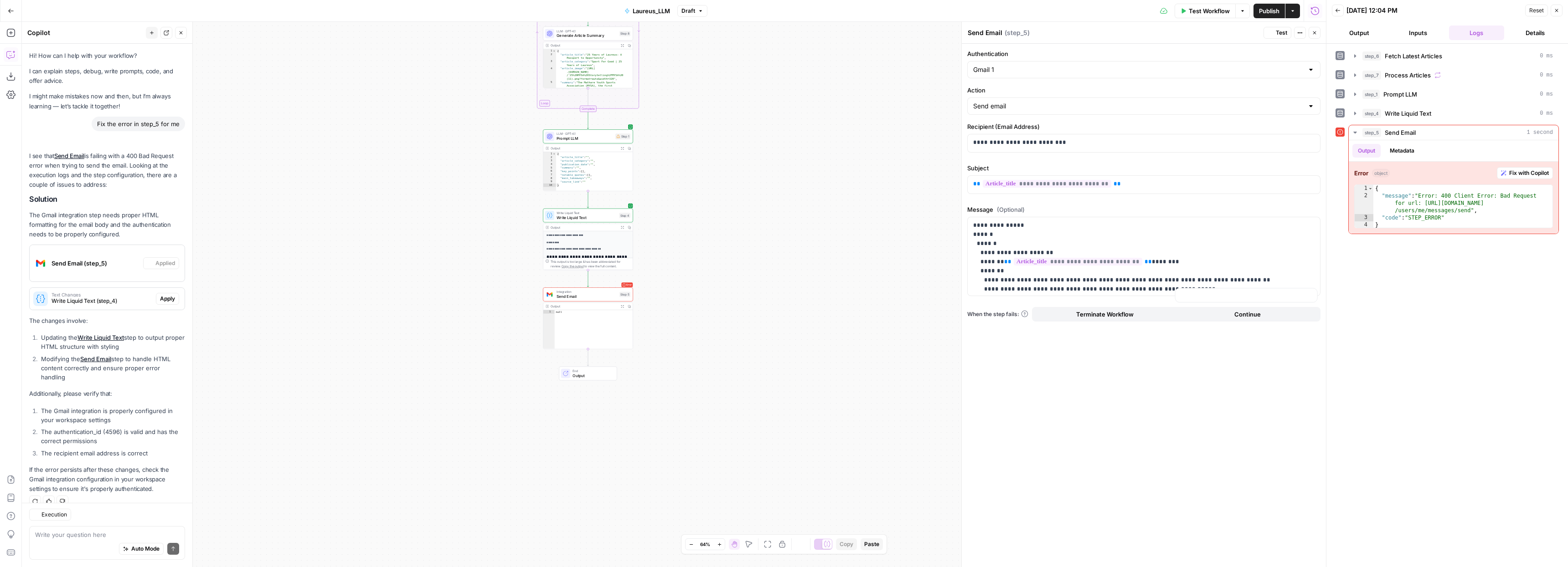
scroll to position [13, 0]
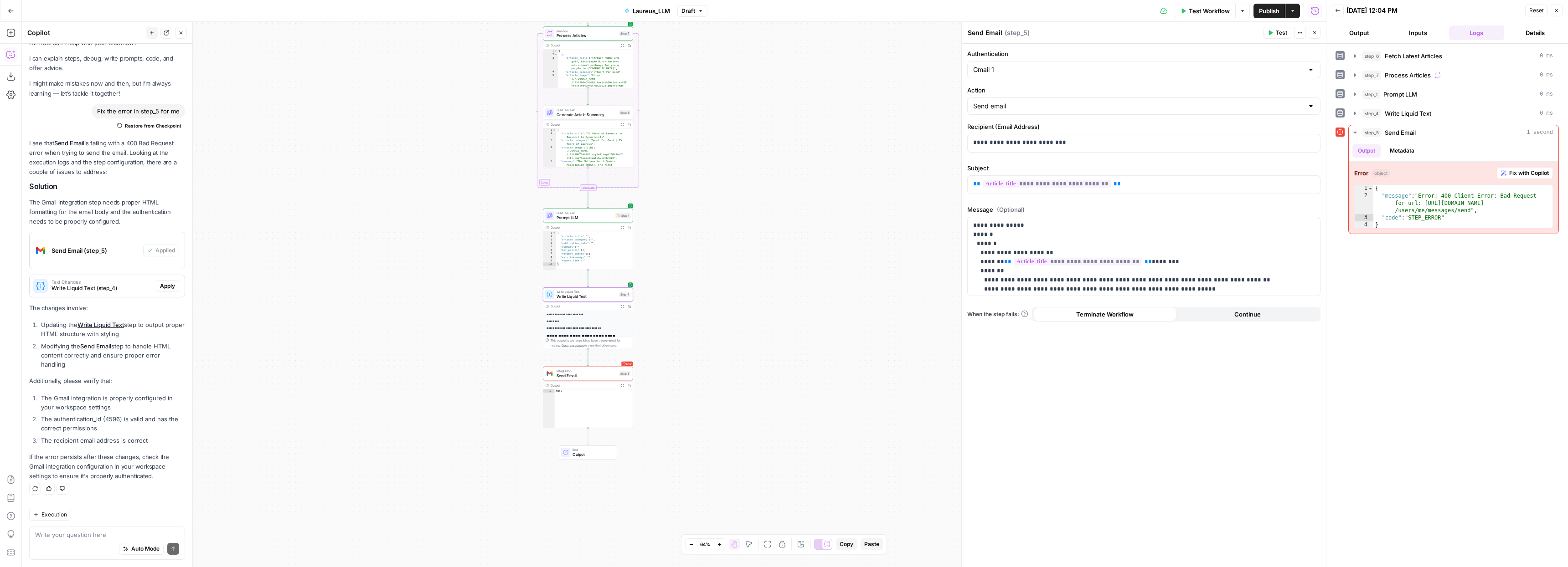
click at [161, 283] on span "Apply" at bounding box center [167, 286] width 15 height 8
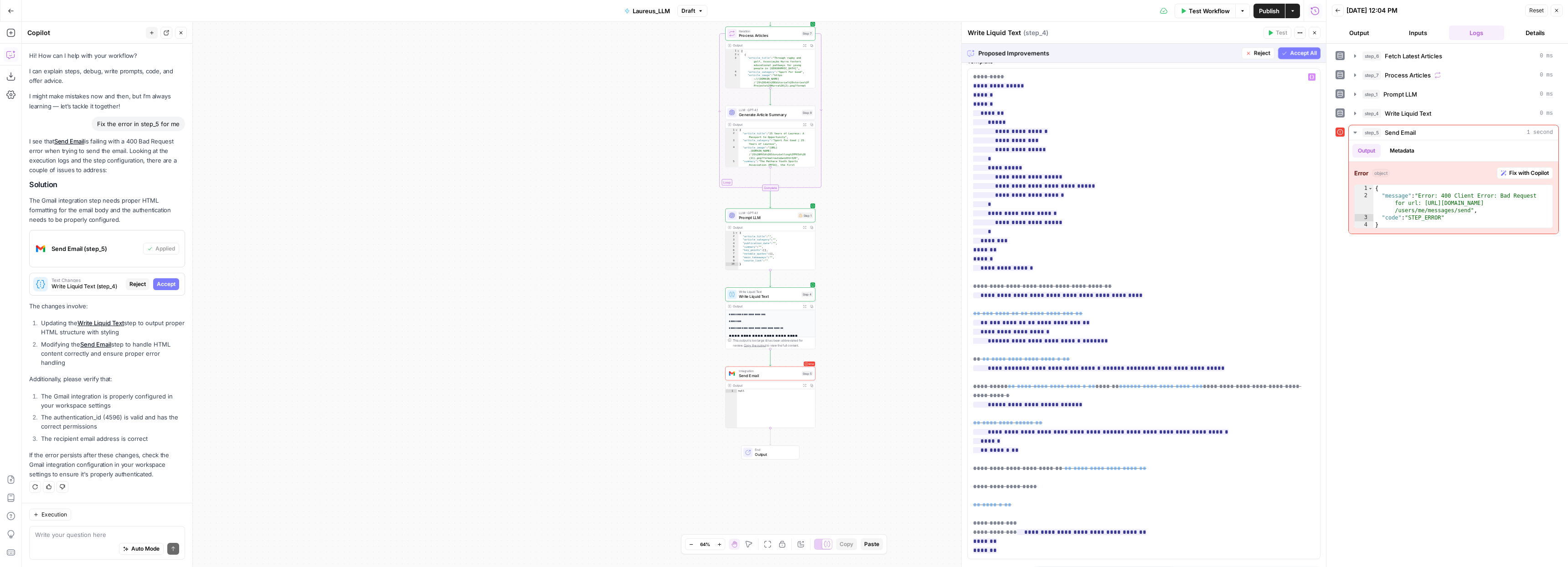
scroll to position [22, 0]
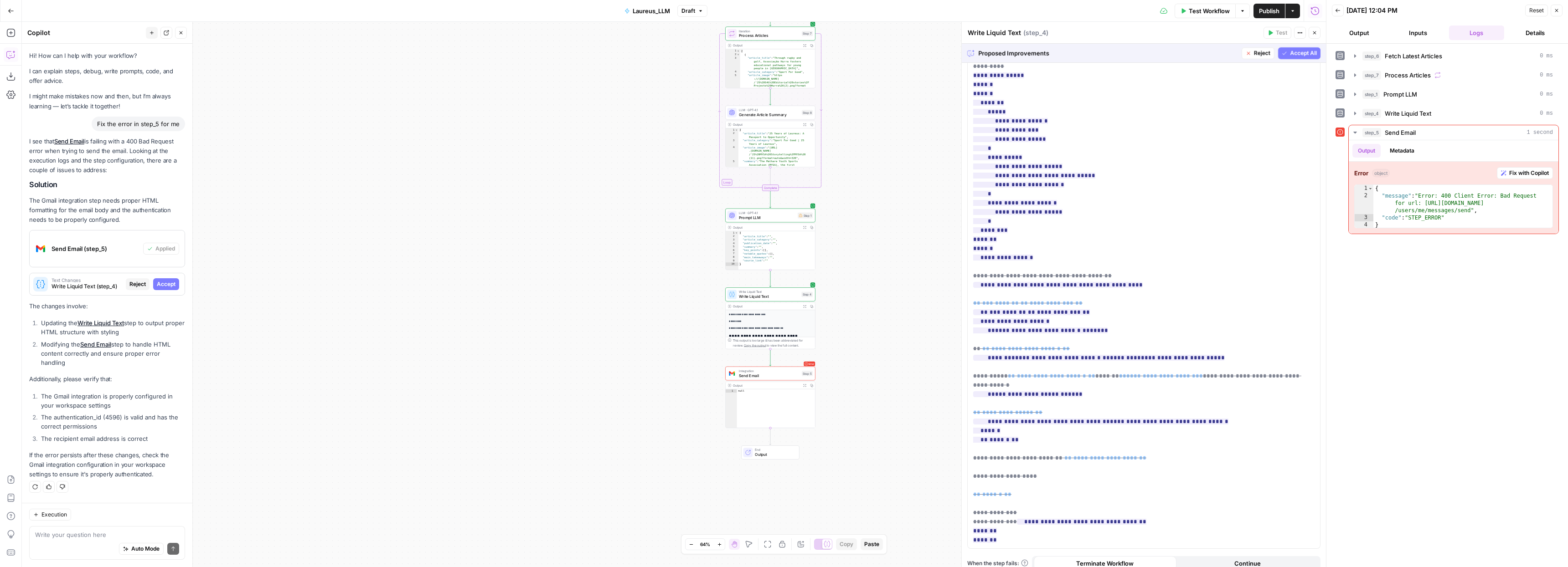
click at [1294, 53] on span "Accept All" at bounding box center [1303, 53] width 27 height 8
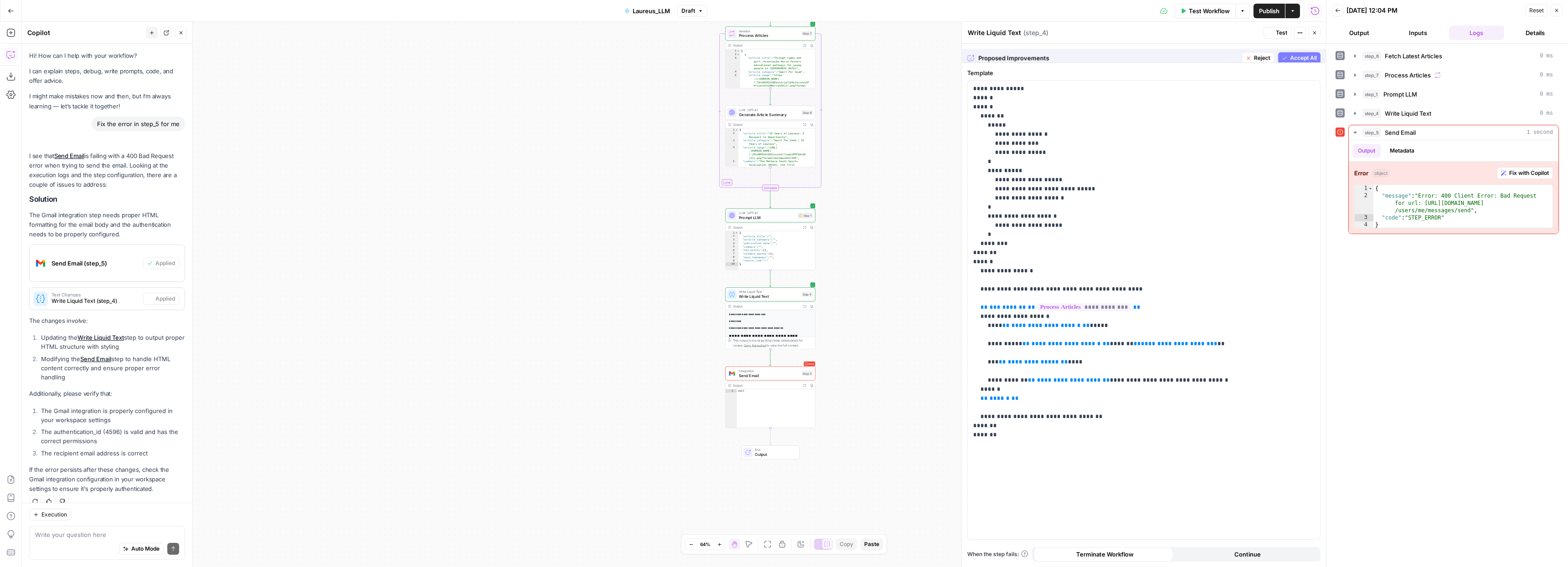
scroll to position [0, 0]
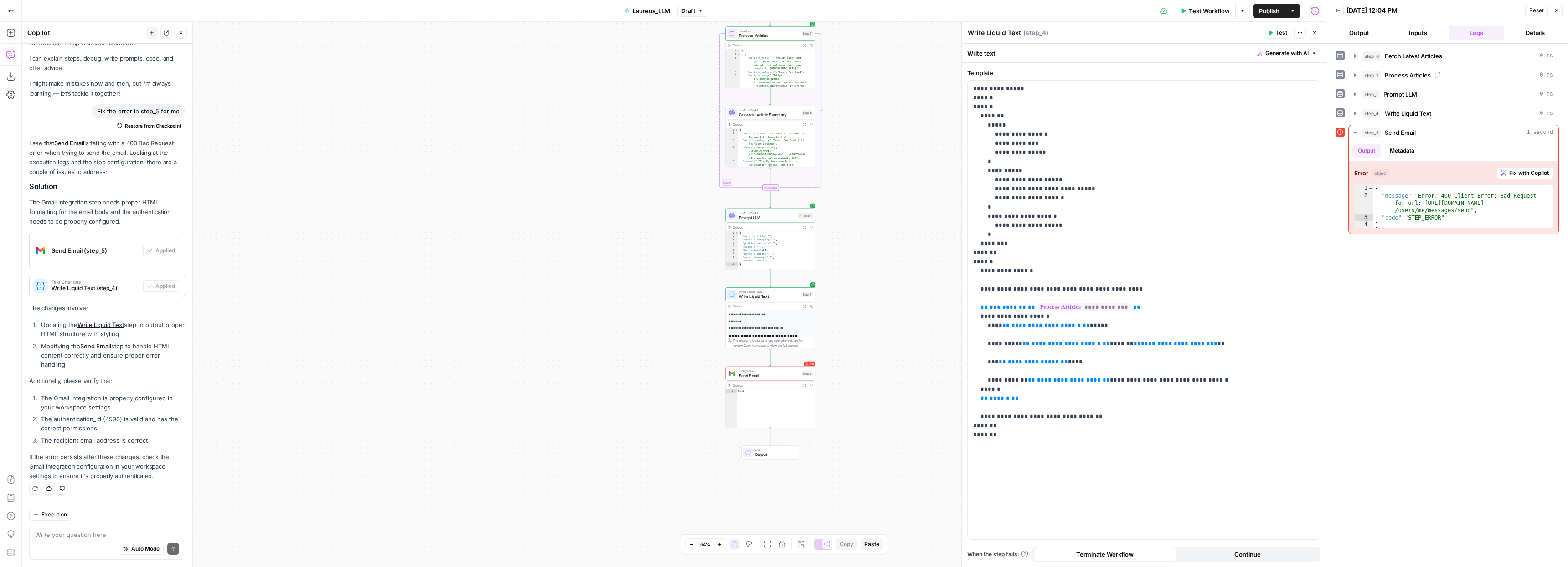
click at [1199, 10] on span "Test Workflow" at bounding box center [1209, 11] width 41 height 9
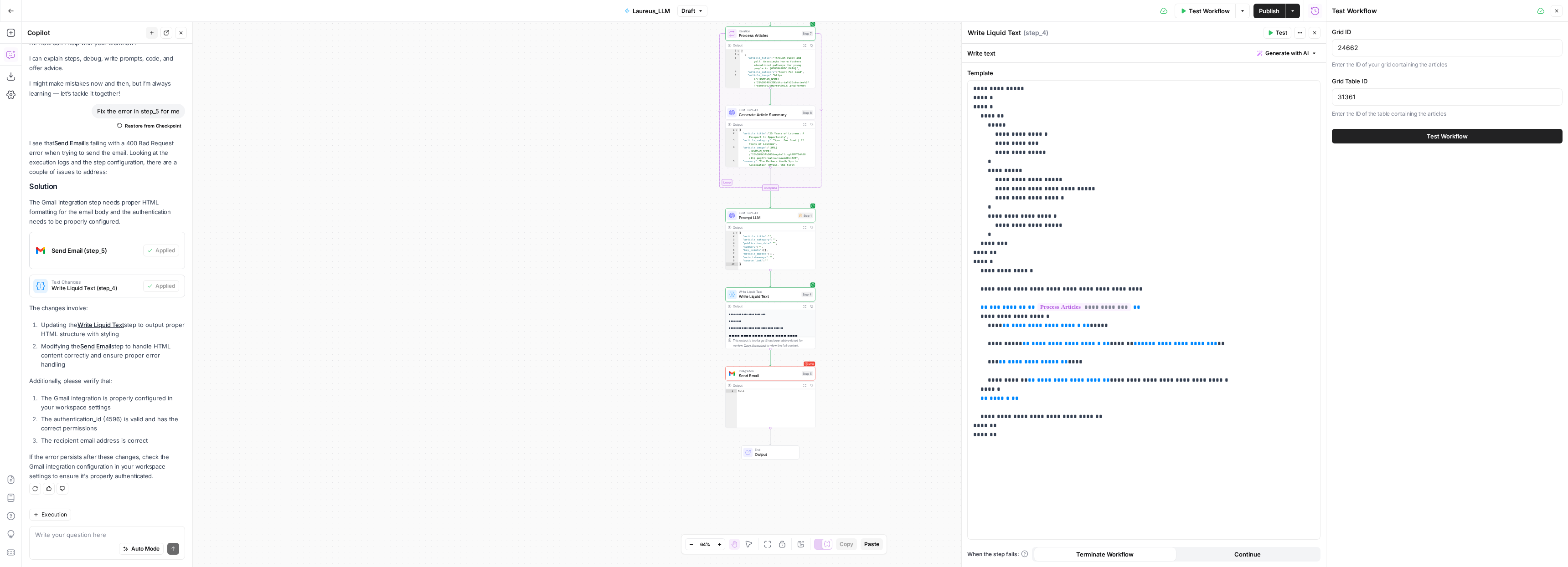
click at [1449, 139] on span "Test Workflow" at bounding box center [1447, 136] width 41 height 9
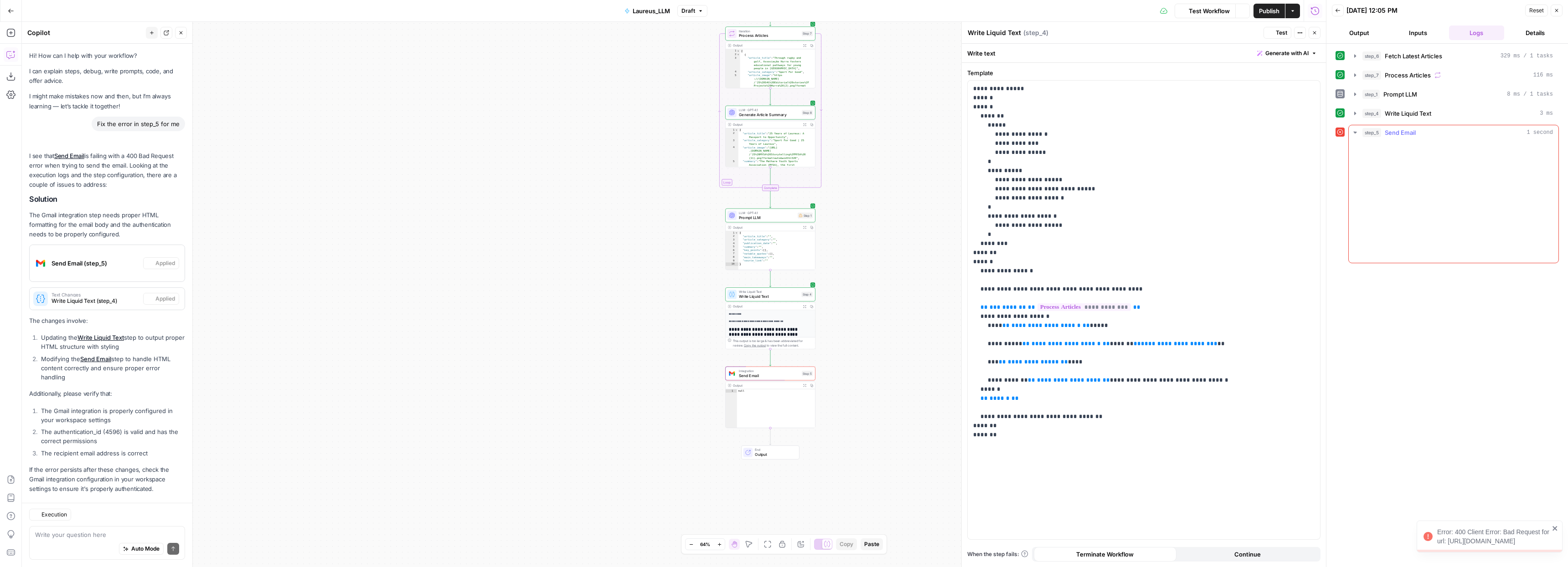
scroll to position [13, 0]
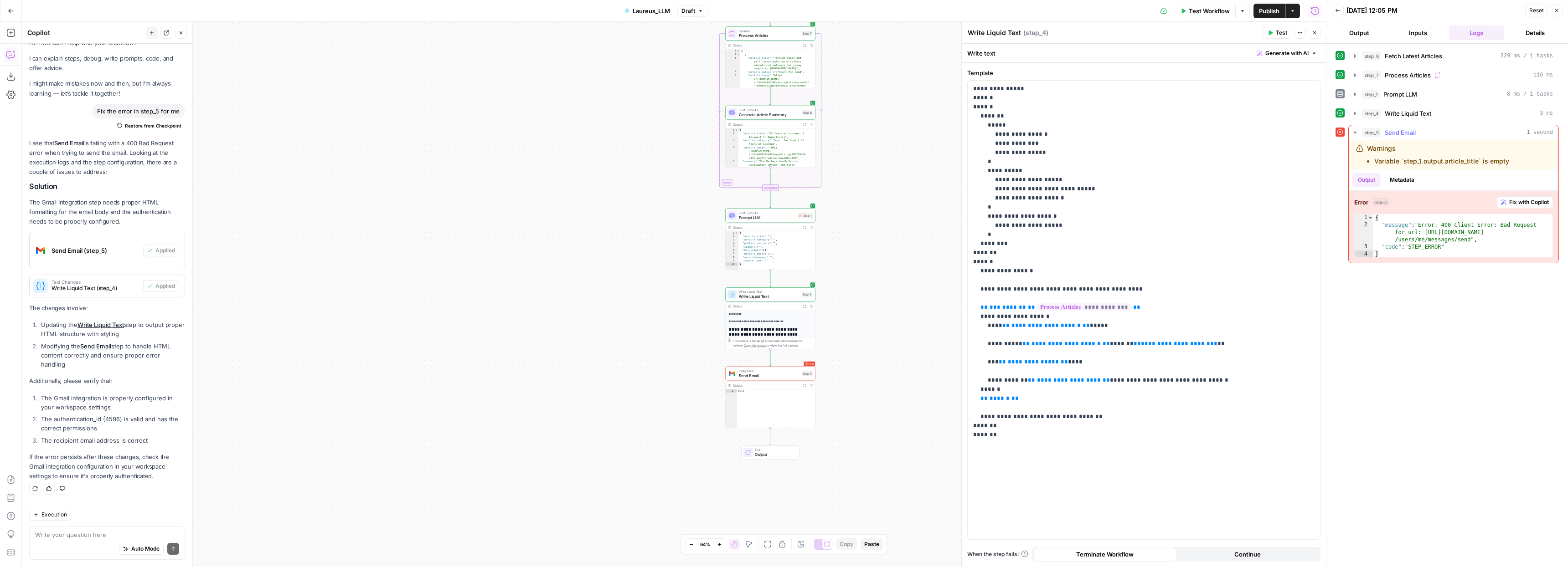
click at [1436, 165] on li "Variable `step_1.output.article_title` is empty" at bounding box center [1442, 161] width 135 height 9
click at [1384, 145] on div "Warnings Variable `step_1.output.article_title` is empty" at bounding box center [1438, 154] width 142 height 22
click at [1408, 131] on span "Send Email" at bounding box center [1400, 132] width 31 height 9
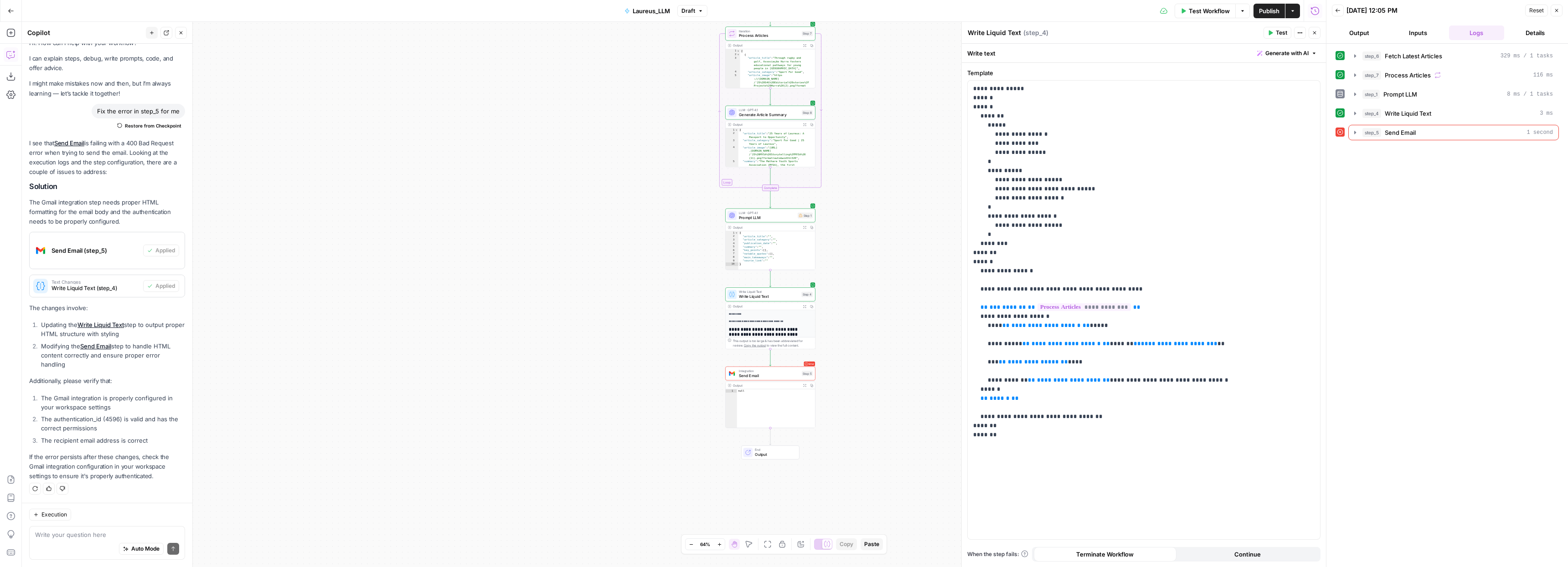
click at [760, 376] on span "Send Email" at bounding box center [769, 375] width 61 height 6
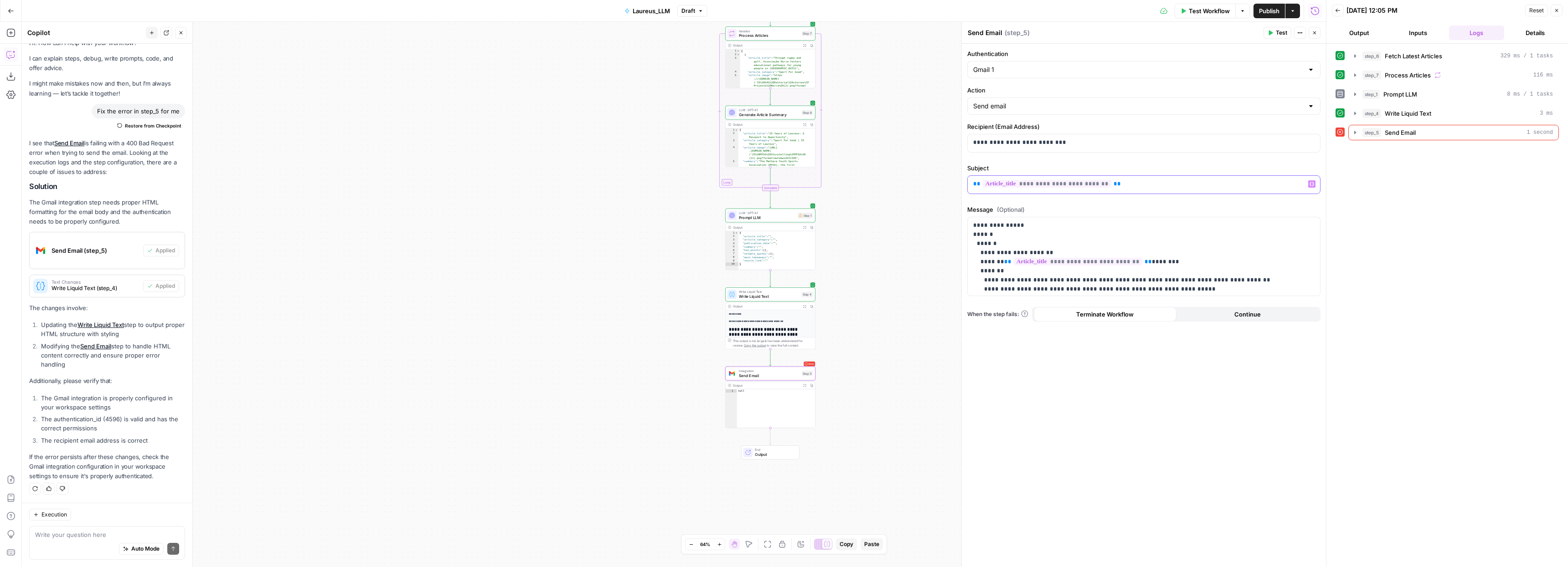
click at [1141, 186] on p "**********" at bounding box center [1144, 184] width 341 height 9
drag, startPoint x: 1113, startPoint y: 184, endPoint x: 986, endPoint y: 179, distance: 127.1
click at [987, 179] on div "**********" at bounding box center [1144, 185] width 353 height 18
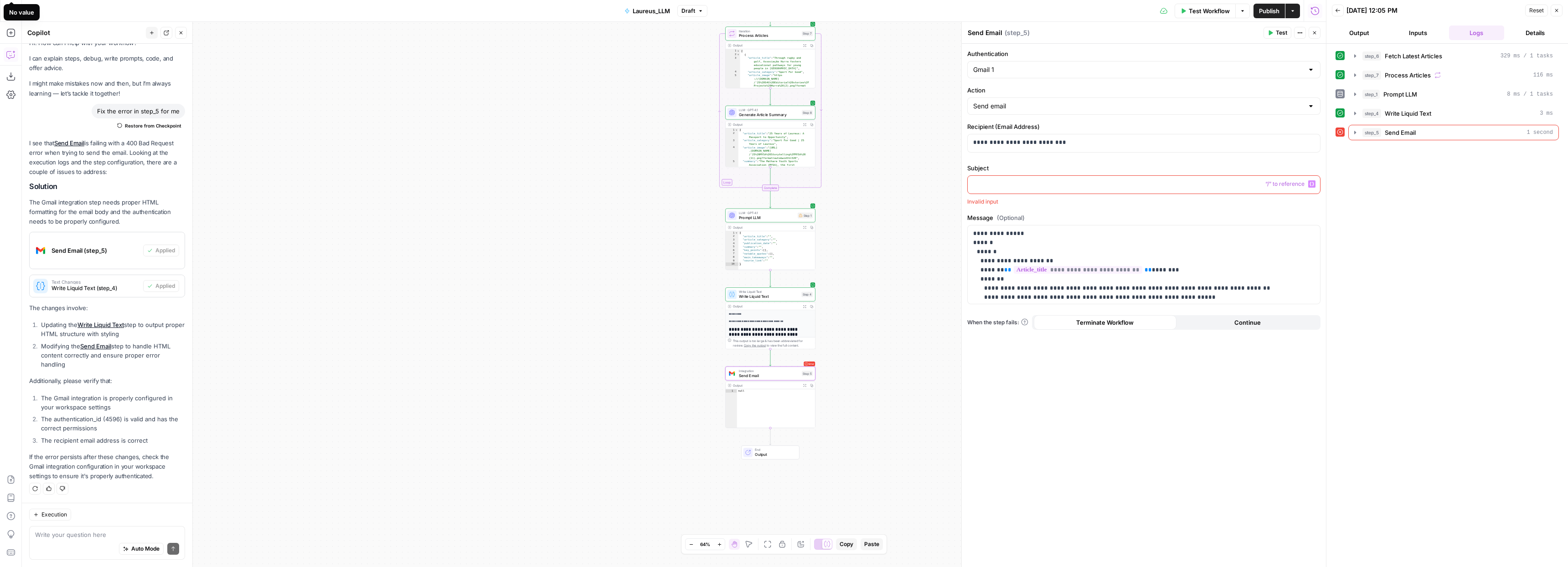
click at [985, 183] on p at bounding box center [1144, 184] width 341 height 9
click at [1451, 216] on div "step_6 Fetch Latest Articles 329 ms / 1 tasks step_7 Process Articles 116 ms st…" at bounding box center [1447, 305] width 224 height 514
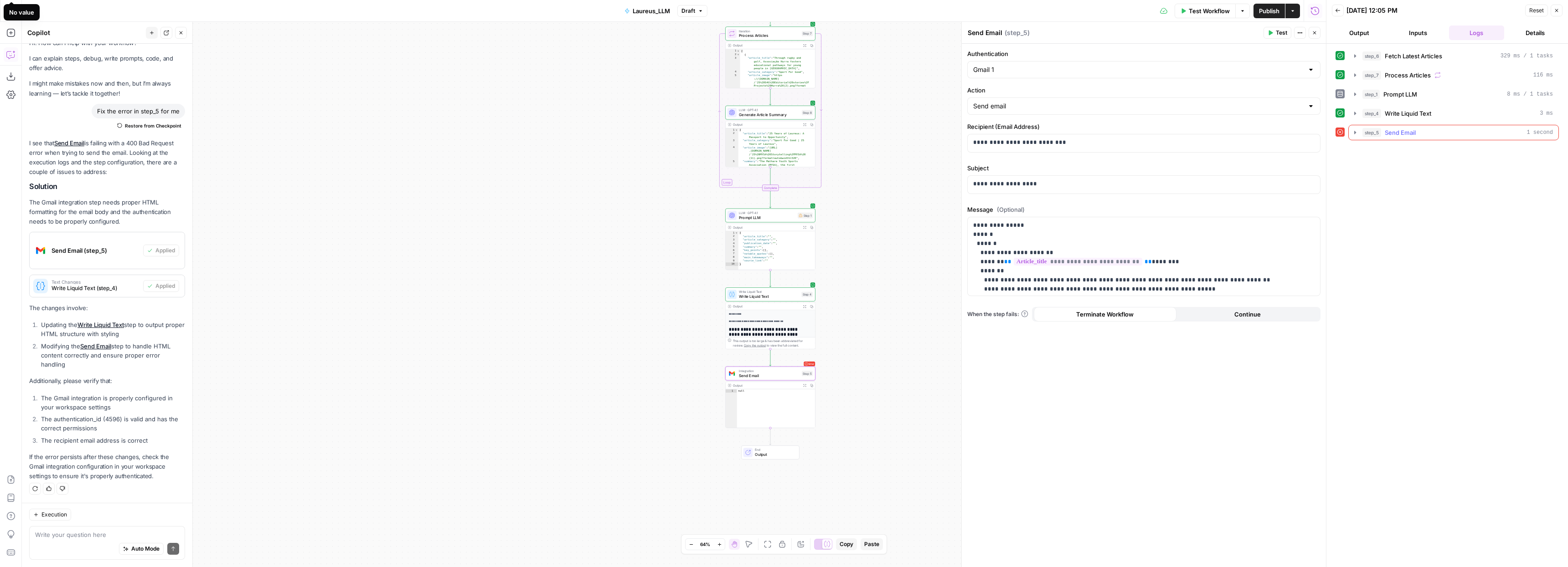
click at [1354, 131] on icon "button" at bounding box center [1355, 132] width 7 height 7
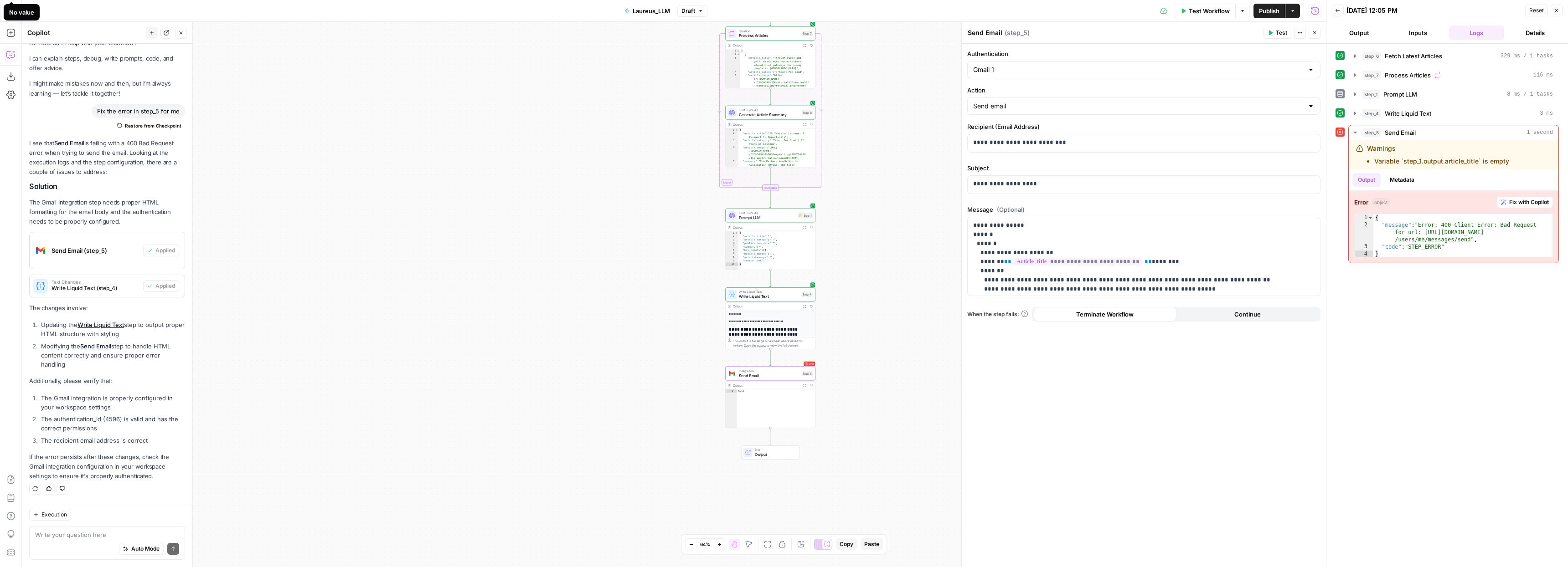
click at [1270, 29] on button "Test" at bounding box center [1278, 33] width 28 height 12
click at [1412, 135] on span "Send Email" at bounding box center [1400, 132] width 31 height 9
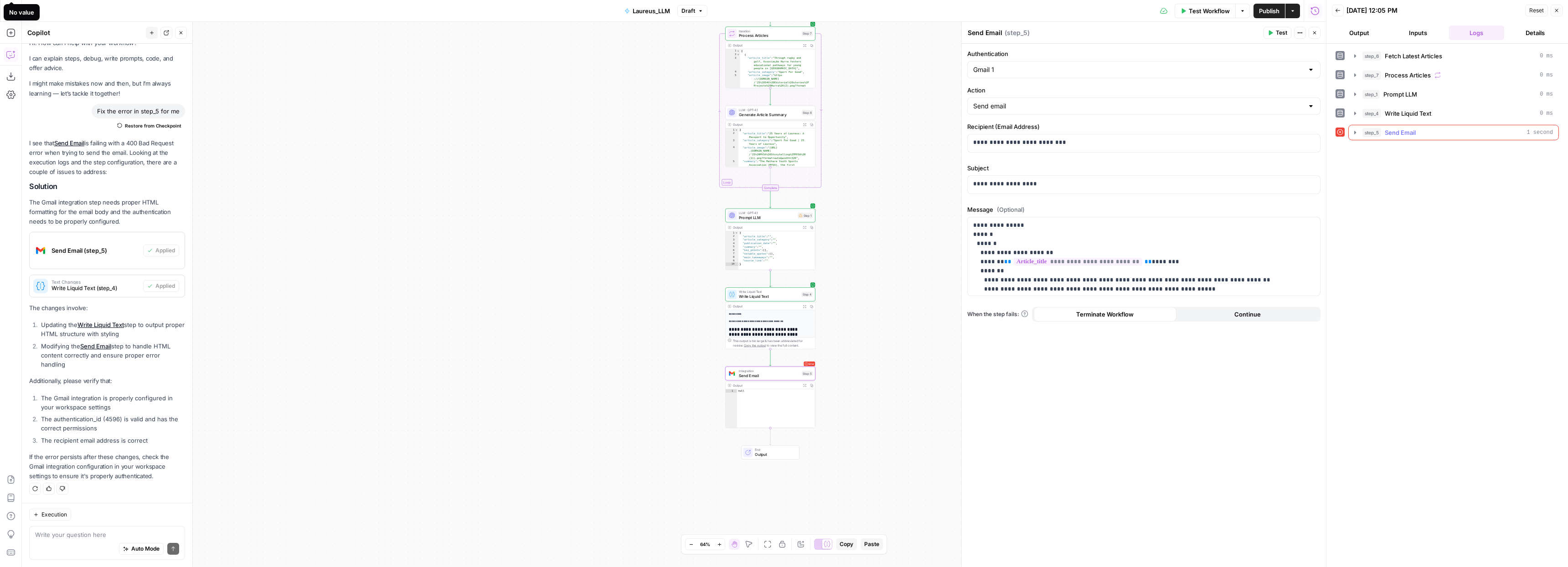
click at [1398, 131] on span "Send Email" at bounding box center [1400, 132] width 31 height 9
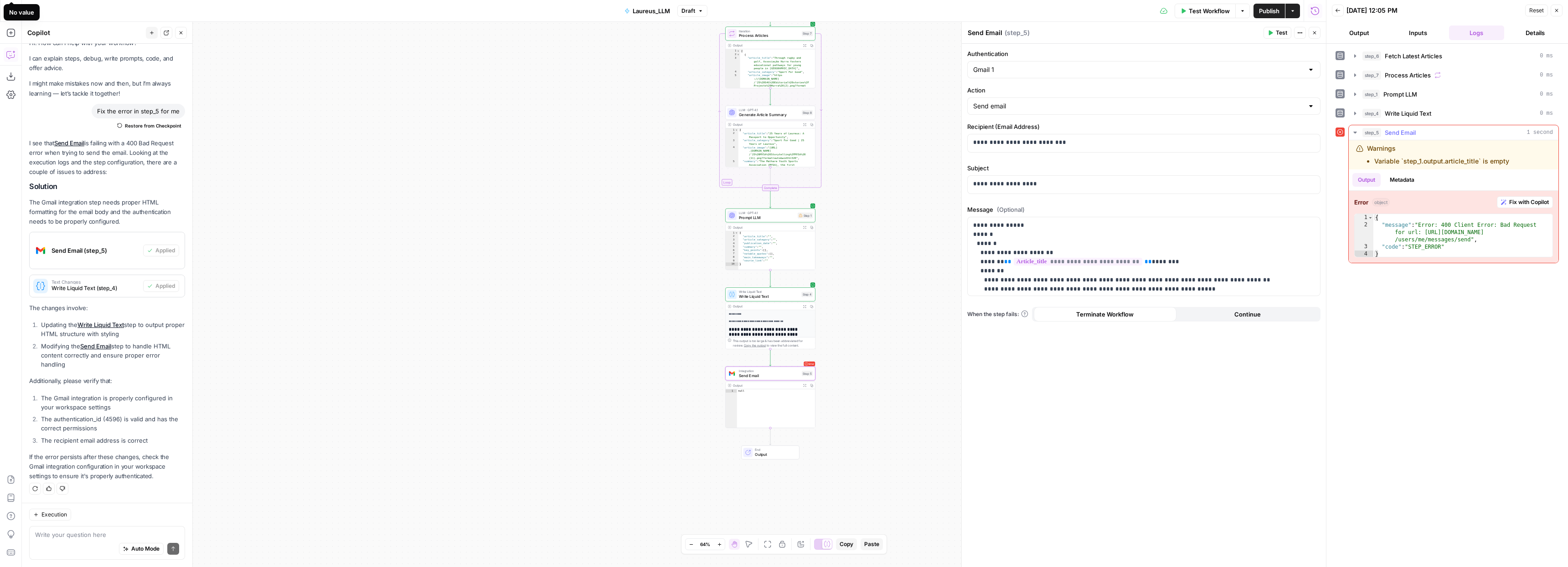
click at [1398, 180] on button "Metadata" at bounding box center [1402, 181] width 36 height 14
click at [1372, 177] on button "Output" at bounding box center [1366, 181] width 28 height 14
click at [928, 207] on div "Workflow Set Inputs Inputs Read from Grid Fetch Latest Articles Step 6 Output E…" at bounding box center [674, 294] width 1304 height 545
click at [1130, 20] on div "Test Workflow Options Publish Actions Run History" at bounding box center [1017, 11] width 619 height 21
click at [919, 204] on div "Workflow Set Inputs Inputs Read from Grid Fetch Latest Articles Step 6 Output E…" at bounding box center [674, 294] width 1304 height 545
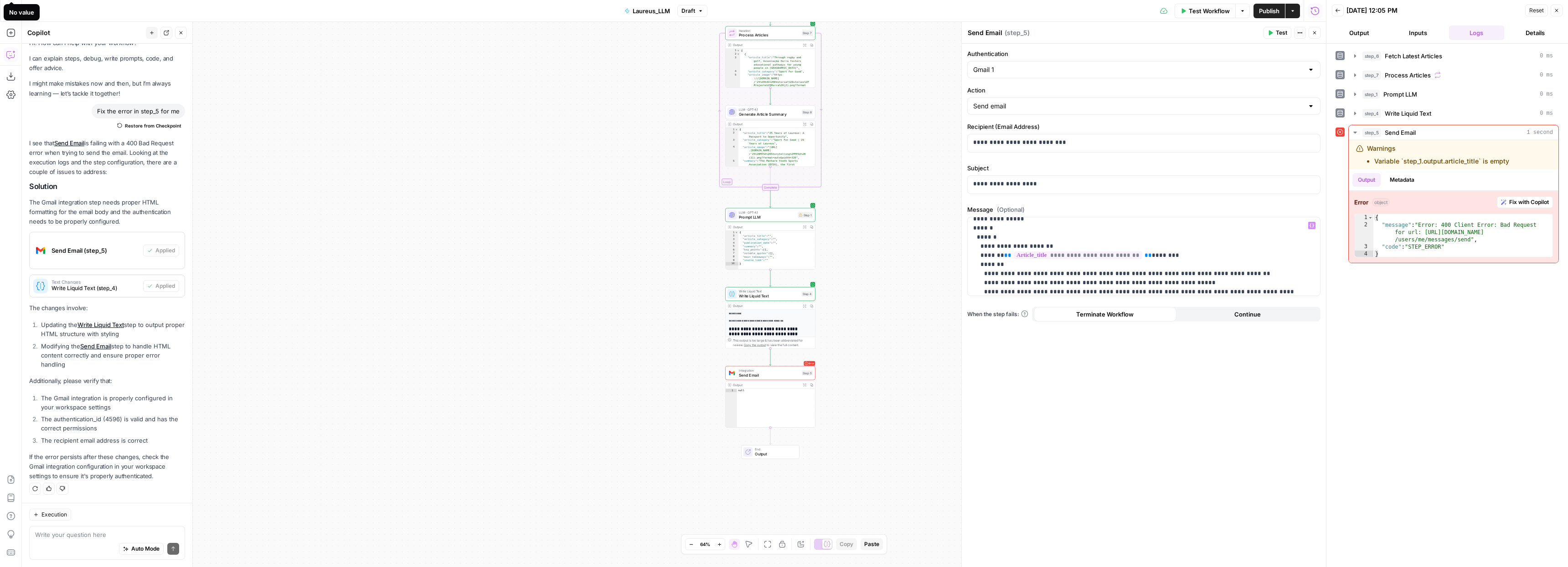
scroll to position [0, 0]
click at [1101, 262] on span "**********" at bounding box center [1078, 261] width 129 height 8
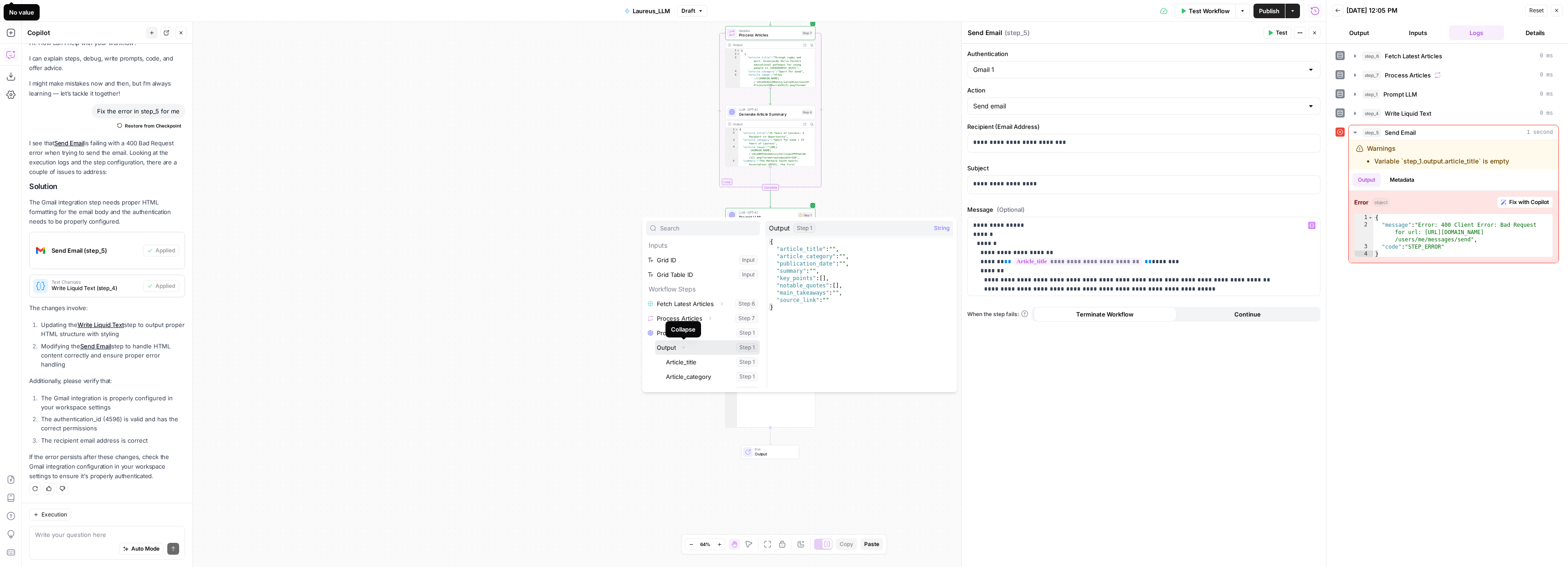
click at [682, 348] on icon "button" at bounding box center [684, 347] width 5 height 5
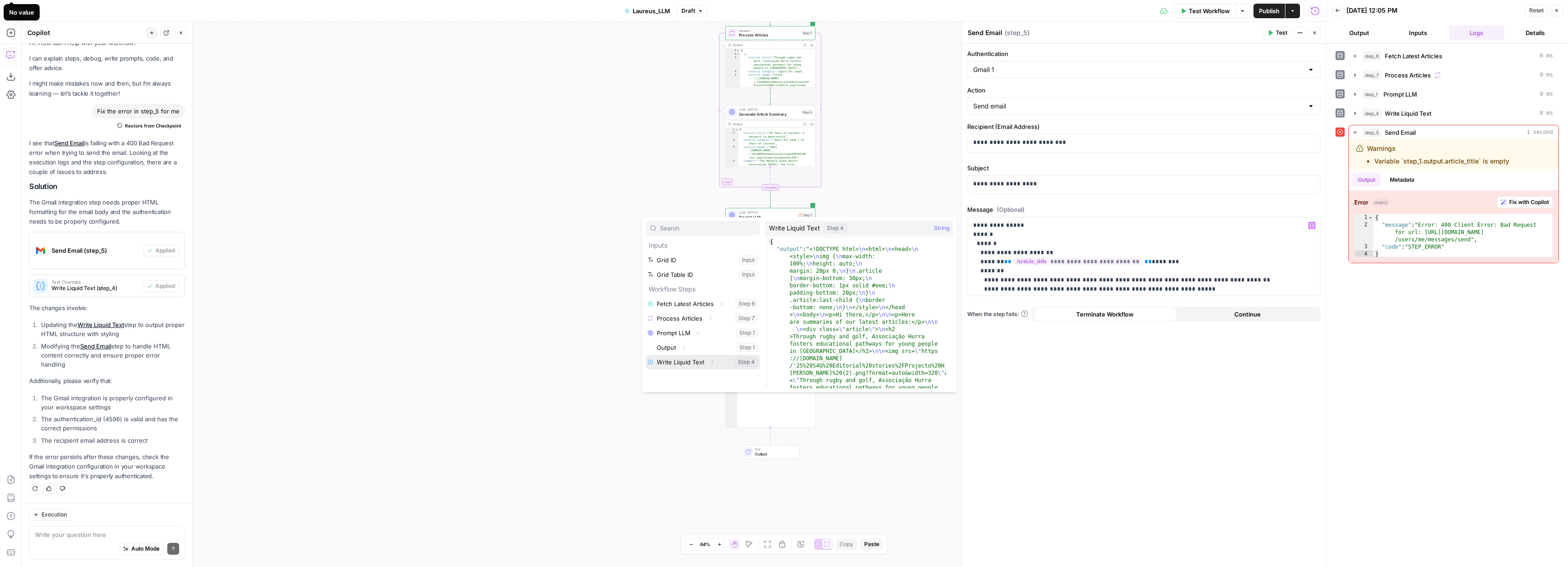
click at [702, 362] on button "Select variable Write Liquid Text" at bounding box center [703, 362] width 114 height 15
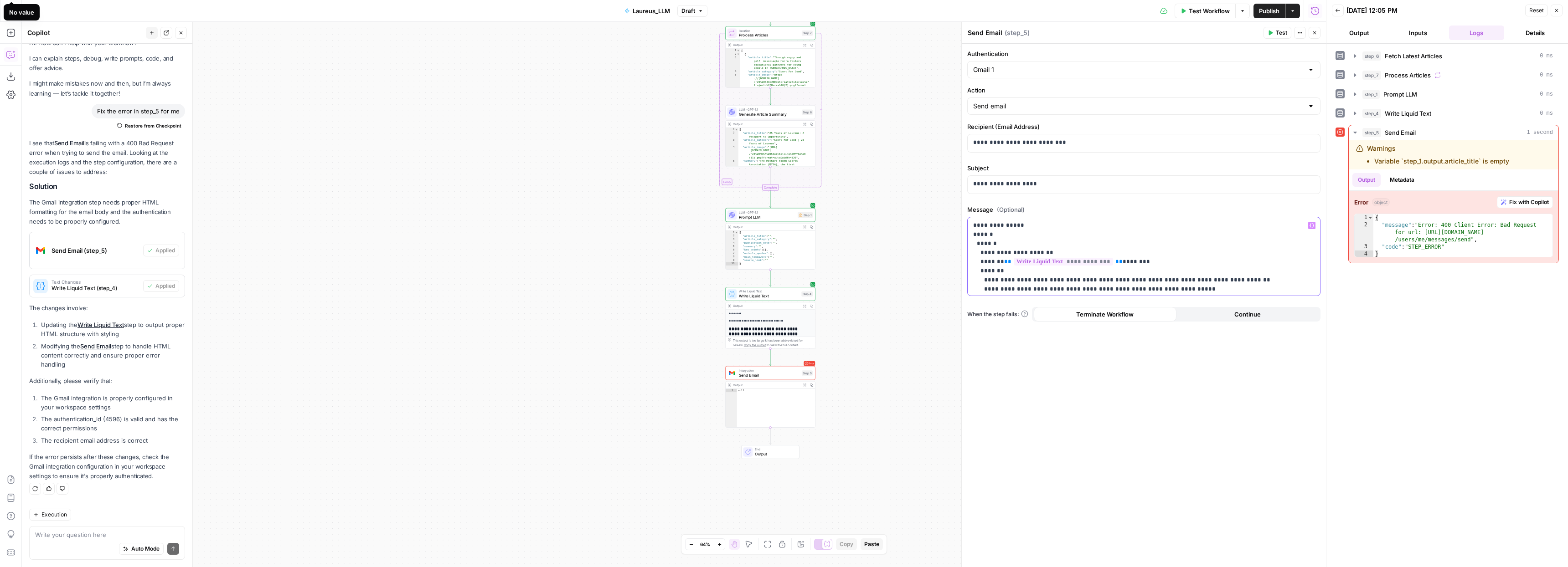
drag, startPoint x: 1108, startPoint y: 260, endPoint x: 1001, endPoint y: 261, distance: 107.0
click at [1001, 261] on p "**********" at bounding box center [1141, 298] width 335 height 155
click at [1004, 261] on span "**" at bounding box center [1008, 261] width 7 height 6
click at [1054, 262] on p "**********" at bounding box center [1141, 298] width 335 height 155
click at [1151, 261] on p "**********" at bounding box center [1141, 298] width 335 height 155
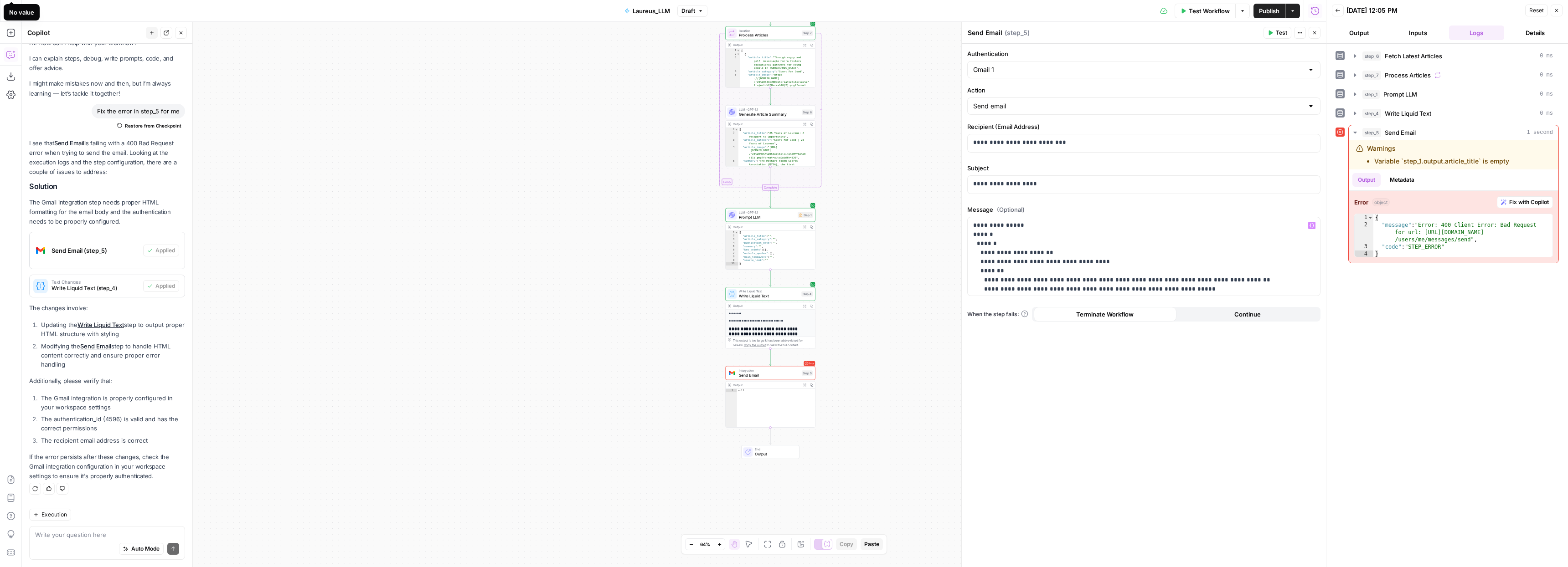
click at [1393, 332] on div "step_6 Fetch Latest Articles 0 ms step_7 Process Articles 0 ms step_1 Prompt LL…" at bounding box center [1447, 305] width 224 height 514
click at [1277, 32] on span "Test" at bounding box center [1281, 32] width 11 height 8
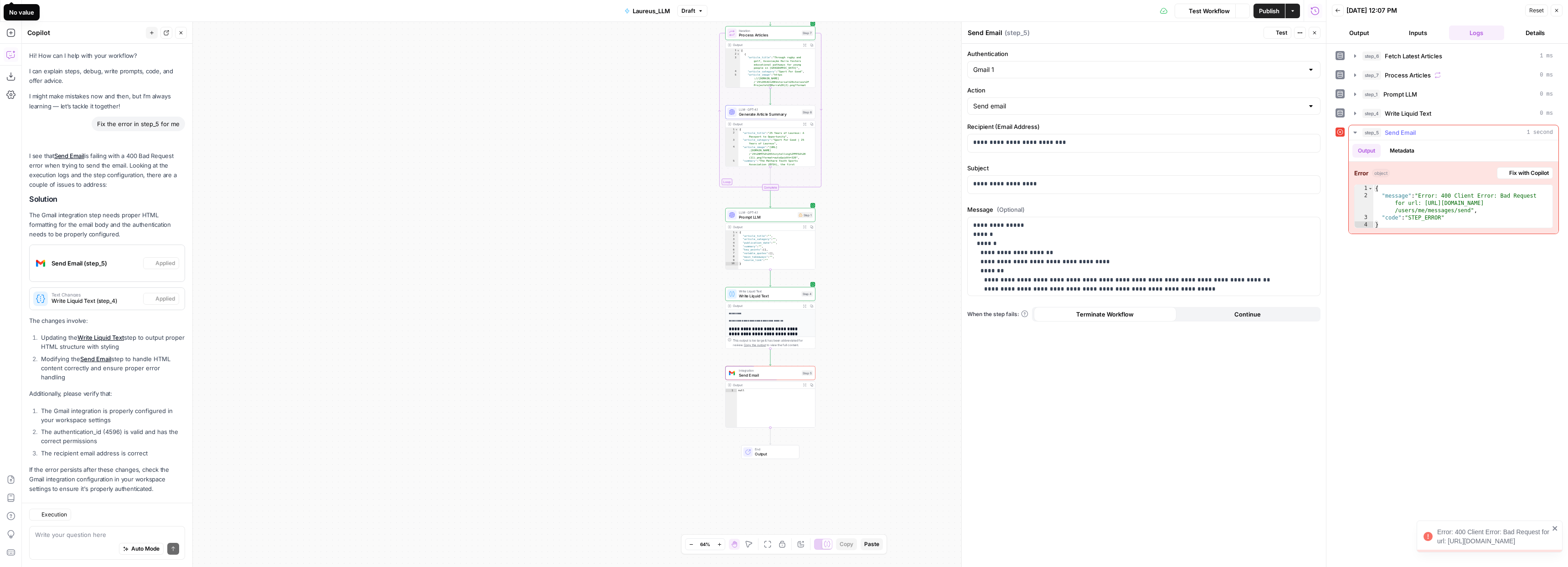
scroll to position [13, 0]
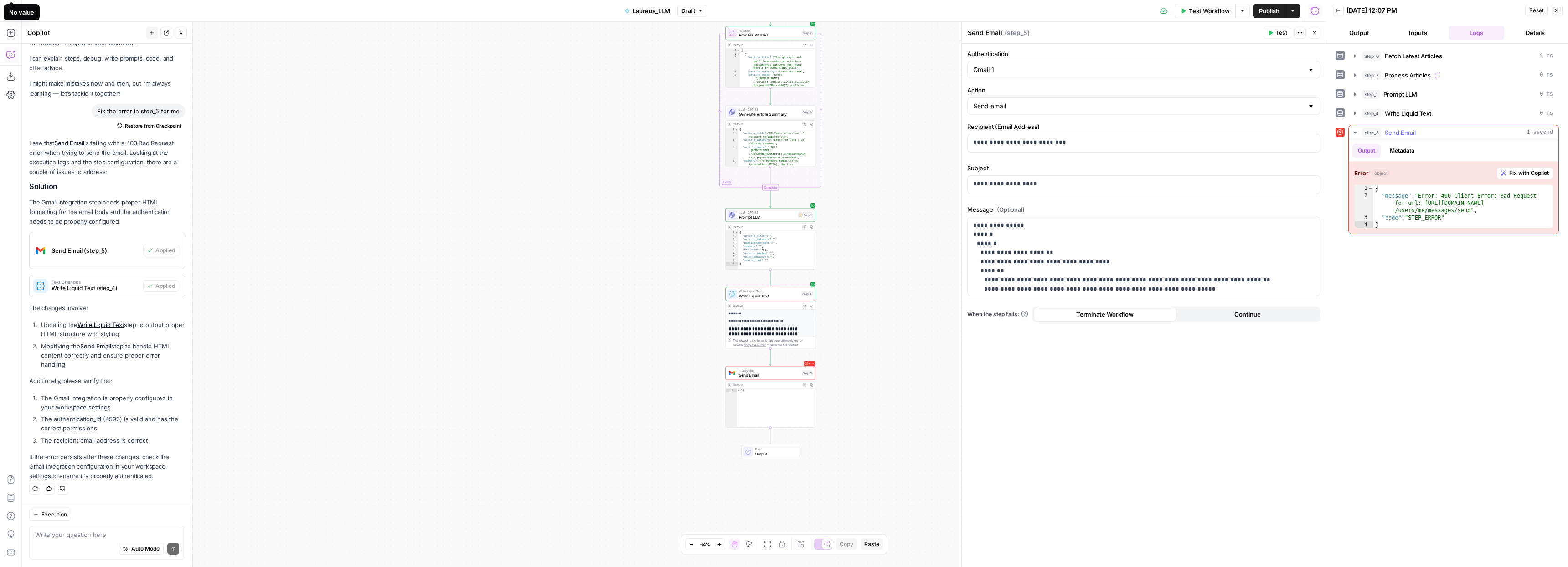
click at [1536, 173] on span "Fix with Copilot" at bounding box center [1529, 173] width 39 height 8
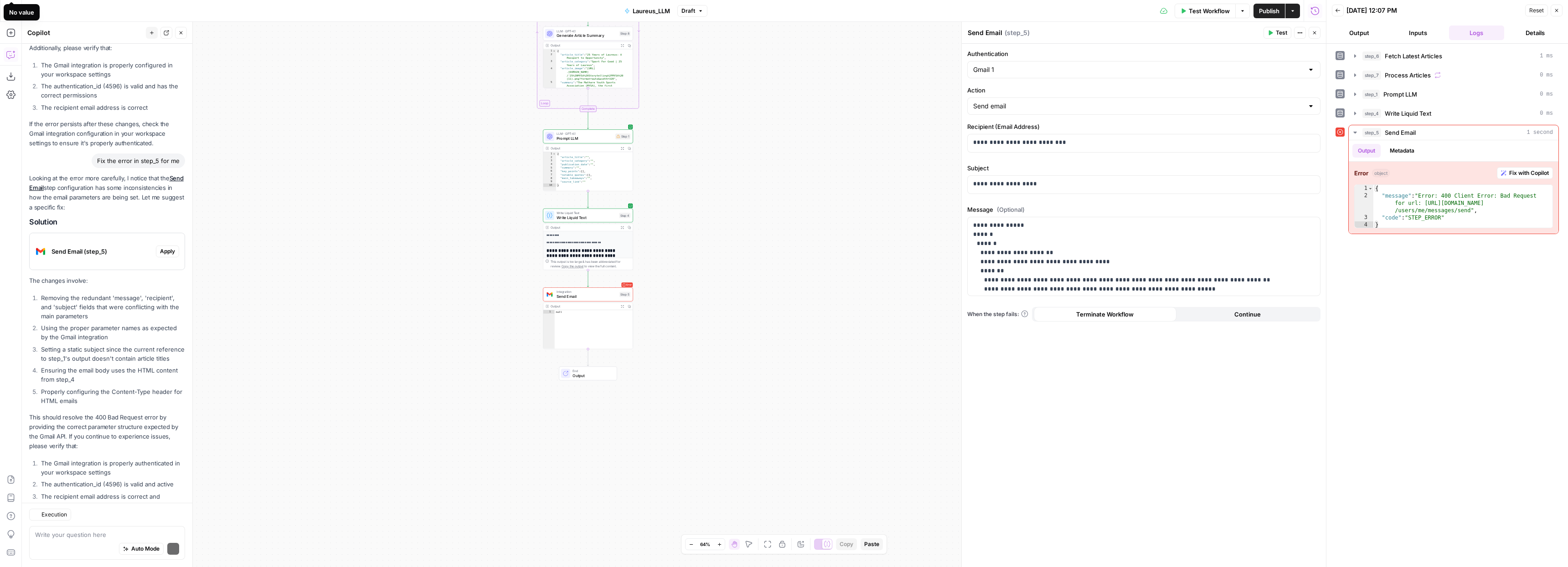
scroll to position [386, 0]
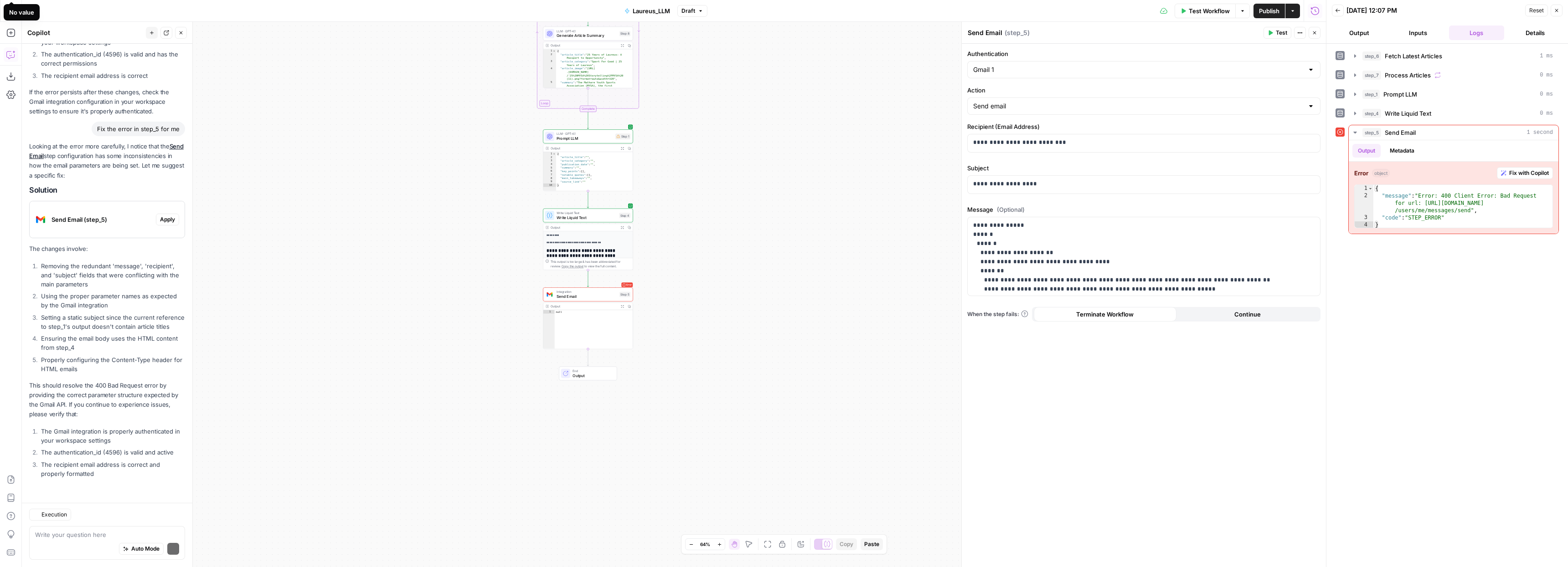
click at [160, 245] on p "The changes involve:" at bounding box center [107, 249] width 156 height 10
click at [160, 216] on span "Apply" at bounding box center [167, 219] width 15 height 8
click at [769, 117] on span "Apply anyway" at bounding box center [764, 116] width 44 height 9
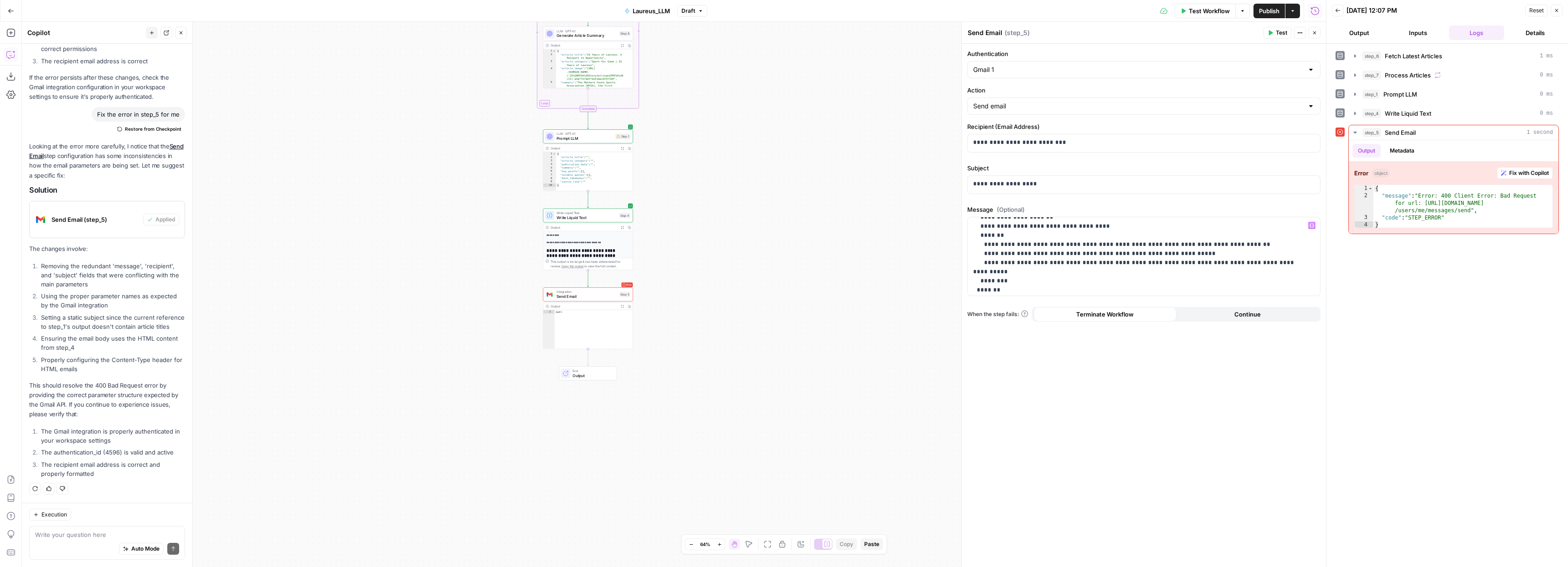
scroll to position [0, 0]
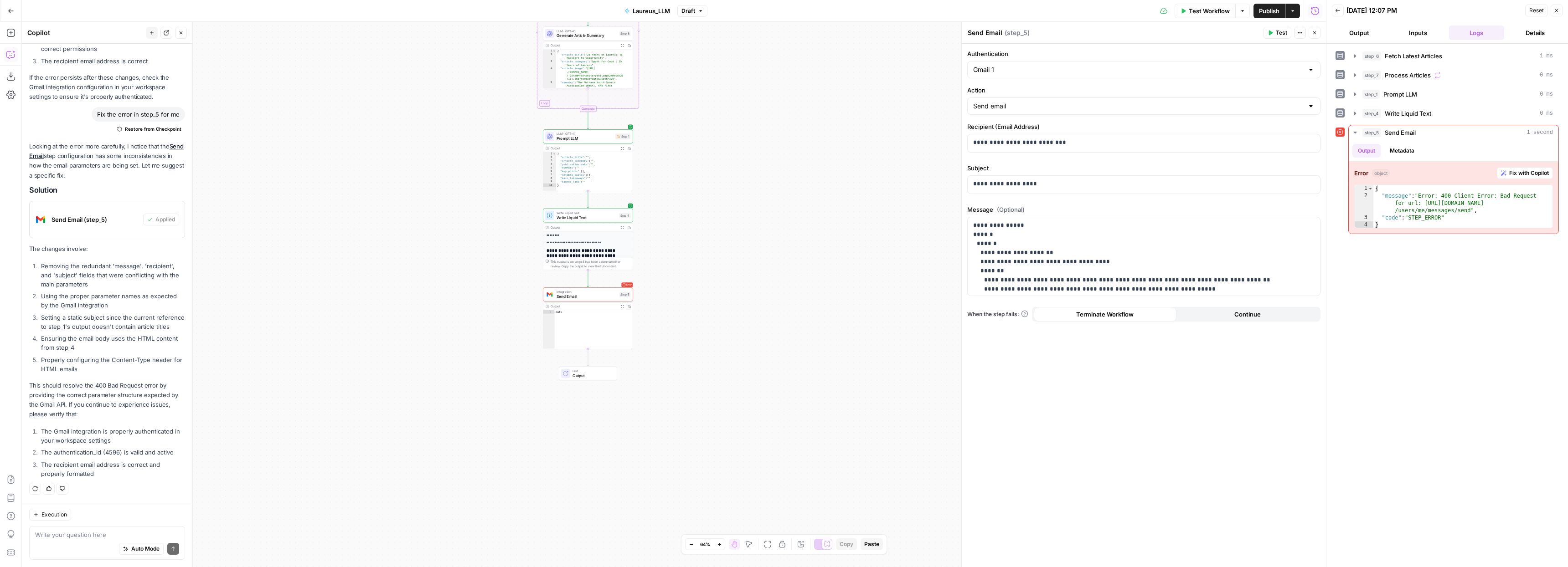
click at [1276, 30] on span "Test" at bounding box center [1281, 32] width 11 height 8
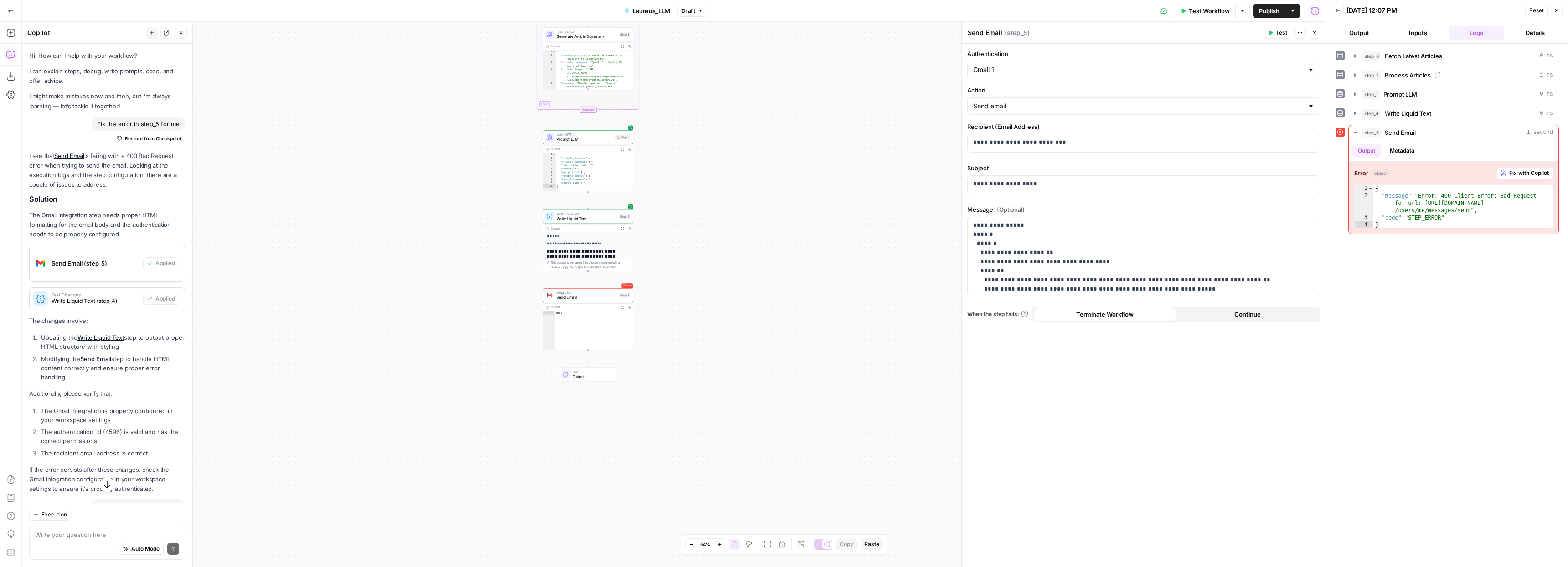
click at [8, 10] on icon "button" at bounding box center [11, 11] width 6 height 6
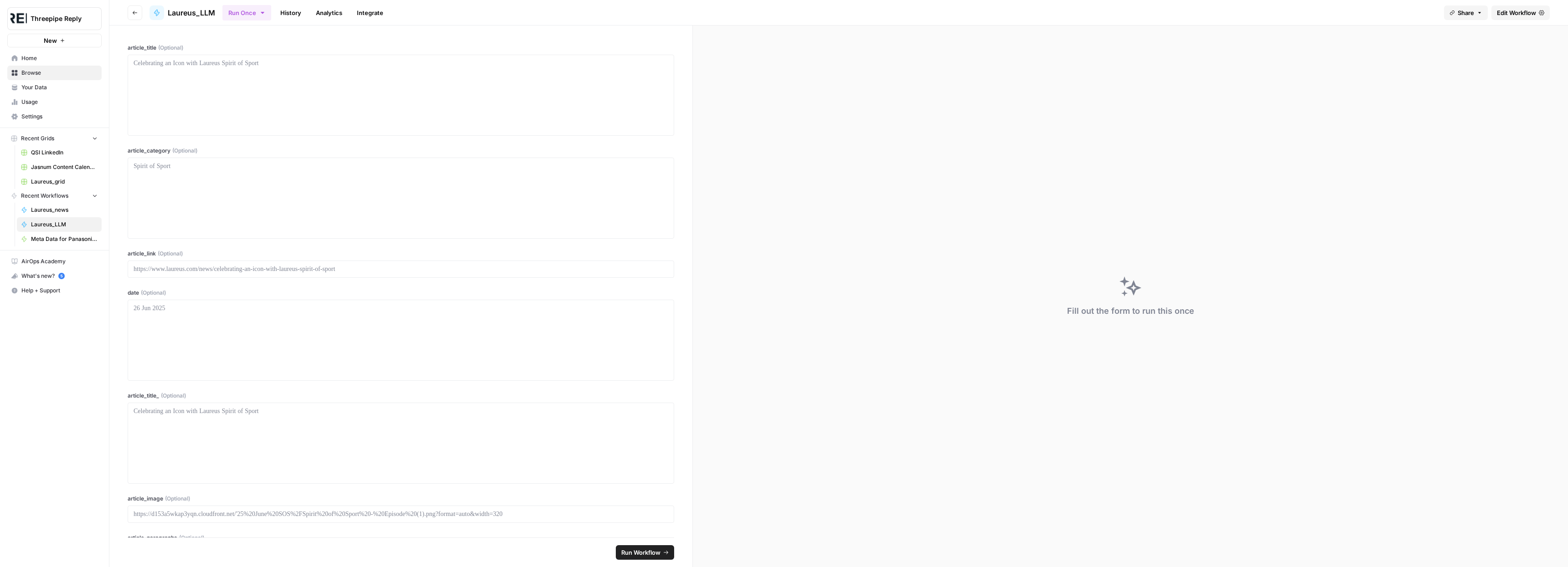
click at [1522, 12] on span "Edit Workflow" at bounding box center [1516, 12] width 39 height 9
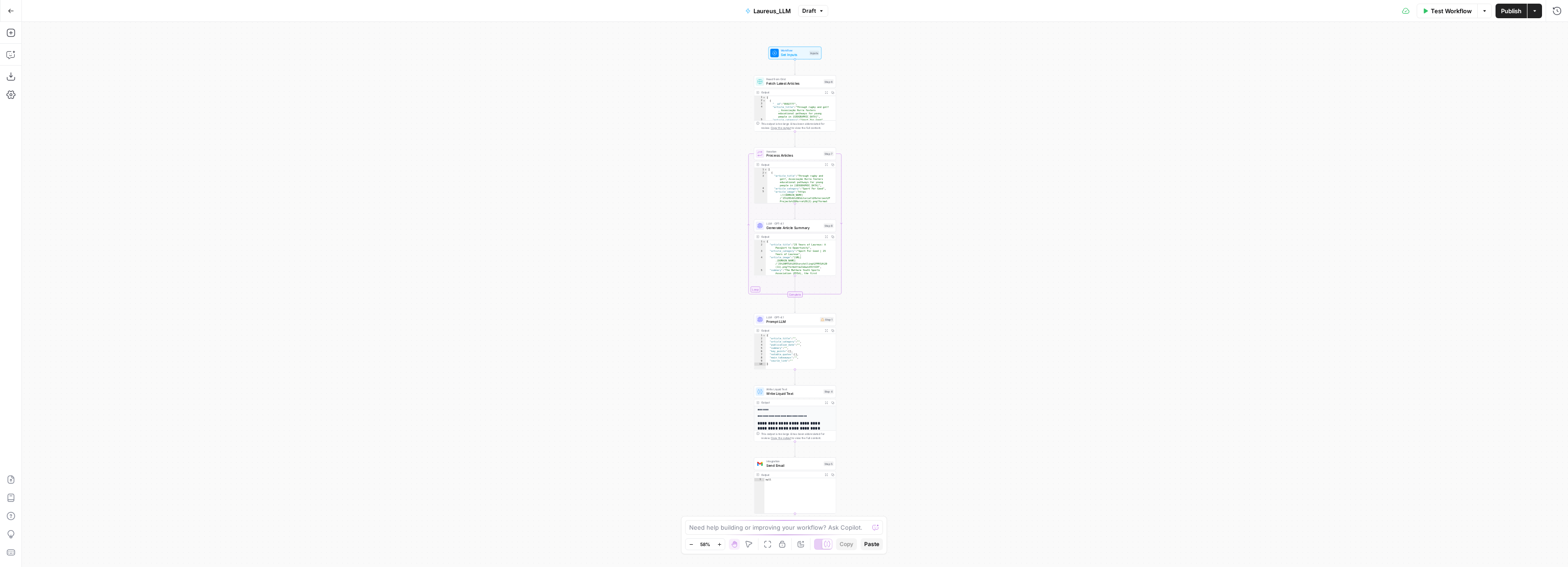
drag, startPoint x: 776, startPoint y: 466, endPoint x: 788, endPoint y: 465, distance: 12.0
click at [776, 466] on span "Send Email" at bounding box center [794, 466] width 55 height 5
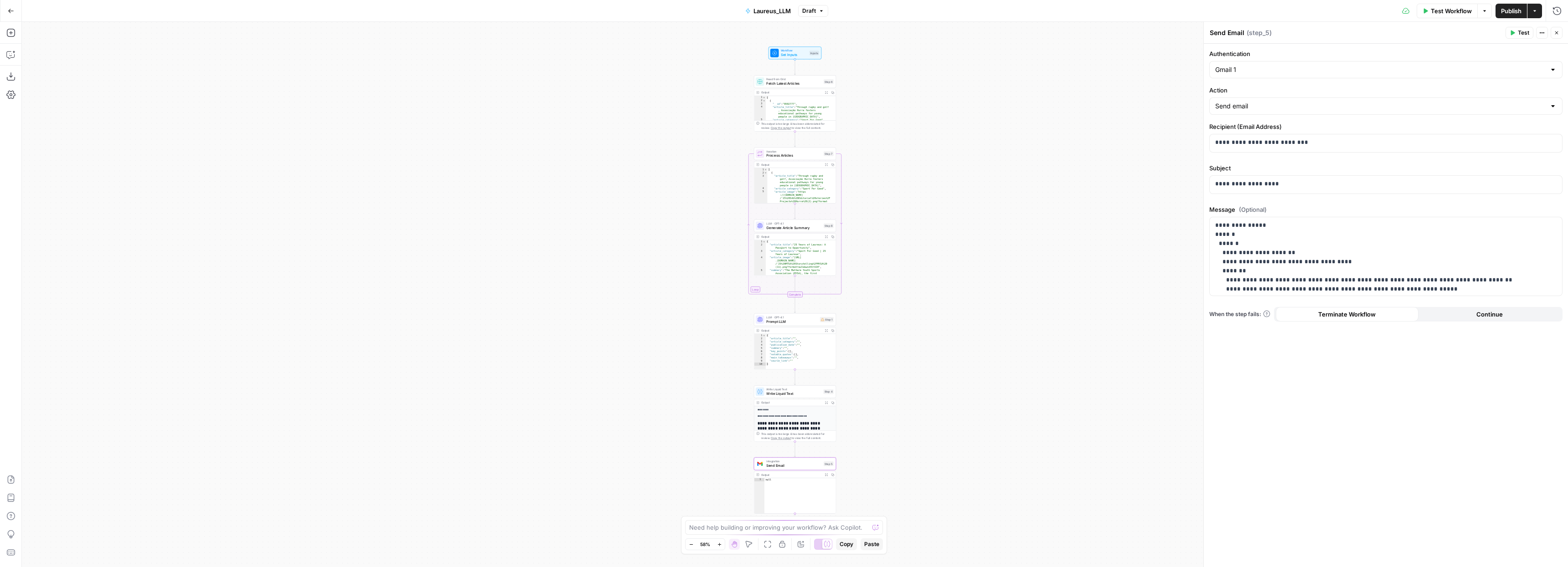
click at [1554, 67] on div at bounding box center [1553, 69] width 7 height 9
click at [1281, 108] on span "﹢ Create New" at bounding box center [1384, 105] width 334 height 9
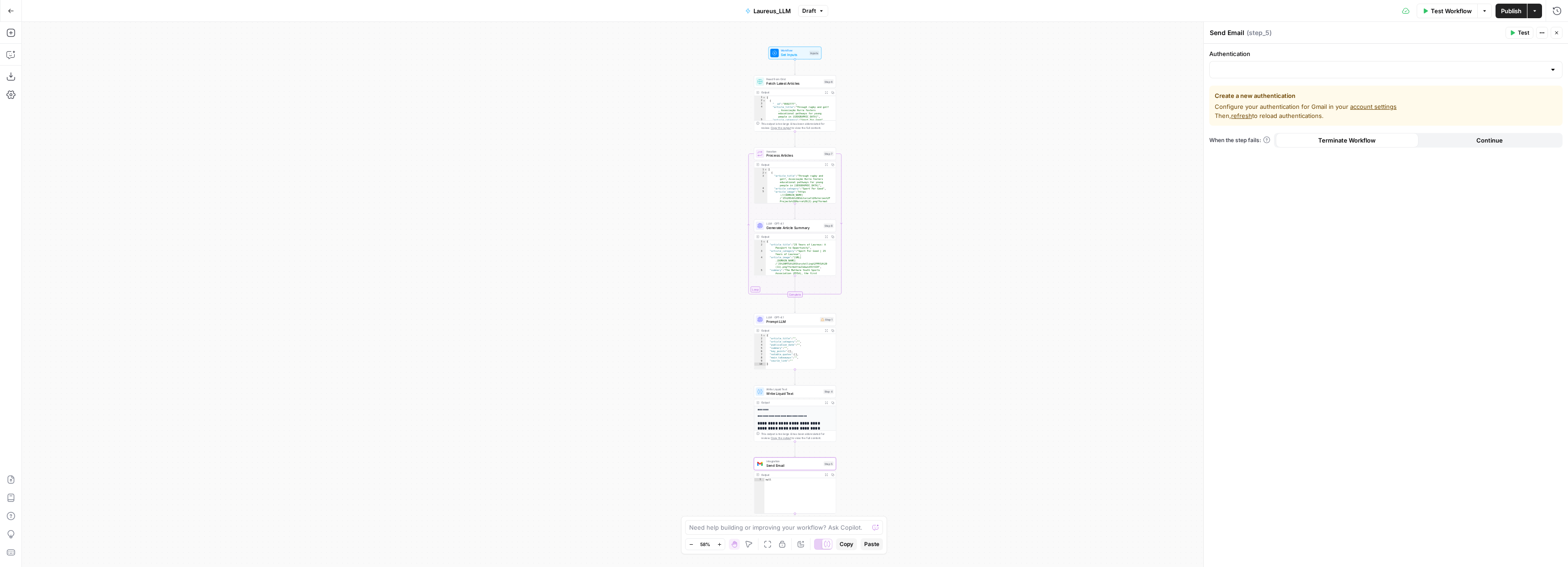
click at [1553, 69] on div at bounding box center [1553, 69] width 7 height 9
click at [1229, 107] on span "﹢ Create New" at bounding box center [1384, 105] width 334 height 9
click at [1128, 181] on div "Workflow Set Inputs Inputs Read from Grid Fetch Latest Articles Step 6 Output E…" at bounding box center [795, 294] width 1546 height 545
click at [15, 14] on button "Go Back" at bounding box center [11, 11] width 17 height 17
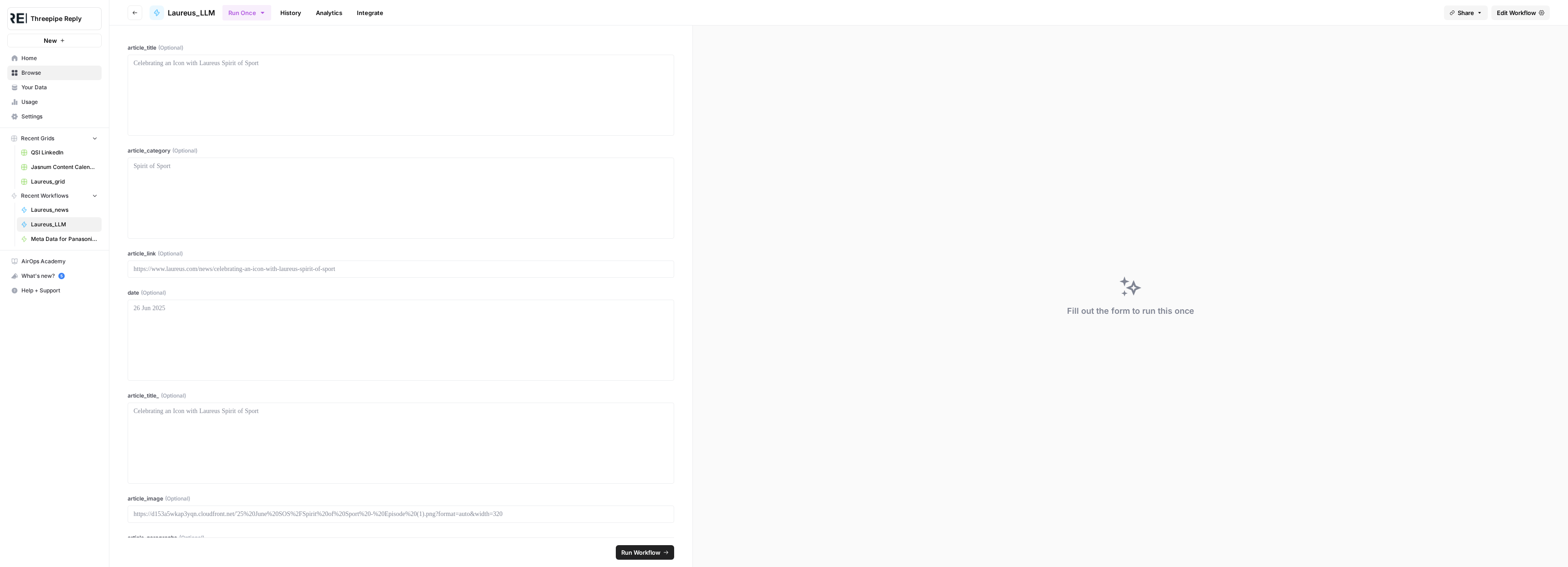
click at [59, 18] on span "Threepipe Reply" at bounding box center [58, 18] width 55 height 9
click at [130, 17] on button "Go back" at bounding box center [135, 12] width 15 height 15
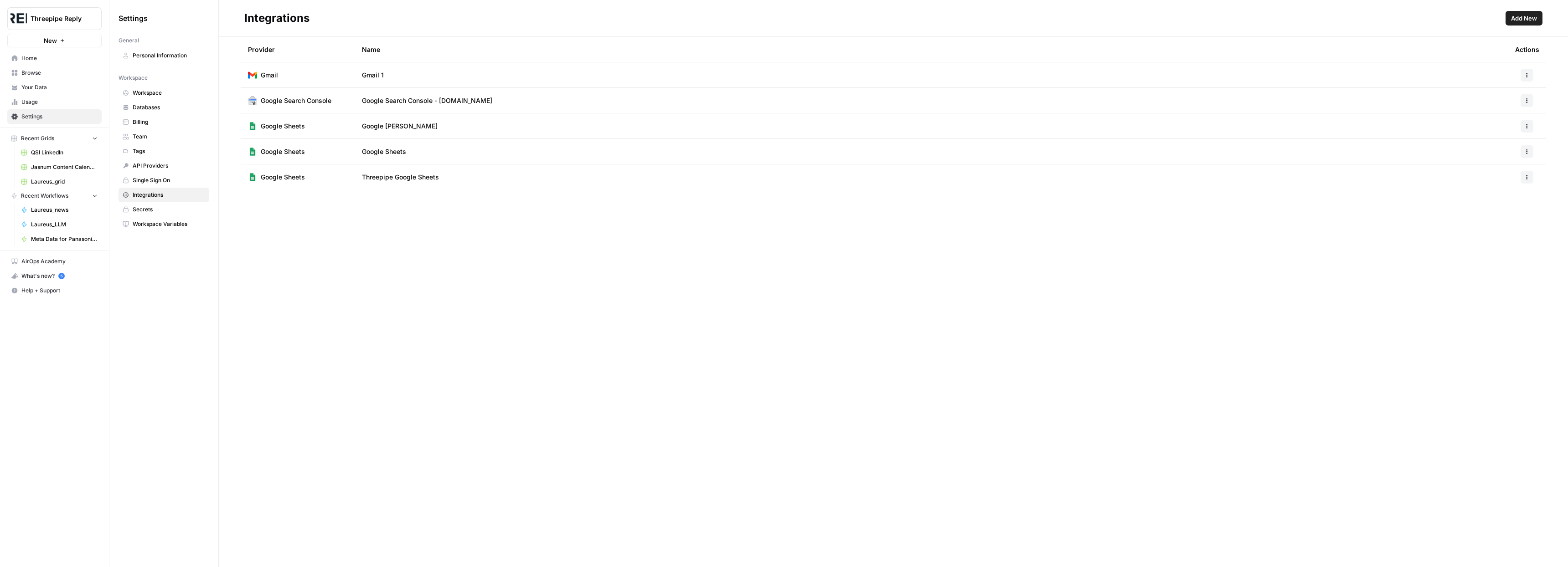
click at [35, 60] on span "Home" at bounding box center [59, 58] width 76 height 8
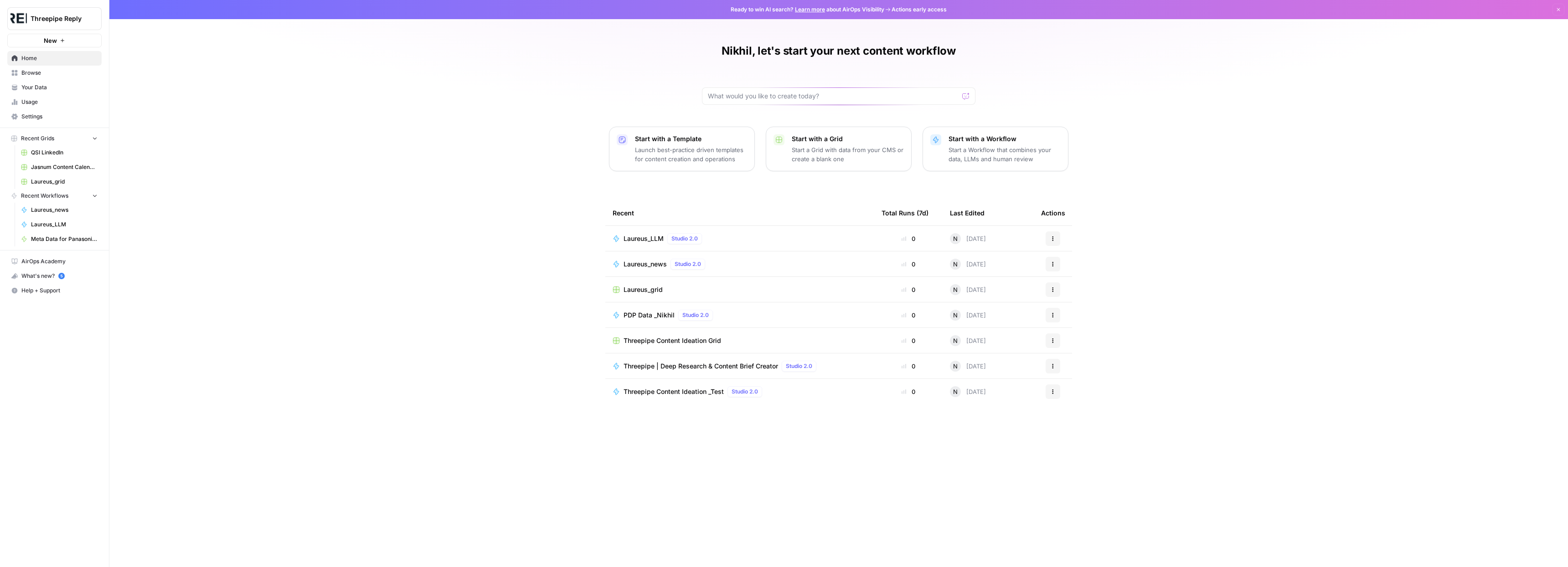
click at [32, 116] on span "Settings" at bounding box center [59, 116] width 76 height 8
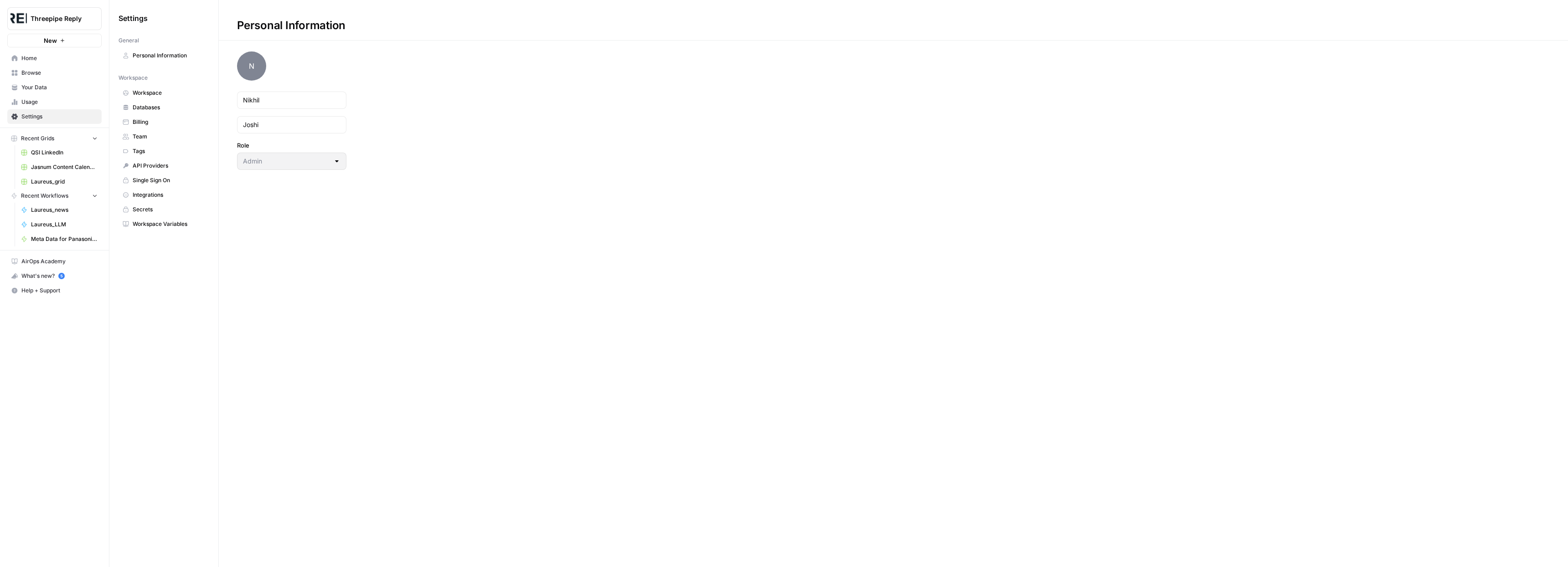
click at [148, 195] on span "Integrations" at bounding box center [168, 195] width 73 height 8
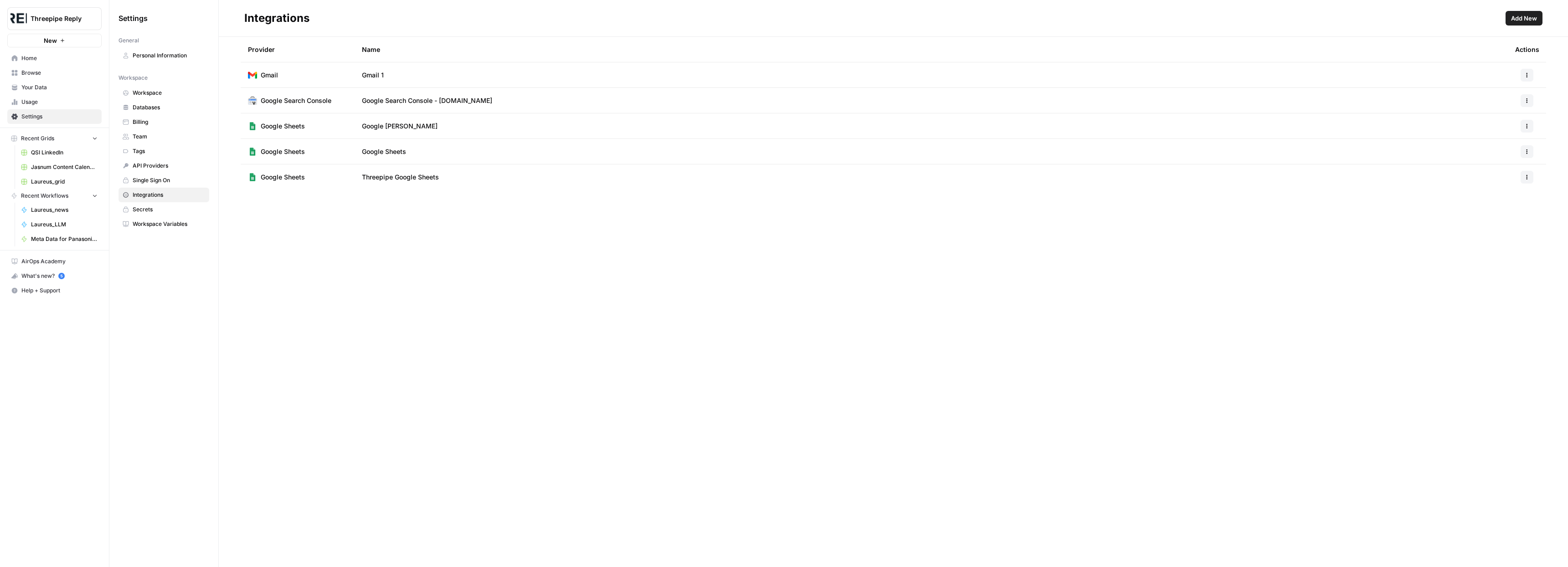
click at [1528, 76] on icon "button" at bounding box center [1527, 75] width 5 height 5
click at [1507, 109] on span "Rename" at bounding box center [1507, 109] width 29 height 9
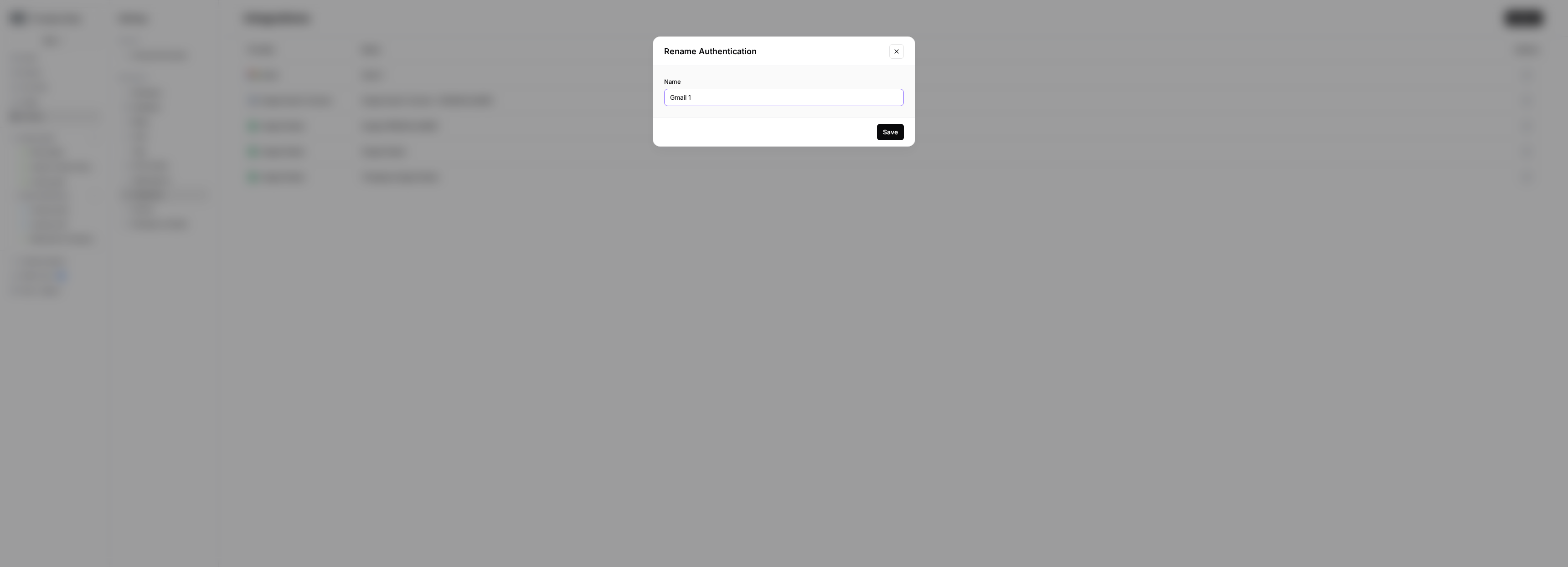
click at [716, 95] on input "Gmail 1" at bounding box center [784, 97] width 228 height 9
type input "[PERSON_NAME]"
click at [894, 129] on div "Save" at bounding box center [890, 132] width 15 height 9
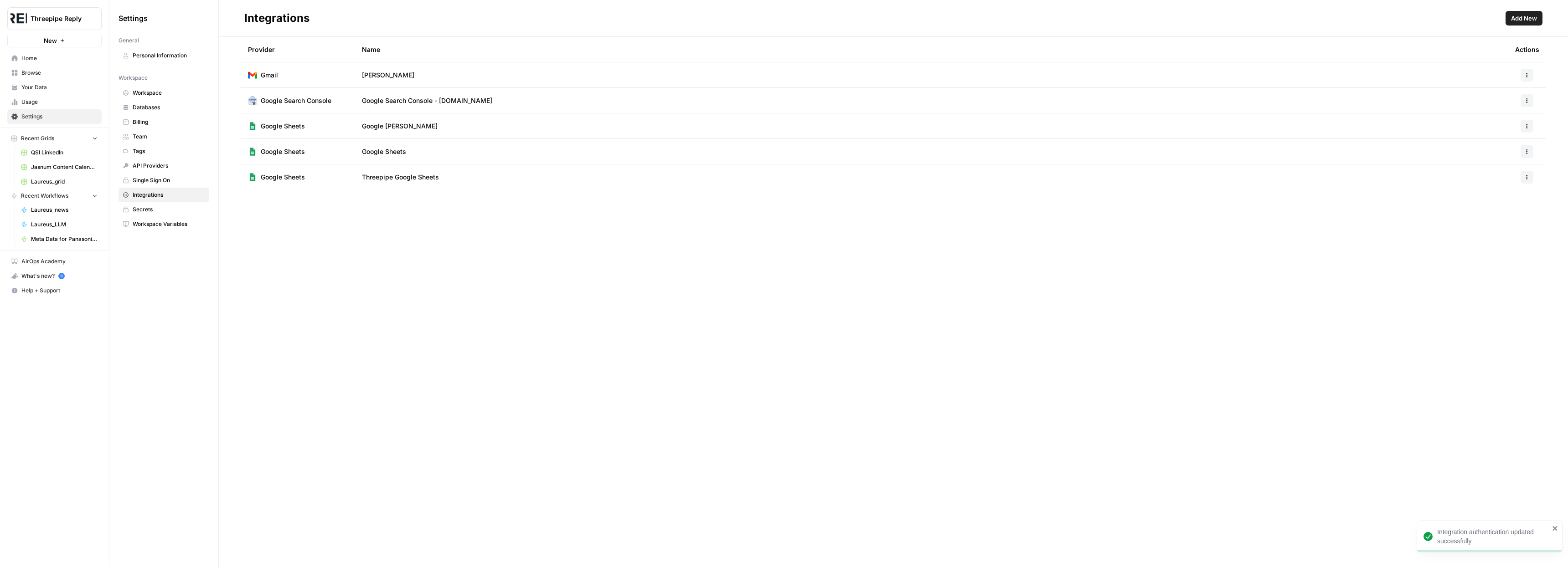
click at [1529, 13] on button "Add New" at bounding box center [1524, 18] width 37 height 15
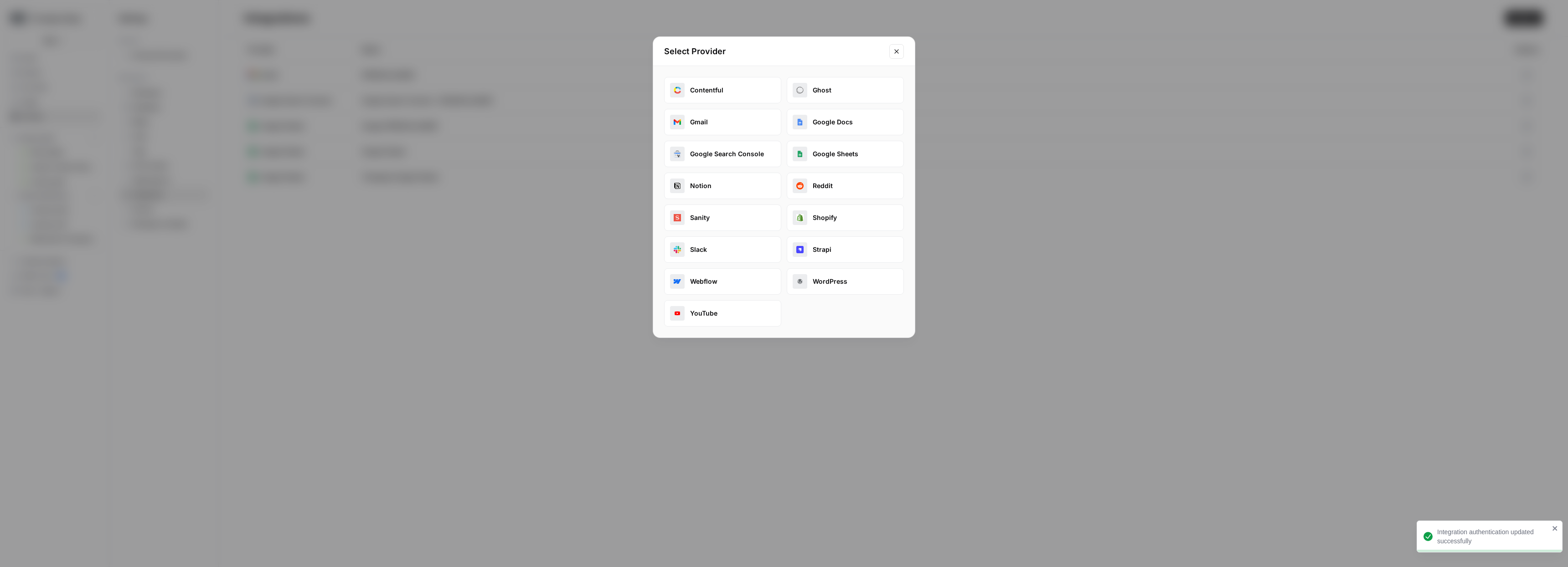
click at [709, 120] on button "Gmail" at bounding box center [723, 122] width 118 height 26
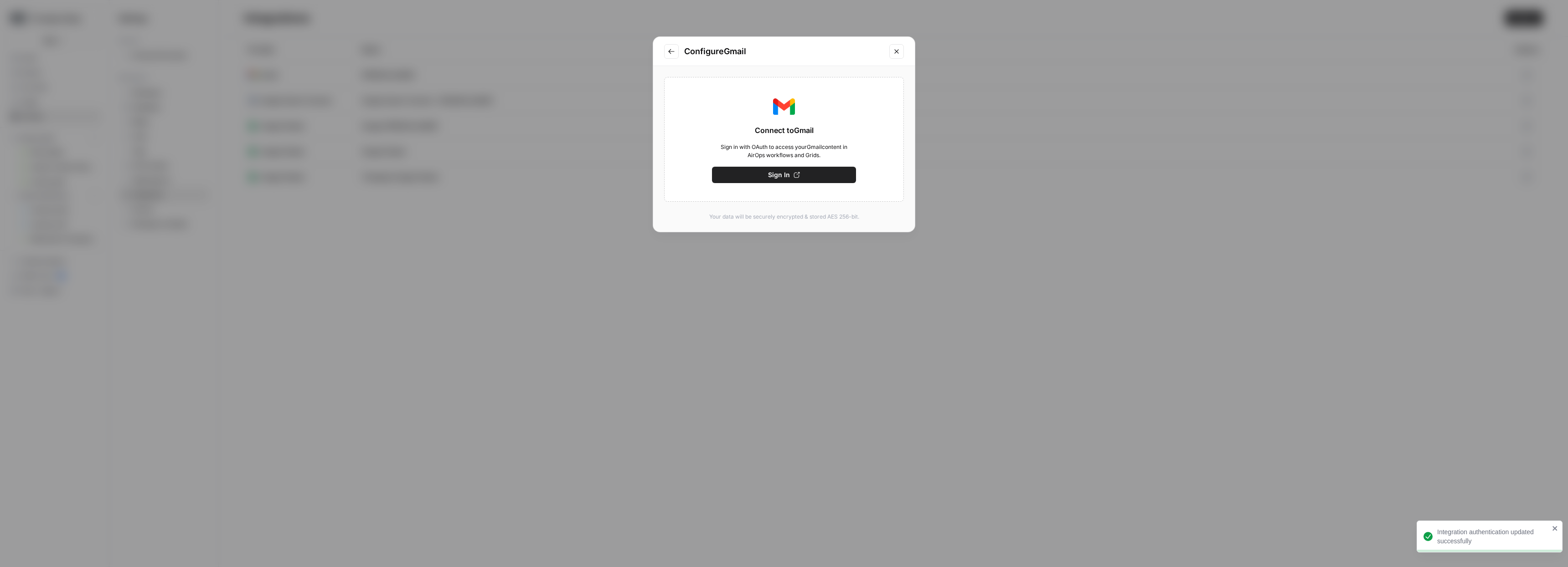
click at [789, 174] on button "Sign In" at bounding box center [784, 174] width 144 height 17
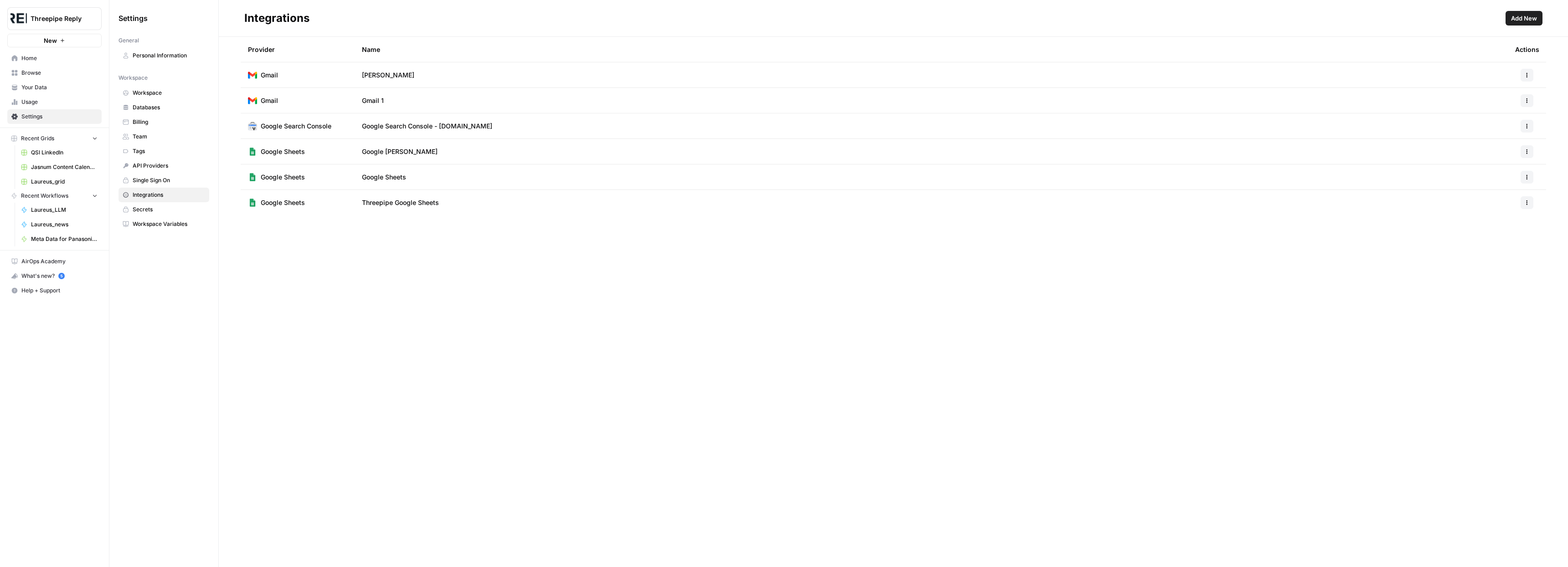
click at [381, 100] on span "Gmail 1" at bounding box center [373, 101] width 22 height 9
click at [1528, 96] on button "button" at bounding box center [1527, 101] width 13 height 13
click at [1503, 121] on span "Edit" at bounding box center [1507, 121] width 29 height 9
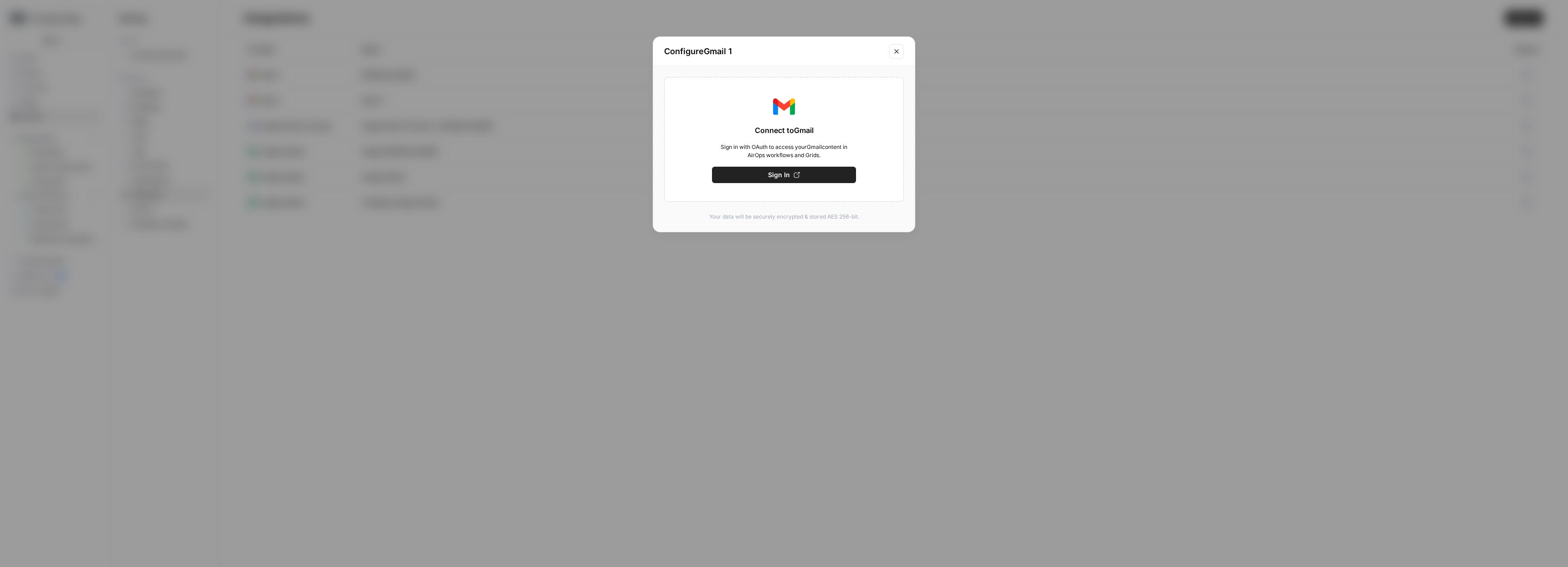
click at [898, 51] on icon "Close modal" at bounding box center [896, 52] width 7 height 7
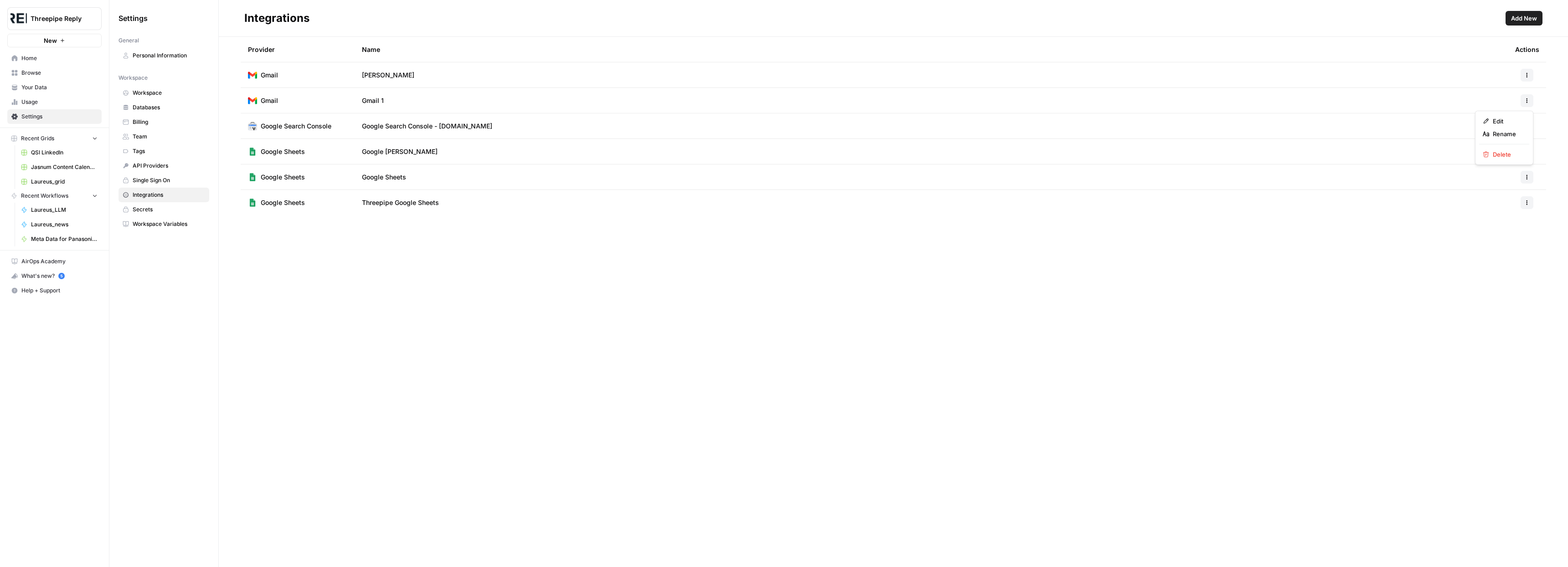
click at [1529, 98] on icon "button" at bounding box center [1527, 101] width 5 height 5
click at [1502, 135] on span "Rename" at bounding box center [1507, 134] width 29 height 9
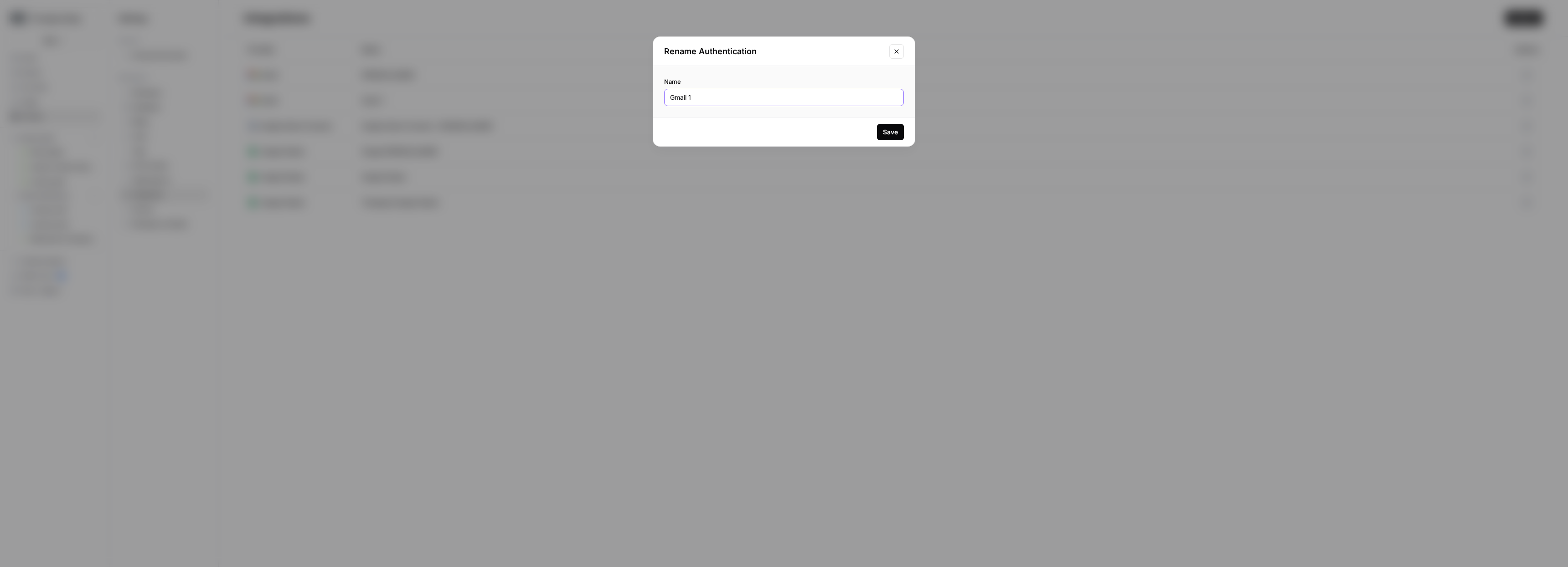
drag, startPoint x: 697, startPoint y: 97, endPoint x: 689, endPoint y: 97, distance: 8.0
click at [689, 97] on input "Gmail 1" at bounding box center [784, 97] width 228 height 9
paste input "93829"
click at [703, 97] on input "Gmail 938291" at bounding box center [784, 97] width 228 height 9
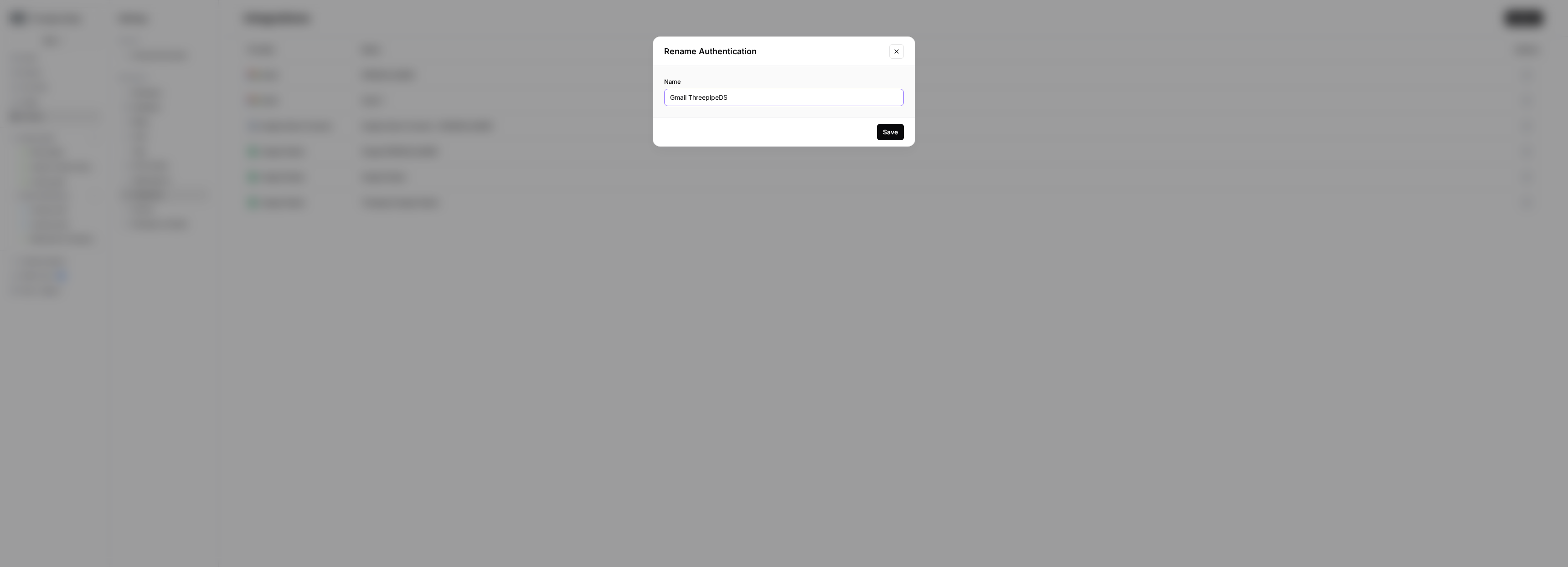
type input "Gmail ThreepipeDS"
click at [896, 131] on div "Save" at bounding box center [890, 132] width 15 height 9
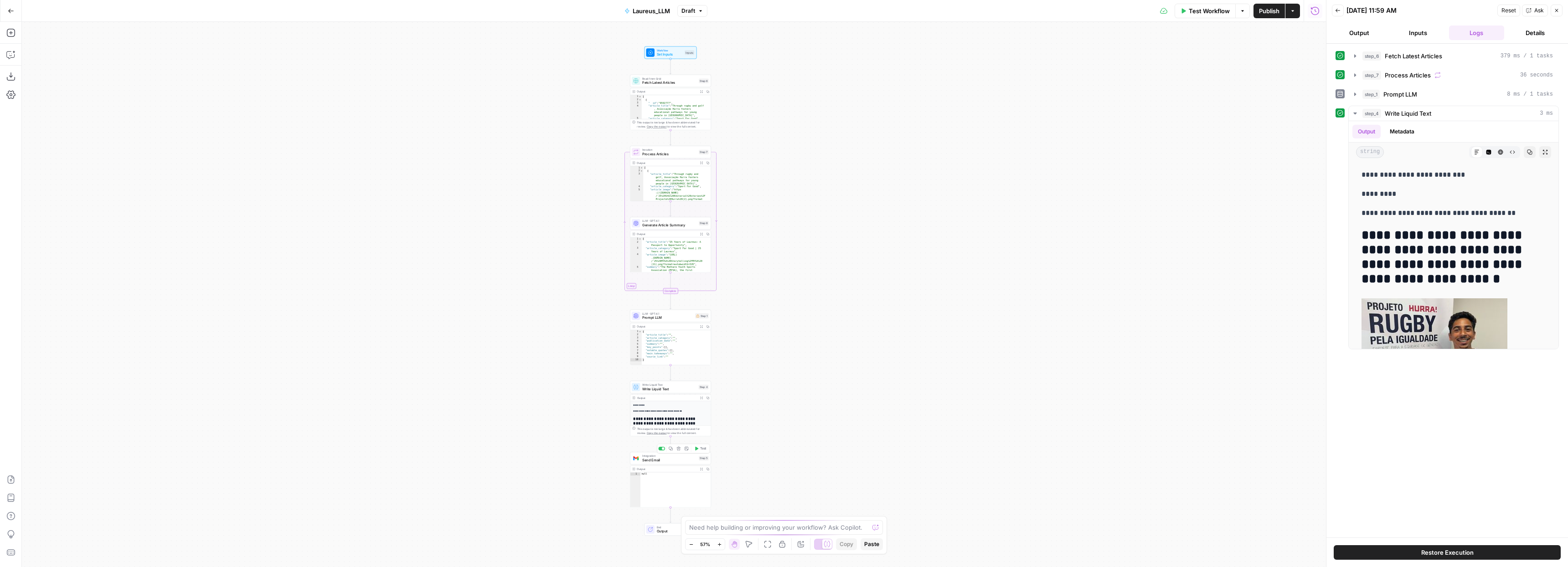
click at [667, 459] on span "Send Email" at bounding box center [669, 460] width 54 height 5
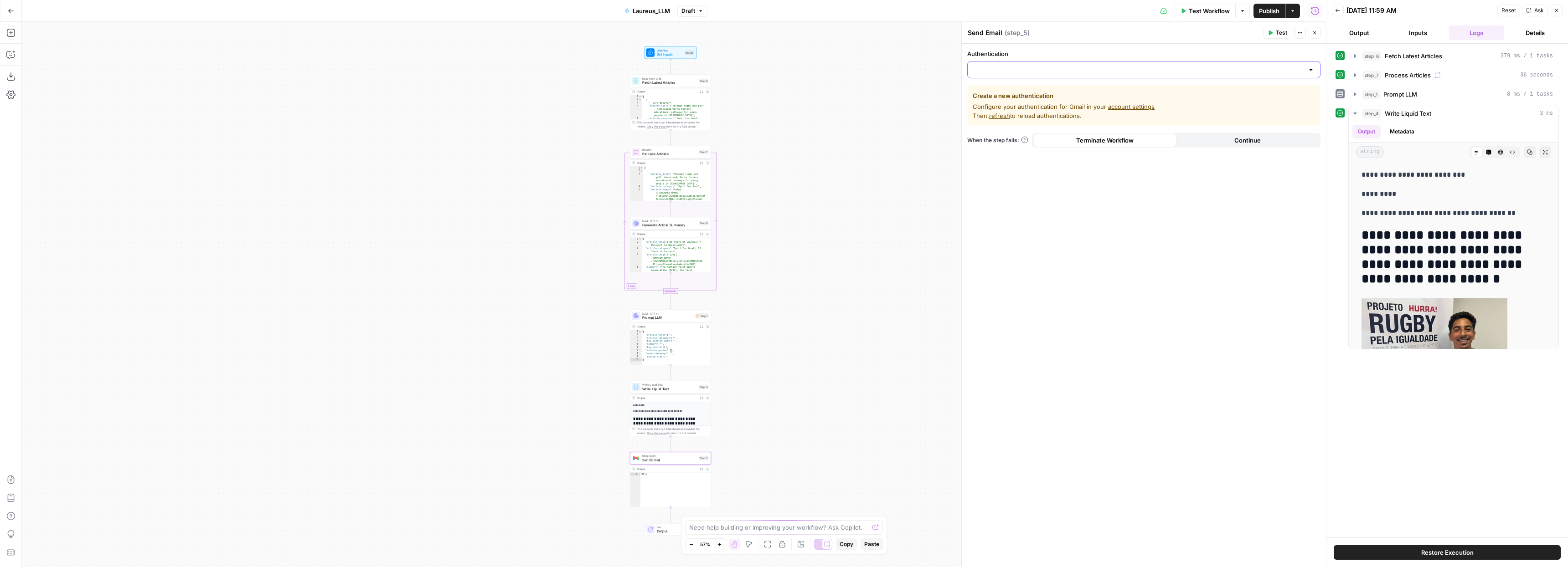
click at [1048, 66] on input "Authentication" at bounding box center [1138, 69] width 331 height 9
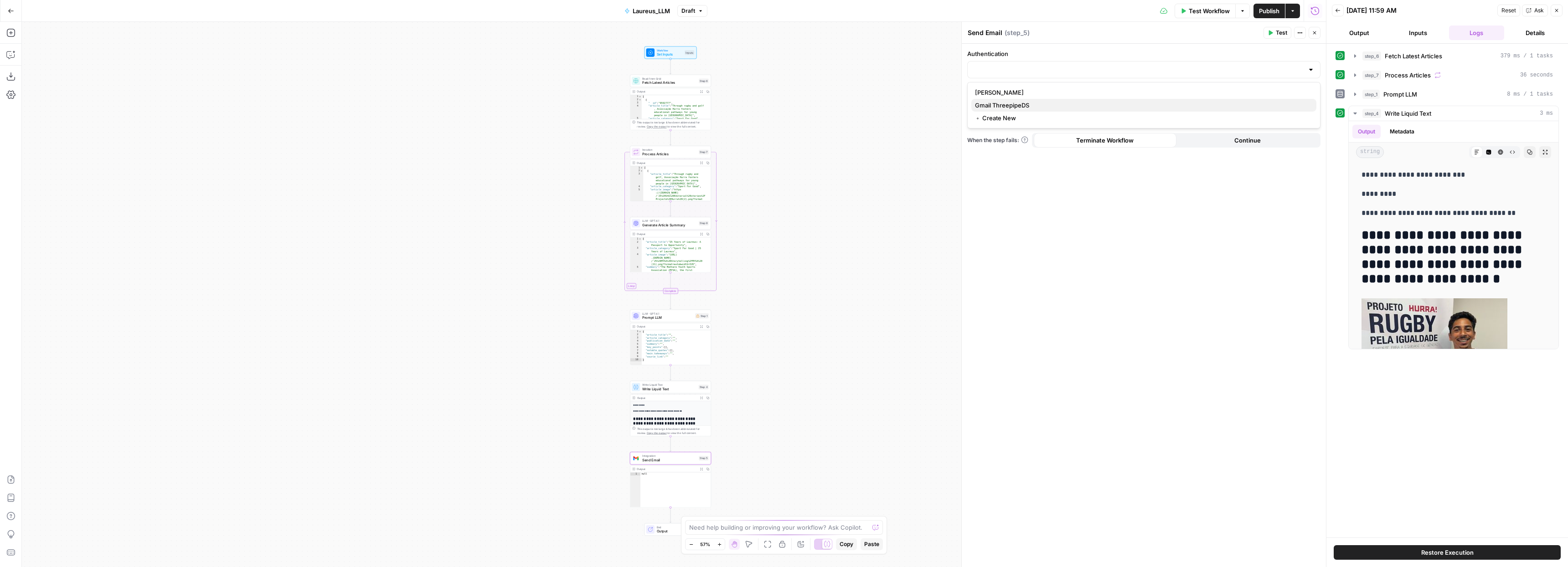
click at [1023, 103] on span "Gmail ThreepipeDS" at bounding box center [1142, 105] width 334 height 9
type input "Gmail ThreepipeDS"
click at [1058, 106] on input "Action" at bounding box center [1138, 106] width 331 height 9
click at [1025, 126] on span "Send email" at bounding box center [1142, 129] width 334 height 9
type input "Send email"
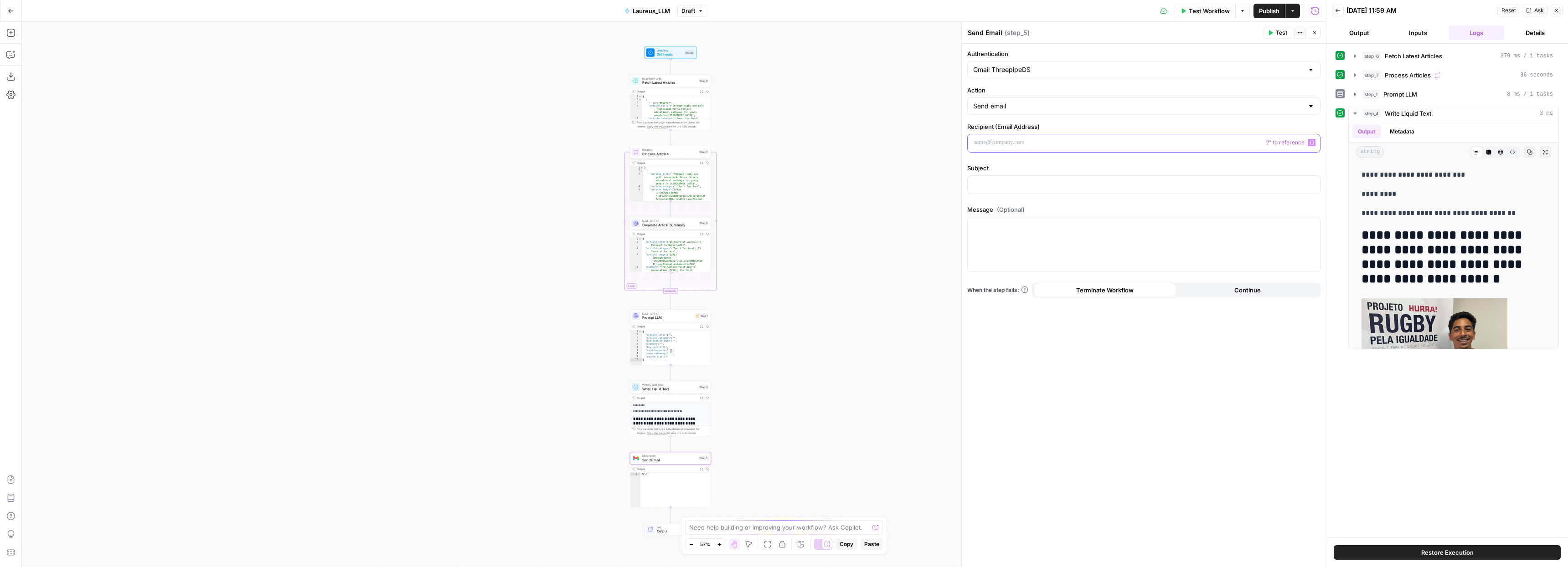
click at [1019, 145] on p at bounding box center [1144, 142] width 341 height 9
click at [998, 150] on div at bounding box center [1144, 143] width 353 height 18
click at [997, 147] on div at bounding box center [1144, 143] width 353 height 18
click at [999, 145] on p at bounding box center [1144, 142] width 341 height 9
click at [999, 144] on p at bounding box center [1144, 142] width 341 height 9
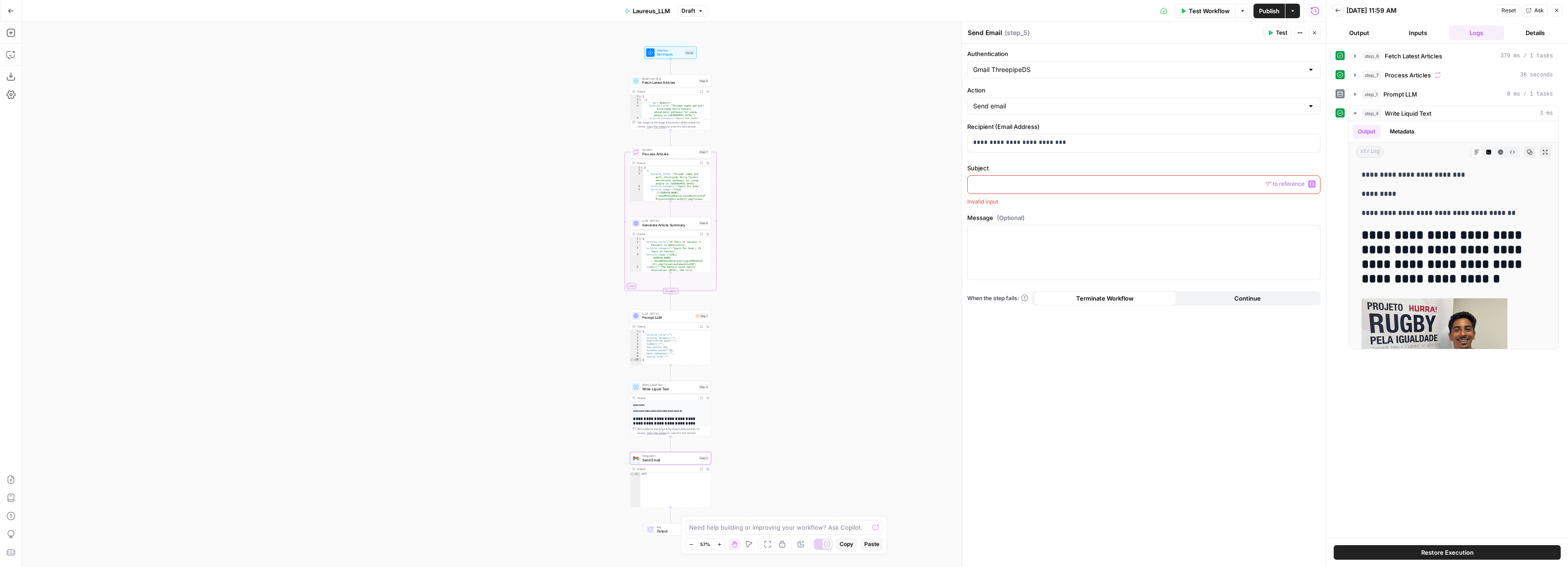
click at [1030, 181] on p at bounding box center [1144, 184] width 341 height 9
click at [1019, 252] on div at bounding box center [1144, 245] width 353 height 54
click at [11, 56] on icon "button" at bounding box center [11, 54] width 9 height 9
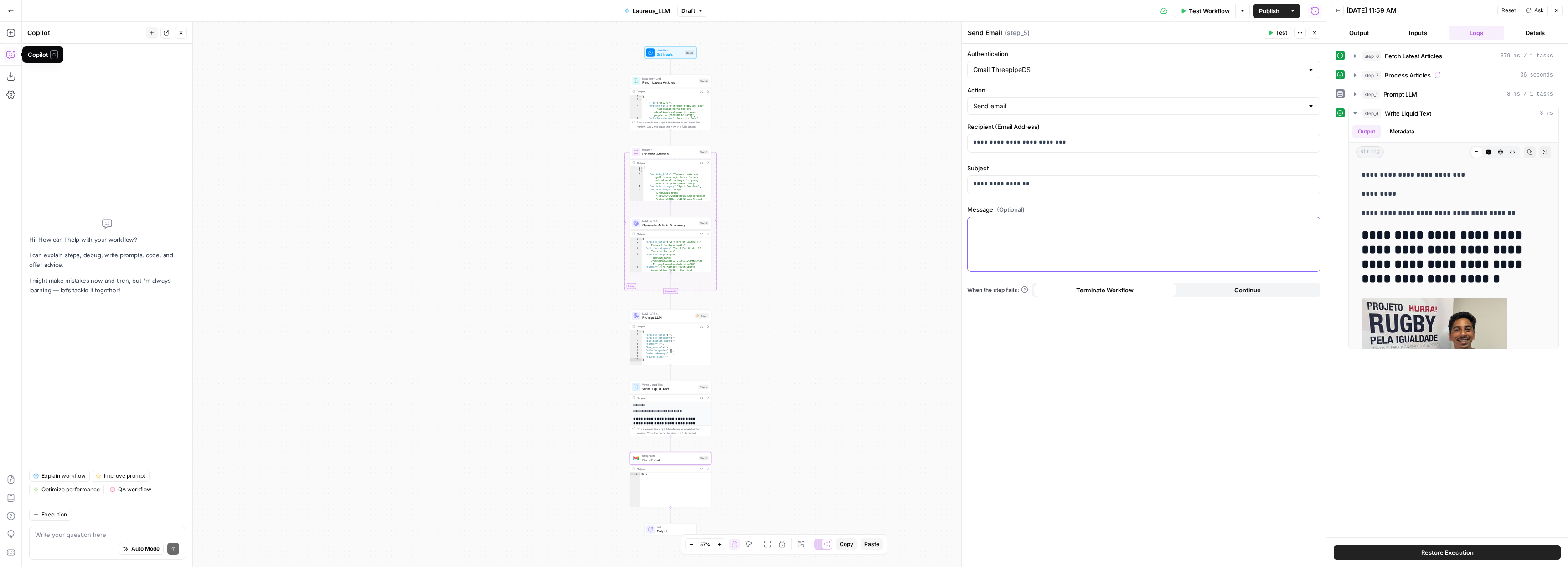
click at [1068, 245] on div at bounding box center [1144, 245] width 353 height 54
click at [667, 418] on h2 "**********" at bounding box center [666, 425] width 67 height 18
click at [666, 400] on div "Output Expand Output Copy" at bounding box center [671, 398] width 81 height 6
click at [665, 390] on span "Write Liquid Text" at bounding box center [669, 389] width 54 height 5
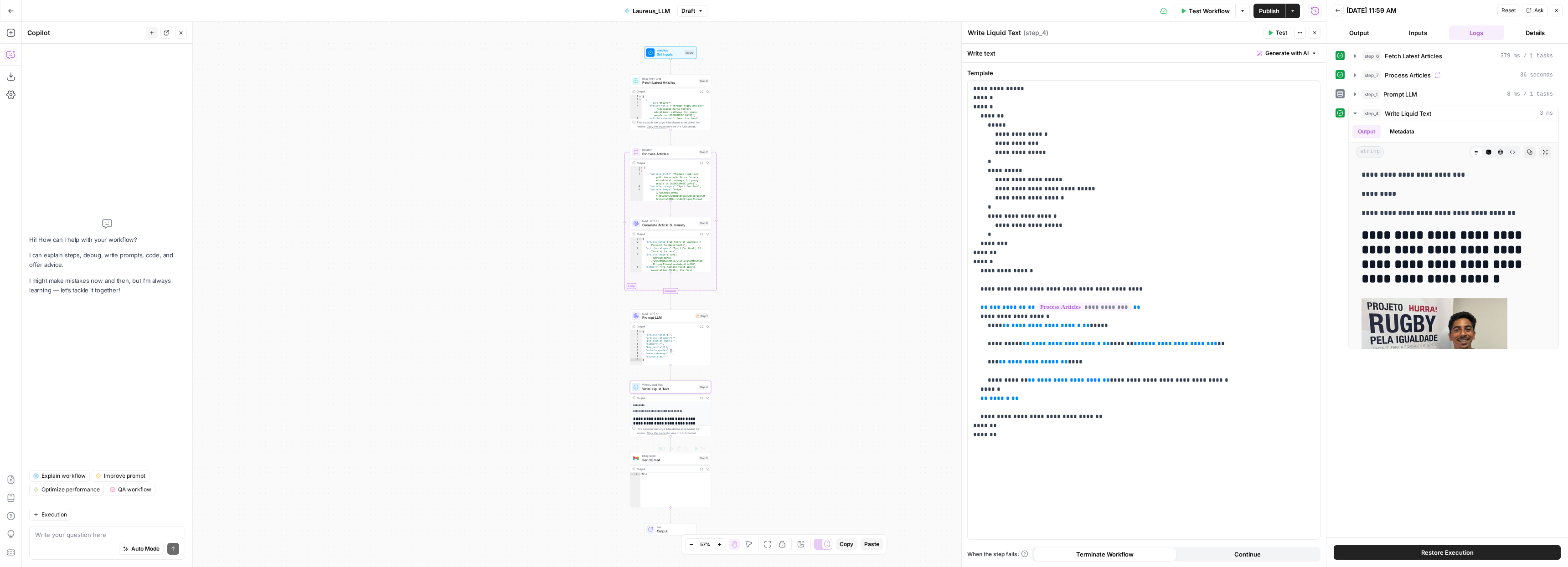
click at [660, 463] on div "Integration Send Email Step 5 Copy step Delete step Add Note Test" at bounding box center [670, 458] width 82 height 13
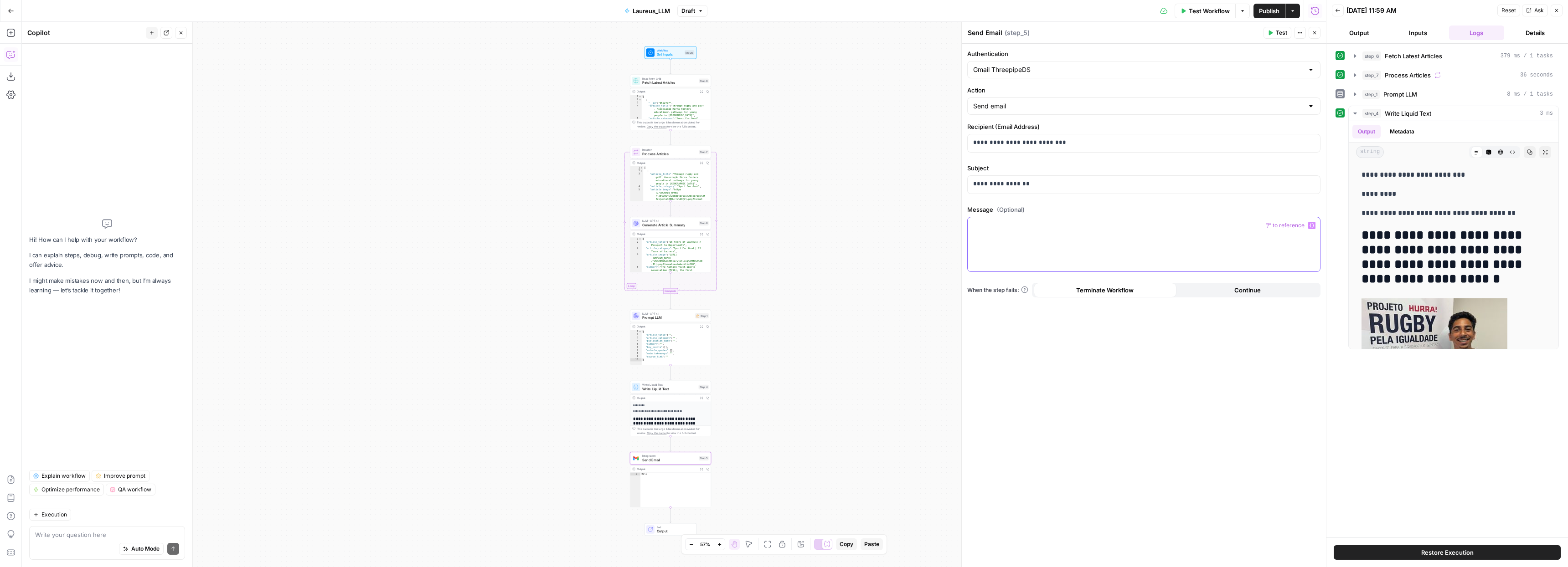
click at [1115, 239] on div at bounding box center [1144, 245] width 353 height 54
click at [1311, 225] on icon "button" at bounding box center [1311, 225] width 4 height 4
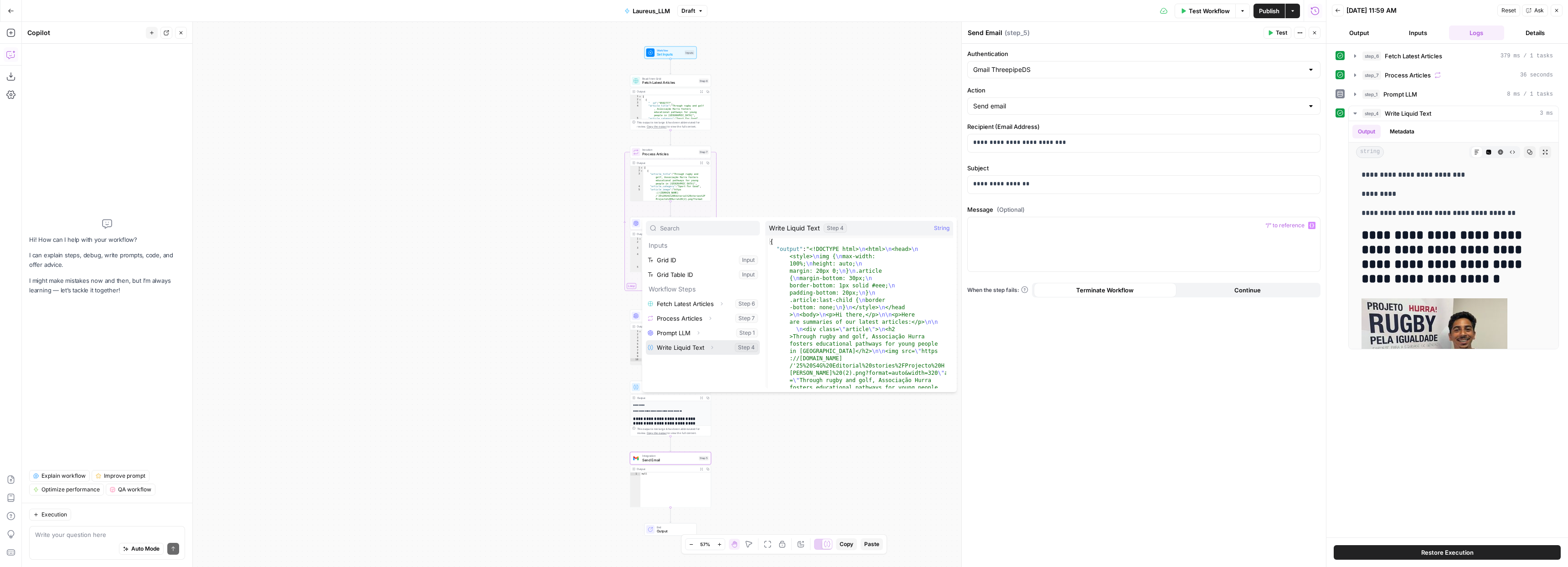
click at [691, 346] on button "Select variable Write Liquid Text" at bounding box center [703, 347] width 114 height 15
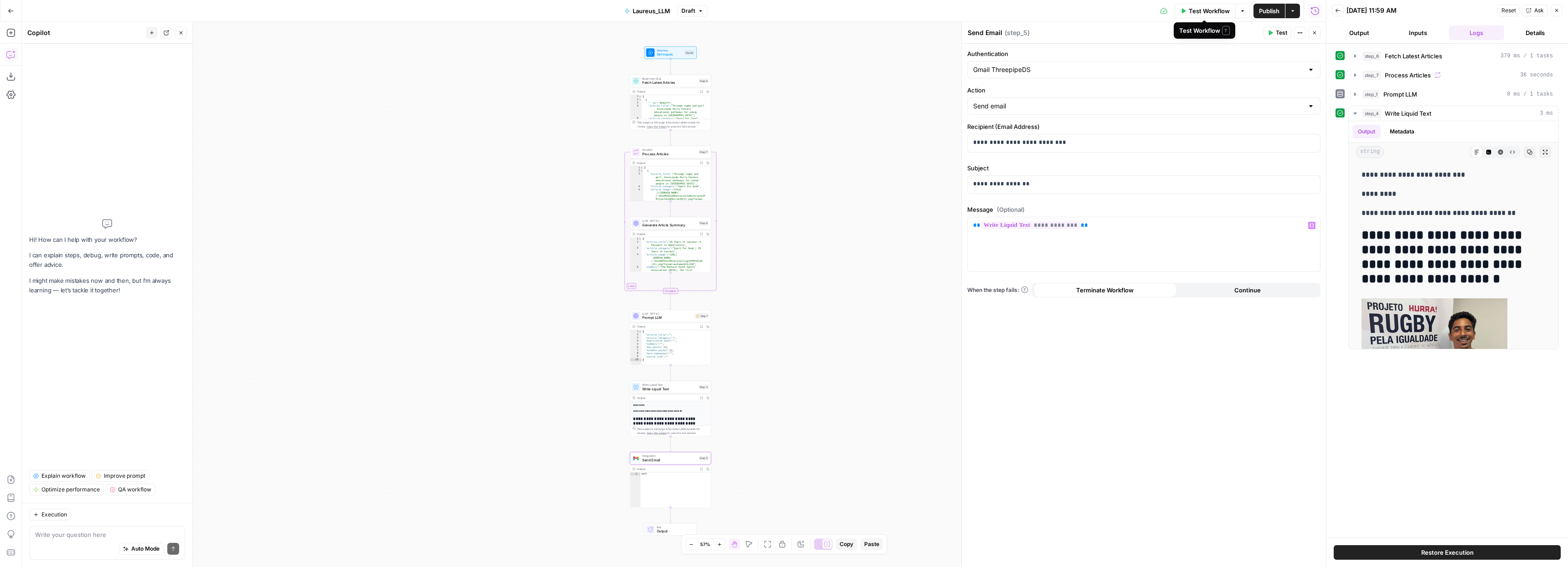
click at [1206, 11] on span "Test Workflow" at bounding box center [1209, 11] width 41 height 9
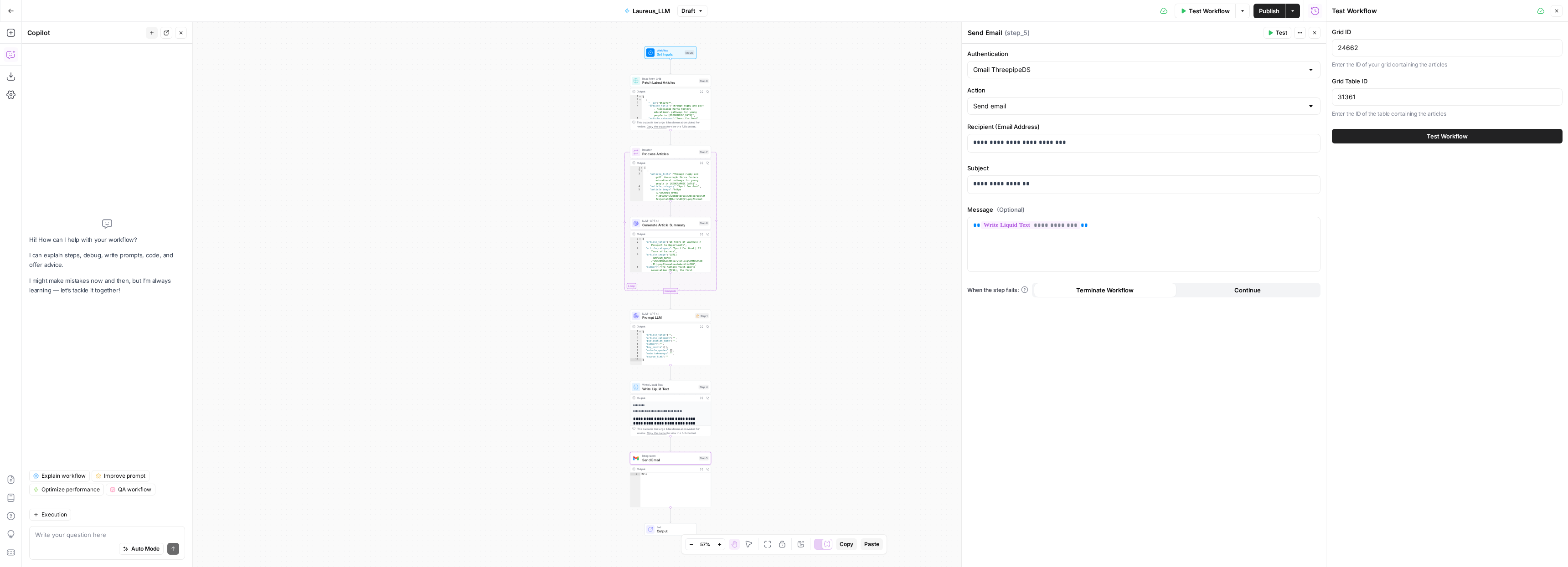
click at [1402, 134] on button "Test Workflow" at bounding box center [1447, 136] width 231 height 15
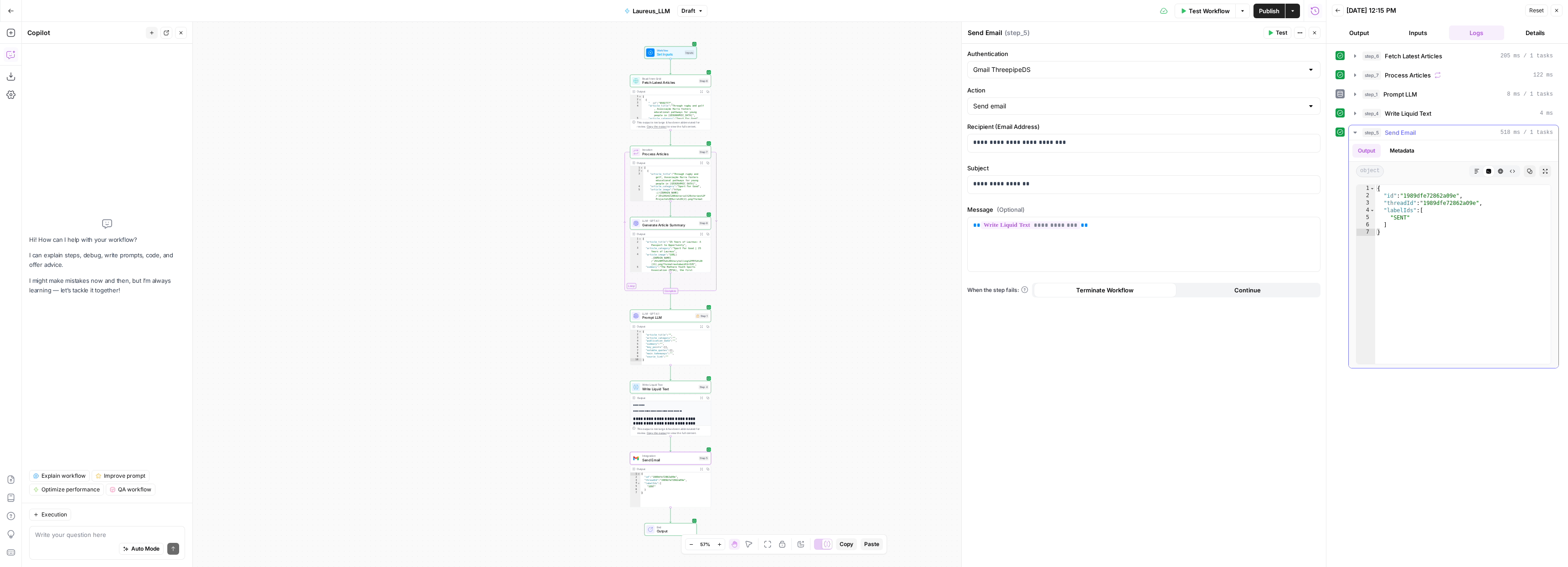
click at [1355, 131] on icon "button" at bounding box center [1355, 132] width 4 height 2
click at [1355, 131] on icon "button" at bounding box center [1355, 132] width 2 height 4
click at [1355, 130] on icon "button" at bounding box center [1356, 133] width 9 height 9
click at [73, 533] on textarea at bounding box center [107, 535] width 144 height 9
type textarea "Update send email to send a email in proper format."
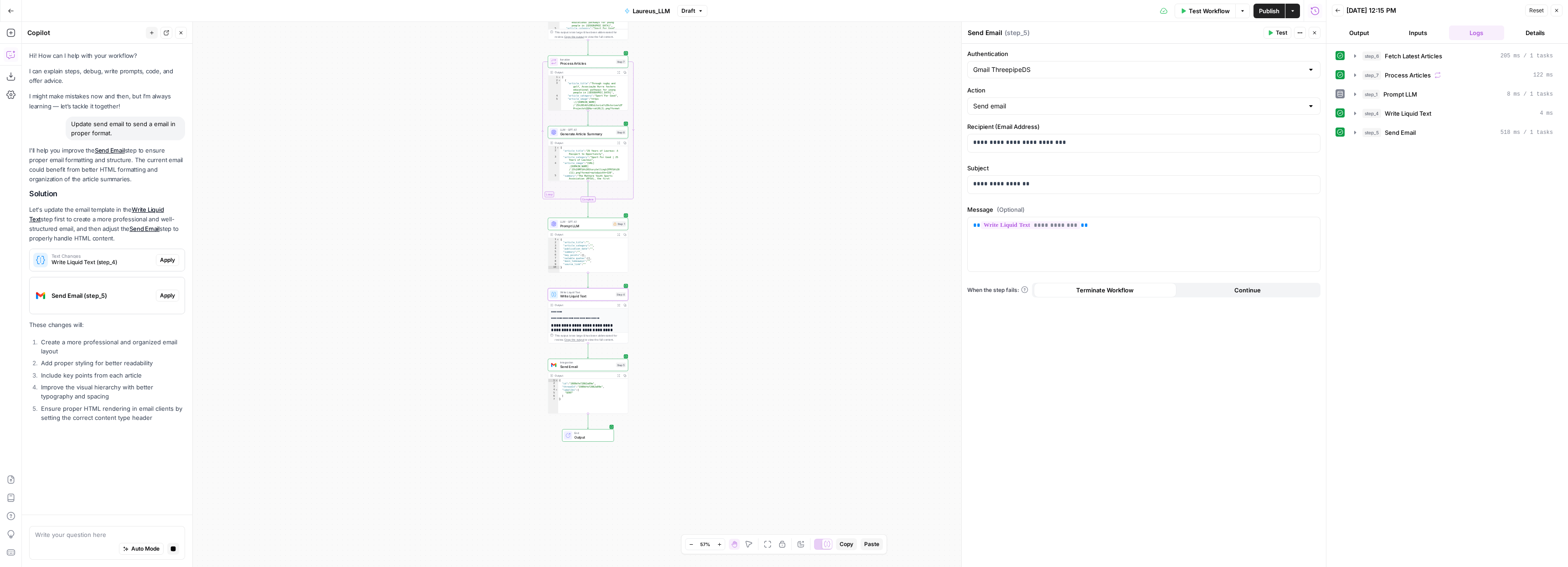
click at [170, 262] on span "Apply" at bounding box center [167, 259] width 15 height 8
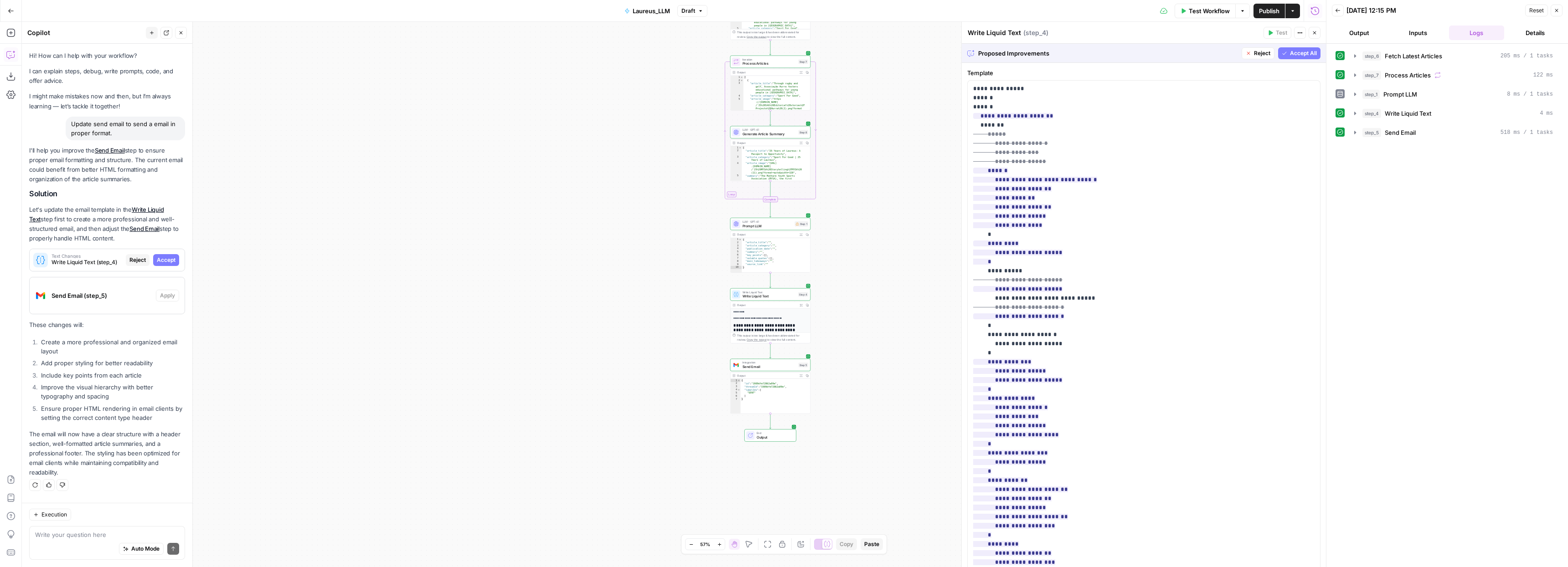
click at [1294, 53] on span "Accept All" at bounding box center [1303, 53] width 27 height 8
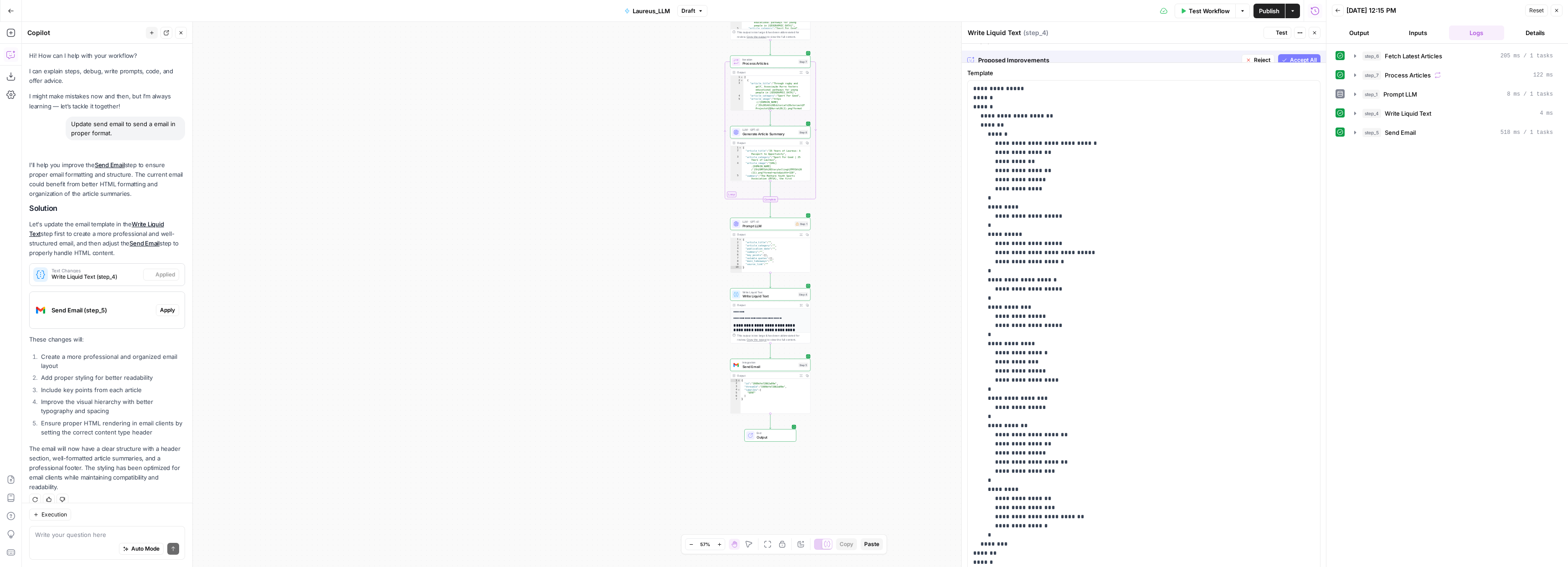
scroll to position [11, 0]
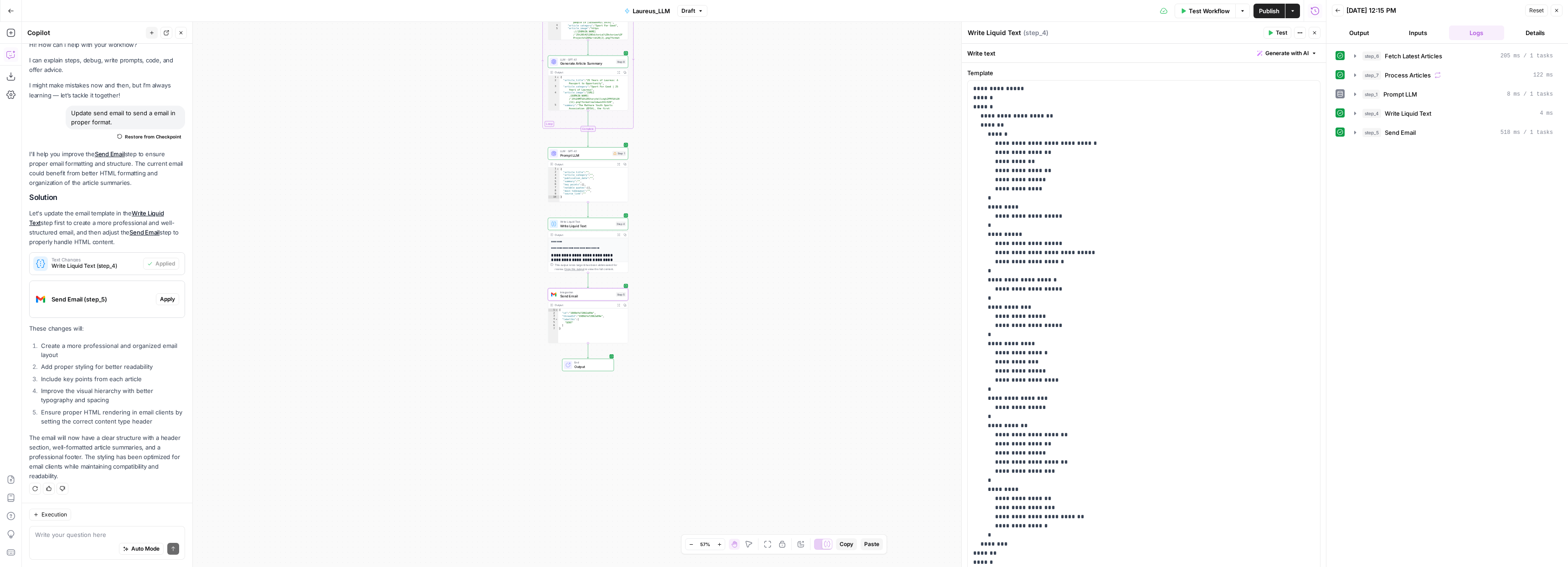
click at [97, 301] on span "Send Email (step_5)" at bounding box center [102, 299] width 101 height 9
click at [104, 301] on span "Send Email (step_5)" at bounding box center [102, 299] width 101 height 9
click at [106, 301] on span "Send Email (step_5)" at bounding box center [102, 299] width 101 height 9
click at [164, 296] on span "Apply" at bounding box center [167, 299] width 15 height 8
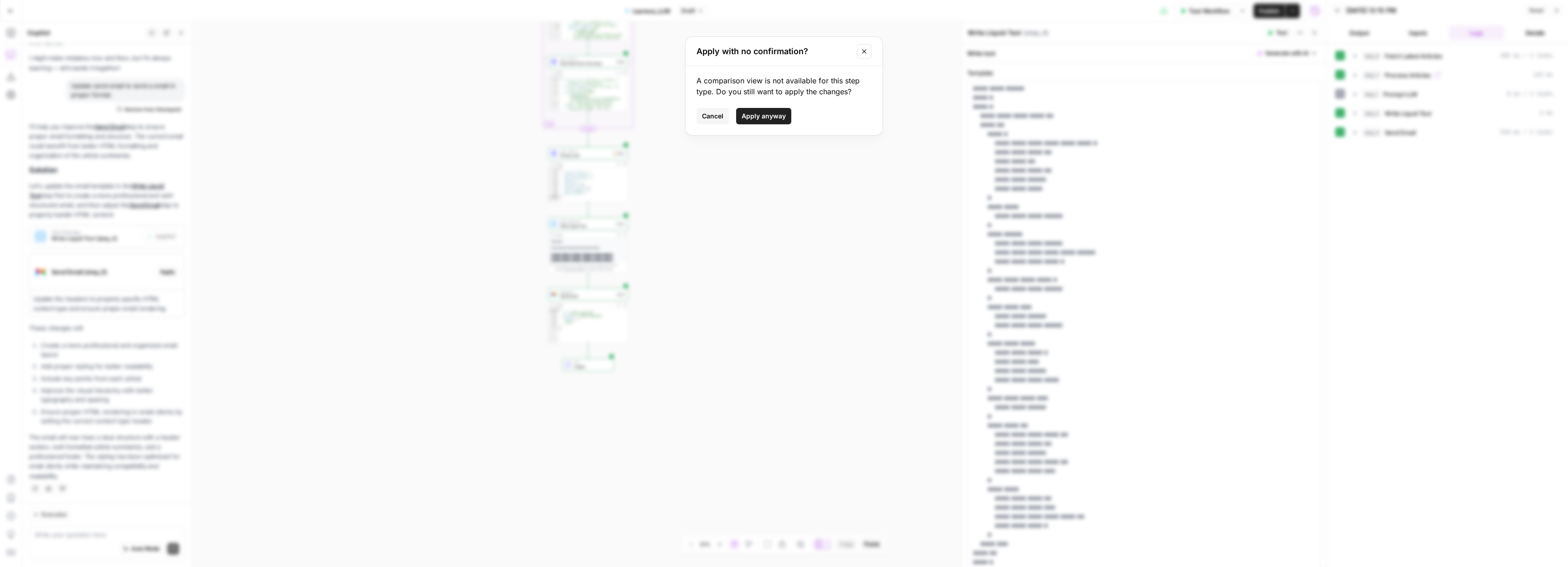
click at [774, 119] on span "Apply anyway" at bounding box center [764, 116] width 44 height 9
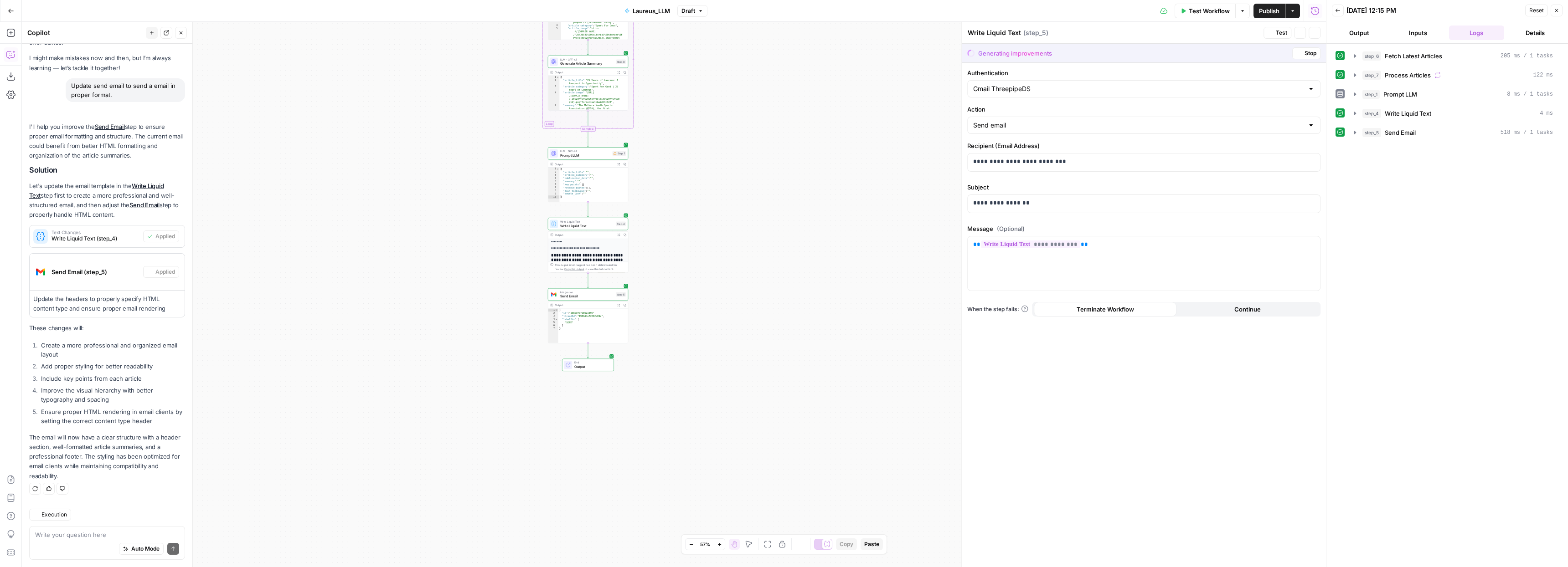
type textarea "Send Email"
click at [1354, 113] on icon "button" at bounding box center [1355, 113] width 2 height 4
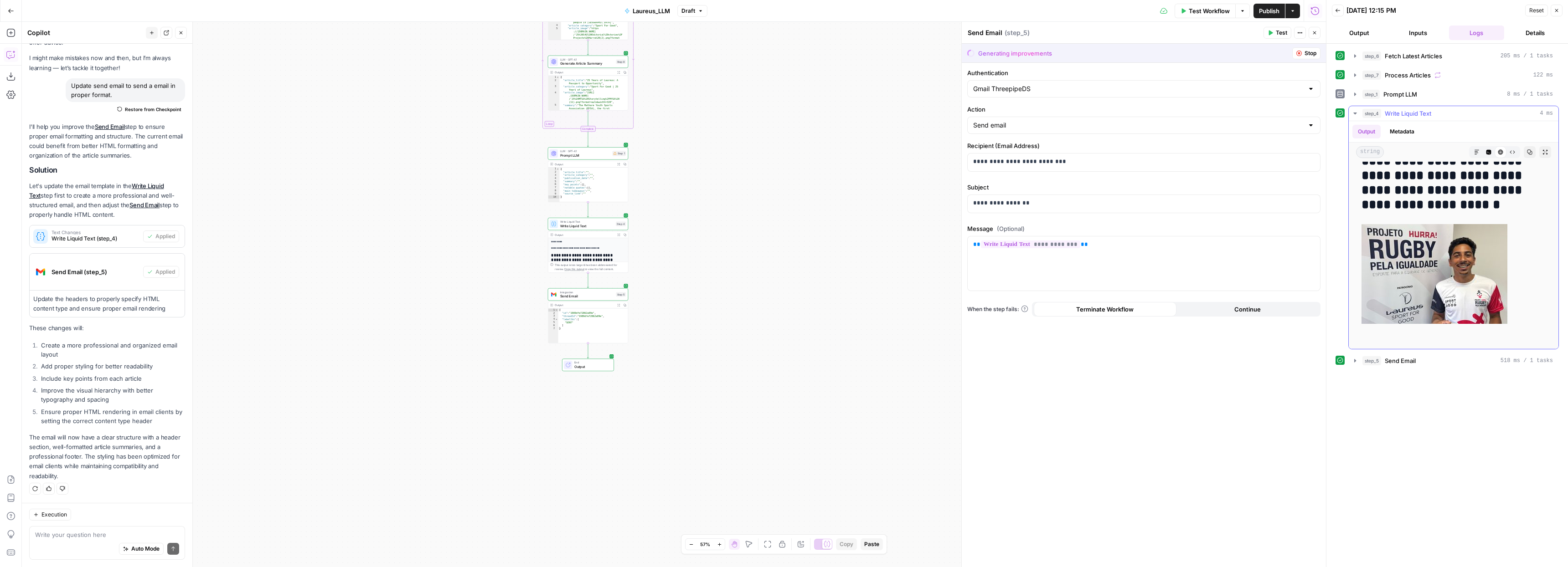
scroll to position [0, 0]
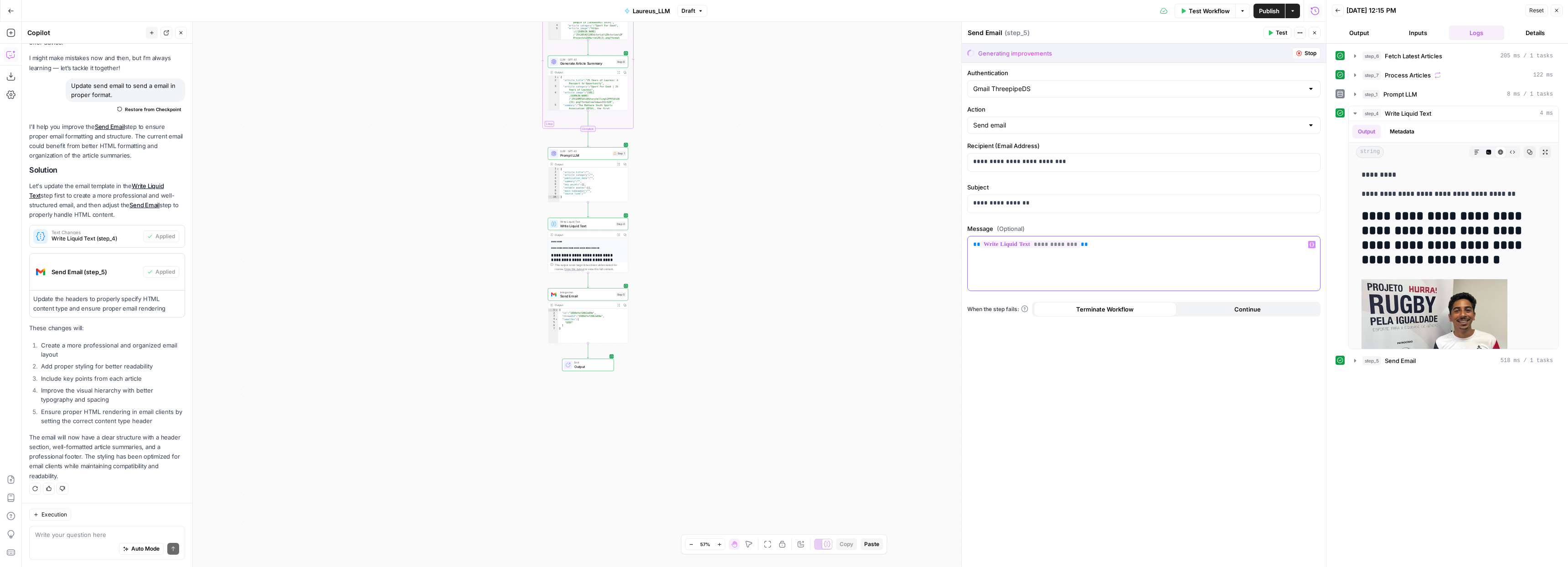
click at [1157, 268] on div "**********" at bounding box center [1144, 264] width 353 height 54
click at [1307, 51] on span "Stop" at bounding box center [1311, 53] width 12 height 8
click at [872, 99] on div "Workflow Set Inputs Inputs Read from Grid Fetch Latest Articles Step 6 Output E…" at bounding box center [674, 294] width 1304 height 545
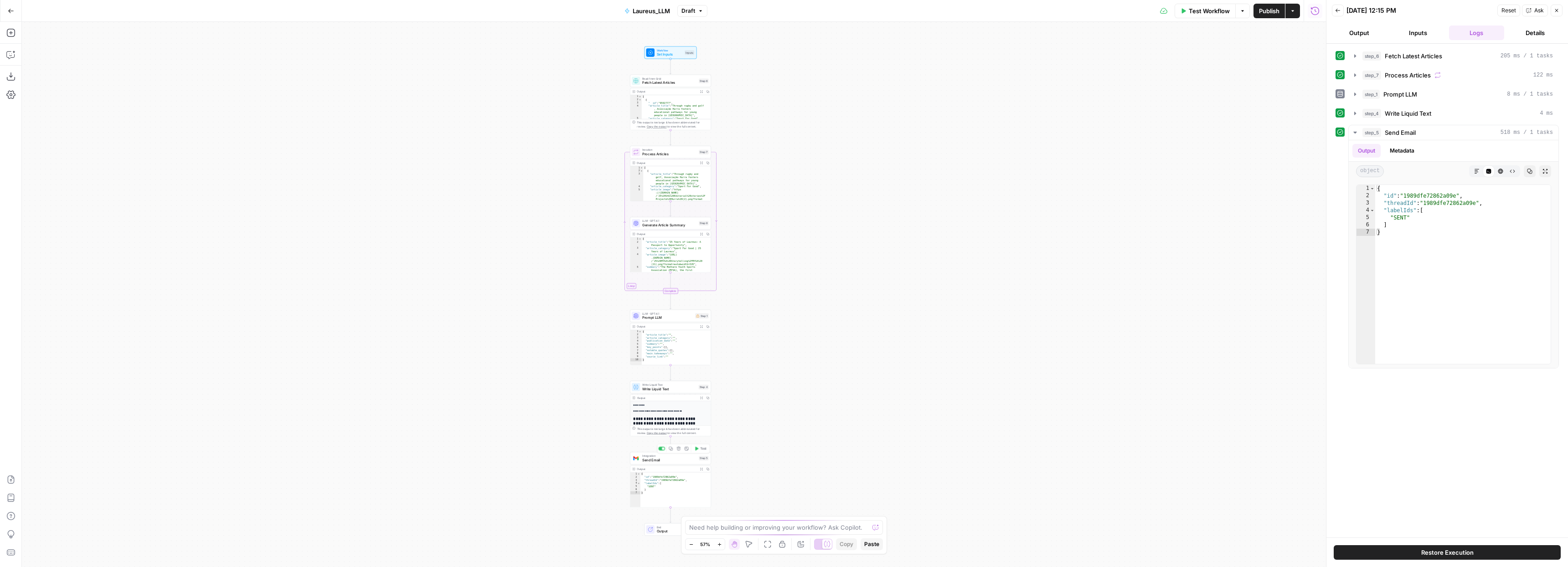
click at [665, 457] on span "Send Email" at bounding box center [669, 460] width 54 height 5
click at [1285, 31] on span "Test" at bounding box center [1281, 32] width 11 height 8
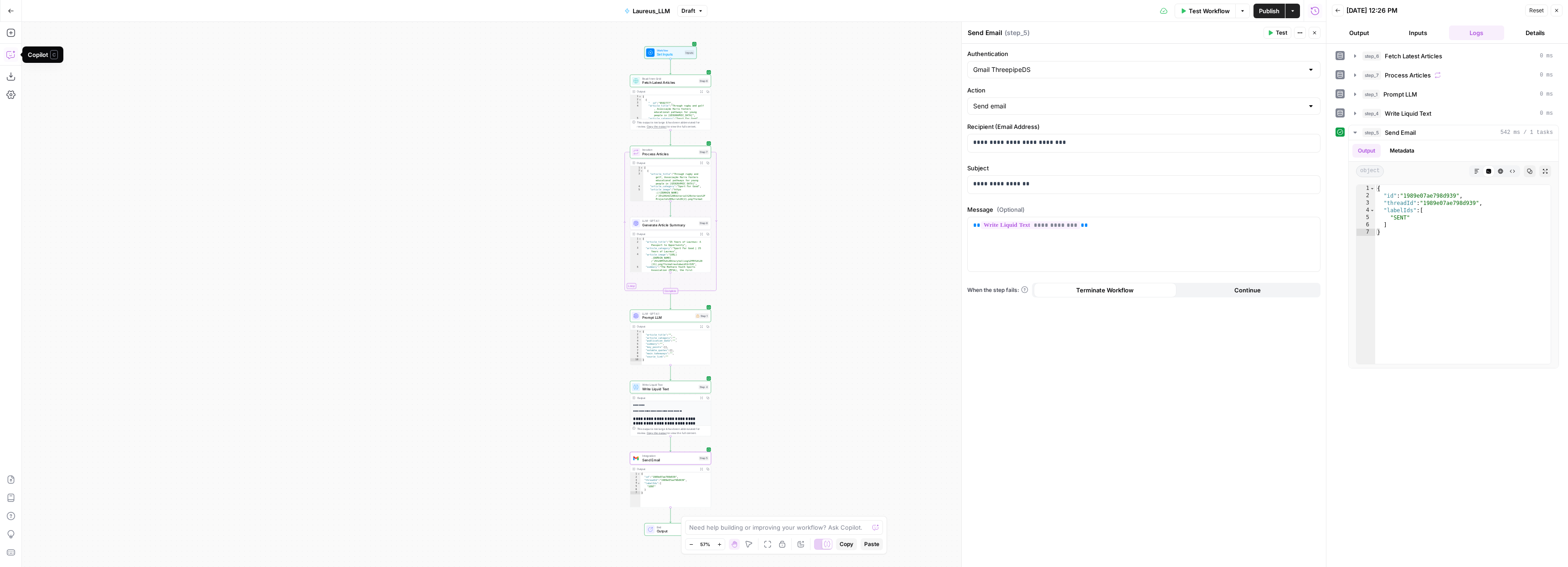
click at [11, 54] on icon "button" at bounding box center [11, 54] width 9 height 9
click at [664, 417] on h2 "**********" at bounding box center [666, 425] width 67 height 18
click at [664, 383] on span "Write Liquid Text" at bounding box center [669, 385] width 54 height 4
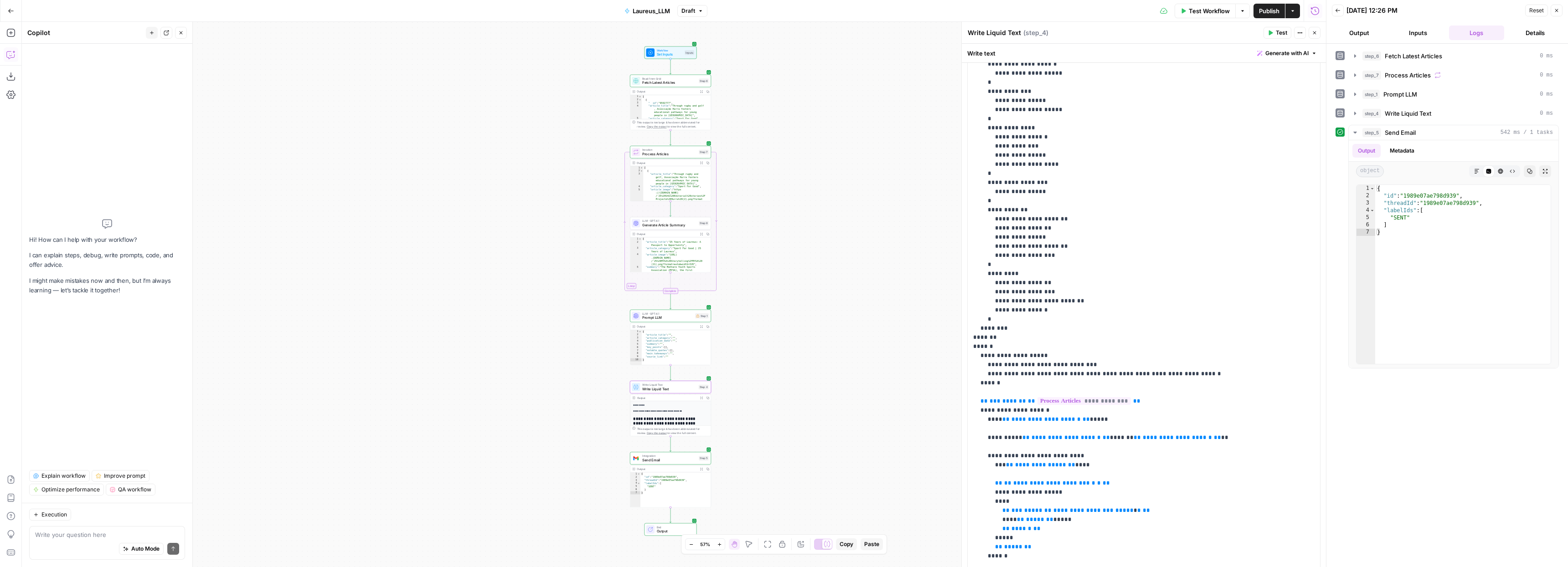
scroll to position [332, 0]
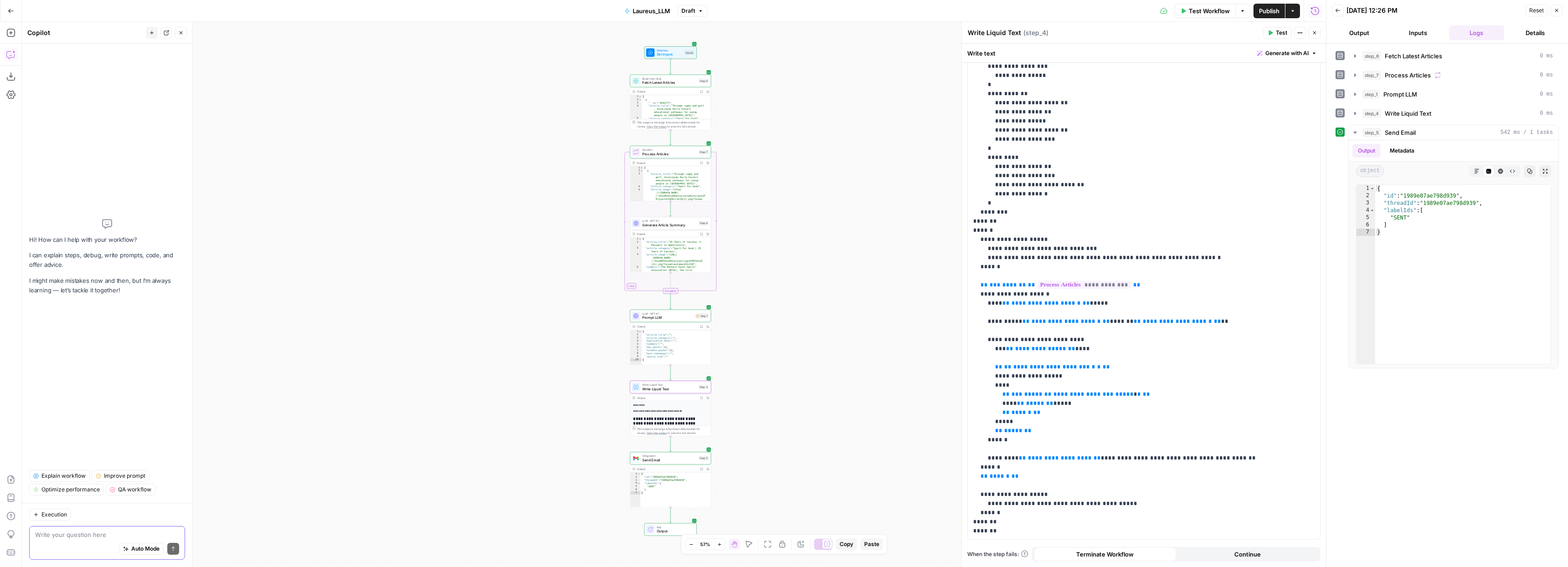
click at [75, 536] on textarea at bounding box center [107, 535] width 144 height 9
click at [654, 457] on span "Integration" at bounding box center [669, 456] width 54 height 4
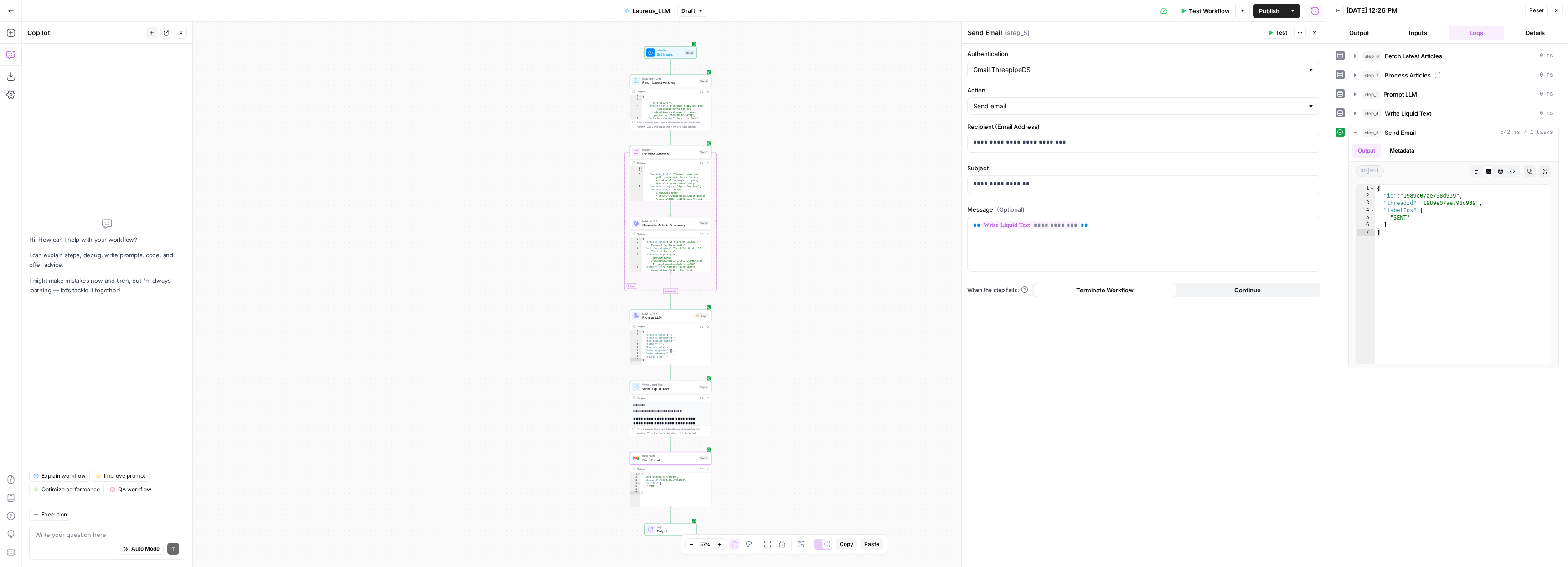
click at [75, 525] on div "Execution Write your question here Auto Mode Send" at bounding box center [107, 535] width 170 height 64
click at [66, 540] on div "Auto Mode Send" at bounding box center [107, 549] width 144 height 20
type textarea "Make changes to send email in proper format"
click at [153, 549] on span "Auto Mode" at bounding box center [146, 549] width 28 height 8
click at [174, 549] on icon "submit" at bounding box center [173, 549] width 5 height 5
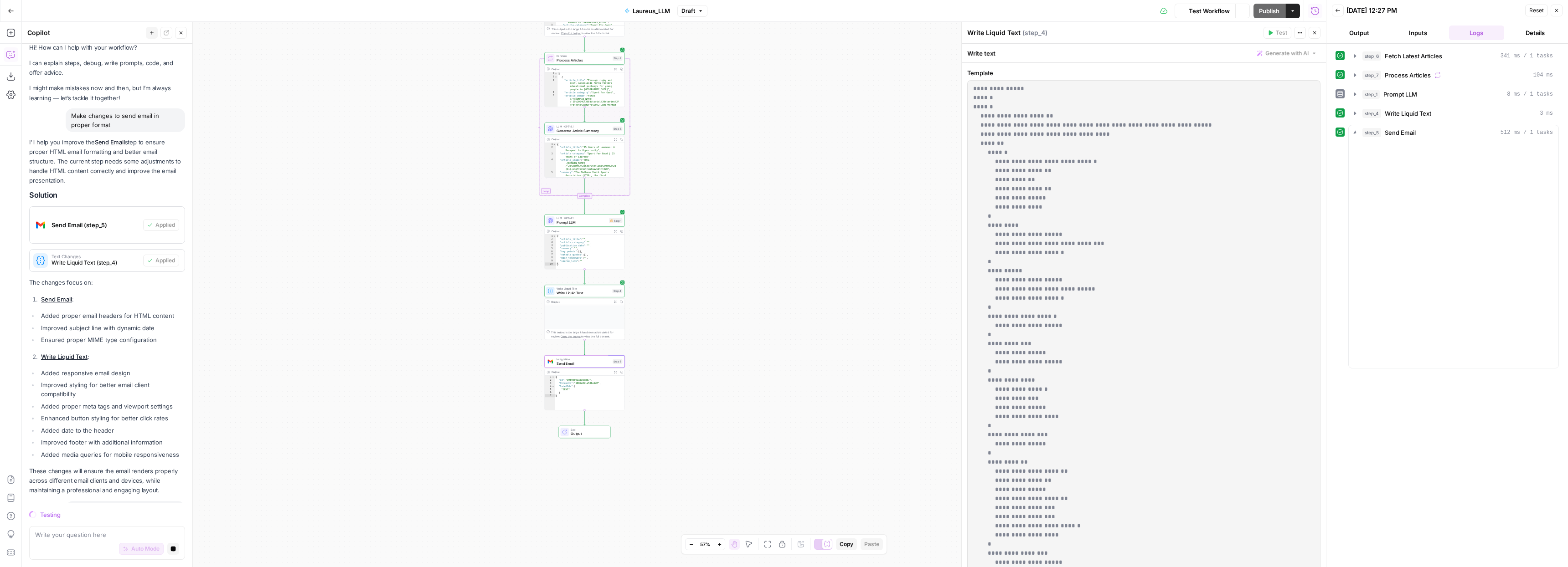
scroll to position [79, 0]
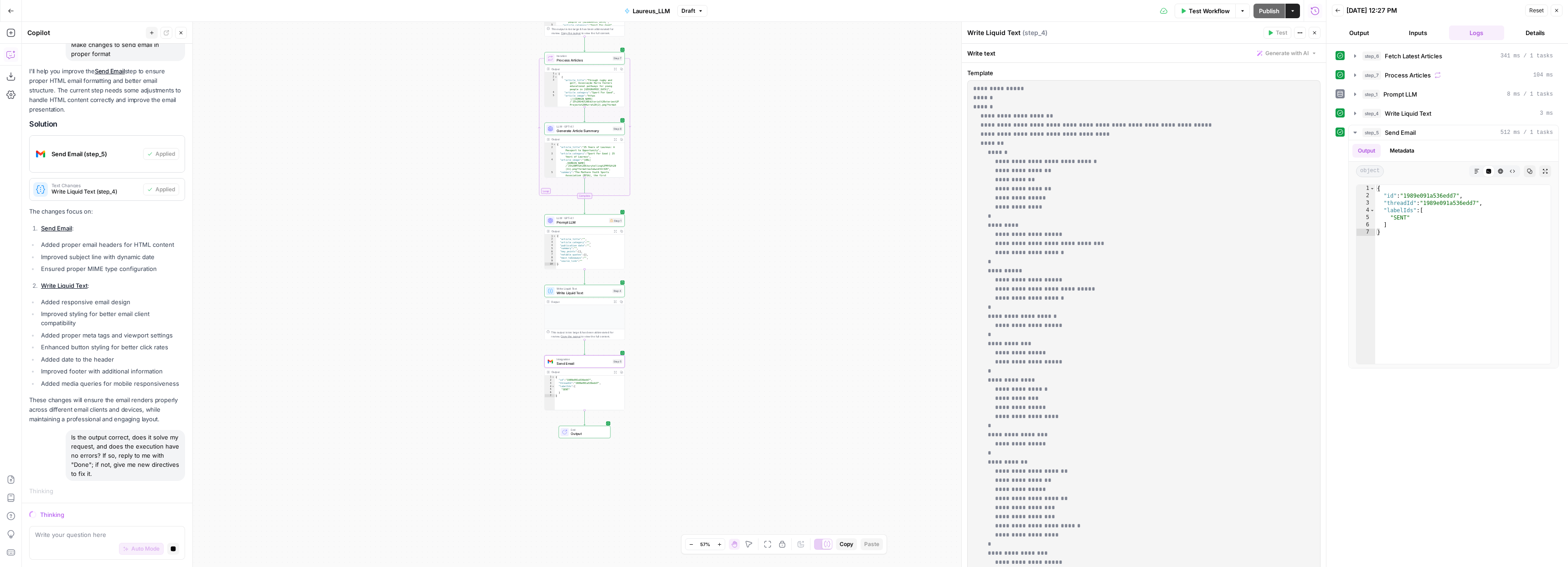
type textarea "*"
click at [590, 381] on div "{ "id" : "1989e091a536edd7" , "threadId" : "1989e091a536edd7" , "labelIds" : [ …" at bounding box center [590, 395] width 70 height 40
click at [593, 358] on span "Integration" at bounding box center [583, 359] width 53 height 4
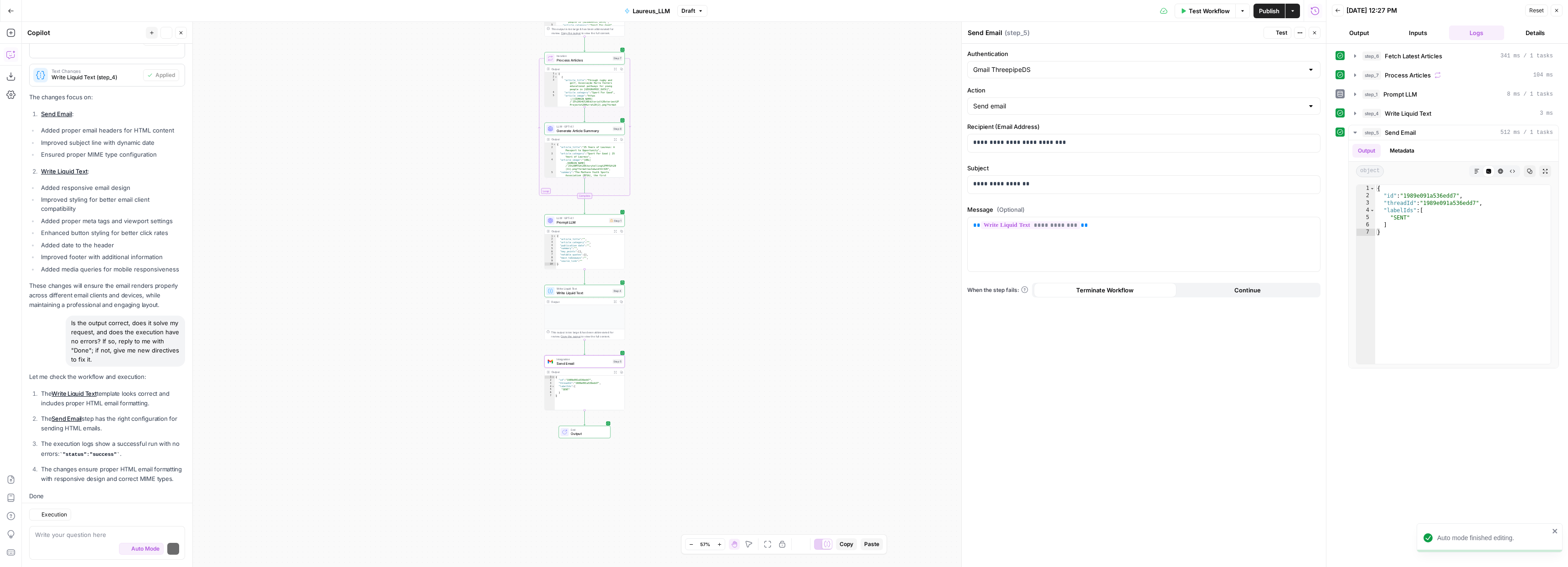
scroll to position [237, 0]
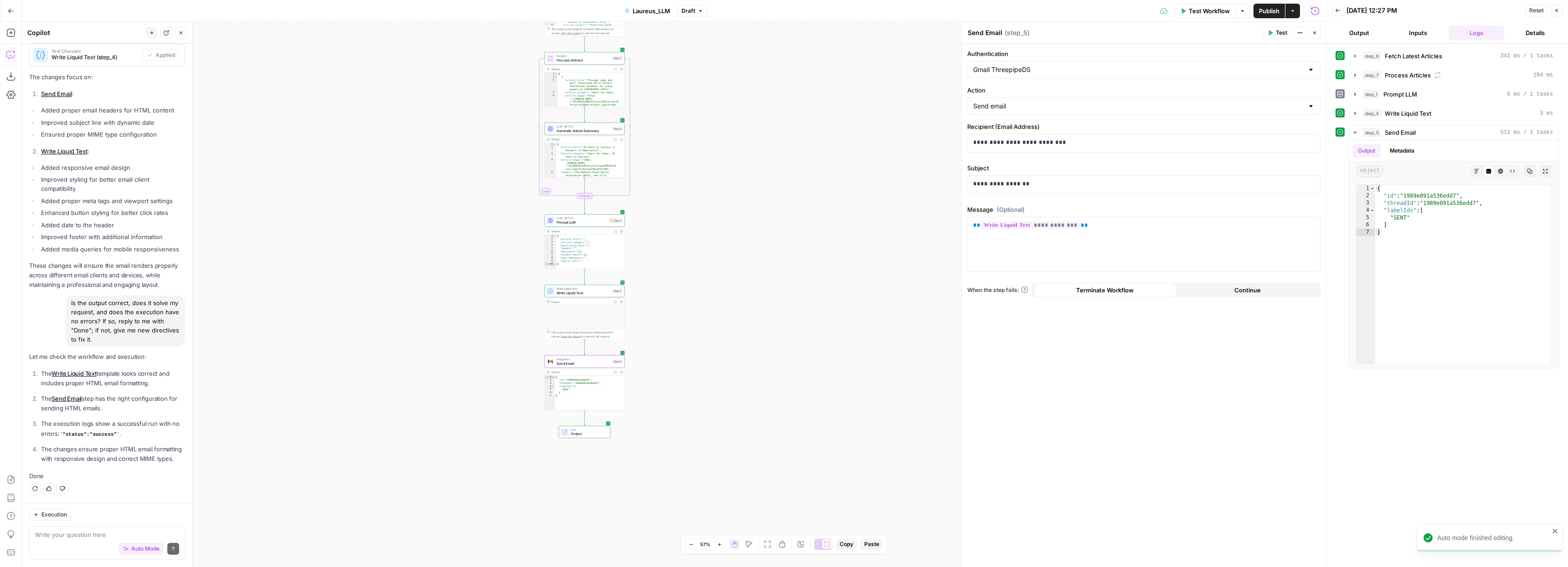
click at [577, 310] on p at bounding box center [585, 308] width 74 height 4
click at [575, 293] on span "Write Liquid Text" at bounding box center [583, 293] width 53 height 5
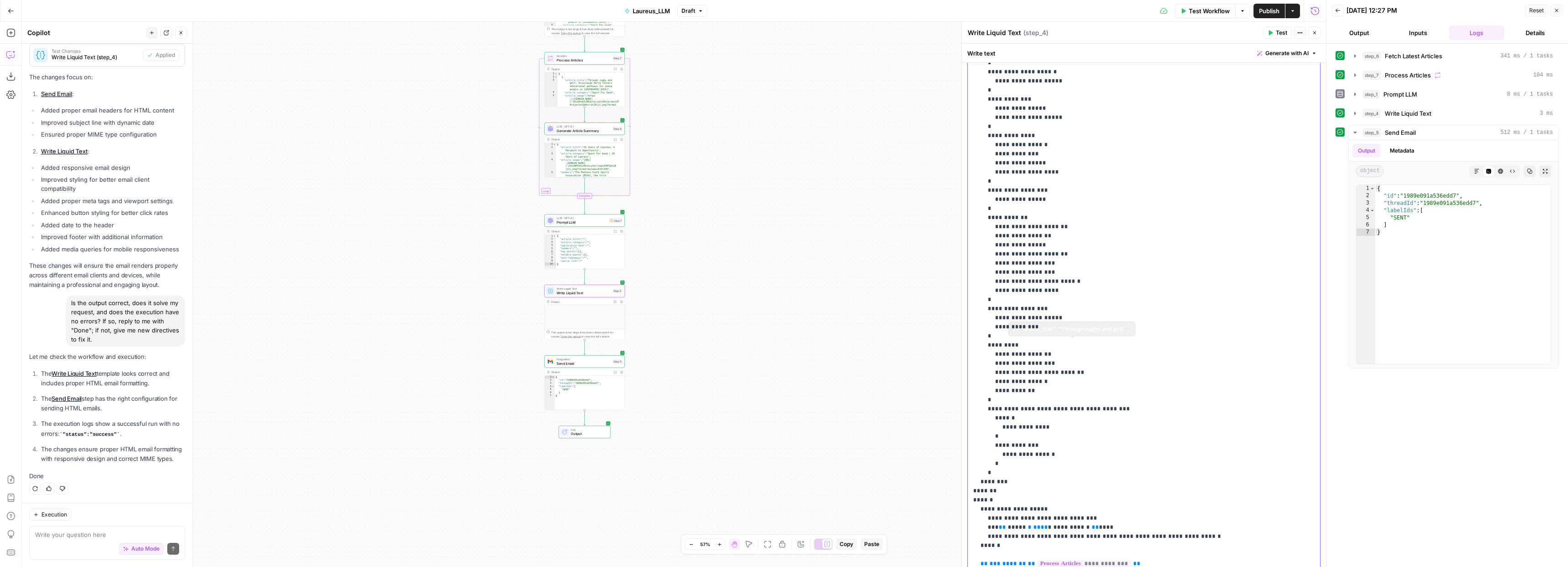
scroll to position [463, 0]
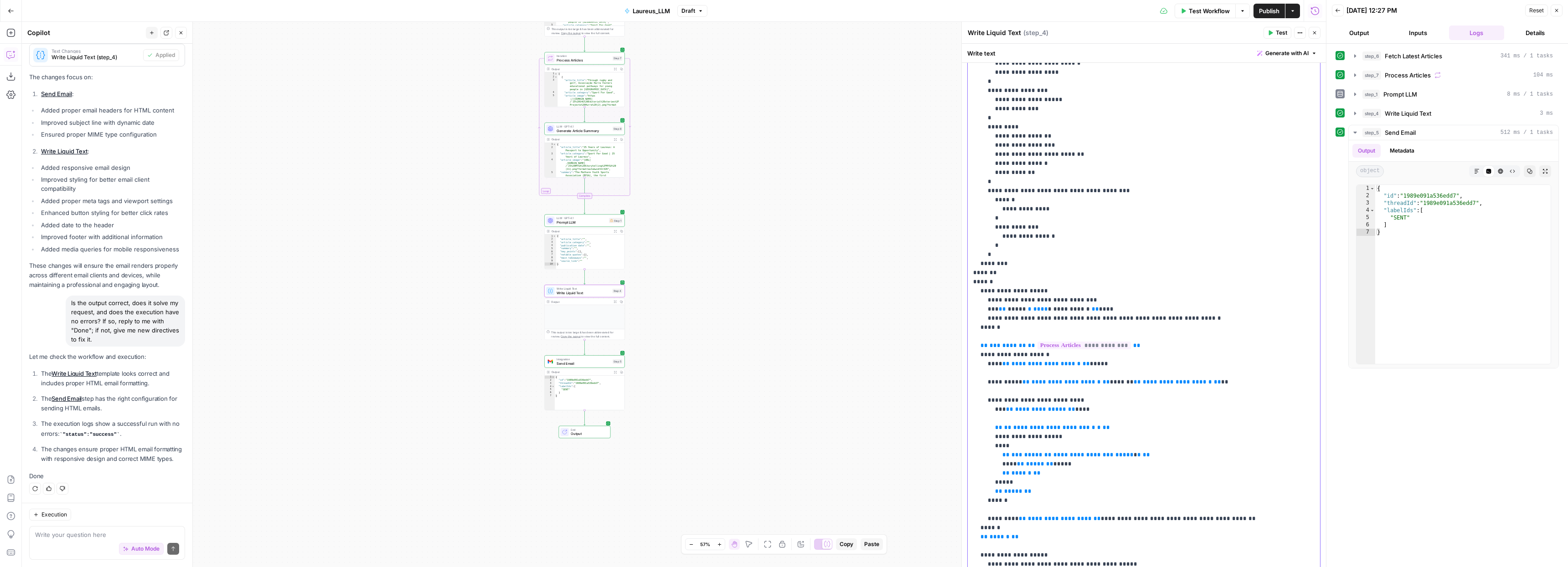
drag, startPoint x: 970, startPoint y: 88, endPoint x: 1083, endPoint y: 329, distance: 266.2
click at [1083, 329] on div "**********" at bounding box center [1144, 127] width 353 height 1018
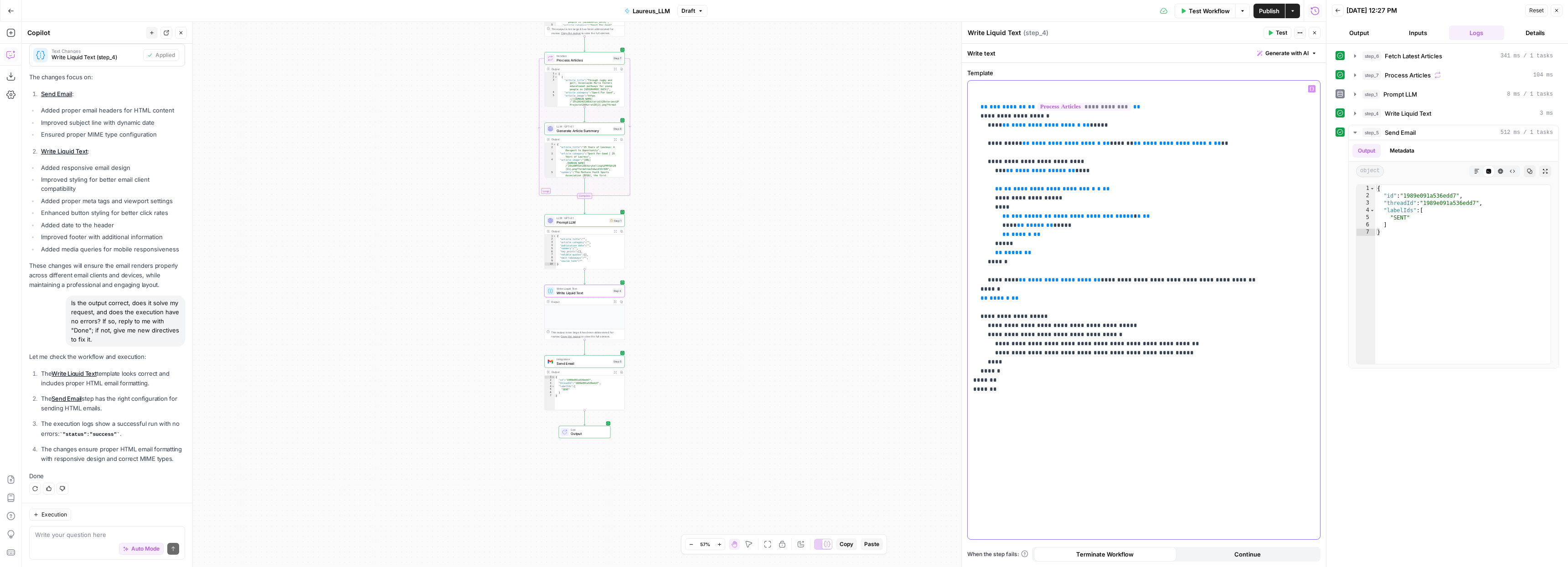
drag, startPoint x: 1009, startPoint y: 401, endPoint x: 970, endPoint y: 381, distance: 43.8
click at [970, 381] on div "**********" at bounding box center [1144, 309] width 353 height 458
drag, startPoint x: 977, startPoint y: 109, endPoint x: 972, endPoint y: 84, distance: 25.5
click at [972, 84] on div "**********" at bounding box center [1144, 309] width 353 height 458
click at [1187, 232] on p "**********" at bounding box center [1144, 230] width 341 height 292
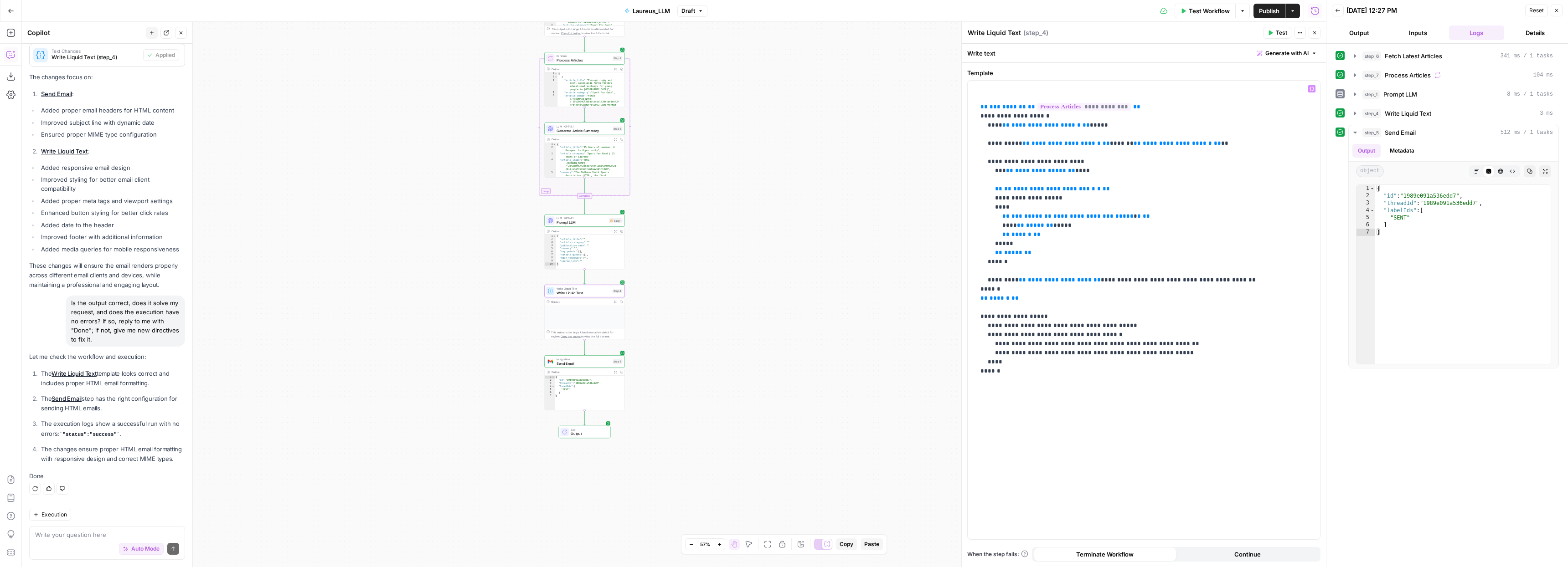
click at [1283, 31] on span "Test" at bounding box center [1281, 32] width 11 height 8
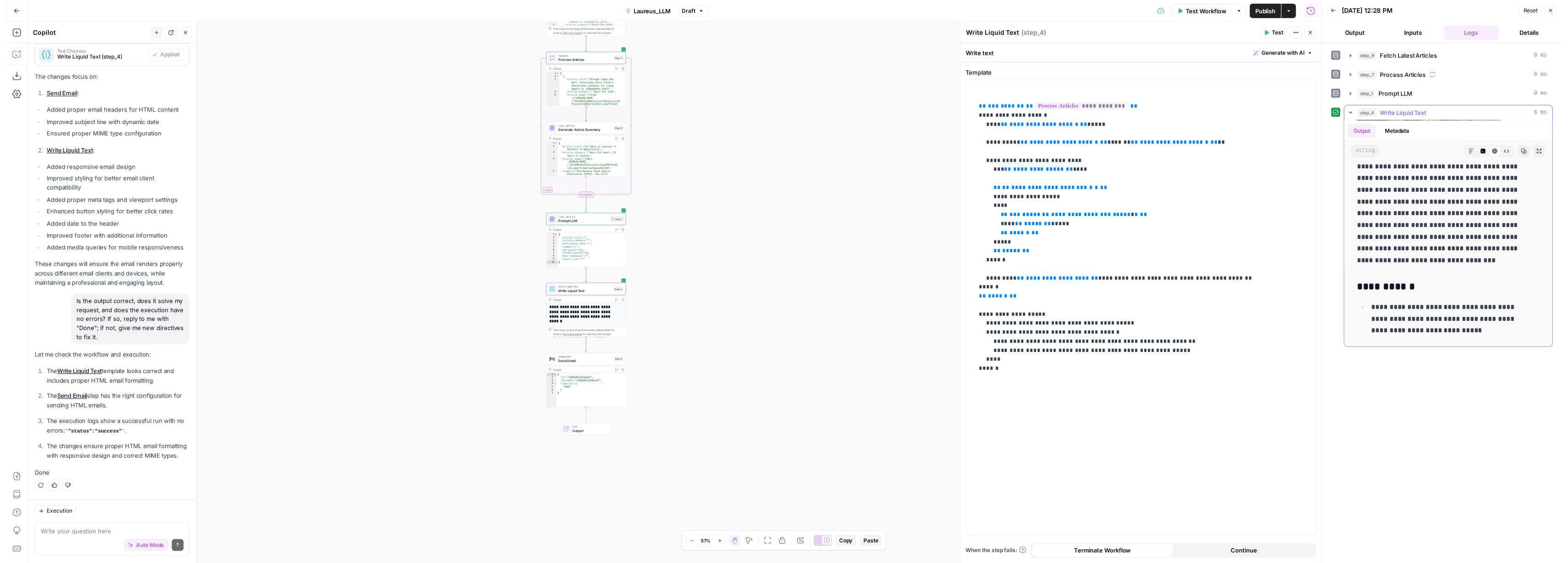
scroll to position [2387, 0]
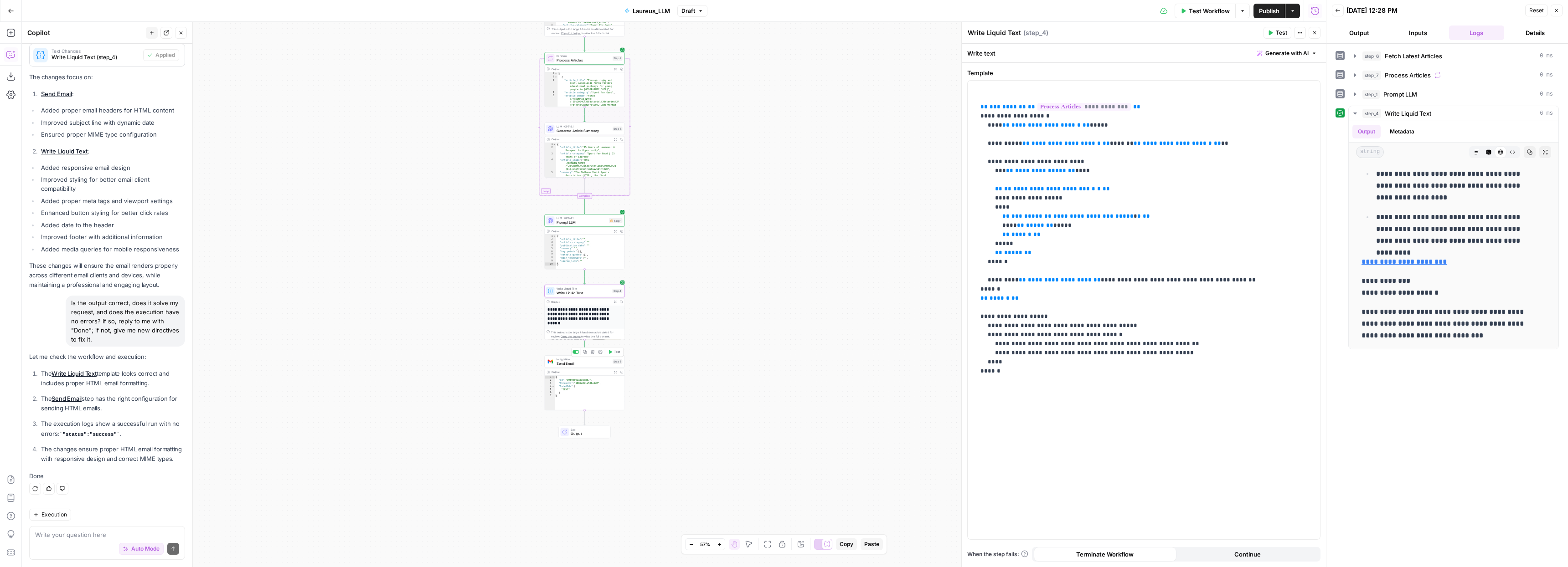
click at [567, 364] on span "Send Email" at bounding box center [583, 364] width 53 height 5
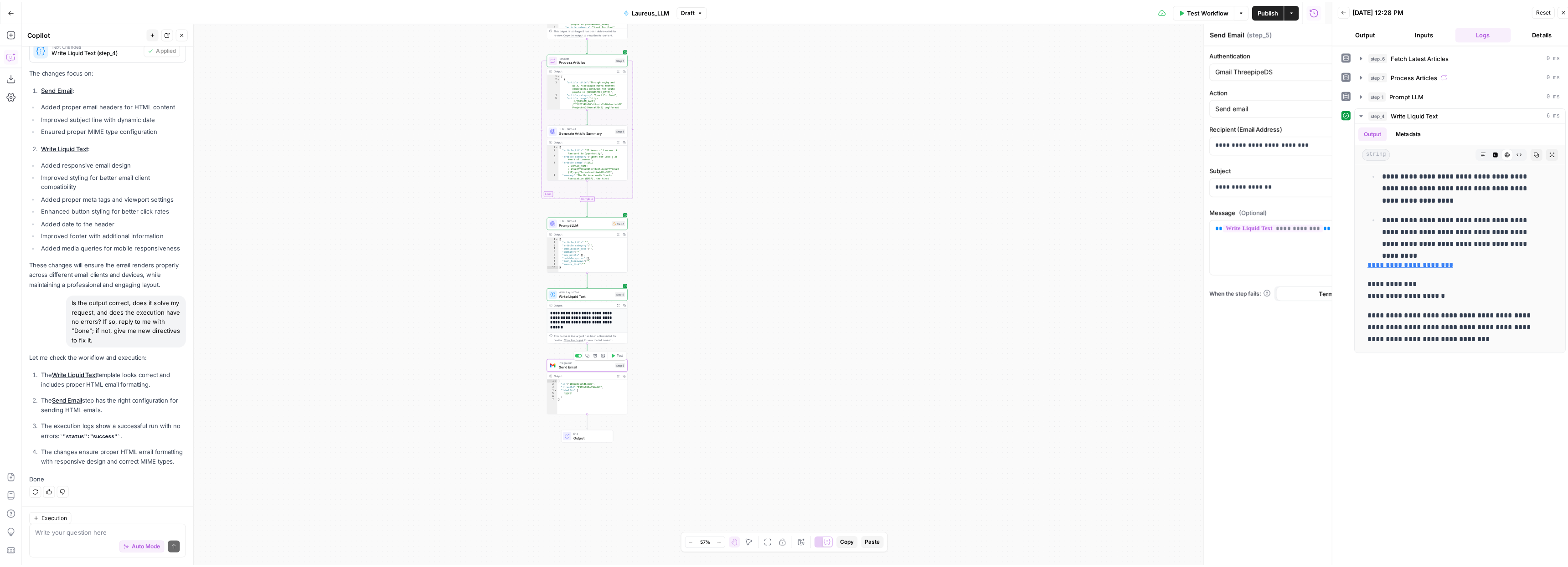
scroll to position [237, 0]
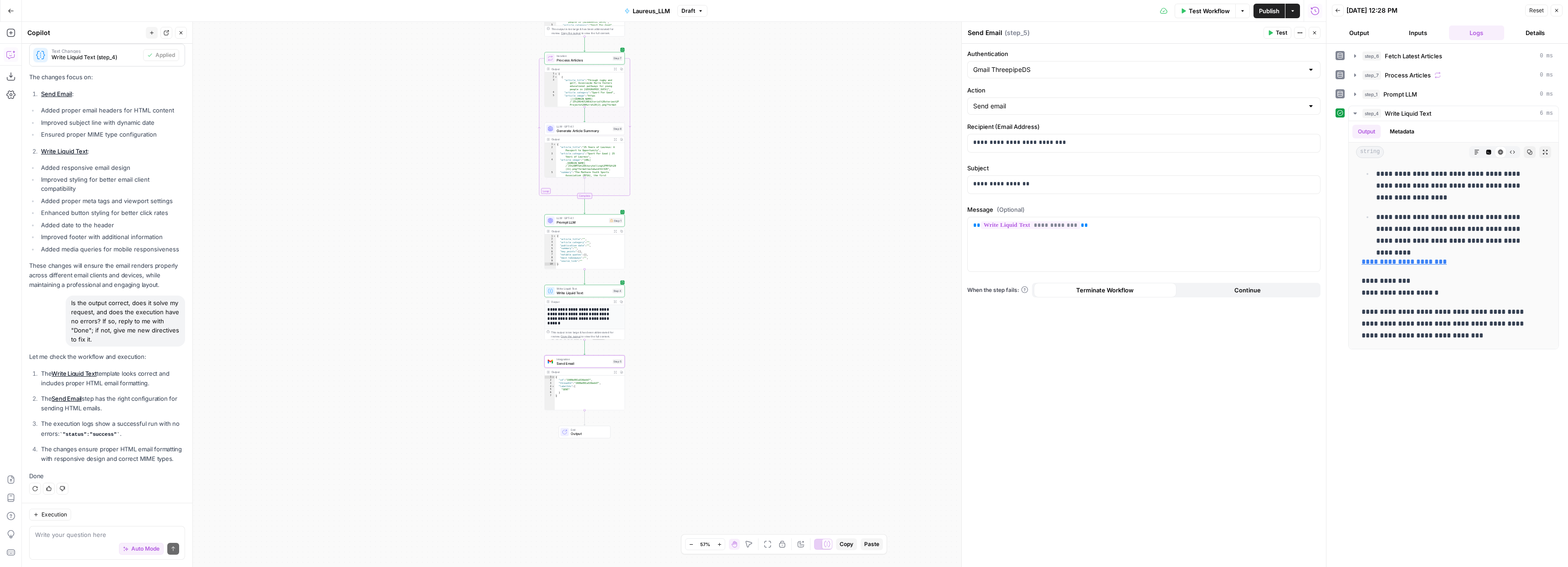
click at [1286, 31] on span "Test" at bounding box center [1281, 32] width 11 height 8
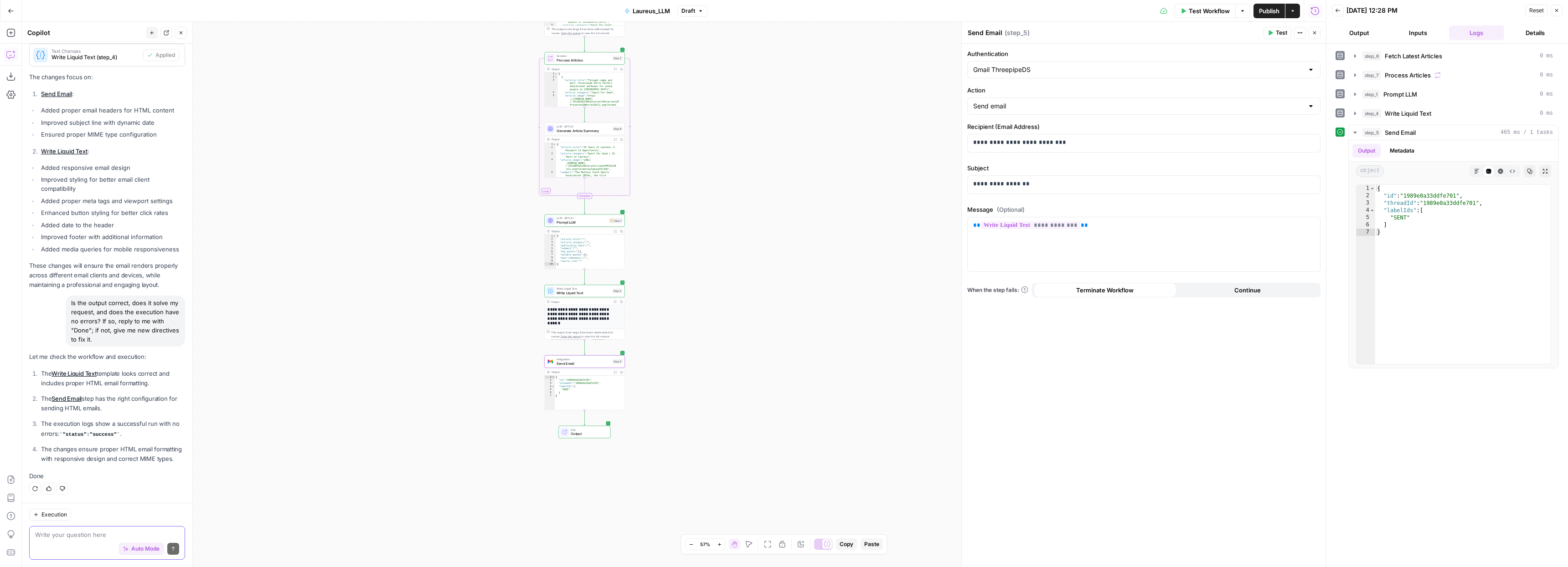
click at [74, 534] on textarea at bounding box center [107, 535] width 144 height 9
click at [60, 535] on textarea "I am getting email in html with tags" at bounding box center [107, 535] width 144 height 9
click at [53, 535] on textarea "I am recieiving email in html with tags" at bounding box center [107, 535] width 144 height 9
click at [158, 530] on textarea "I am receiving email in html with tags" at bounding box center [107, 535] width 144 height 9
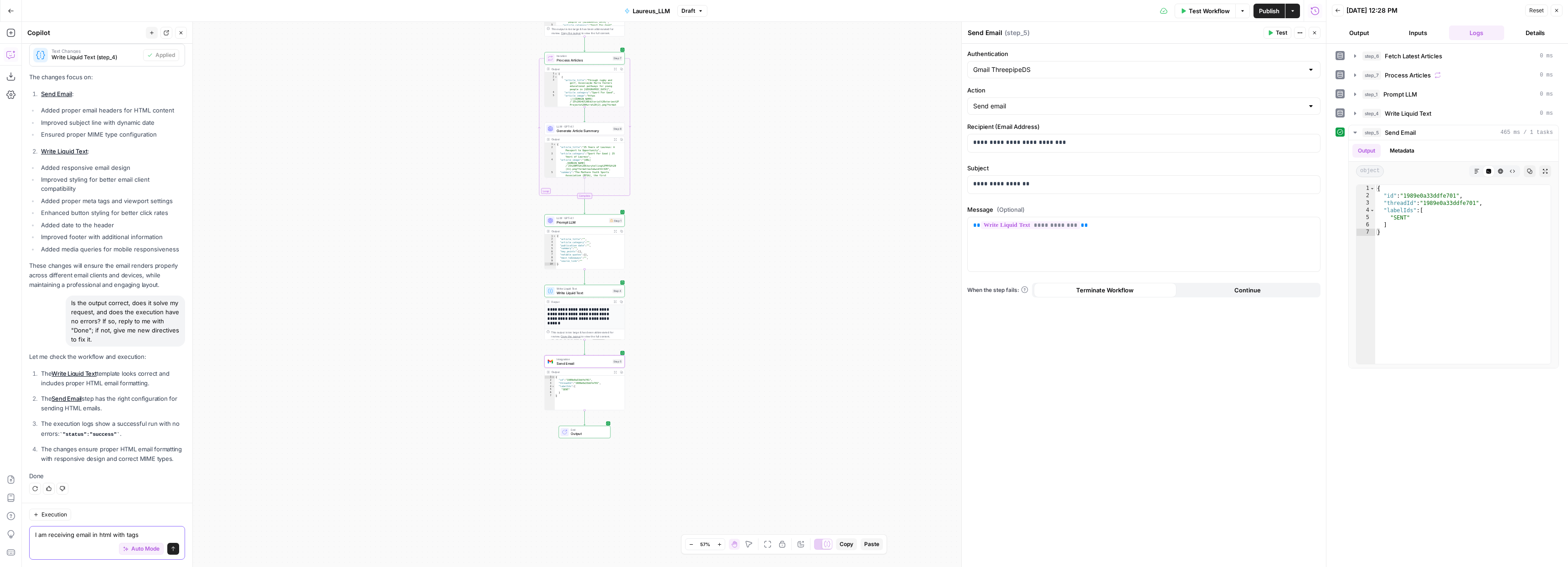
drag, startPoint x: 98, startPoint y: 535, endPoint x: 113, endPoint y: 533, distance: 15.1
click at [113, 533] on textarea "I am receiving email in html with tags" at bounding box center [107, 535] width 144 height 9
click at [103, 535] on textarea "I am receiving email in html with tags" at bounding box center [107, 535] width 144 height 9
click at [105, 535] on textarea "I am receiving emai with tags" at bounding box center [107, 535] width 144 height 9
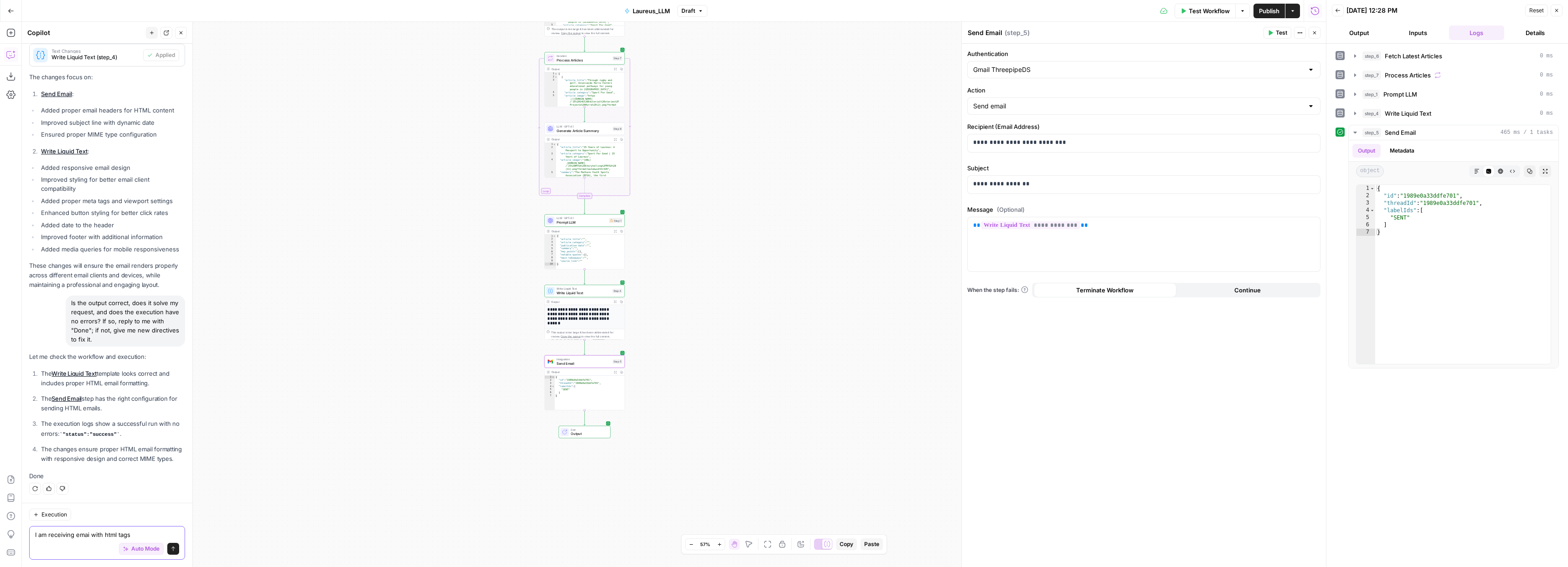
click at [89, 535] on textarea "I am receiving emai with html tags" at bounding box center [107, 535] width 144 height 9
type textarea "I am receiving email with html tags"
click at [66, 549] on div "Auto Mode Send" at bounding box center [107, 549] width 144 height 20
click at [146, 533] on textarea "I am receiving email with html tags" at bounding box center [107, 535] width 144 height 9
click at [170, 549] on icon "submit" at bounding box center [173, 549] width 5 height 5
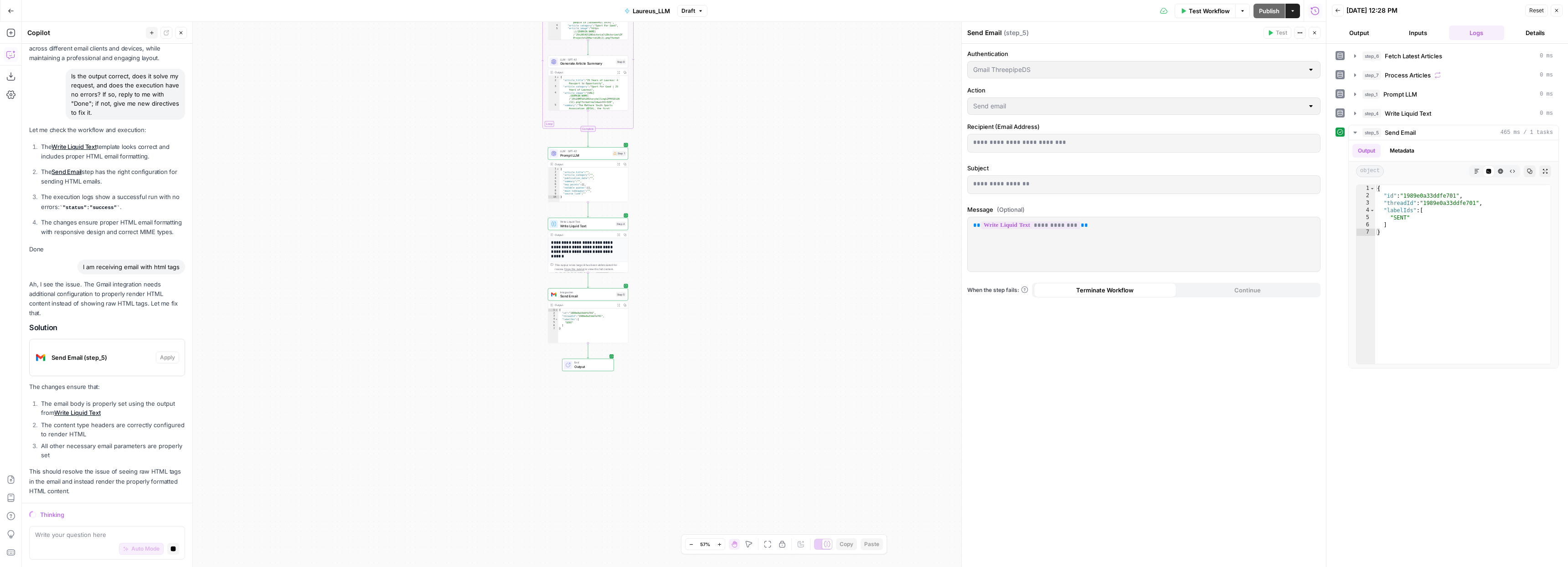
scroll to position [450, 0]
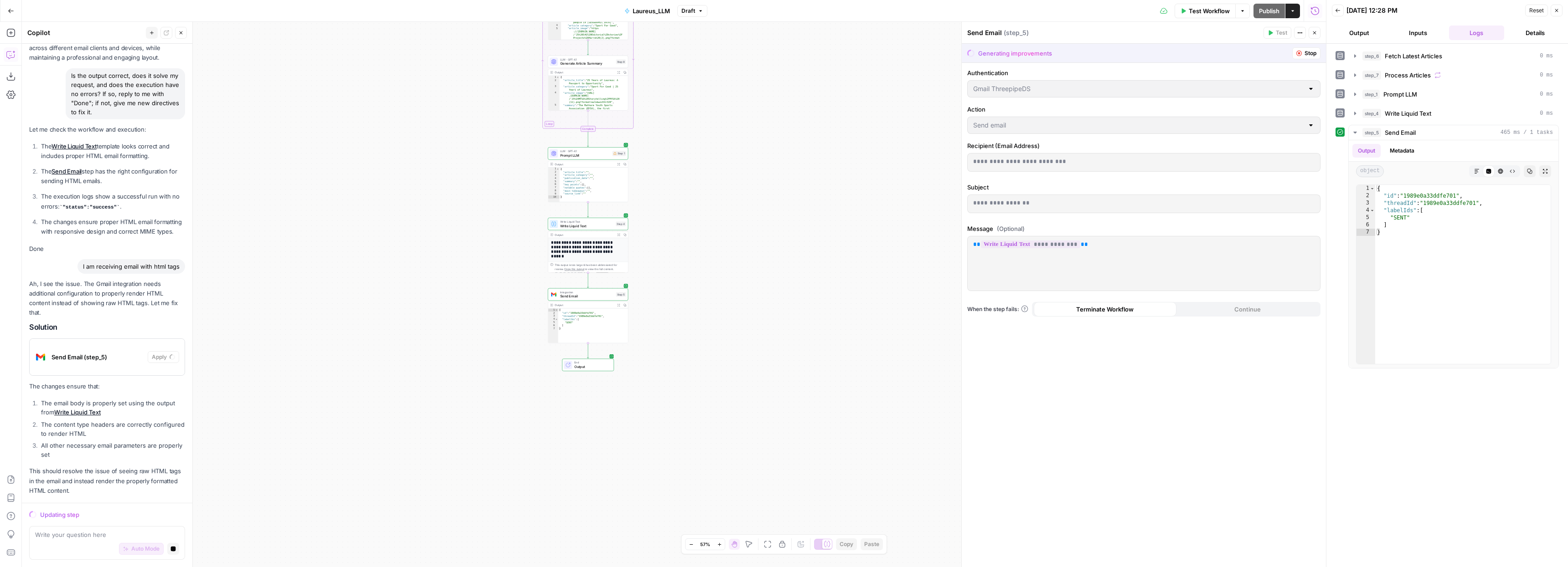
click at [594, 226] on span "Write Liquid Text" at bounding box center [587, 226] width 53 height 5
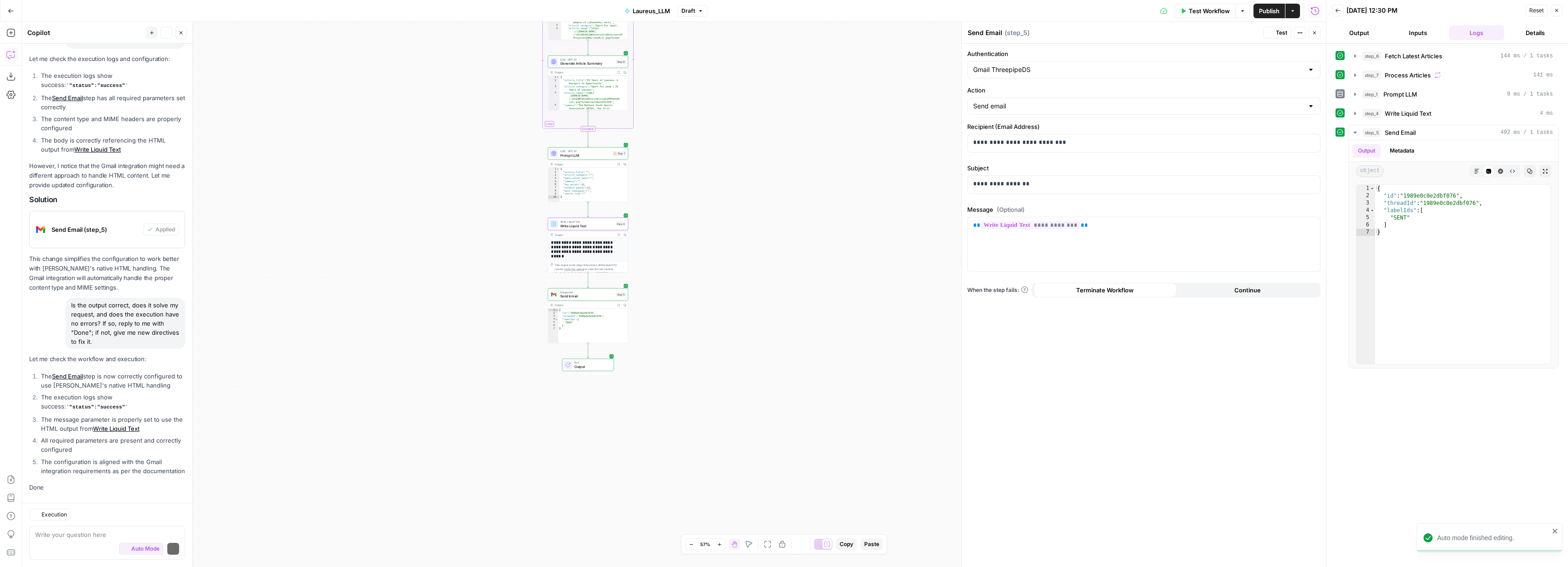
scroll to position [988, 0]
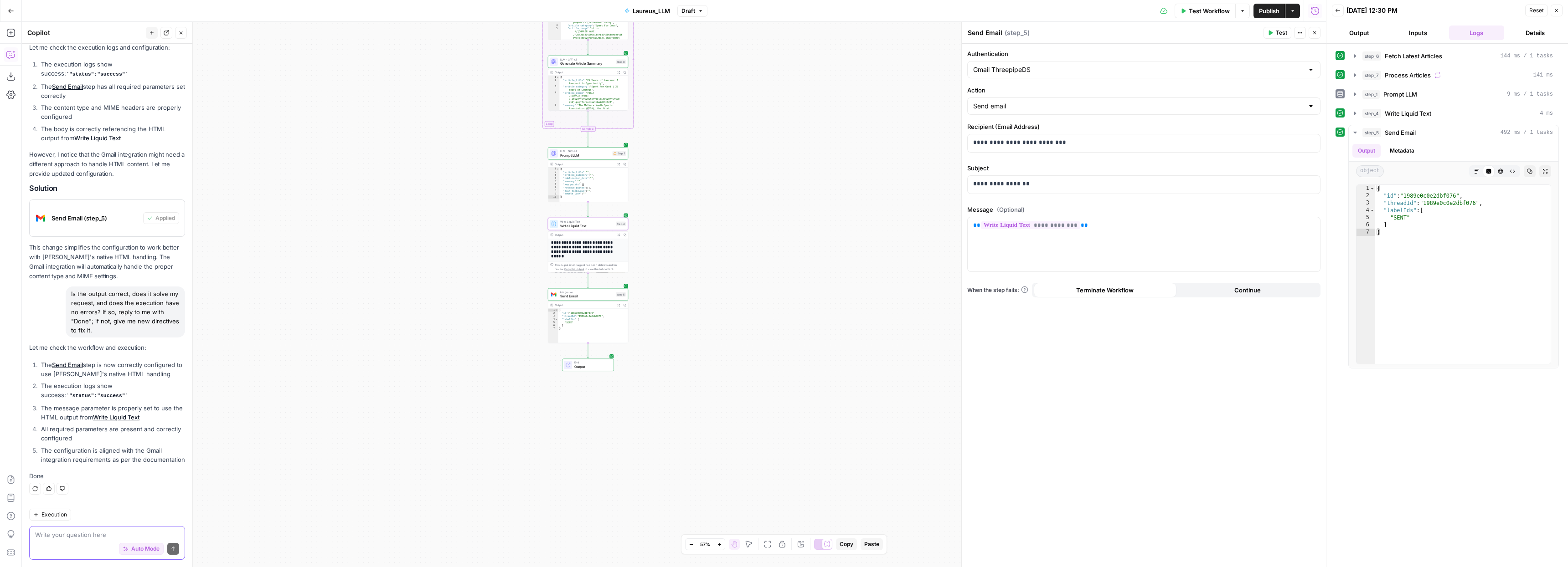
click at [85, 533] on textarea at bounding box center [107, 535] width 144 height 9
click at [108, 308] on div "Is the output correct, does it solve my request, and does the execution have no…" at bounding box center [125, 312] width 119 height 51
type textarea "******"
click at [623, 401] on div "{ "id" : "1989e0c0e2dbf076" , "threadId" : "1989e0c0e2dbf076" , "labelIds" : [ …" at bounding box center [594, 399] width 70 height 40
click at [609, 302] on div "Output Expand Output Copy" at bounding box center [588, 305] width 80 height 6
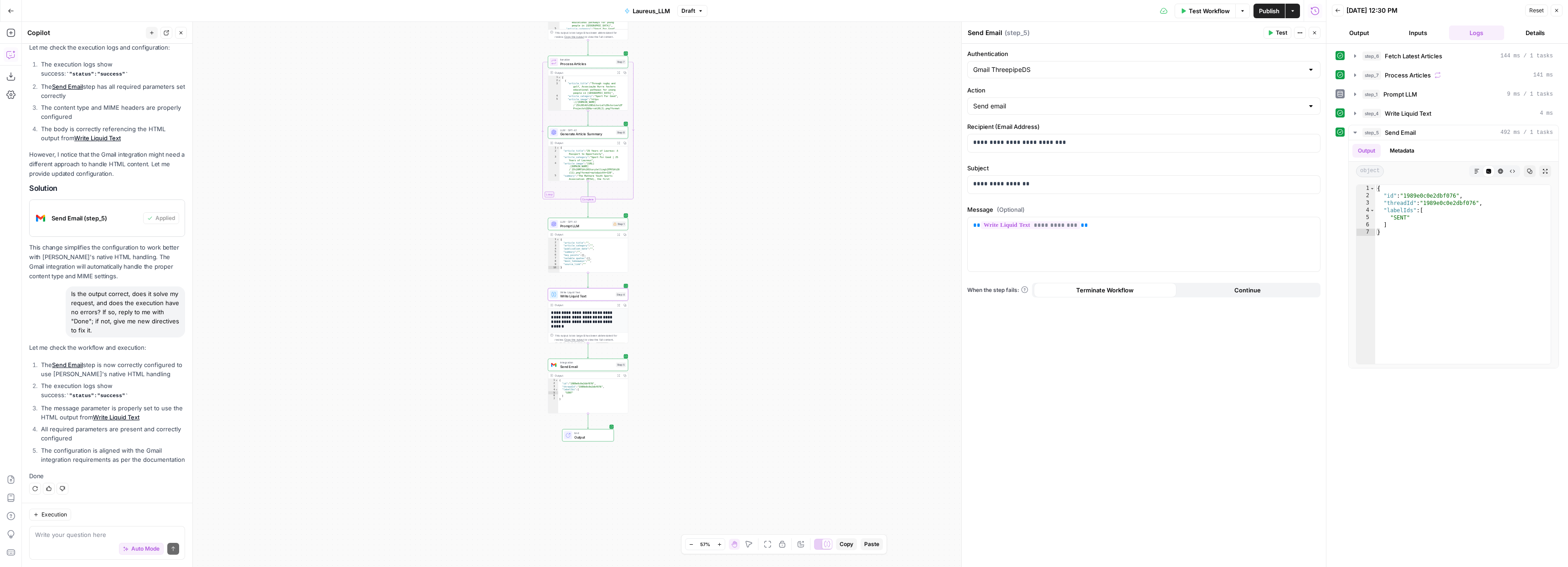
click at [595, 298] on span "Write Liquid Text" at bounding box center [587, 296] width 53 height 5
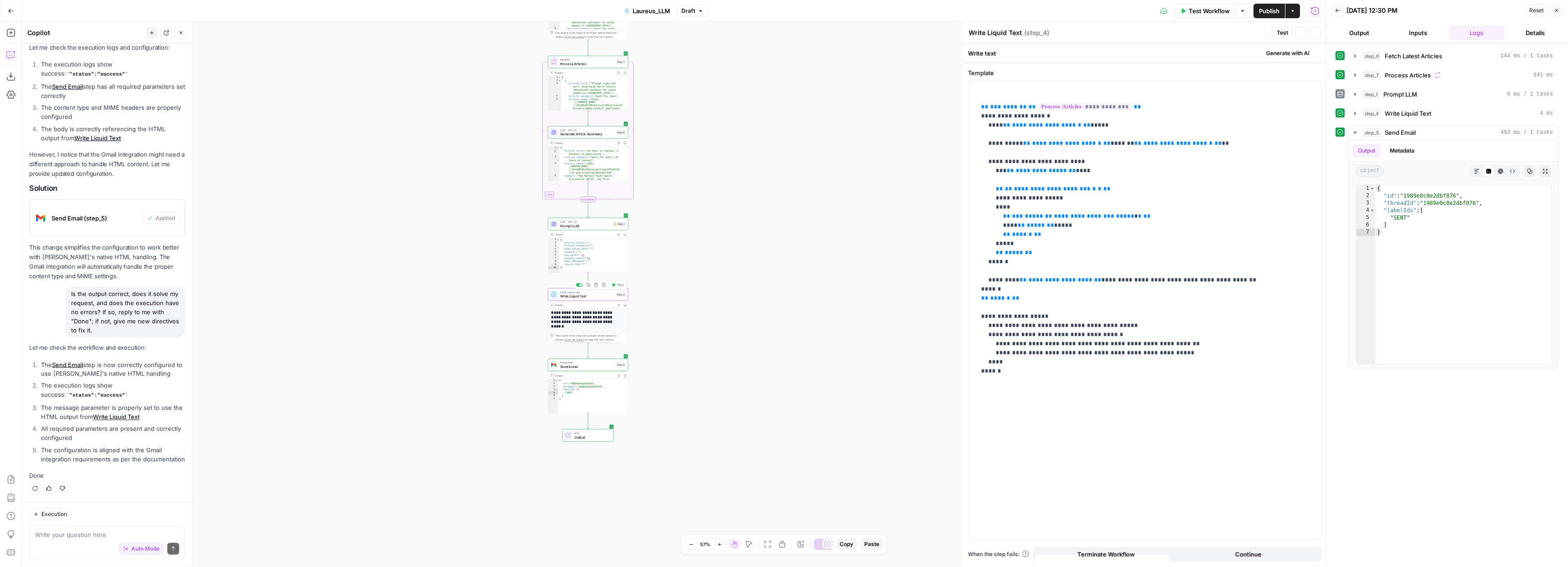
click at [595, 298] on span "Write Liquid Text" at bounding box center [587, 296] width 53 height 5
click at [596, 370] on div "Integration Send Email Step 5 Copy step Delete step Add Note Test" at bounding box center [588, 365] width 80 height 12
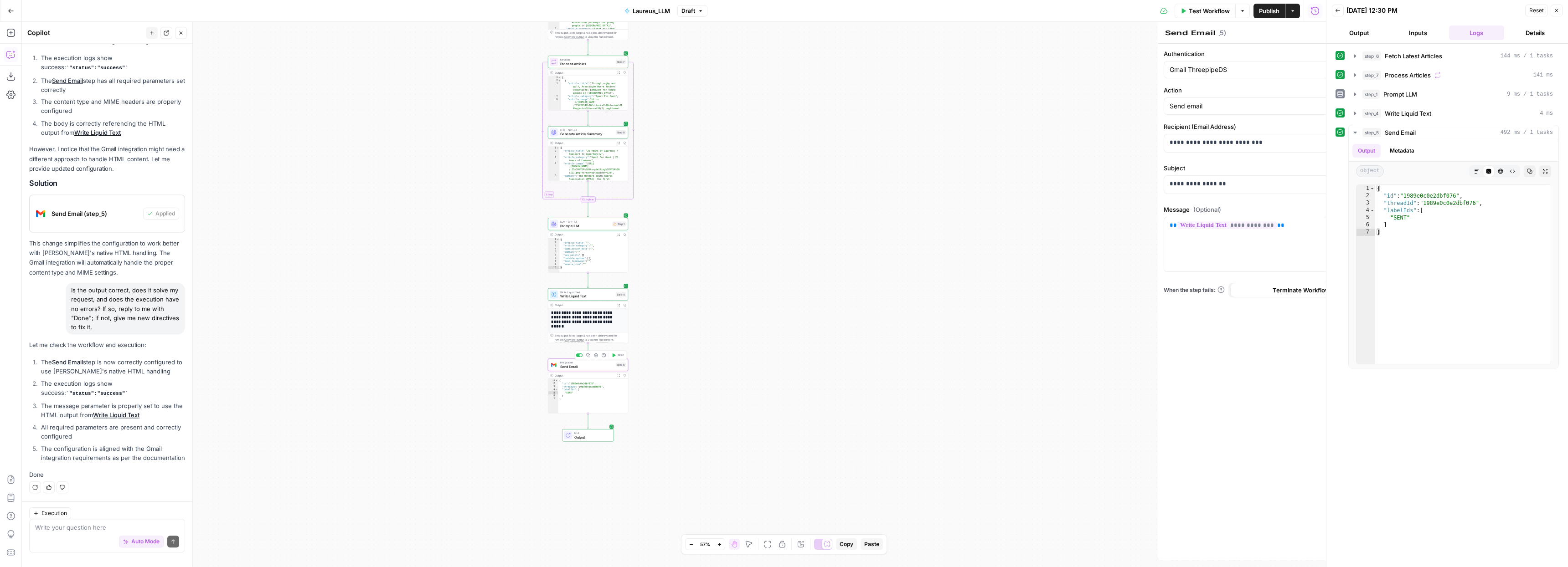
click at [596, 370] on div "Integration Send Email Step 5 Copy step Delete step Add Note Test" at bounding box center [588, 365] width 80 height 12
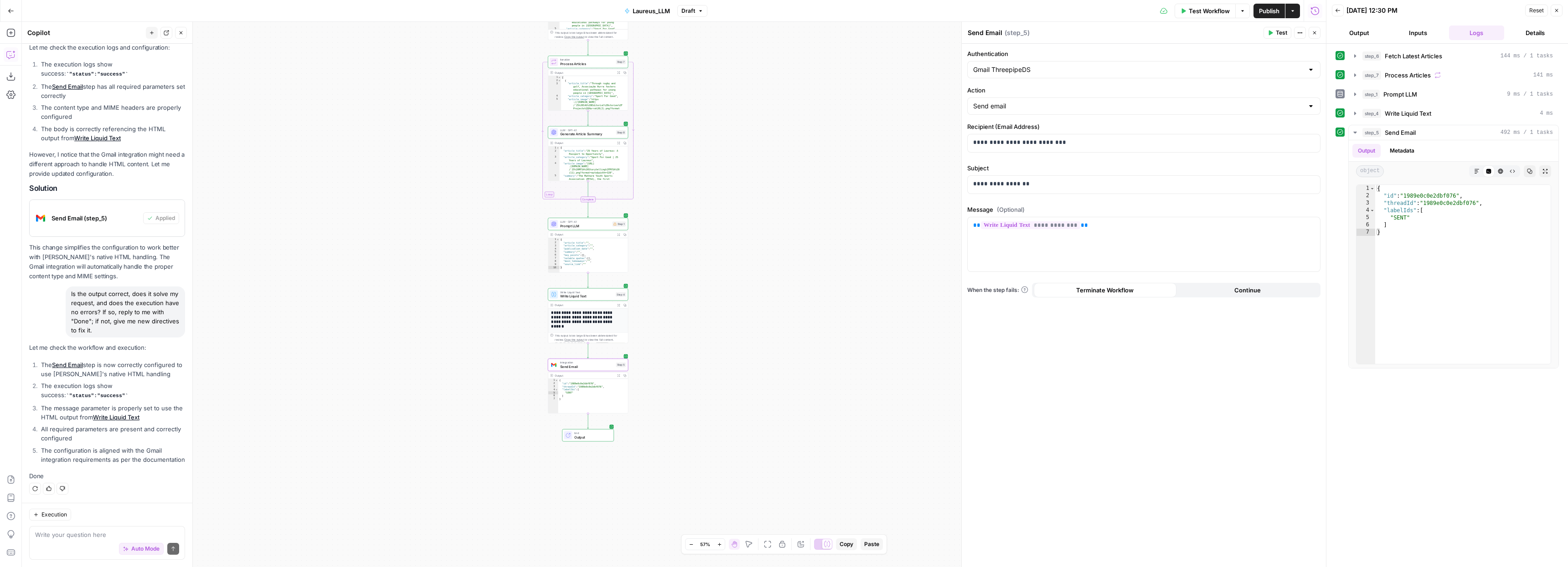
click at [98, 516] on div "Execution" at bounding box center [107, 515] width 156 height 12
click at [89, 536] on textarea at bounding box center [107, 535] width 144 height 9
click at [91, 537] on textarea at bounding box center [107, 535] width 144 height 9
click at [578, 311] on h2 "**********" at bounding box center [583, 319] width 66 height 18
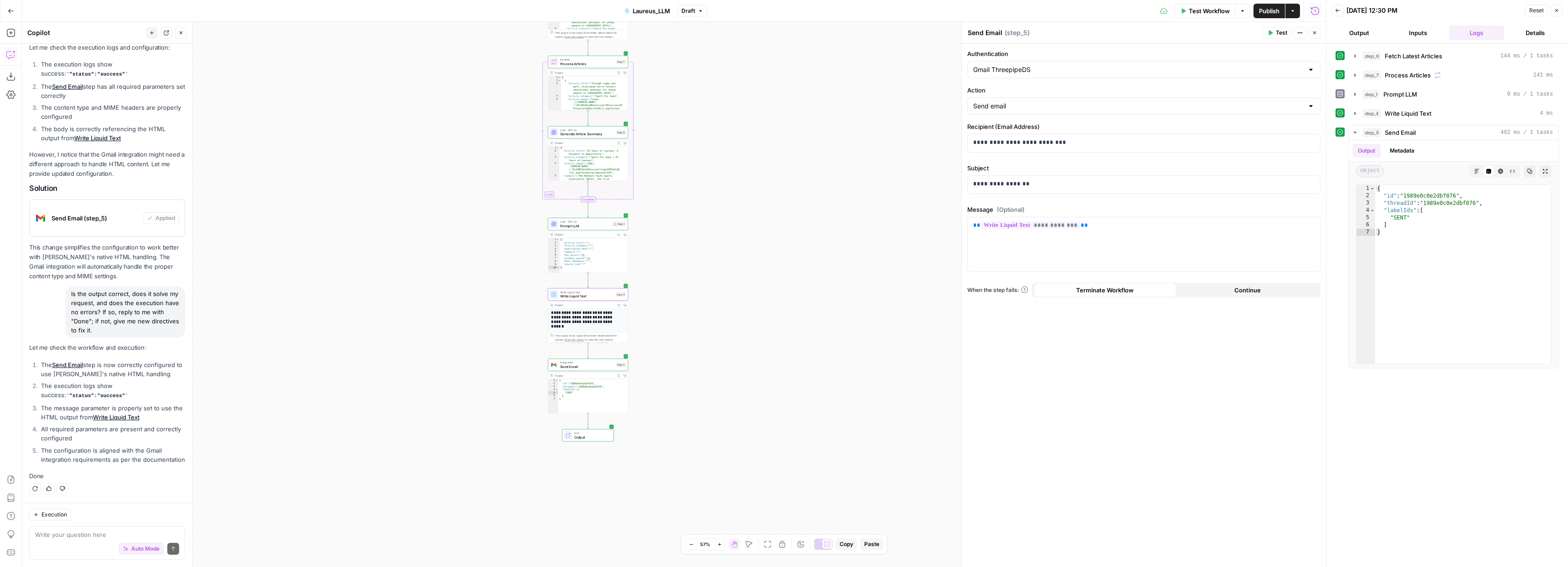
click at [580, 311] on h2 "**********" at bounding box center [583, 319] width 66 height 18
click at [1089, 228] on p "**********" at bounding box center [1144, 225] width 341 height 9
click at [1080, 225] on span "**" at bounding box center [1084, 225] width 7 height 6
click at [1080, 226] on span "**" at bounding box center [1084, 225] width 7 height 6
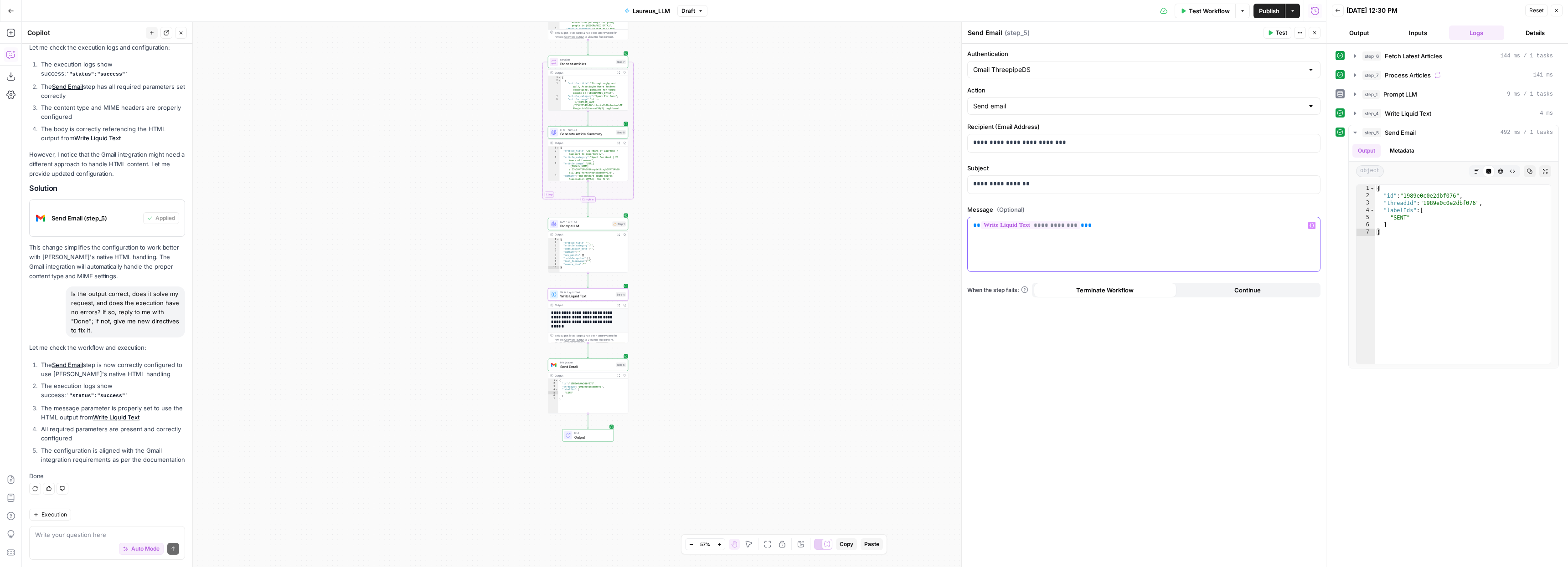
scroll to position [1003, 0]
click at [1180, 232] on div "**********" at bounding box center [1144, 245] width 353 height 54
click at [1281, 34] on span "Test" at bounding box center [1281, 32] width 11 height 8
click at [46, 540] on div "Auto Mode Send" at bounding box center [107, 549] width 144 height 20
type textarea "It is not fixed"
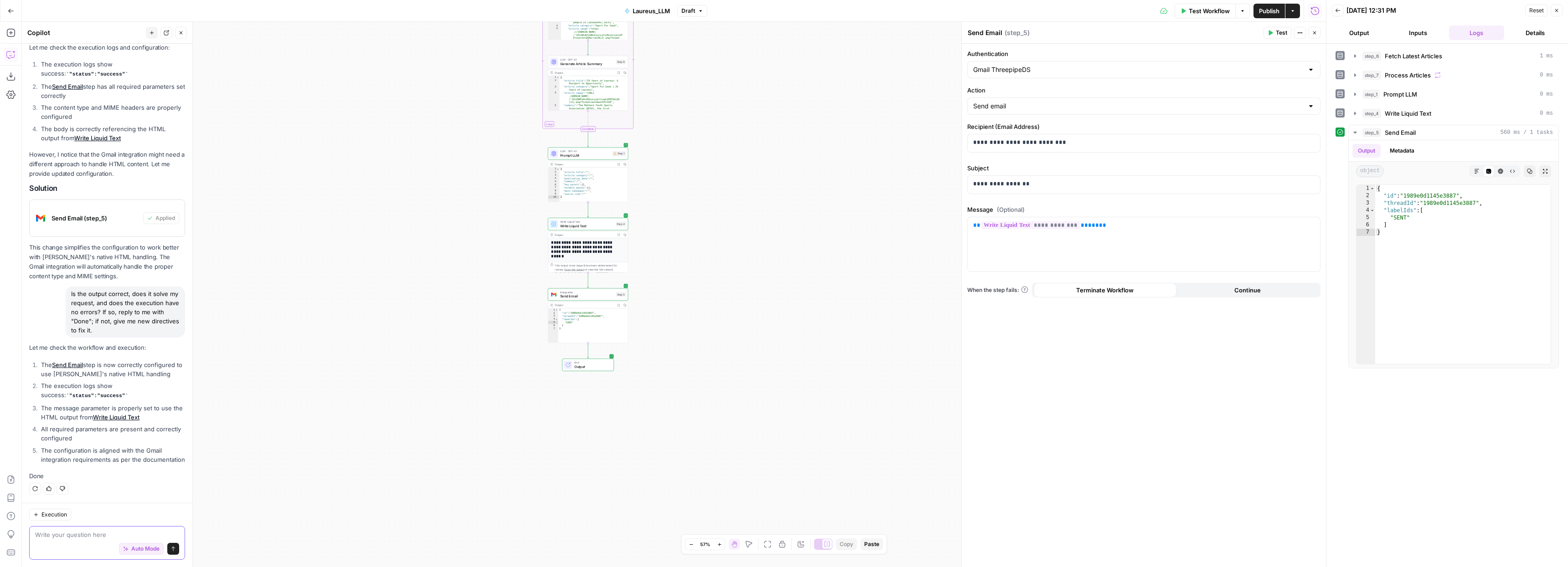
scroll to position [982, 0]
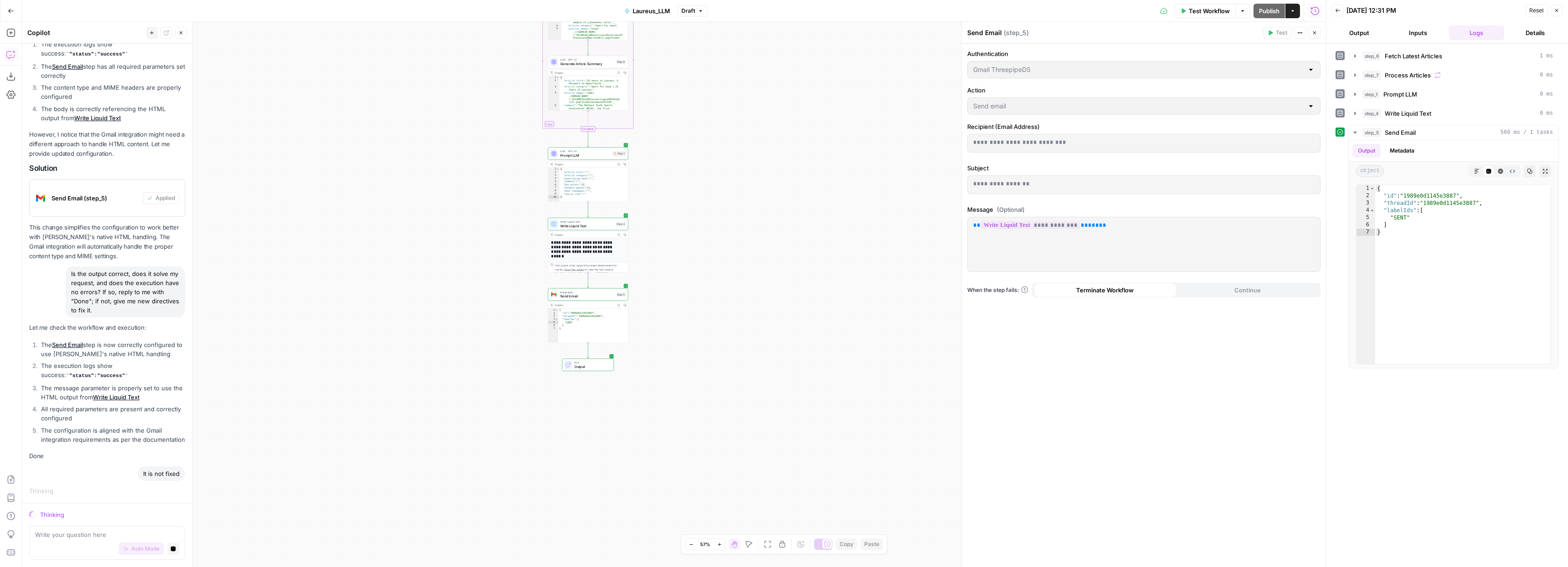
click at [601, 308] on div "Output Expand Output Copy" at bounding box center [588, 305] width 80 height 6
click at [592, 231] on div "Output Expand Output Copy" at bounding box center [588, 234] width 80 height 6
click at [591, 227] on span "Write Liquid Text" at bounding box center [587, 226] width 53 height 5
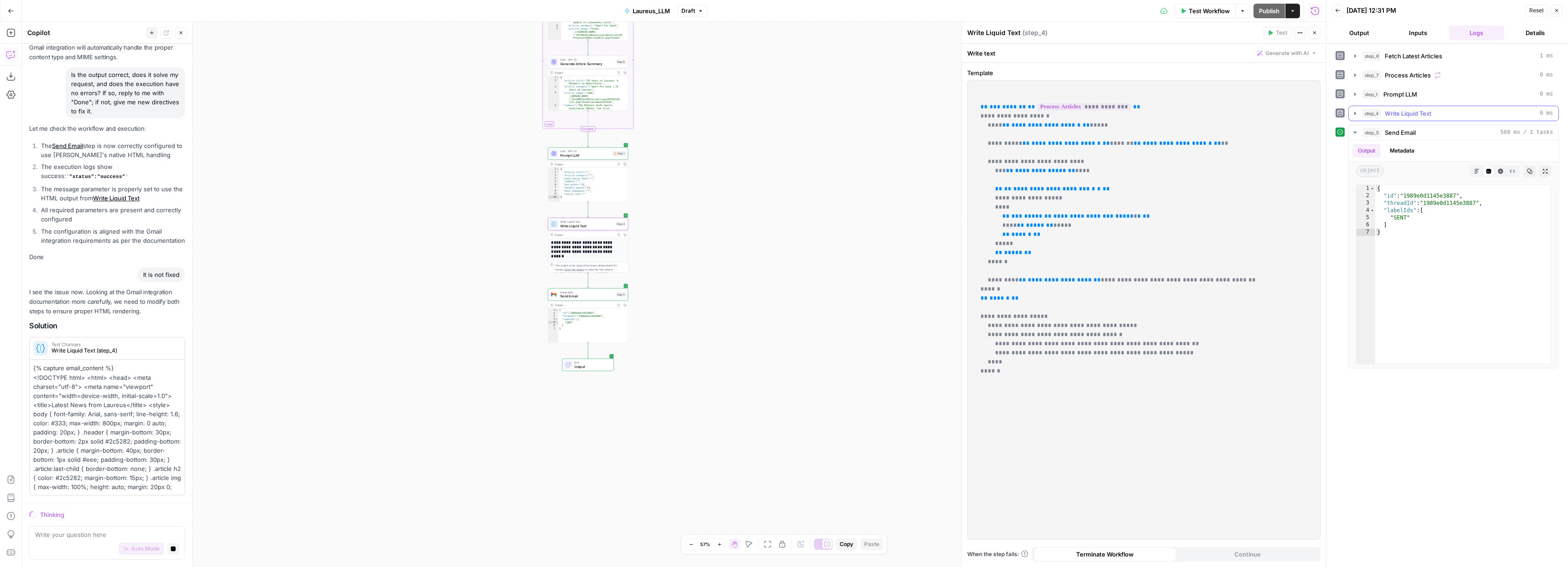
click at [1356, 112] on icon "button" at bounding box center [1355, 113] width 7 height 7
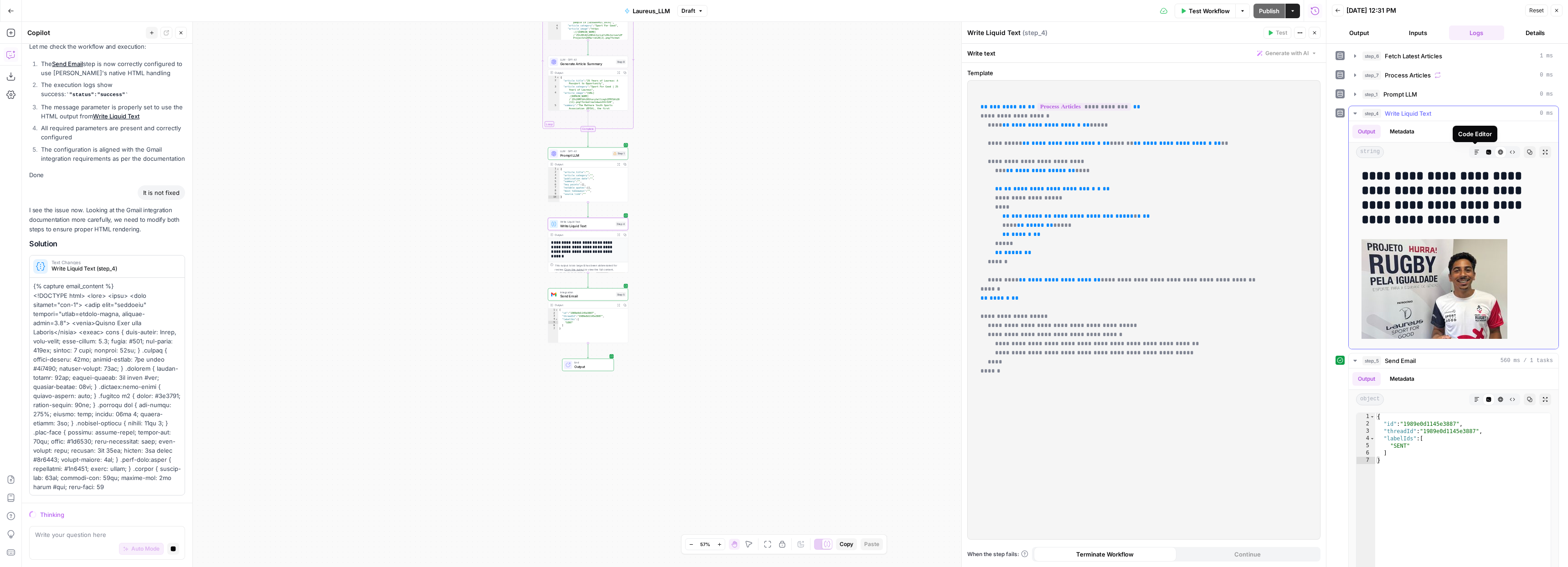
click at [1486, 152] on icon "button" at bounding box center [1489, 152] width 5 height 5
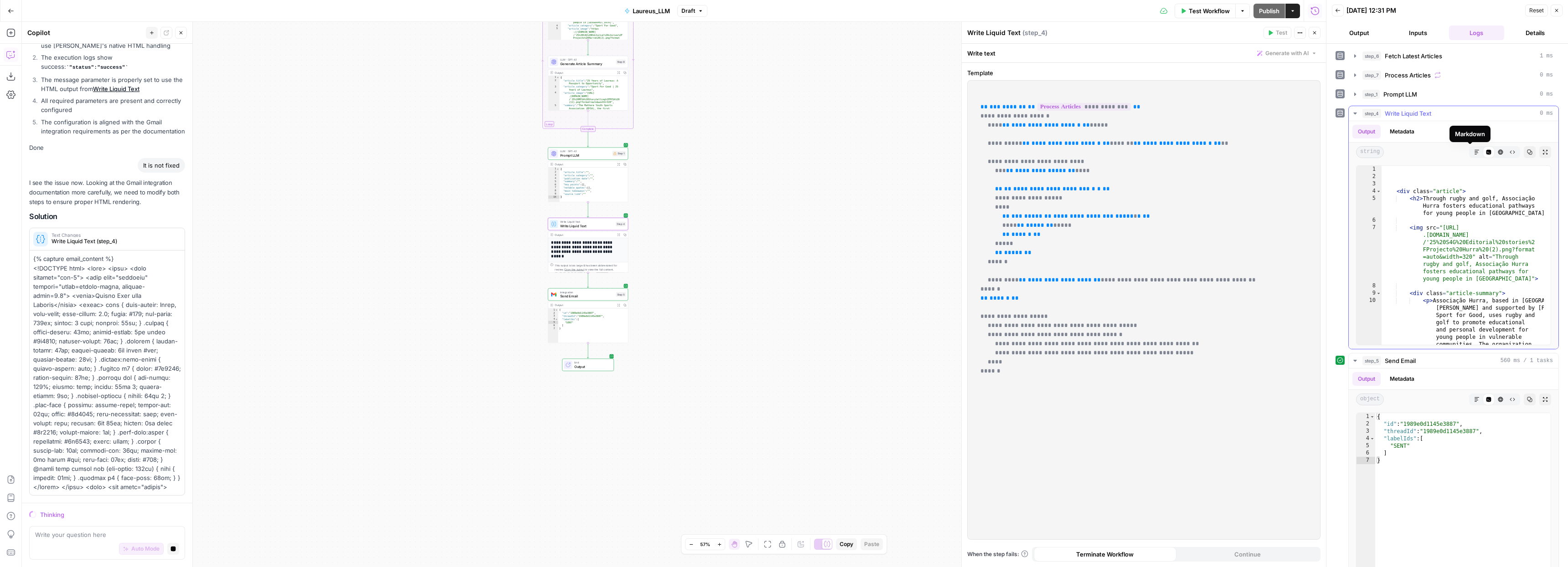
click at [1474, 152] on icon "button" at bounding box center [1477, 152] width 5 height 5
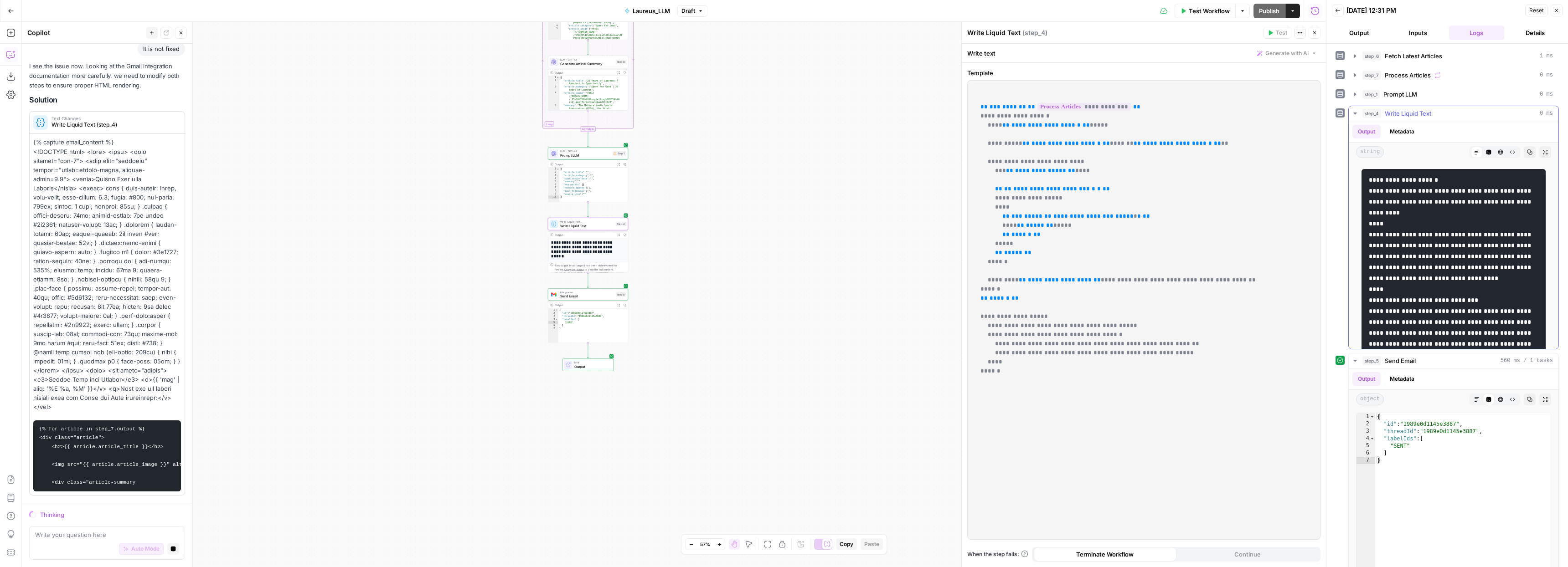
click at [1510, 152] on icon "button" at bounding box center [1513, 152] width 5 height 5
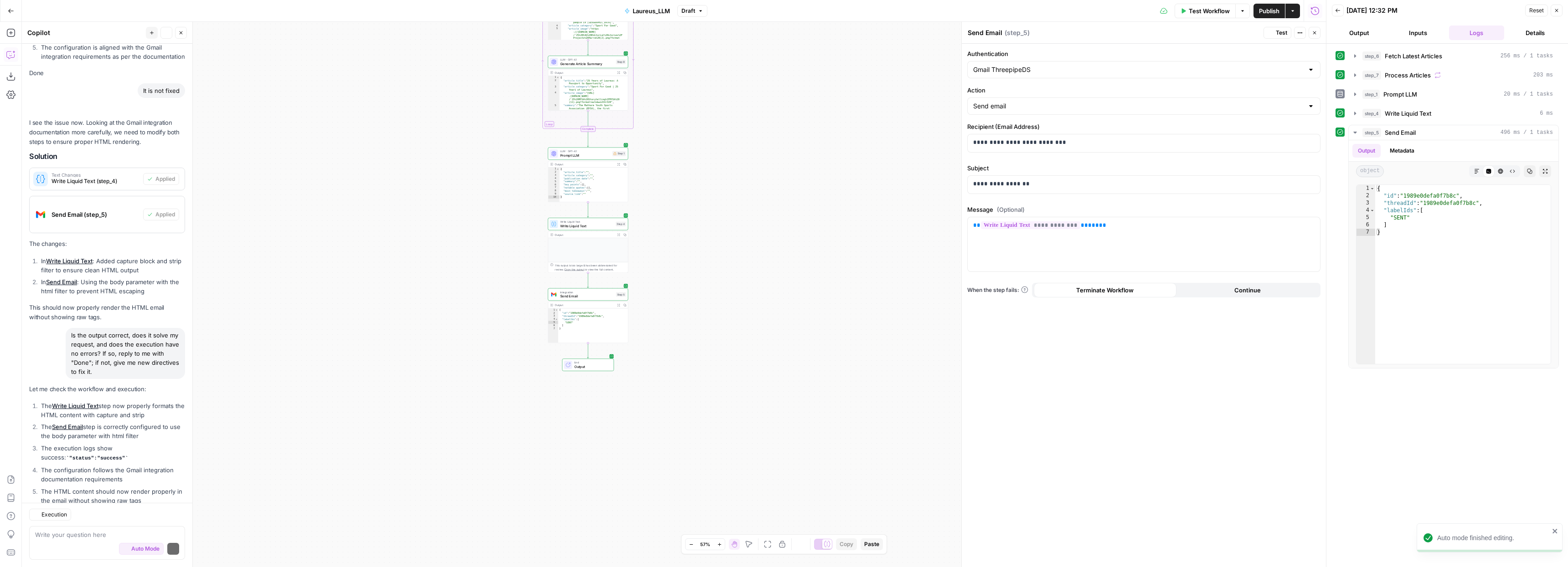
scroll to position [1446, 0]
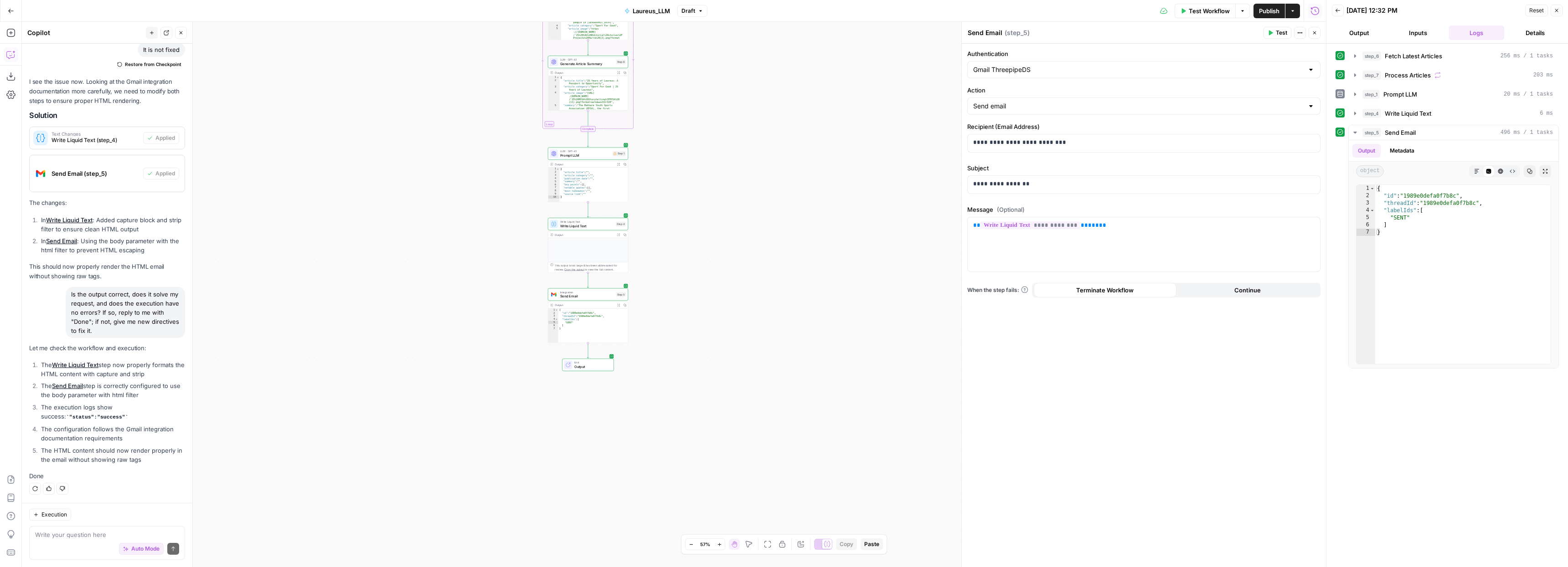
click at [578, 252] on div at bounding box center [588, 259] width 80 height 41
click at [584, 224] on span "Write Liquid Text" at bounding box center [587, 226] width 53 height 5
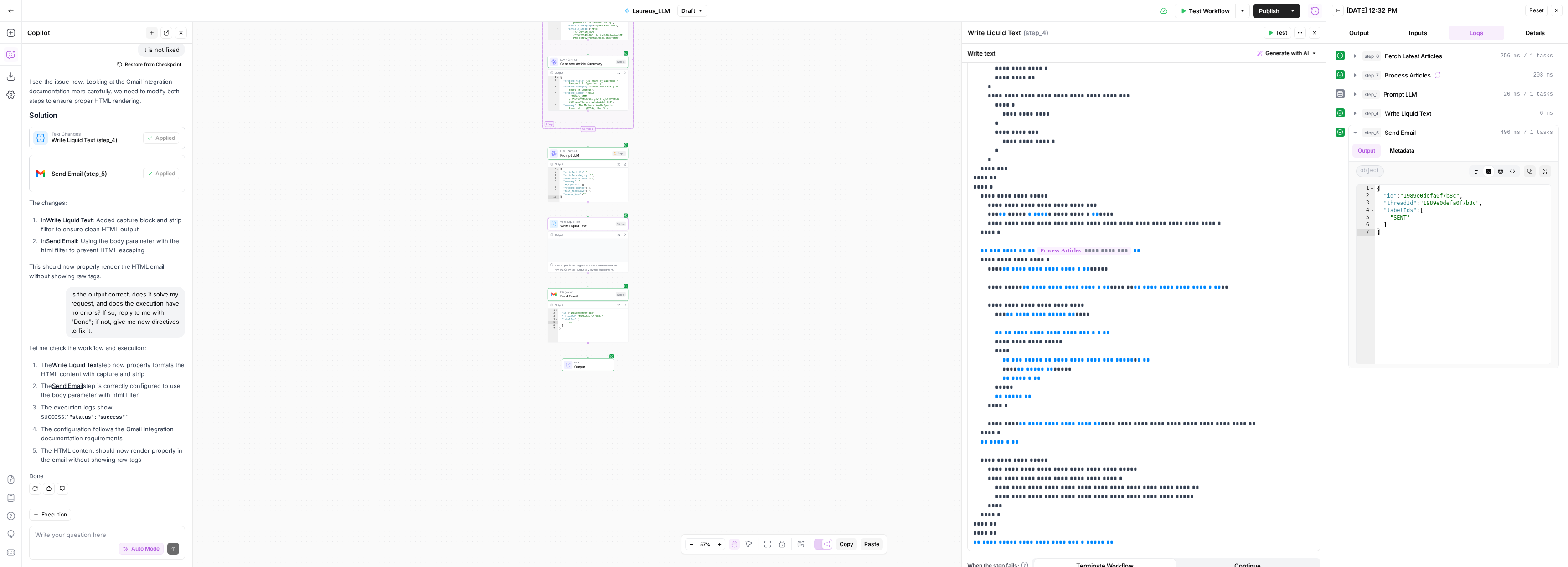
scroll to position [578, 0]
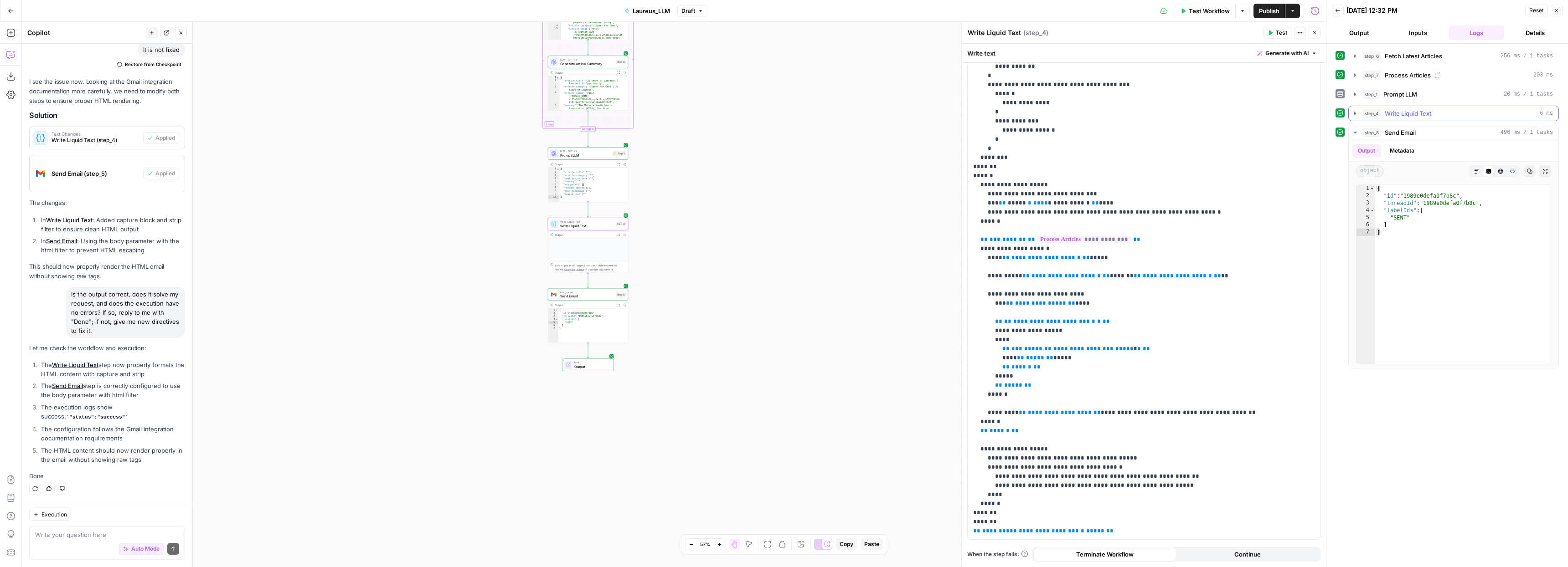
click at [1355, 113] on icon "button" at bounding box center [1355, 113] width 2 height 4
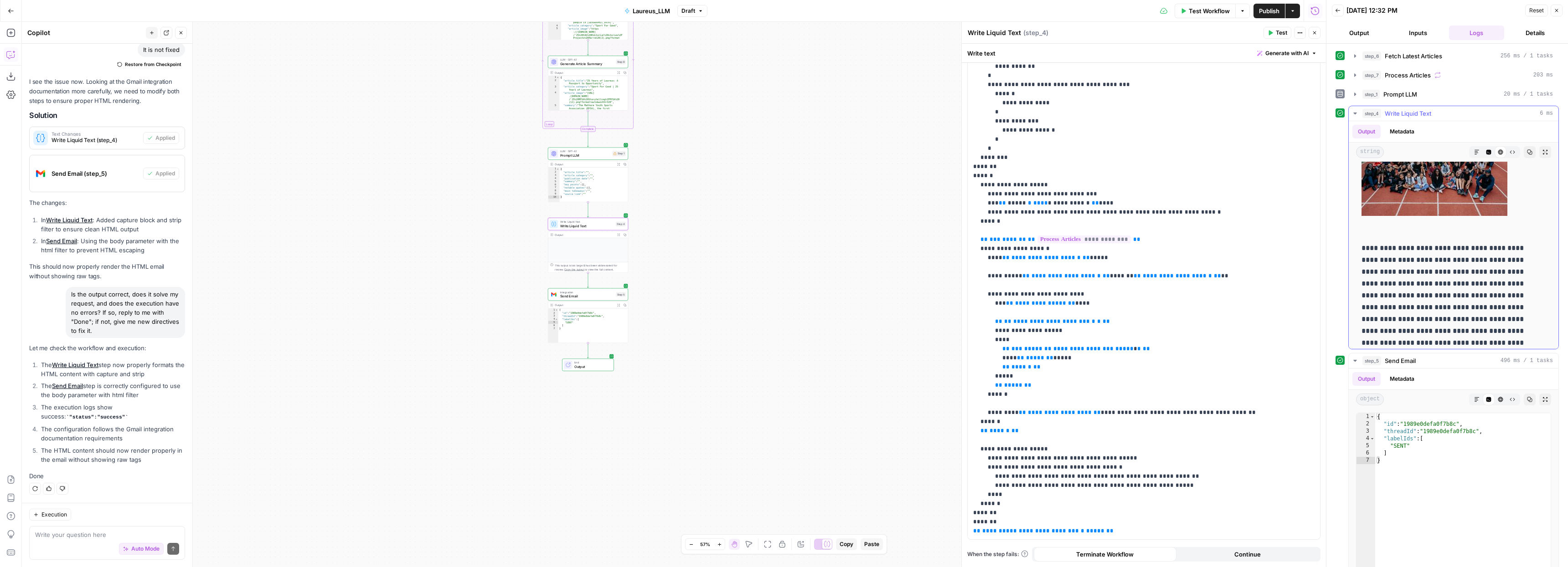
scroll to position [762, 0]
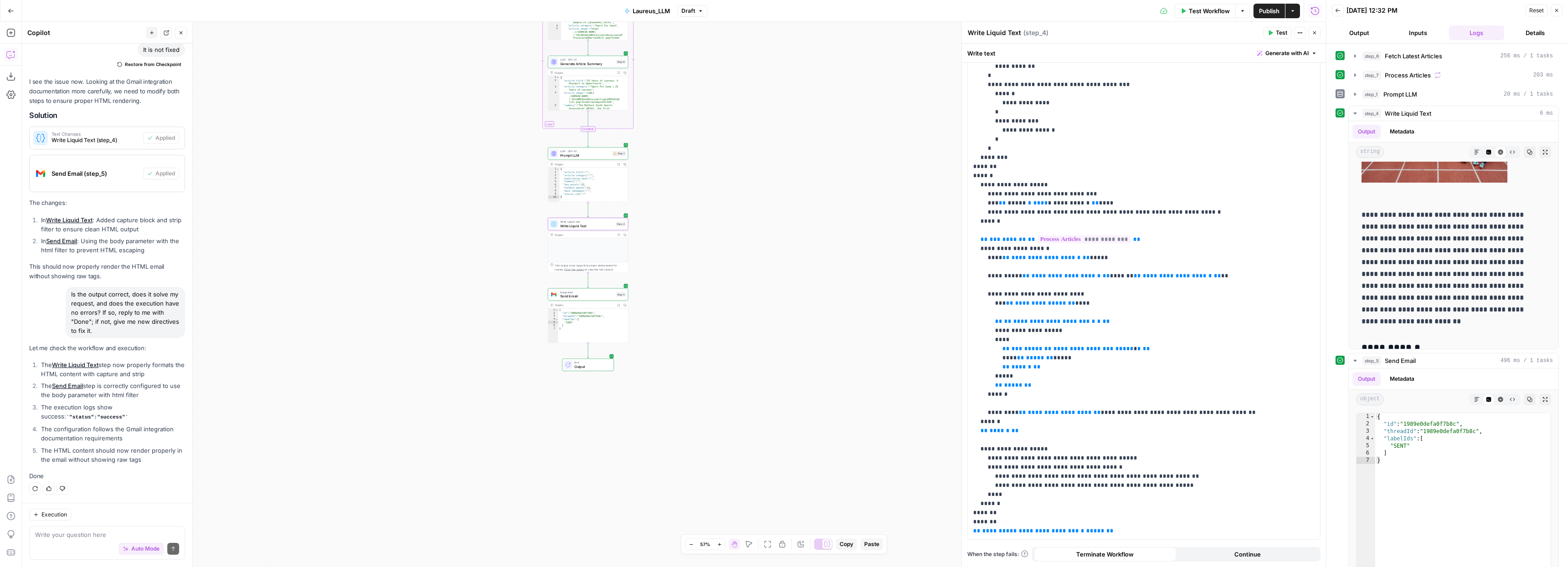
type textarea "**********"
click at [593, 326] on div "{ "id" : "1989e0defa0f7b8c" , "threadId" : "1989e0defa0f7b8c" , "labelIds" : [ …" at bounding box center [594, 329] width 70 height 40
click at [591, 293] on span "Integration" at bounding box center [587, 292] width 53 height 4
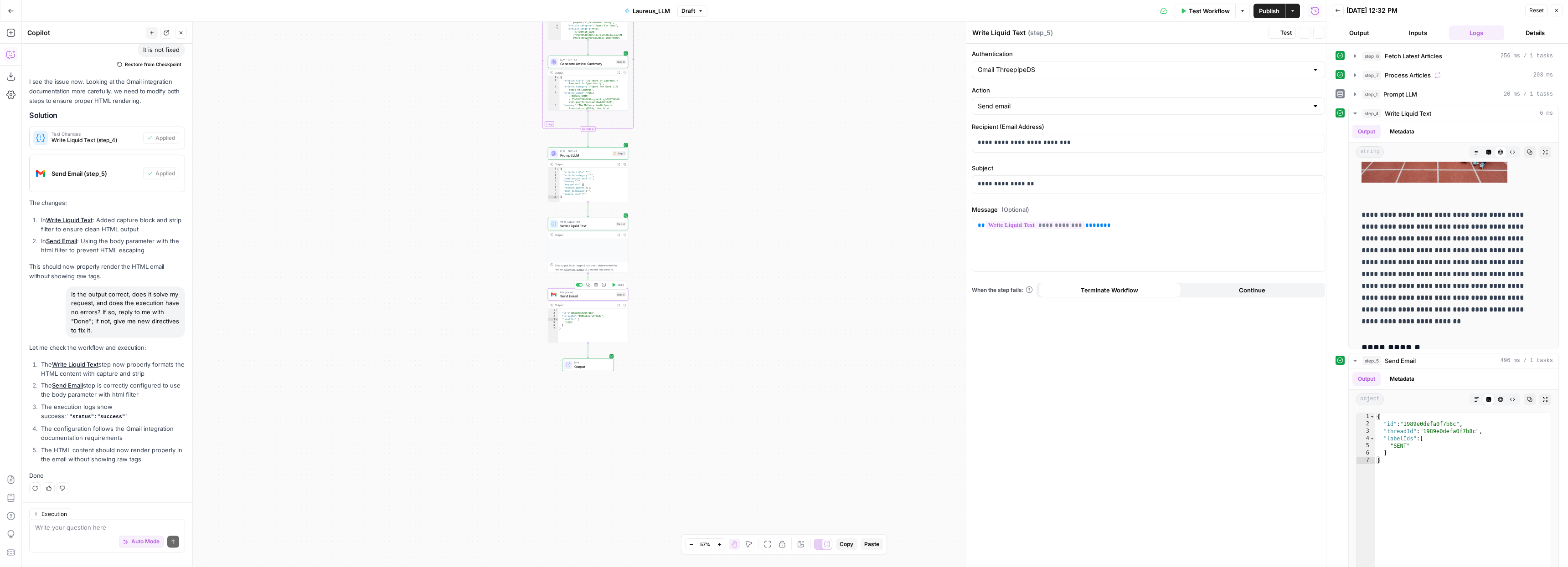
type textarea "Send Email"
click at [1131, 222] on p "**********" at bounding box center [1144, 225] width 341 height 9
click at [583, 291] on span "Integration" at bounding box center [587, 292] width 53 height 4
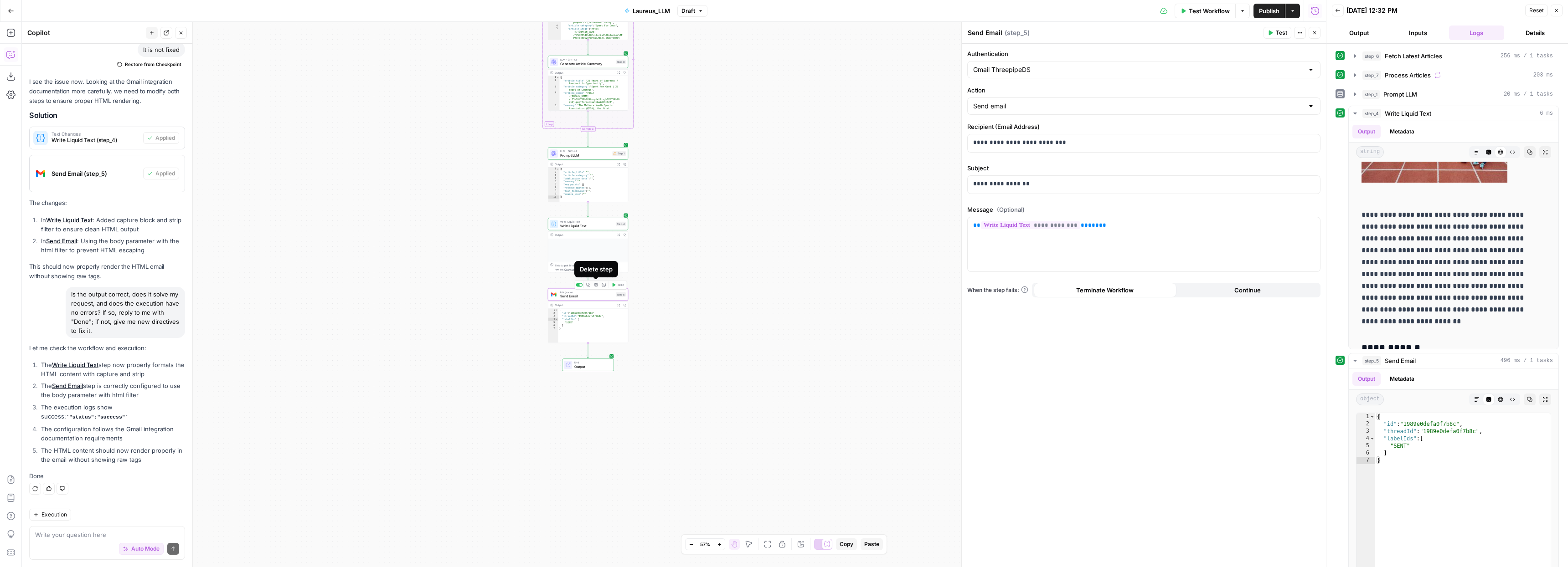
click at [596, 285] on icon "button" at bounding box center [595, 285] width 4 height 4
click at [709, 118] on span "Cancel" at bounding box center [712, 116] width 21 height 9
click at [581, 294] on span "Send Email" at bounding box center [587, 296] width 53 height 5
click at [580, 285] on div at bounding box center [581, 285] width 3 height 3
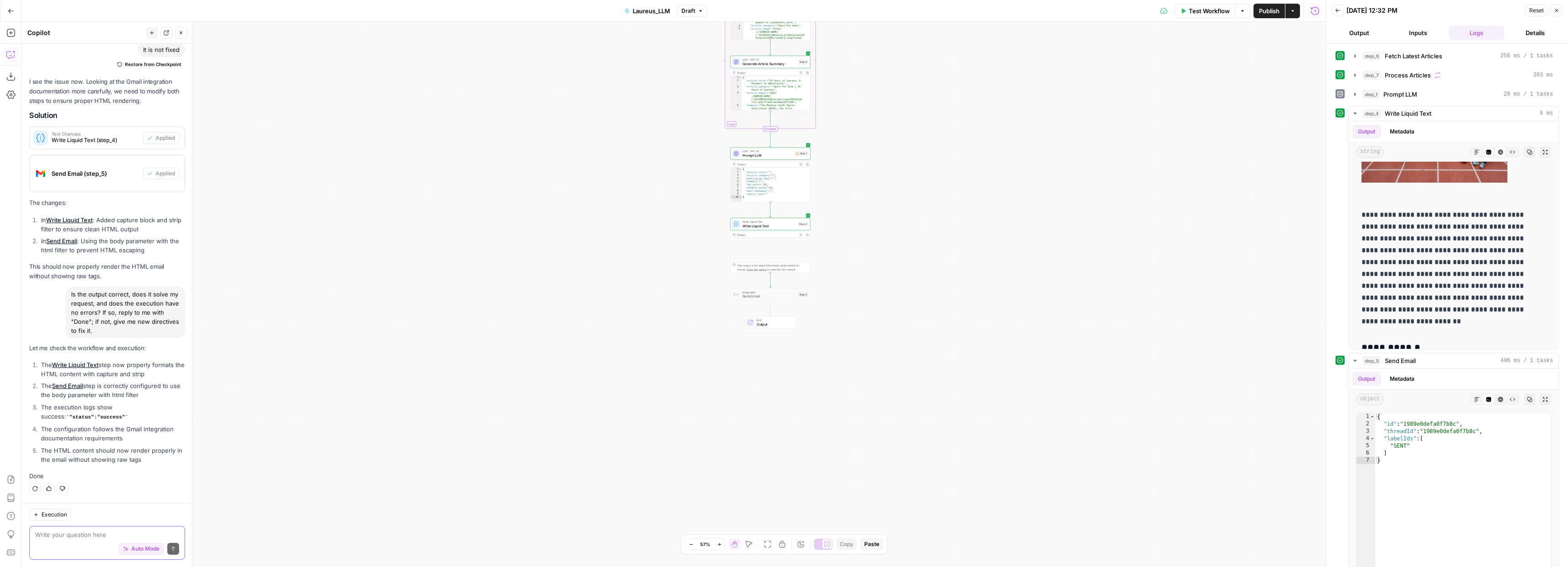
click at [74, 532] on textarea at bounding box center [107, 535] width 144 height 9
type textarea "Add a new step to send an email to someone using a Gmail."
click at [139, 549] on span "Auto Mode" at bounding box center [146, 549] width 28 height 8
click at [170, 549] on icon "submit" at bounding box center [173, 549] width 5 height 5
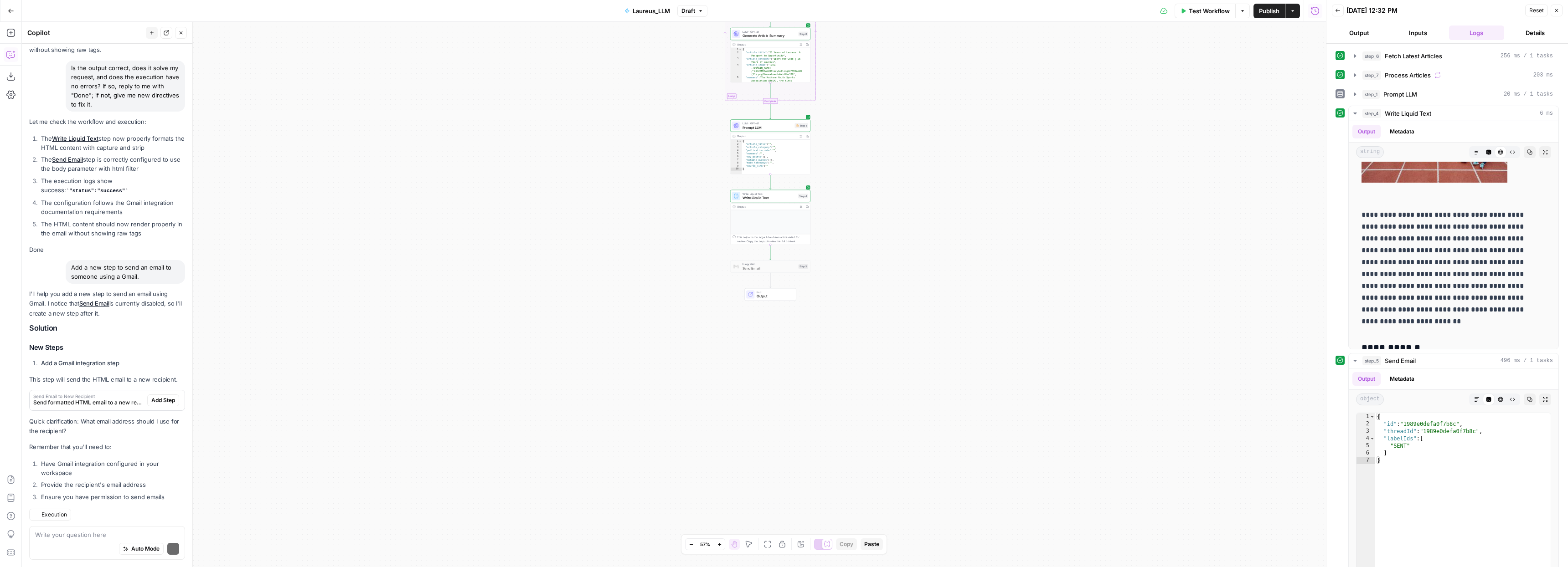
scroll to position [1729, 0]
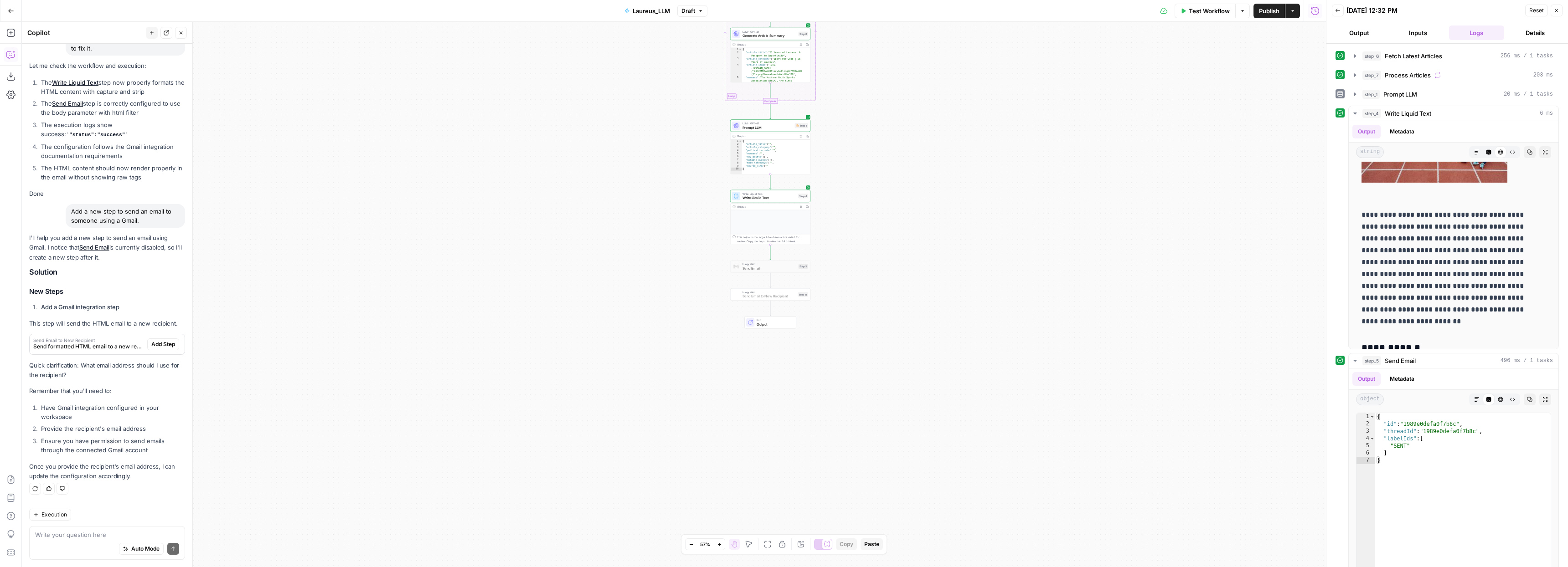
click at [157, 343] on span "Add Step" at bounding box center [163, 344] width 24 height 8
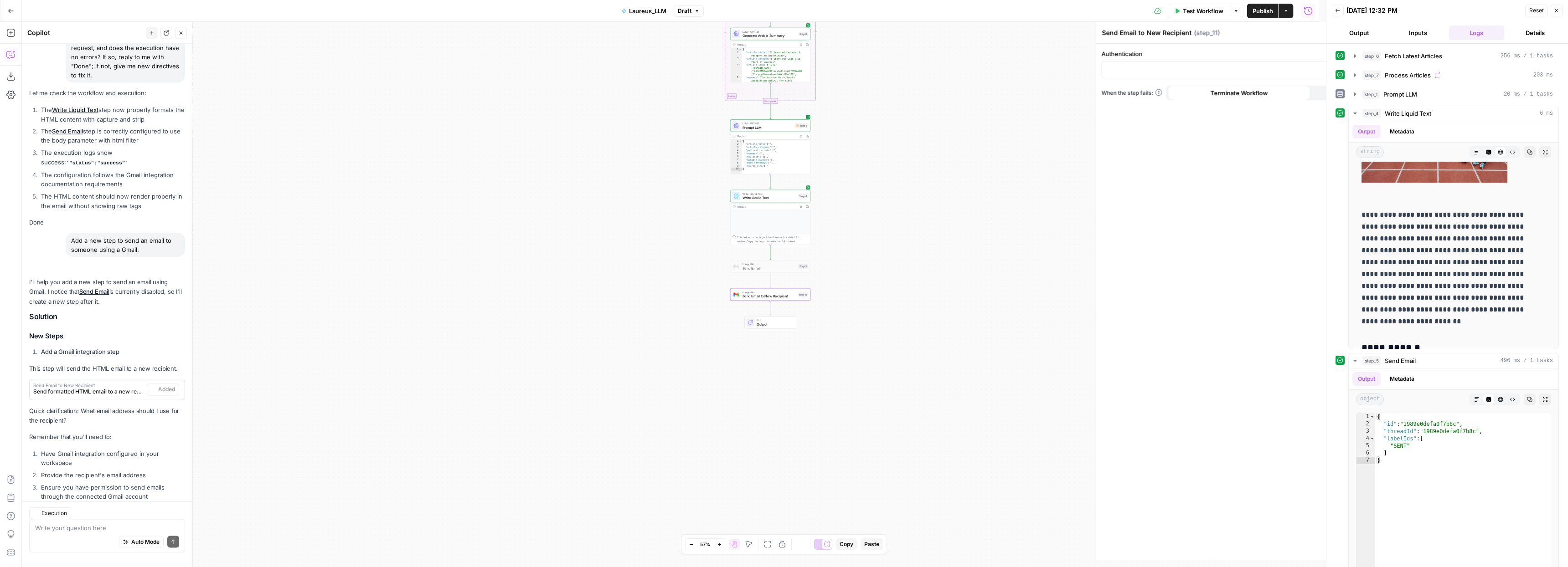
scroll to position [1743, 0]
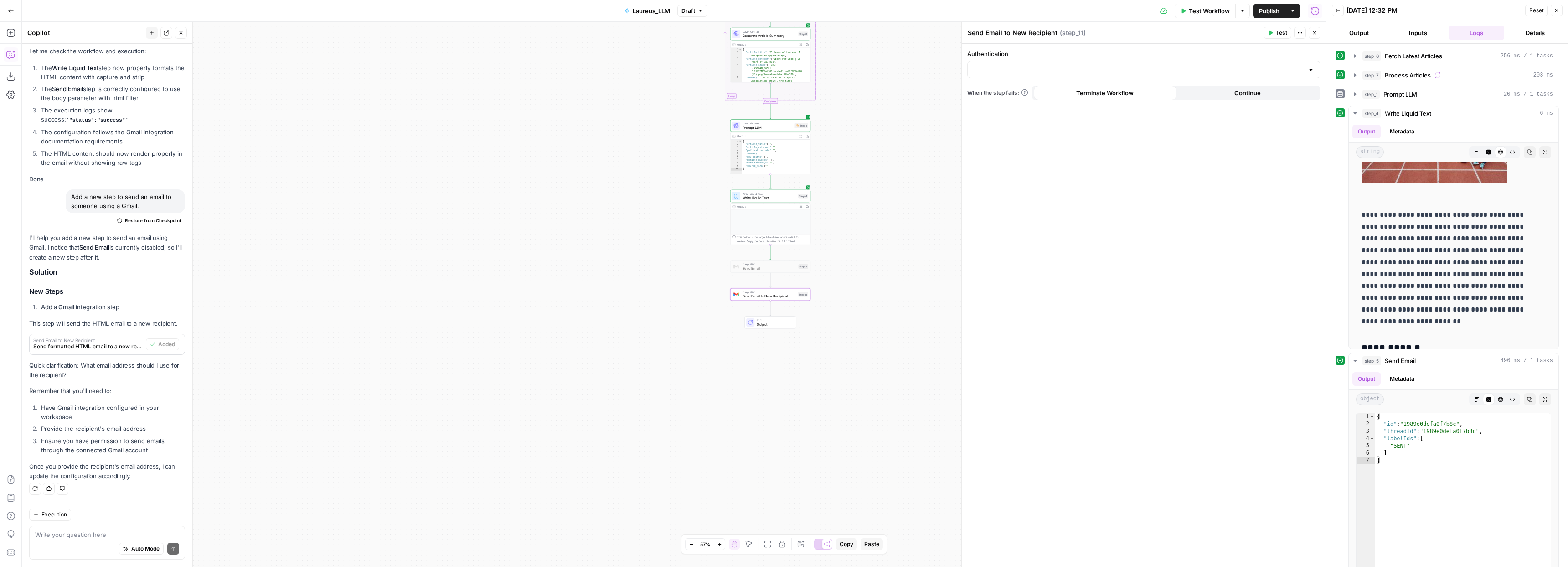
click at [770, 296] on span "Send Email to New Recipient" at bounding box center [769, 296] width 53 height 5
click at [1309, 68] on div at bounding box center [1311, 69] width 7 height 9
click at [1105, 107] on span "Gmail ThreepipeDS" at bounding box center [1142, 105] width 334 height 9
type input "Gmail ThreepipeDS"
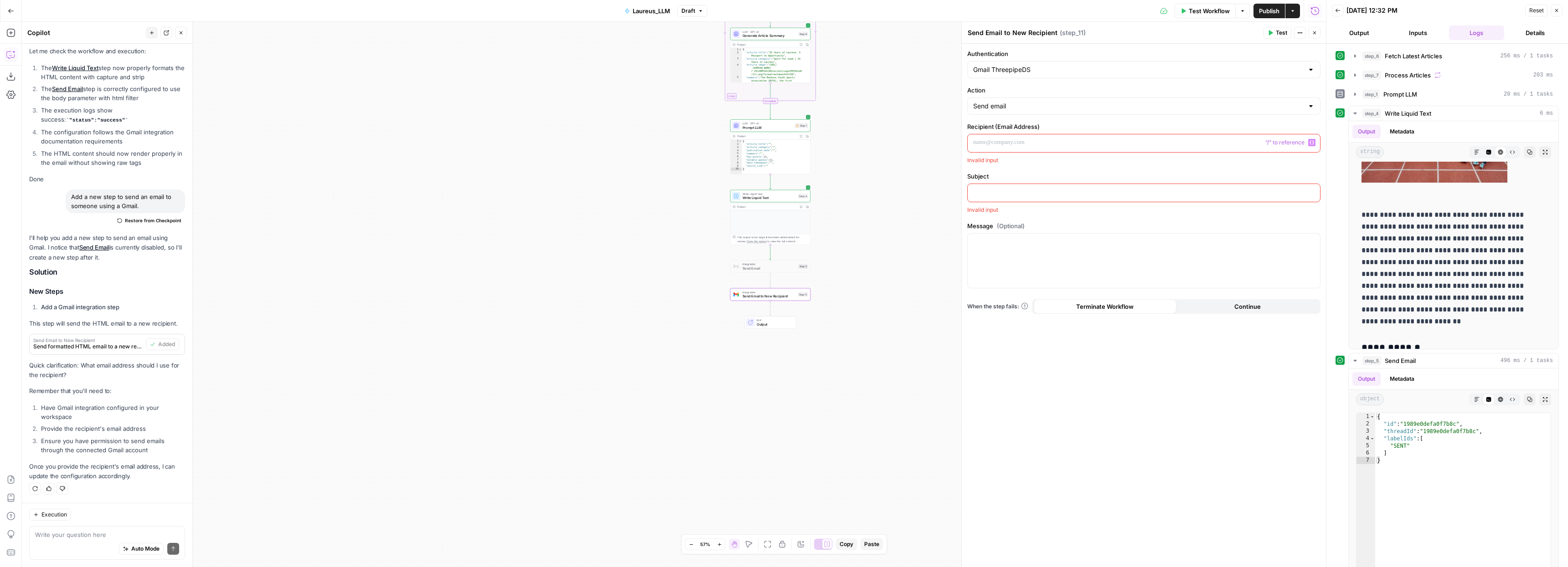
click at [1051, 144] on p at bounding box center [1144, 142] width 341 height 9
click at [1074, 146] on p at bounding box center [1144, 142] width 341 height 9
click at [1033, 181] on p at bounding box center [1144, 184] width 341 height 9
click at [1086, 185] on p at bounding box center [1144, 184] width 341 height 9
click at [1034, 244] on div at bounding box center [1144, 245] width 353 height 54
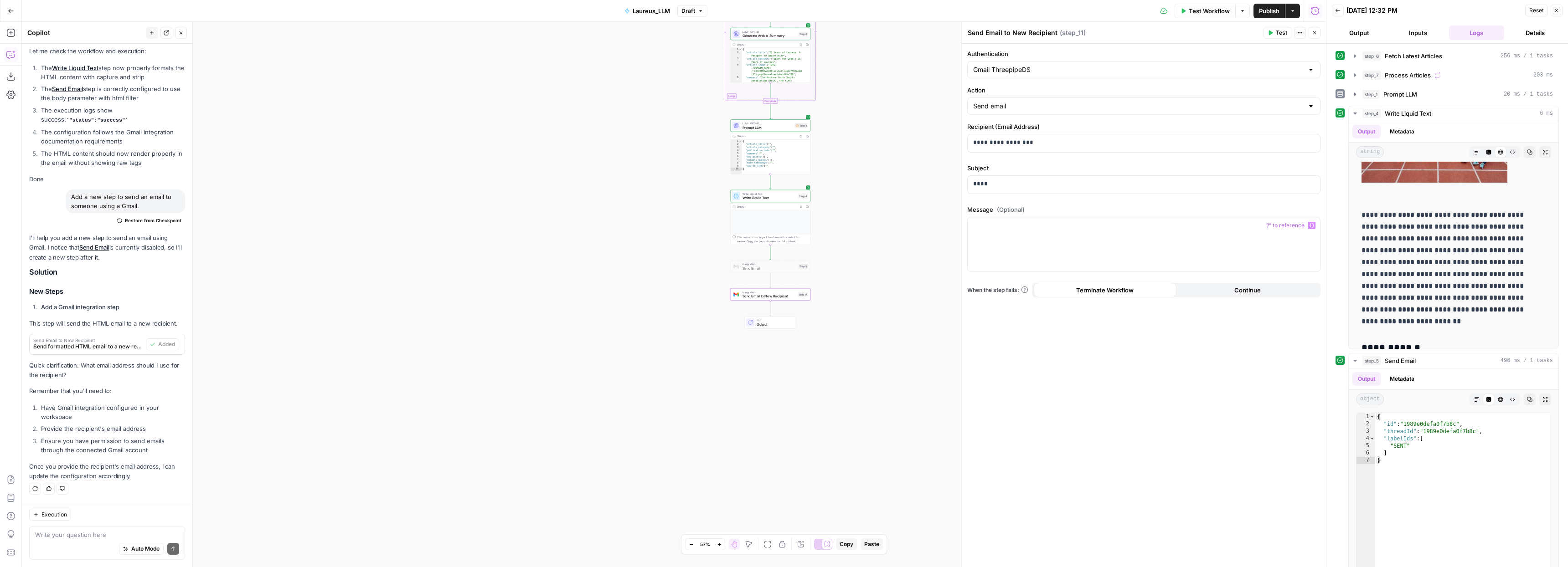
click at [1303, 226] on span "“/” to reference" at bounding box center [1285, 225] width 46 height 7
click at [1311, 224] on icon "button" at bounding box center [1311, 225] width 4 height 4
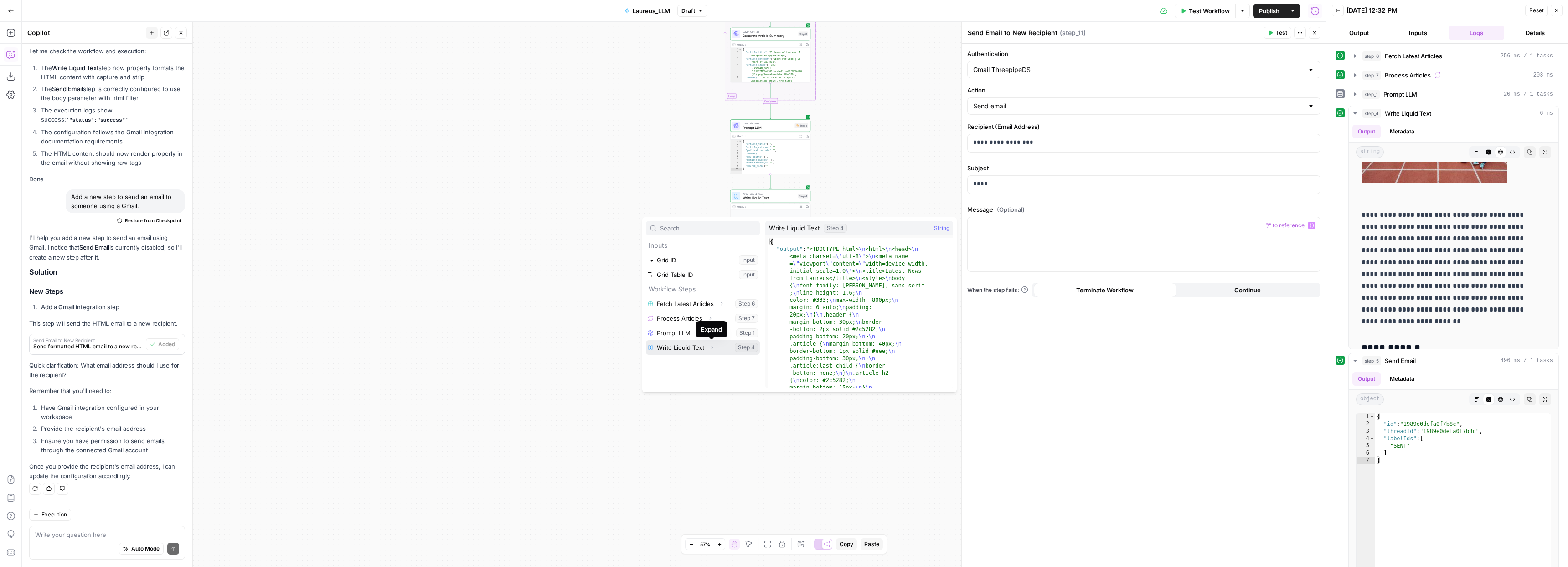
click at [710, 348] on icon "button" at bounding box center [712, 347] width 5 height 5
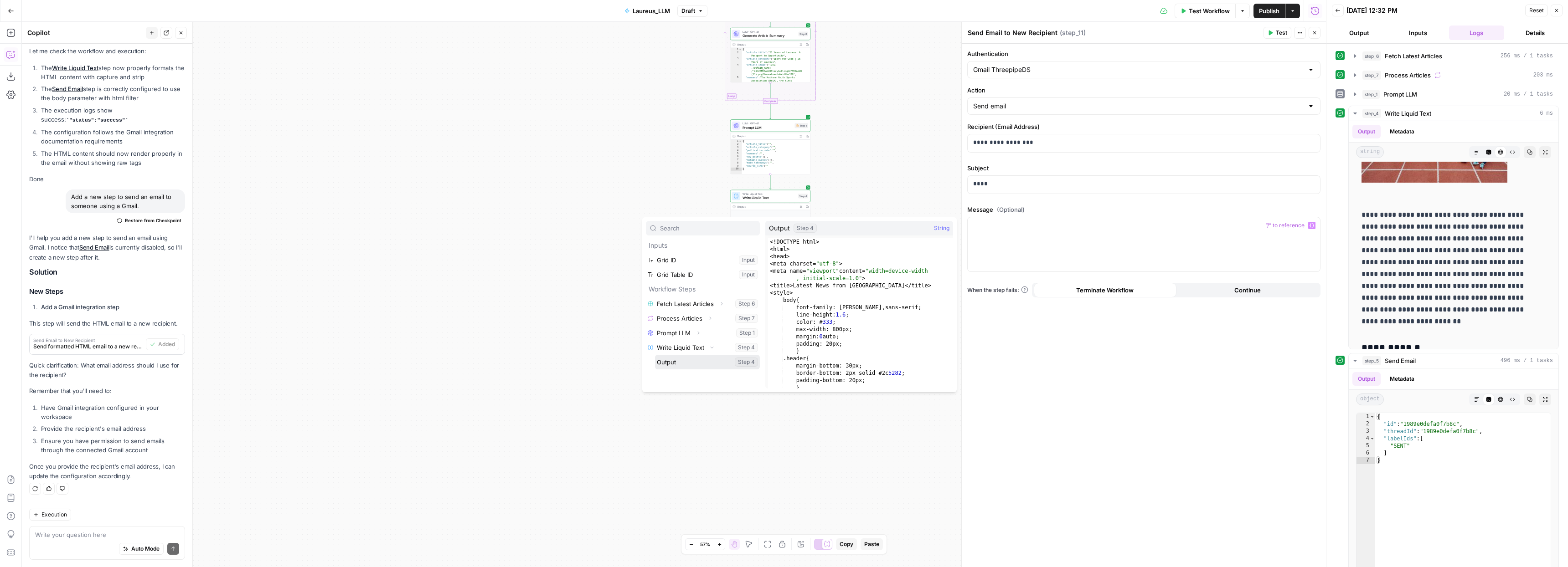
click at [676, 365] on button "Select variable Output" at bounding box center [708, 362] width 105 height 15
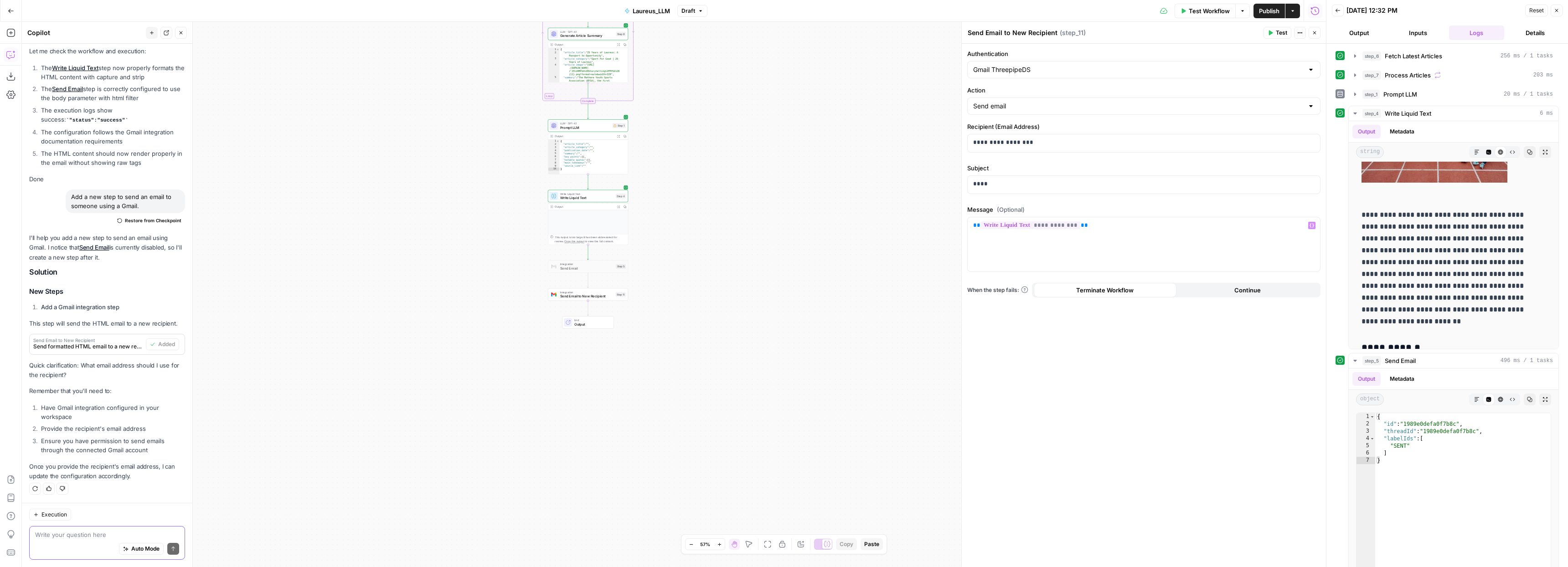
click at [87, 536] on textarea at bounding box center [107, 535] width 144 height 9
type textarea "Update the message section of newly added step to reflect correct formatted ema…"
click at [171, 549] on button "Send" at bounding box center [174, 549] width 12 height 12
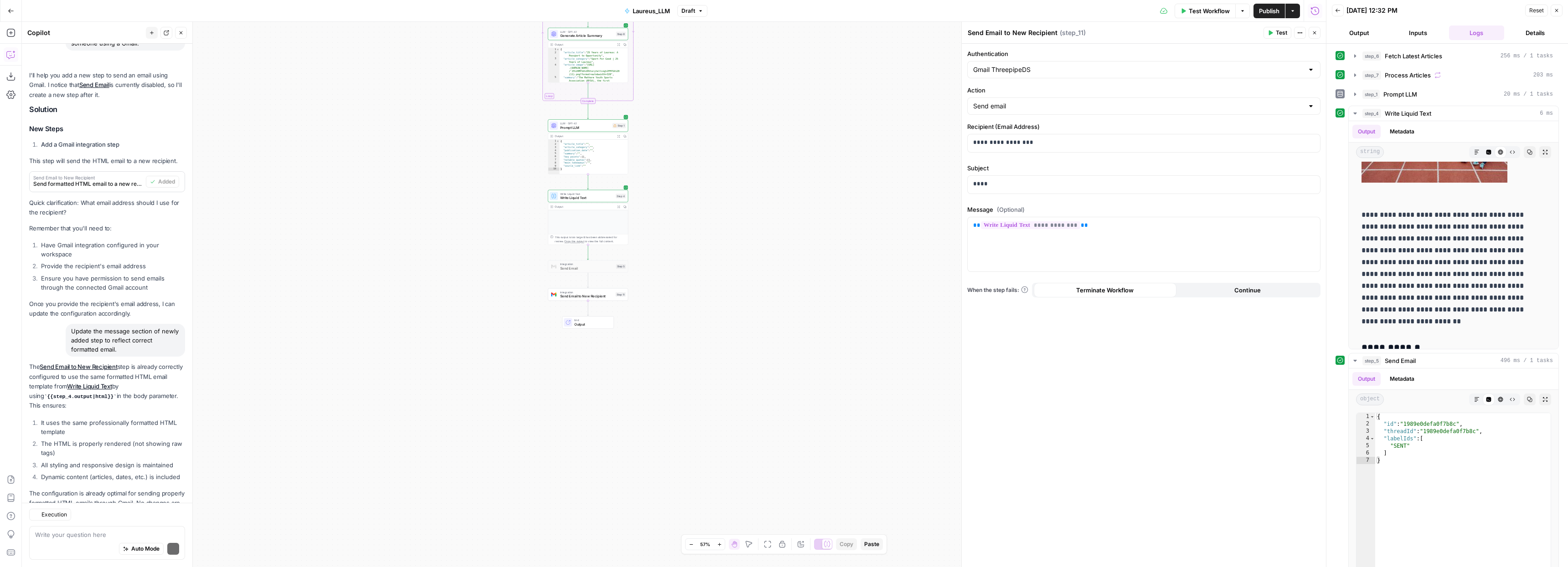
scroll to position [1976, 0]
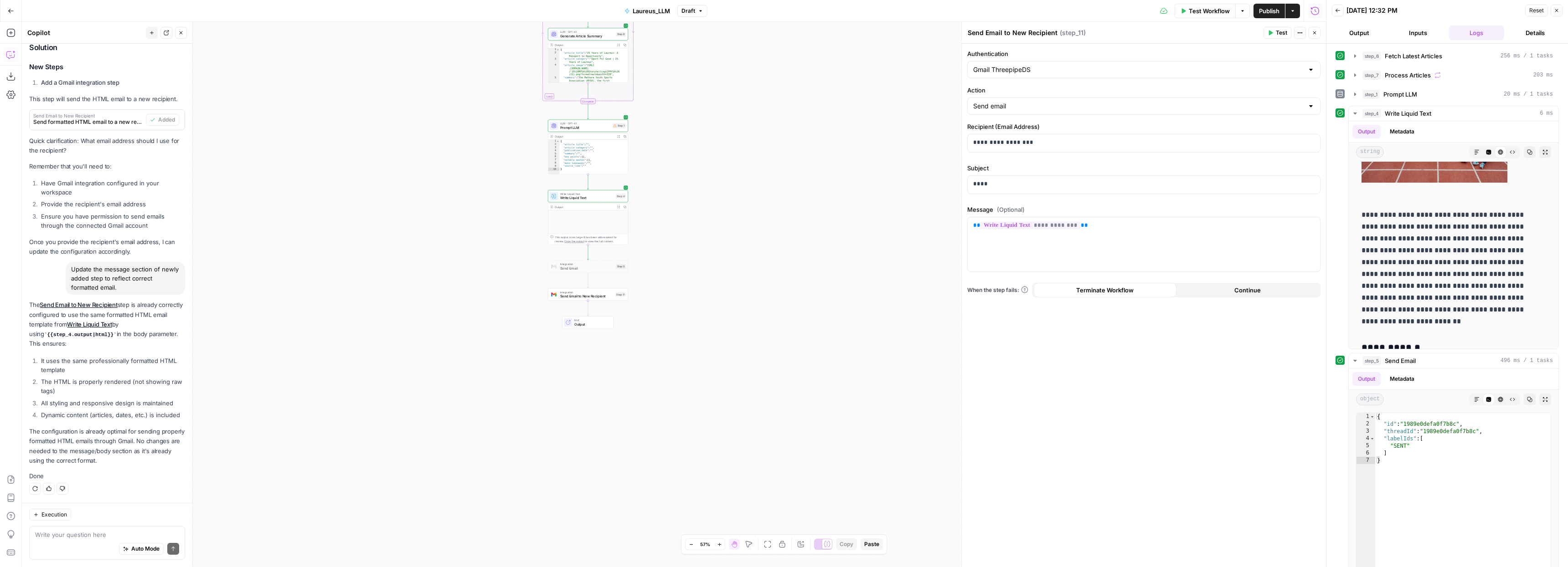
click at [117, 358] on li "It uses the same professionally formatted HTML template" at bounding box center [111, 365] width 146 height 18
click at [107, 333] on p "The Send Email to New Recipient step is already correctly configured to use the…" at bounding box center [107, 324] width 156 height 48
click at [109, 356] on li "It uses the same professionally formatted HTML template" at bounding box center [111, 365] width 146 height 18
drag, startPoint x: 26, startPoint y: 323, endPoint x: 101, endPoint y: 326, distance: 75.1
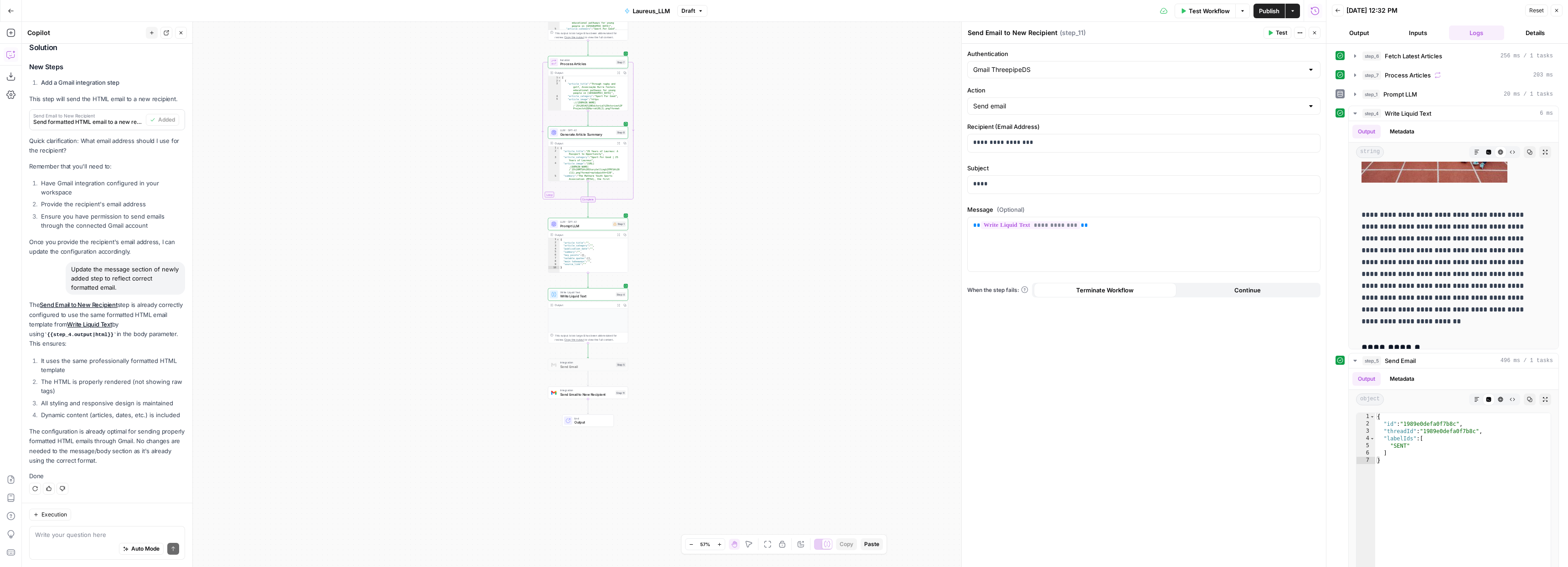
copy code "{{step_4.output|html}}"
click at [1100, 233] on div "**********" at bounding box center [1144, 245] width 353 height 54
click at [1176, 257] on div "**********" at bounding box center [1144, 245] width 353 height 54
click at [1279, 32] on span "Test" at bounding box center [1281, 32] width 11 height 8
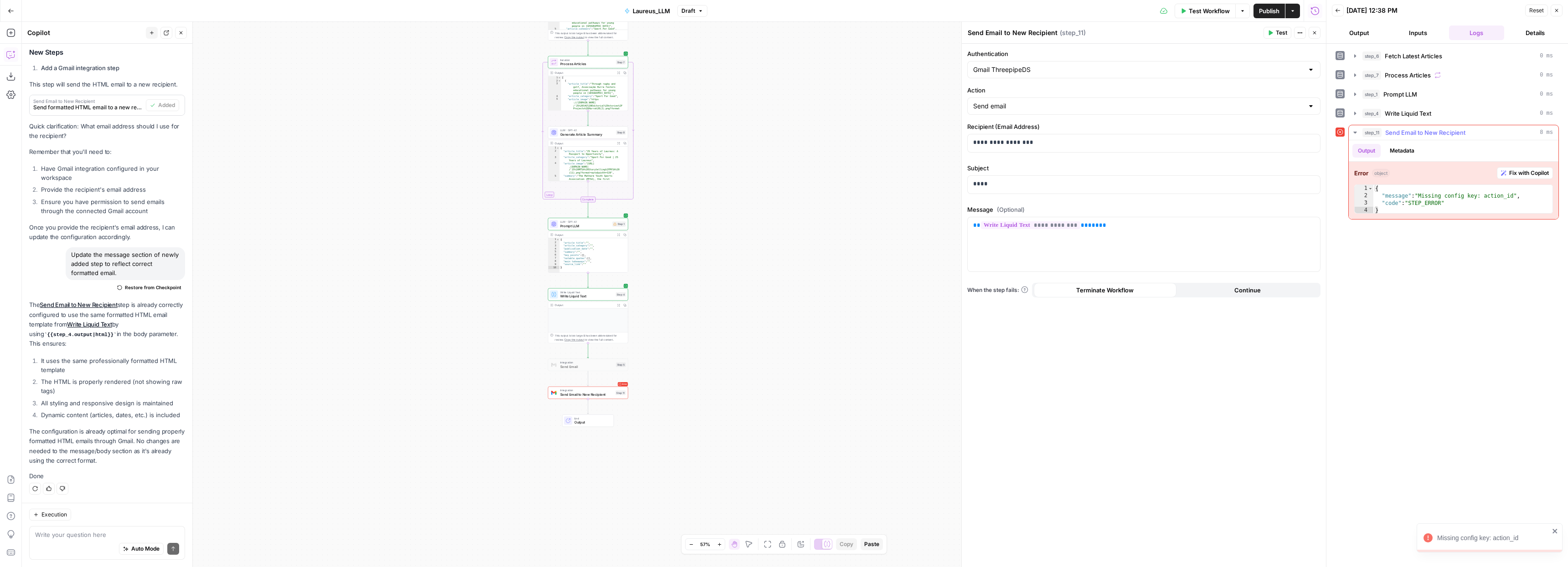
type textarea "**********"
click at [1482, 206] on div "{ "message" : "Missing config key: action_id" , "code" : "STEP_ERROR" }" at bounding box center [1463, 207] width 179 height 44
click at [1082, 103] on input "Action" at bounding box center [1137, 106] width 327 height 9
click at [1286, 131] on span "Send email" at bounding box center [1138, 129] width 326 height 9
type input "Send email"
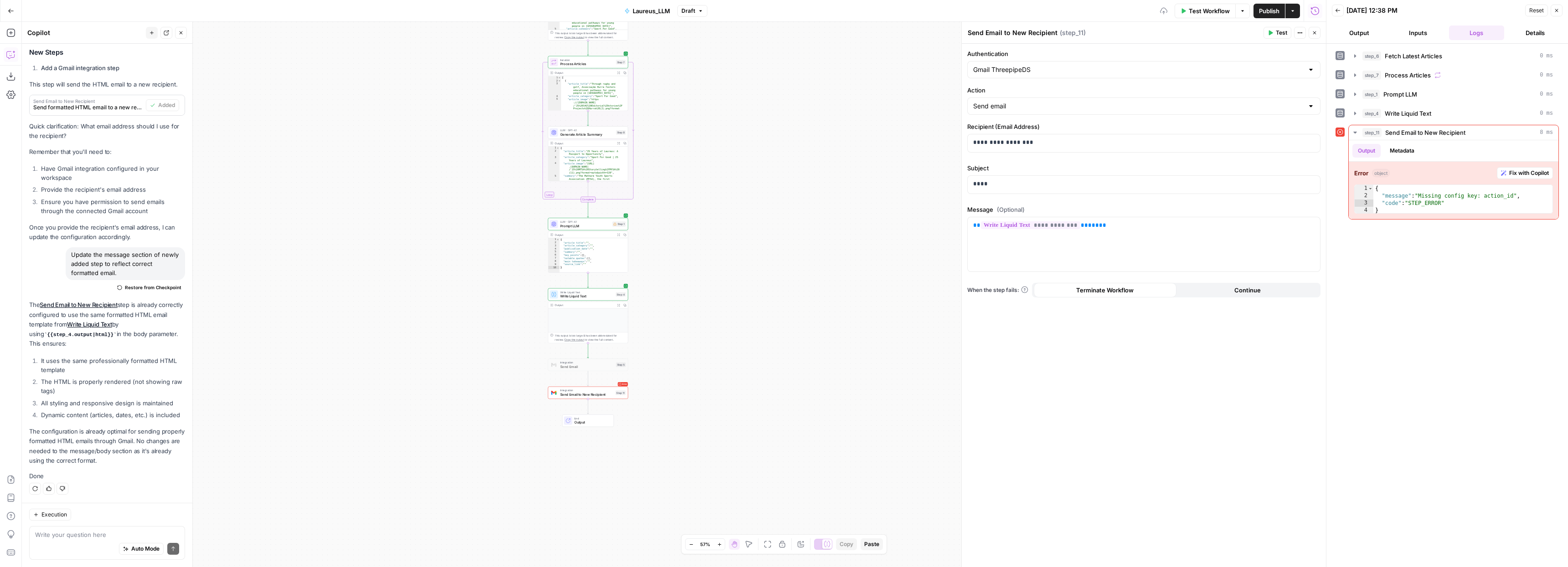
click at [1138, 388] on div "**********" at bounding box center [1144, 305] width 364 height 523
click at [1169, 390] on div "**********" at bounding box center [1144, 305] width 364 height 523
click at [1274, 34] on button "Test" at bounding box center [1278, 33] width 28 height 12
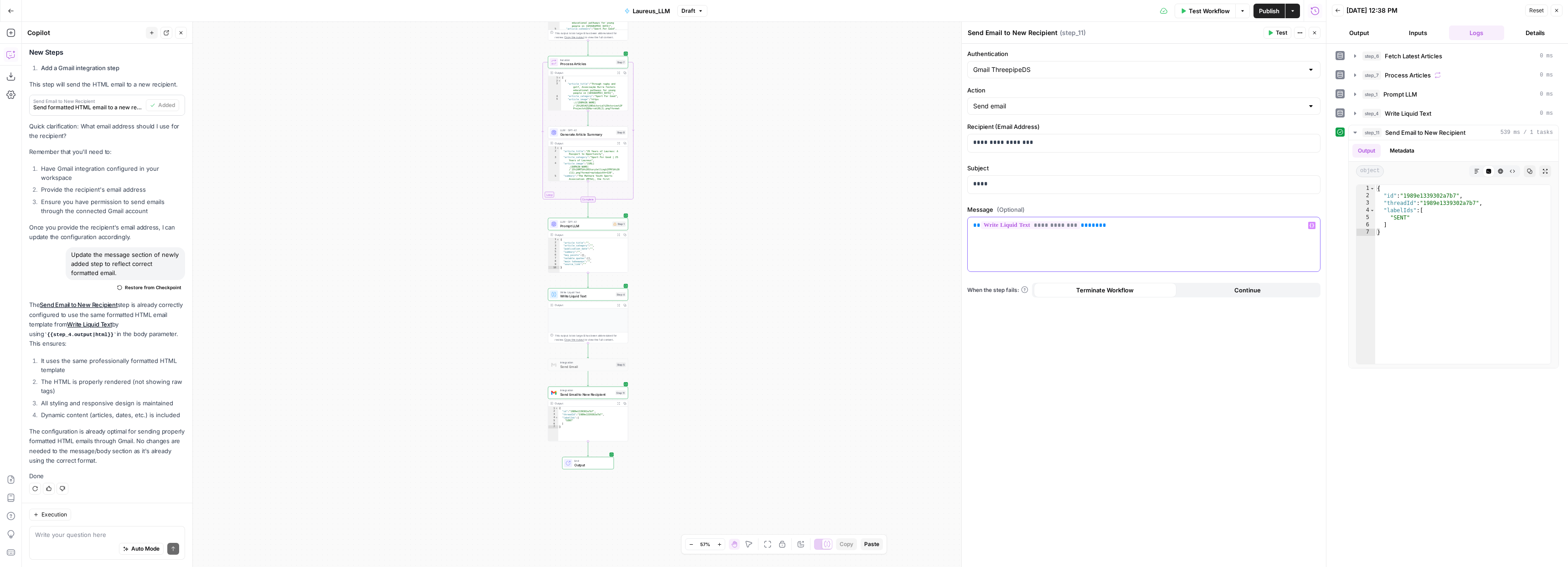
click at [1112, 227] on p "**********" at bounding box center [1144, 225] width 341 height 9
click at [578, 321] on div at bounding box center [588, 329] width 80 height 41
click at [581, 308] on div "Output Expand Output Copy" at bounding box center [588, 305] width 80 height 6
click at [575, 292] on span "Write Liquid Text" at bounding box center [587, 292] width 53 height 4
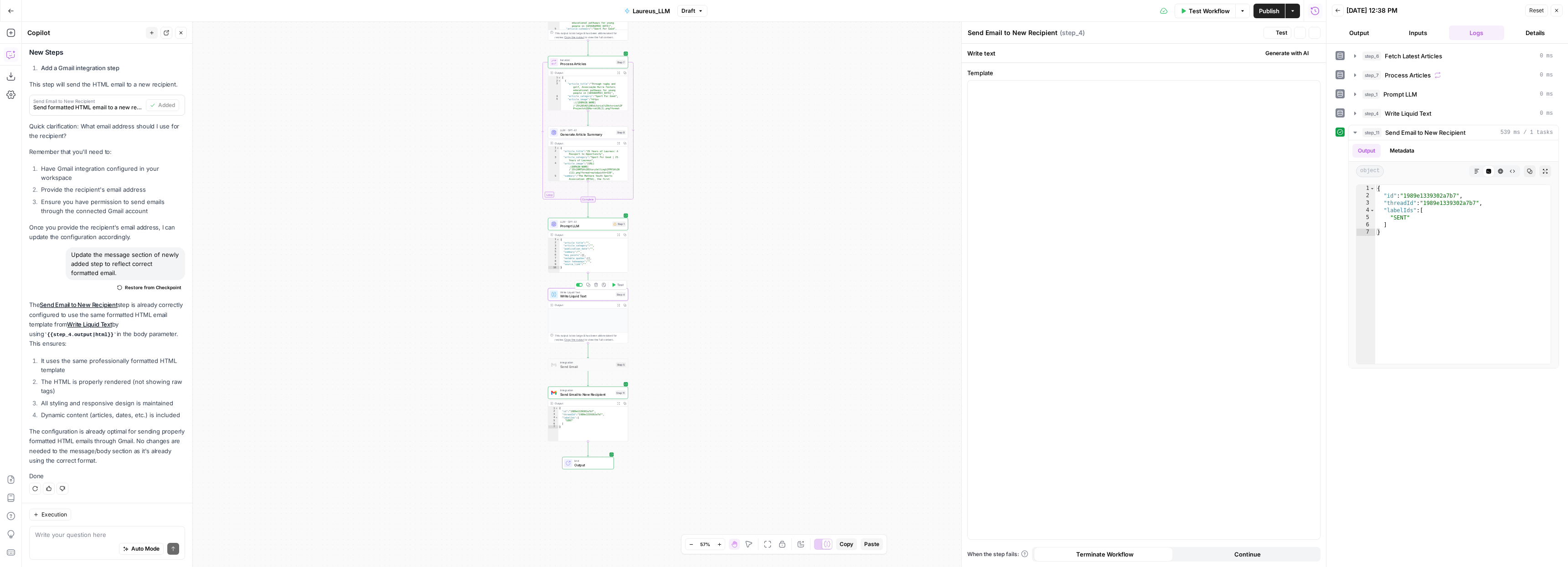
type textarea "Write Liquid Text"
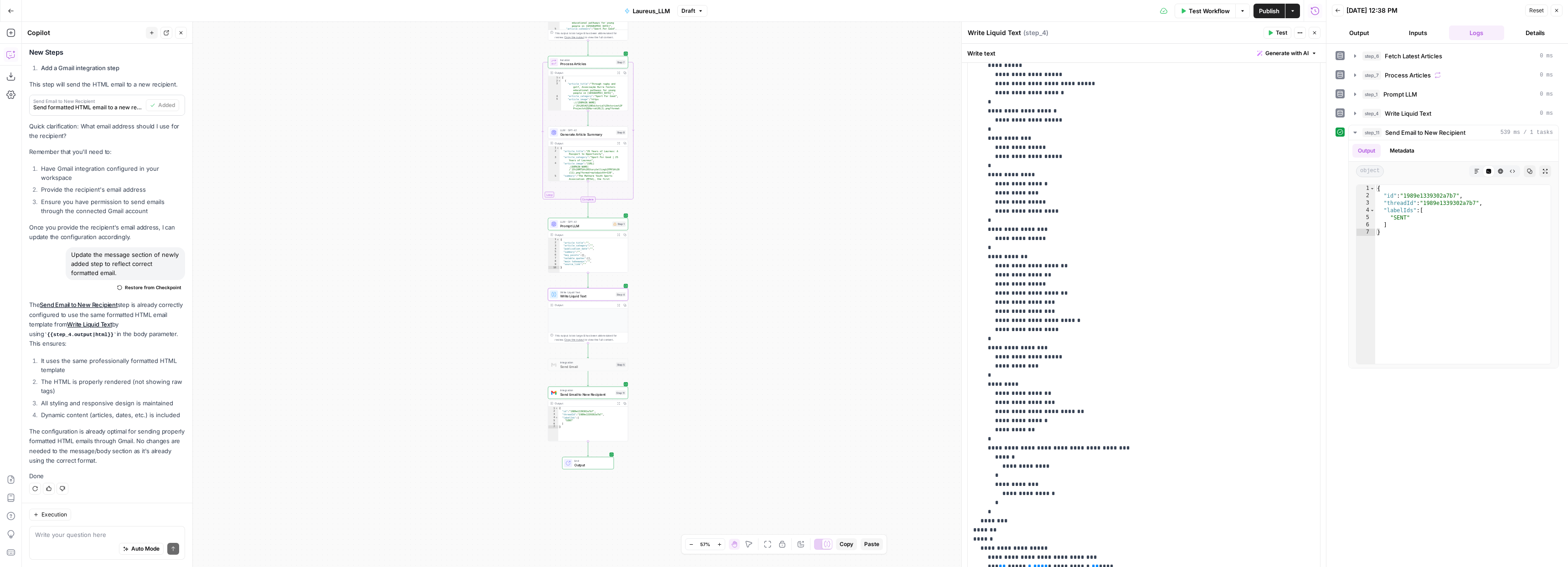
scroll to position [0, 0]
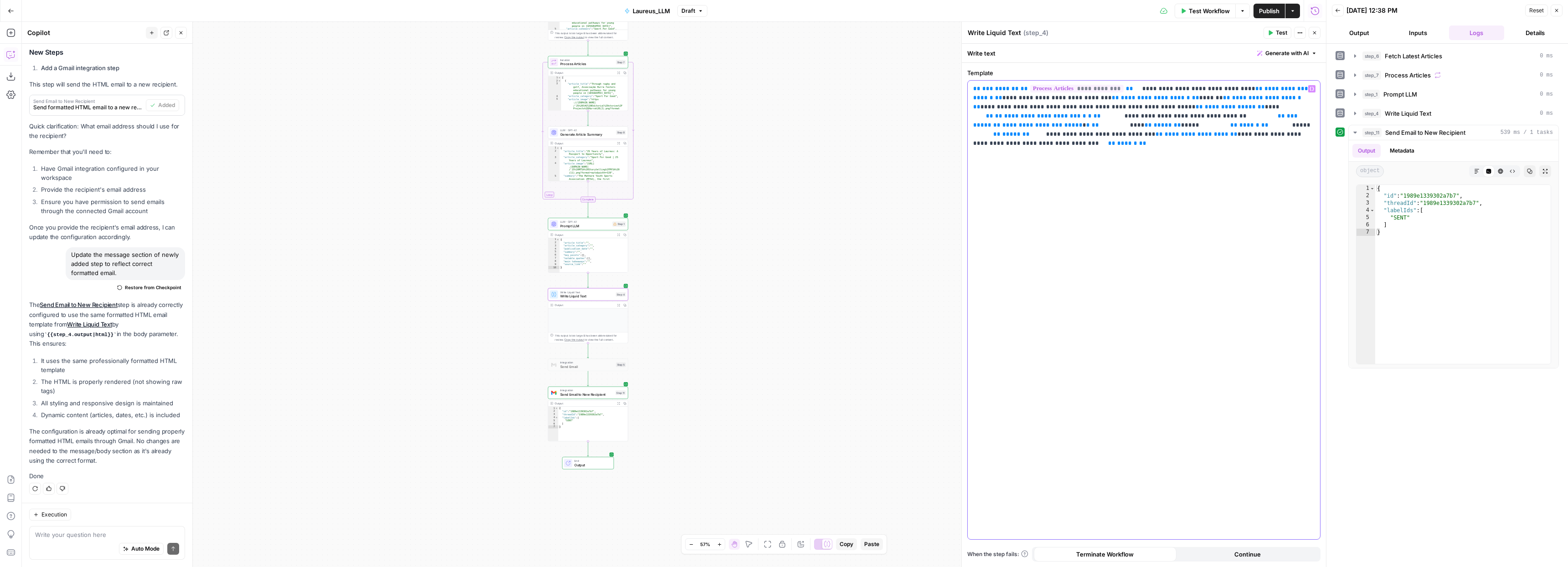
drag, startPoint x: 1124, startPoint y: 88, endPoint x: 1220, endPoint y: 85, distance: 96.0
click at [1220, 85] on p "**********" at bounding box center [1144, 111] width 341 height 54
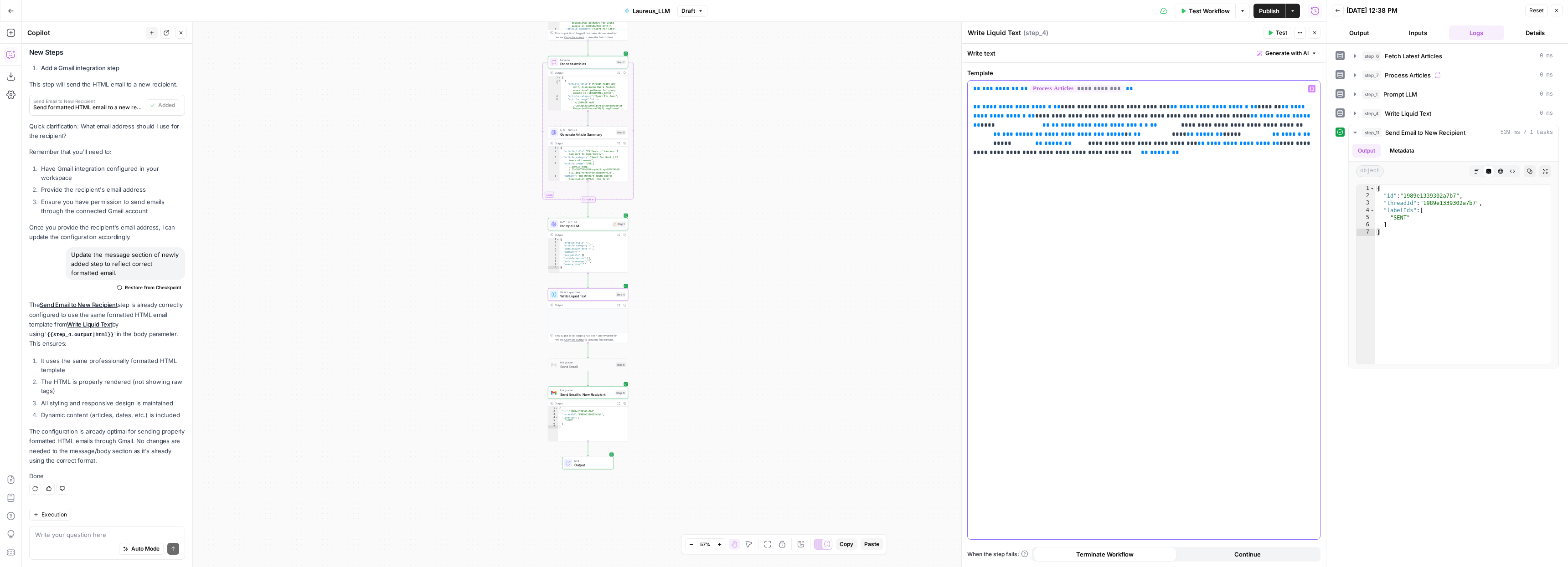
drag, startPoint x: 1036, startPoint y: 106, endPoint x: 1083, endPoint y: 106, distance: 47.0
click at [1083, 106] on p "**********" at bounding box center [1144, 116] width 341 height 64
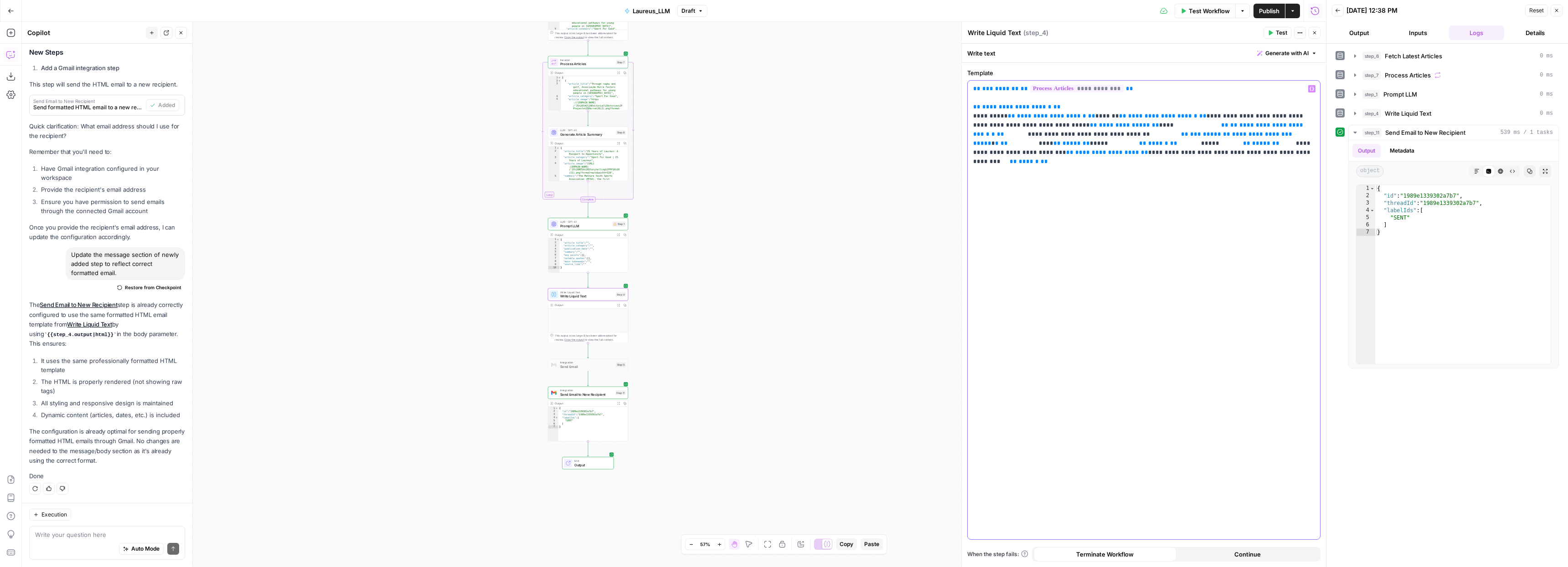
click at [1193, 114] on p "**********" at bounding box center [1144, 120] width 341 height 73
click at [1083, 124] on p "**********" at bounding box center [1144, 120] width 341 height 73
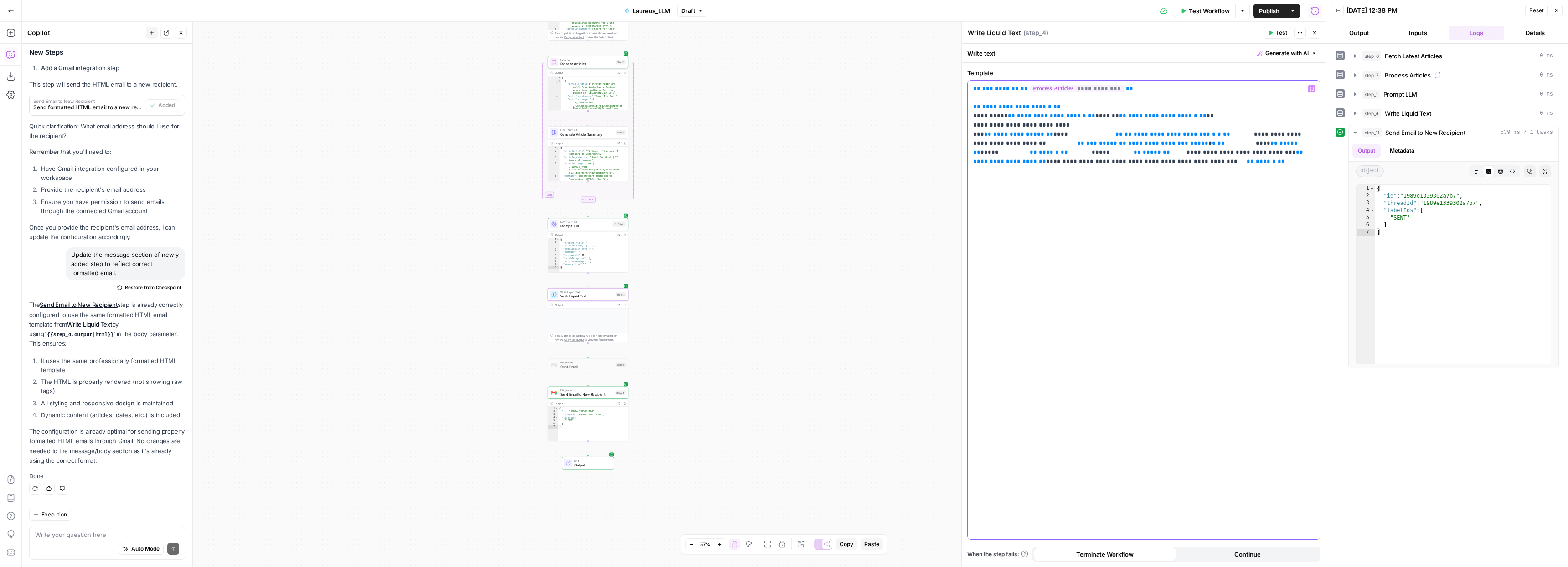
click at [1115, 135] on span "**" at bounding box center [1119, 134] width 7 height 6
drag, startPoint x: 1158, startPoint y: 144, endPoint x: 969, endPoint y: 144, distance: 189.0
click at [969, 144] on div "**********" at bounding box center [1144, 309] width 353 height 458
drag, startPoint x: 1308, startPoint y: 140, endPoint x: 938, endPoint y: 119, distance: 370.6
click at [938, 119] on body "Threepipe Reply New Home Browse Your Data Usage Settings Recent Grids QSI Linke…" at bounding box center [784, 283] width 1568 height 567
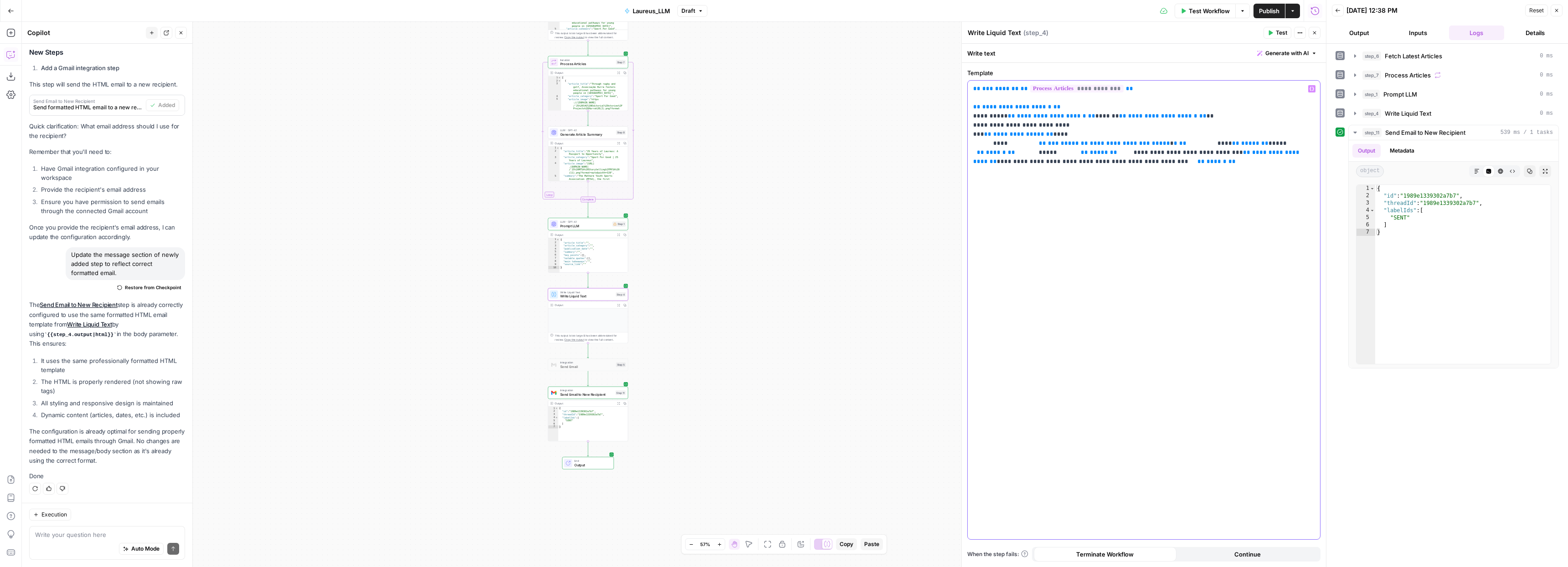
click at [1218, 159] on p "**********" at bounding box center [1144, 125] width 341 height 82
drag, startPoint x: 1123, startPoint y: 153, endPoint x: 962, endPoint y: 145, distance: 161.2
click at [962, 145] on div "**********" at bounding box center [1144, 294] width 365 height 545
click at [978, 145] on p "**********" at bounding box center [1144, 116] width 341 height 64
click at [1286, 142] on span "**" at bounding box center [1290, 143] width 7 height 6
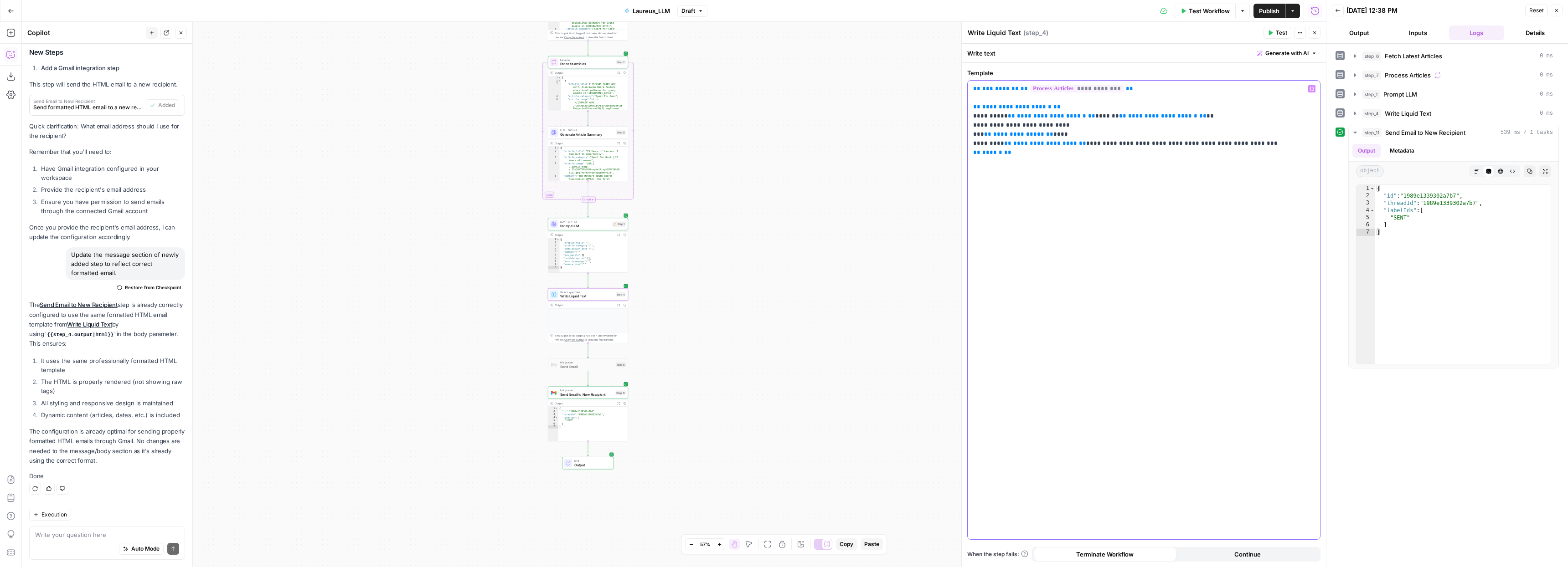
click at [994, 154] on span "******" at bounding box center [992, 152] width 20 height 6
click at [986, 89] on span "***" at bounding box center [987, 89] width 11 height 6
click at [1076, 129] on p "**********" at bounding box center [1144, 120] width 341 height 73
drag, startPoint x: 1240, startPoint y: 140, endPoint x: 1202, endPoint y: 142, distance: 38.1
click at [1202, 142] on p "**********" at bounding box center [1144, 120] width 341 height 73
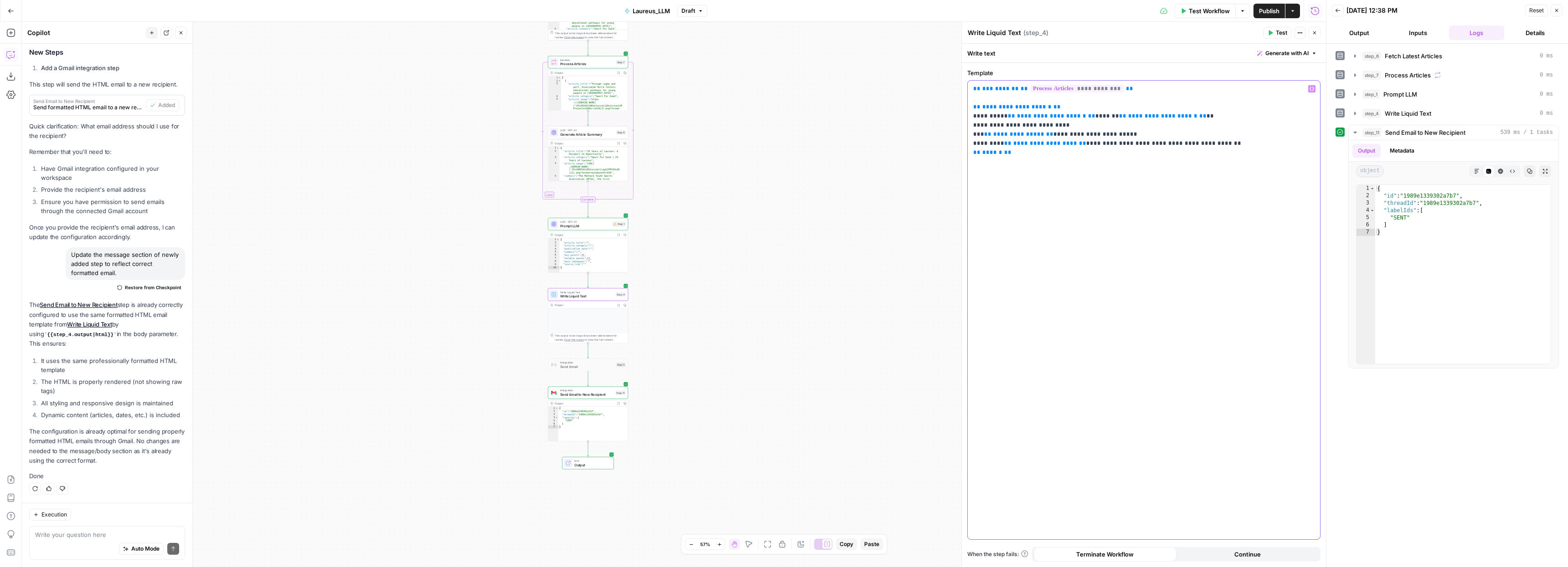
click at [1236, 142] on p "**********" at bounding box center [1144, 120] width 341 height 73
click at [988, 153] on span "******" at bounding box center [992, 152] width 20 height 6
click at [1187, 160] on div "**********" at bounding box center [1144, 309] width 353 height 458
click at [1314, 89] on span "Variables Menu" at bounding box center [1314, 89] width 1 height 1
click at [1108, 290] on div "**********" at bounding box center [1144, 309] width 353 height 458
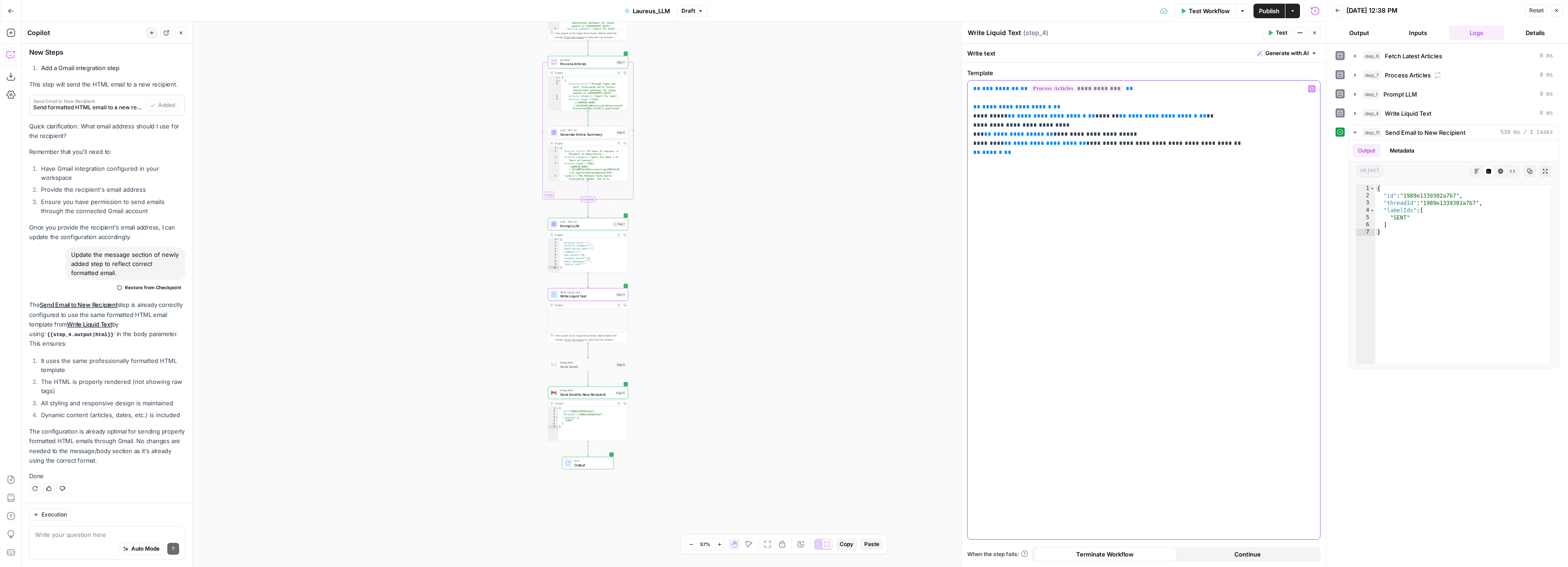
click at [991, 153] on span "******" at bounding box center [992, 152] width 20 height 6
click at [1217, 193] on div "**********" at bounding box center [1144, 309] width 353 height 458
click at [1214, 13] on span "Test Workflow" at bounding box center [1209, 11] width 41 height 9
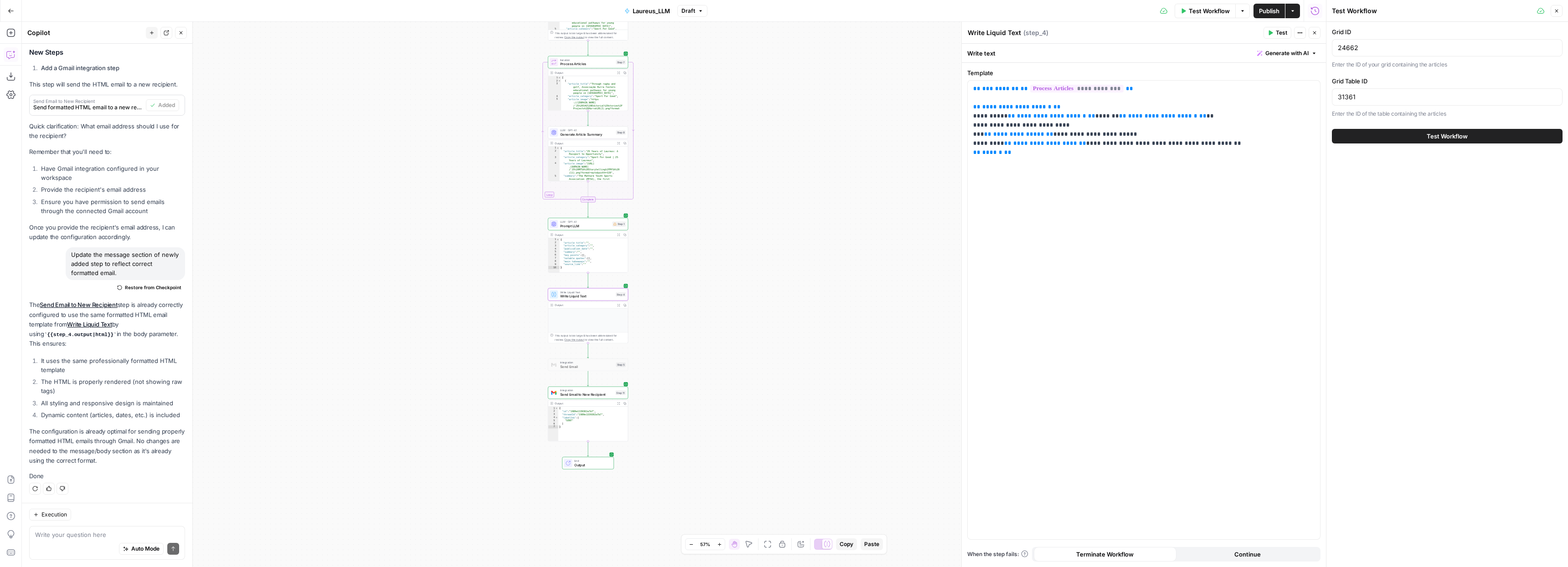
click at [1410, 136] on button "Test Workflow" at bounding box center [1447, 136] width 231 height 15
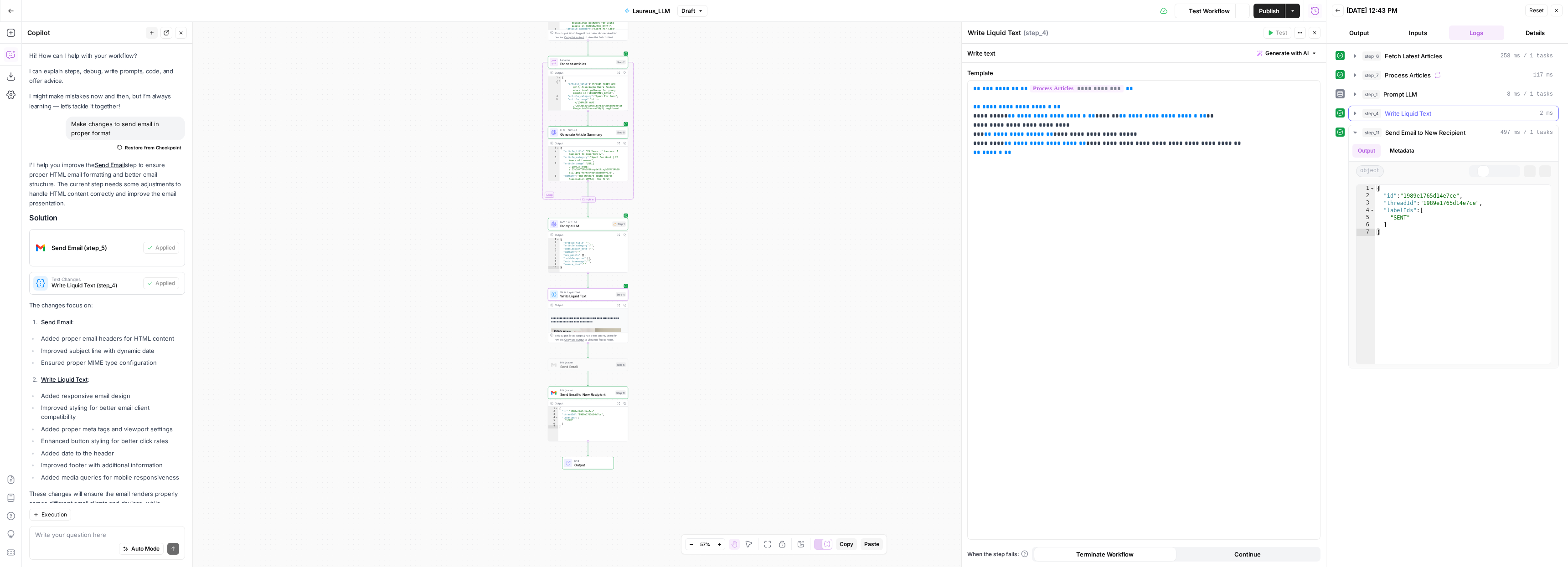
scroll to position [1991, 0]
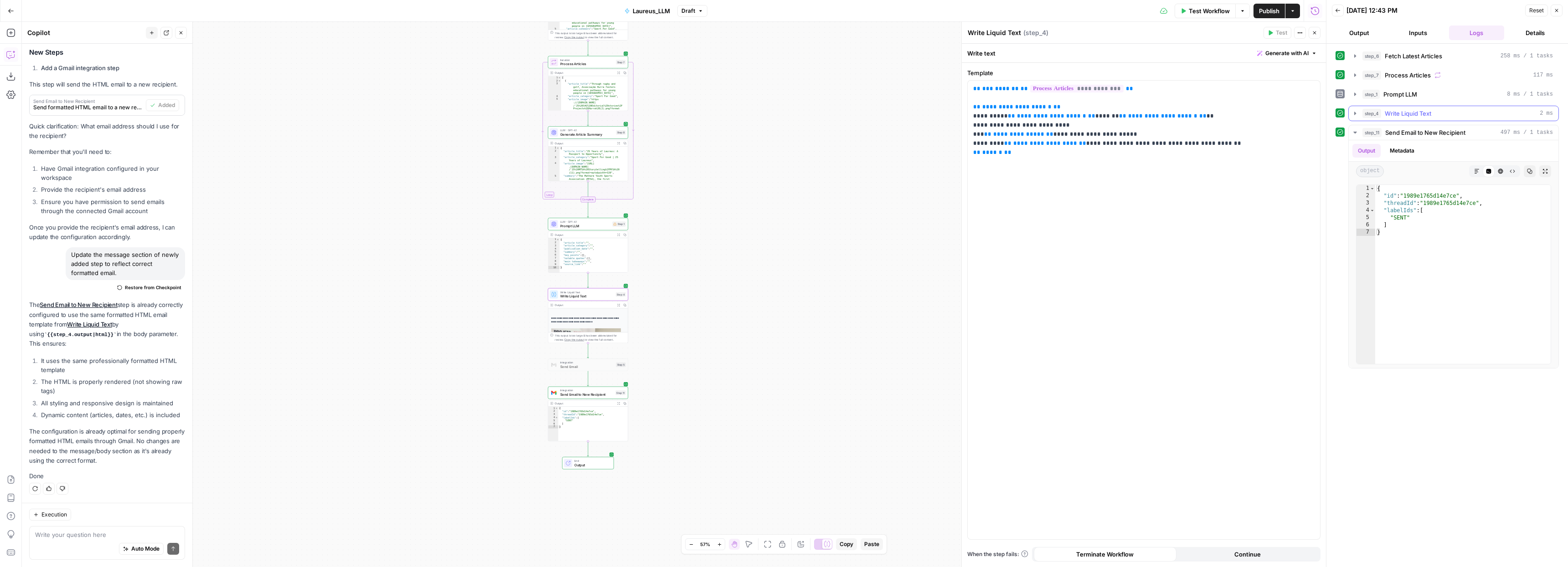
click at [1357, 113] on icon "button" at bounding box center [1355, 113] width 7 height 7
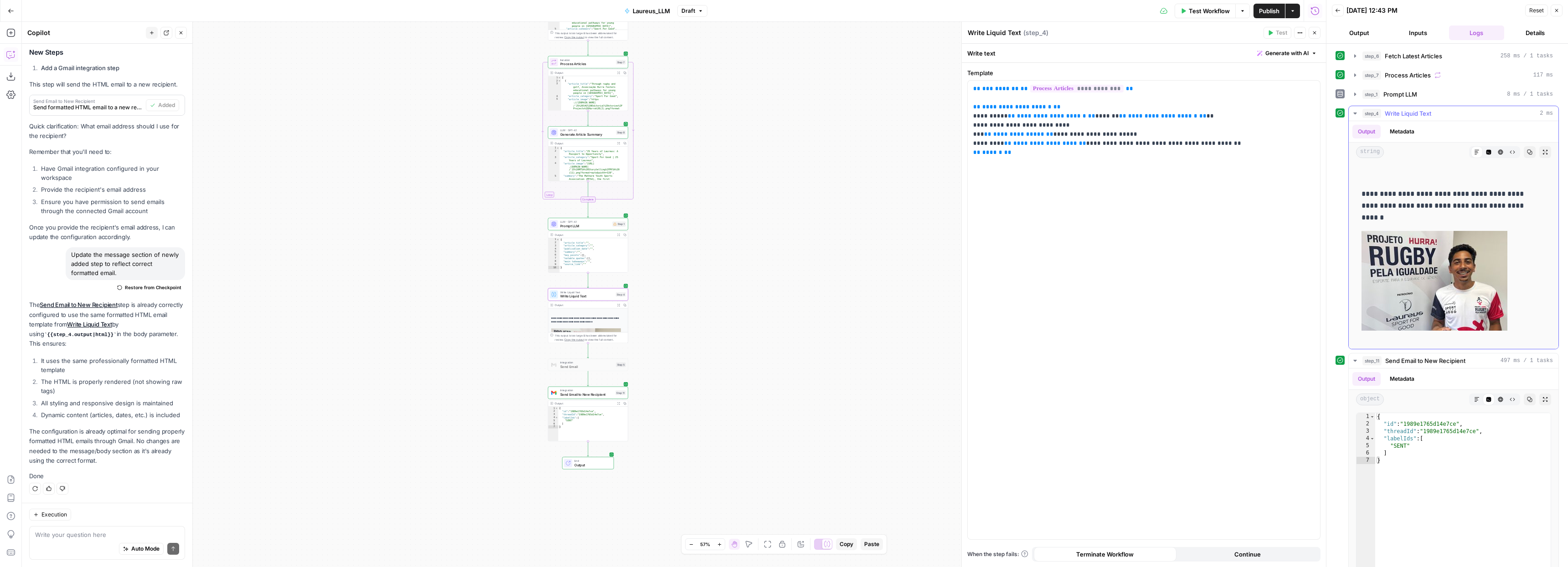
click at [1507, 152] on button "Raw Output" at bounding box center [1513, 152] width 12 height 12
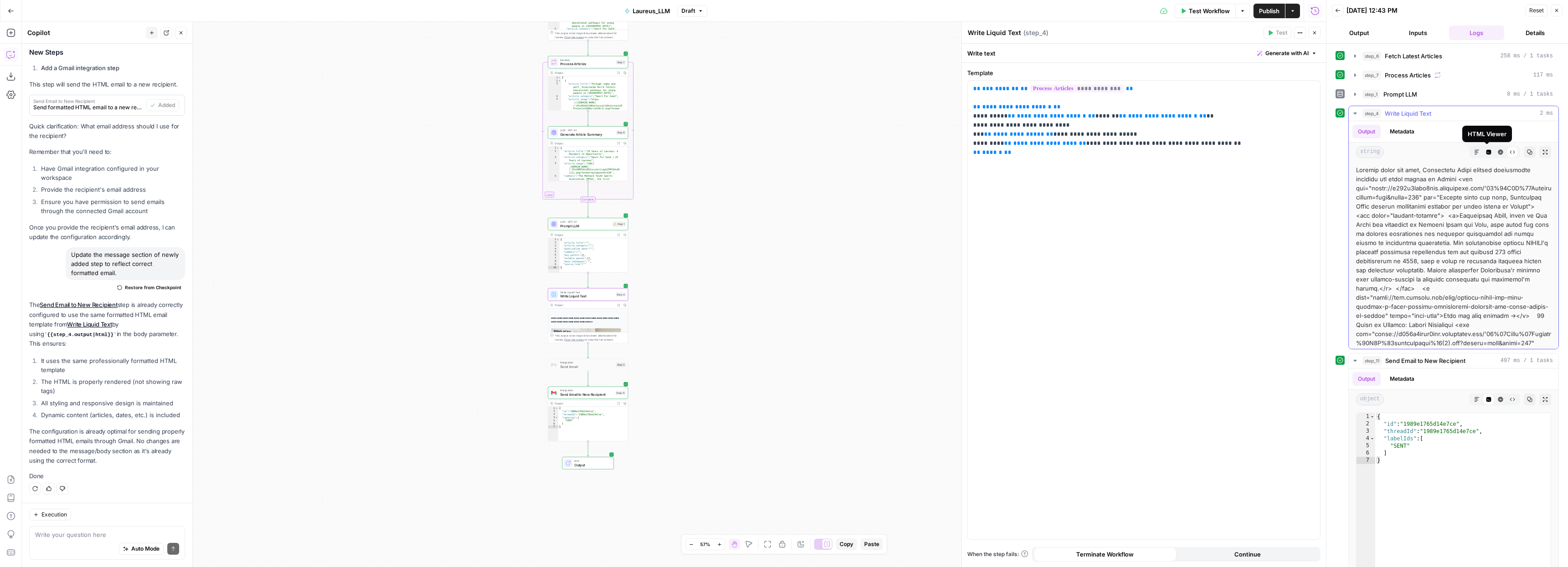
click at [1494, 152] on button "HTML Viewer" at bounding box center [1500, 152] width 12 height 12
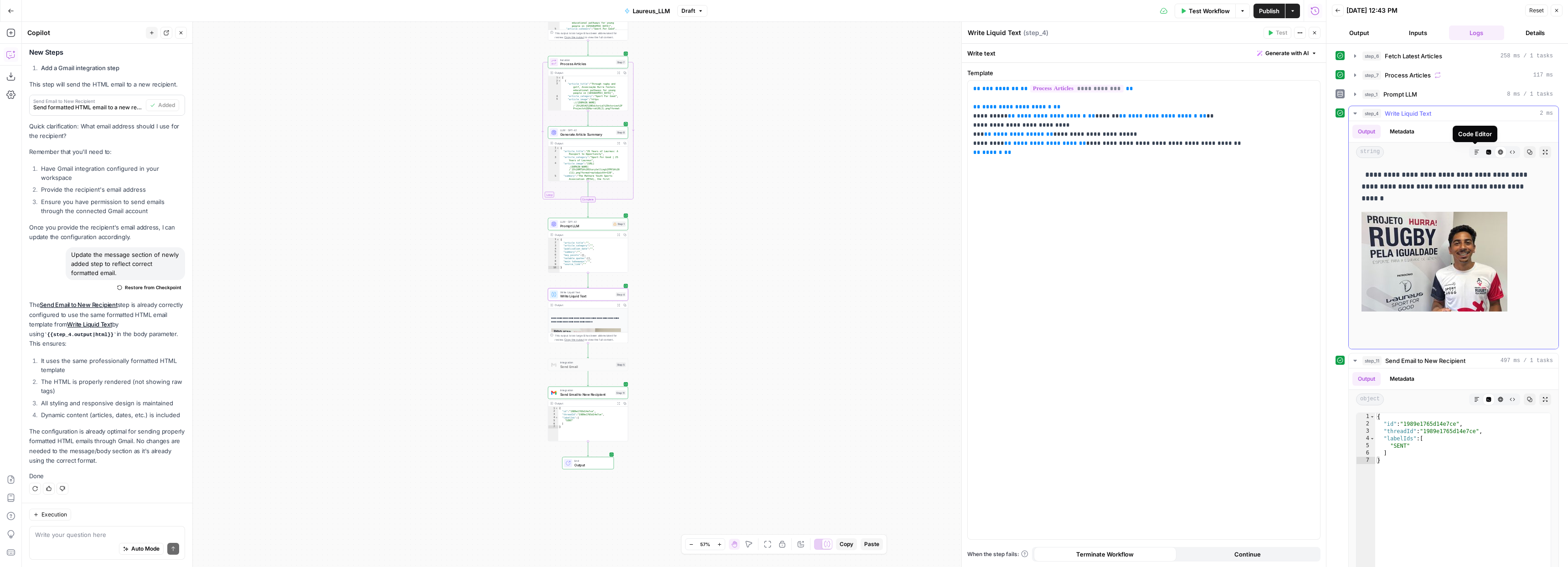
click at [1486, 152] on icon "button" at bounding box center [1489, 152] width 5 height 5
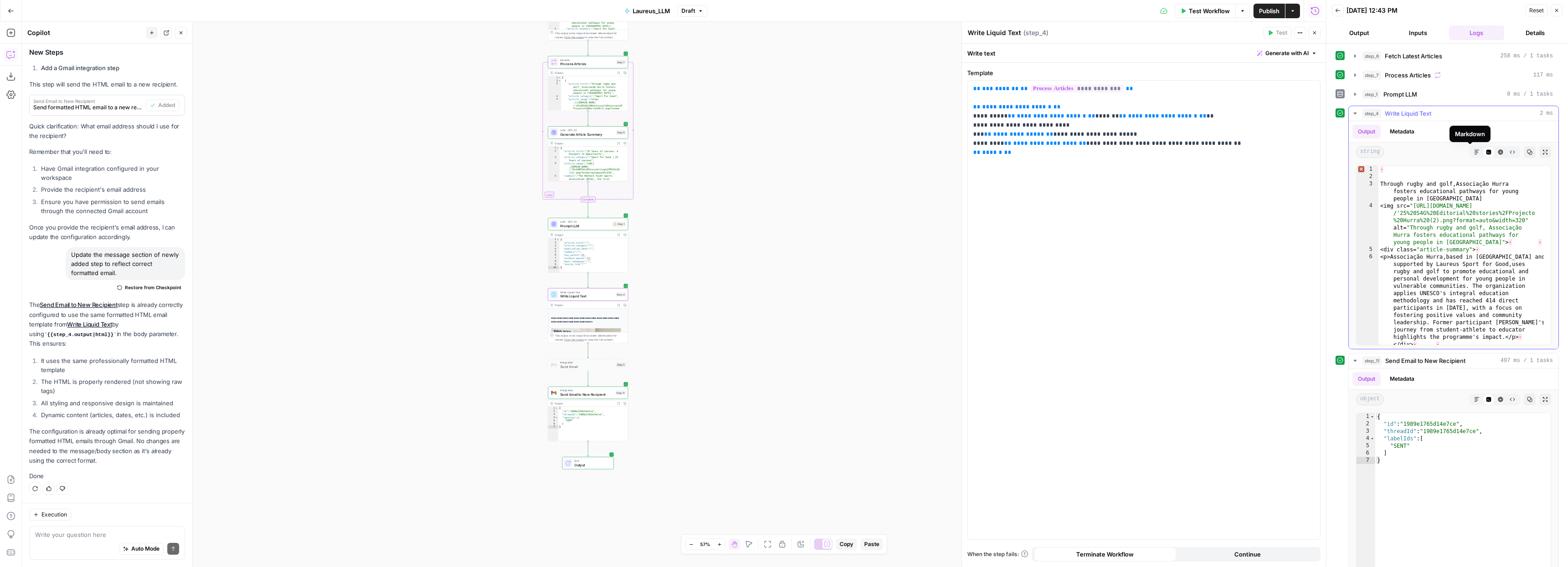
click at [1474, 153] on icon "button" at bounding box center [1477, 152] width 5 height 5
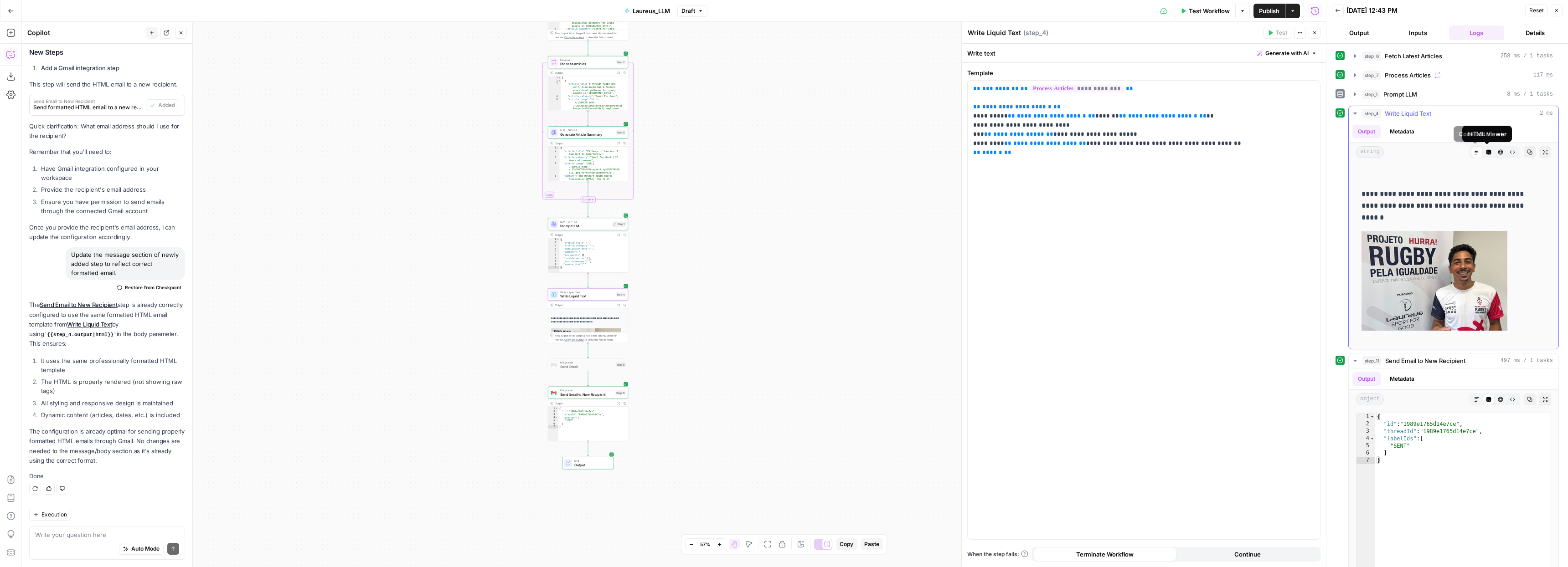
click at [1483, 153] on button "Code Editor" at bounding box center [1489, 152] width 12 height 12
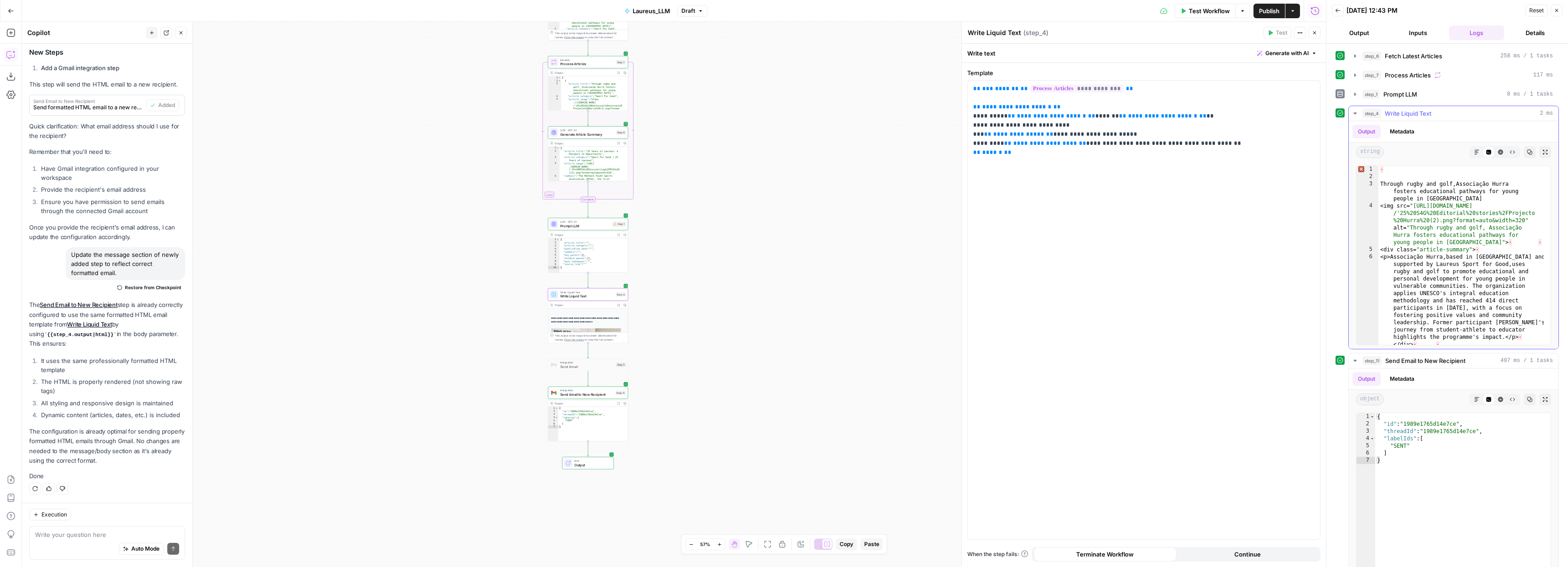
click at [1510, 152] on icon "button" at bounding box center [1513, 152] width 5 height 5
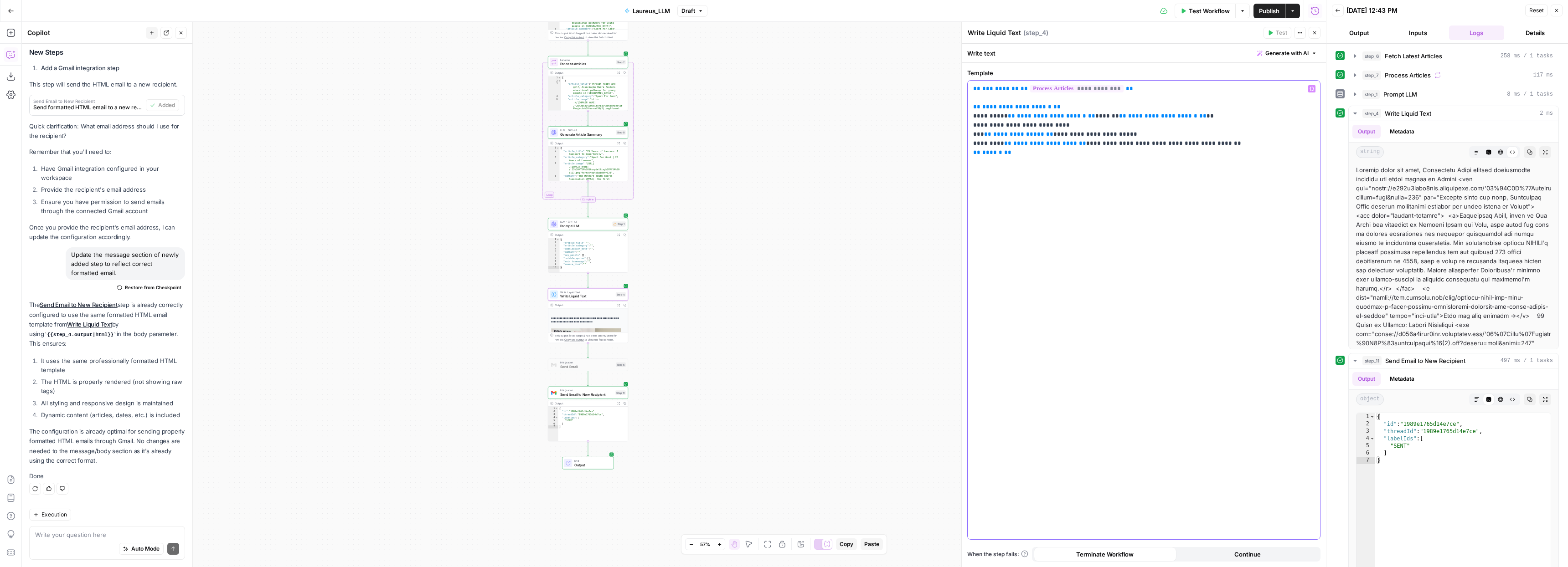
click at [1074, 256] on div "**********" at bounding box center [1144, 309] width 353 height 458
